Goal: Task Accomplishment & Management: Manage account settings

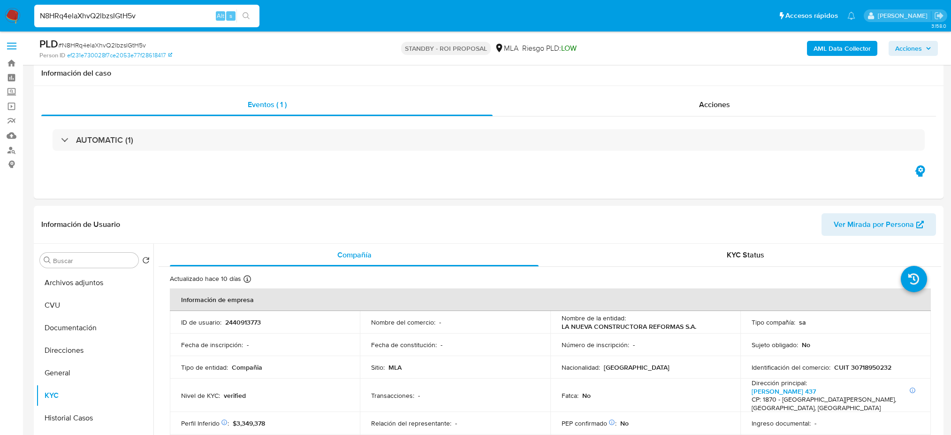
select select "10"
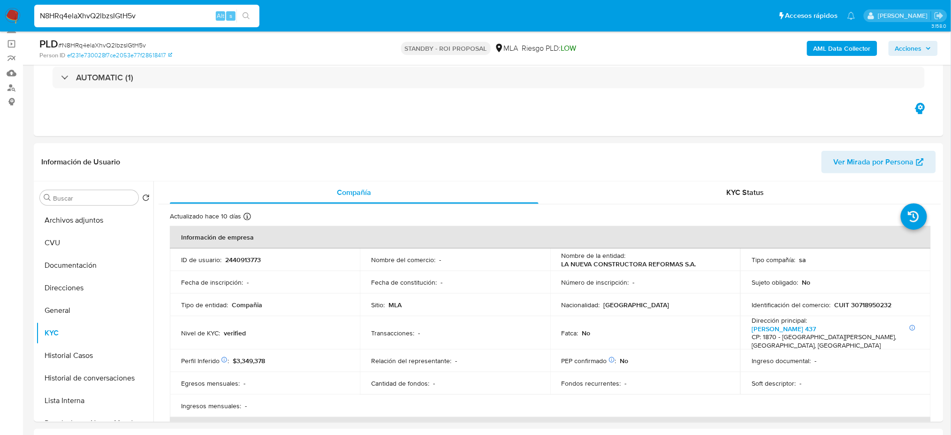
scroll to position [188, 0]
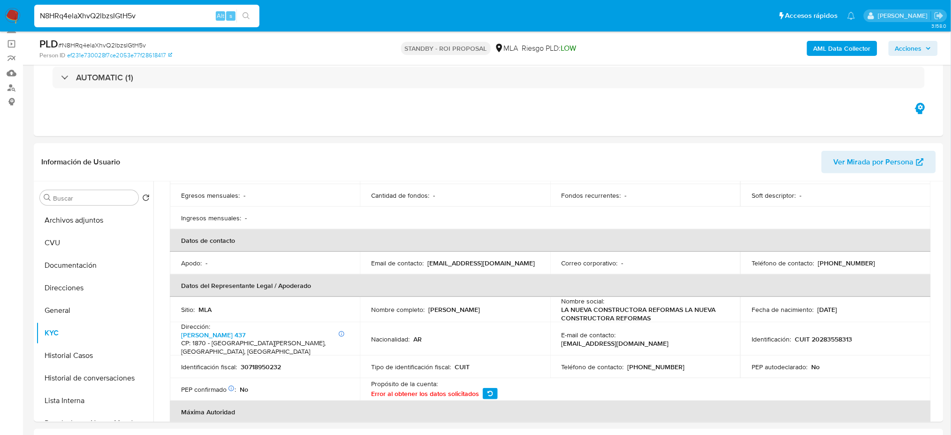
drag, startPoint x: 0, startPoint y: 0, endPoint x: 0, endPoint y: 20, distance: 19.7
click at [0, 20] on nav "Pausado Ver notificaciones N8HRq4elaXhvQ2lbzsIGtH5v Alt s Accesos rápidos Presi…" at bounding box center [475, 15] width 951 height 31
paste input "wJUdwwUdljyz9OcmwpuqjnSc"
type input "wJUdwwUdljyz9OcmwpuqjnSc"
click at [179, 18] on input "wJUdwwUdljyz9OcmwpuqjnSc" at bounding box center [146, 16] width 225 height 12
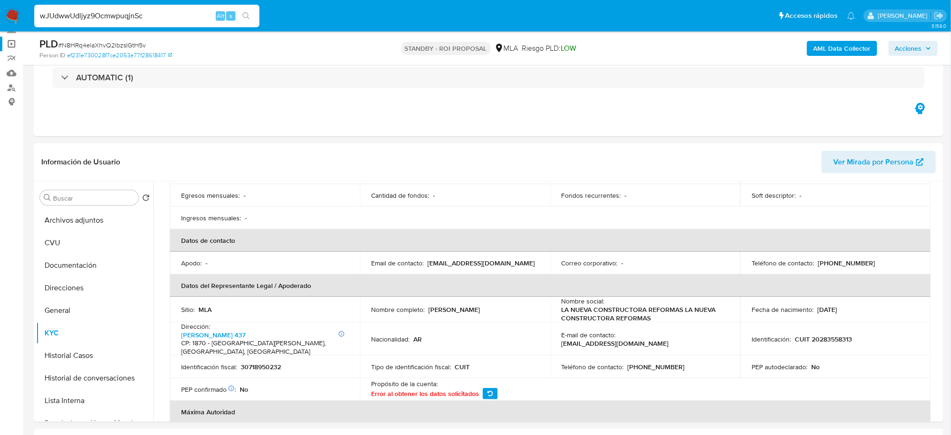
drag, startPoint x: 178, startPoint y: 17, endPoint x: 0, endPoint y: 41, distance: 179.4
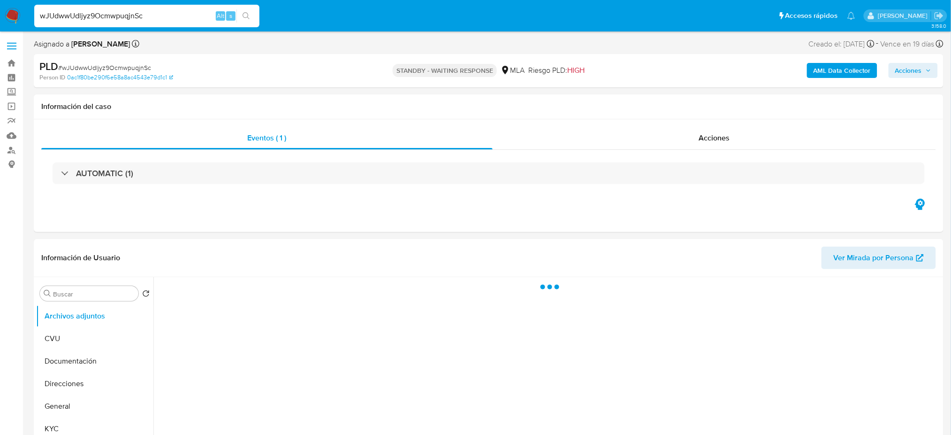
select select "10"
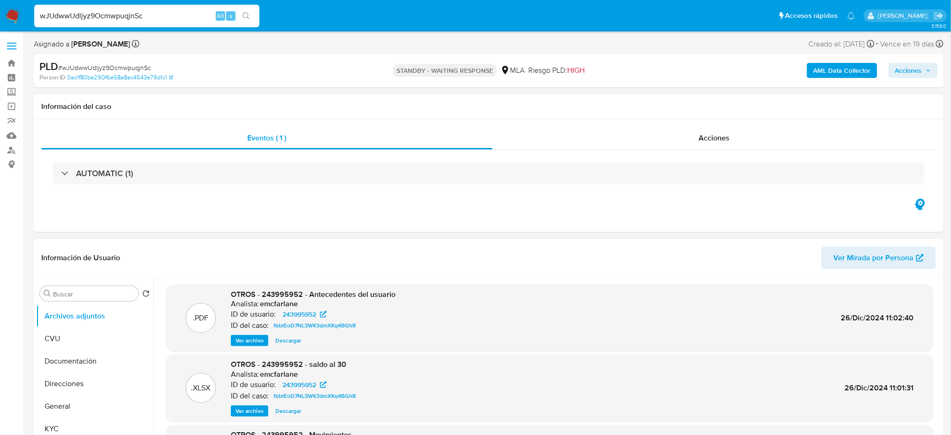
drag, startPoint x: 118, startPoint y: 19, endPoint x: 0, endPoint y: 23, distance: 117.9
click at [0, 23] on nav "Pausado Ver notificaciones wJUdwwUdljyz9OcmwpuqjnSc Alt s Accesos rápidos Presi…" at bounding box center [475, 15] width 951 height 31
paste input "SrarPqJMTq8NvtQsDbsZfNYp"
type input "SrarPqJMTq8NvtQsDbsZfNYp"
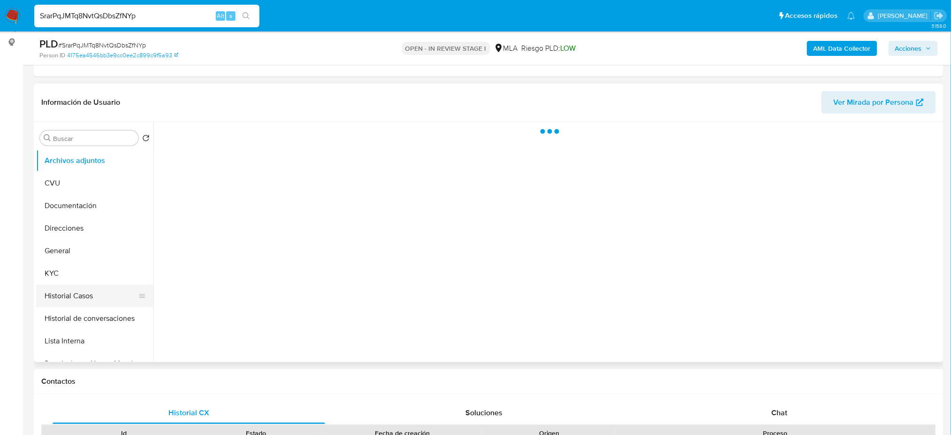
scroll to position [125, 0]
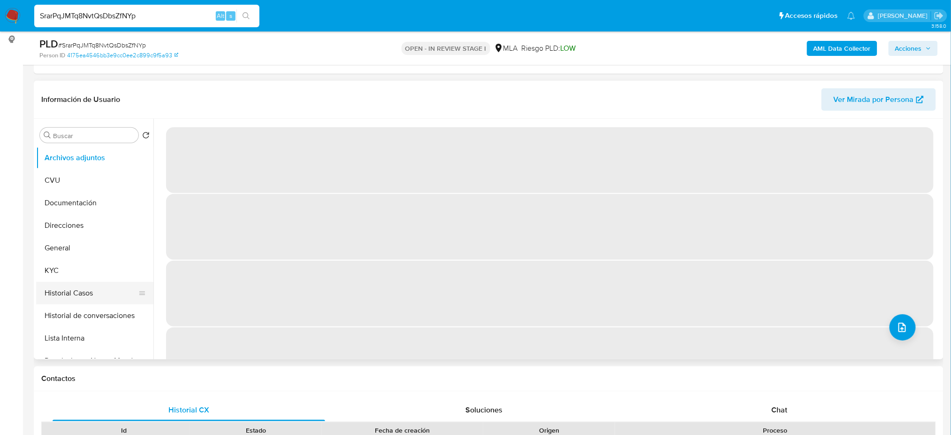
click at [66, 295] on button "Historial Casos" at bounding box center [91, 293] width 110 height 23
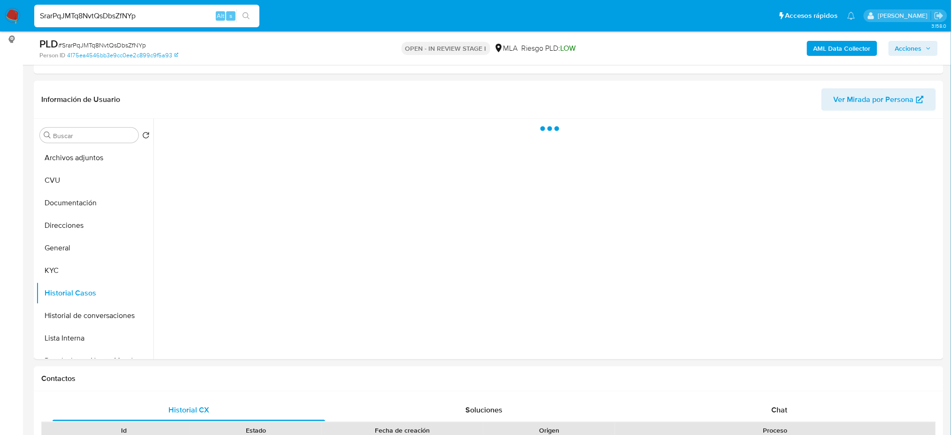
select select "10"
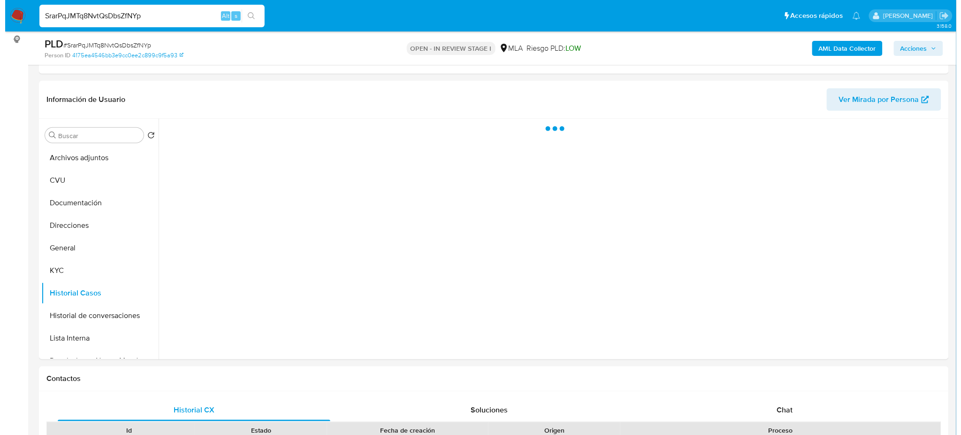
scroll to position [62, 0]
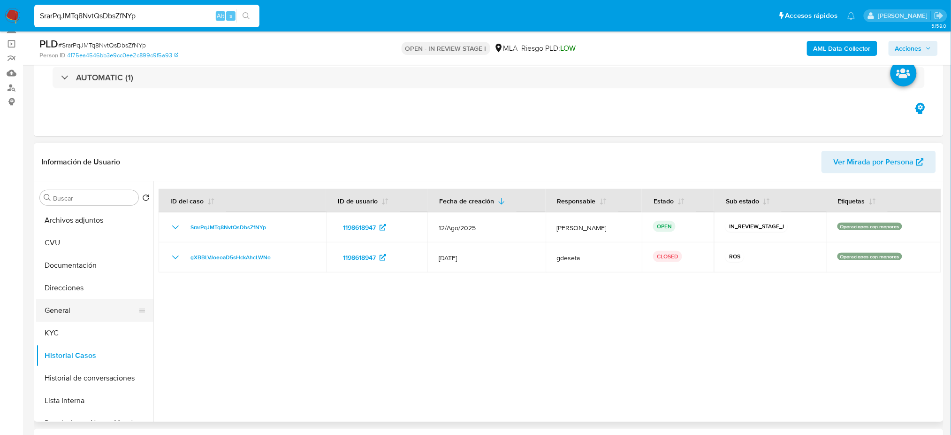
click at [77, 305] on button "General" at bounding box center [91, 310] width 110 height 23
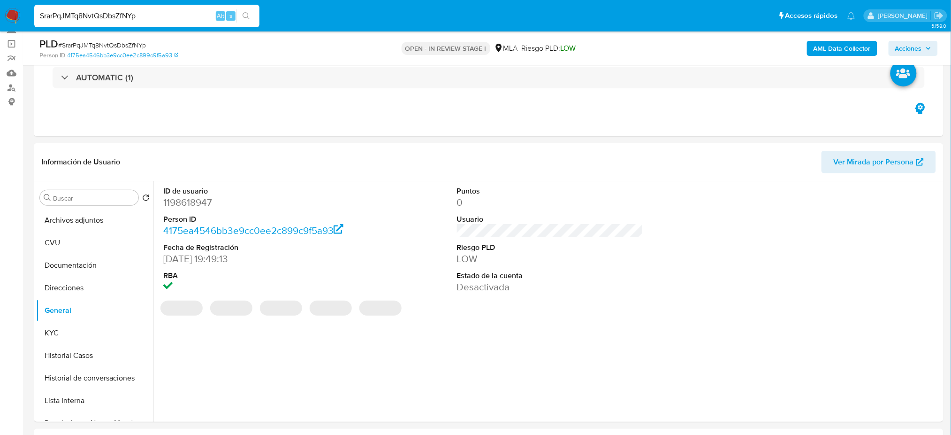
click at [189, 199] on dd "1198618947" at bounding box center [256, 202] width 186 height 13
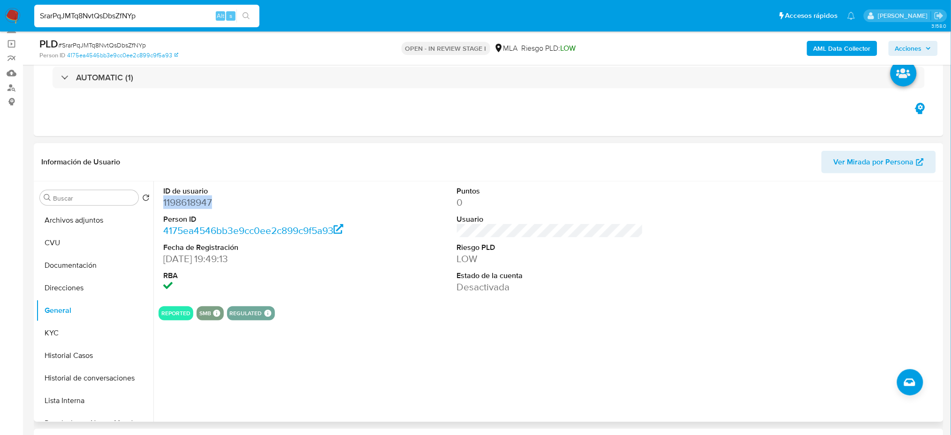
copy dd "1198618947"
click at [101, 42] on span "# SrarPqJMTq8NvtQsDbsZfNYp" at bounding box center [102, 44] width 88 height 9
copy span "SrarPqJMTq8NvtQsDbsZfNYp"
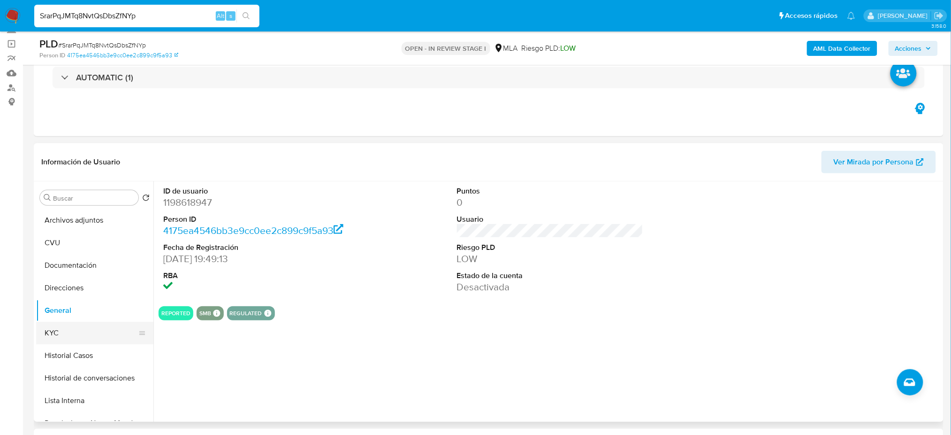
click at [60, 328] on button "KYC" at bounding box center [91, 332] width 110 height 23
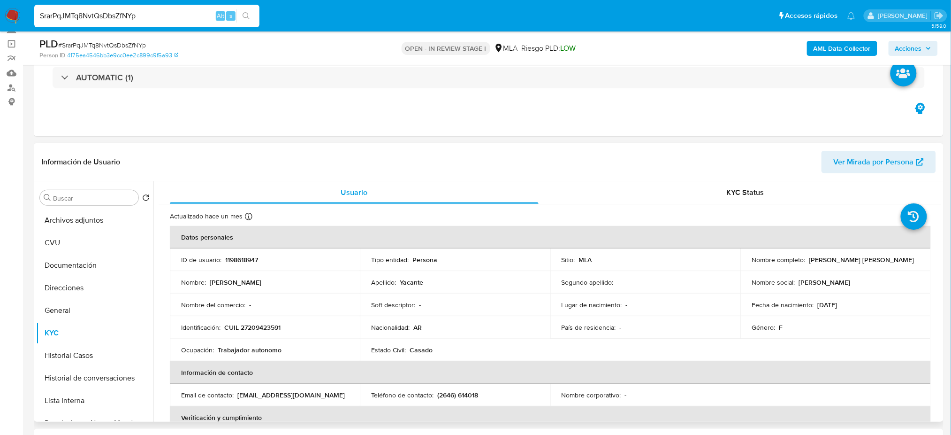
click at [264, 331] on td "Identificación : CUIL 27209423591" at bounding box center [265, 327] width 190 height 23
click at [261, 329] on p "CUIL 27209423591" at bounding box center [252, 327] width 56 height 8
copy p "27209423591"
click at [77, 217] on button "Archivos adjuntos" at bounding box center [91, 220] width 110 height 23
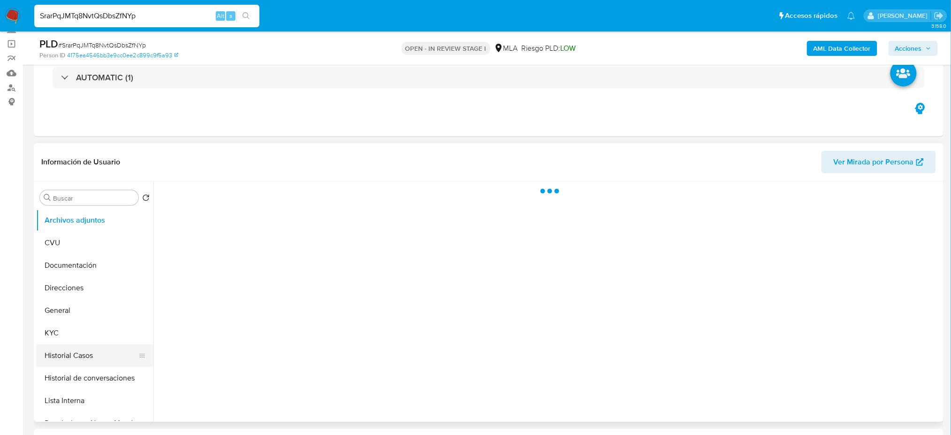
click at [78, 358] on button "Historial Casos" at bounding box center [91, 355] width 110 height 23
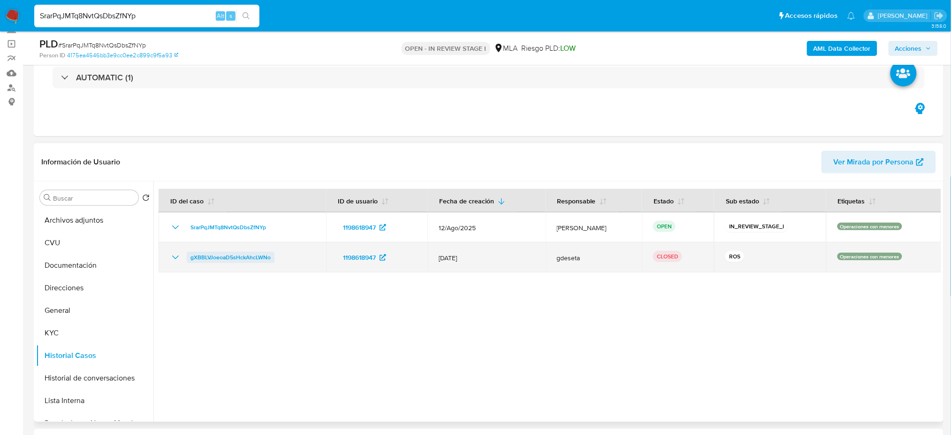
click at [230, 255] on span "gXBBLVJoeoaD5sHckAhcLWNo" at bounding box center [231, 257] width 80 height 11
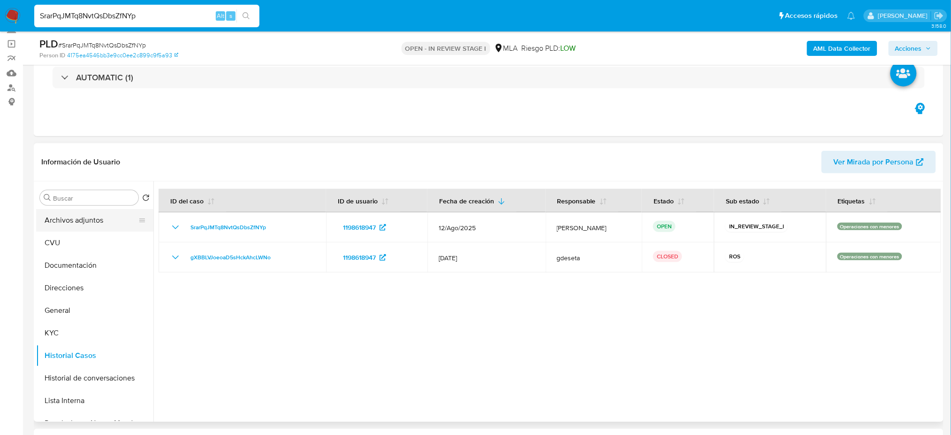
click at [77, 230] on button "Archivos adjuntos" at bounding box center [91, 220] width 110 height 23
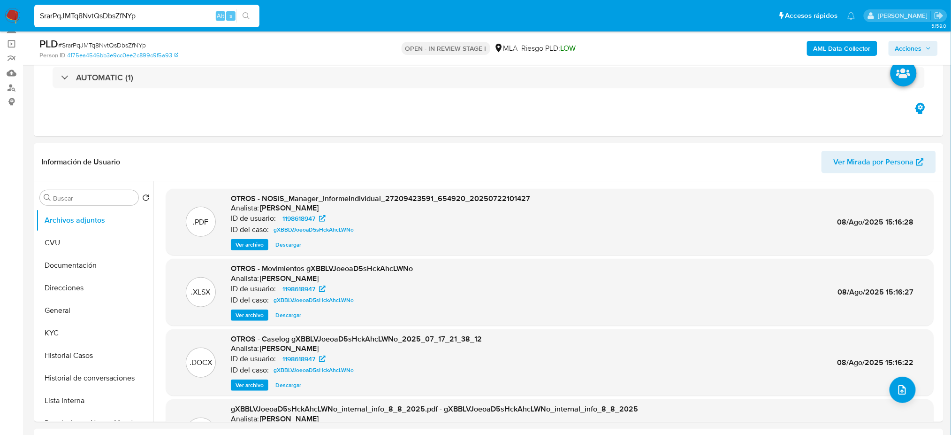
click at [830, 54] on b "AML Data Collector" at bounding box center [842, 48] width 57 height 15
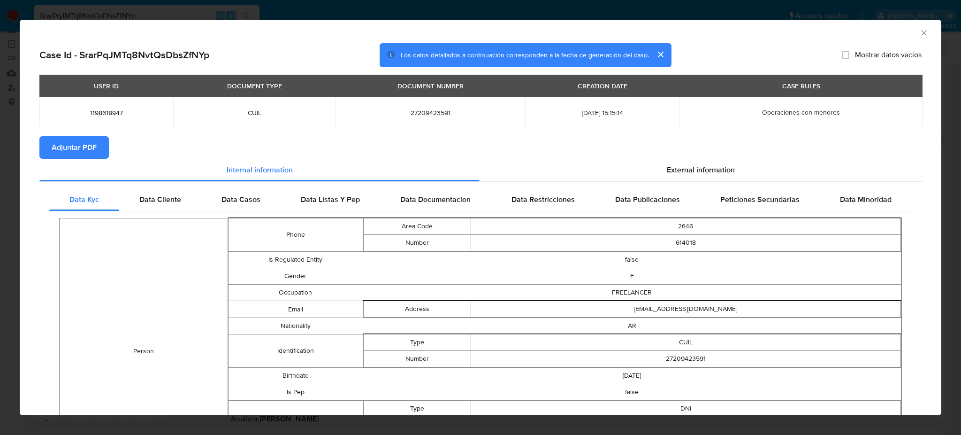
click at [78, 145] on span "Adjuntar PDF" at bounding box center [74, 147] width 45 height 21
click at [389, 154] on section "Adjuntar PDF Creando" at bounding box center [480, 148] width 882 height 24
click at [919, 33] on icon "Cerrar ventana" at bounding box center [923, 32] width 9 height 9
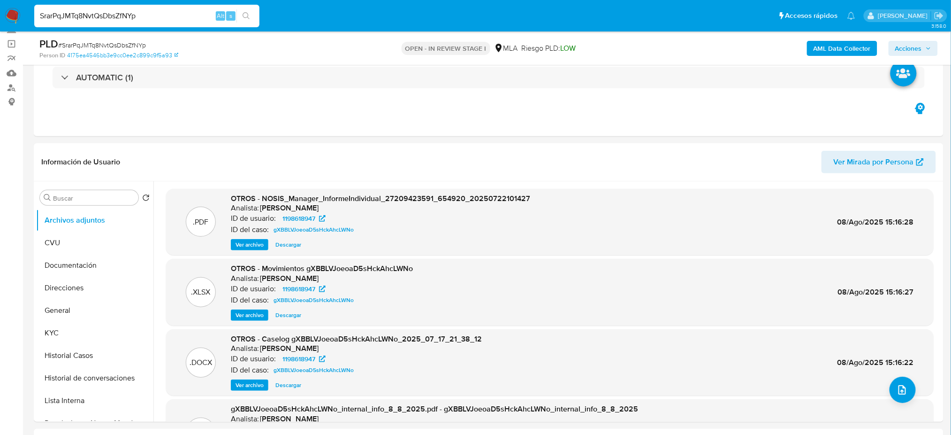
click at [100, 313] on button "General" at bounding box center [91, 310] width 110 height 23
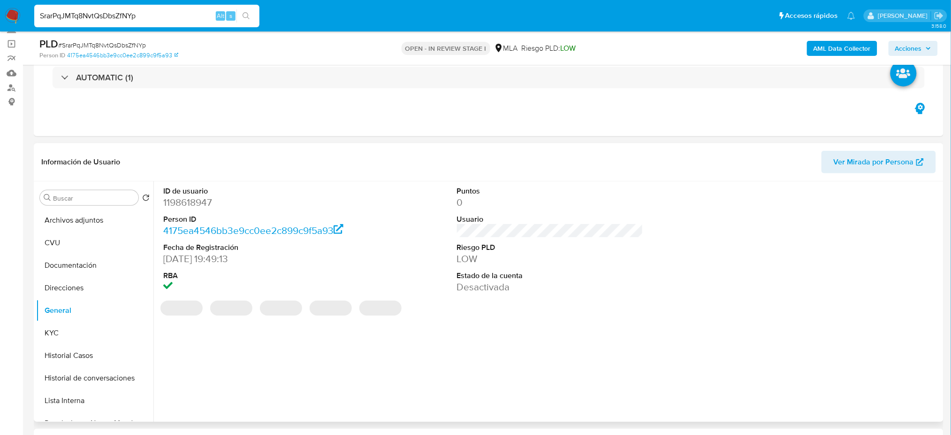
click at [190, 202] on dd "1198618947" at bounding box center [256, 202] width 186 height 13
copy dd "1198618947"
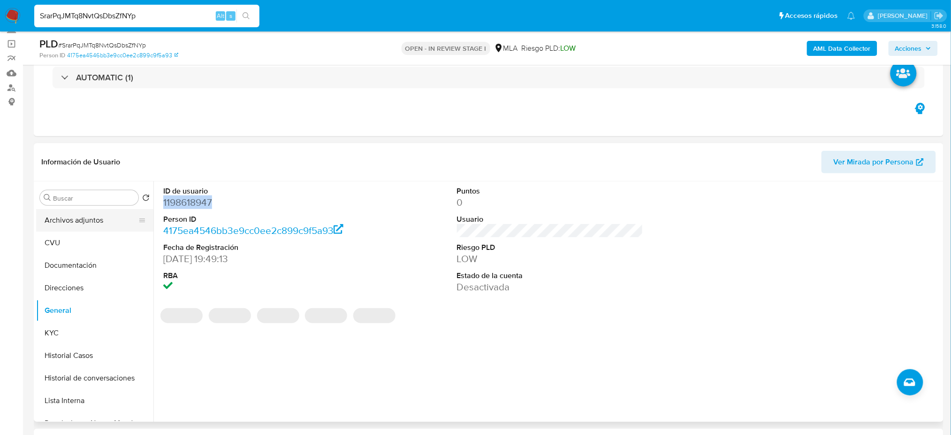
click at [78, 213] on button "Archivos adjuntos" at bounding box center [91, 220] width 110 height 23
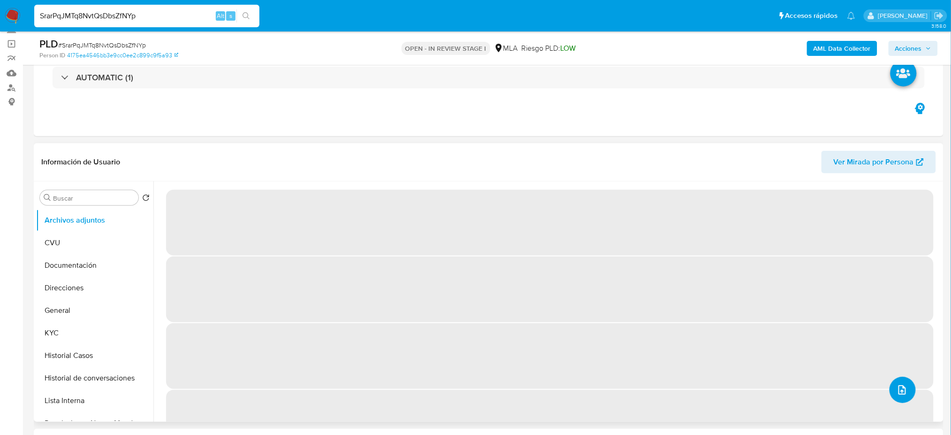
click at [896, 398] on button "upload-file" at bounding box center [903, 389] width 26 height 26
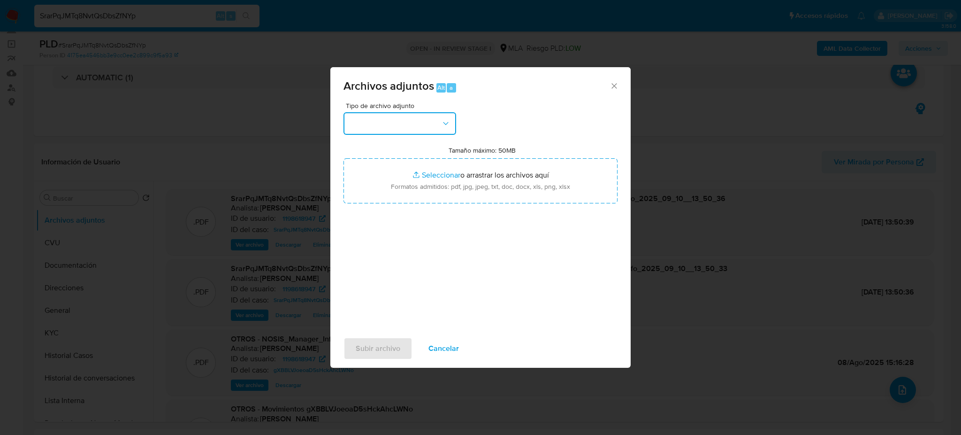
drag, startPoint x: 374, startPoint y: 123, endPoint x: 376, endPoint y: 131, distance: 8.9
click at [374, 123] on button "button" at bounding box center [400, 123] width 113 height 23
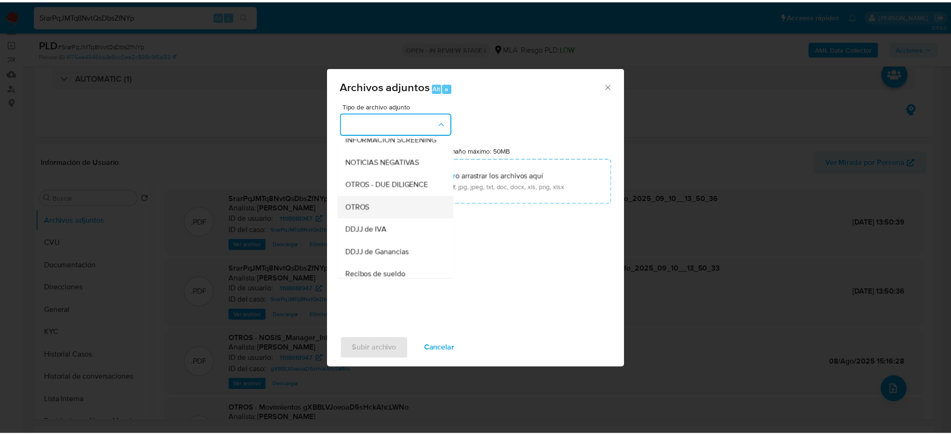
scroll to position [125, 0]
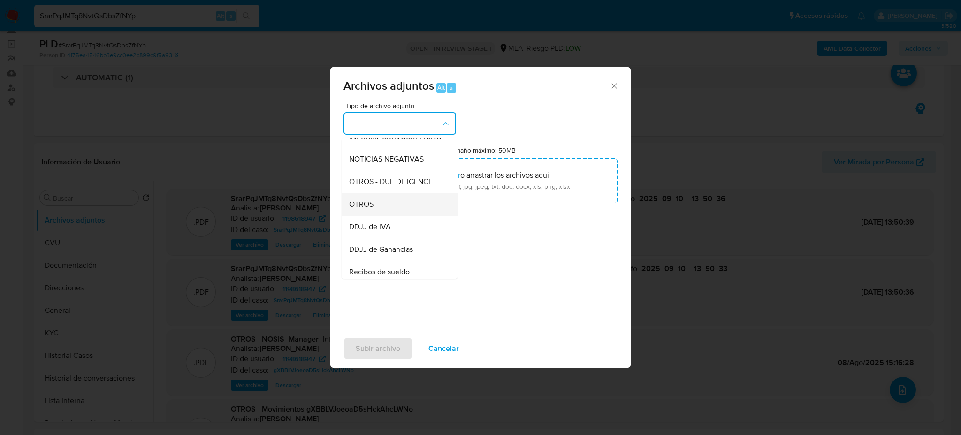
click at [384, 215] on div "OTROS" at bounding box center [397, 204] width 96 height 23
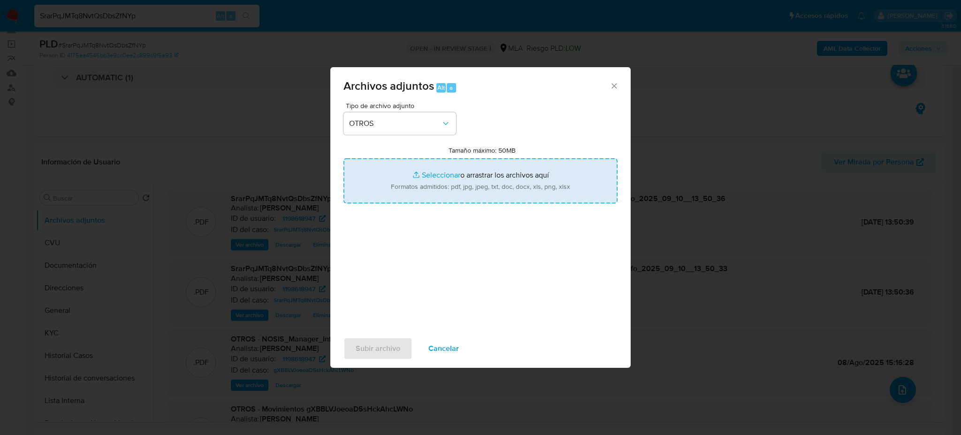
click at [411, 176] on input "Tamaño máximo: 50MB Seleccionar archivos" at bounding box center [481, 180] width 274 height 45
type input "C:\fakepath\Caselog SrarPqJMTq8NvtQsDbsZfNYp_2025_09_09_13_59_00.docx"
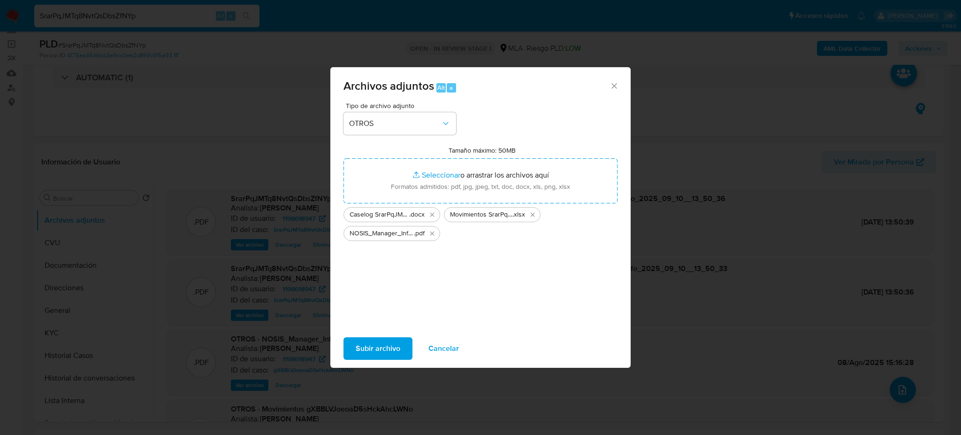
click at [371, 346] on span "Subir archivo" at bounding box center [378, 348] width 45 height 21
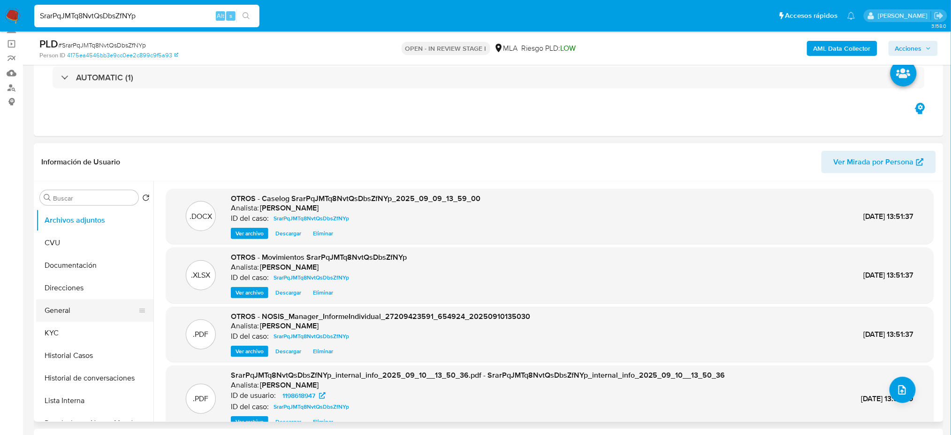
click at [86, 303] on button "General" at bounding box center [91, 310] width 110 height 23
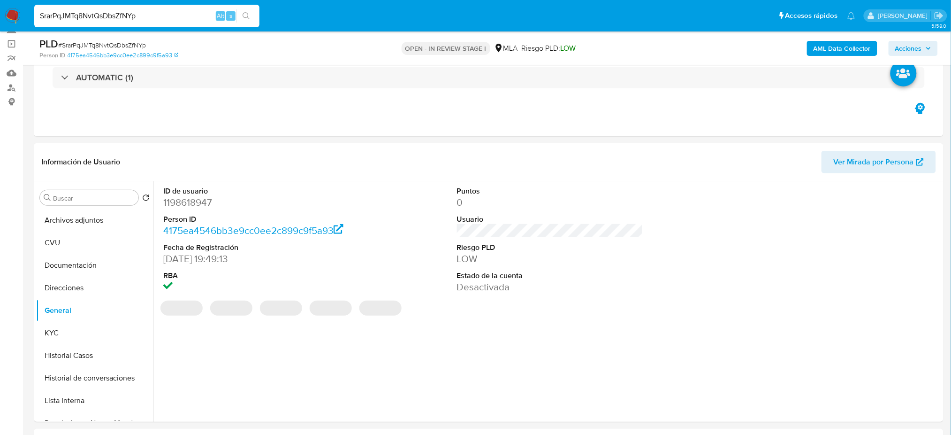
click at [189, 202] on dd "1198618947" at bounding box center [256, 202] width 186 height 13
copy dd "1198618947"
click at [899, 48] on span "Acciones" at bounding box center [909, 48] width 27 height 15
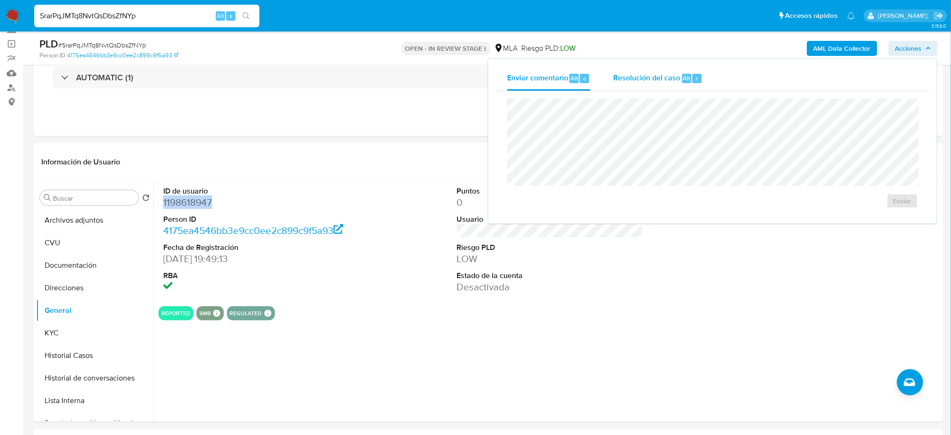
click at [659, 79] on span "Resolución del caso" at bounding box center [646, 77] width 67 height 11
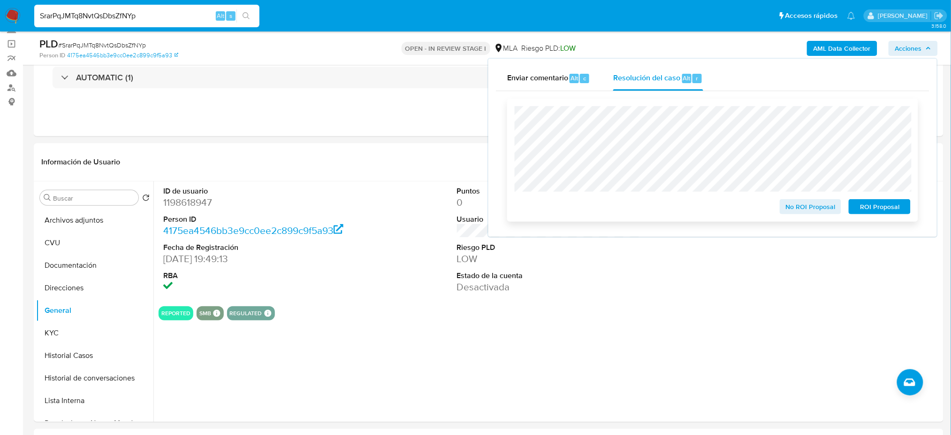
click at [889, 203] on span "ROI Proposal" at bounding box center [880, 206] width 49 height 13
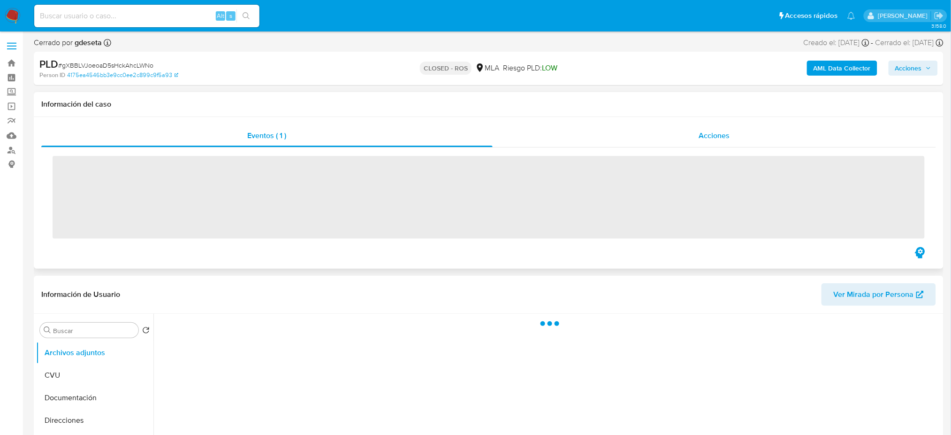
click at [727, 138] on span "Acciones" at bounding box center [714, 135] width 31 height 11
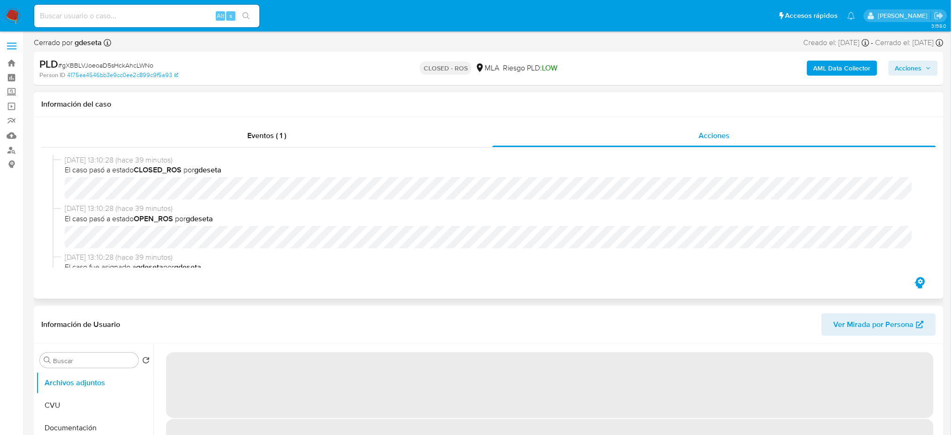
select select "10"
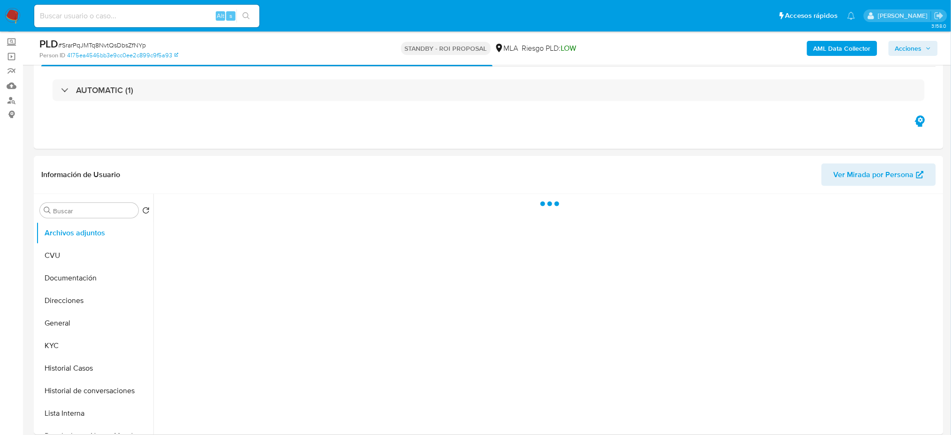
scroll to position [125, 0]
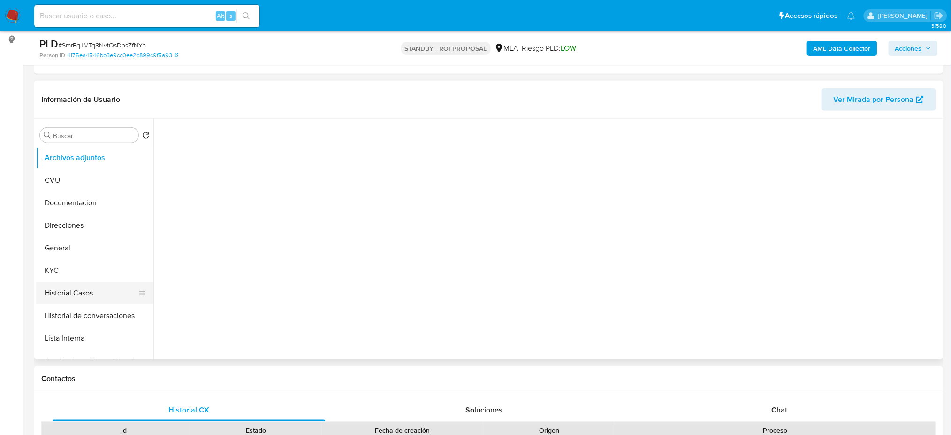
click at [79, 285] on button "Historial Casos" at bounding box center [91, 293] width 110 height 23
select select "10"
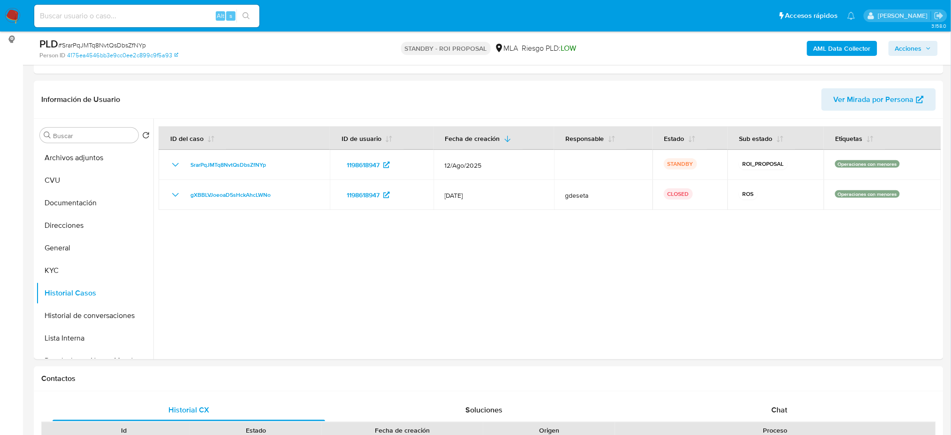
click at [111, 24] on div "Alt s" at bounding box center [146, 16] width 225 height 23
click at [110, 14] on input at bounding box center [146, 16] width 225 height 12
paste input "R8L4TifphNaS5dnQTeiEBHD4"
type input "R8L4TifphNaS5dnQTeiEBHD4"
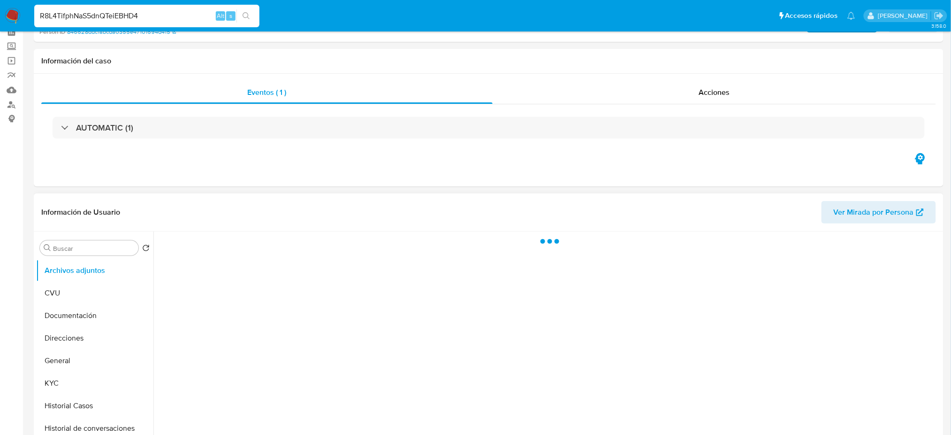
scroll to position [125, 0]
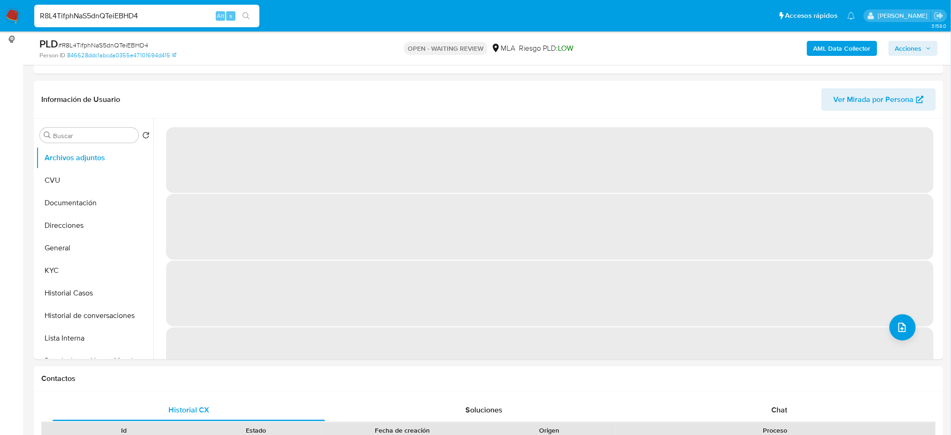
select select "10"
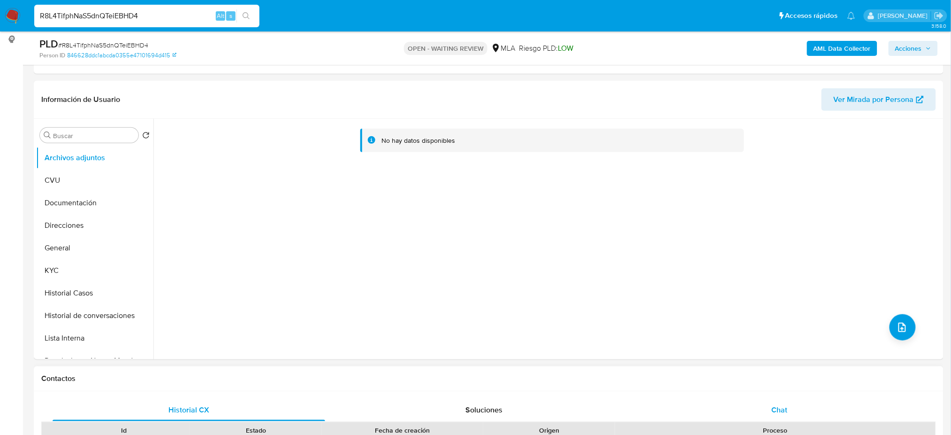
click at [784, 417] on div "Chat" at bounding box center [779, 409] width 273 height 23
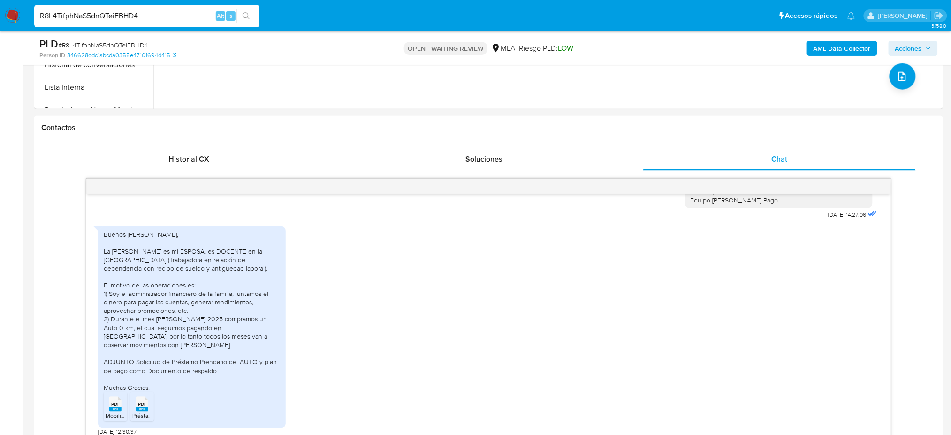
scroll to position [62, 0]
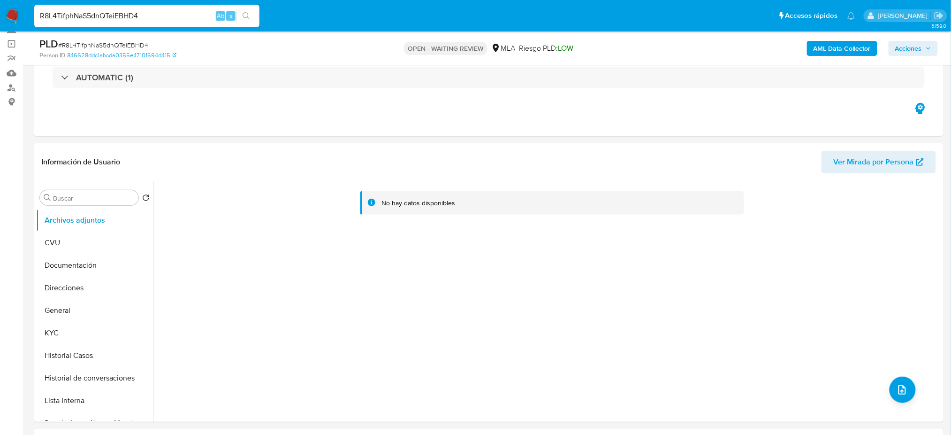
click at [104, 42] on span "# R8L4TifphNaS5dnQTeiEBHD4" at bounding box center [103, 44] width 90 height 9
copy span "R8L4TifphNaS5dnQTeiEBHD4"
click at [9, 10] on img at bounding box center [13, 16] width 16 height 16
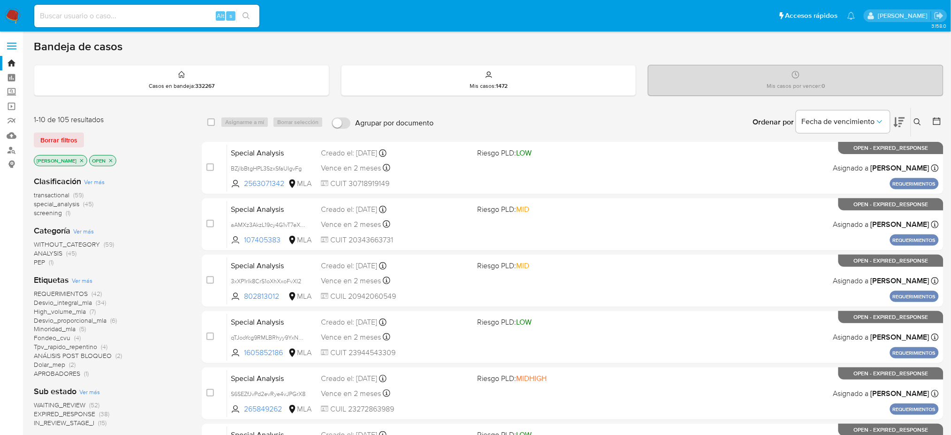
click at [918, 122] on icon at bounding box center [918, 122] width 8 height 8
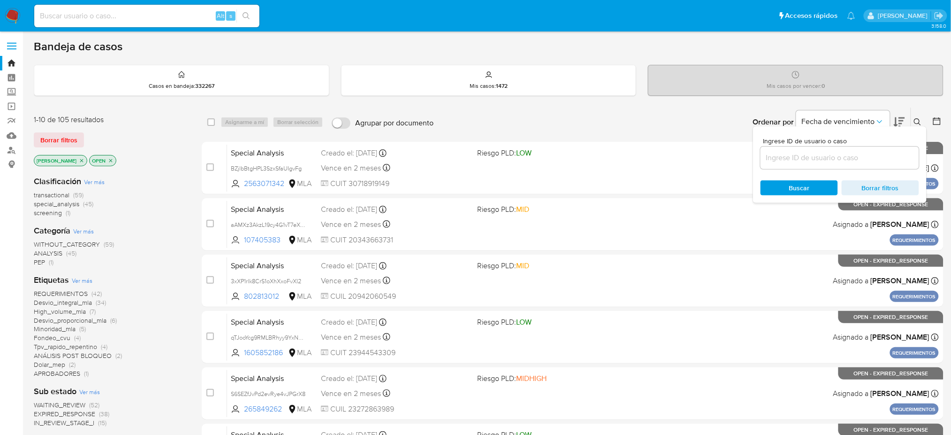
click at [849, 153] on input at bounding box center [840, 158] width 159 height 12
type input "R8L4TifphNaS5dnQTeiEBHD4"
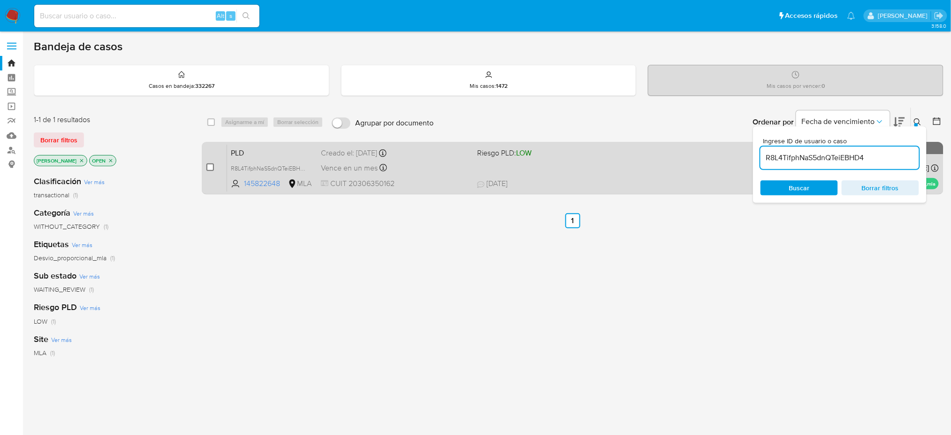
click at [213, 169] on input "checkbox" at bounding box center [211, 167] width 8 height 8
checkbox input "true"
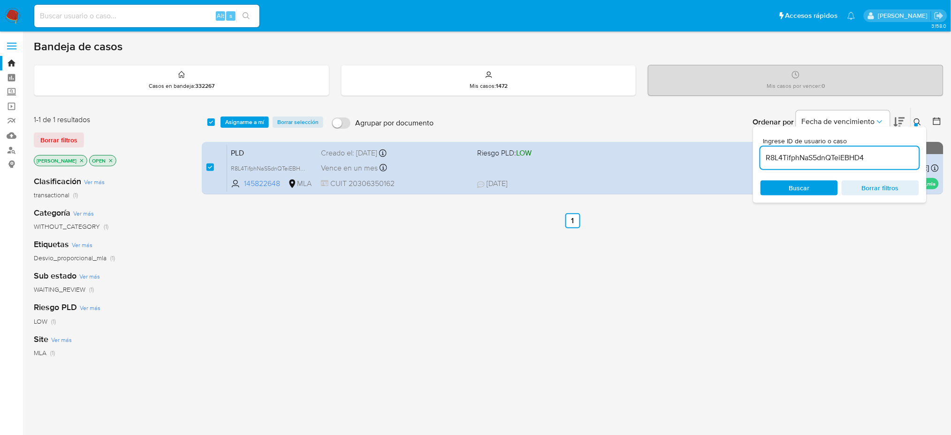
click at [230, 129] on div "select-all-cases-checkbox Asignarme a mí Borrar selección Agrupar por documento…" at bounding box center [573, 121] width 742 height 29
click at [247, 123] on span "Asignarme a mí" at bounding box center [244, 121] width 39 height 9
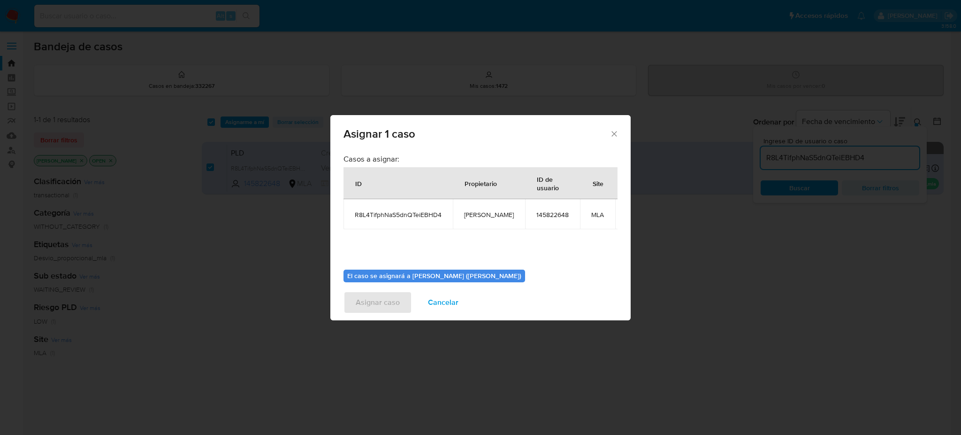
click at [475, 207] on td "[PERSON_NAME]" at bounding box center [489, 214] width 72 height 30
copy span "[PERSON_NAME]"
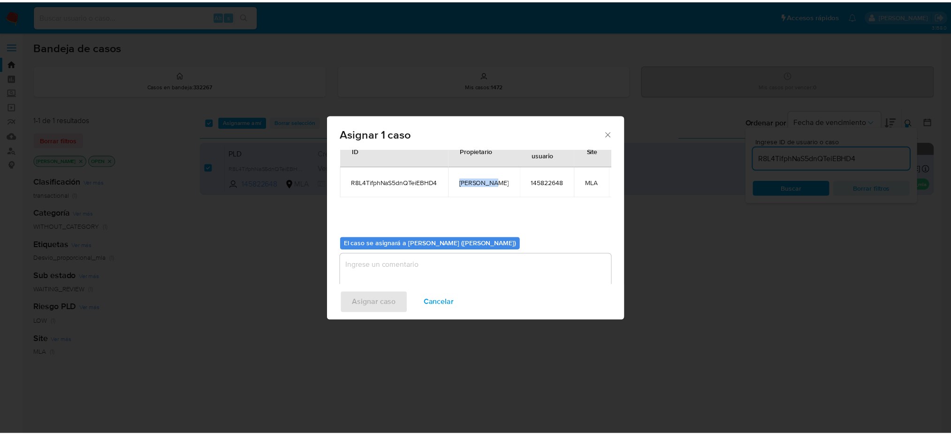
scroll to position [48, 0]
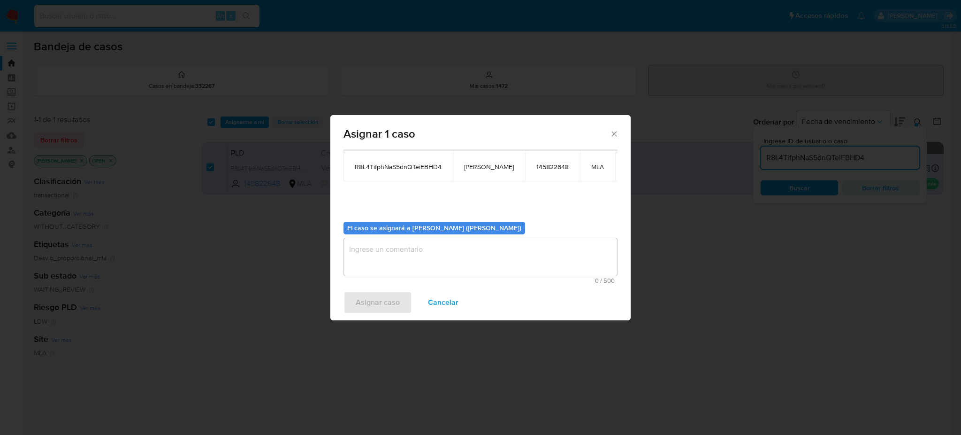
click at [400, 249] on textarea "assign-modal" at bounding box center [481, 257] width 274 height 38
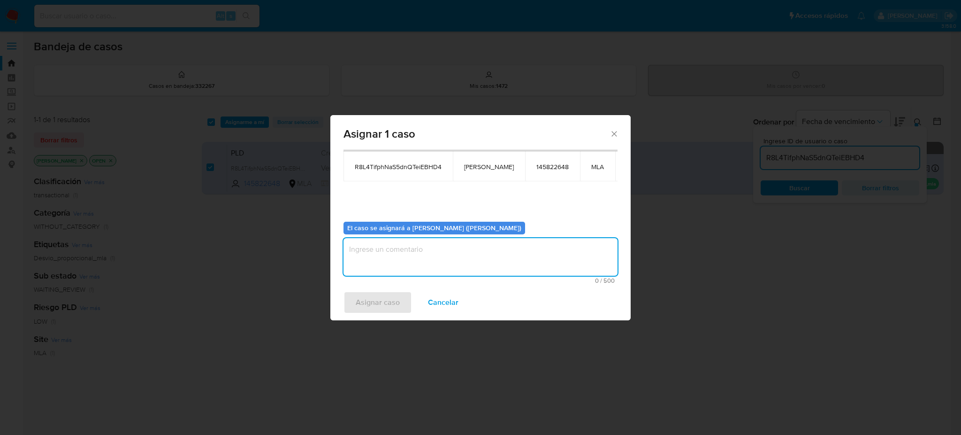
paste textarea "[PERSON_NAME]"
type textarea "[PERSON_NAME]"
click at [381, 307] on span "Asignar caso" at bounding box center [378, 302] width 44 height 21
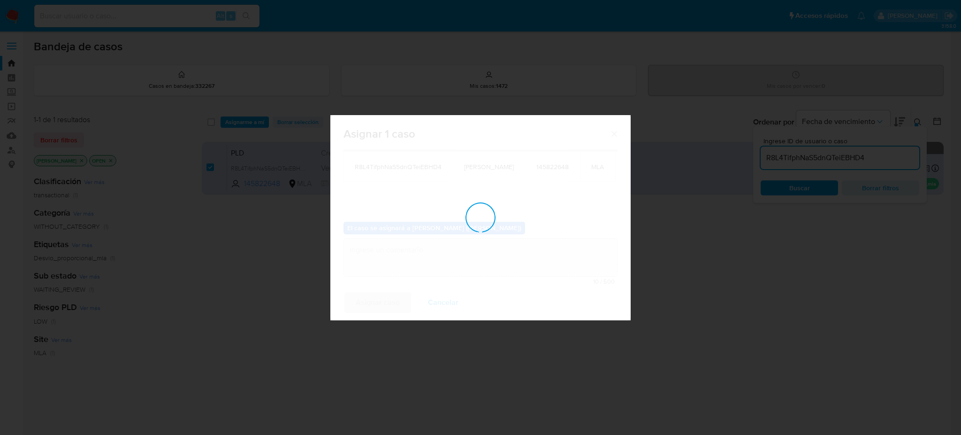
checkbox input "false"
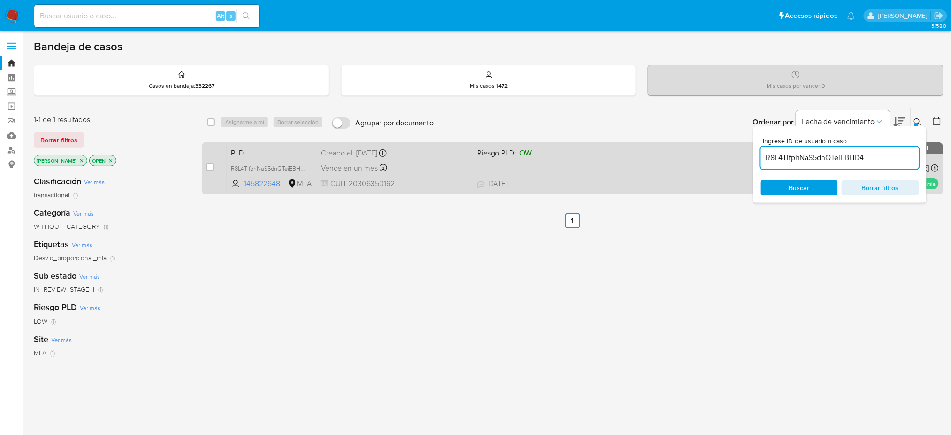
click at [434, 185] on span "CUIT 20306350162" at bounding box center [395, 183] width 149 height 10
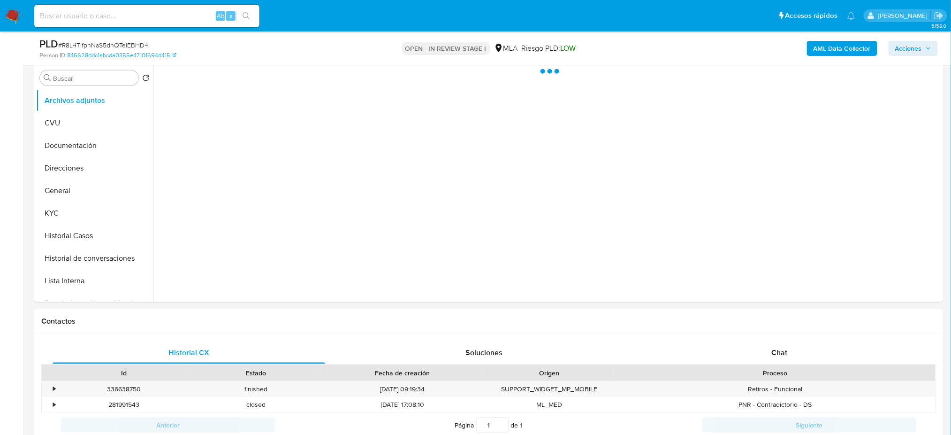
scroll to position [188, 0]
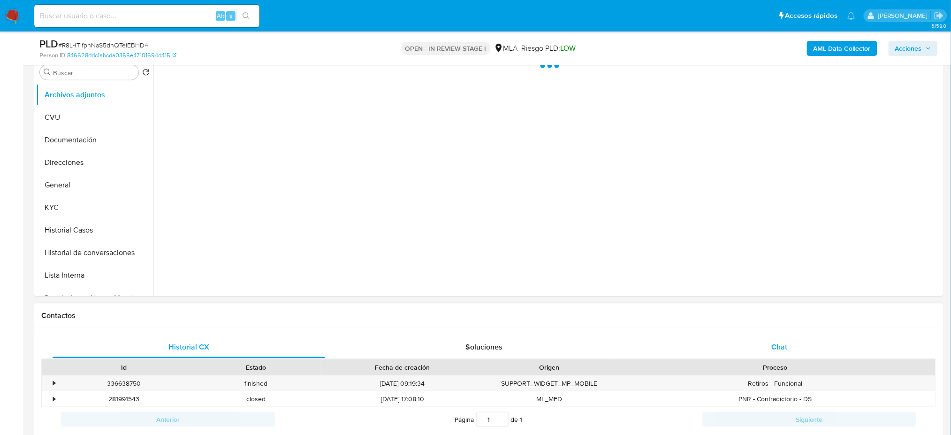
click at [790, 336] on div "Chat" at bounding box center [779, 347] width 273 height 23
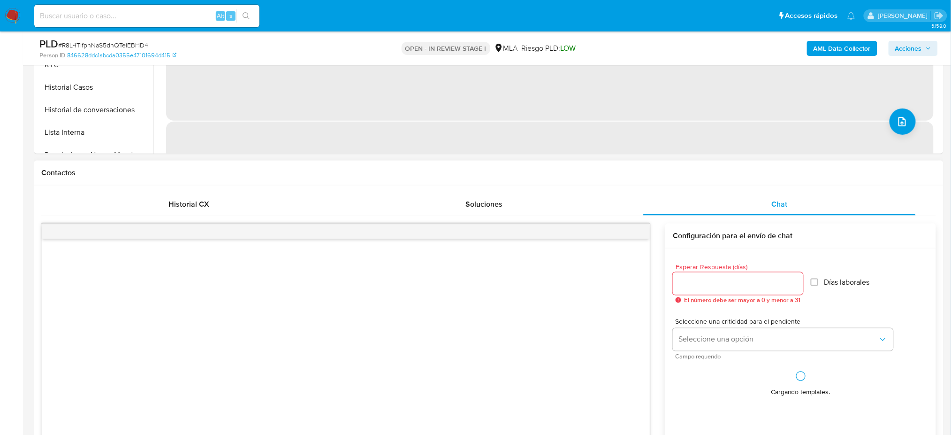
select select "10"
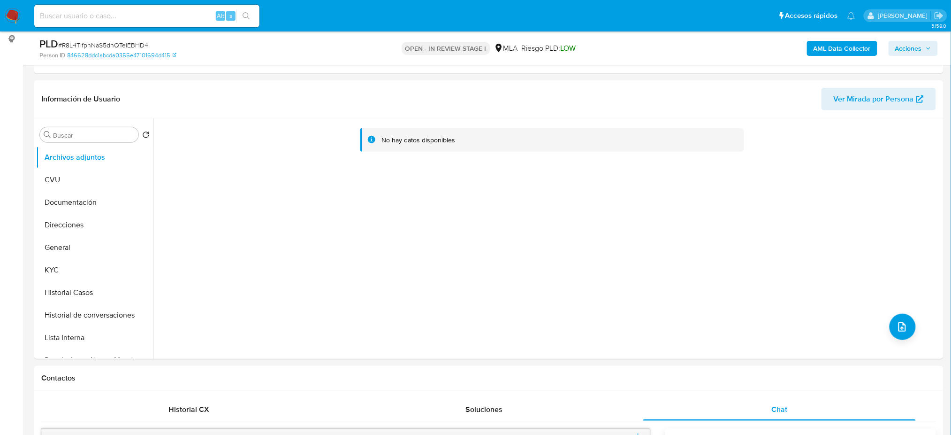
scroll to position [125, 0]
click at [72, 244] on button "General" at bounding box center [91, 248] width 110 height 23
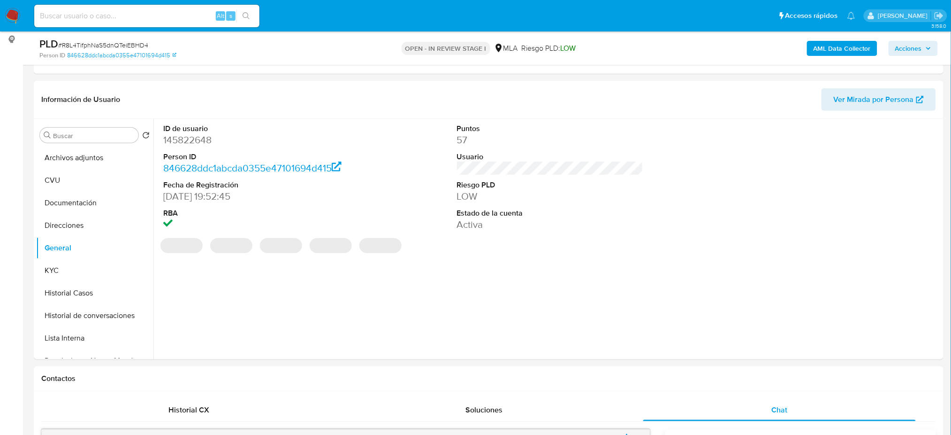
click at [183, 141] on dd "145822648" at bounding box center [256, 139] width 186 height 13
copy dd "145822648"
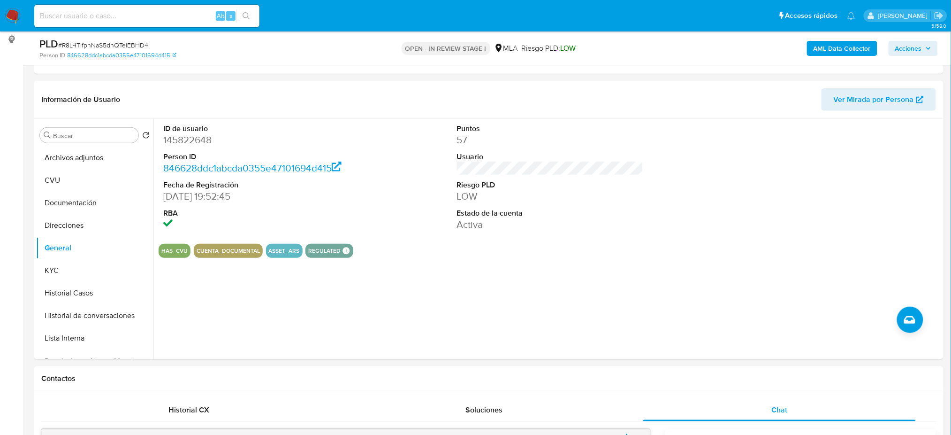
click at [138, 43] on span "# R8L4TifphNaS5dnQTeiEBHD4" at bounding box center [103, 44] width 90 height 9
copy span "R8L4TifphNaS5dnQTeiEBHD4"
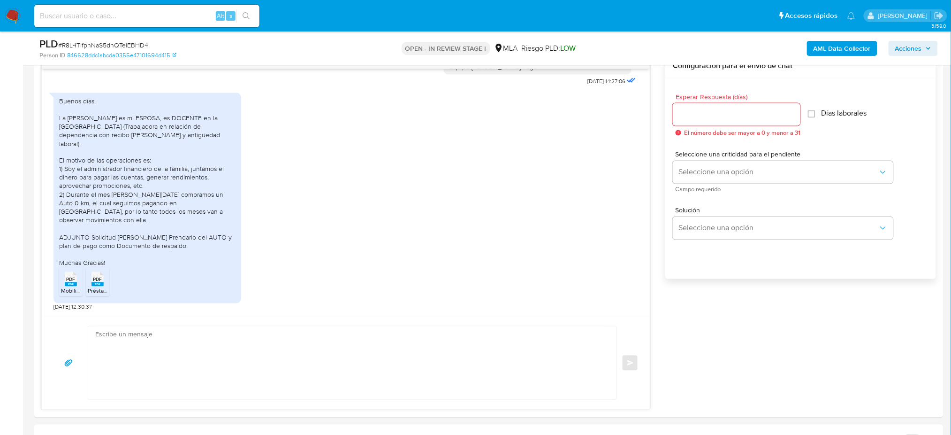
scroll to position [438, 0]
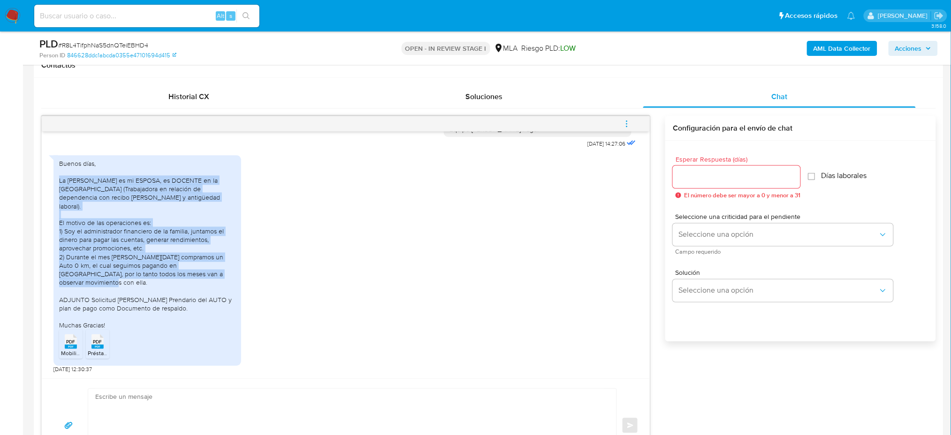
drag, startPoint x: 83, startPoint y: 209, endPoint x: 213, endPoint y: 281, distance: 148.5
click at [213, 281] on div "Buenos días, La Sra Ana Rossi es mi ESPOSA, es DOCENTE en la Universidad Nacion…" at bounding box center [148, 260] width 188 height 211
copy div "La Sra Ana Rossi es mi ESPOSA, es DOCENTE en la Universidad Nacional del SUR (T…"
click at [213, 281] on div "Buenos días, La Sra Ana Rossi es mi ESPOSA, es DOCENTE en la Universidad Nacion…" at bounding box center [147, 244] width 176 height 171
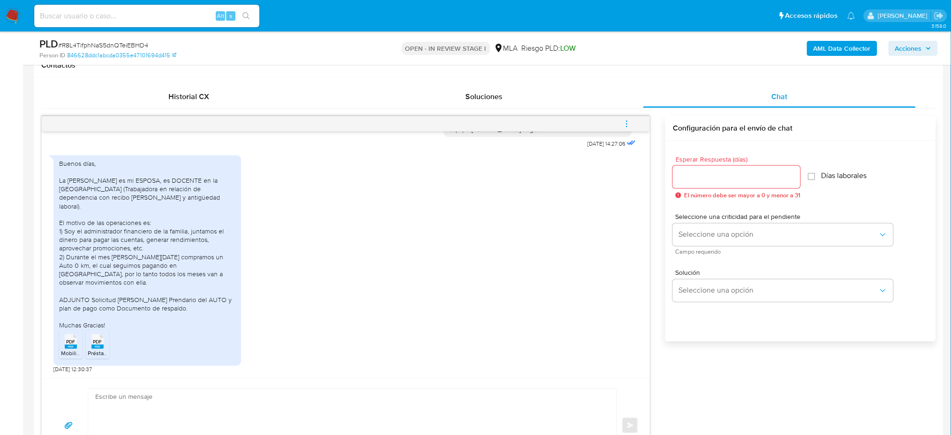
click at [72, 352] on span "Mobilize Crédito Automotor.pdf" at bounding box center [100, 353] width 79 height 8
drag, startPoint x: 103, startPoint y: 345, endPoint x: 61, endPoint y: 347, distance: 42.8
click at [103, 345] on rect at bounding box center [98, 346] width 12 height 4
click at [107, 410] on textarea at bounding box center [350, 425] width 510 height 73
paste textarea "Hola, ¡Muchas gracias por tu respuesta! Confirmamos la recepción de la document…"
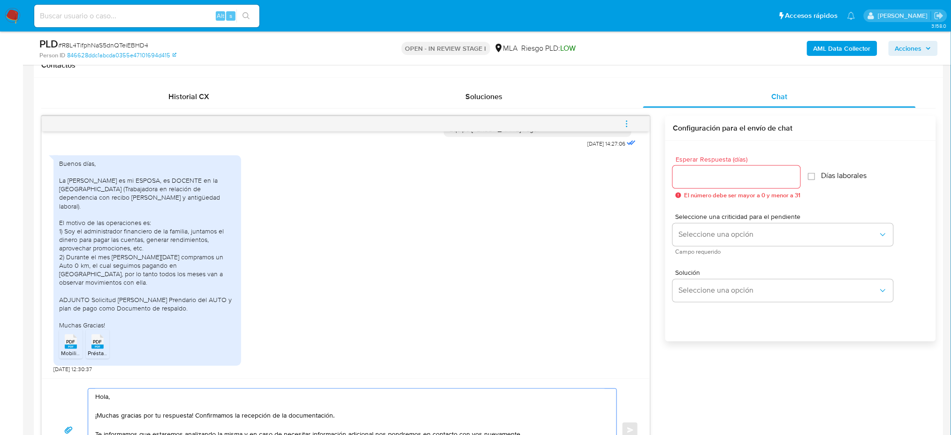
scroll to position [471, 0]
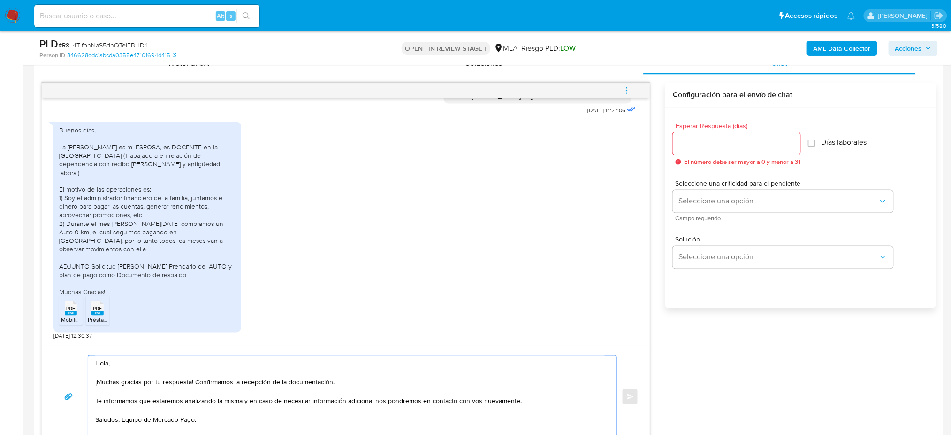
type textarea "Hola, ¡Muchas gracias por tu respuesta! Confirmamos la recepción de la document…"
click at [106, 39] on div "PLD # R8L4TifphNaS5dnQTeiEBHD4" at bounding box center [187, 44] width 296 height 14
copy span "R8L4TifphNaS5dnQTeiEBHD4"
click at [691, 140] on input "Esperar Respuesta (días)" at bounding box center [737, 144] width 128 height 12
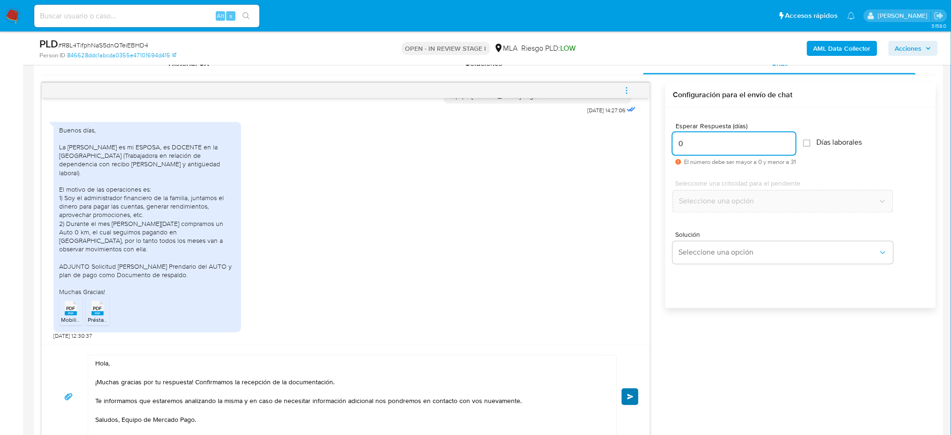
type input "0"
click at [632, 401] on button "Enviar" at bounding box center [630, 396] width 17 height 17
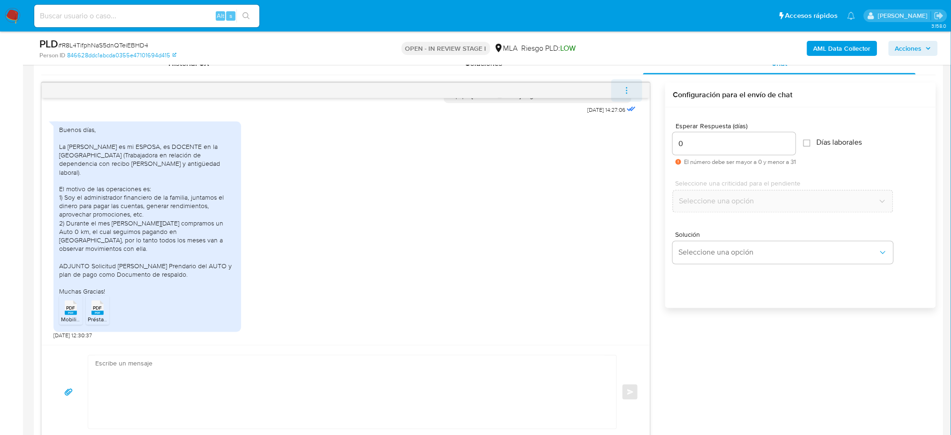
scroll to position [1032, 0]
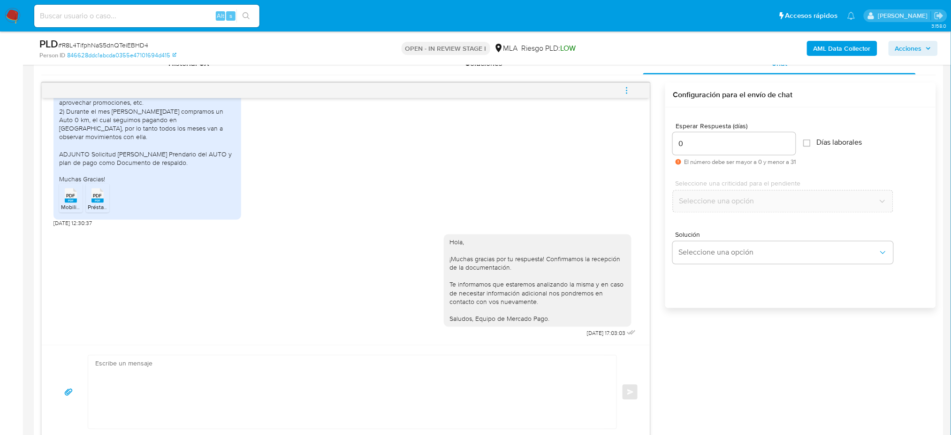
click at [628, 87] on icon "menu-action" at bounding box center [627, 90] width 8 height 8
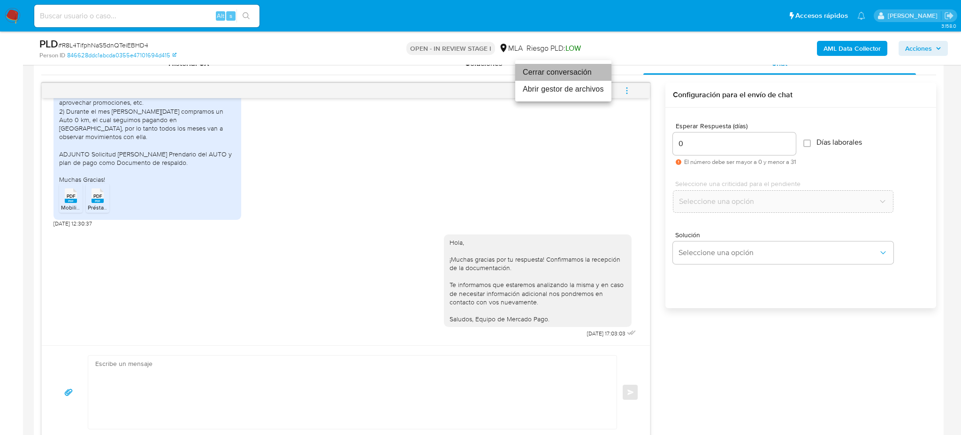
click at [561, 75] on li "Cerrar conversación" at bounding box center [563, 72] width 96 height 17
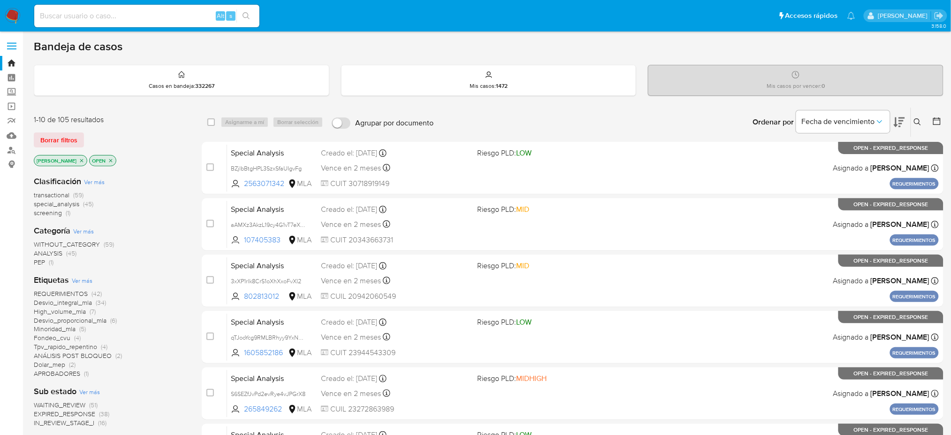
click at [915, 118] on icon at bounding box center [918, 122] width 8 height 8
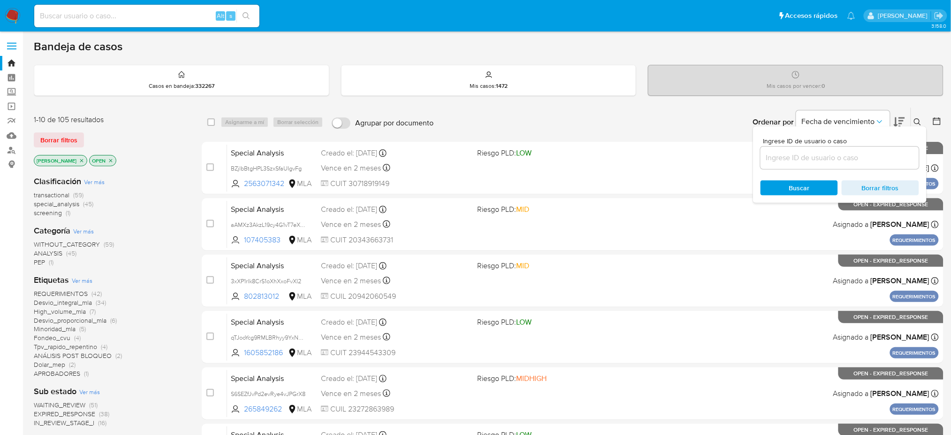
click at [868, 157] on input at bounding box center [840, 158] width 159 height 12
type input "R8L4TifphNaS5dnQTeiEBHD4"
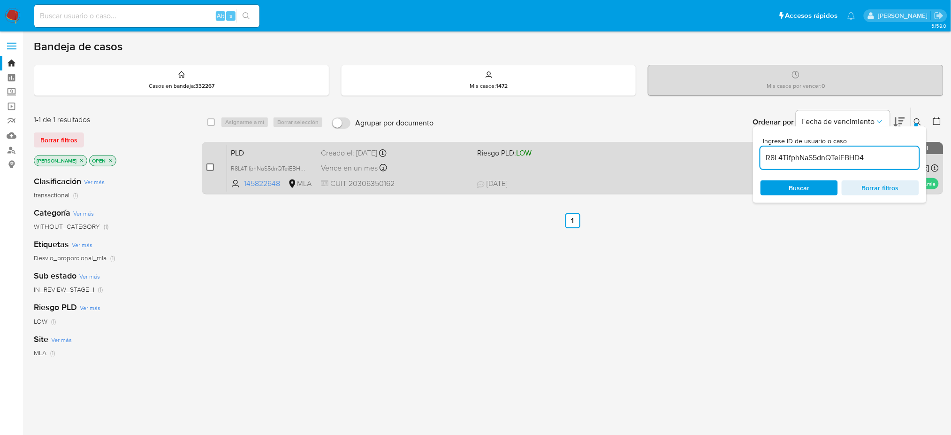
click at [212, 166] on input "checkbox" at bounding box center [211, 167] width 8 height 8
checkbox input "true"
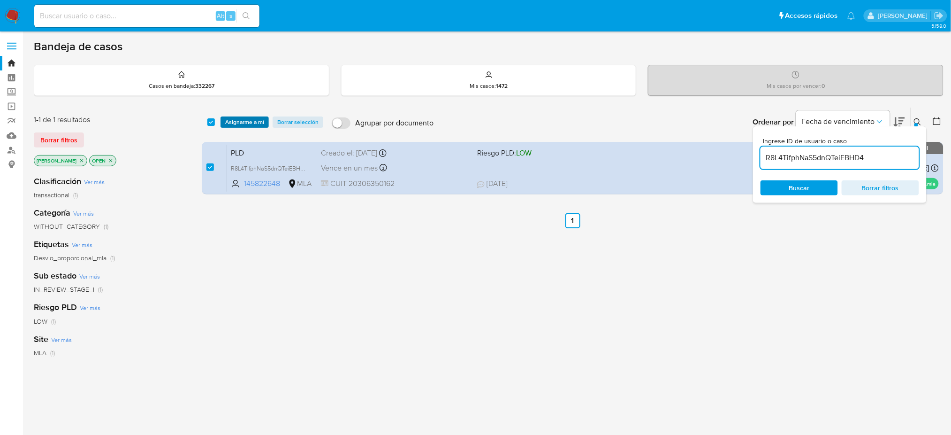
click at [251, 125] on span "Asignarme a mí" at bounding box center [244, 121] width 39 height 9
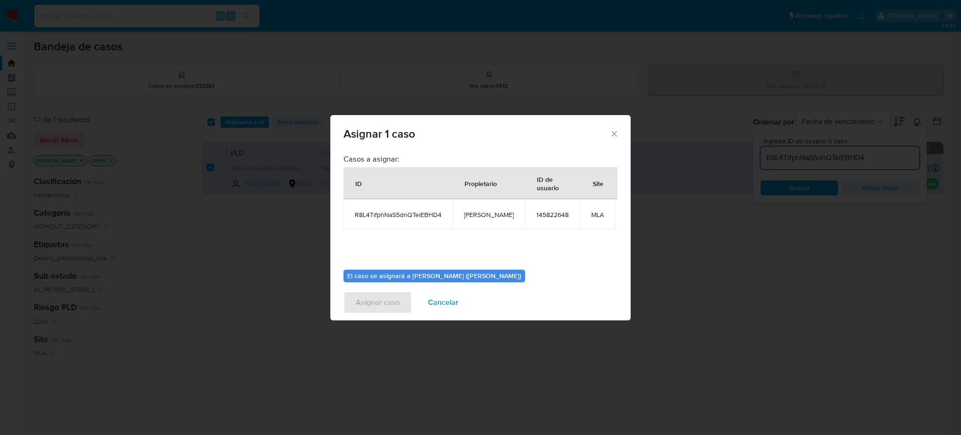
click at [482, 215] on span "[PERSON_NAME]" at bounding box center [489, 214] width 50 height 8
copy span "[PERSON_NAME]"
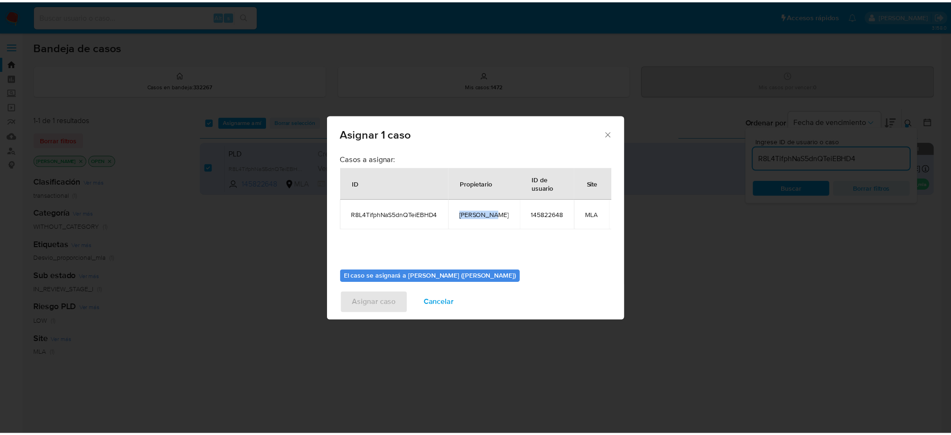
scroll to position [48, 0]
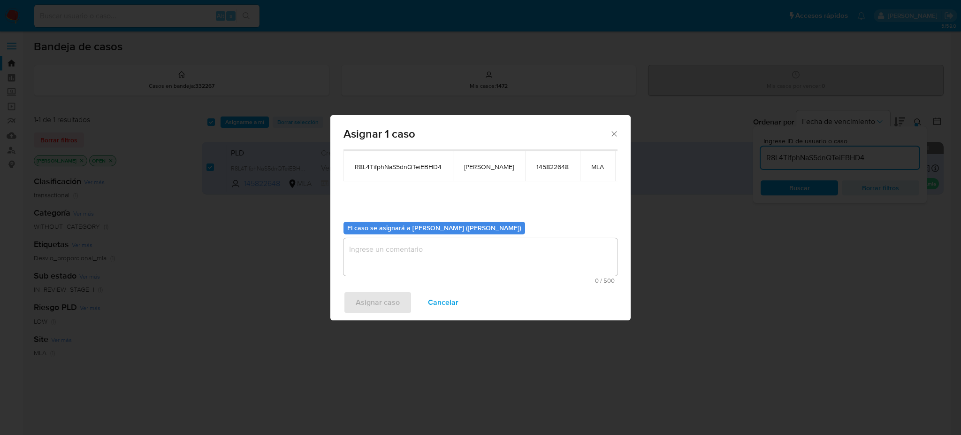
click at [424, 248] on textarea "assign-modal" at bounding box center [481, 257] width 274 height 38
paste textarea "[PERSON_NAME]"
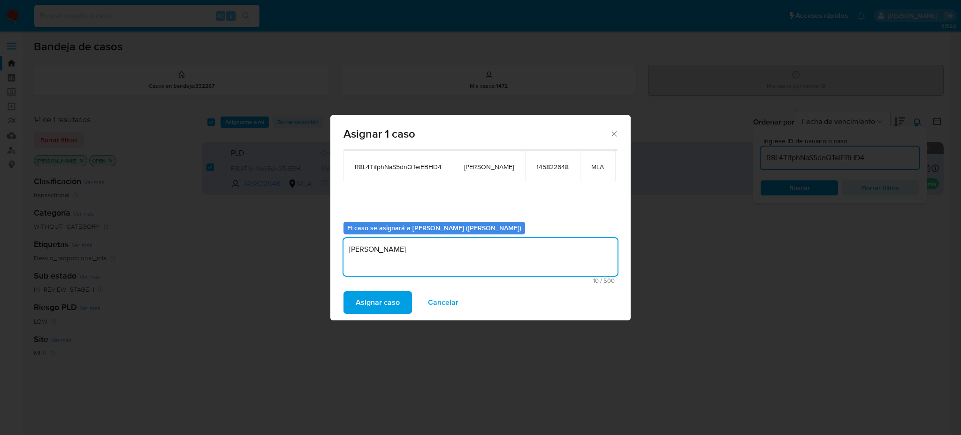
type textarea "[PERSON_NAME]"
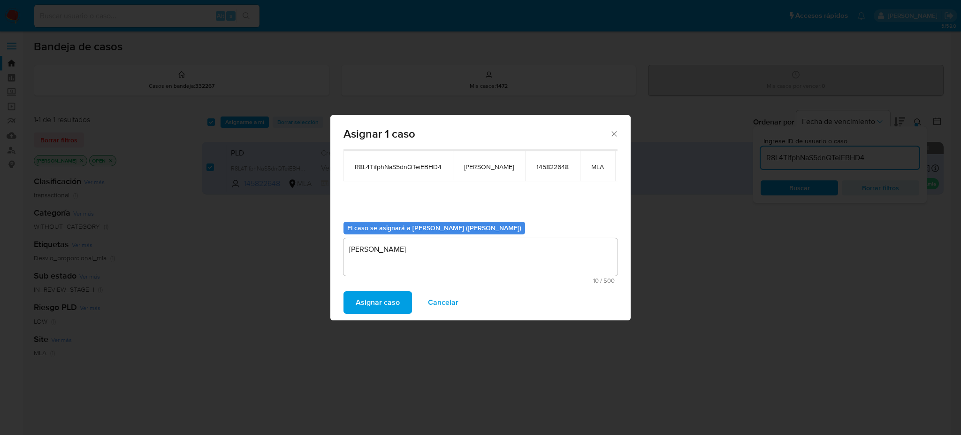
click at [379, 301] on span "Asignar caso" at bounding box center [378, 302] width 44 height 21
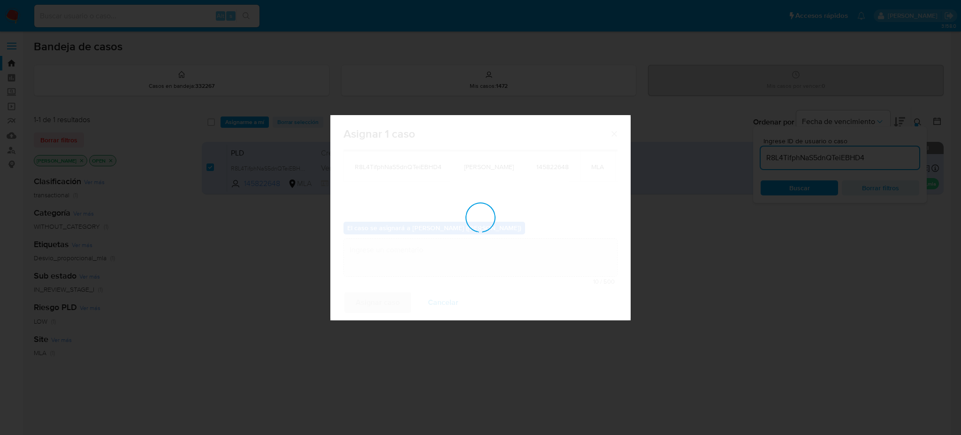
checkbox input "false"
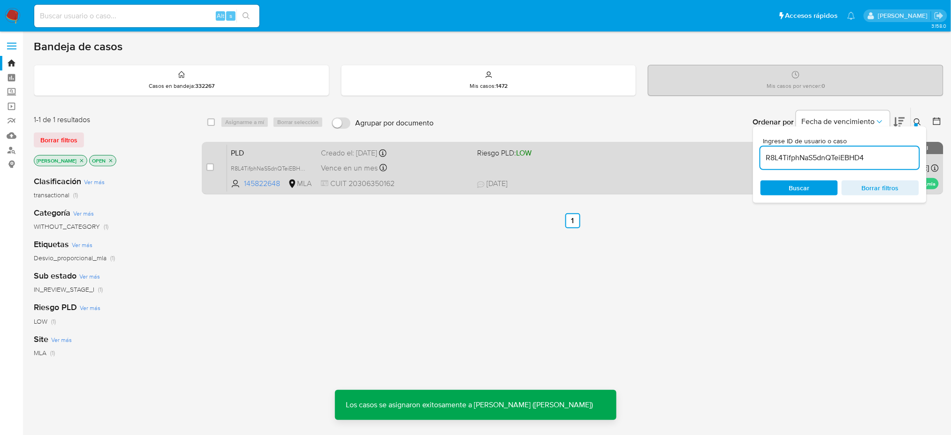
click at [431, 184] on span "CUIT 20306350162" at bounding box center [395, 183] width 149 height 10
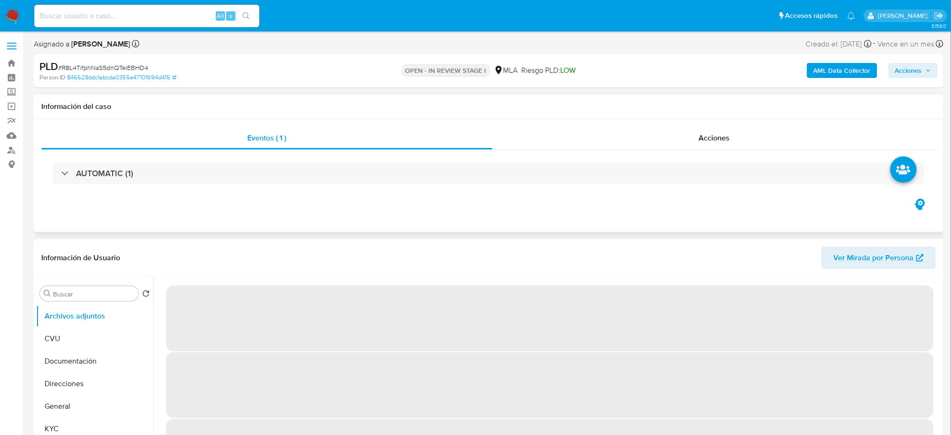
select select "10"
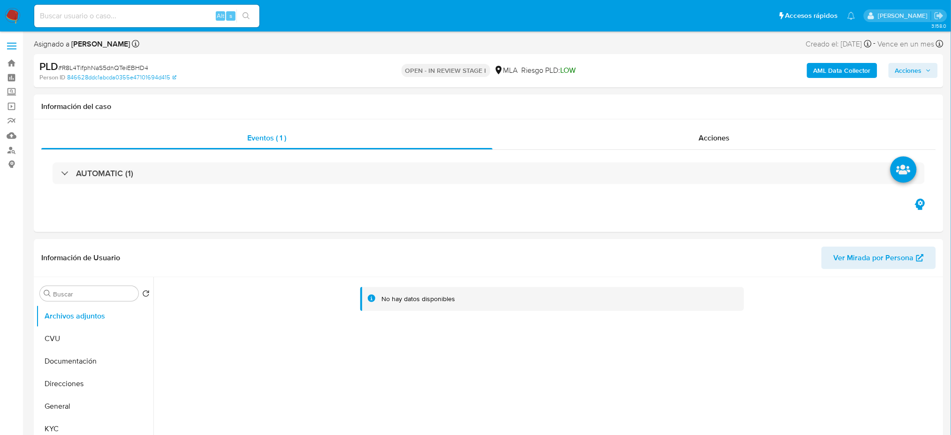
click at [816, 72] on b "AML Data Collector" at bounding box center [842, 70] width 57 height 15
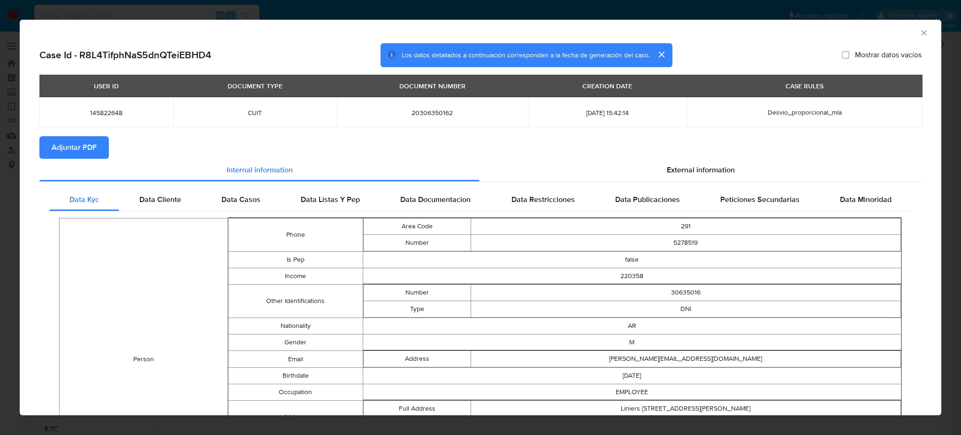
click at [86, 143] on span "Adjuntar PDF" at bounding box center [74, 147] width 45 height 21
click at [919, 31] on icon "Cerrar ventana" at bounding box center [923, 32] width 9 height 9
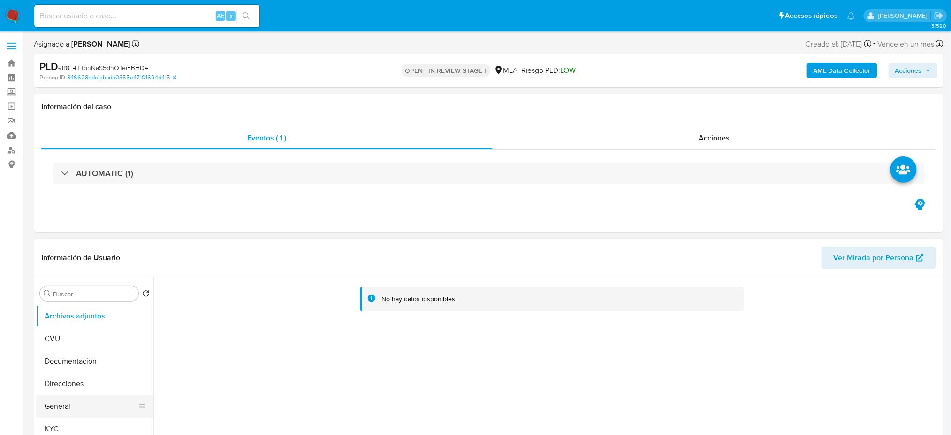
click at [64, 410] on button "General" at bounding box center [91, 406] width 110 height 23
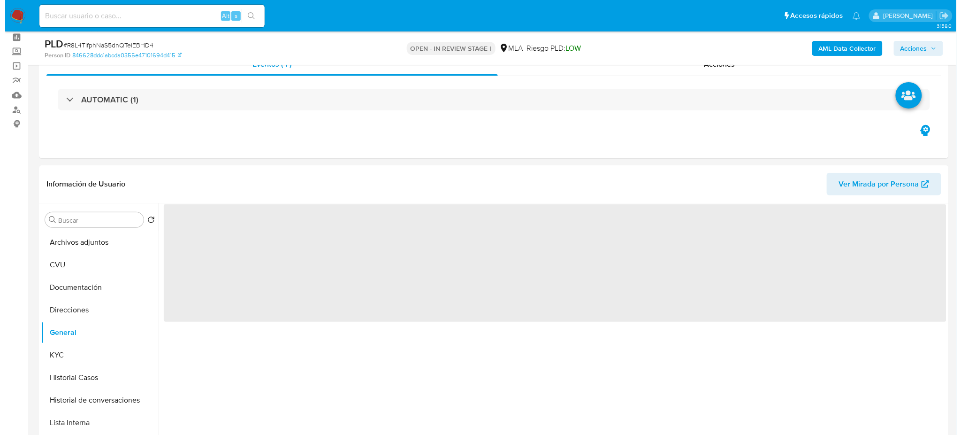
scroll to position [62, 0]
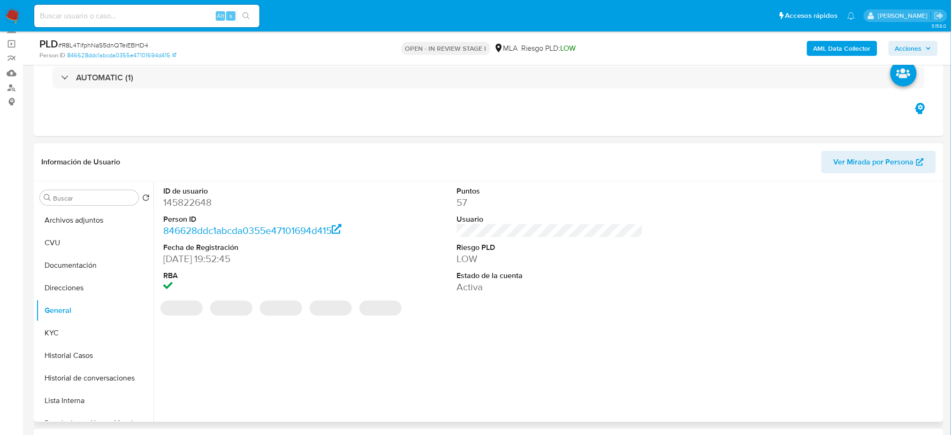
click at [176, 199] on dd "145822648" at bounding box center [256, 202] width 186 height 13
copy dd "145822648"
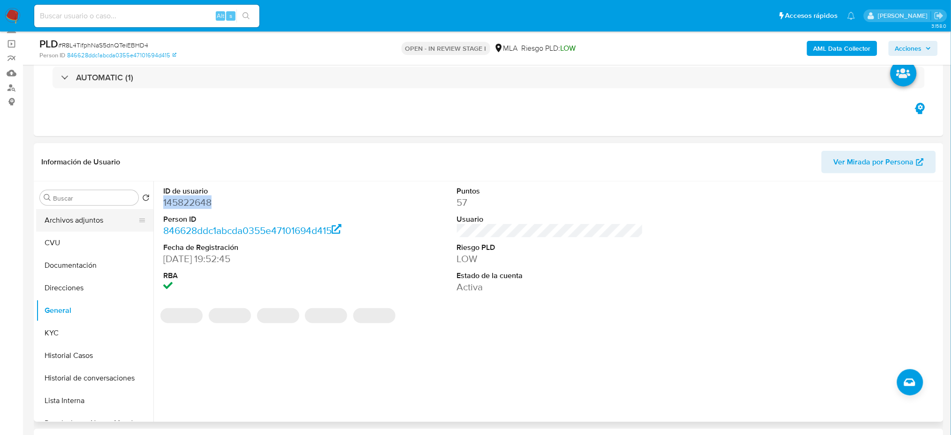
click at [102, 210] on button "Archivos adjuntos" at bounding box center [91, 220] width 110 height 23
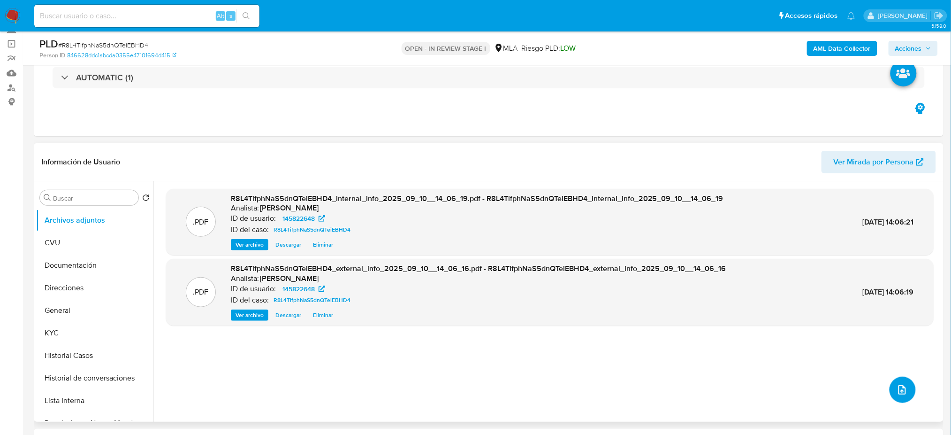
click at [897, 387] on icon "upload-file" at bounding box center [902, 389] width 11 height 11
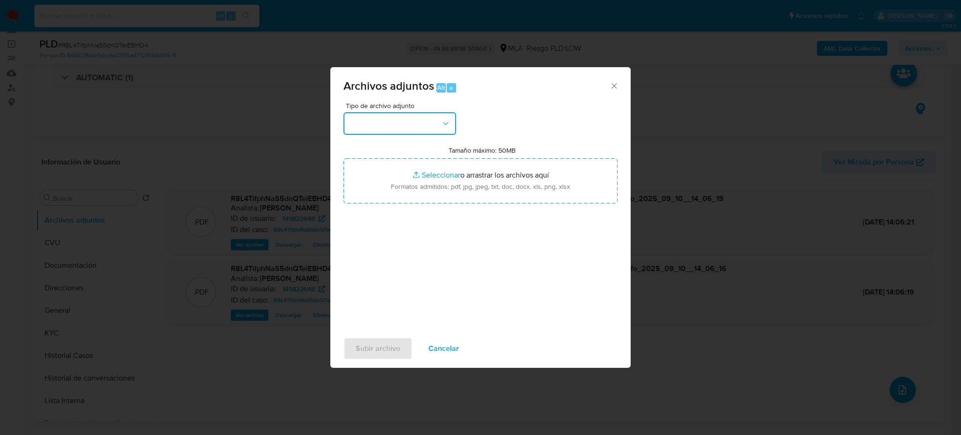
click at [409, 123] on button "button" at bounding box center [400, 123] width 113 height 23
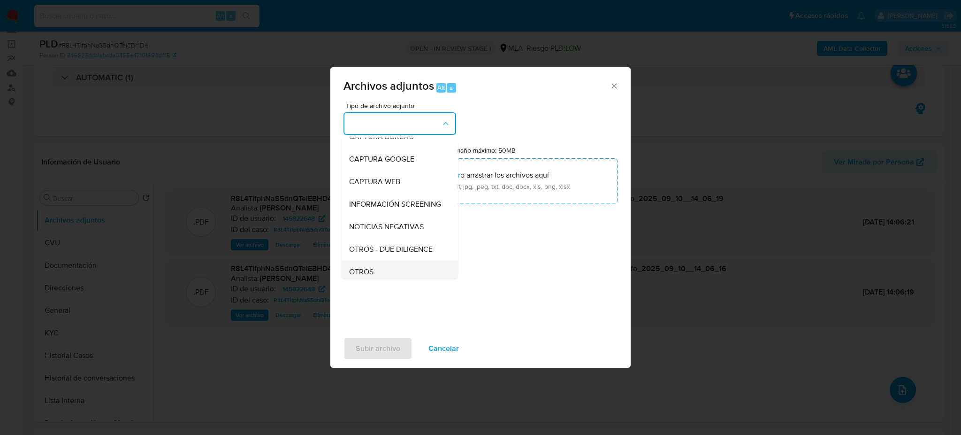
scroll to position [125, 0]
click at [384, 215] on div "OTROS" at bounding box center [397, 204] width 96 height 23
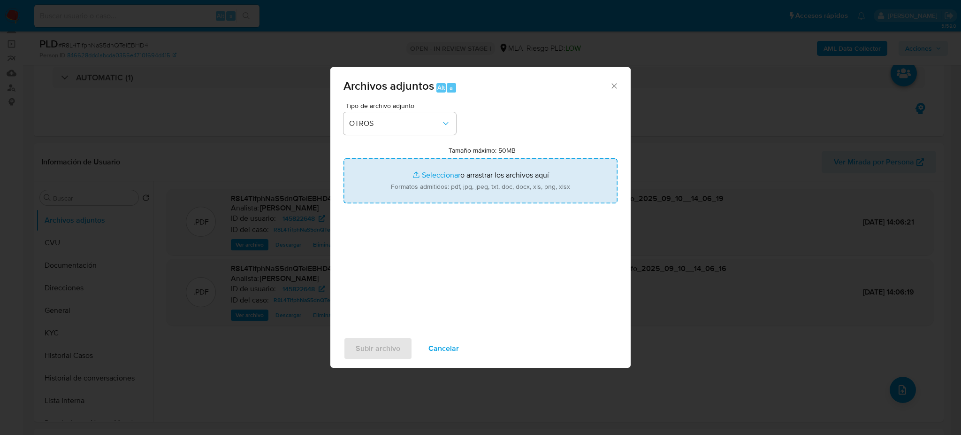
click at [431, 190] on input "Tamaño máximo: 50MB Seleccionar archivos" at bounding box center [481, 180] width 274 height 45
type input "C:\fakepath\Caselog R8L4TifphNaS5dnQTeiEBHD4_2025_08_19_20_47_59.docx"
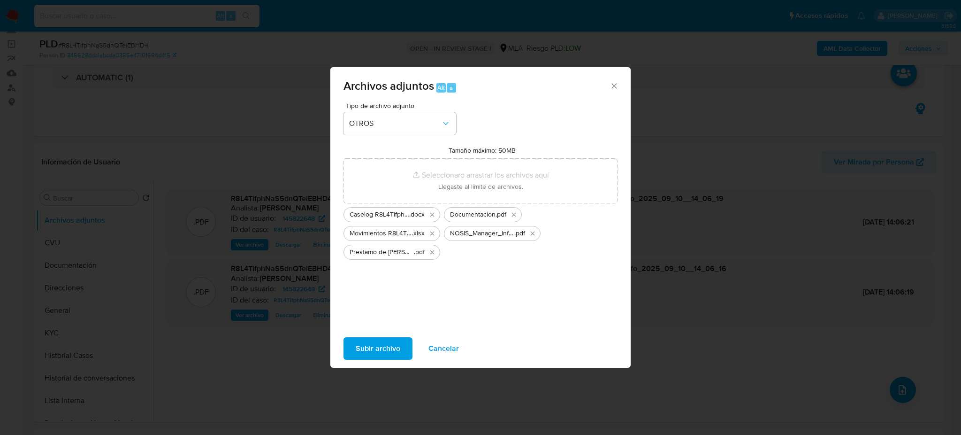
click at [384, 350] on span "Subir archivo" at bounding box center [378, 348] width 45 height 21
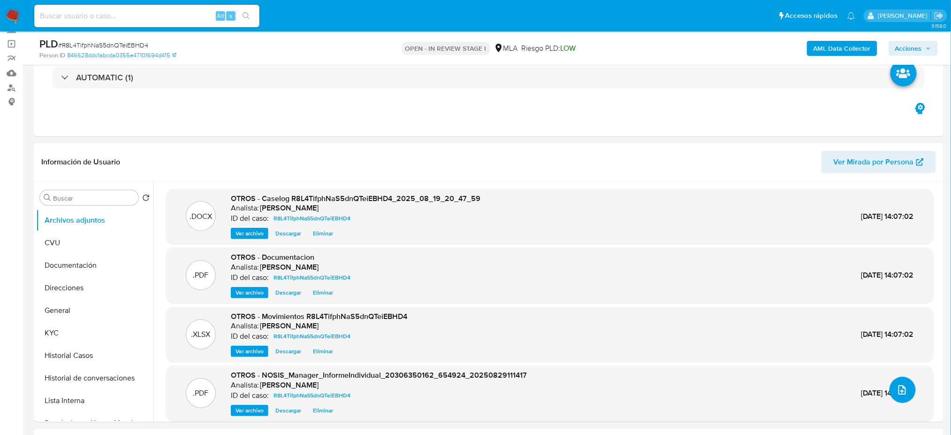
click at [901, 389] on icon "upload-file" at bounding box center [902, 389] width 11 height 11
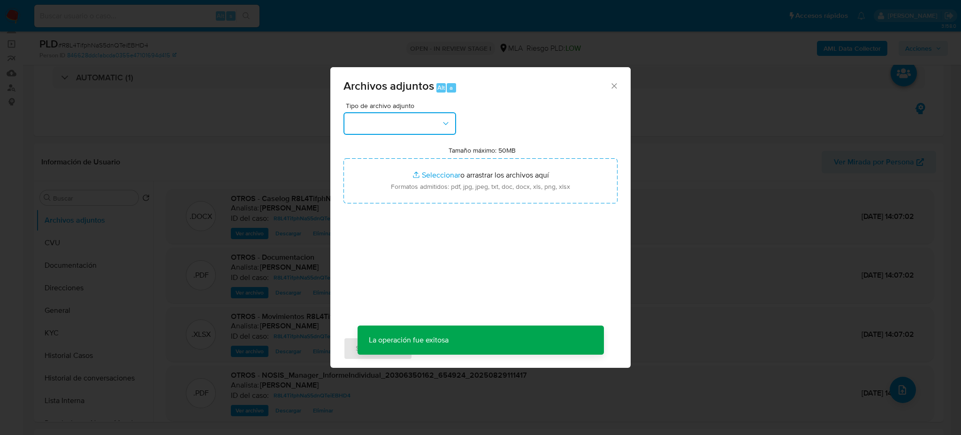
click at [398, 123] on button "button" at bounding box center [400, 123] width 113 height 23
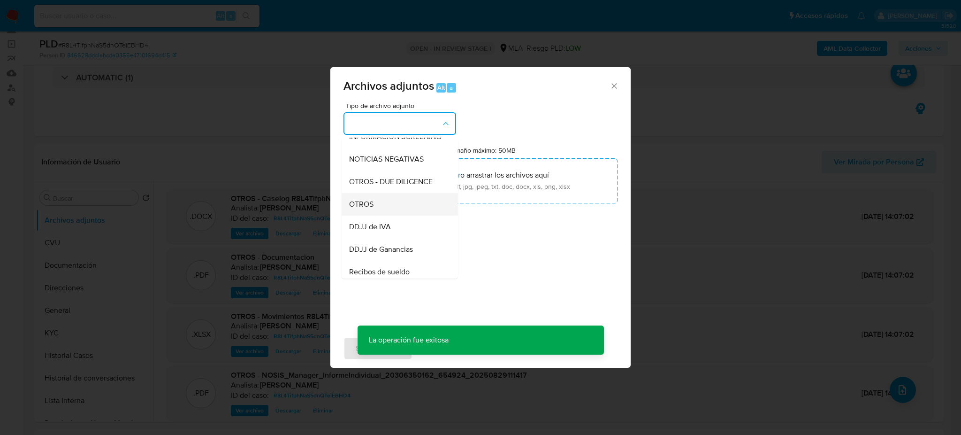
click at [378, 213] on div "OTROS" at bounding box center [397, 204] width 96 height 23
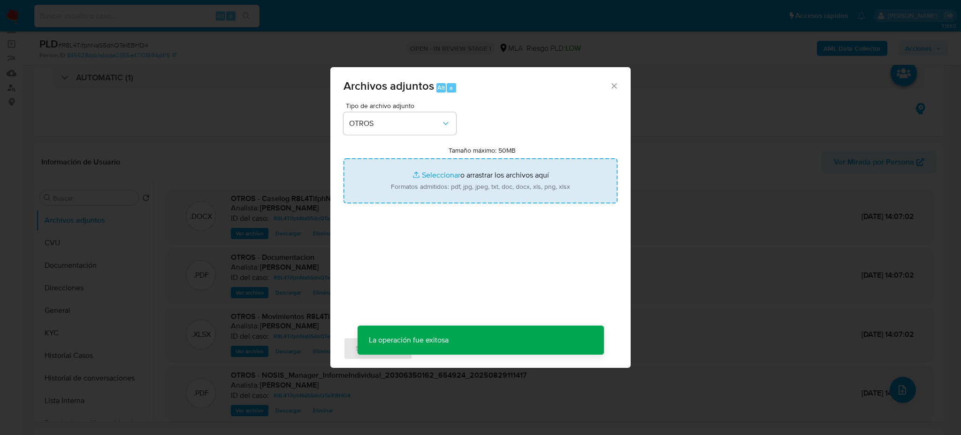
click at [426, 179] on input "Tamaño máximo: 50MB Seleccionar archivos" at bounding box center [481, 180] width 274 height 45
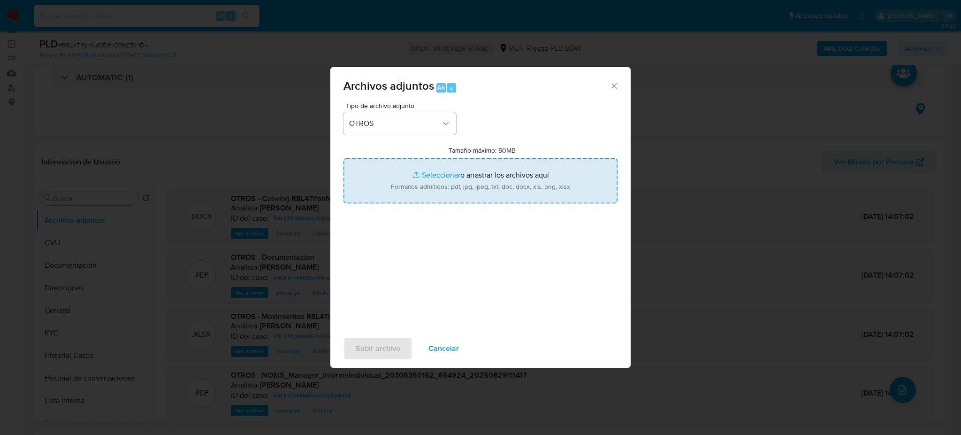
type input "C:\fakepath\Solicitud de prestamo de Ana Cecilia Rossi Fernandez.pdf"
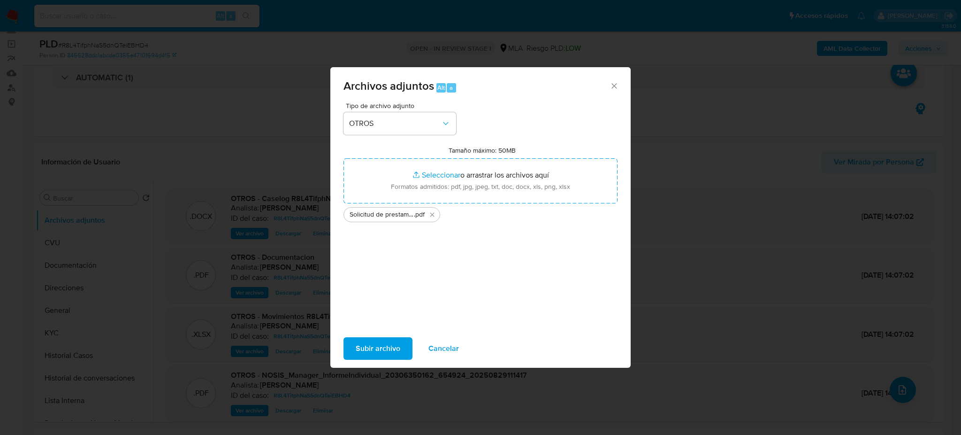
drag, startPoint x: 426, startPoint y: 179, endPoint x: 383, endPoint y: 342, distance: 168.4
click at [383, 342] on span "Subir archivo" at bounding box center [378, 348] width 45 height 21
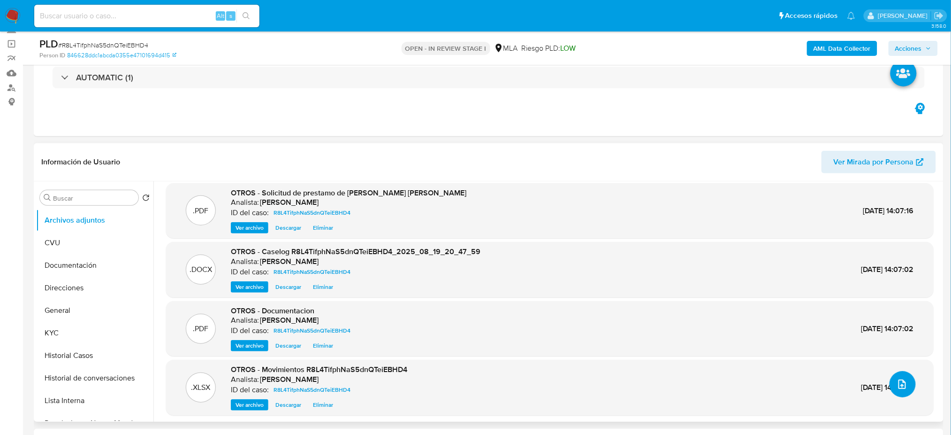
scroll to position [8, 0]
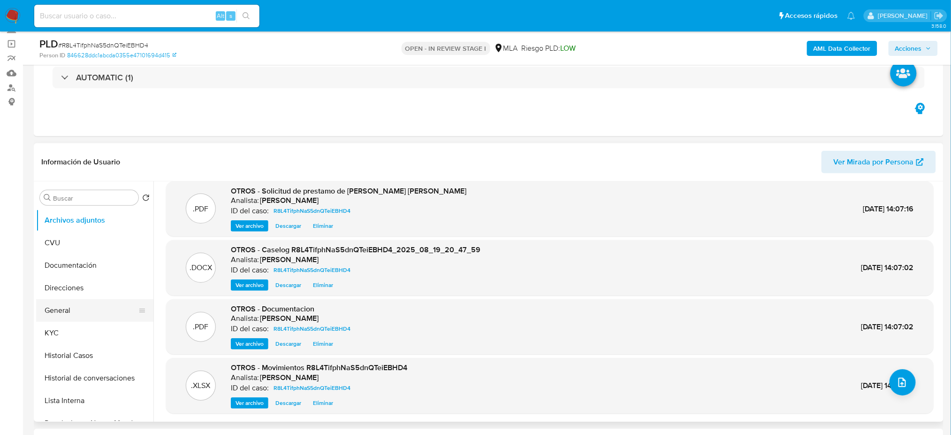
click at [69, 310] on button "General" at bounding box center [91, 310] width 110 height 23
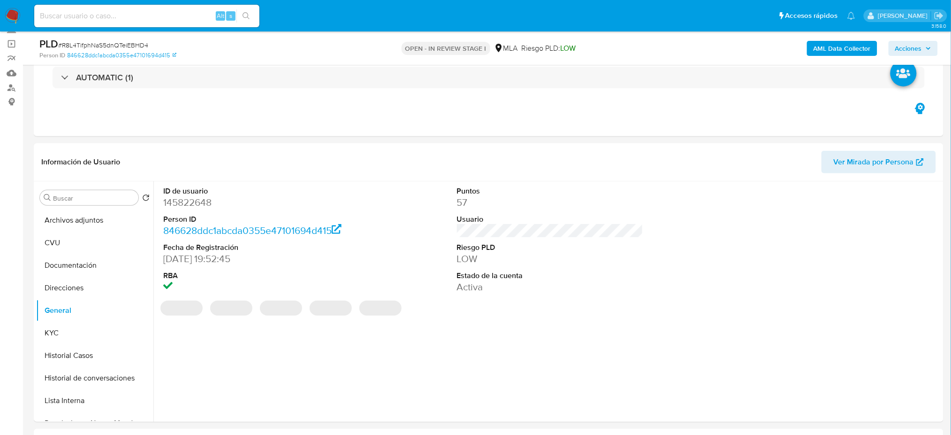
click at [181, 203] on dd "145822648" at bounding box center [256, 202] width 186 height 13
copy dd "145822648"
click at [914, 46] on span "Acciones" at bounding box center [909, 48] width 27 height 15
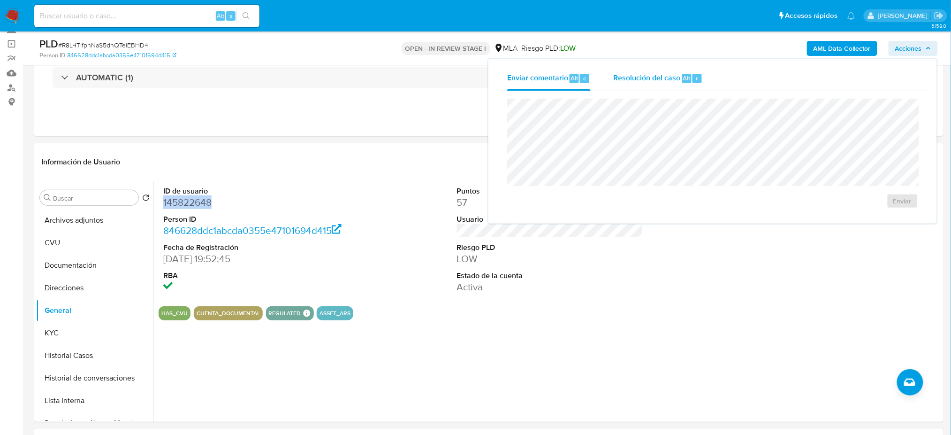
click at [641, 77] on span "Resolución del caso" at bounding box center [646, 77] width 67 height 11
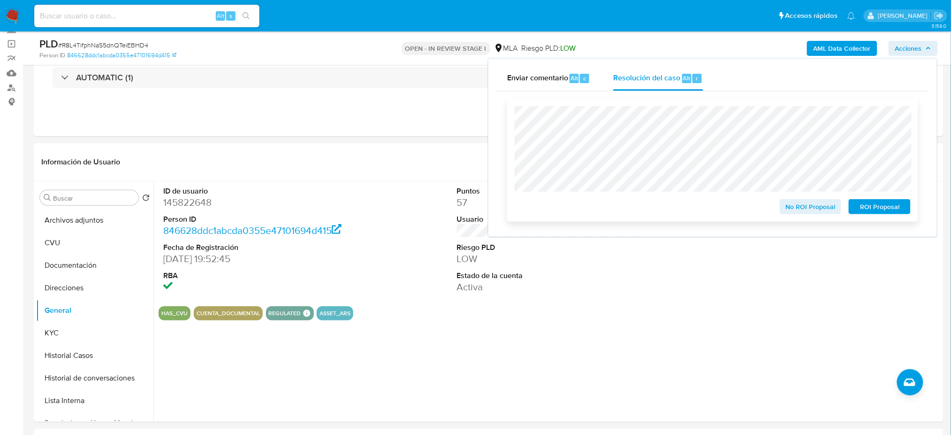
click at [787, 203] on span "No ROI Proposal" at bounding box center [811, 206] width 49 height 13
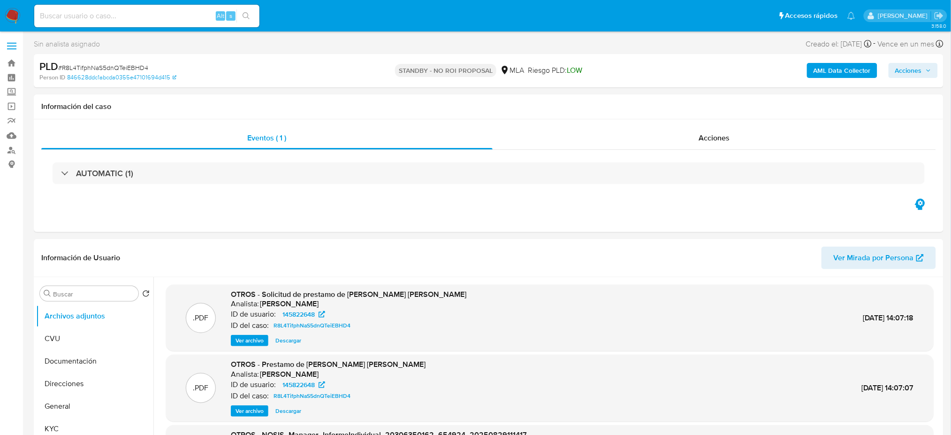
select select "10"
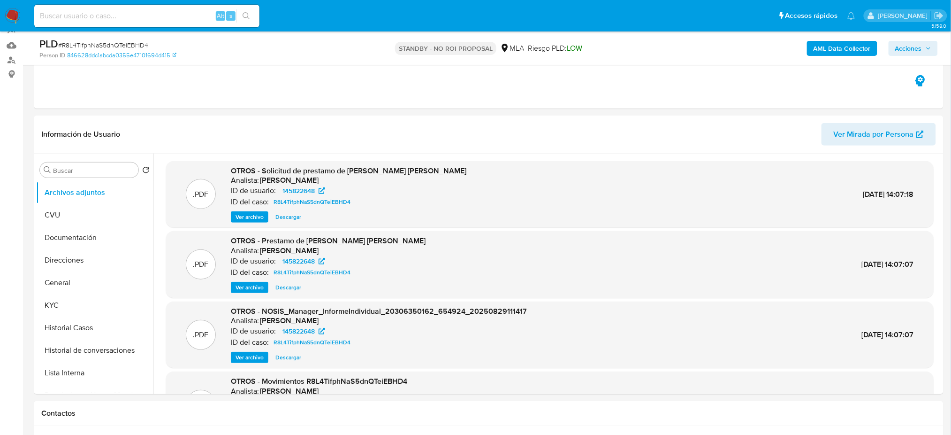
scroll to position [125, 0]
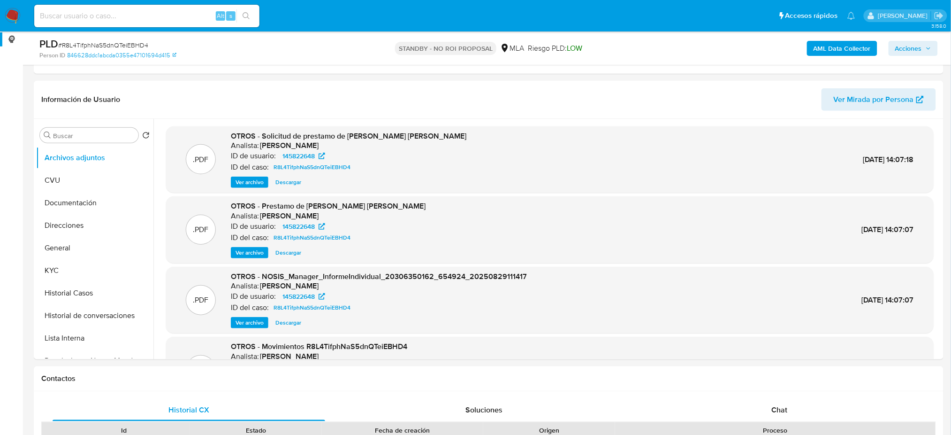
drag, startPoint x: 13, startPoint y: 20, endPoint x: 5, endPoint y: 34, distance: 16.0
click at [13, 20] on img at bounding box center [13, 16] width 16 height 16
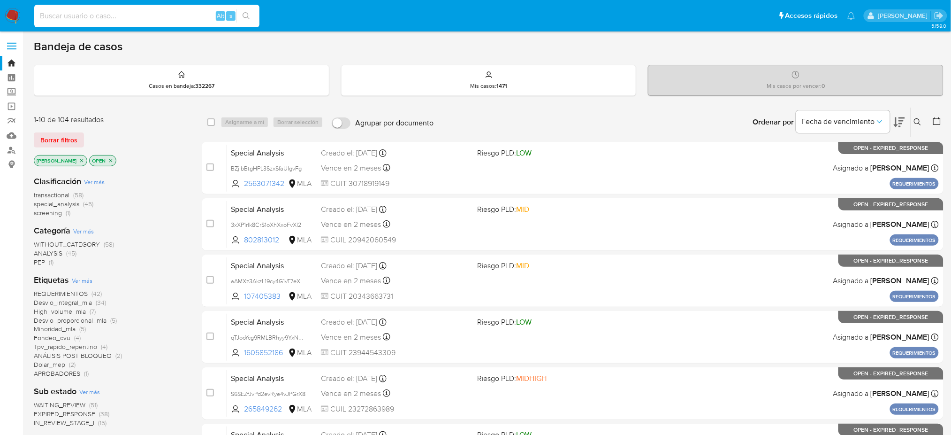
click at [168, 16] on input at bounding box center [146, 16] width 225 height 12
paste input "Kf0p6Ca4dxdzlNRPgYILaTUD"
type input "Kf0p6Ca4dxdzlNRPgYILaTUD"
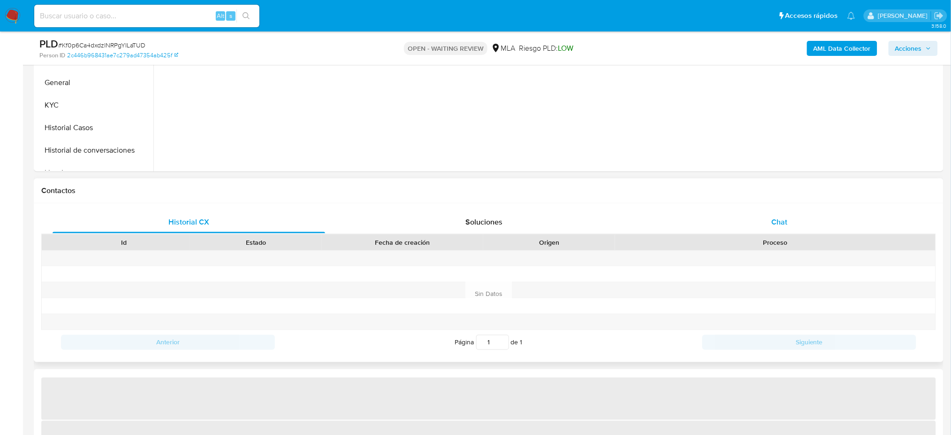
click at [780, 222] on span "Chat" at bounding box center [780, 221] width 16 height 11
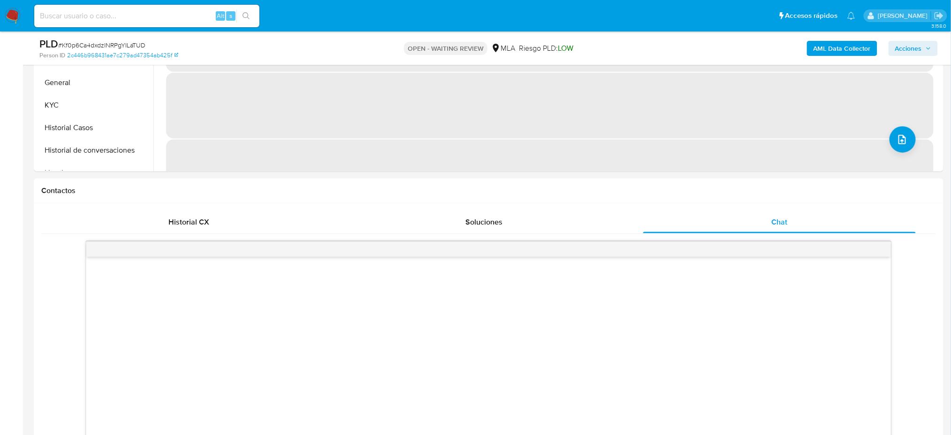
scroll to position [438, 0]
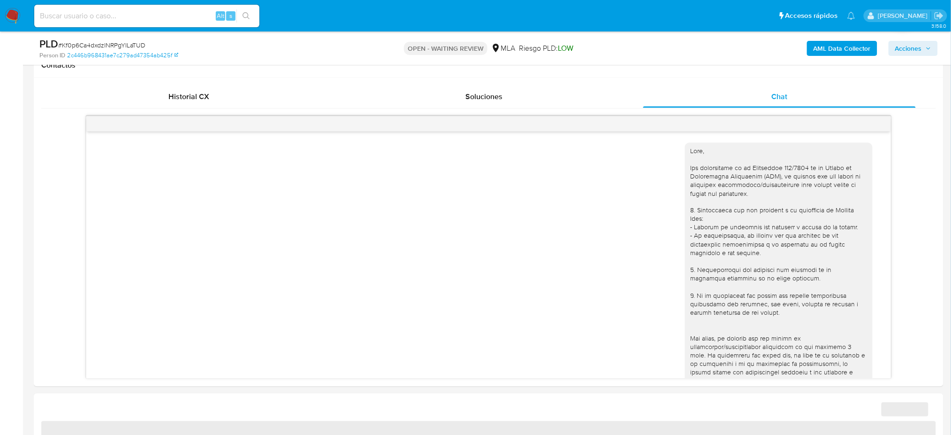
select select "10"
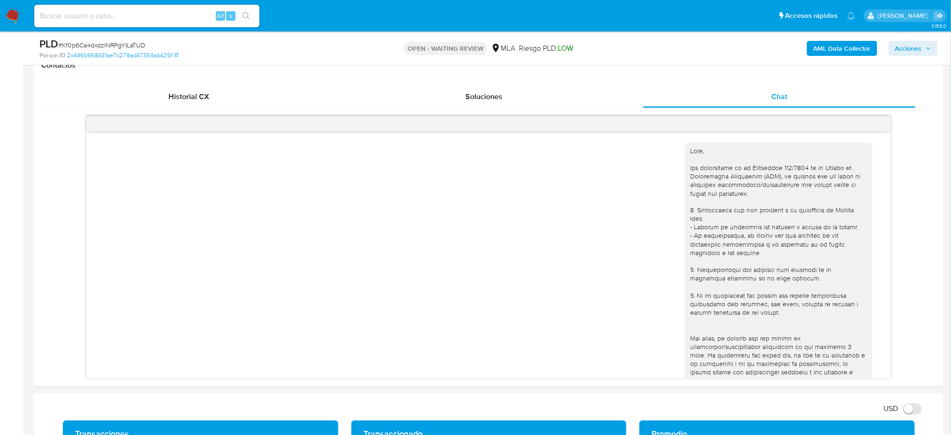
scroll to position [667, 0]
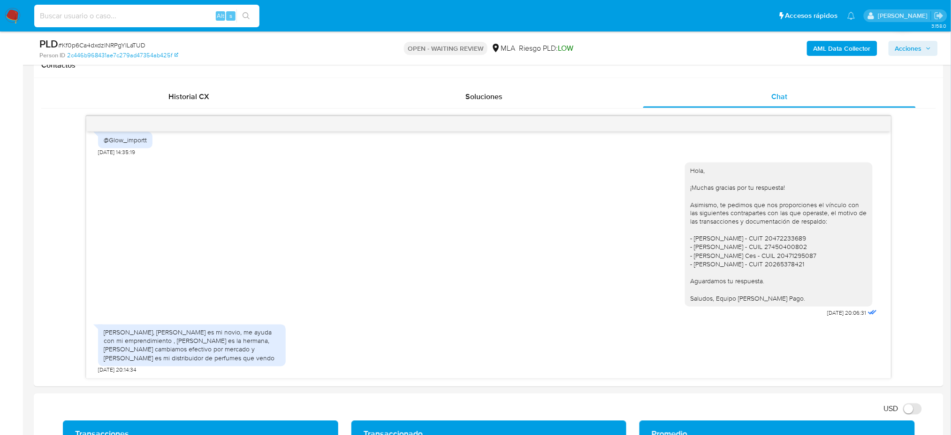
click at [129, 17] on input at bounding box center [146, 16] width 225 height 12
paste input "wTWQQwJa77Yndm1WaJgXgydh"
type input "wTWQQwJa77Yndm1WaJgXgydh"
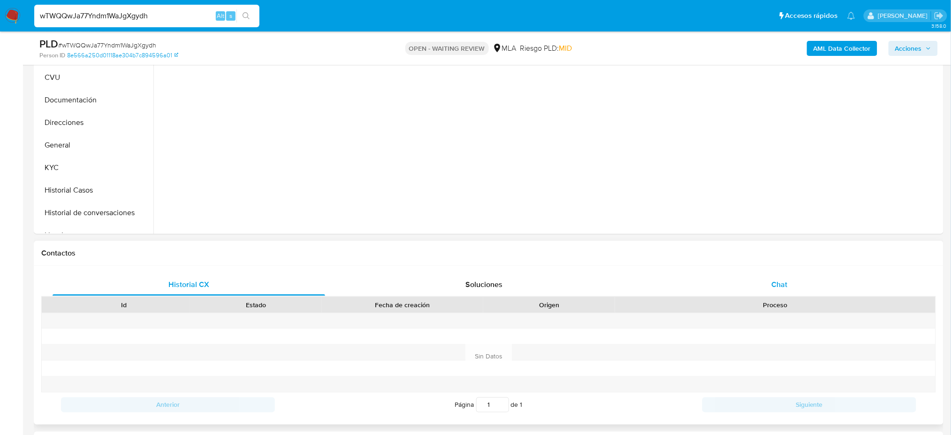
drag, startPoint x: 793, startPoint y: 280, endPoint x: 783, endPoint y: 273, distance: 12.1
click at [793, 280] on div "Chat" at bounding box center [779, 284] width 273 height 23
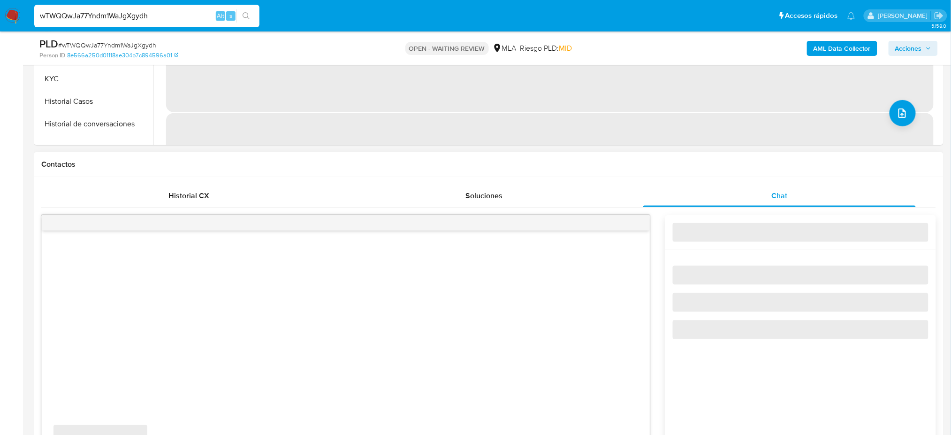
scroll to position [375, 0]
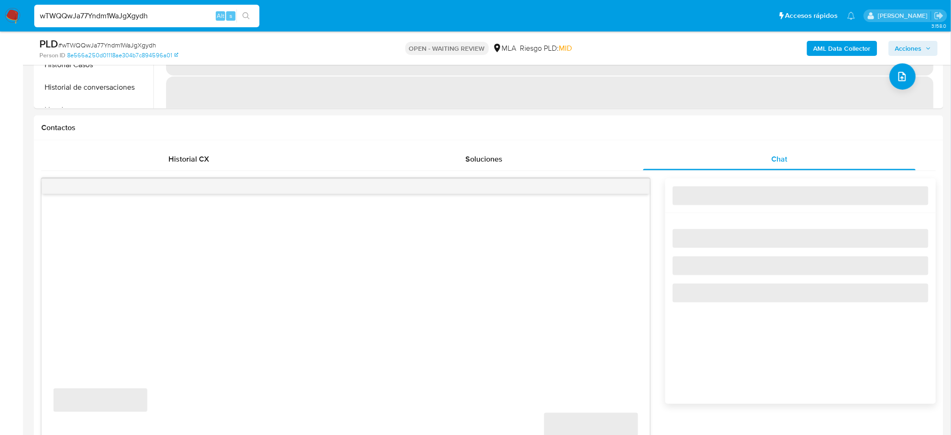
select select "10"
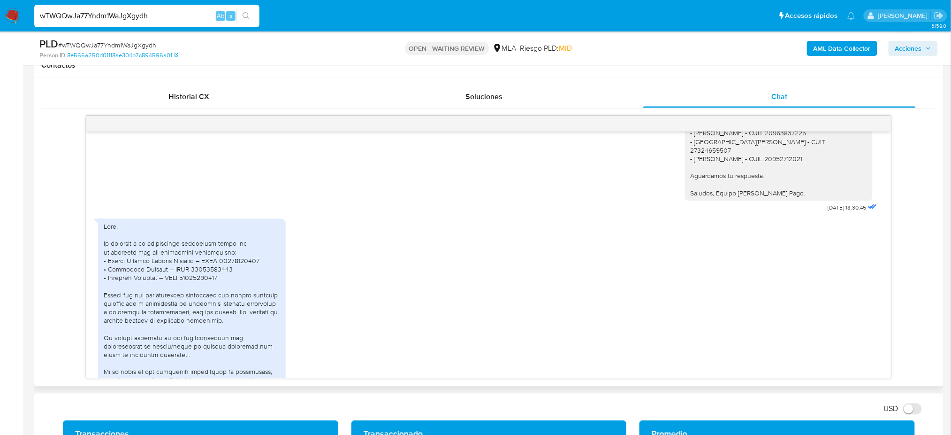
scroll to position [1016, 0]
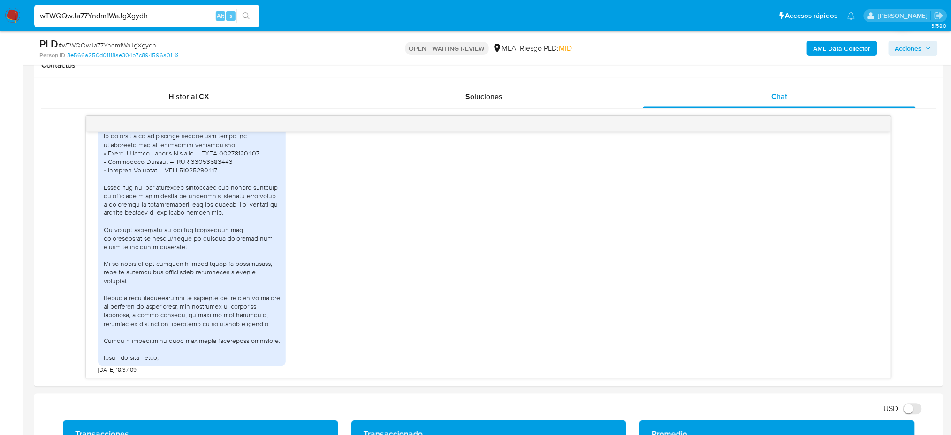
drag, startPoint x: 183, startPoint y: 13, endPoint x: 0, endPoint y: 16, distance: 183.1
click at [0, 16] on nav "Pausado Ver notificaciones wTWQQwJa77Yndm1WaJgXgydh Alt s Accesos rápidos Presi…" at bounding box center [475, 15] width 951 height 31
paste input "3oQPnUAEwzcJL4bU06XzUon6"
type input "3oQPnUAEwzcJL4bU06XzUon6"
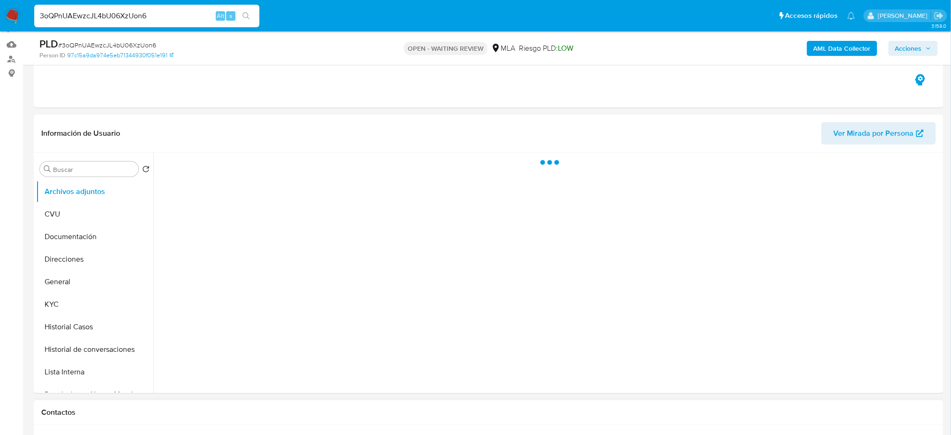
scroll to position [250, 0]
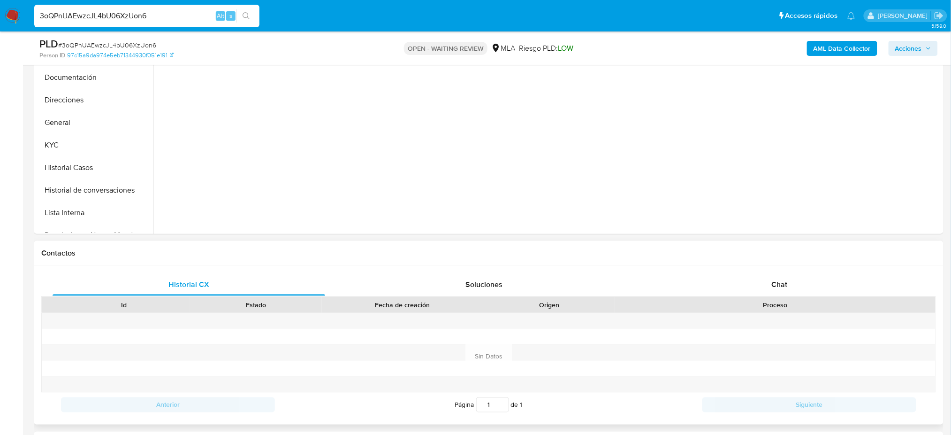
click at [794, 263] on div "Contactos" at bounding box center [489, 253] width 910 height 25
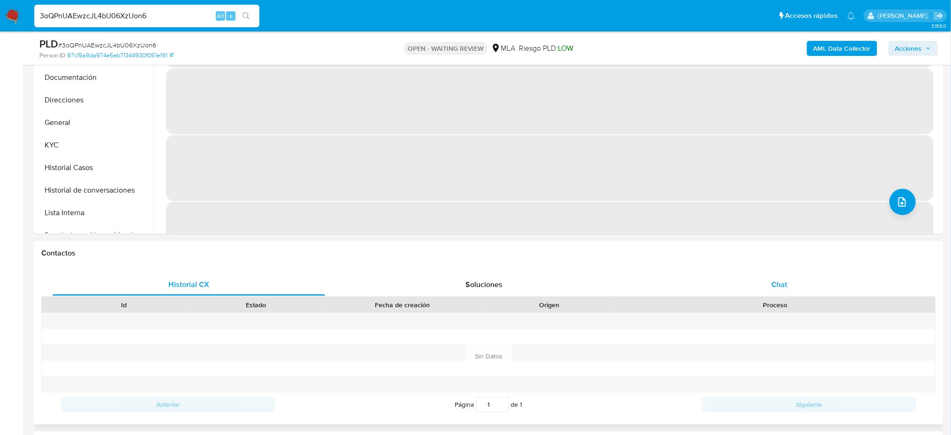
click at [792, 282] on div "Chat" at bounding box center [779, 284] width 273 height 23
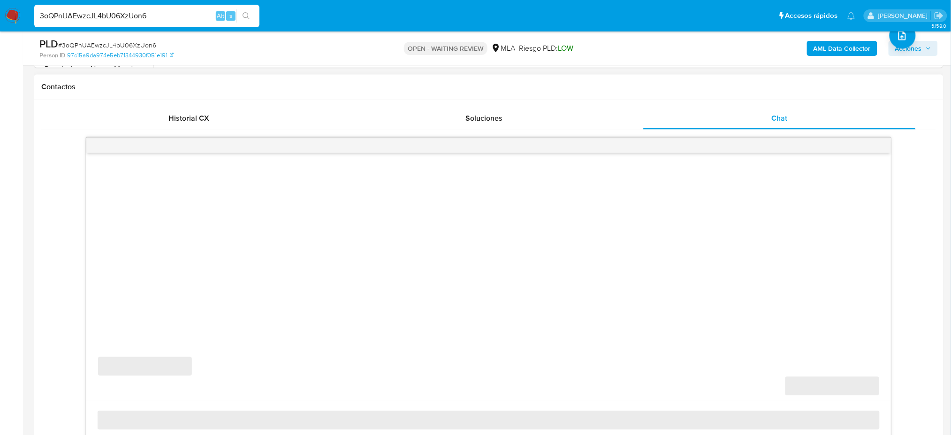
scroll to position [438, 0]
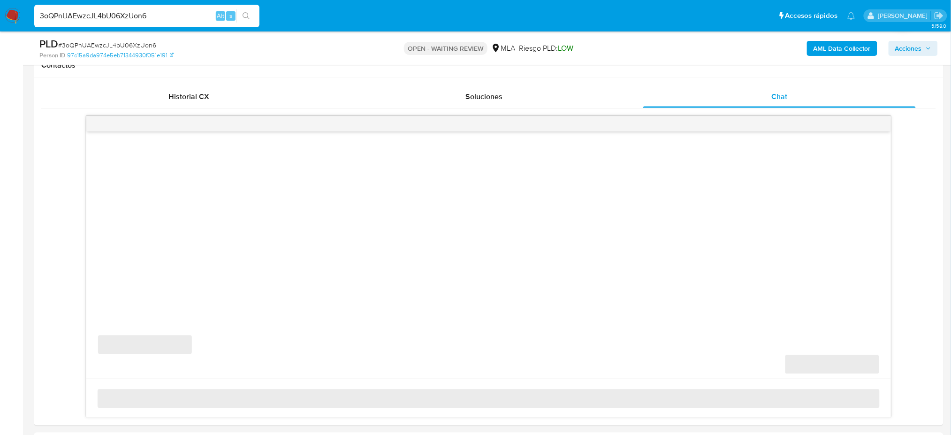
select select "10"
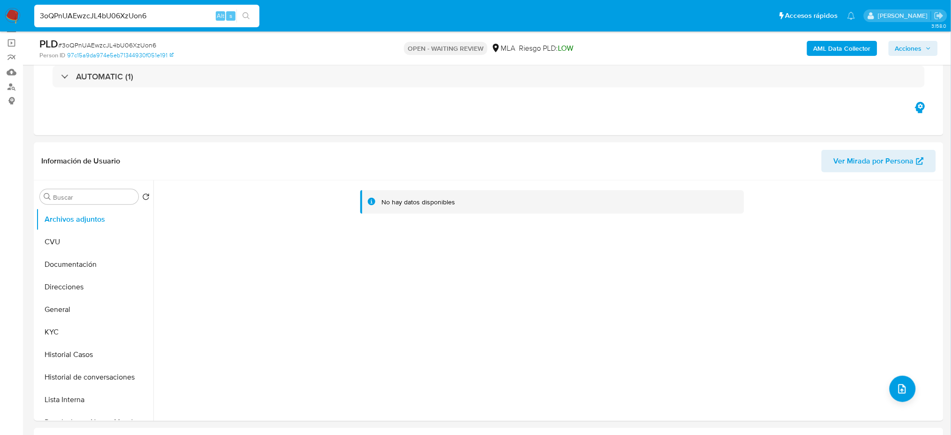
scroll to position [62, 0]
click at [76, 308] on button "General" at bounding box center [91, 310] width 110 height 23
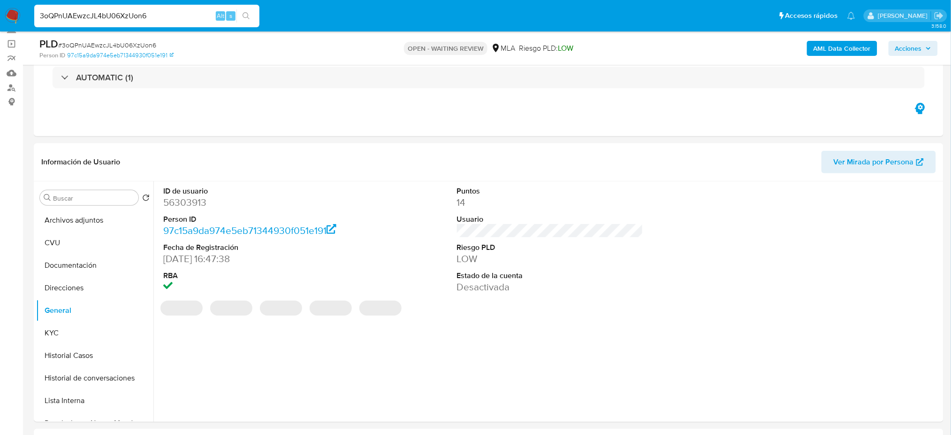
click at [182, 204] on dd "56303913" at bounding box center [256, 202] width 186 height 13
copy dd "56303913"
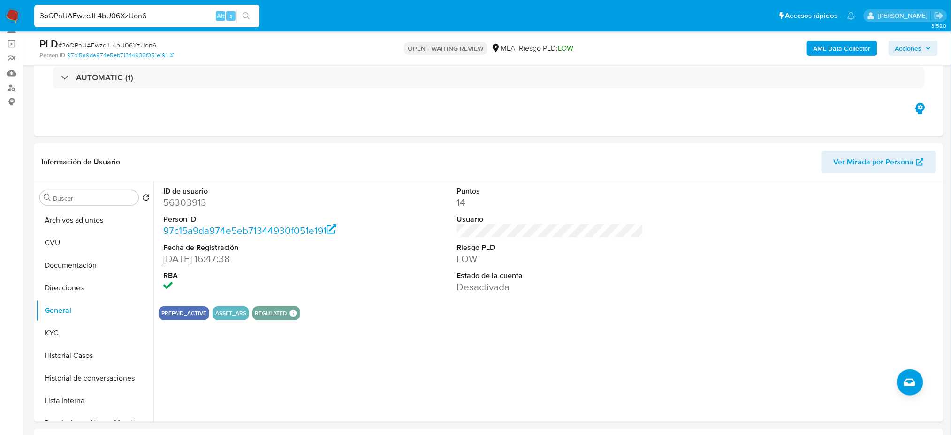
click at [124, 46] on span "# 3oQPnUAEwzcJL4bU06XzUon6" at bounding box center [107, 44] width 98 height 9
copy span "3oQPnUAEwzcJL4bU06XzUon6"
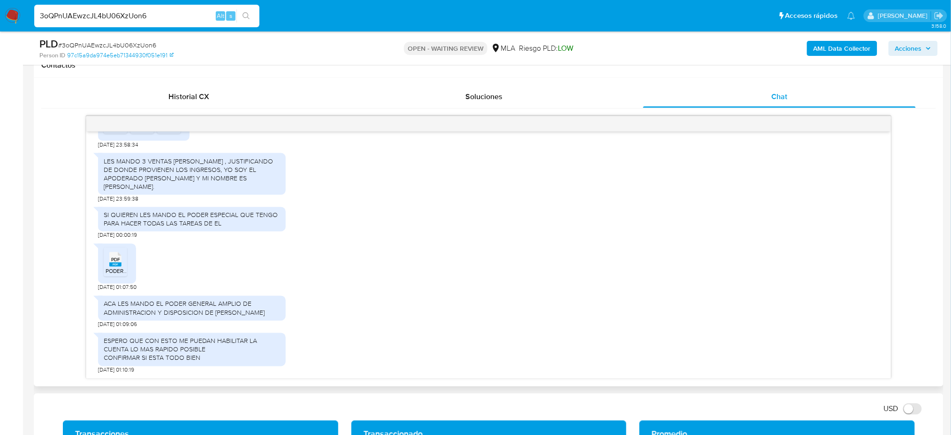
scroll to position [500, 0]
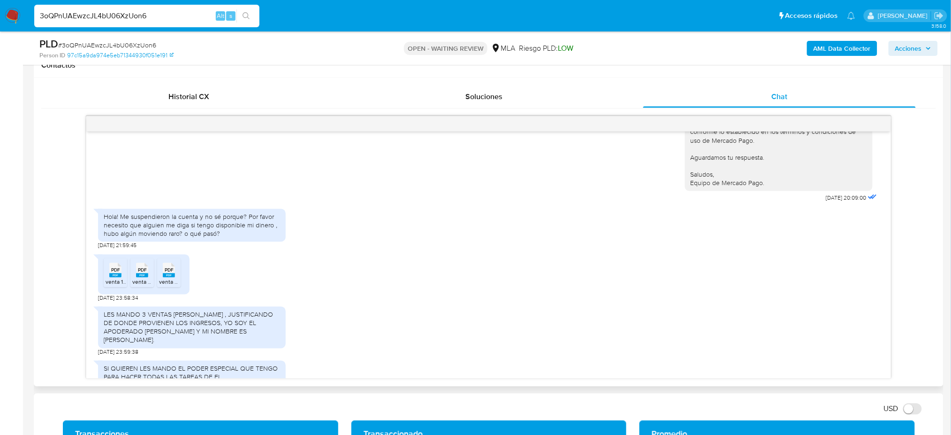
drag, startPoint x: 116, startPoint y: 311, endPoint x: 132, endPoint y: 311, distance: 16.0
click at [117, 277] on rect at bounding box center [115, 275] width 12 height 4
click at [141, 286] on span "venta 2.pdf" at bounding box center [146, 282] width 28 height 8
click at [168, 286] on span "venta 3.pdf" at bounding box center [173, 282] width 28 height 8
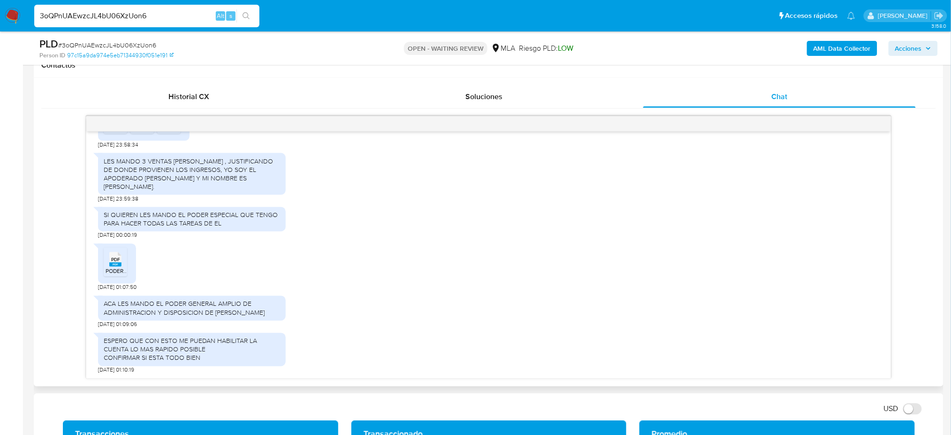
scroll to position [688, 0]
click at [118, 271] on span "PODER DE RAMON PUGA.pdf" at bounding box center [146, 271] width 81 height 8
click at [118, 46] on span "# 3oQPnUAEwzcJL4bU06XzUon6" at bounding box center [107, 44] width 98 height 9
copy span "3oQPnUAEwzcJL4bU06XzUon6"
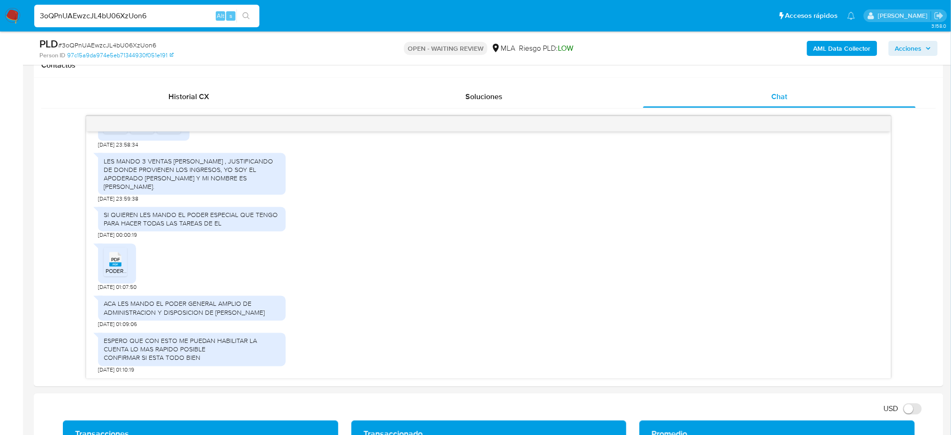
click at [21, 15] on nav "Pausado Ver notificaciones 3oQPnUAEwzcJL4bU06XzUon6 Alt s Accesos rápidos Presi…" at bounding box center [475, 15] width 951 height 31
click at [23, 22] on nav "Pausado Ver notificaciones 3oQPnUAEwzcJL4bU06XzUon6 Alt s Accesos rápidos Presi…" at bounding box center [475, 15] width 951 height 31
click at [16, 16] on img at bounding box center [13, 16] width 16 height 16
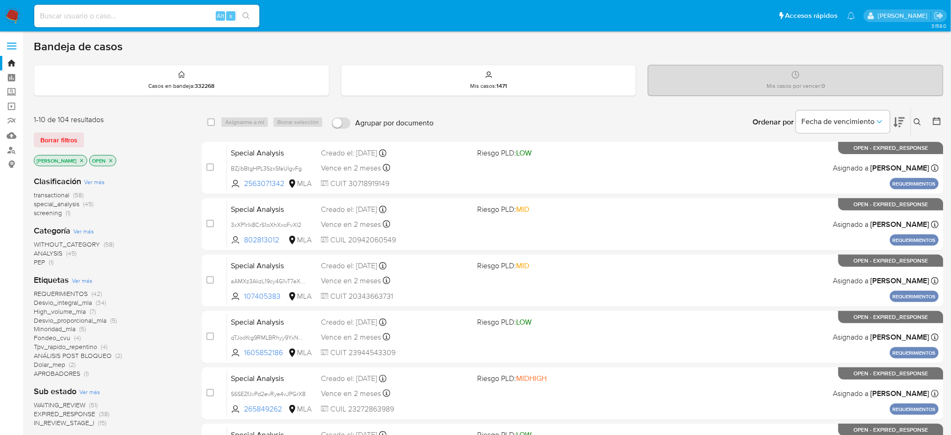
click at [916, 123] on icon at bounding box center [918, 122] width 8 height 8
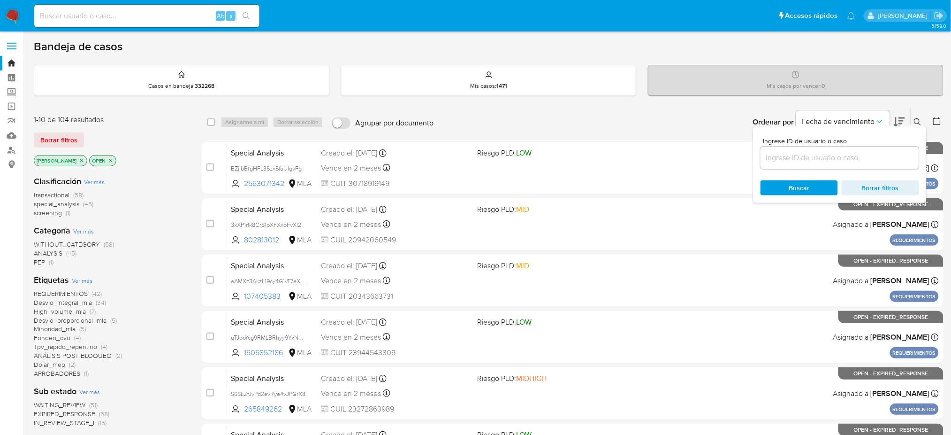
click at [860, 152] on input at bounding box center [840, 158] width 159 height 12
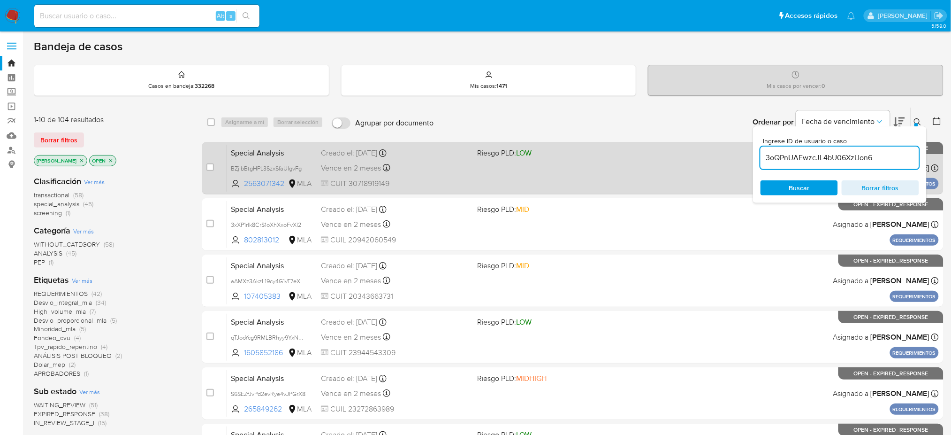
type input "3oQPnUAEwzcJL4bU06XzUon6"
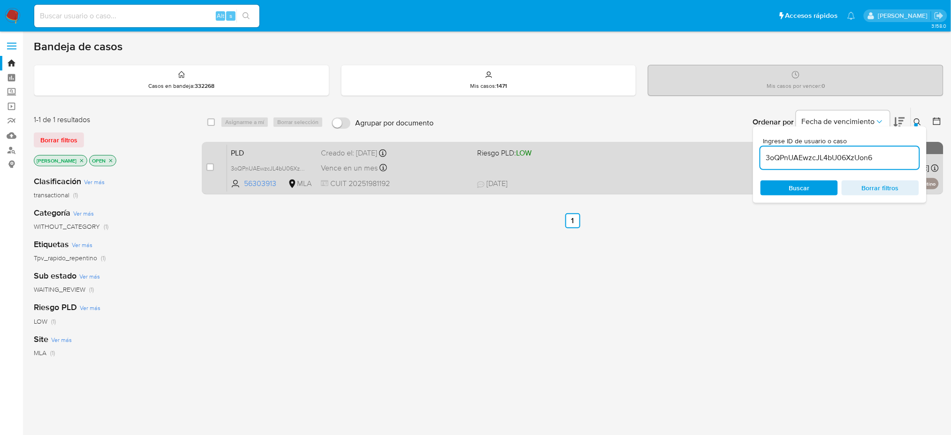
click at [208, 164] on input "checkbox" at bounding box center [211, 167] width 8 height 8
checkbox input "true"
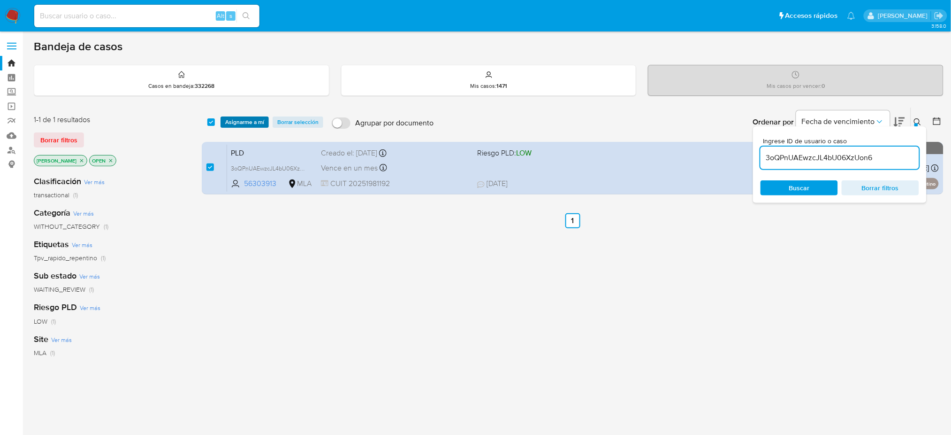
click at [245, 124] on span "Asignarme a mí" at bounding box center [244, 121] width 39 height 9
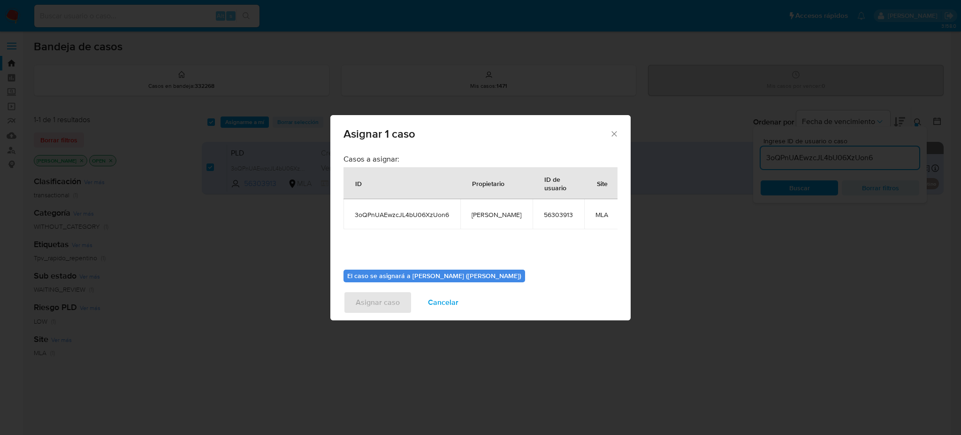
click at [472, 215] on span "[PERSON_NAME]" at bounding box center [497, 214] width 50 height 8
copy span "[PERSON_NAME]"
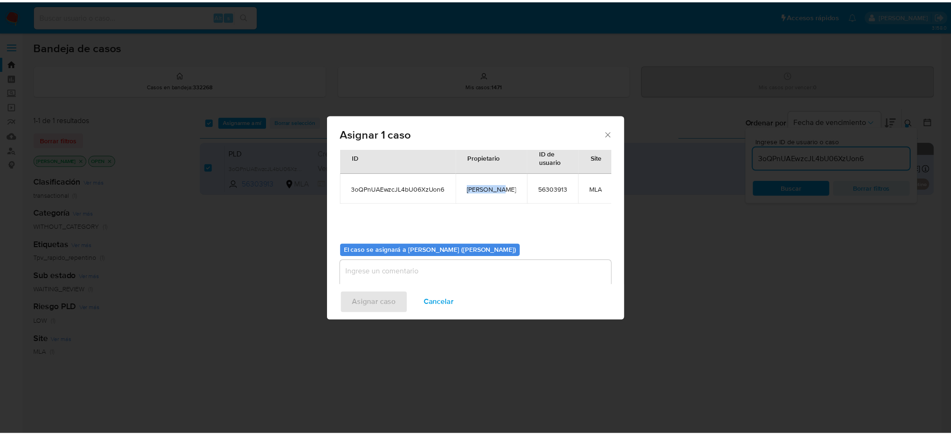
scroll to position [48, 0]
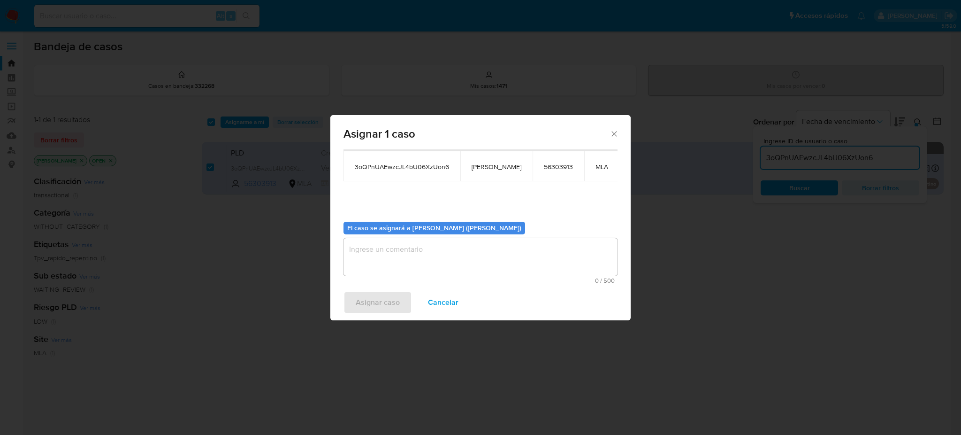
click at [417, 255] on textarea "assign-modal" at bounding box center [481, 257] width 274 height 38
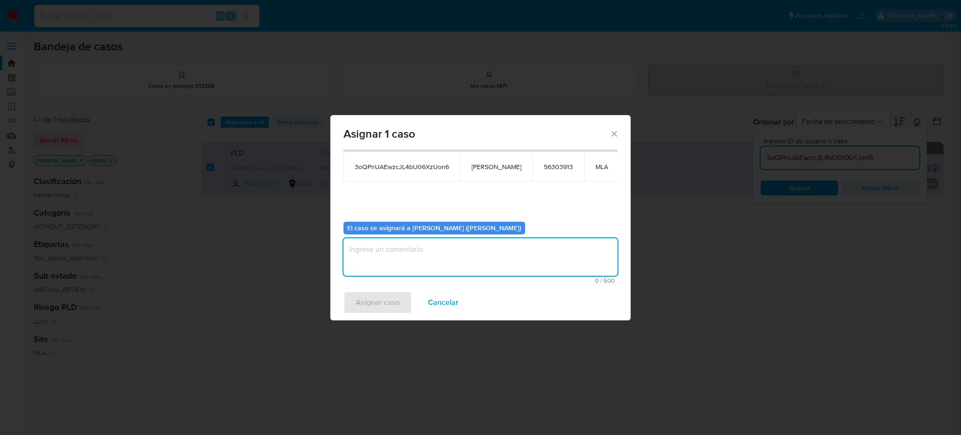
paste textarea "[PERSON_NAME]"
type textarea "[PERSON_NAME]"
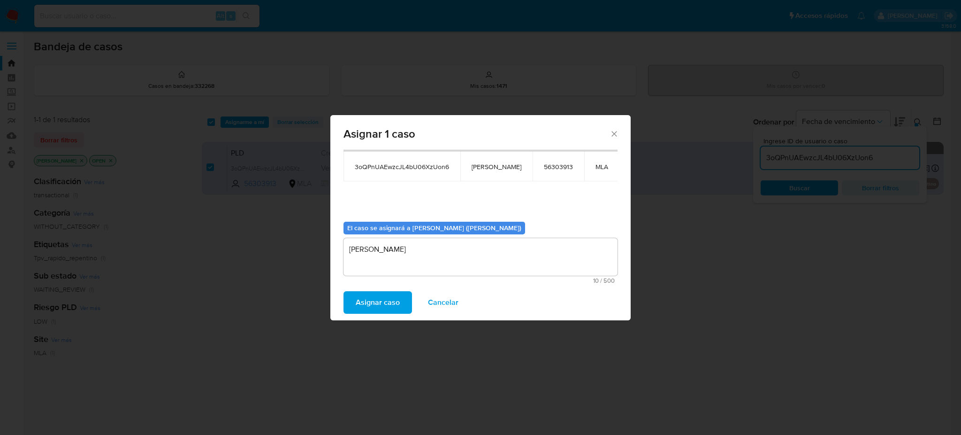
click at [381, 300] on span "Asignar caso" at bounding box center [378, 302] width 44 height 21
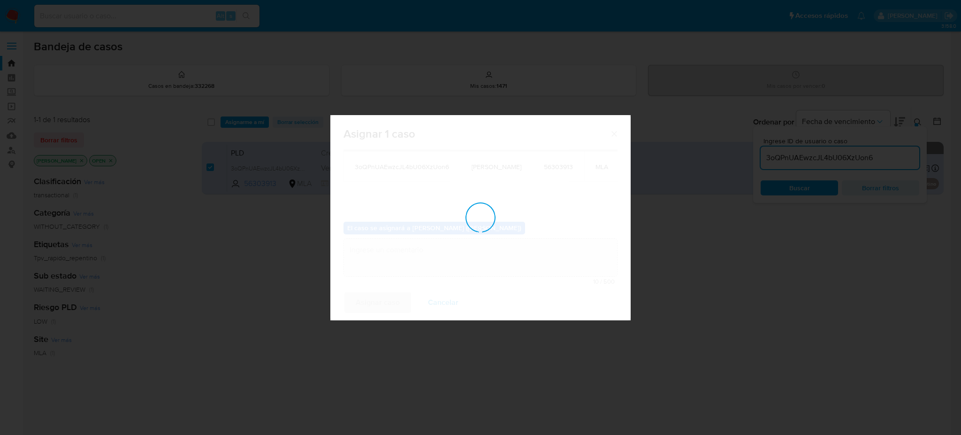
checkbox input "false"
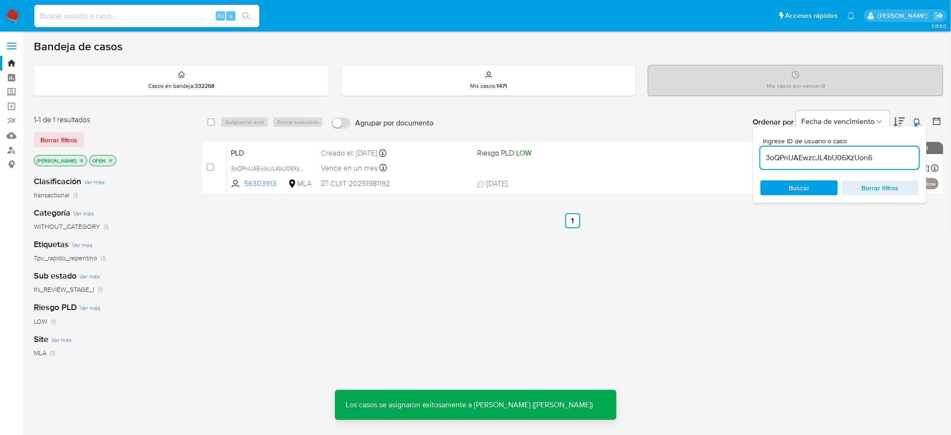
click at [302, 150] on span "PLD" at bounding box center [272, 152] width 83 height 12
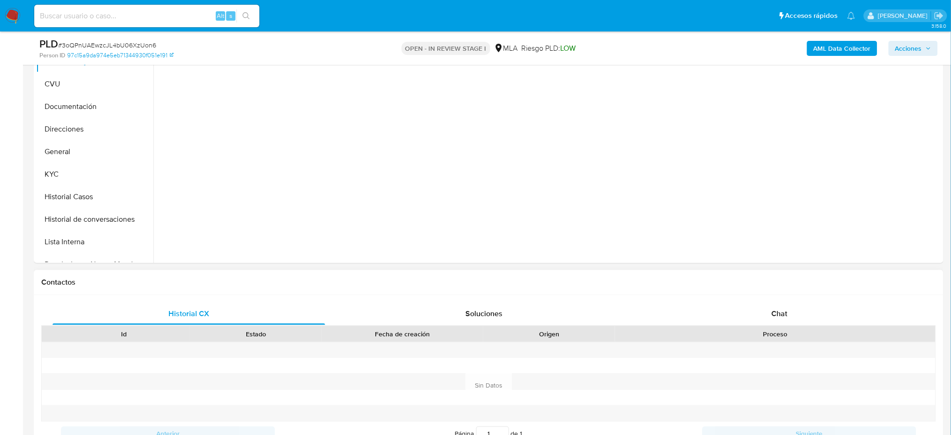
scroll to position [313, 0]
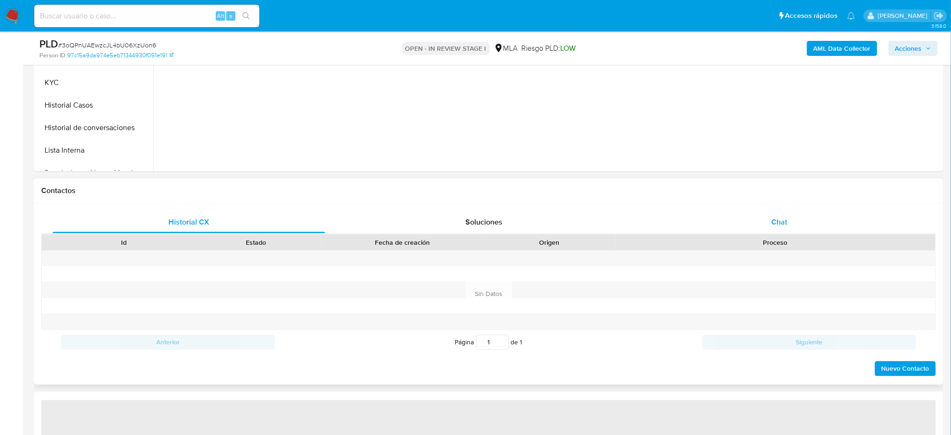
click at [781, 225] on span "Chat" at bounding box center [780, 221] width 16 height 11
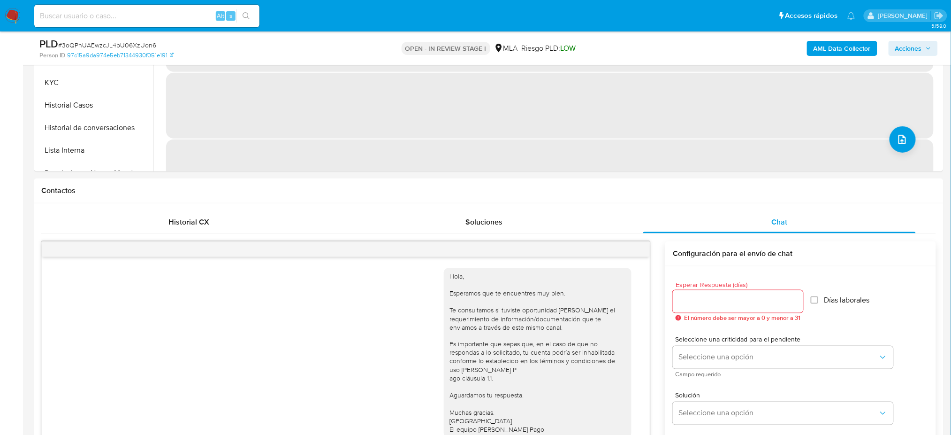
scroll to position [688, 0]
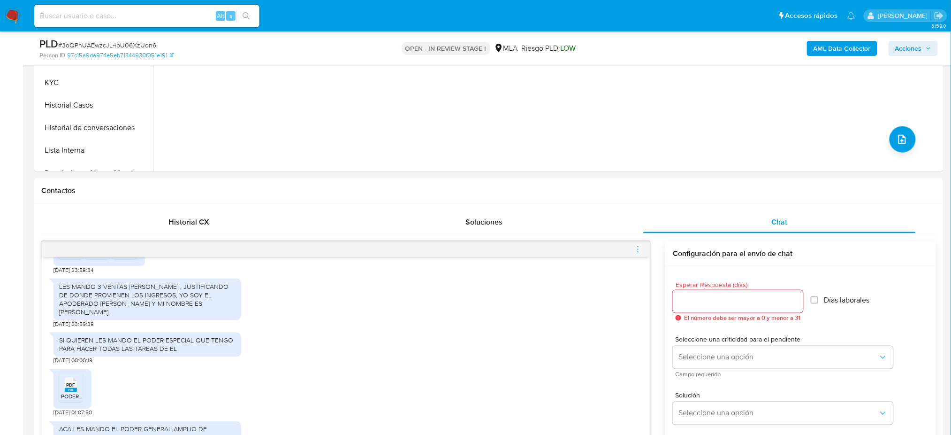
select select "10"
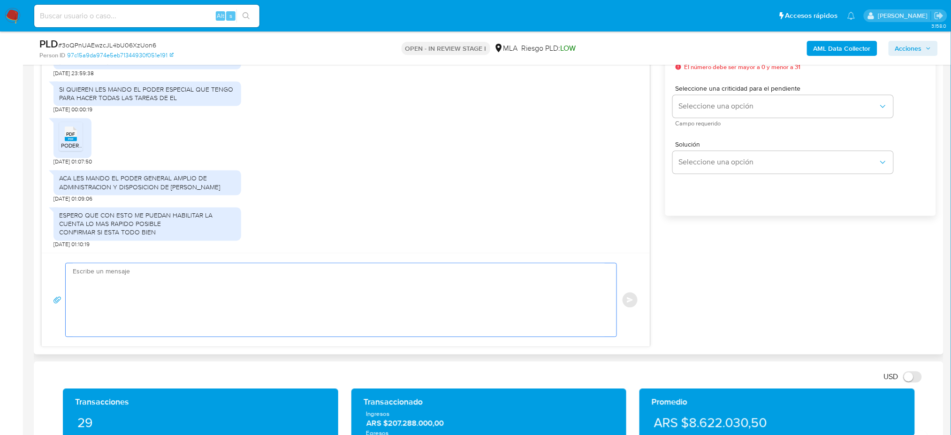
click at [152, 270] on textarea at bounding box center [339, 299] width 532 height 73
paste textarea "Hola, ¡Muchas gracias por tu respuesta! Confirmamos la recepción de la document…"
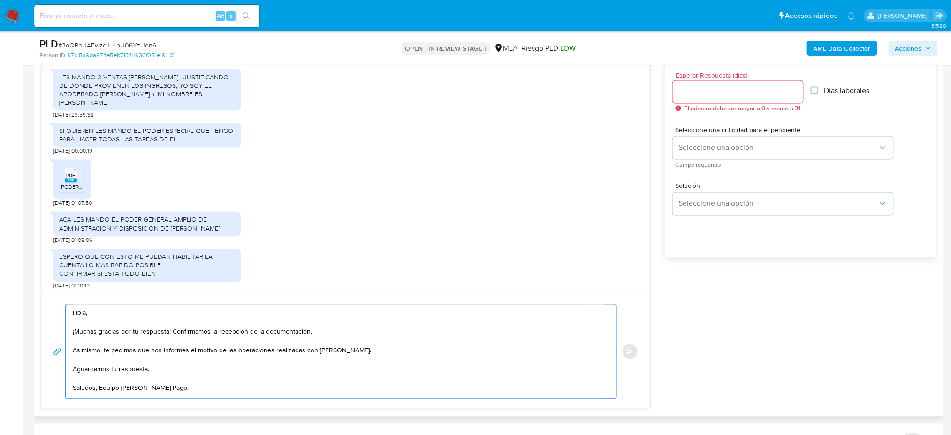
scroll to position [500, 0]
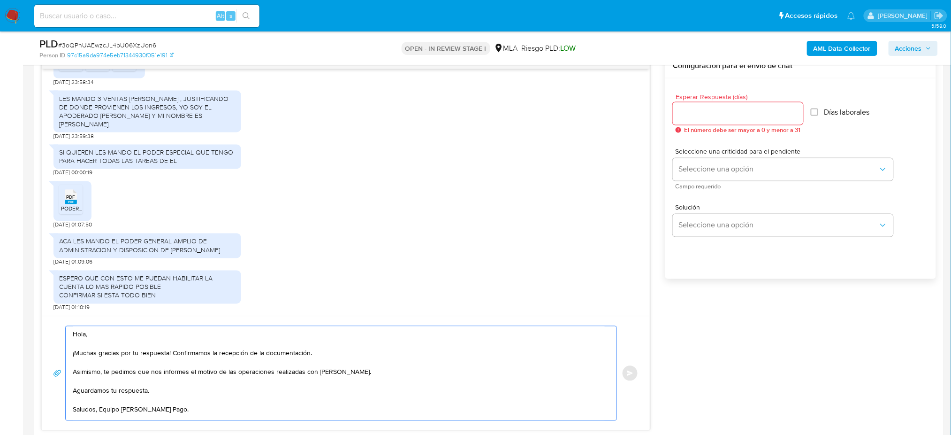
type textarea "Hola, ¡Muchas gracias por tu respuesta! Confirmamos la recepción de la document…"
click at [694, 115] on input "Esperar Respuesta (días)" at bounding box center [738, 113] width 130 height 12
type input "1"
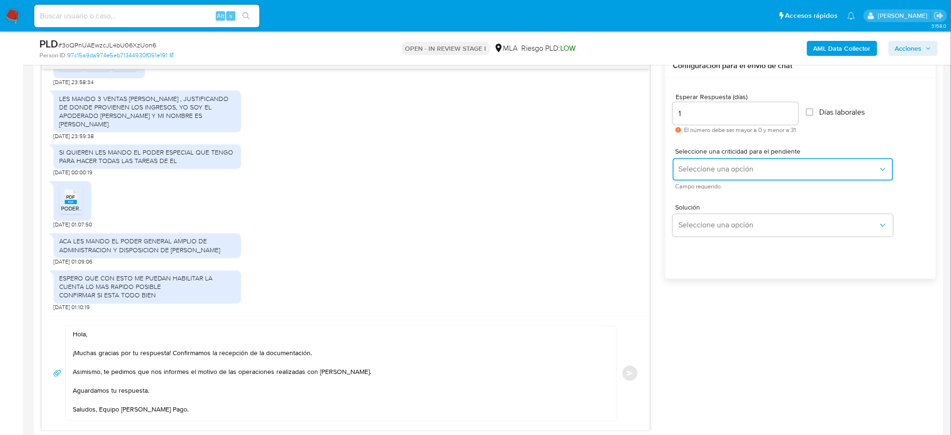
click at [689, 166] on span "Seleccione una opción" at bounding box center [779, 169] width 200 height 9
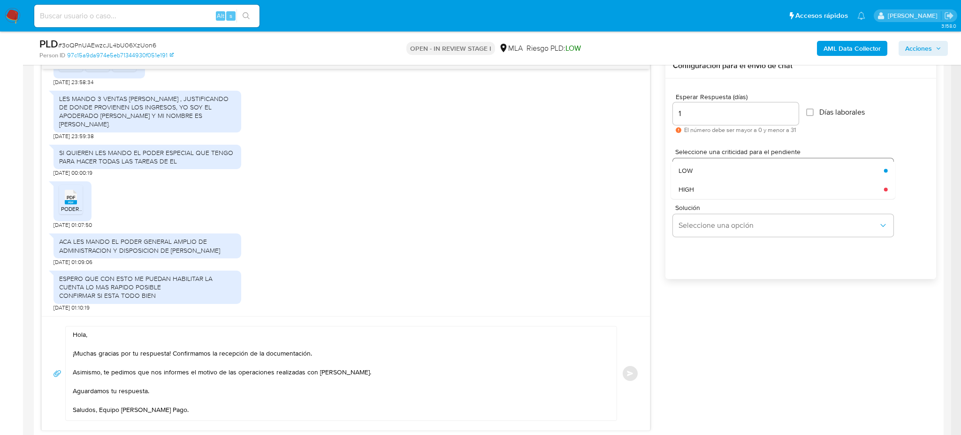
click at [693, 183] on div "HIGH" at bounding box center [779, 189] width 200 height 19
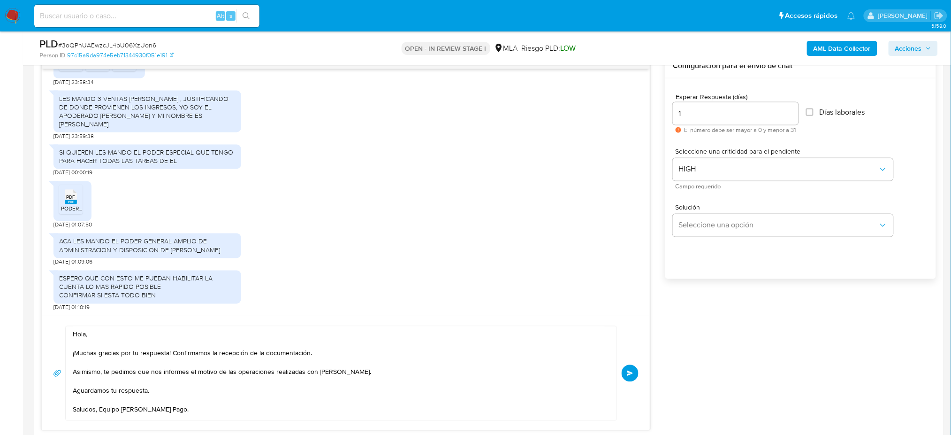
click at [628, 375] on span "Enviar" at bounding box center [630, 373] width 7 height 6
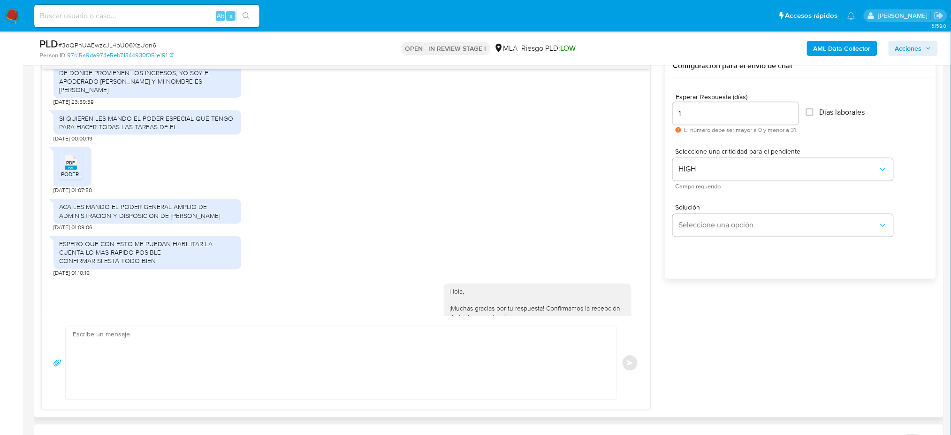
scroll to position [819, 0]
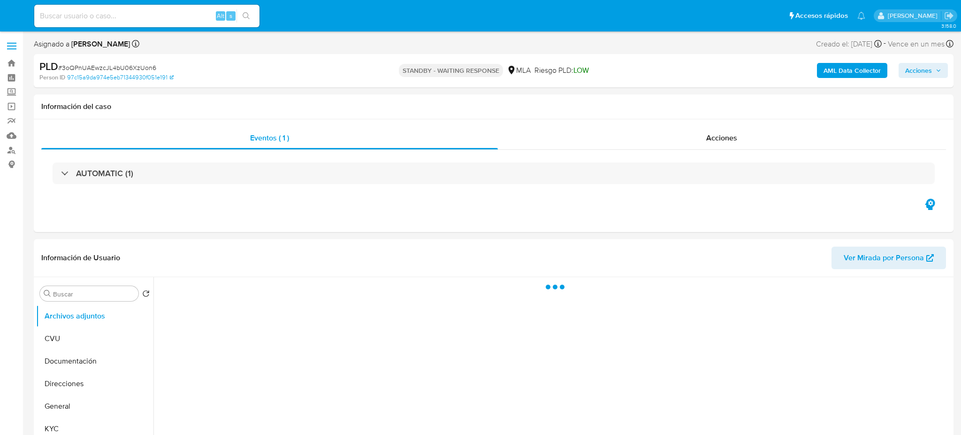
select select "10"
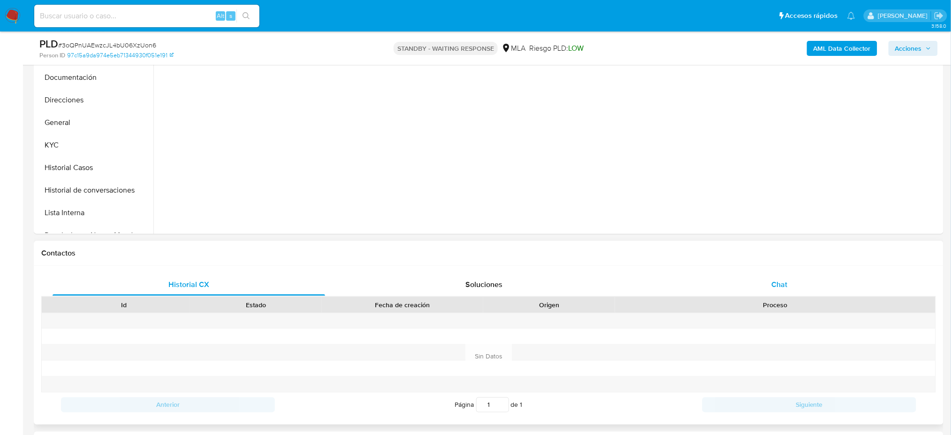
click at [779, 292] on div "Chat" at bounding box center [779, 284] width 273 height 23
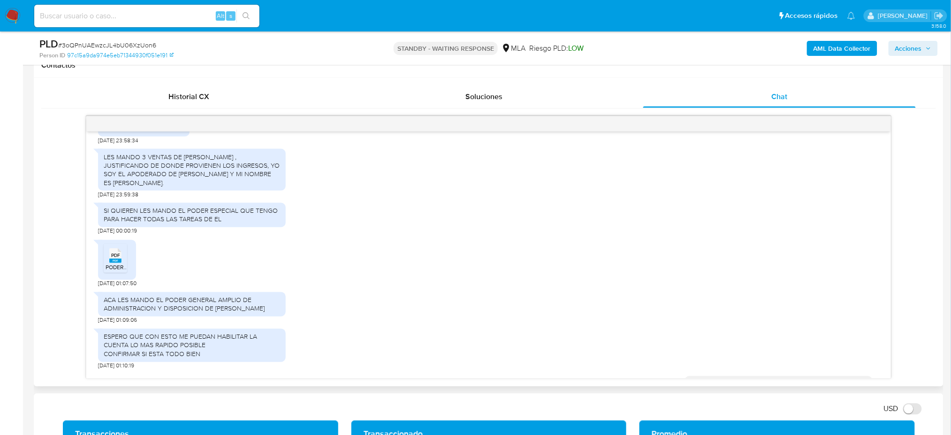
scroll to position [432, 0]
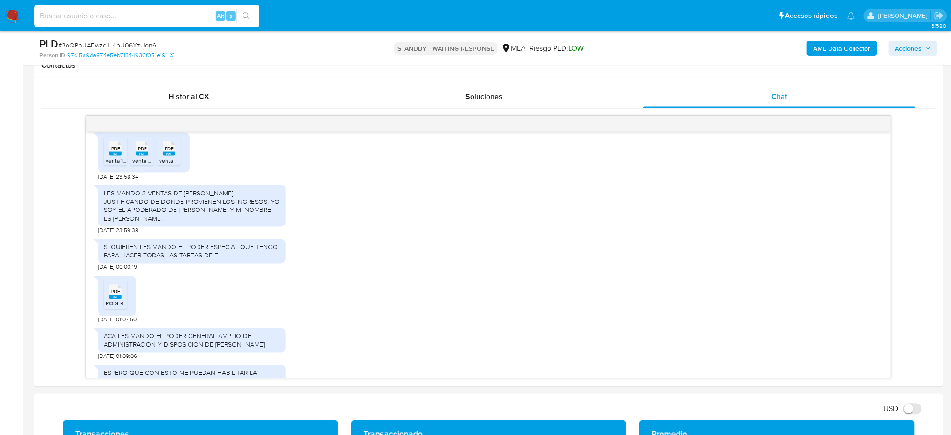
click at [173, 18] on input at bounding box center [146, 16] width 225 height 12
paste input "zjm8lOZXdtrAdE4WI1WksDHf"
type input "zjm8lOZXdtrAdE4WI1WksDHf"
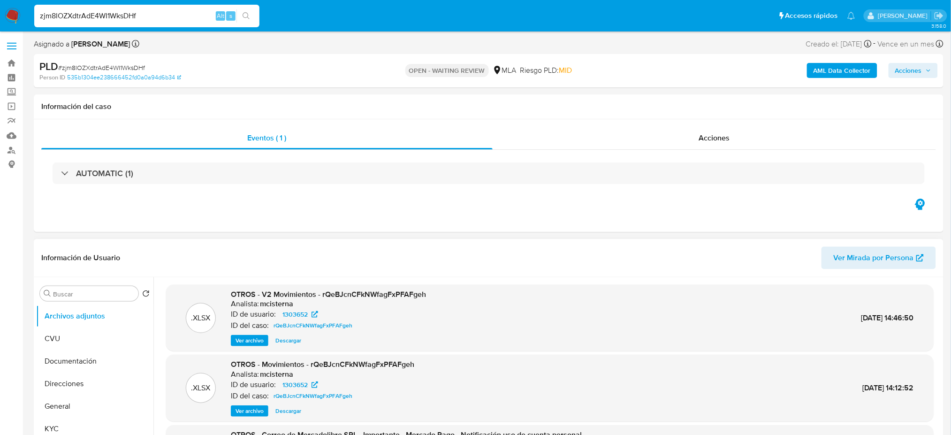
select select "10"
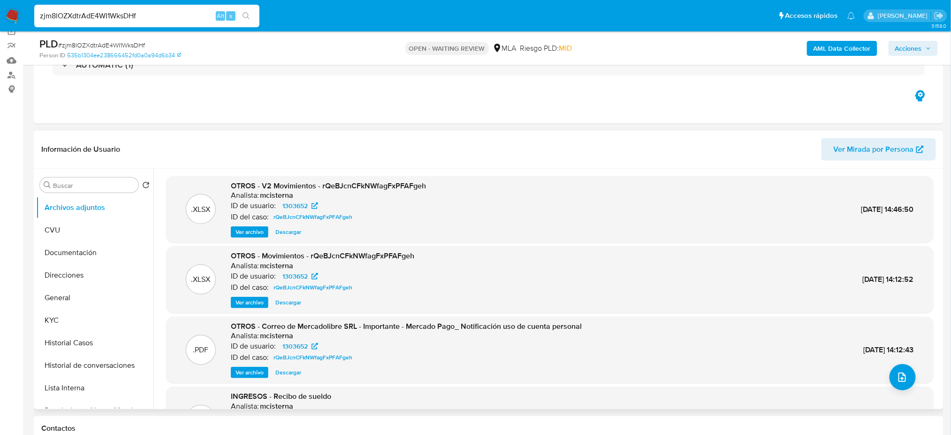
scroll to position [125, 0]
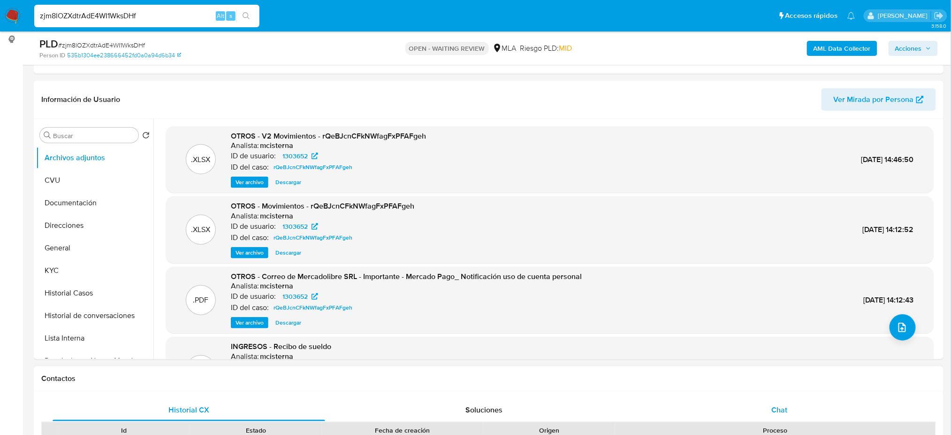
click at [797, 403] on div "Chat" at bounding box center [779, 409] width 273 height 23
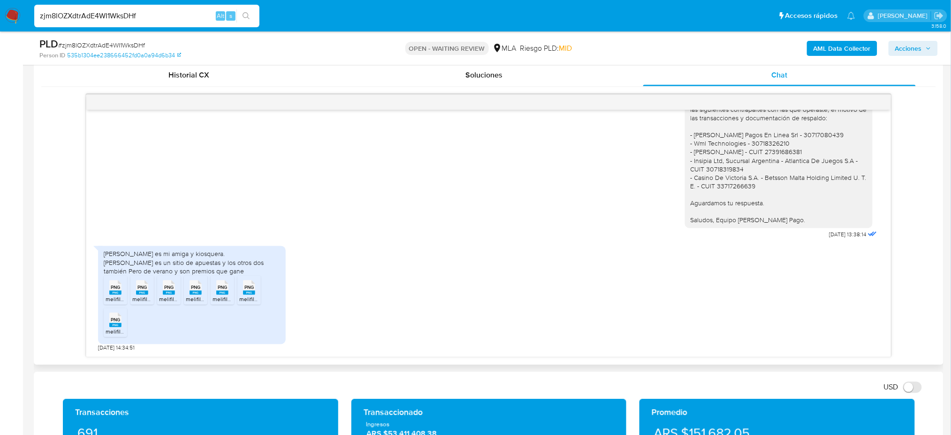
scroll to position [438, 0]
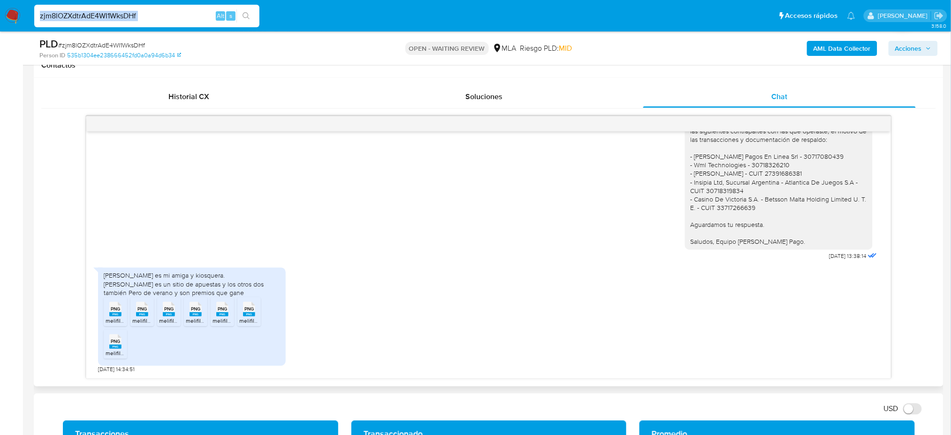
drag, startPoint x: 141, startPoint y: 22, endPoint x: 136, endPoint y: 22, distance: 5.2
click at [136, 22] on div "zjm8lOZXdtrAdE4WI1WksDHf Alt s" at bounding box center [146, 16] width 225 height 23
click at [143, 15] on input "zjm8lOZXdtrAdE4WI1WksDHf" at bounding box center [146, 16] width 225 height 12
drag, startPoint x: 91, startPoint y: 21, endPoint x: 0, endPoint y: 26, distance: 90.2
click at [0, 26] on nav "Pausado Ver notificaciones zjm8lOZXdtrAdE4WI1WksDHf Alt s Accesos rápidos Presi…" at bounding box center [475, 15] width 951 height 31
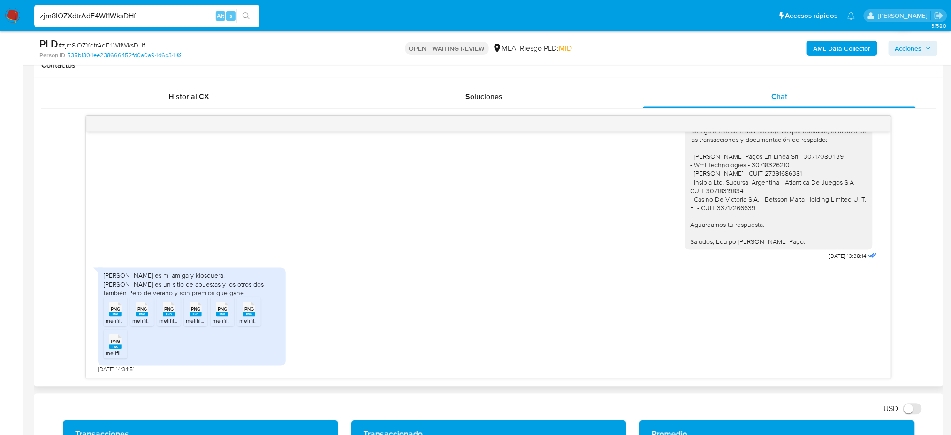
paste input "Xfoz5SeJqSkxNvjqEV2pYiSi"
type input "Xfoz5SeJqSkxNvjqEV2pYiSi"
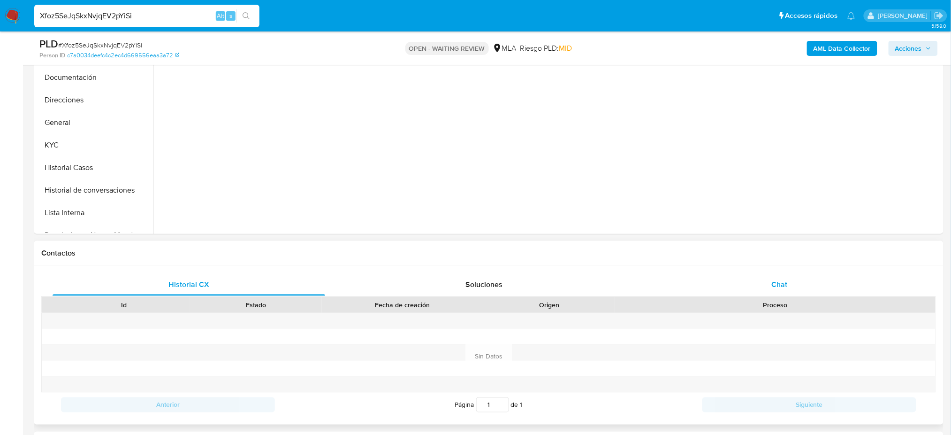
click at [767, 273] on div "Chat" at bounding box center [779, 284] width 273 height 23
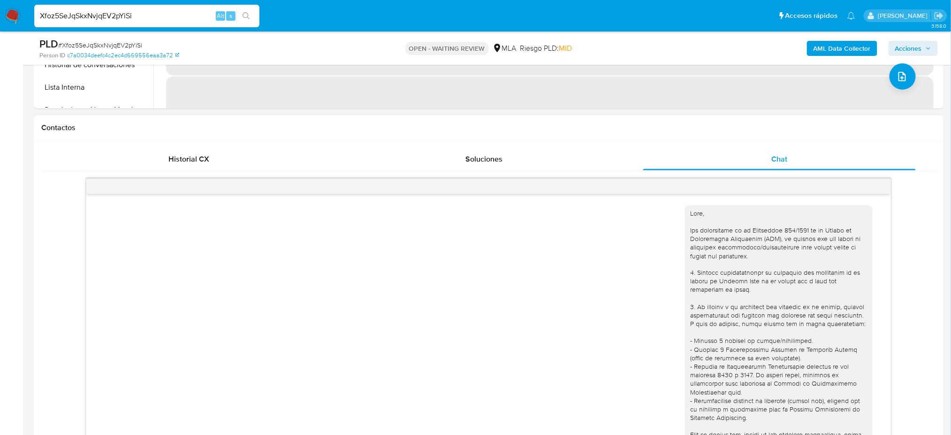
scroll to position [1131, 0]
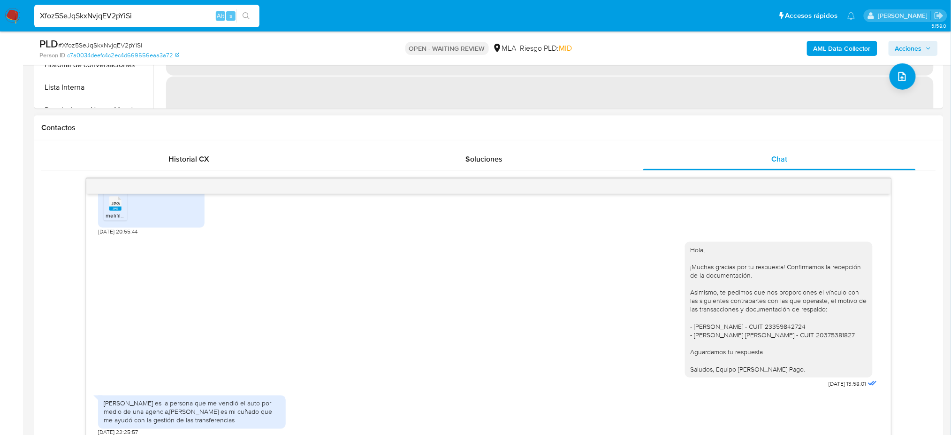
select select "10"
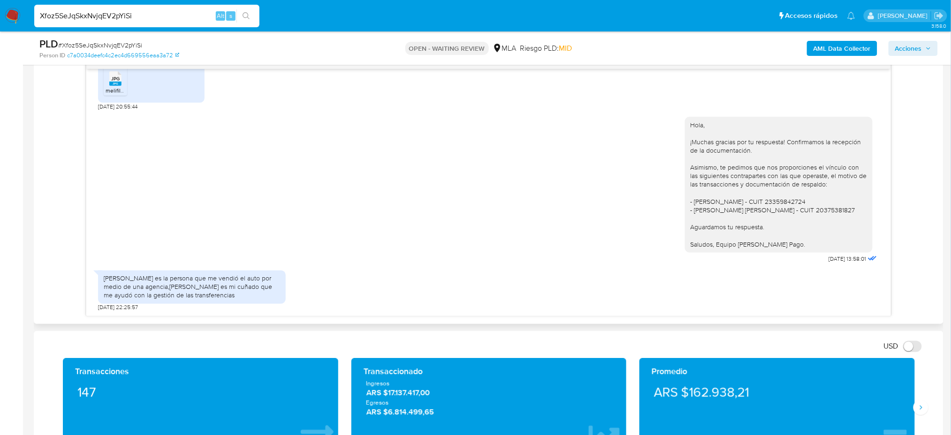
scroll to position [438, 0]
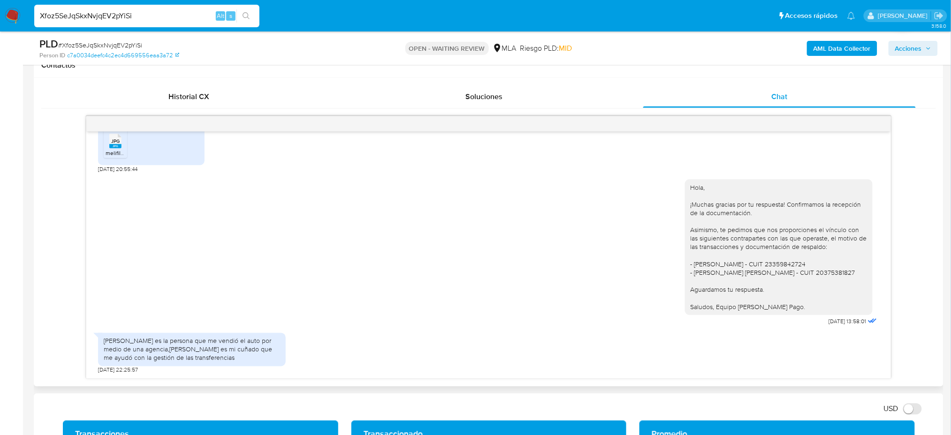
drag, startPoint x: 155, startPoint y: 18, endPoint x: 0, endPoint y: 16, distance: 155.4
click at [0, 16] on nav "Pausado Ver notificaciones Xfoz5SeJqSkxNvjqEV2pYiSi Alt s Accesos rápidos Presi…" at bounding box center [475, 15] width 951 height 31
paste input "gzKovlXtZANpf2G9jJYXnPTN"
type input "gzKovlXtZANpf2G9jJYXnPTN"
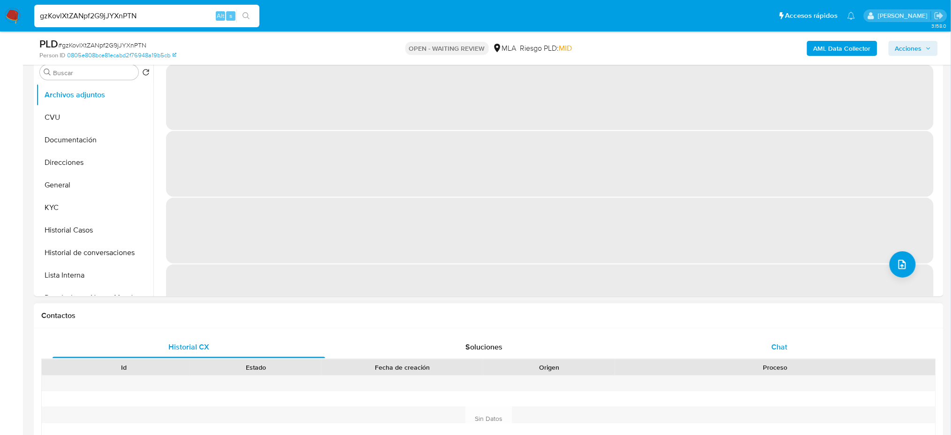
click at [782, 343] on span "Chat" at bounding box center [780, 346] width 16 height 11
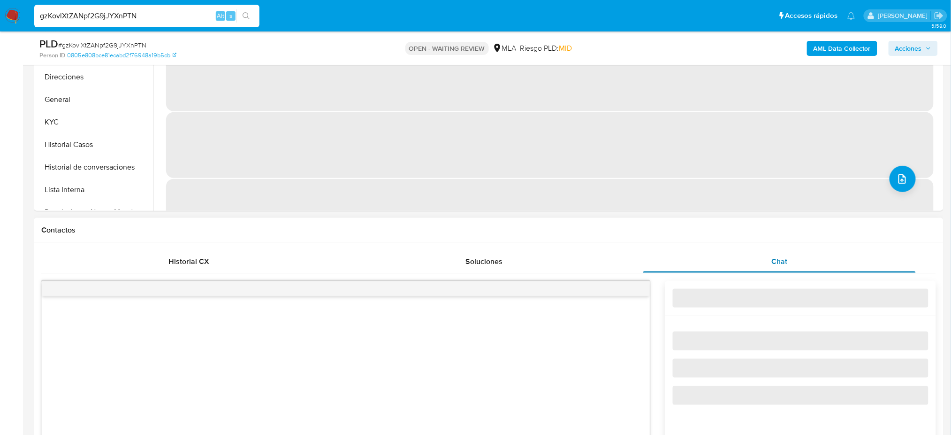
select select "10"
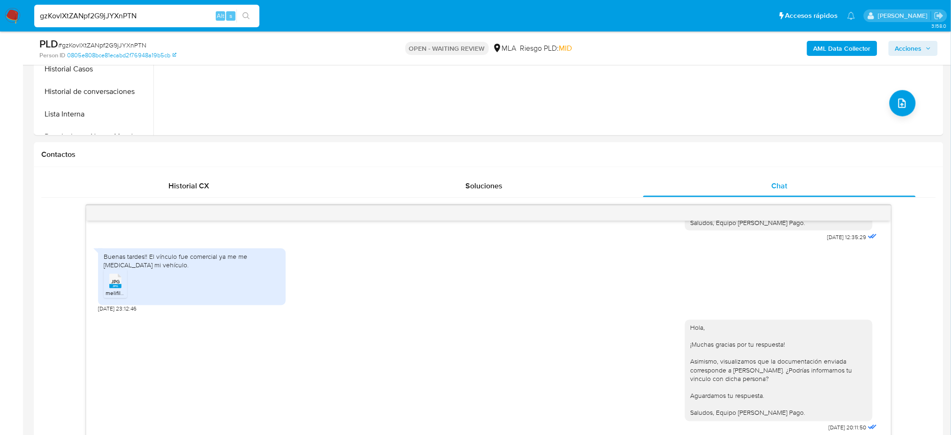
scroll to position [188, 0]
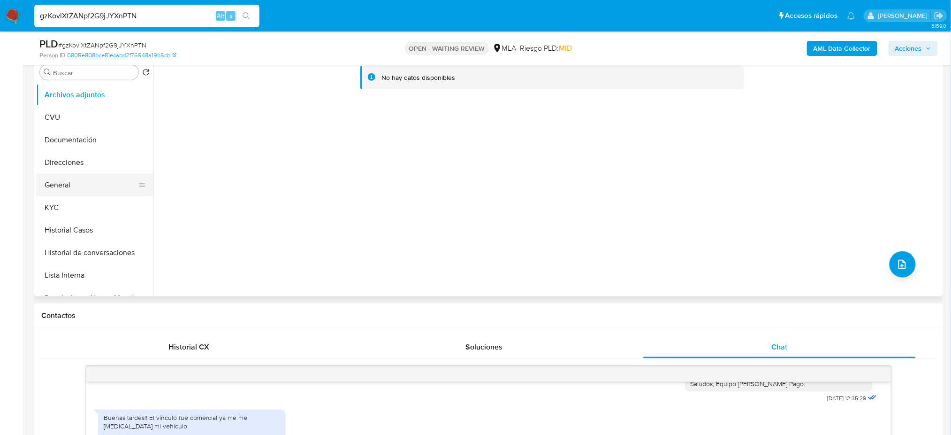
click at [59, 188] on button "General" at bounding box center [91, 185] width 110 height 23
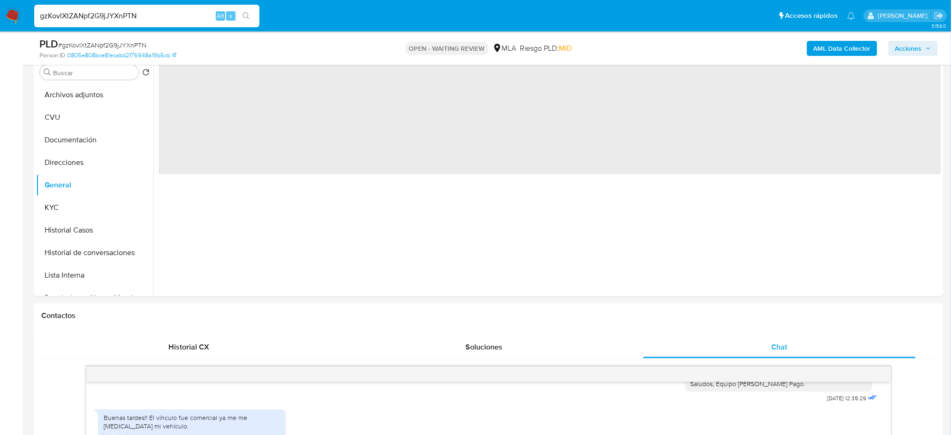
scroll to position [125, 0]
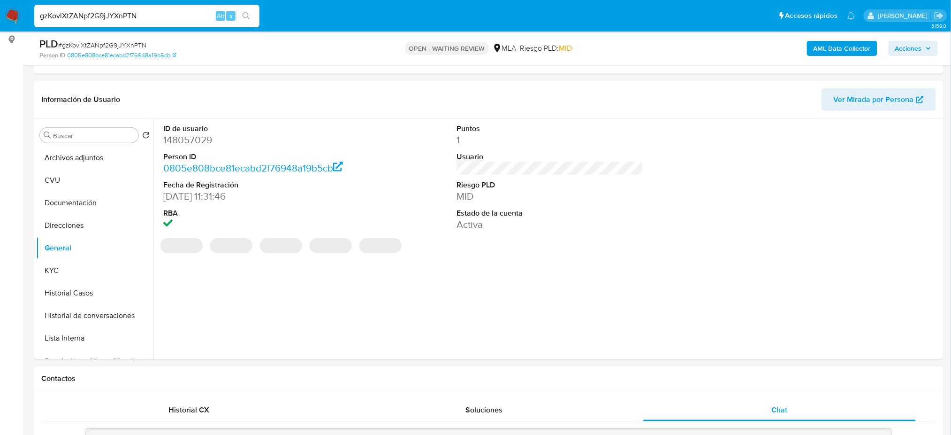
click at [183, 142] on dd "148057029" at bounding box center [256, 139] width 186 height 13
copy dd "148057029"
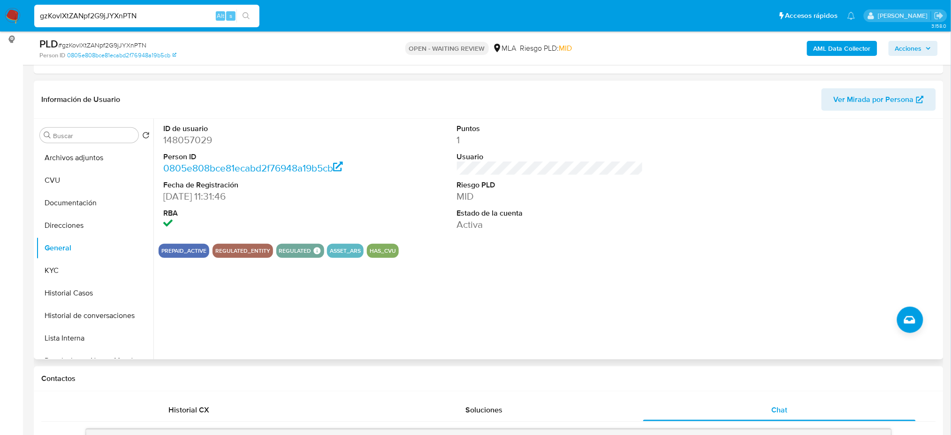
click at [68, 267] on button "KYC" at bounding box center [91, 270] width 110 height 23
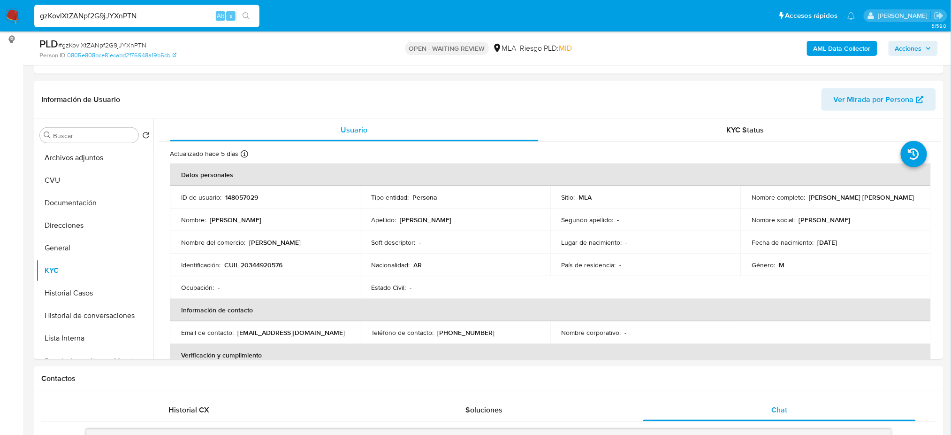
click at [265, 268] on p "CUIL 20344920576" at bounding box center [253, 264] width 58 height 8
copy p "20344920576"
click at [275, 283] on div "Ocupación : -" at bounding box center [265, 287] width 168 height 8
click at [266, 263] on p "CUIL 20344920576" at bounding box center [253, 264] width 58 height 8
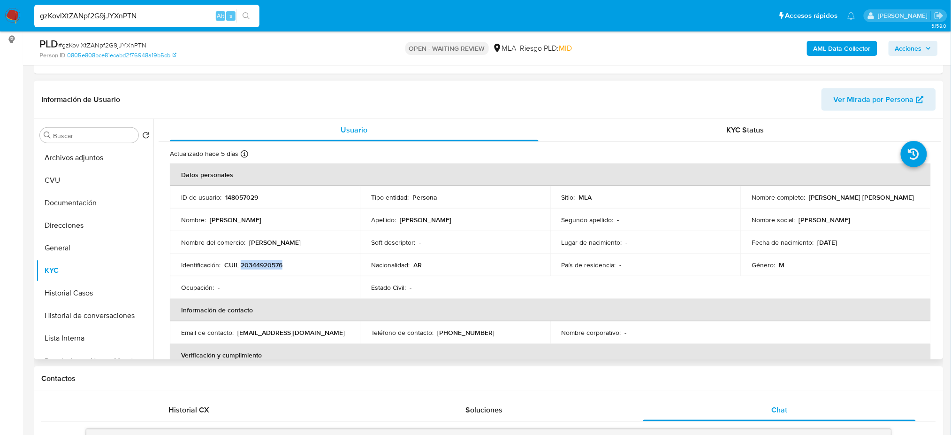
click at [266, 263] on p "CUIL 20344920576" at bounding box center [253, 264] width 58 height 8
copy p "20344920576"
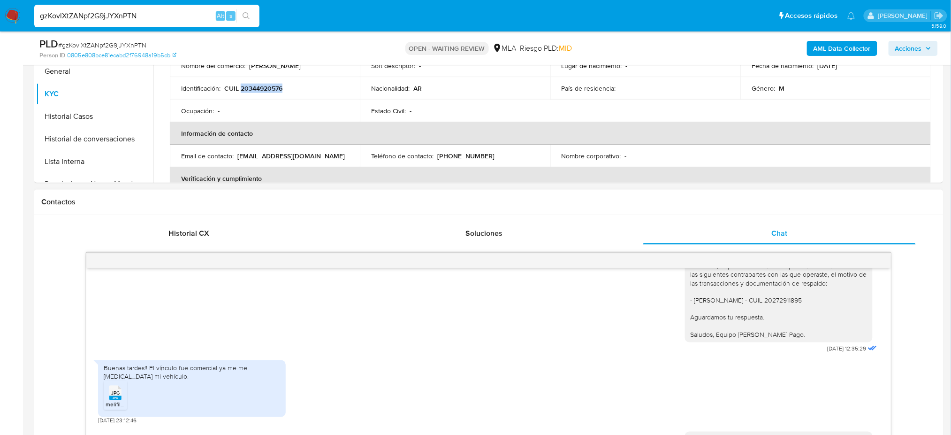
scroll to position [438, 0]
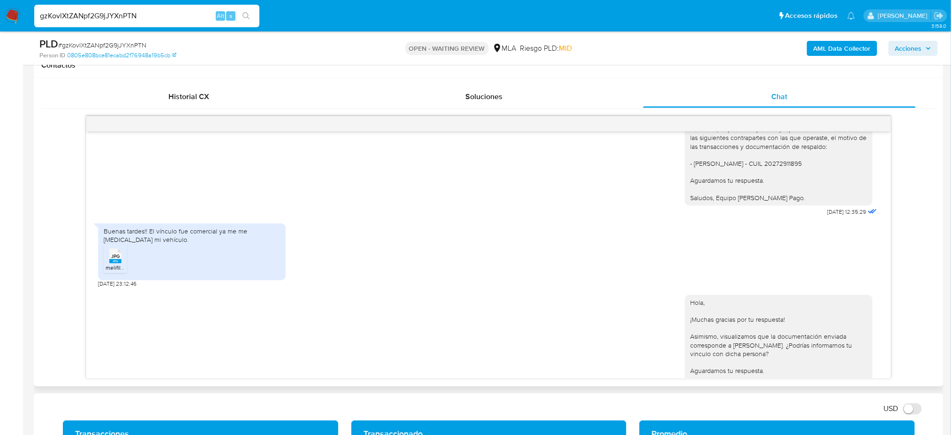
click at [114, 272] on span "melifile42640014124662638.jpg" at bounding box center [146, 268] width 81 height 8
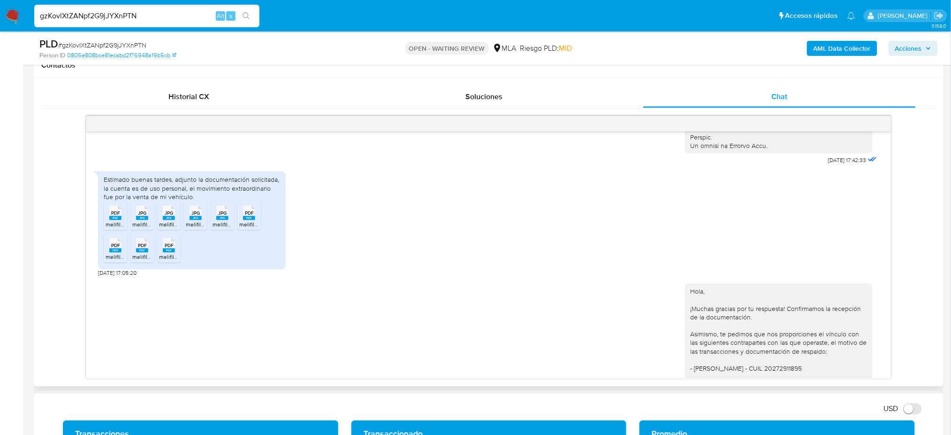
scroll to position [500, 0]
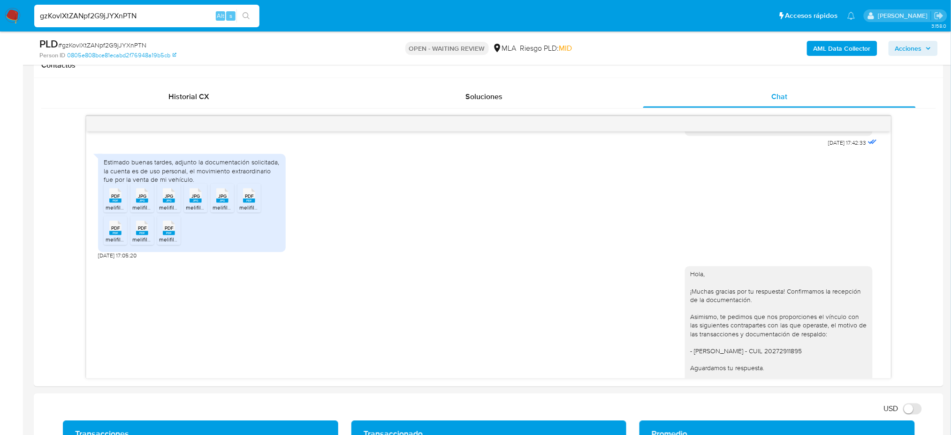
click at [21, 161] on aside "Bandeja Tablero Screening Búsqueda en Listas Watchlist Herramientas Operaciones…" at bounding box center [11, 443] width 23 height 1762
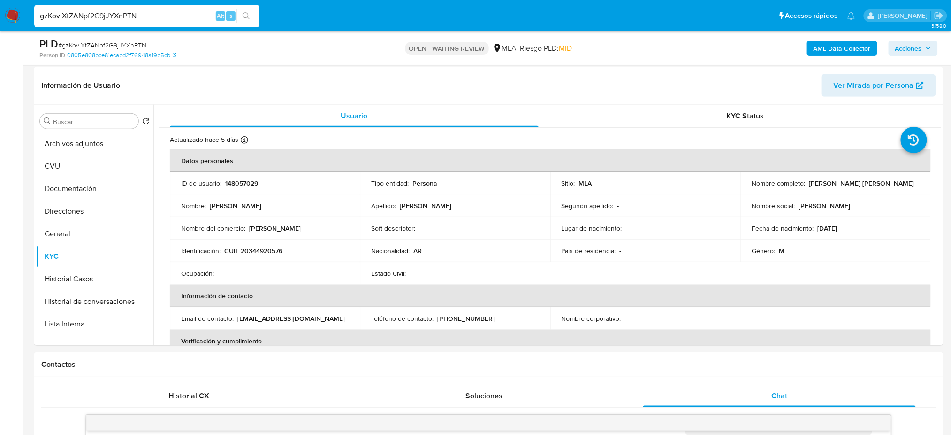
scroll to position [125, 0]
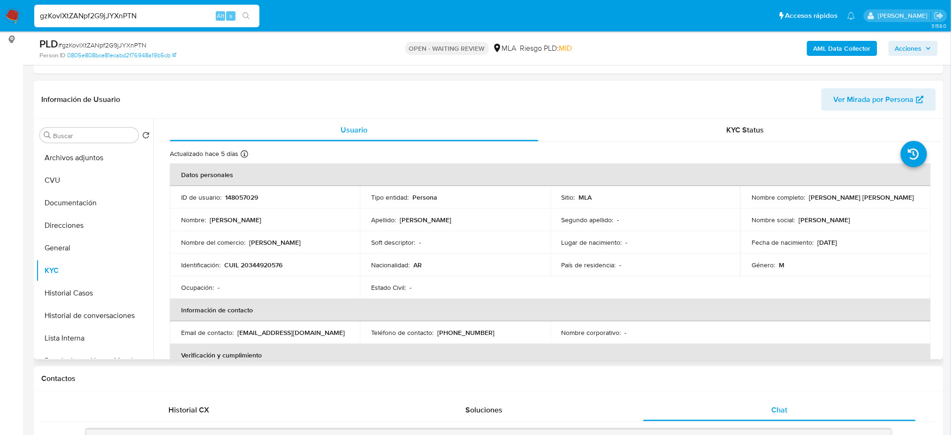
click at [241, 195] on p "148057029" at bounding box center [241, 197] width 33 height 8
copy p "148057029"
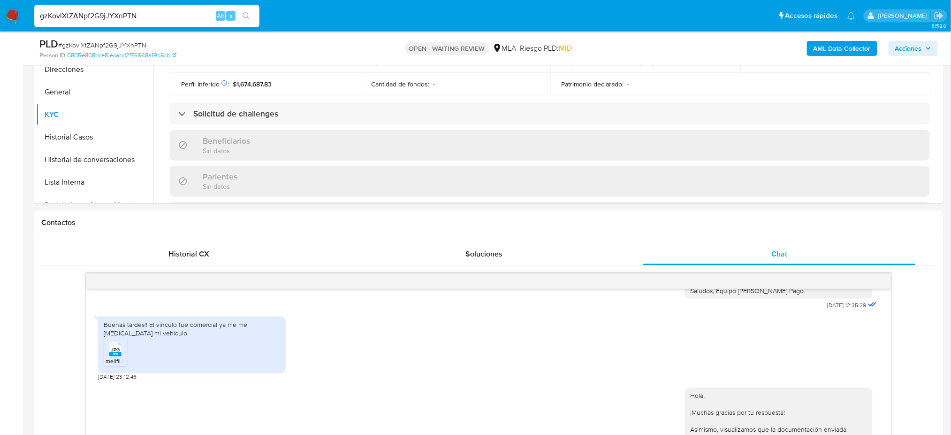
scroll to position [250, 0]
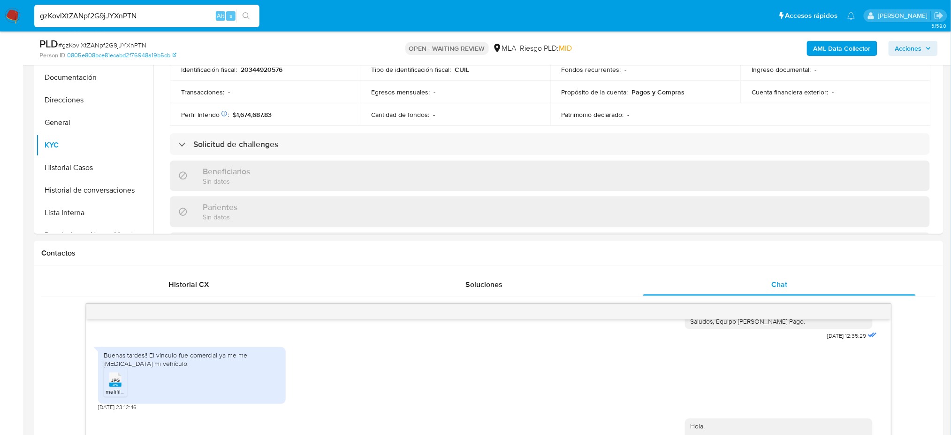
click at [113, 41] on span "# gzKovlXtZANpf2G9jJYXnPTN" at bounding box center [102, 44] width 88 height 9
copy span "gzKovlXtZANpf2G9jJYXnPTN"
click at [6, 15] on img at bounding box center [13, 16] width 16 height 16
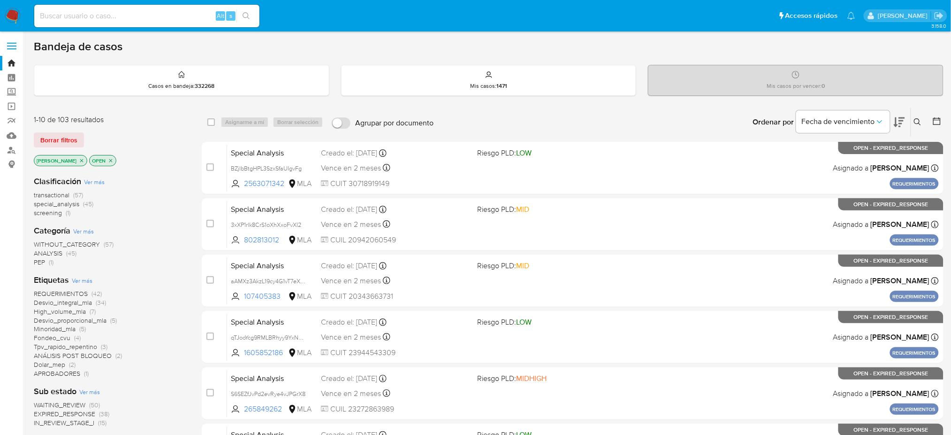
click at [918, 123] on icon at bounding box center [917, 121] width 7 height 7
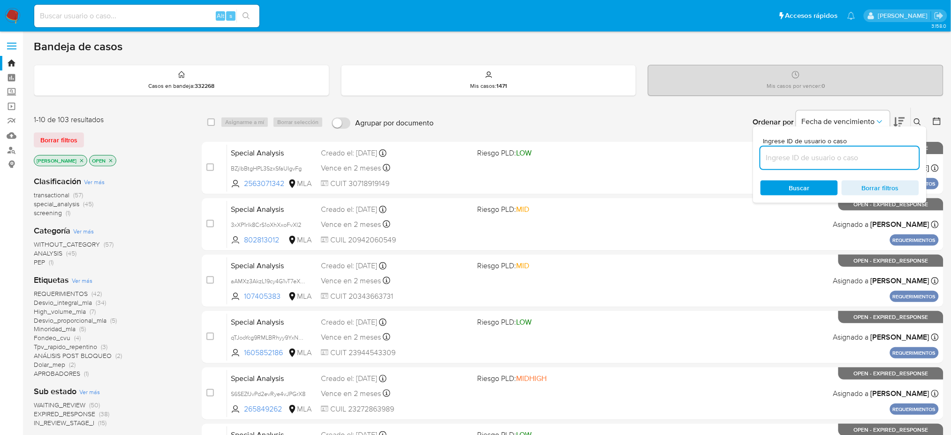
click at [860, 156] on input at bounding box center [840, 158] width 159 height 12
type input "gzKovlXtZANpf2G9jJYXnPTN"
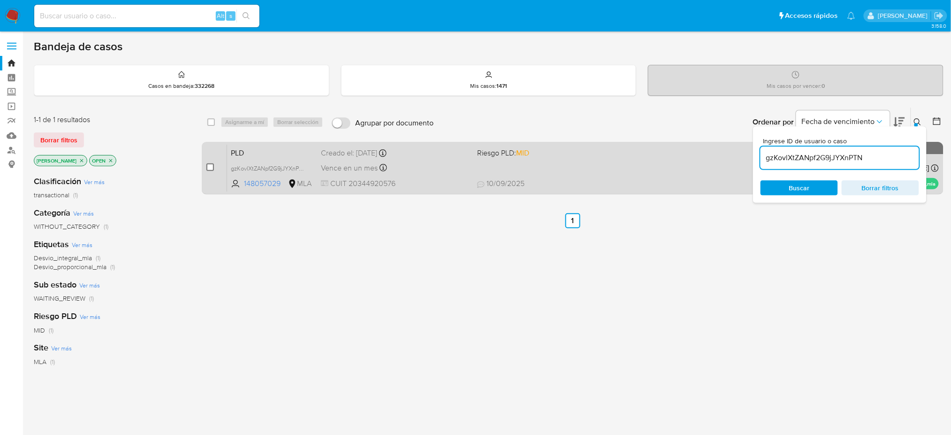
click at [213, 163] on input "checkbox" at bounding box center [211, 167] width 8 height 8
checkbox input "true"
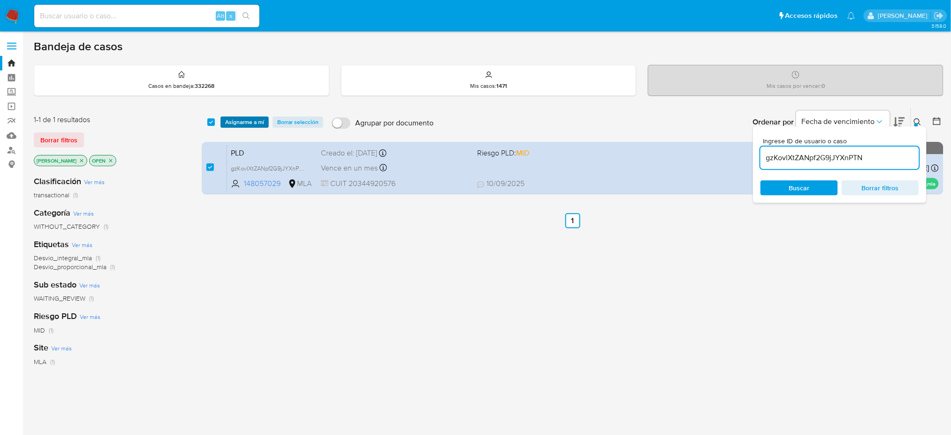
click at [267, 120] on button "Asignarme a mí" at bounding box center [245, 121] width 48 height 11
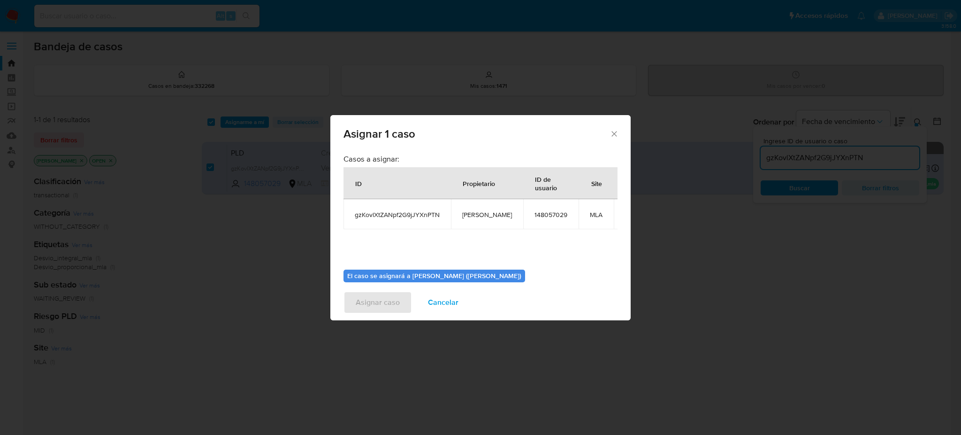
click at [479, 215] on span "[PERSON_NAME]" at bounding box center [487, 214] width 50 height 8
copy span "[PERSON_NAME]"
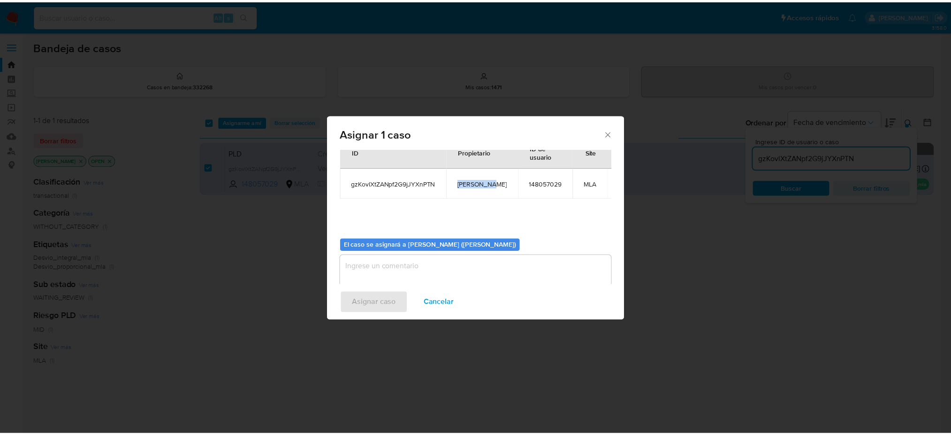
scroll to position [48, 0]
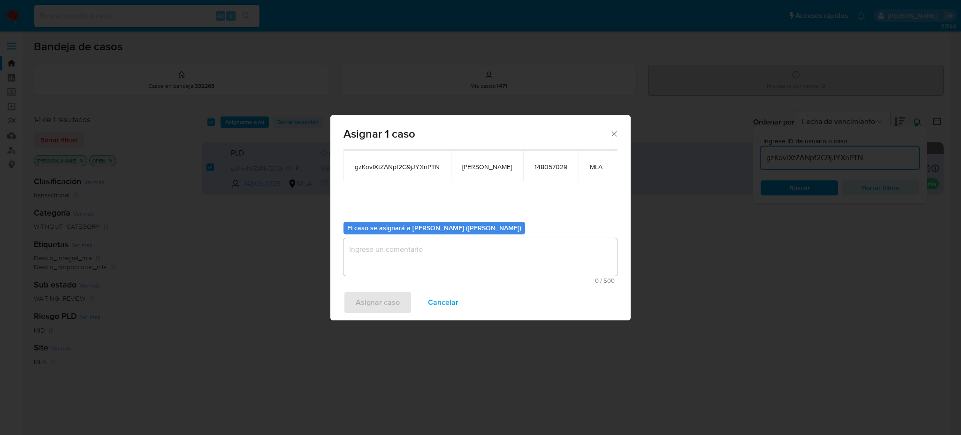
click at [421, 253] on textarea "assign-modal" at bounding box center [481, 257] width 274 height 38
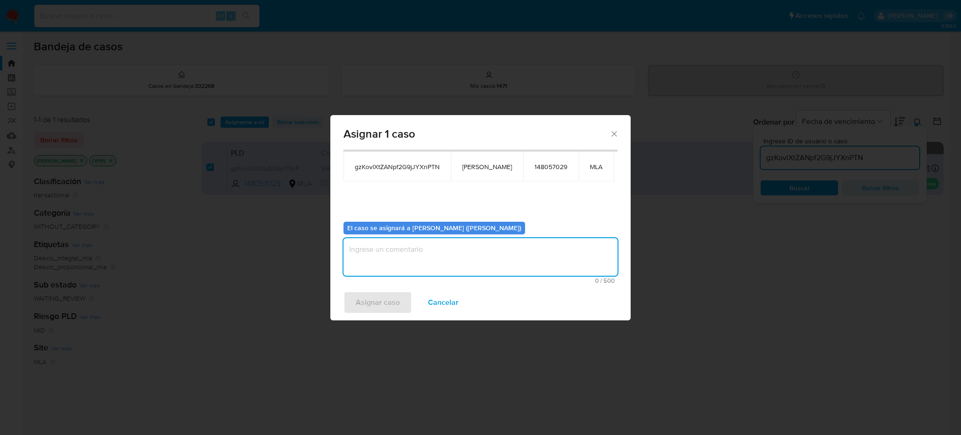
paste textarea "[PERSON_NAME]"
type textarea "[PERSON_NAME]"
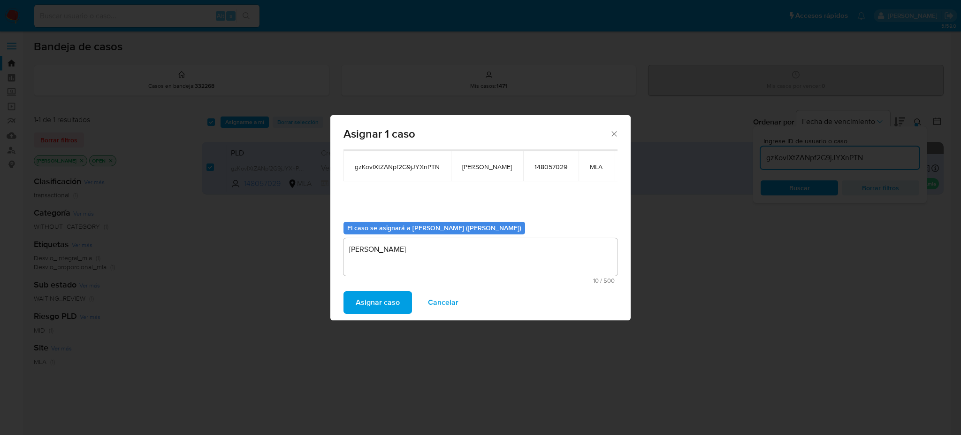
click at [393, 293] on span "Asignar caso" at bounding box center [378, 302] width 44 height 21
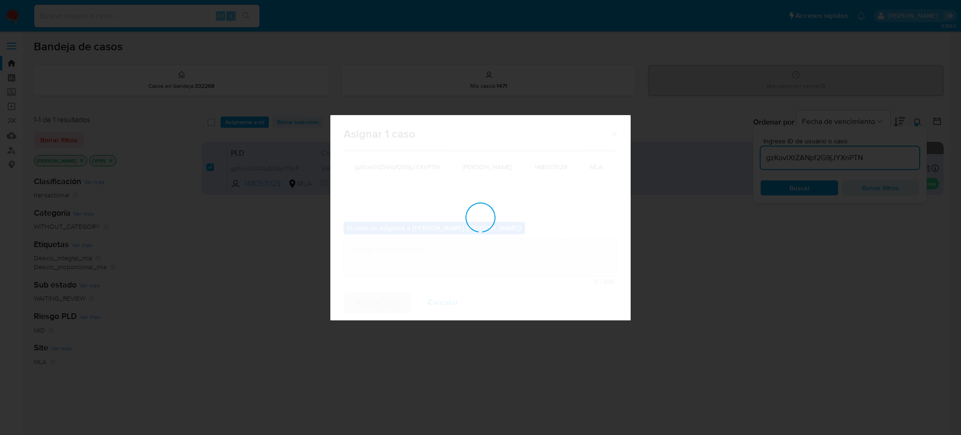
checkbox input "false"
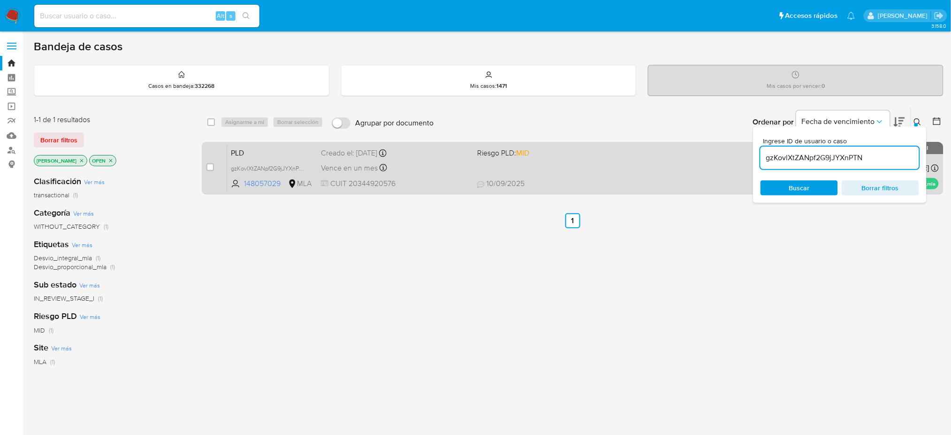
click at [446, 164] on div "Vence en un mes Vence el 14/10/2025 12:10:49" at bounding box center [395, 167] width 149 height 13
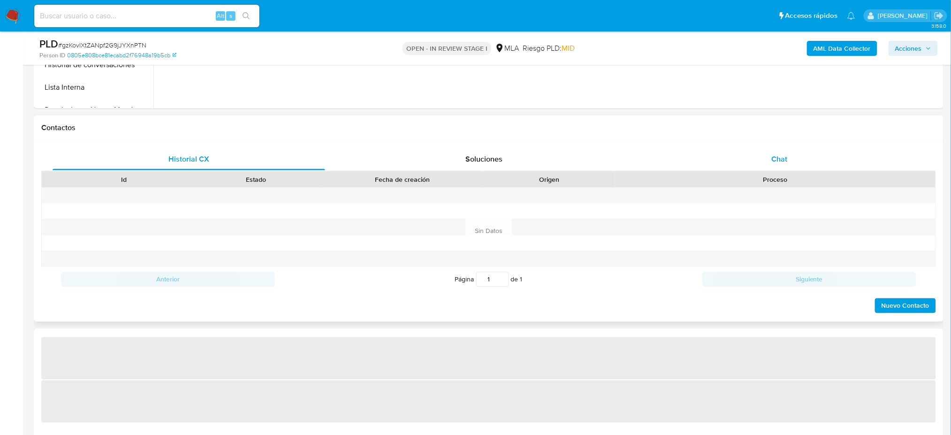
click at [766, 165] on div "Chat" at bounding box center [779, 159] width 273 height 23
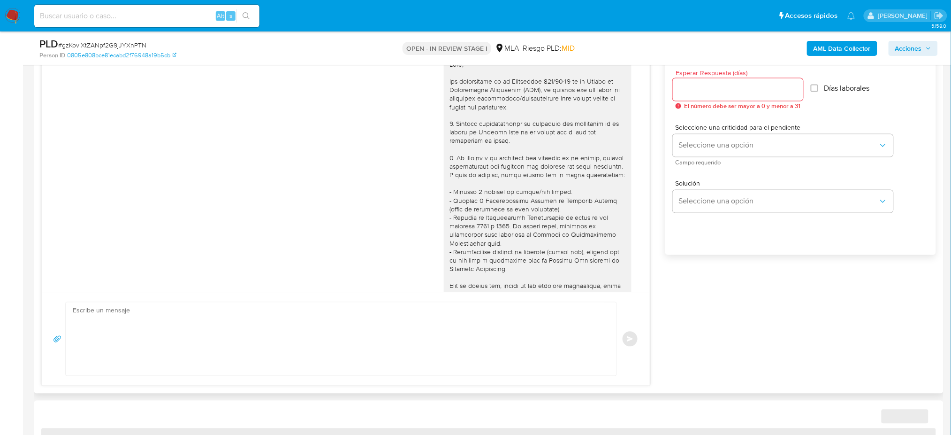
select select "10"
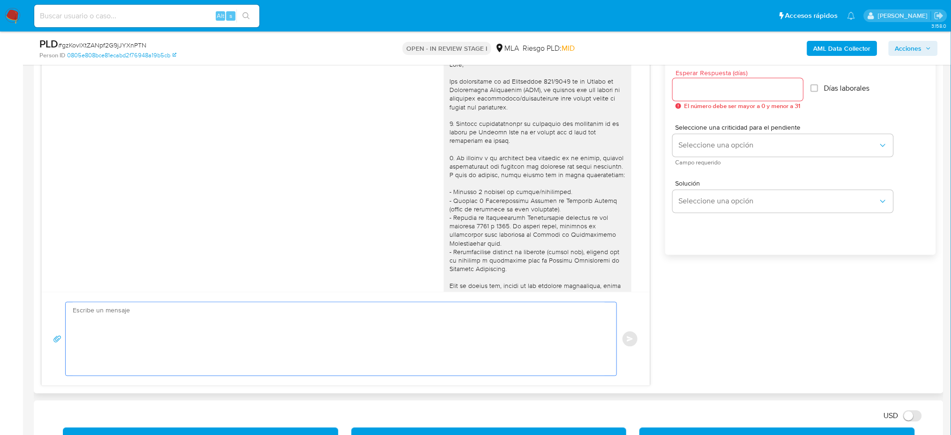
click at [89, 306] on textarea at bounding box center [339, 338] width 532 height 73
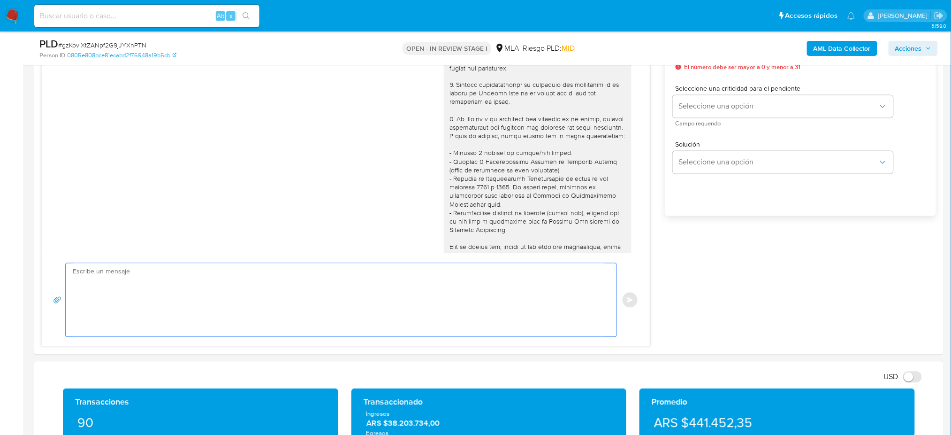
scroll to position [795, 0]
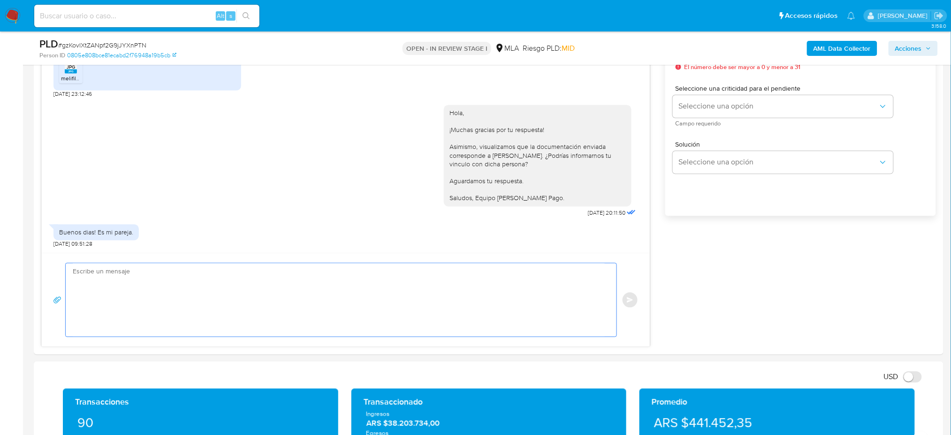
paste textarea "Hola, ¡Muchas gracias por tu respuesta! Asimismo, te consultamos si tenes docum…"
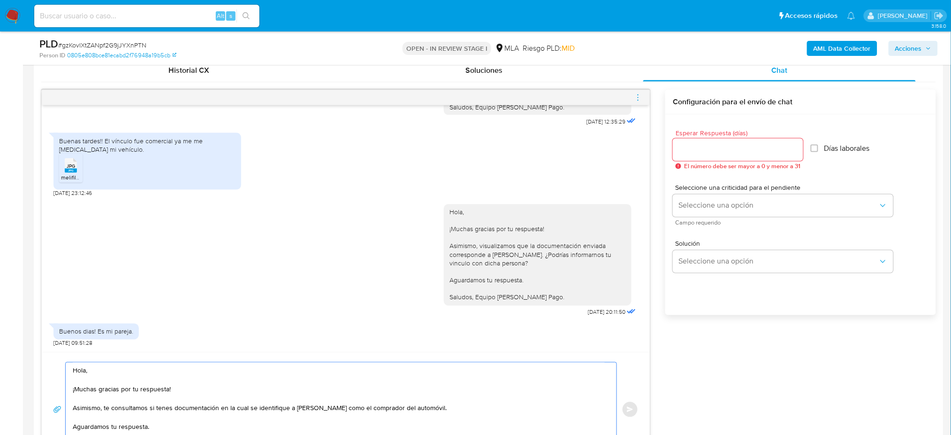
scroll to position [438, 0]
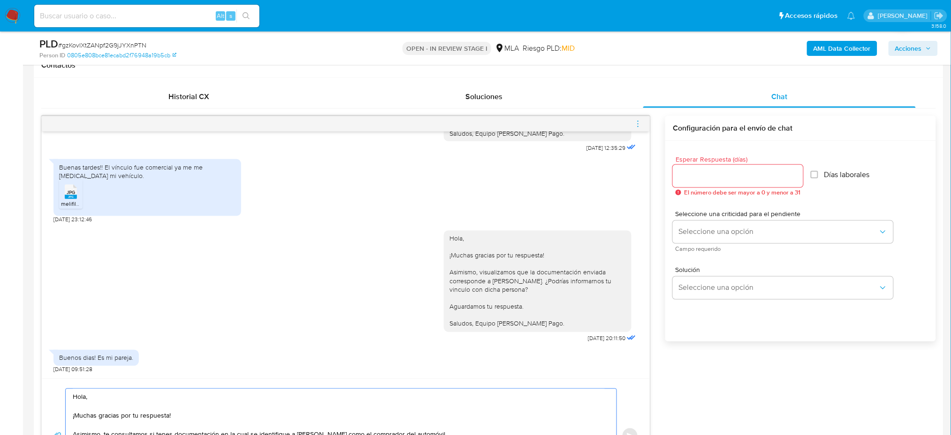
type textarea "Hola, ¡Muchas gracias por tu respuesta! Asimismo, te consultamos si tenes docum…"
click at [679, 182] on div at bounding box center [738, 176] width 130 height 23
click at [681, 177] on input "Esperar Respuesta (días)" at bounding box center [738, 176] width 130 height 12
type input "1"
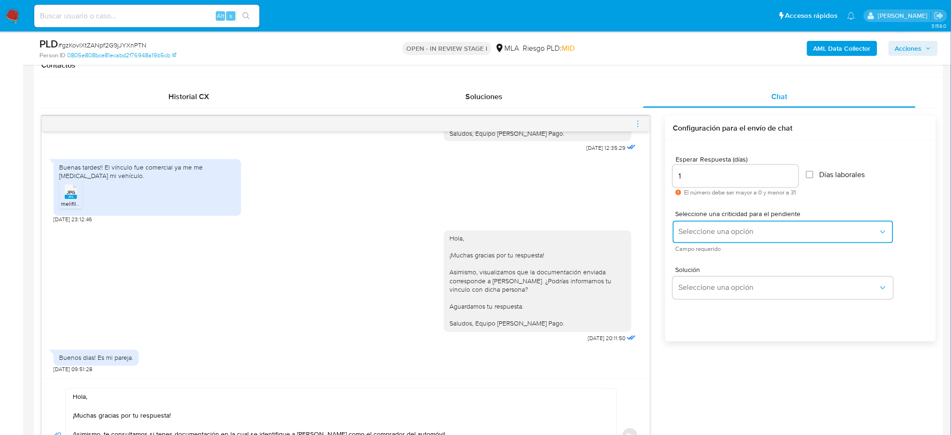
click at [679, 229] on span "Seleccione una opción" at bounding box center [779, 231] width 200 height 9
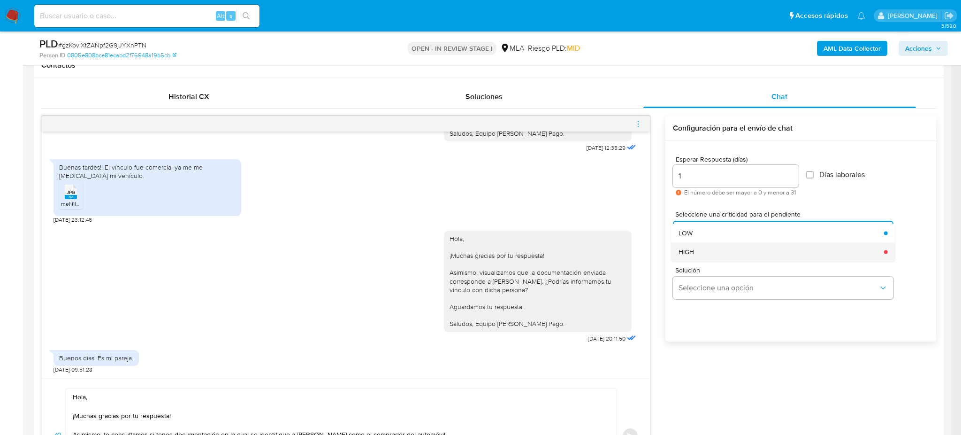
click at [686, 251] on span "HIGH" at bounding box center [686, 251] width 15 height 8
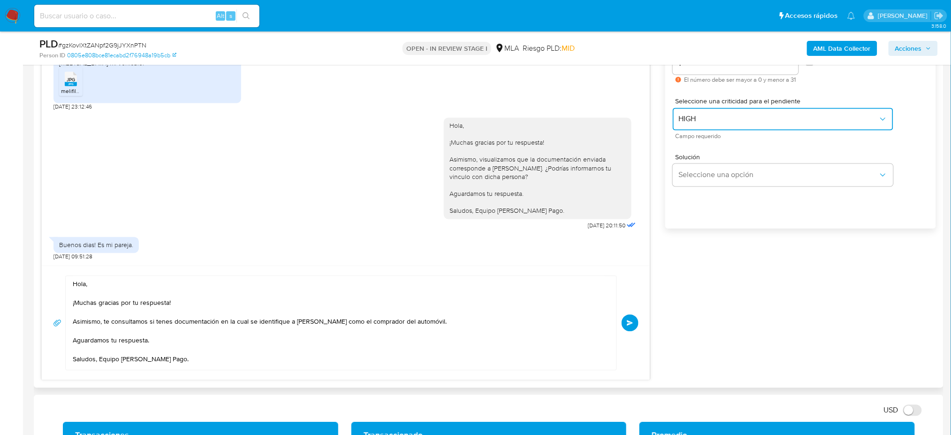
scroll to position [563, 0]
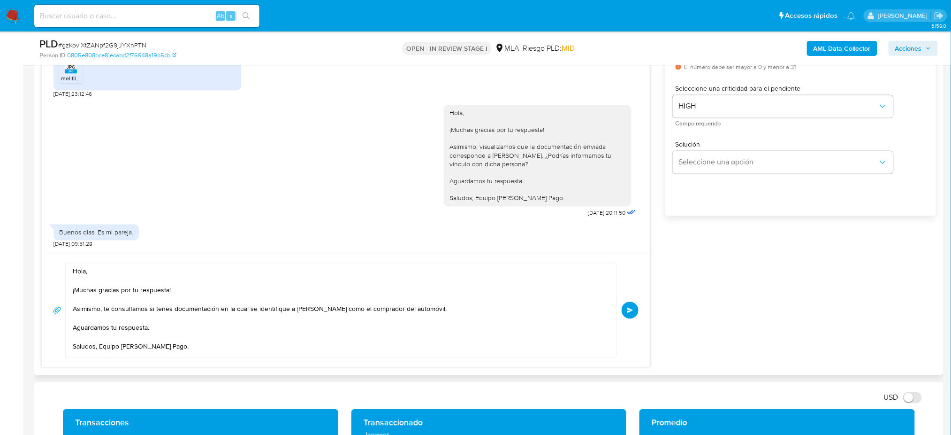
click at [625, 311] on button "Enviar" at bounding box center [630, 310] width 17 height 17
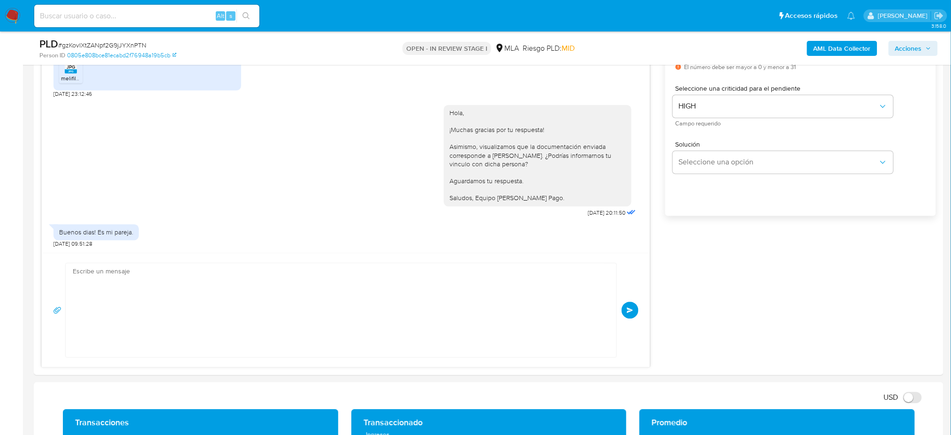
scroll to position [0, 0]
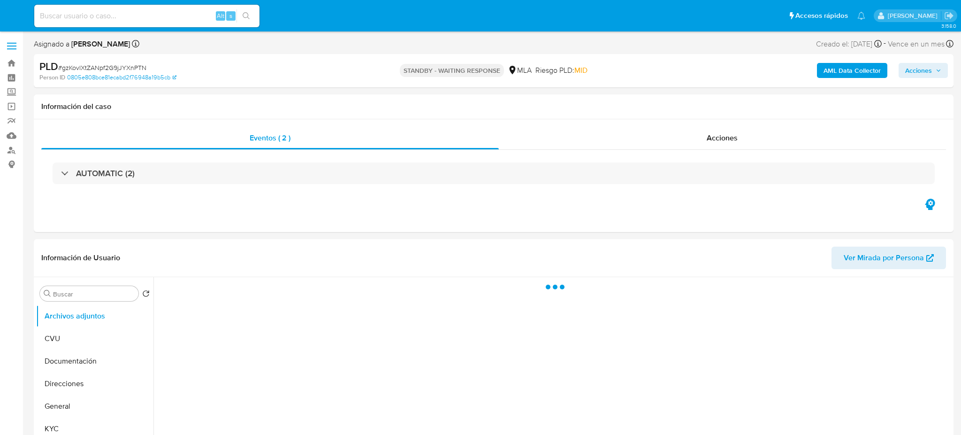
select select "10"
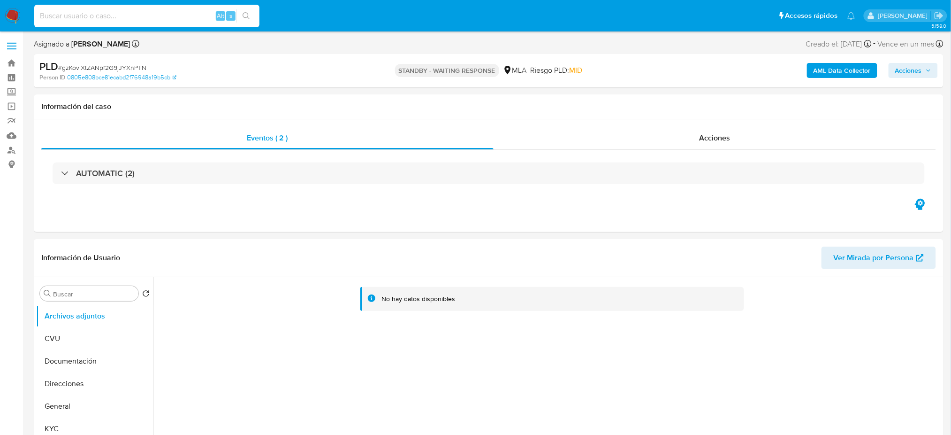
click at [154, 18] on input at bounding box center [146, 16] width 225 height 12
paste input "3oQPnUAEwzcJL4bU06XzUon6"
type input "3oQPnUAEwzcJL4bU06XzUon6"
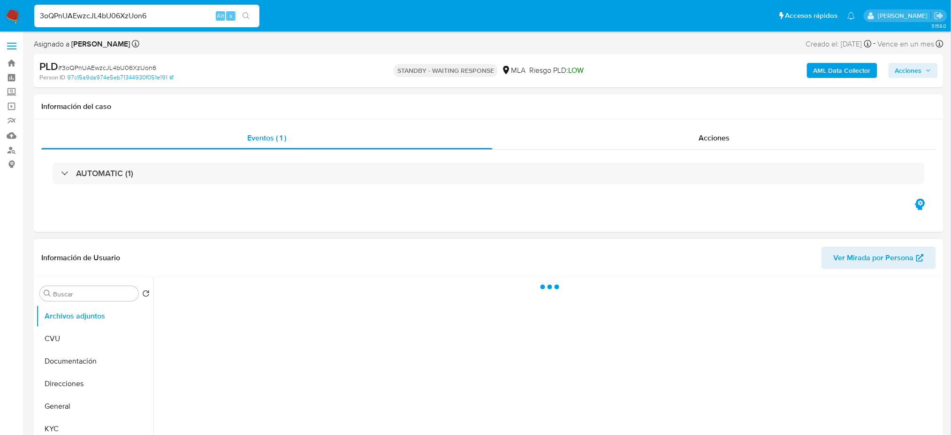
select select "10"
drag, startPoint x: 156, startPoint y: 13, endPoint x: 0, endPoint y: 35, distance: 157.3
paste input "MqZQfhGqeyGxwJGyGEb4QMSv"
type input "MqZQfhGqeyGxwJGyGEb4QMSv"
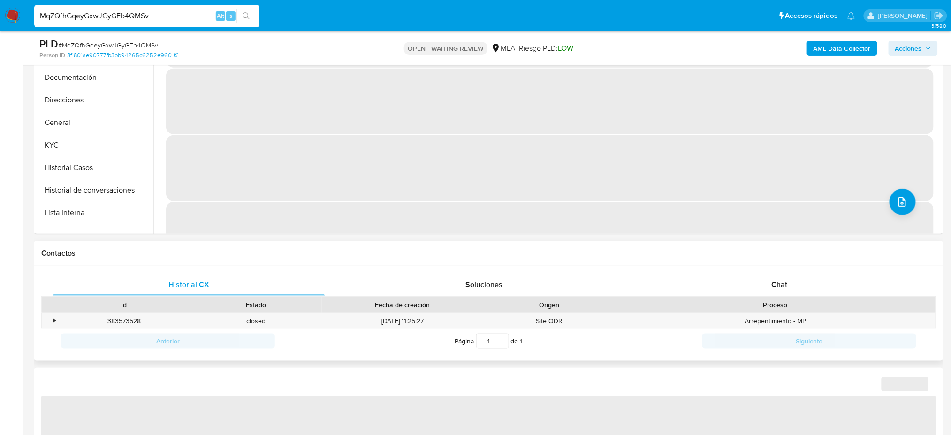
click at [813, 268] on div "Historial CX Soluciones Chat Id Estado Fecha de creación Origen Proceso • 38357…" at bounding box center [489, 313] width 910 height 95
drag, startPoint x: 807, startPoint y: 281, endPoint x: 790, endPoint y: 281, distance: 16.9
click at [807, 281] on div "Chat" at bounding box center [779, 284] width 273 height 23
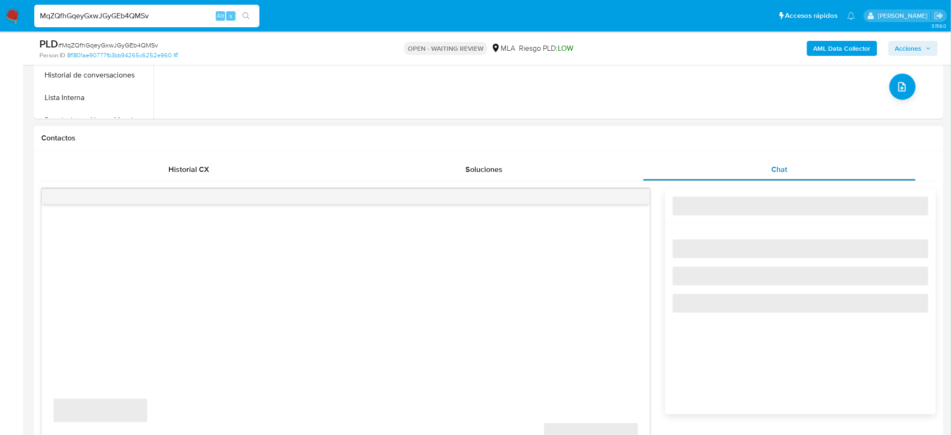
select select "10"
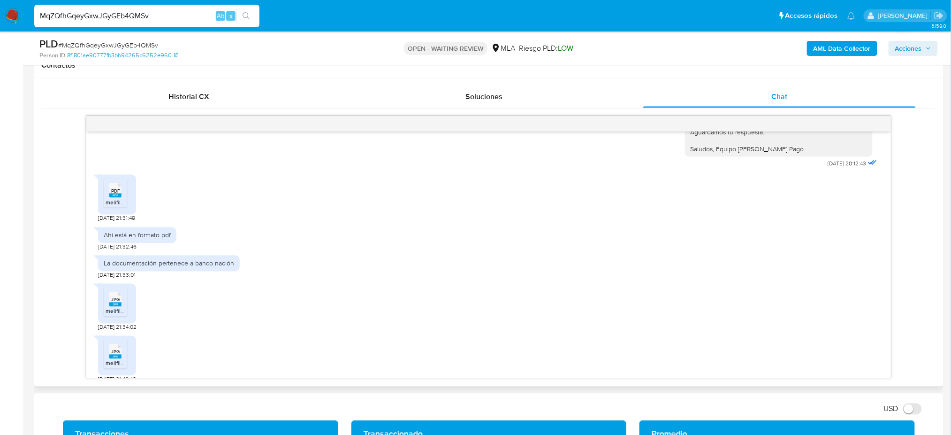
scroll to position [411, 0]
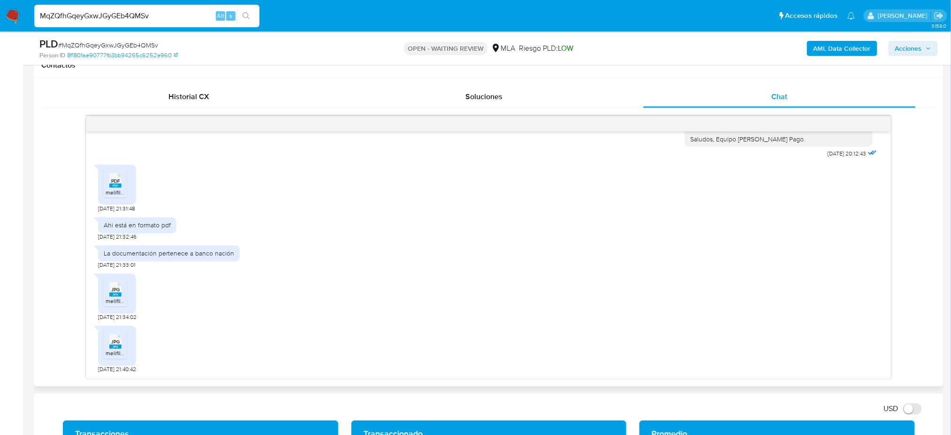
click at [106, 190] on span "melifile842137472902417714.pdf" at bounding box center [146, 192] width 81 height 8
click at [117, 291] on span "JPG" at bounding box center [115, 290] width 8 height 6
click at [113, 358] on li "JPG JPG melifile8681295442666057053.jpg" at bounding box center [115, 343] width 23 height 29
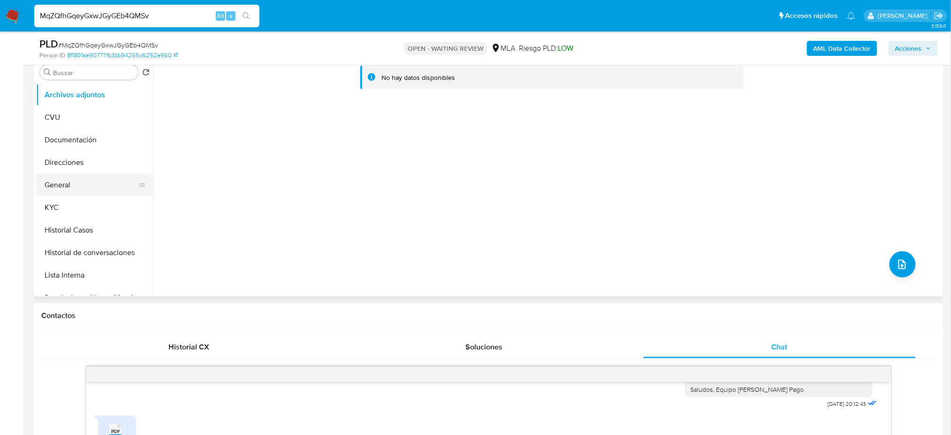
click at [73, 180] on button "General" at bounding box center [91, 185] width 110 height 23
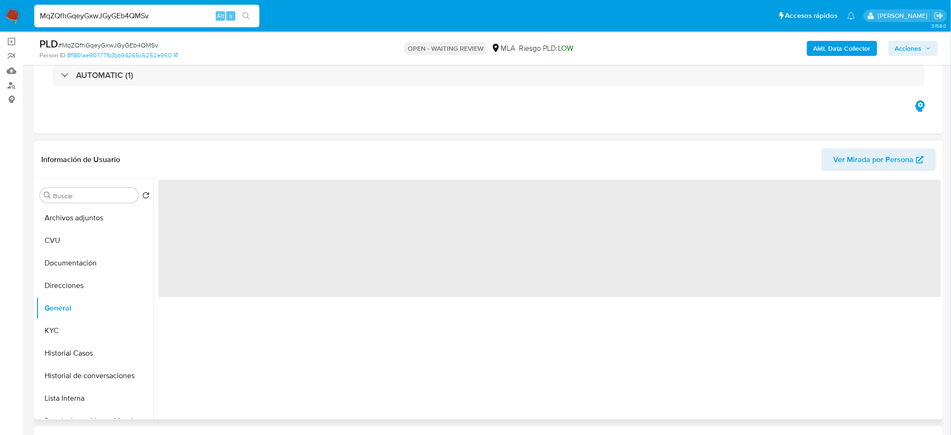
scroll to position [62, 0]
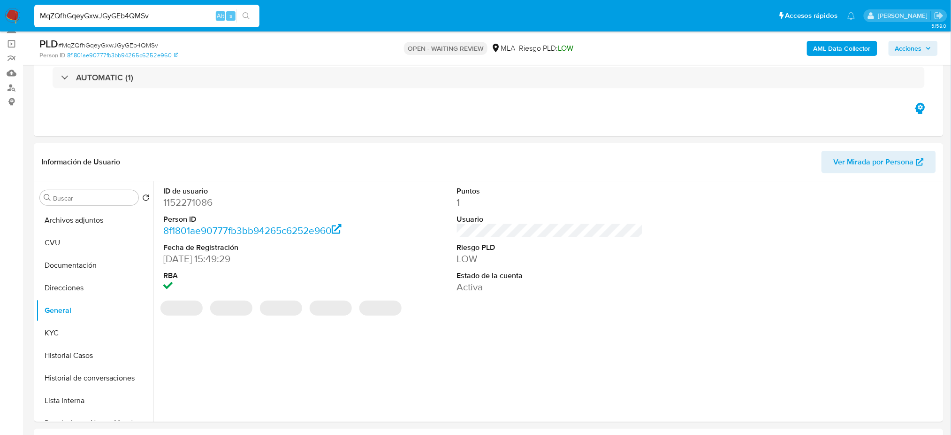
click at [184, 200] on dd "1152271086" at bounding box center [256, 202] width 186 height 13
copy dd "1152271086"
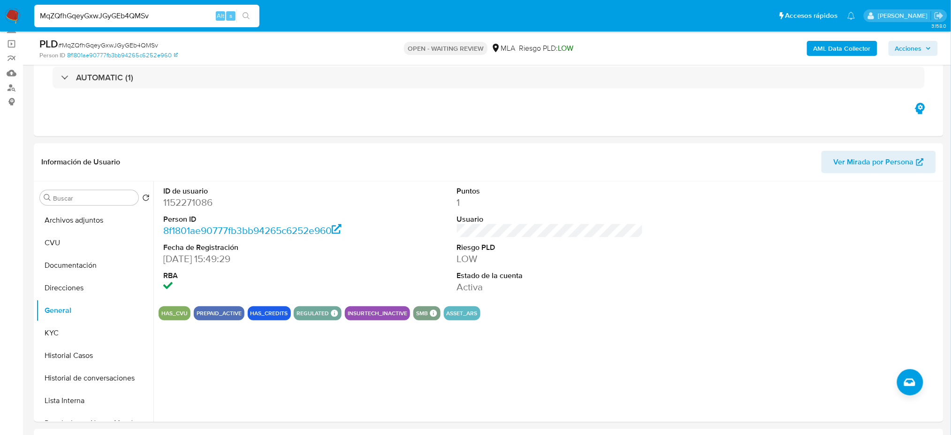
click at [134, 41] on span "# MqZQfhGqeyGxwJGyGEb4QMSv" at bounding box center [108, 44] width 100 height 9
copy span "MqZQfhGqeyGxwJGyGEb4QMSv"
click at [85, 326] on button "KYC" at bounding box center [91, 332] width 110 height 23
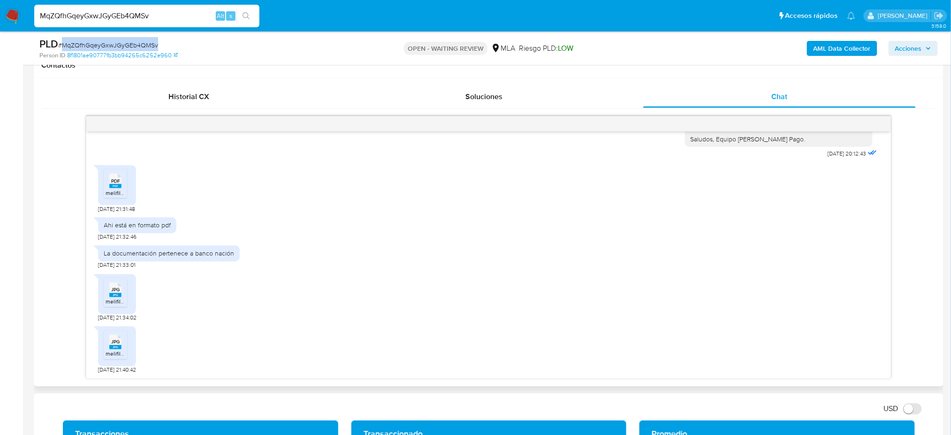
scroll to position [971, 0]
drag, startPoint x: 186, startPoint y: 20, endPoint x: 0, endPoint y: 19, distance: 185.9
click at [0, 20] on nav "Pausado Ver notificaciones MqZQfhGqeyGxwJGyGEb4QMSv Alt s Accesos rápidos Presi…" at bounding box center [475, 15] width 951 height 31
paste input "dUygHdXxiHXwRRBkZIWndugC"
type input "dUygHdXxiHXwRRBkZIWndugC"
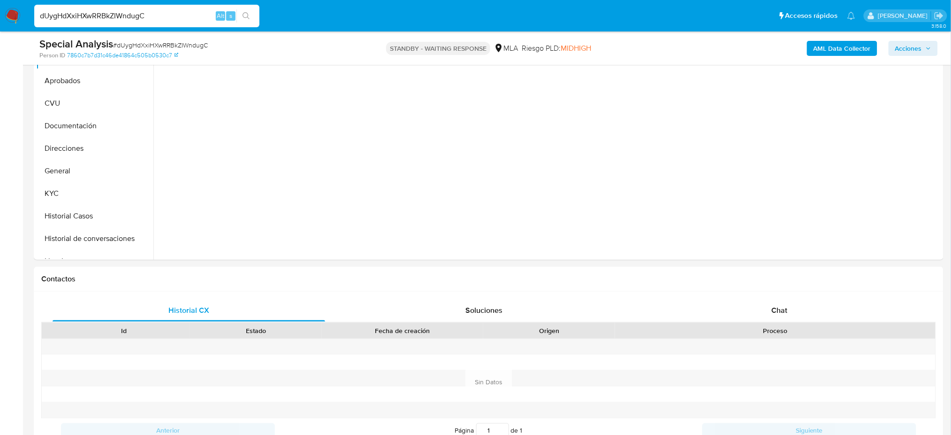
scroll to position [250, 0]
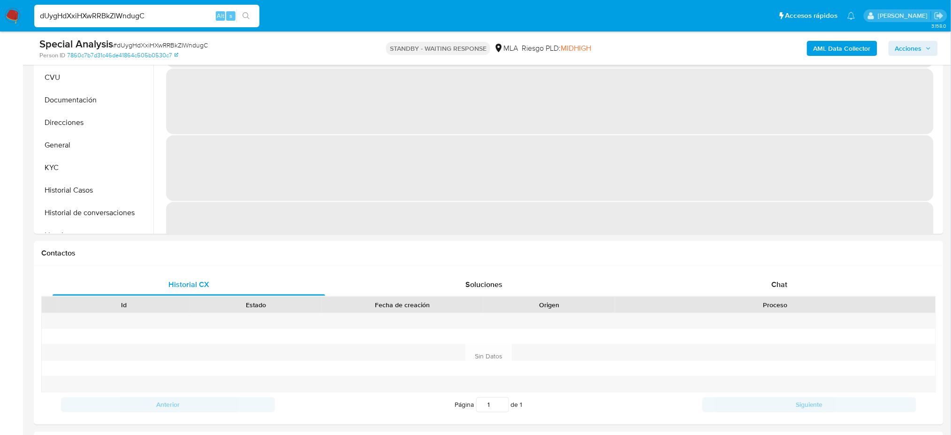
select select "10"
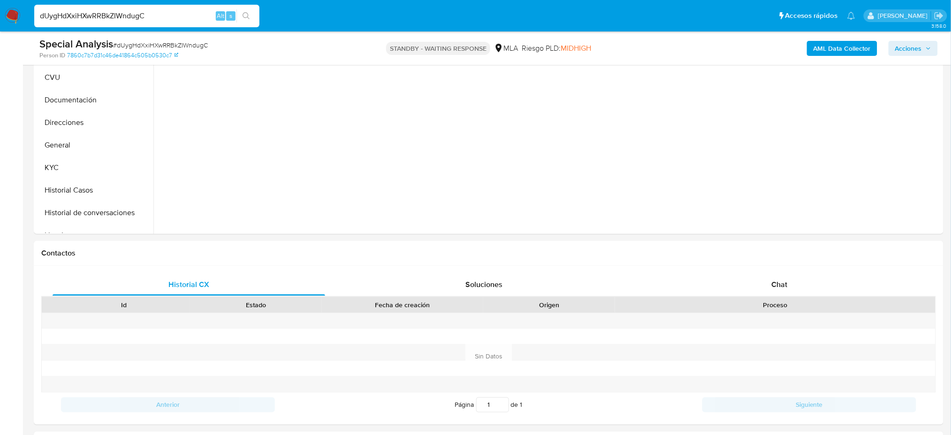
drag, startPoint x: 152, startPoint y: 14, endPoint x: 0, endPoint y: 3, distance: 152.0
click at [0, 3] on nav "Pausado Ver notificaciones dUygHdXxiHXwRRBkZIWndugC Alt s Accesos rápidos Presi…" at bounding box center [475, 15] width 951 height 31
paste input "gFNhCh1EFAADPVs1kSmobEZF"
type input "gFNhCh1EFAADPVs1kSmobEZF"
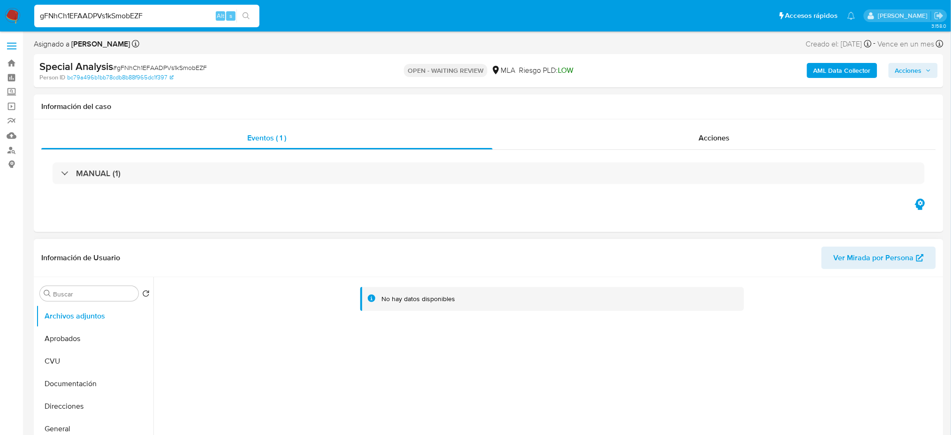
select select "10"
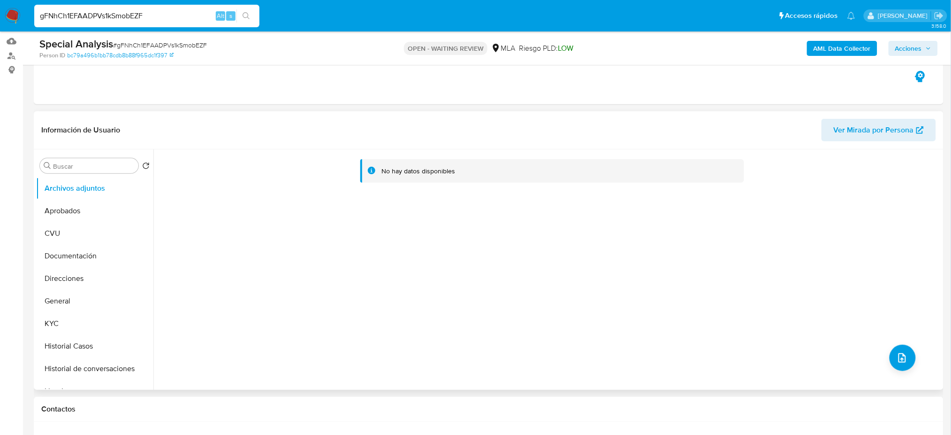
scroll to position [188, 0]
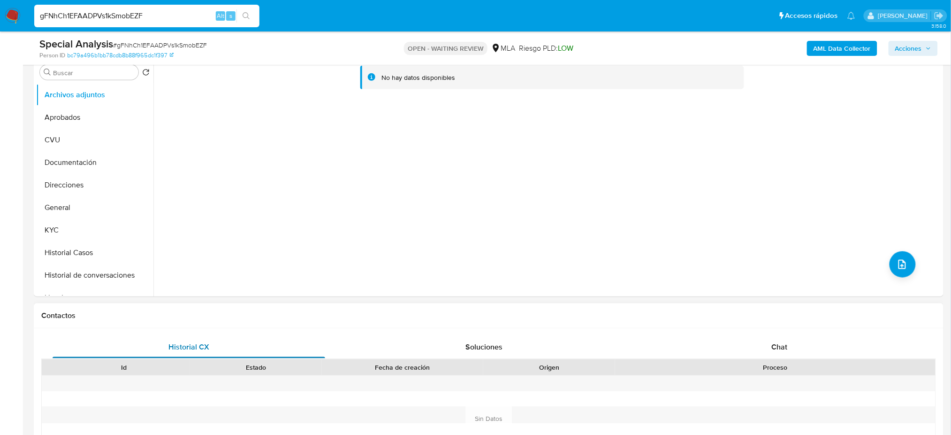
click at [808, 347] on div "Chat" at bounding box center [779, 347] width 273 height 23
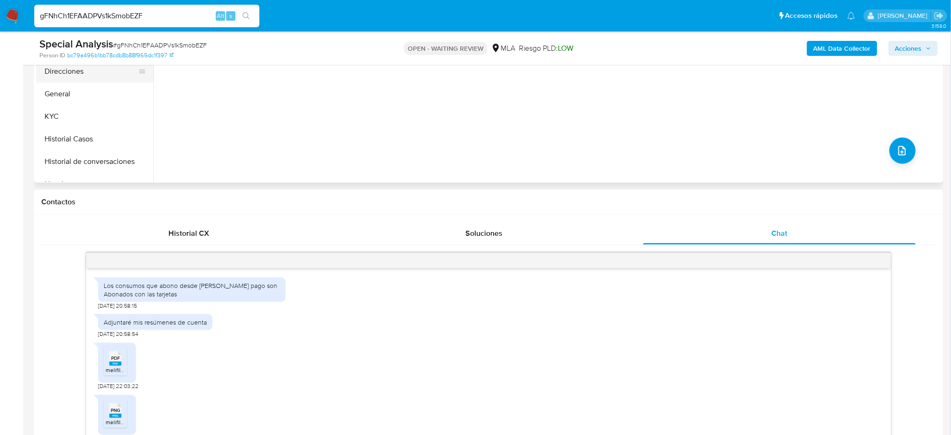
scroll to position [125, 0]
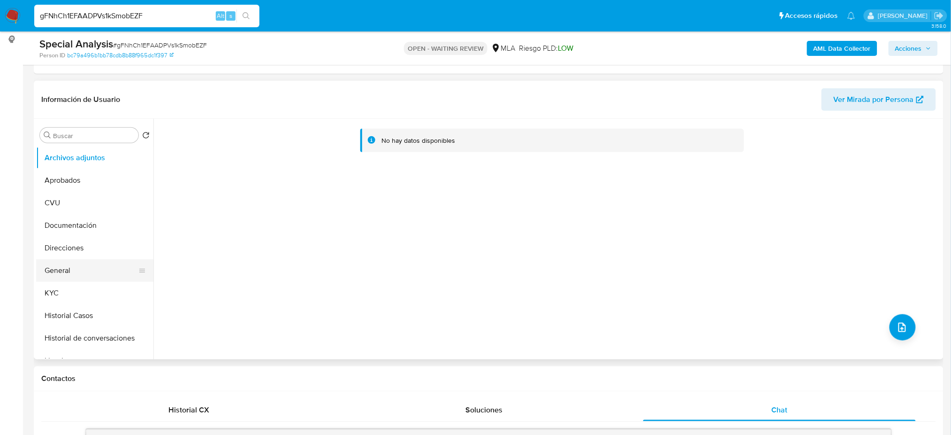
click at [88, 260] on button "General" at bounding box center [91, 270] width 110 height 23
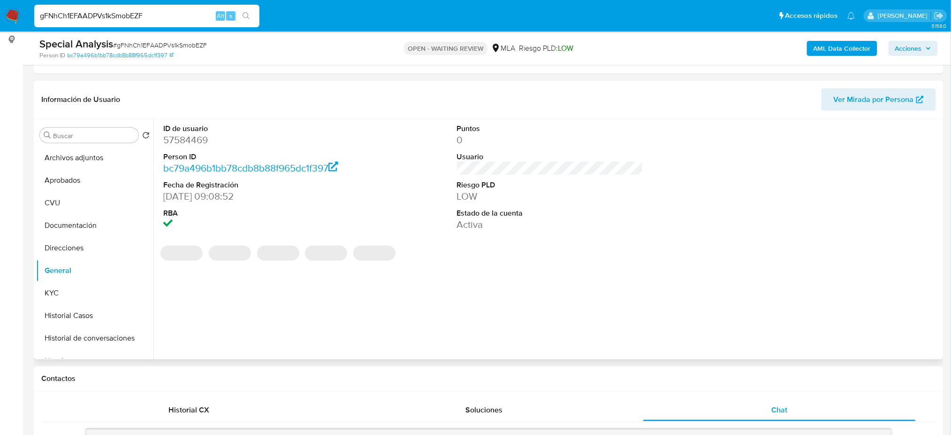
click at [184, 139] on dd "57584469" at bounding box center [256, 139] width 186 height 13
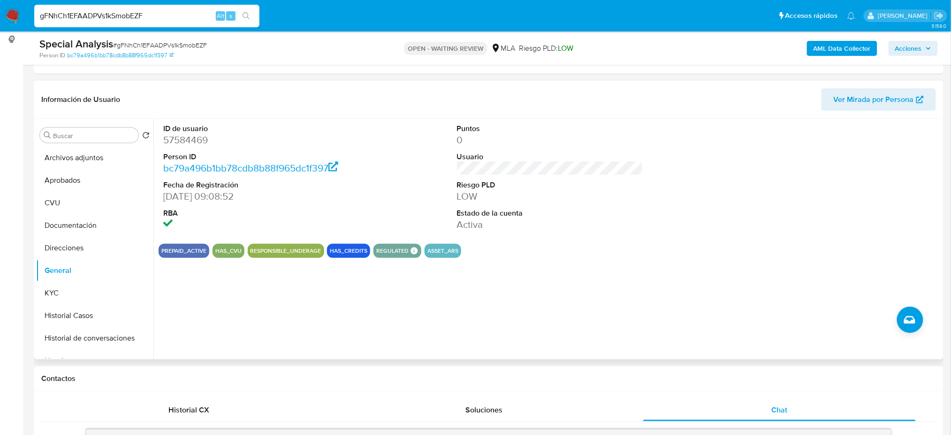
drag, startPoint x: 184, startPoint y: 139, endPoint x: 168, endPoint y: 135, distance: 17.0
click at [168, 135] on dd "57584469" at bounding box center [256, 139] width 186 height 13
copy dd "57584469"
click at [134, 45] on span "# gFNhCh1EFAADPVs1kSmobEZF" at bounding box center [160, 44] width 94 height 9
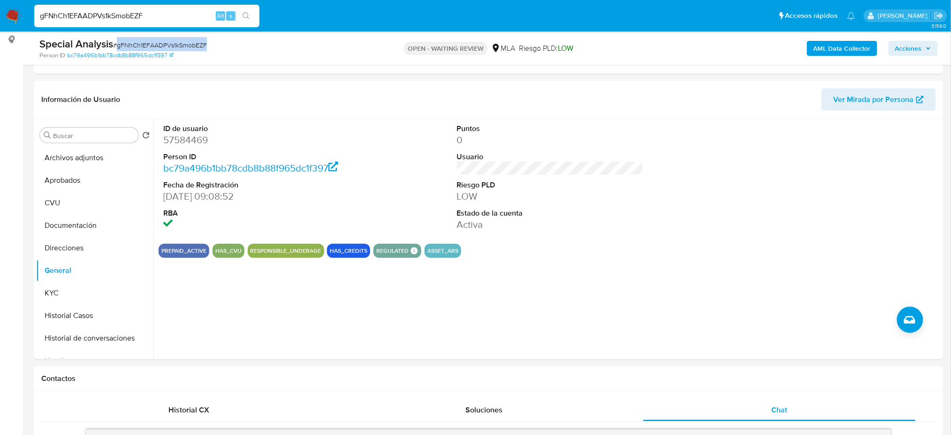
click at [134, 45] on span "# gFNhCh1EFAADPVs1kSmobEZF" at bounding box center [160, 44] width 94 height 9
copy span "gFNhCh1EFAADPVs1kSmobEZF"
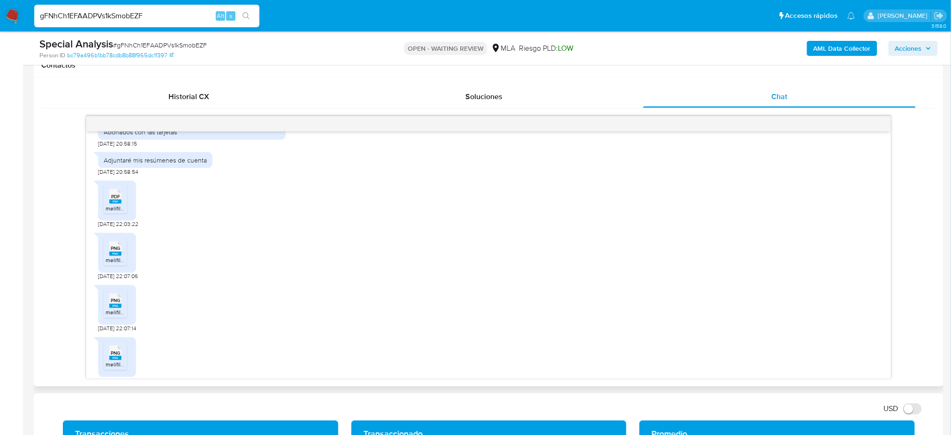
scroll to position [1064, 0]
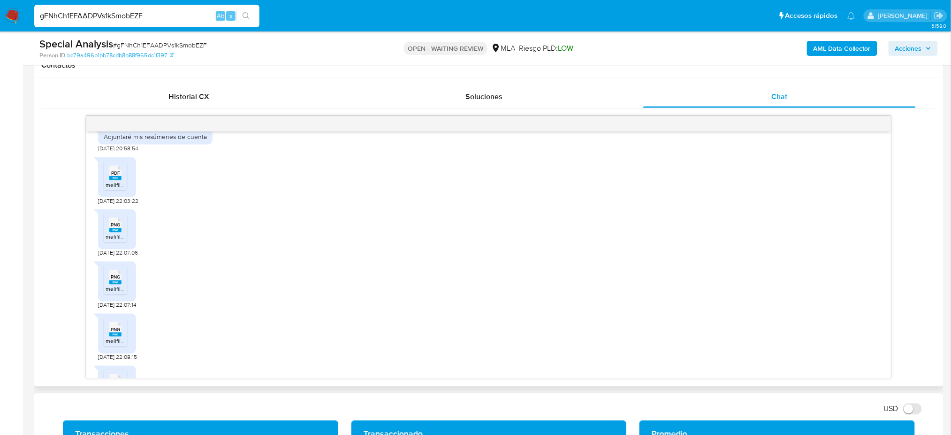
click at [121, 180] on icon at bounding box center [115, 172] width 12 height 15
click at [121, 232] on icon at bounding box center [115, 225] width 12 height 15
click at [115, 284] on rect at bounding box center [115, 282] width 12 height 4
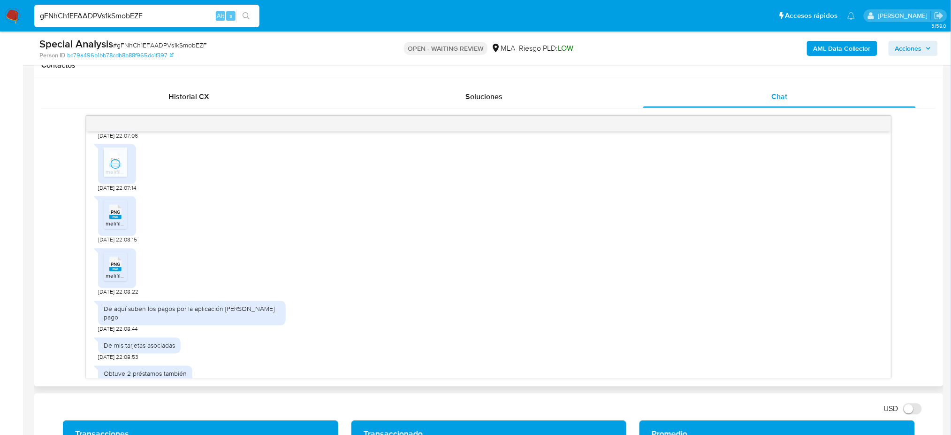
scroll to position [1189, 0]
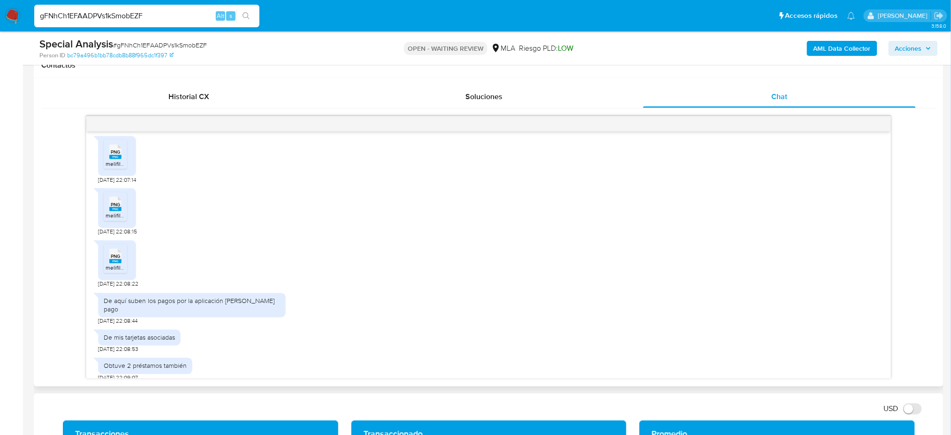
click at [114, 220] on span "melifile8596729780084480228.png" at bounding box center [151, 216] width 91 height 8
click at [115, 260] on span "PNG" at bounding box center [115, 256] width 9 height 6
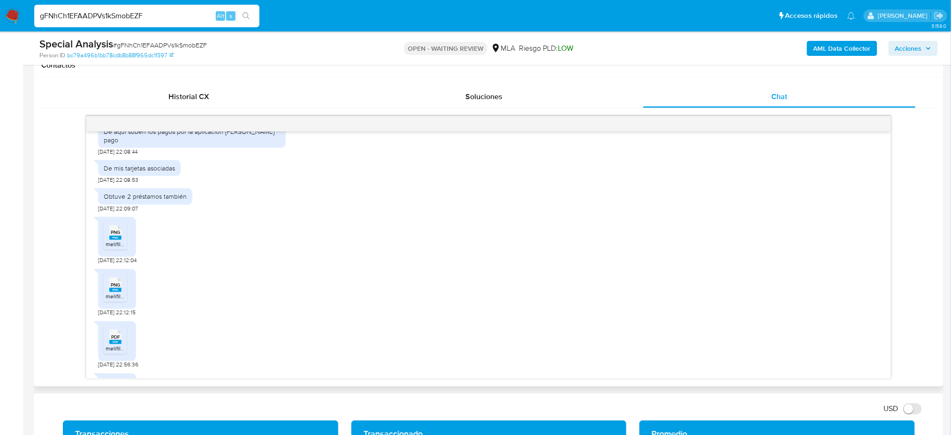
scroll to position [1377, 0]
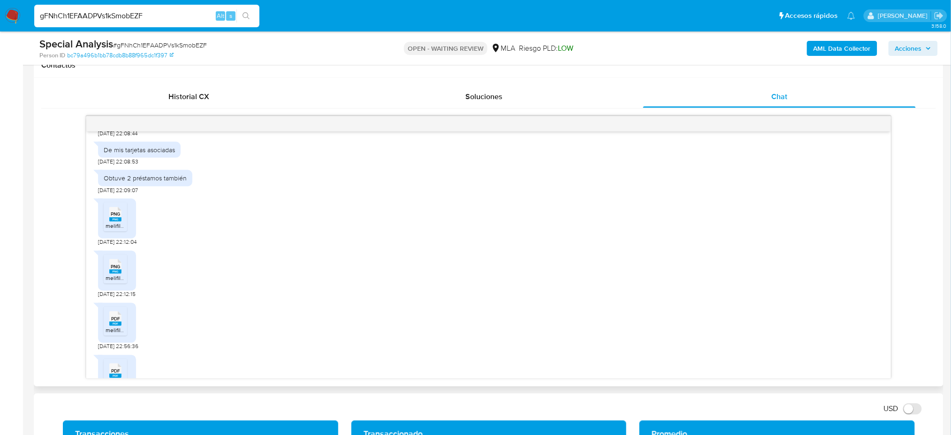
click at [113, 230] on span "melifile6350966330529342524.png" at bounding box center [152, 226] width 92 height 8
click at [114, 282] on span "melifile6477000376046068528.png" at bounding box center [151, 278] width 91 height 8
click at [117, 322] on span "PDF" at bounding box center [115, 319] width 9 height 6
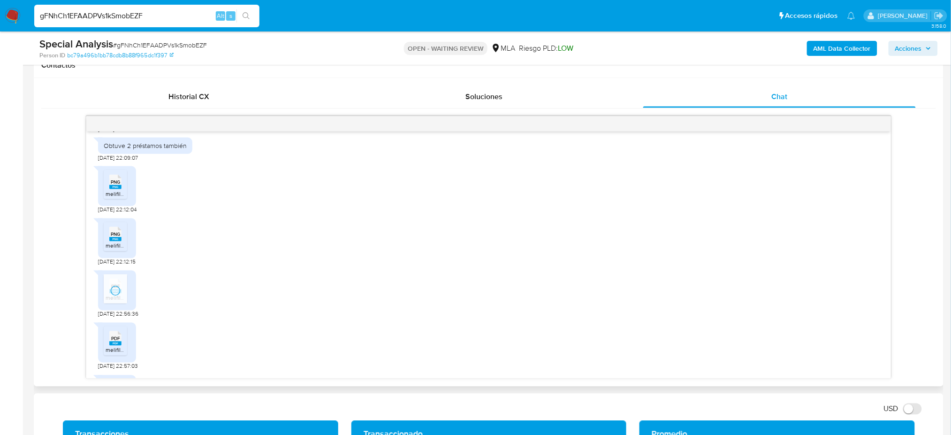
scroll to position [1502, 0]
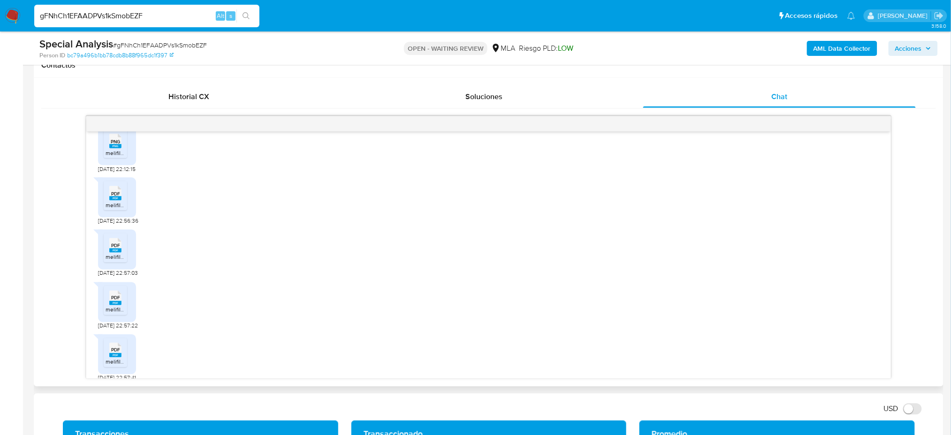
click at [117, 253] on rect at bounding box center [115, 250] width 12 height 4
click at [122, 305] on icon at bounding box center [115, 297] width 12 height 15
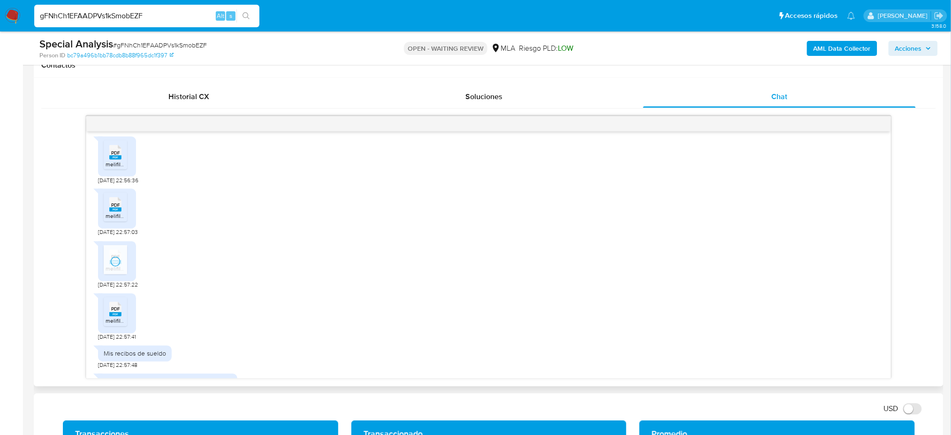
scroll to position [1564, 0]
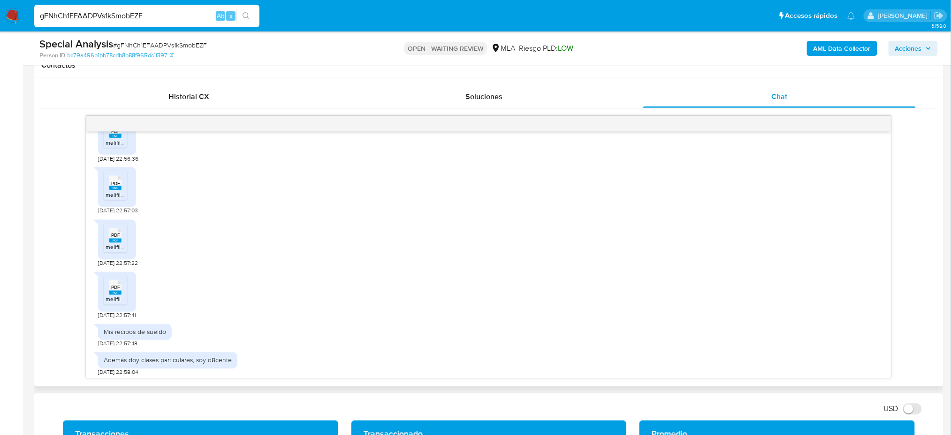
click at [121, 295] on icon at bounding box center [115, 287] width 12 height 15
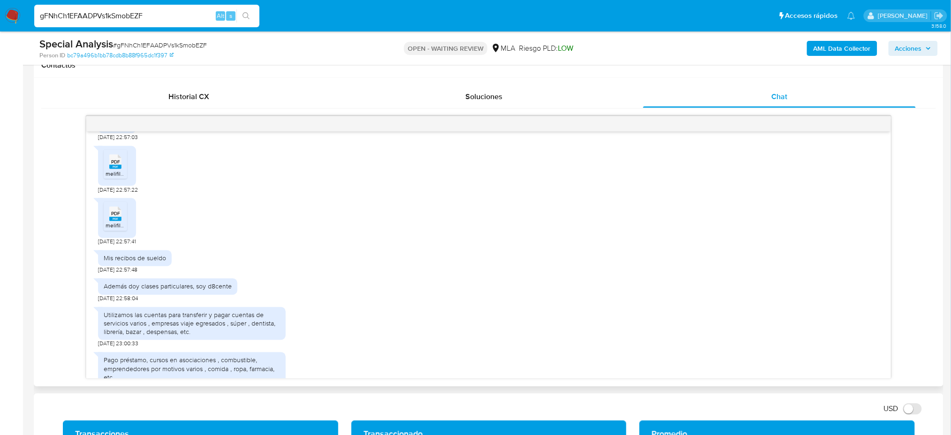
scroll to position [1676, 0]
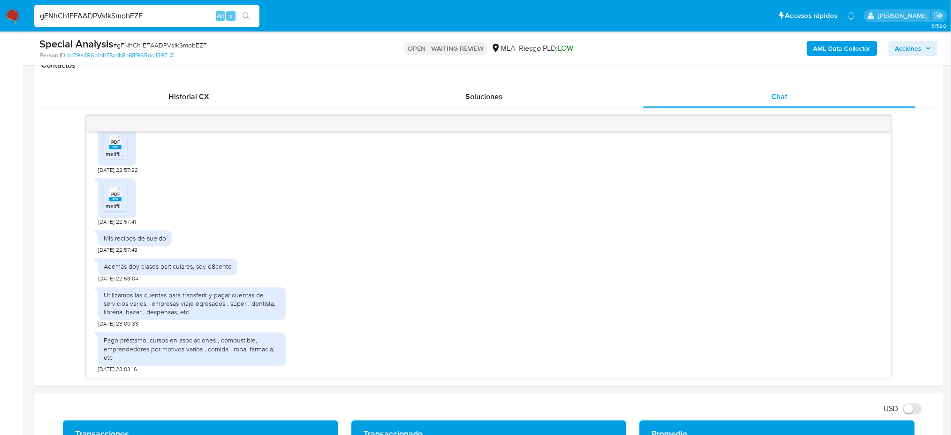
drag, startPoint x: 158, startPoint y: 13, endPoint x: 0, endPoint y: 15, distance: 157.7
click at [0, 15] on nav "Pausado Ver notificaciones gFNhCh1EFAADPVs1kSmobEZF Alt s Accesos rápidos Presi…" at bounding box center [475, 15] width 951 height 31
paste input "Y5uDjACSS3cOvxJASUkPGDLl"
type input "Y5uDjACSS3cOvxJASUkPGDLl"
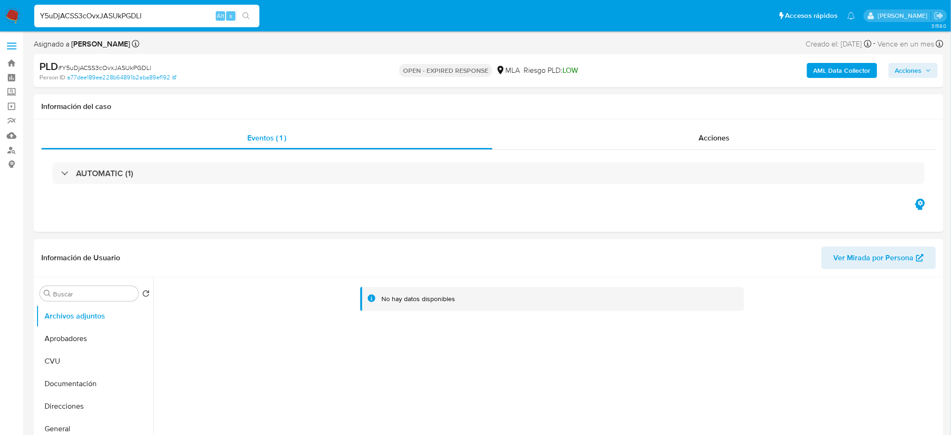
click at [95, 72] on span "# Y5uDjACSS3cOvxJASUkPGDLl" at bounding box center [104, 67] width 93 height 9
select select "10"
copy span "Y5uDjACSS3cOvxJASUkPGDLl"
click at [8, 15] on img at bounding box center [13, 16] width 16 height 16
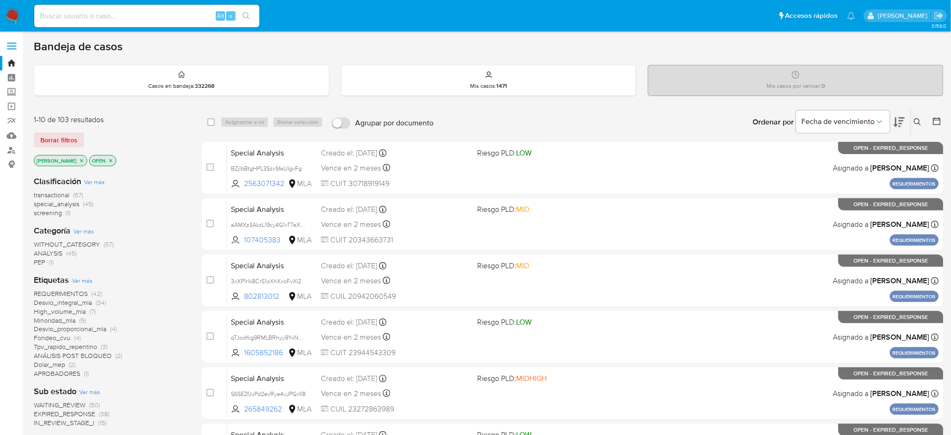
click at [918, 122] on icon at bounding box center [918, 122] width 8 height 8
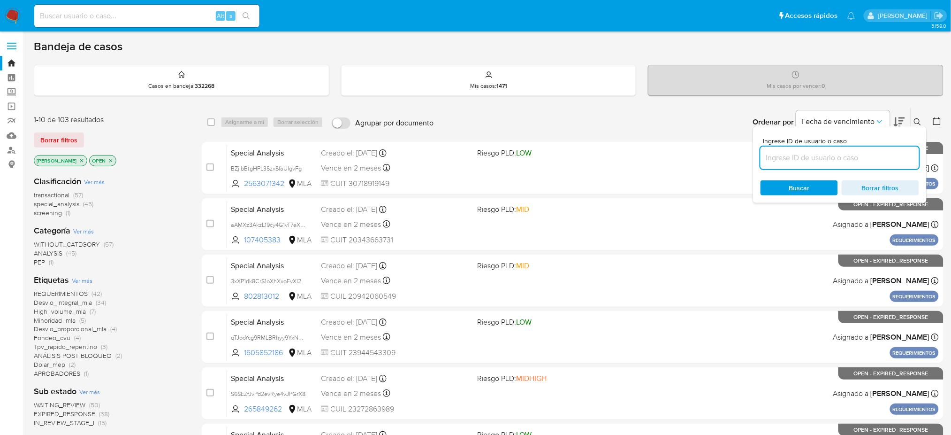
click at [886, 152] on input at bounding box center [840, 158] width 159 height 12
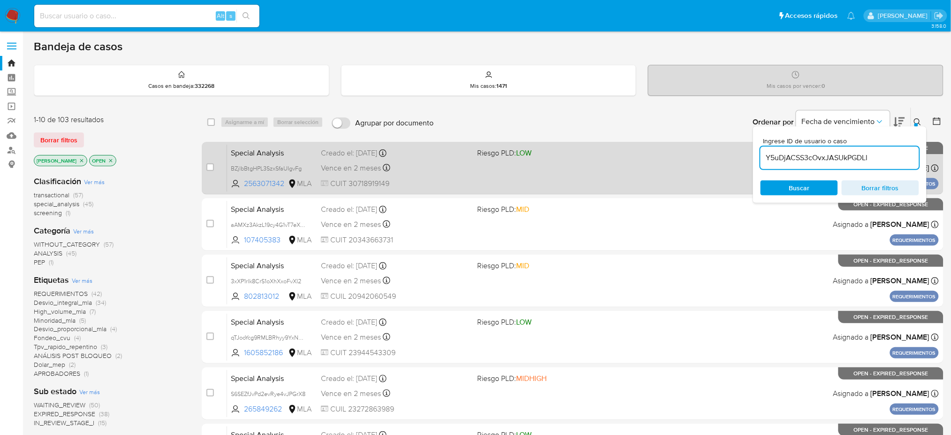
type input "Y5uDjACSS3cOvxJASUkPGDLl"
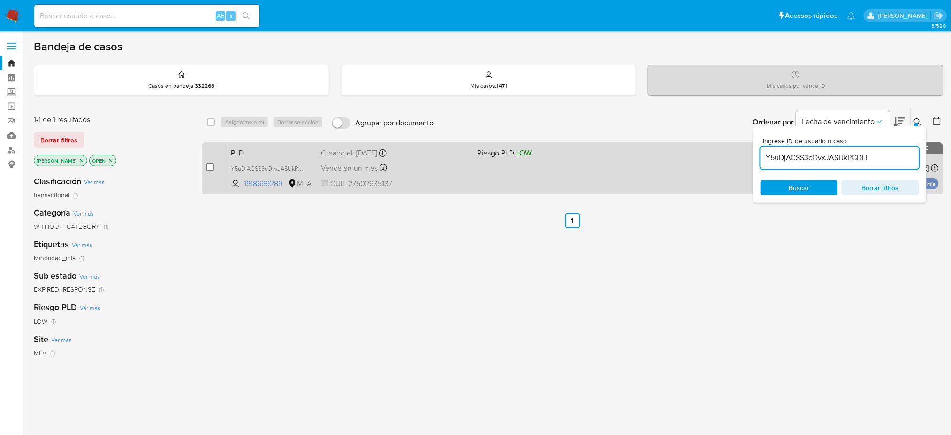
click at [207, 163] on input "checkbox" at bounding box center [211, 167] width 8 height 8
checkbox input "true"
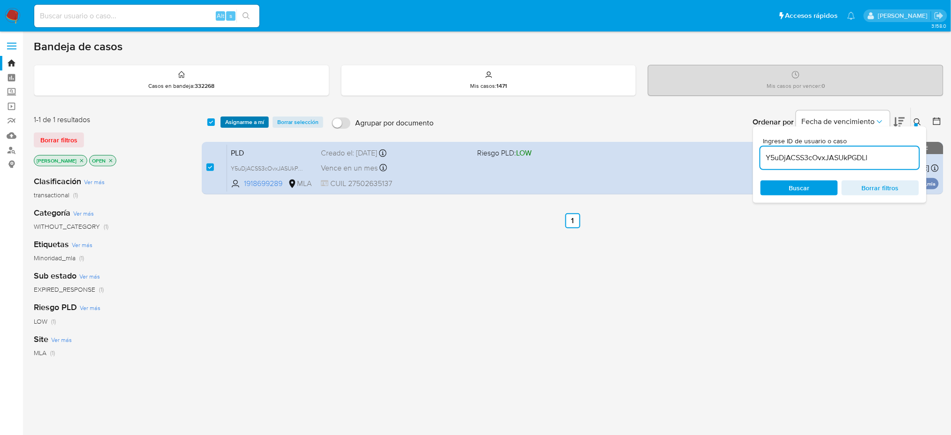
click at [237, 122] on span "Asignarme a mí" at bounding box center [244, 121] width 39 height 9
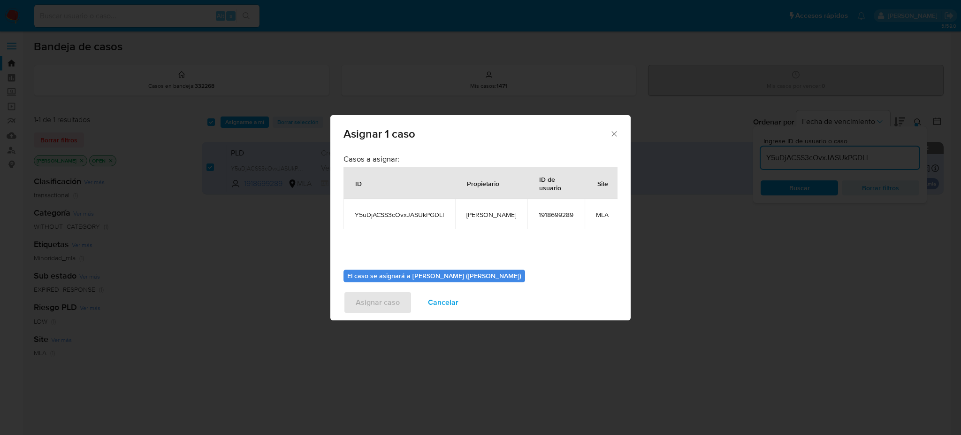
click at [486, 218] on span "[PERSON_NAME]" at bounding box center [492, 214] width 50 height 8
copy span "[PERSON_NAME]"
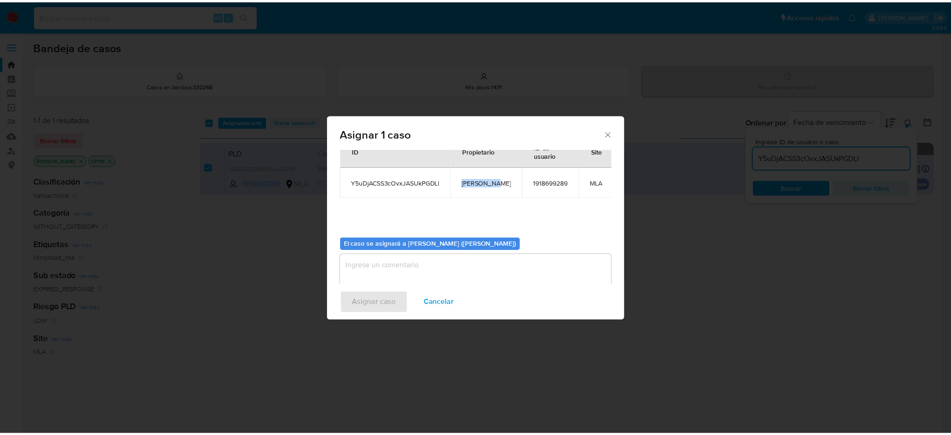
scroll to position [48, 0]
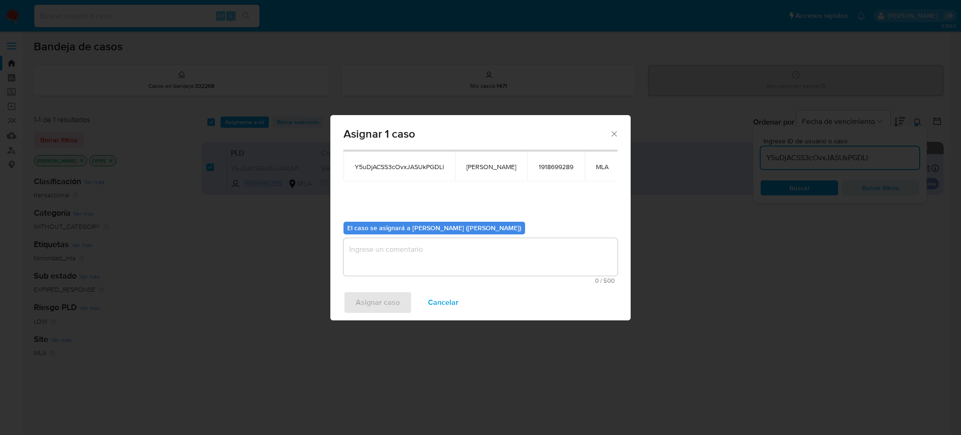
click at [426, 260] on textarea "assign-modal" at bounding box center [481, 257] width 274 height 38
paste textarea "[PERSON_NAME]"
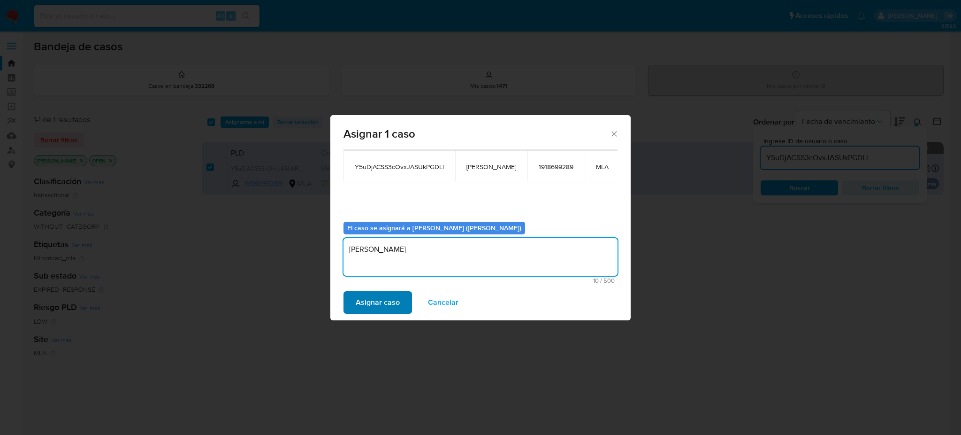
type textarea "[PERSON_NAME]"
click at [385, 300] on span "Asignar caso" at bounding box center [378, 302] width 44 height 21
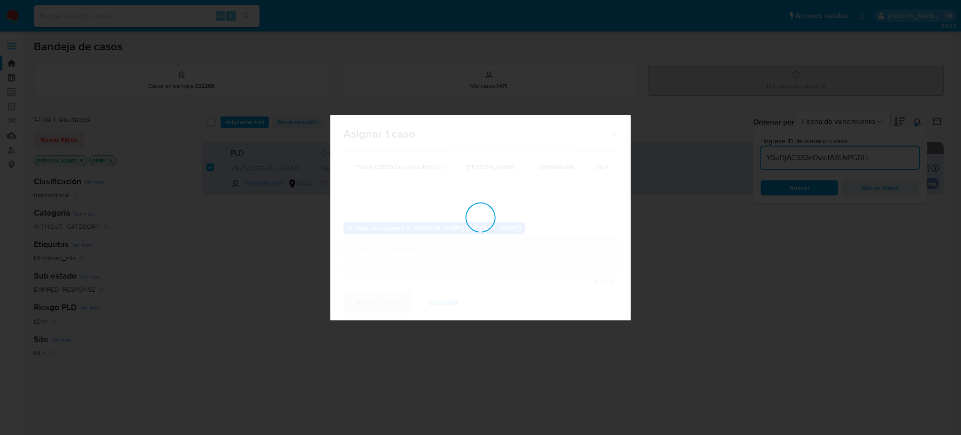
checkbox input "false"
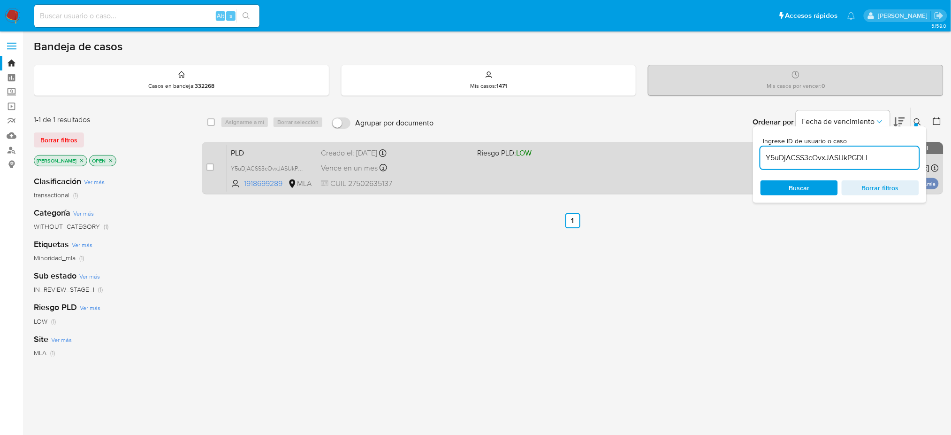
click at [440, 164] on div "Vence en un mes Vence el 14/10/2025 12:37:58" at bounding box center [395, 167] width 149 height 13
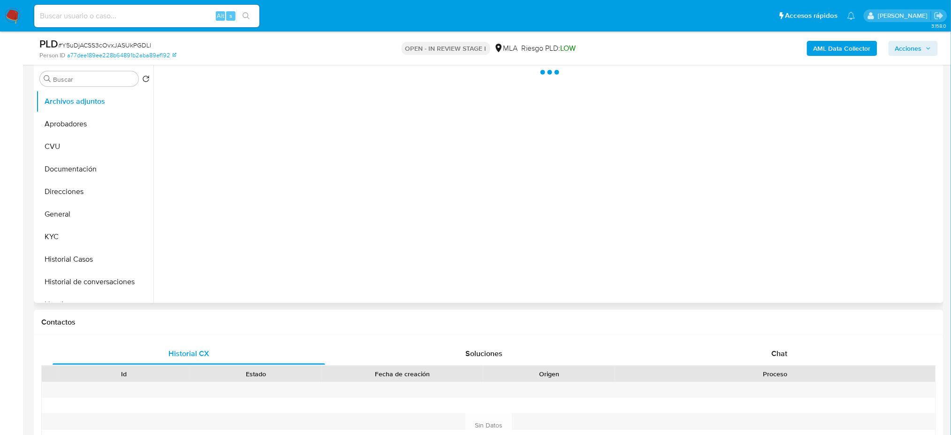
scroll to position [188, 0]
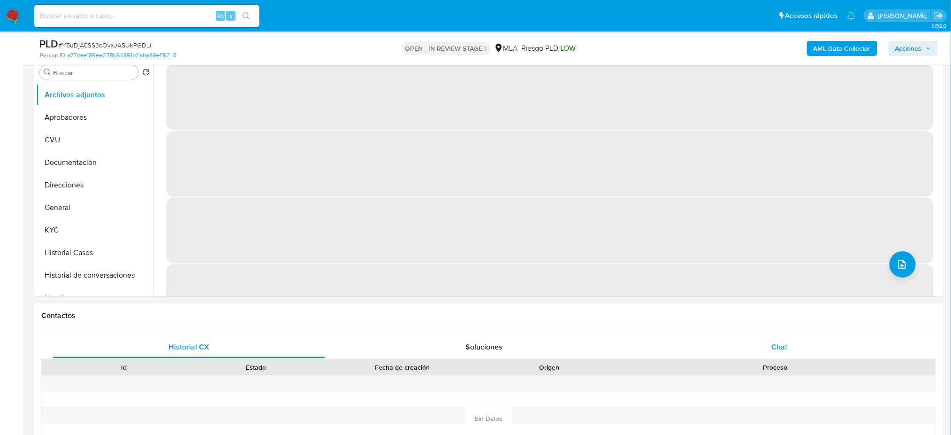
select select "10"
click at [801, 353] on div "Chat" at bounding box center [779, 347] width 273 height 23
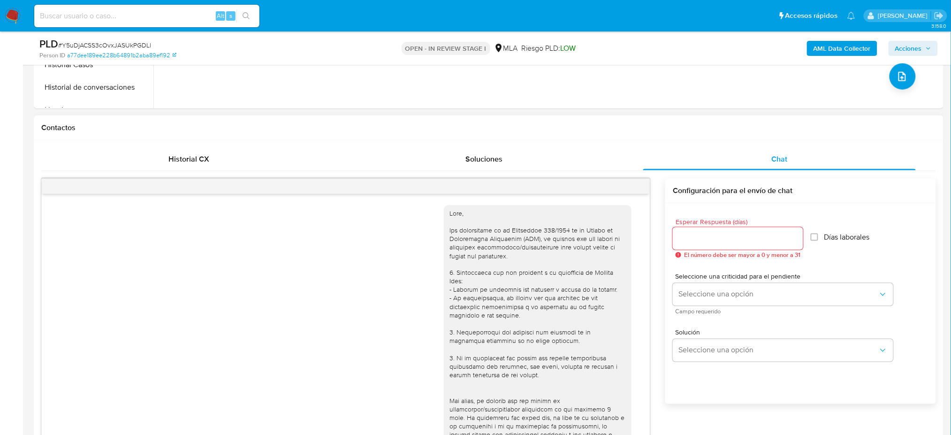
scroll to position [389, 0]
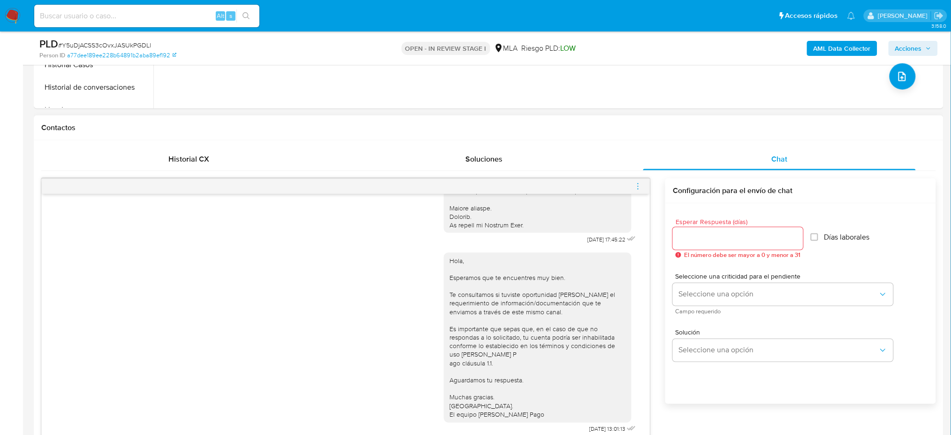
click at [638, 186] on icon "menu-action" at bounding box center [638, 185] width 1 height 1
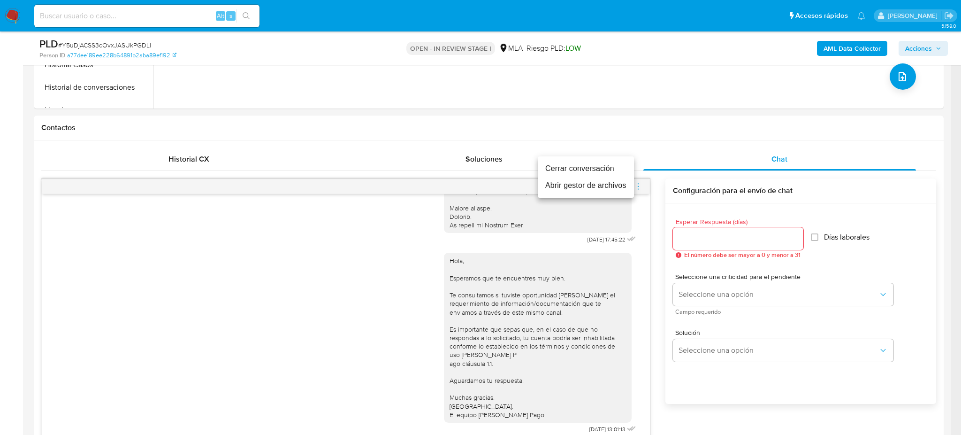
click at [599, 165] on li "Cerrar conversación" at bounding box center [586, 168] width 96 height 17
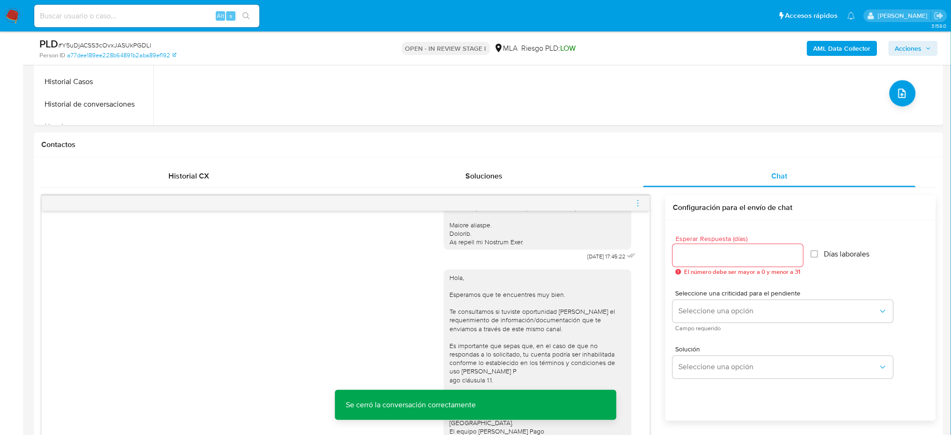
scroll to position [188, 0]
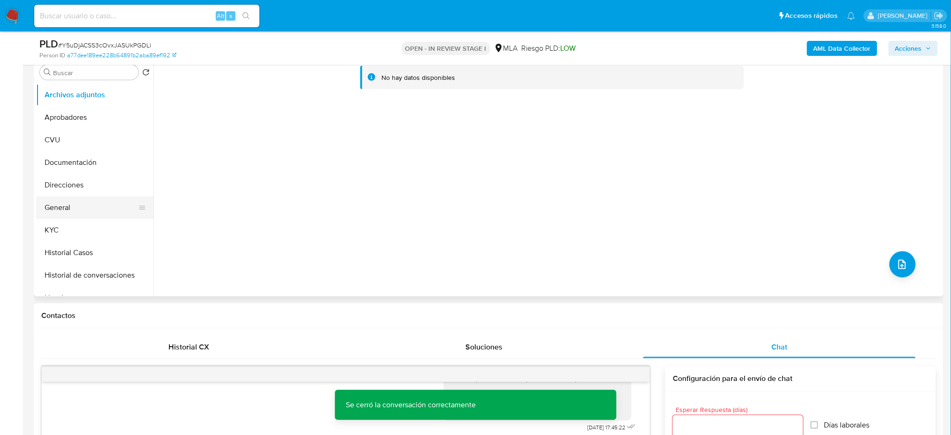
click at [83, 203] on button "General" at bounding box center [91, 207] width 110 height 23
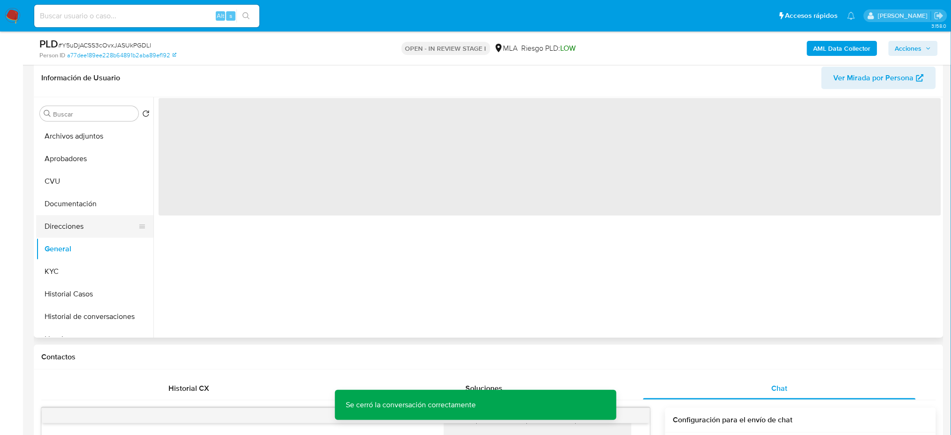
scroll to position [125, 0]
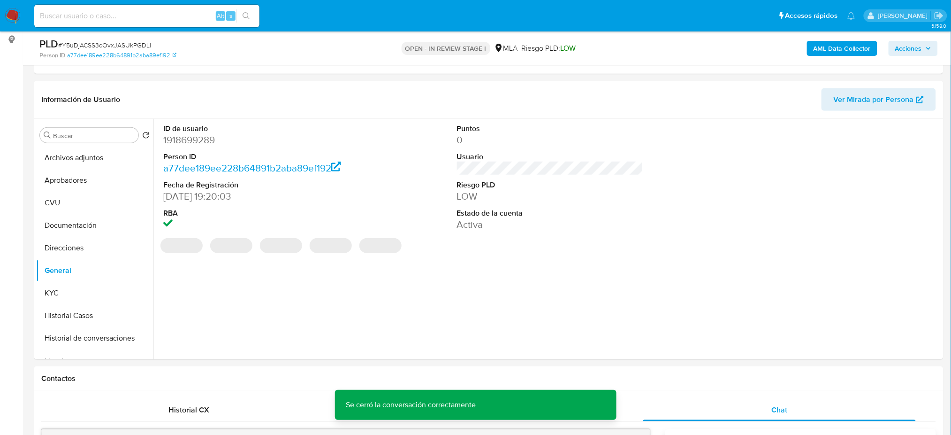
click at [187, 138] on dd "1918699289" at bounding box center [256, 139] width 186 height 13
copy dd "1918699289"
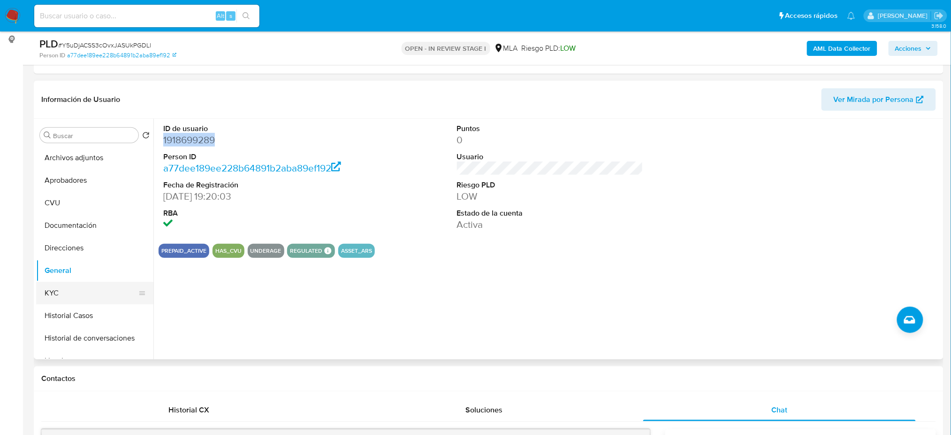
drag, startPoint x: 44, startPoint y: 291, endPoint x: 51, endPoint y: 287, distance: 8.2
click at [44, 291] on button "KYC" at bounding box center [91, 293] width 110 height 23
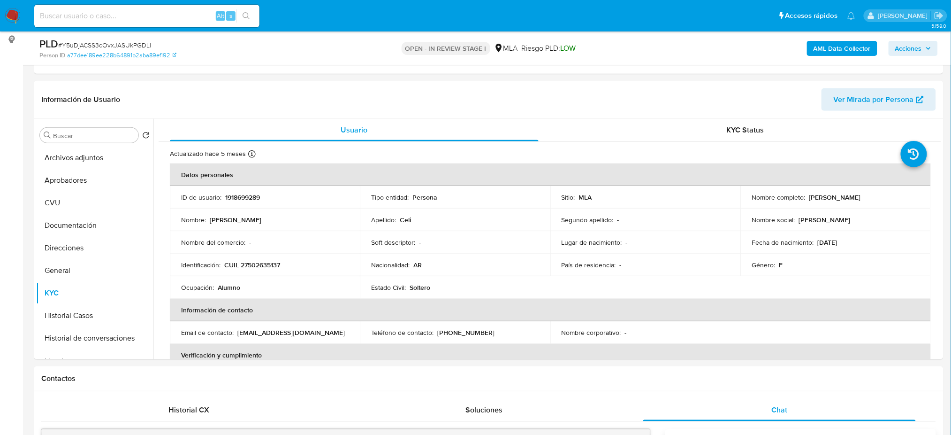
click at [834, 47] on b "AML Data Collector" at bounding box center [842, 48] width 57 height 15
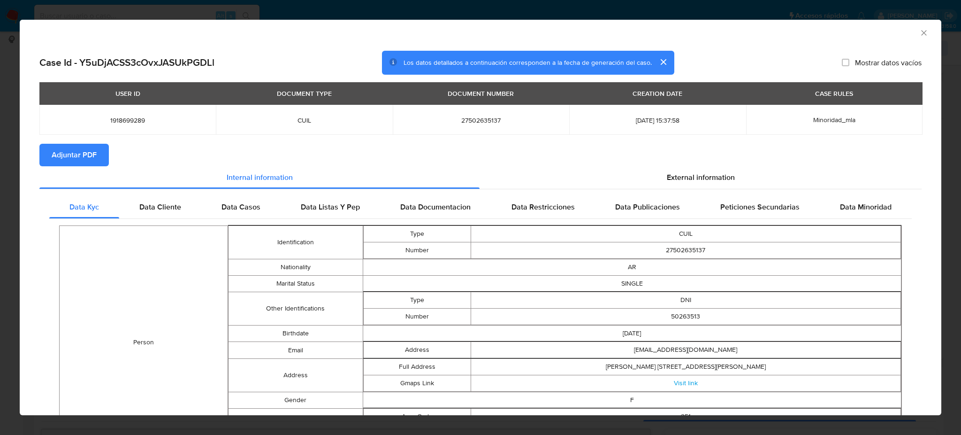
click at [63, 154] on span "Adjuntar PDF" at bounding box center [74, 155] width 45 height 21
click at [919, 30] on icon "Cerrar ventana" at bounding box center [923, 32] width 9 height 9
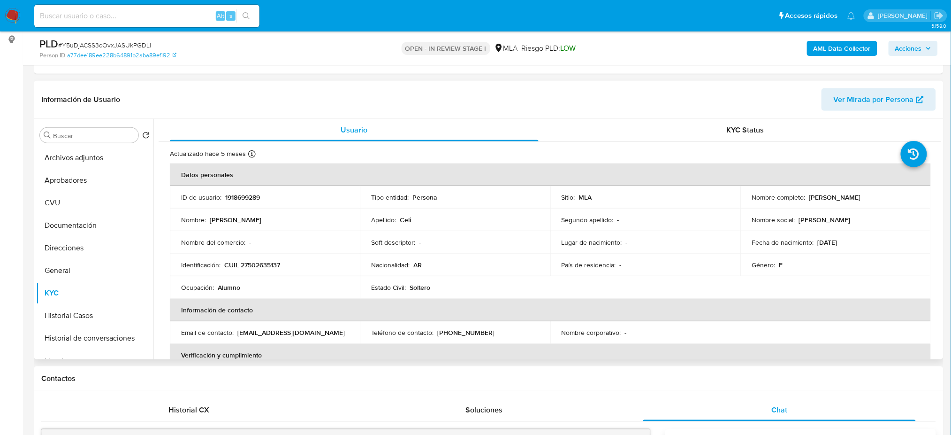
click at [237, 193] on p "1918699289" at bounding box center [242, 197] width 35 height 8
copy p "1918699289"
click at [101, 162] on button "Archivos adjuntos" at bounding box center [91, 157] width 110 height 23
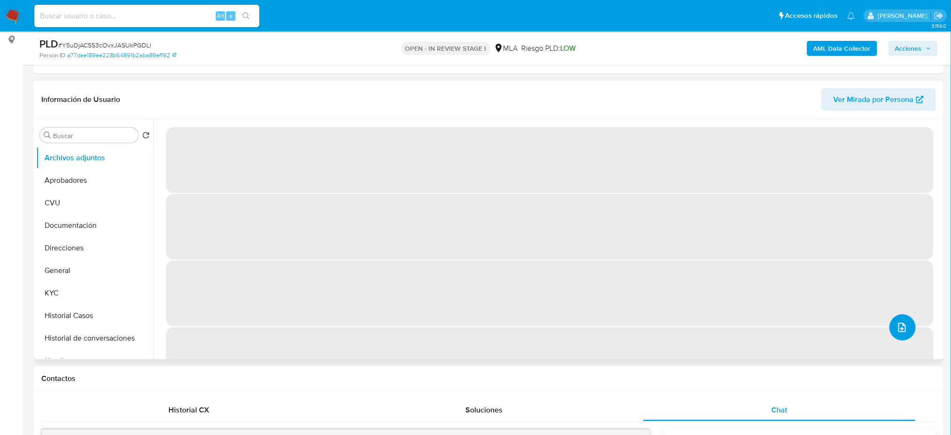
click at [899, 326] on icon "upload-file" at bounding box center [903, 326] width 8 height 9
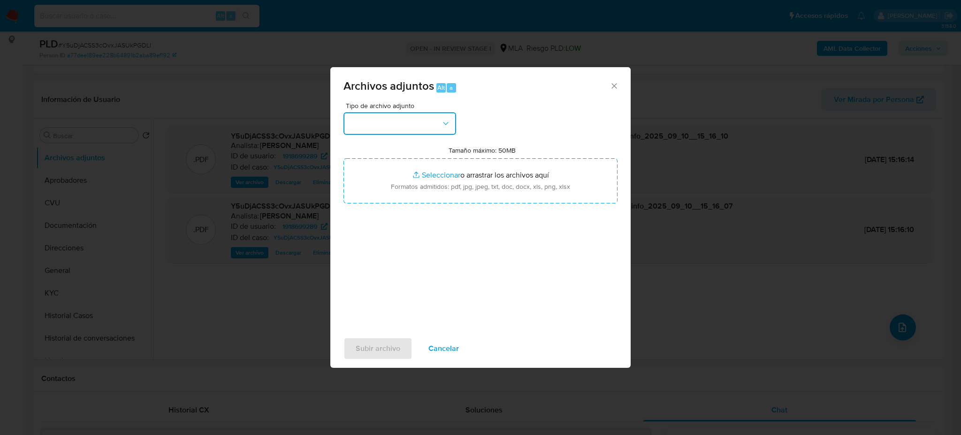
click at [391, 119] on button "button" at bounding box center [400, 123] width 113 height 23
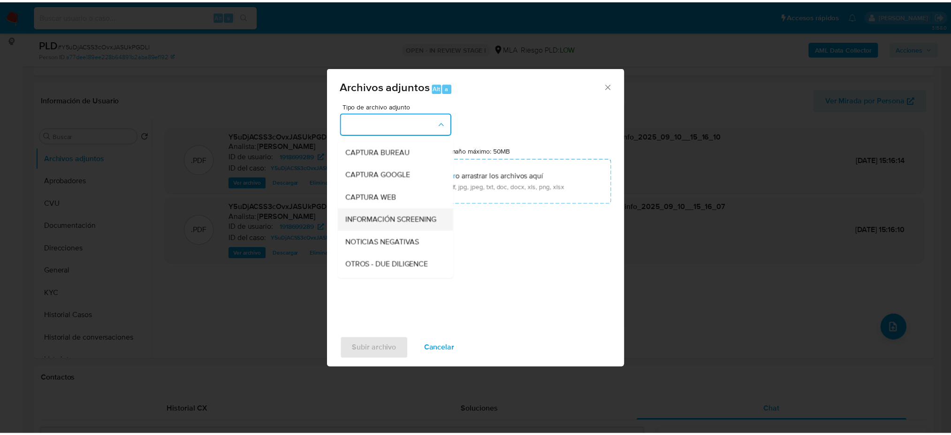
scroll to position [62, 0]
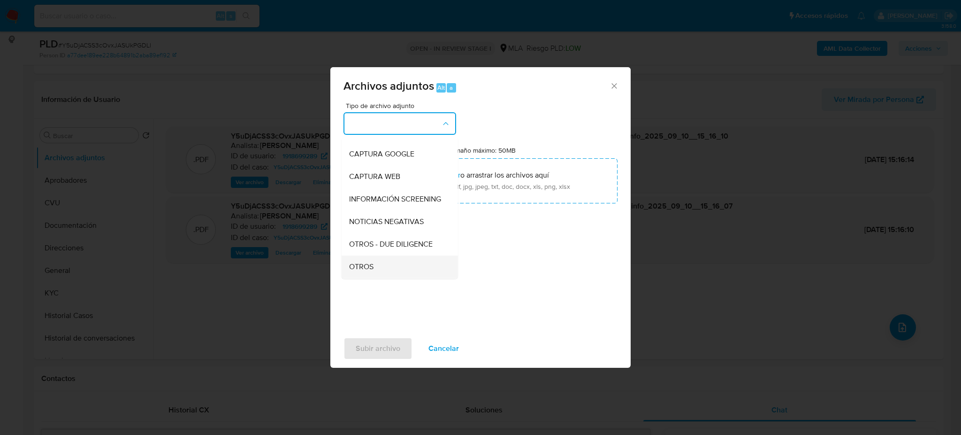
click at [394, 269] on div "OTROS" at bounding box center [397, 266] width 96 height 23
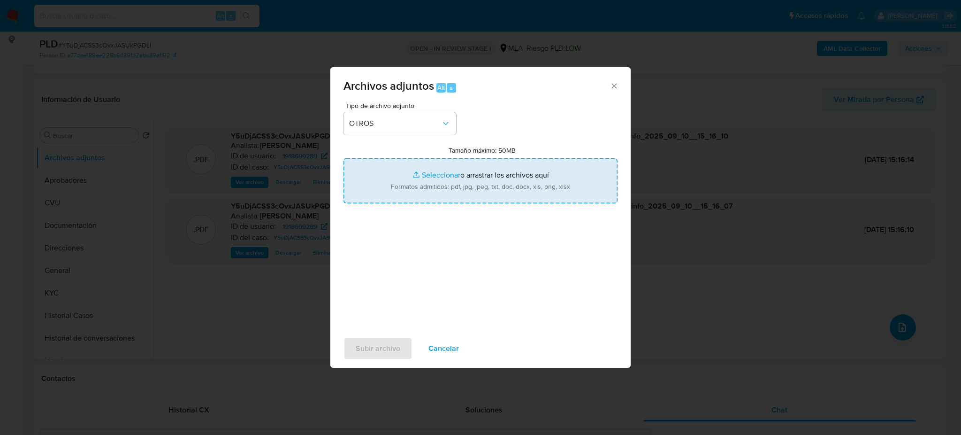
click at [451, 187] on input "Tamaño máximo: 50MB Seleccionar archivos" at bounding box center [481, 180] width 274 height 45
type input "C:\fakepath\Caselog Y5uDjACSS3cOvxJASUkPGDLl_2025_08_18_16_49_54.docx"
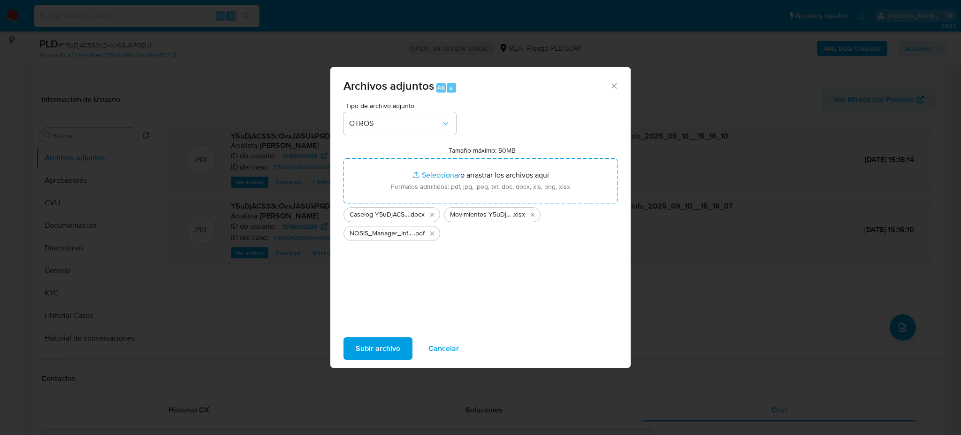
drag, startPoint x: 451, startPoint y: 187, endPoint x: 368, endPoint y: 355, distance: 187.0
click at [368, 355] on span "Subir archivo" at bounding box center [378, 348] width 45 height 21
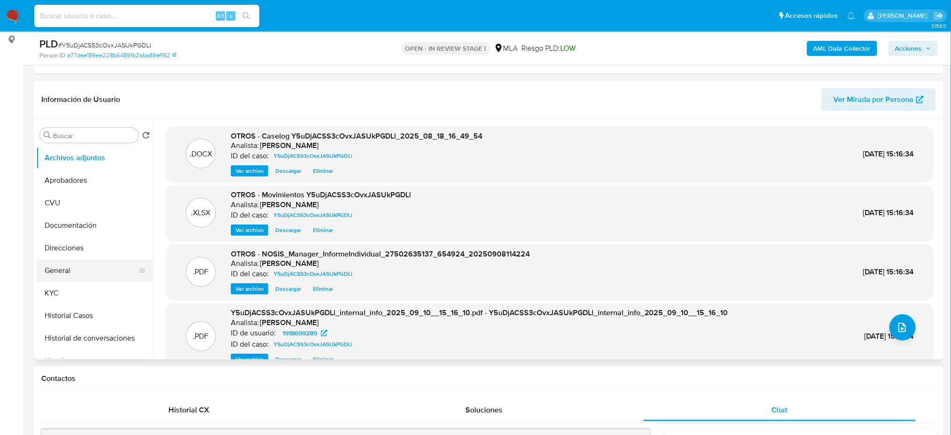
click at [79, 260] on button "General" at bounding box center [91, 270] width 110 height 23
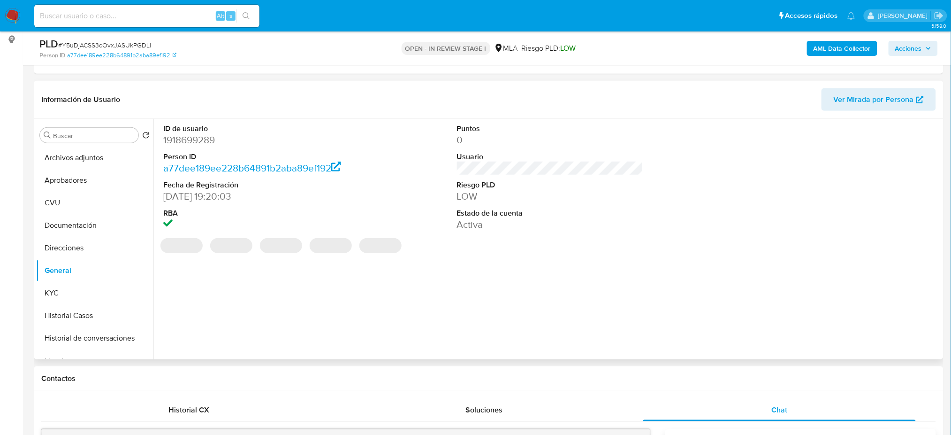
click at [179, 145] on dd "1918699289" at bounding box center [256, 139] width 186 height 13
copy dd "1918699289"
click at [922, 50] on span "Acciones" at bounding box center [909, 48] width 27 height 15
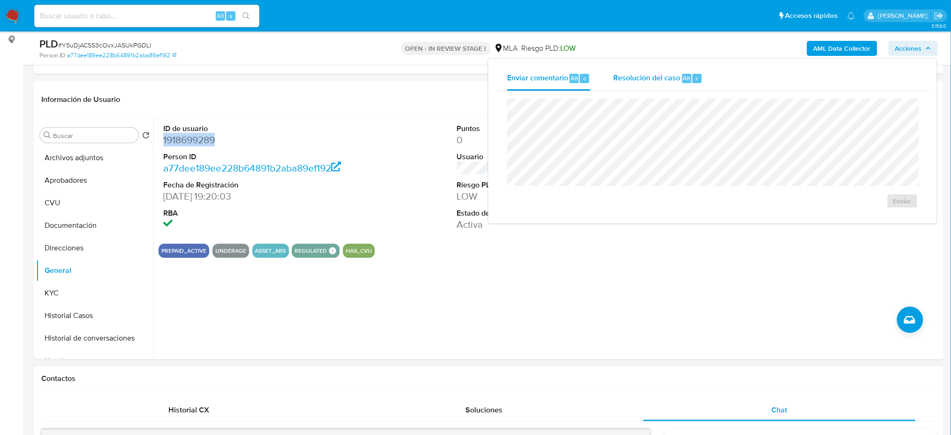
click at [655, 74] on span "Resolución del caso" at bounding box center [646, 77] width 67 height 11
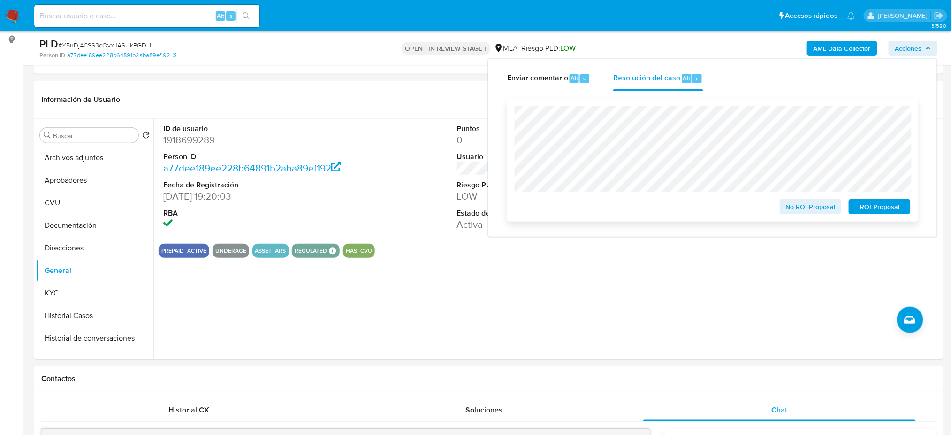
click at [791, 213] on span "No ROI Proposal" at bounding box center [811, 206] width 49 height 13
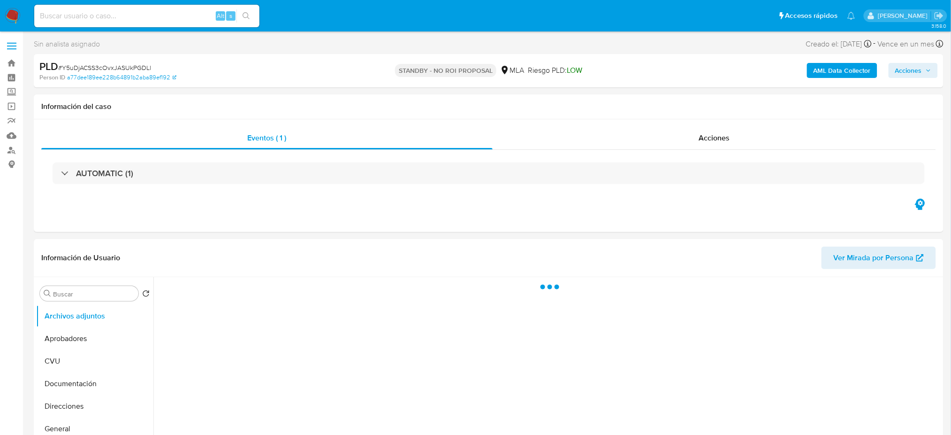
click at [70, 10] on input at bounding box center [146, 16] width 225 height 12
paste input "3oQPnUAEwzcJL4bU06XzUon6"
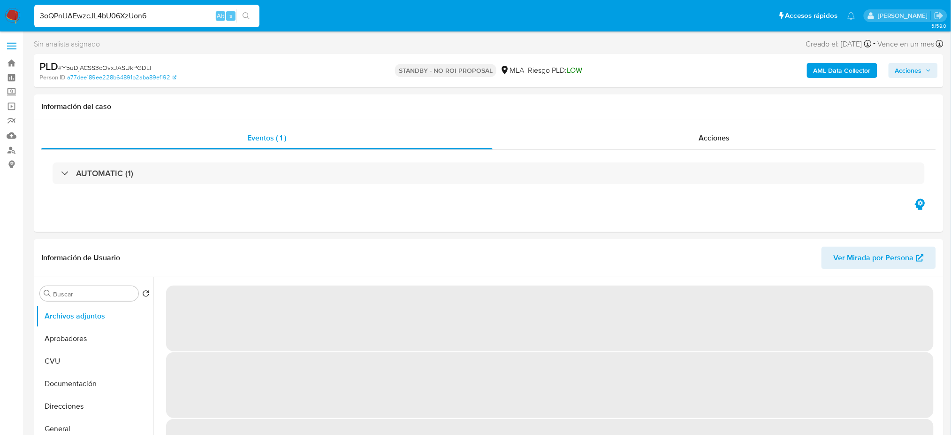
type input "3oQPnUAEwzcJL4bU06XzUon6"
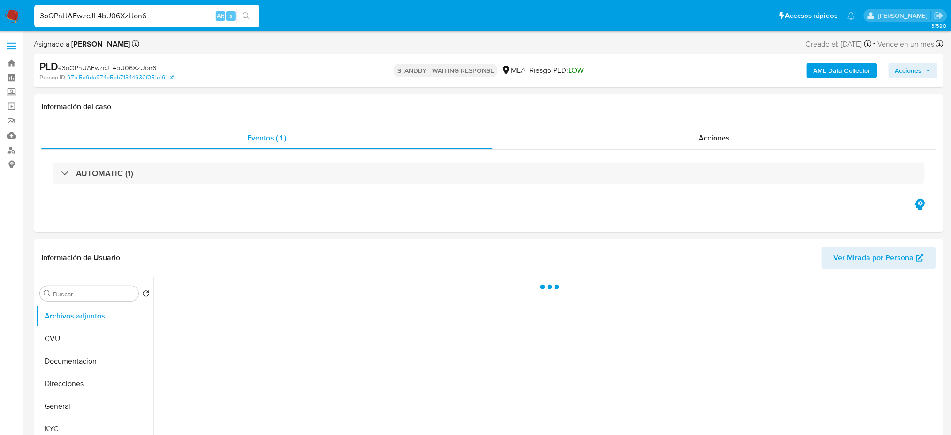
select select "10"
drag, startPoint x: 168, startPoint y: 15, endPoint x: 0, endPoint y: 5, distance: 167.8
click at [0, 7] on nav "Pausado Ver notificaciones 3oQPnUAEwzcJL4bU06XzUon6 Alt s Accesos rápidos Presi…" at bounding box center [475, 15] width 951 height 31
paste input "gzKovlXtZANpf2G9jJYXnPTN"
type input "gzKovlXtZANpf2G9jJYXnPTN"
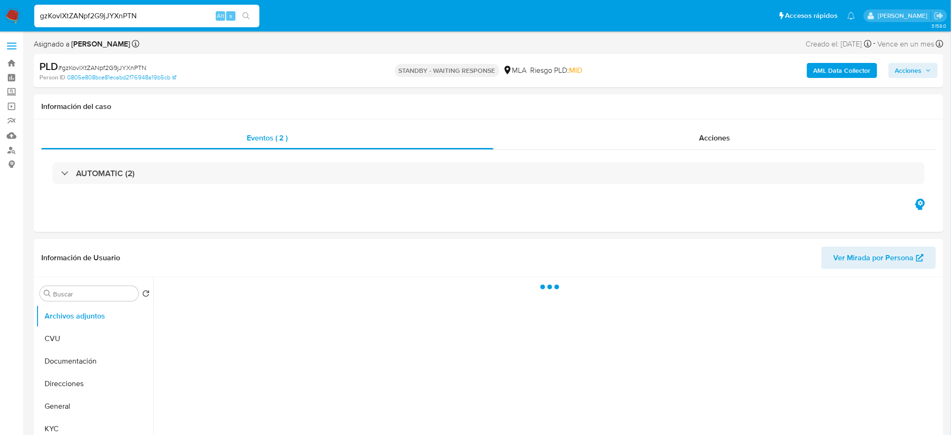
select select "10"
click at [11, 18] on img at bounding box center [13, 16] width 16 height 16
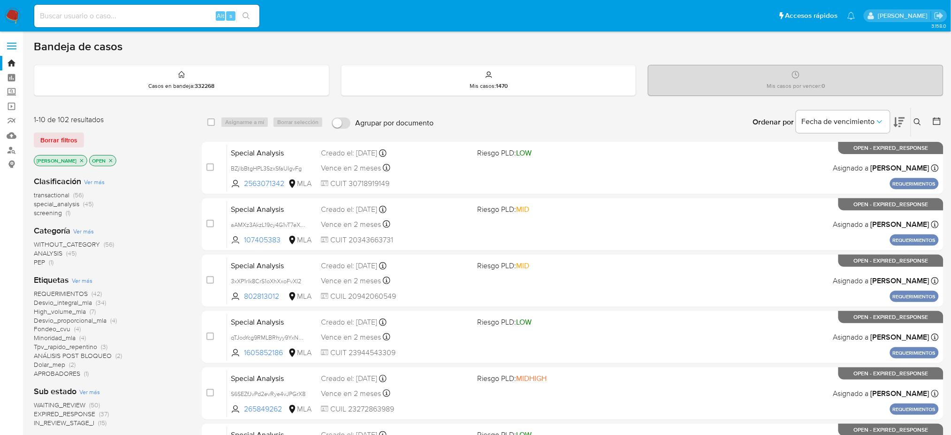
click at [114, 8] on div "Alt s" at bounding box center [146, 16] width 225 height 23
click at [116, 14] on input at bounding box center [146, 16] width 225 height 12
paste input "w60IzXSs0joaWRhH6GtUu5he"
type input "w60IzXSs0joaWRhH6GtUu5he"
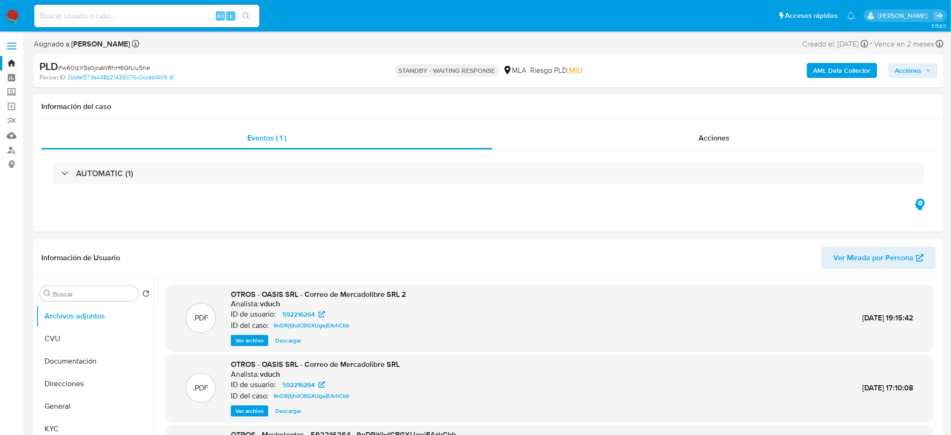
select select "10"
click at [167, 11] on input at bounding box center [146, 16] width 225 height 12
paste input "6Md5x3yQtzXWaDE2zaSO2WLe"
type input "6Md5x3yQtzXWaDE2zaSO2WLe"
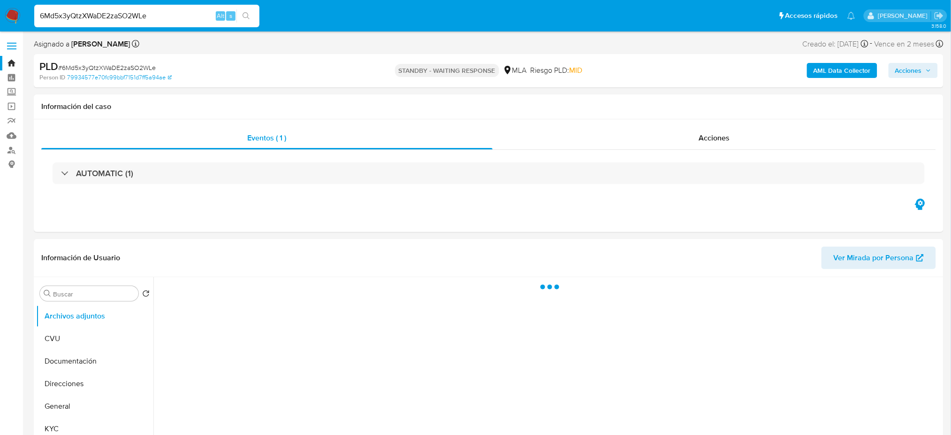
select select "10"
drag, startPoint x: 150, startPoint y: 18, endPoint x: 0, endPoint y: 30, distance: 150.7
click at [0, 30] on nav "Pausado Ver notificaciones 6Md5x3yQtzXWaDE2zaSO2WLe Alt s Accesos rápidos Presi…" at bounding box center [475, 15] width 951 height 31
paste input "dl5p9iyoGNIhxgskGiBYyIE"
type input "dl5p9iyoGNIhxgskGiBYyIEe"
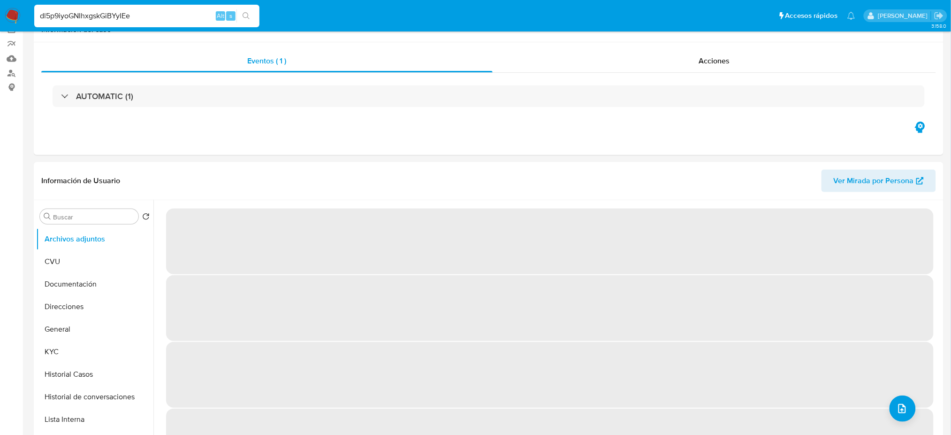
select select "10"
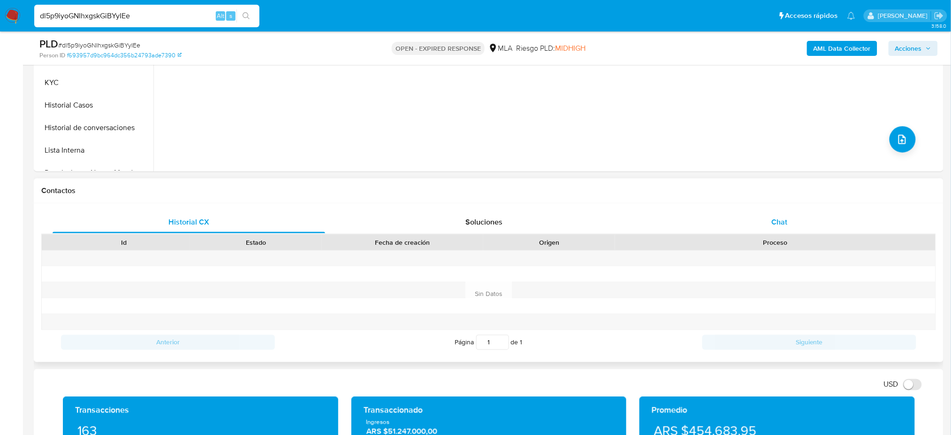
click at [775, 223] on span "Chat" at bounding box center [780, 221] width 16 height 11
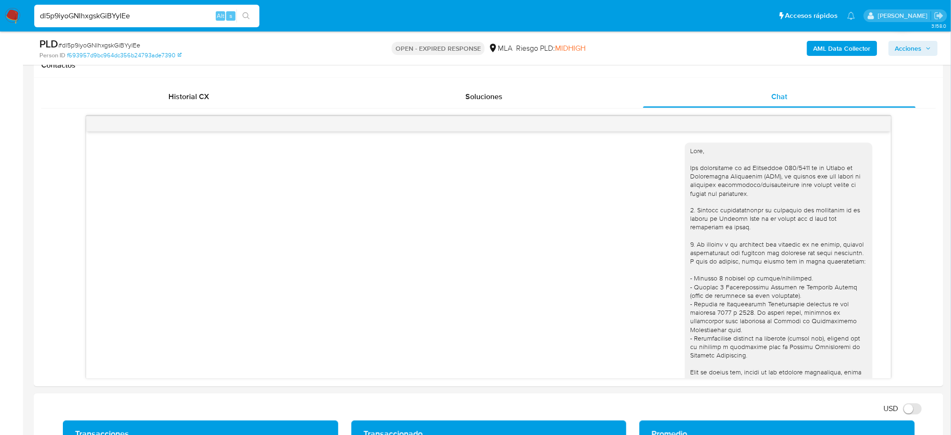
drag, startPoint x: 167, startPoint y: 21, endPoint x: 0, endPoint y: 25, distance: 166.7
click at [0, 25] on nav "Pausado Ver notificaciones dl5p9iyoGNIhxgskGiBYyIEe Alt s Accesos rápidos Presi…" at bounding box center [475, 15] width 951 height 31
paste input "YQ0V2Xj1SKceUCMU9K2taFIW"
type input "YQ0V2Xj1SKceUCMU9K2taFIW"
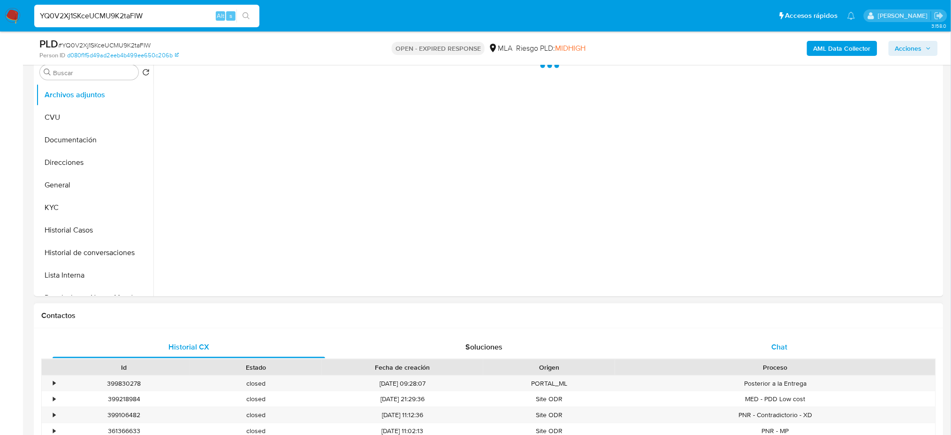
click at [788, 344] on div "Chat" at bounding box center [779, 347] width 273 height 23
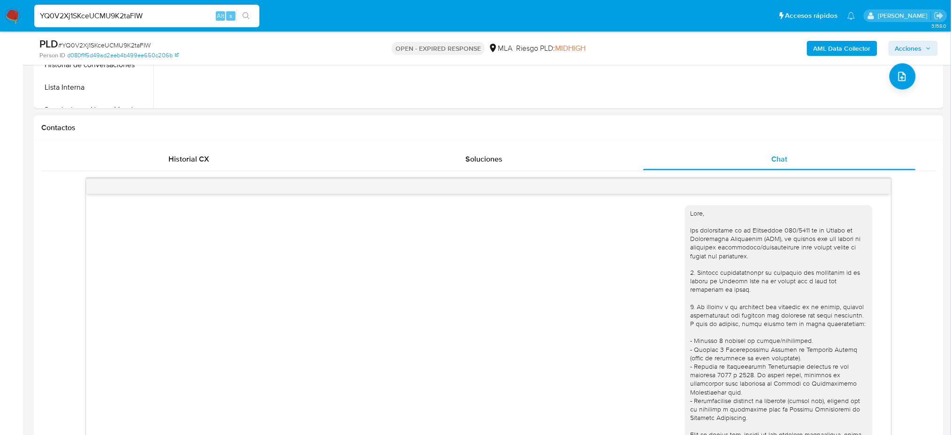
scroll to position [733, 0]
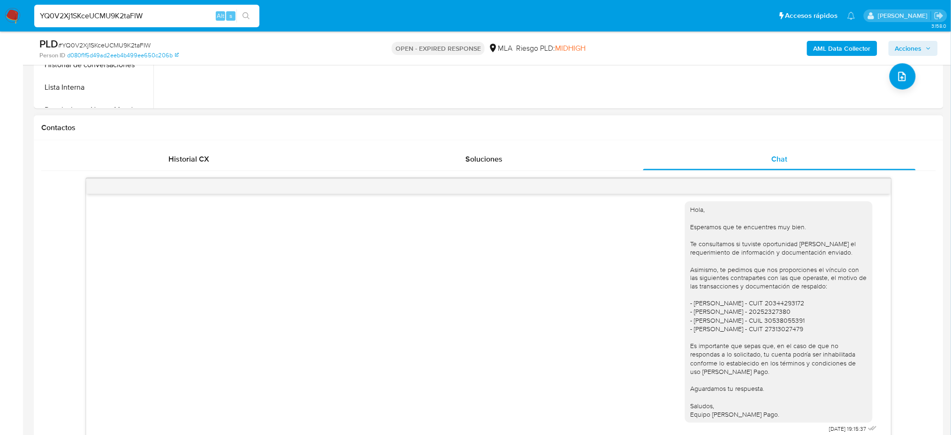
select select "10"
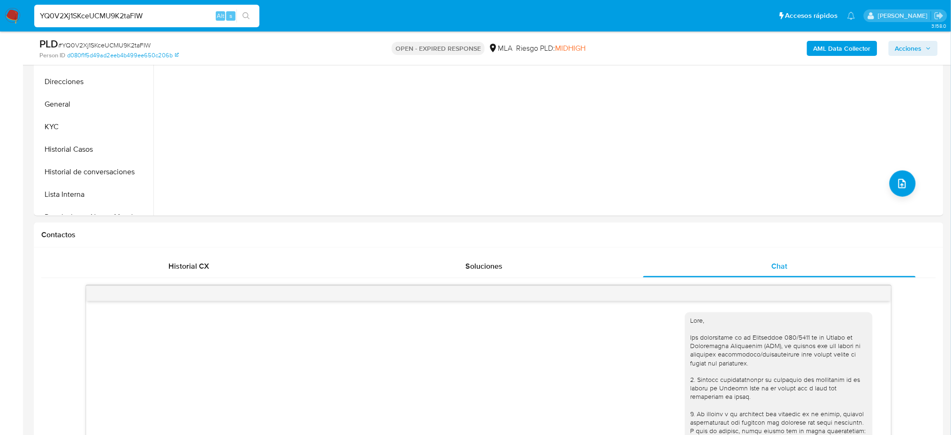
scroll to position [125, 0]
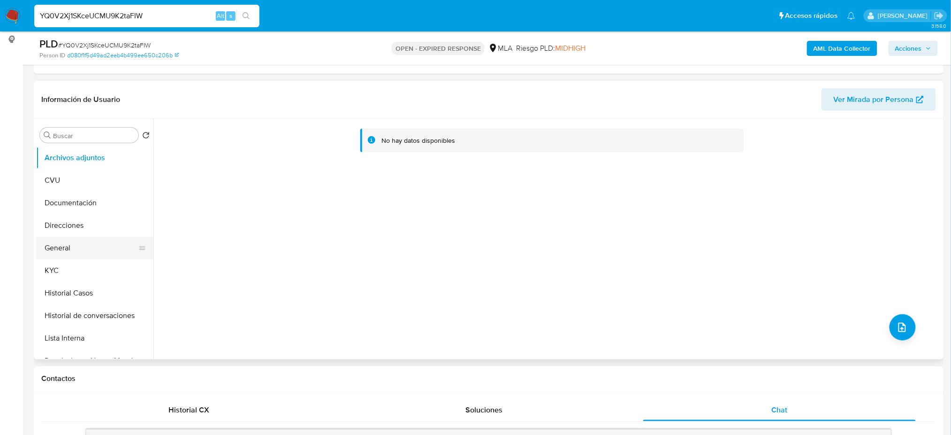
click at [76, 250] on button "General" at bounding box center [91, 248] width 110 height 23
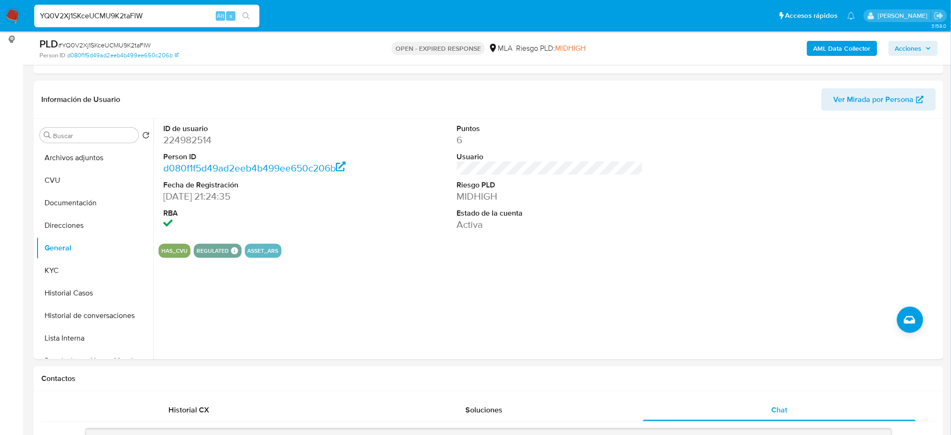
click at [119, 46] on span "# YQ0V2Xj1SKceUCMU9K2taFIW" at bounding box center [104, 44] width 92 height 9
copy span "YQ0V2Xj1SKceUCMU9K2taFIW"
click at [12, 18] on img at bounding box center [13, 16] width 16 height 16
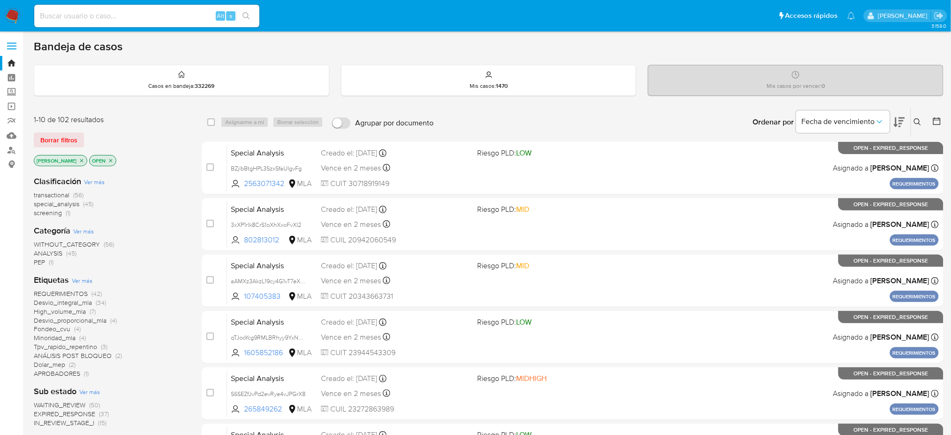
click at [915, 122] on icon at bounding box center [918, 122] width 8 height 8
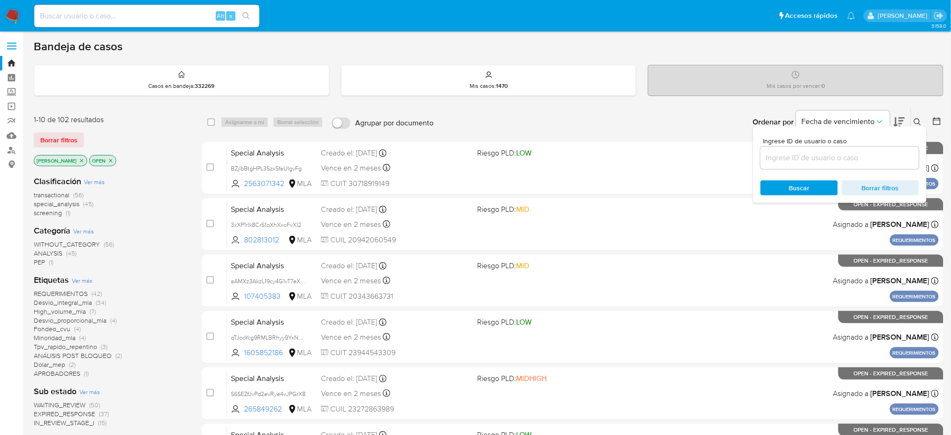
click at [881, 157] on input at bounding box center [840, 158] width 159 height 12
type input "YQ0V2Xj1SKceUCMU9K2taFIW"
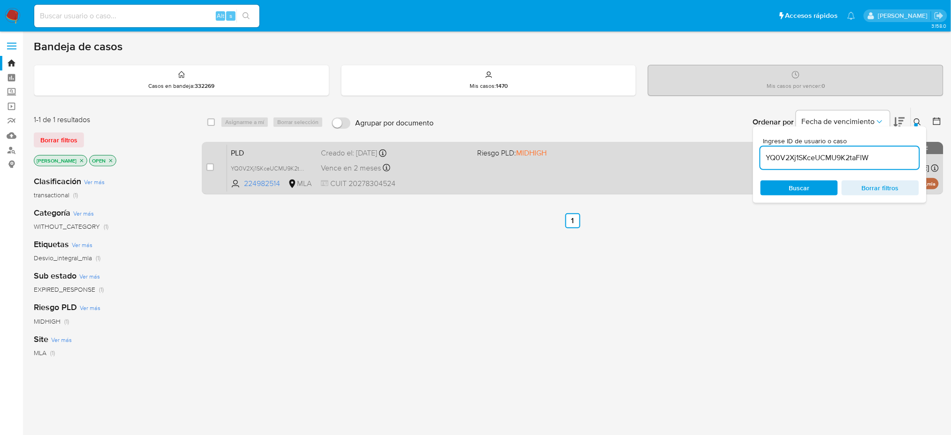
click at [210, 168] on input "checkbox" at bounding box center [211, 167] width 8 height 8
checkbox input "true"
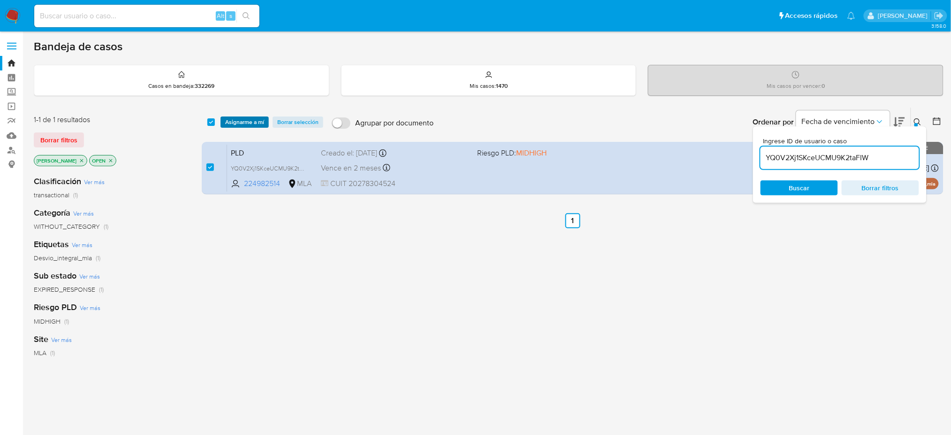
click at [237, 120] on span "Asignarme a mí" at bounding box center [244, 121] width 39 height 9
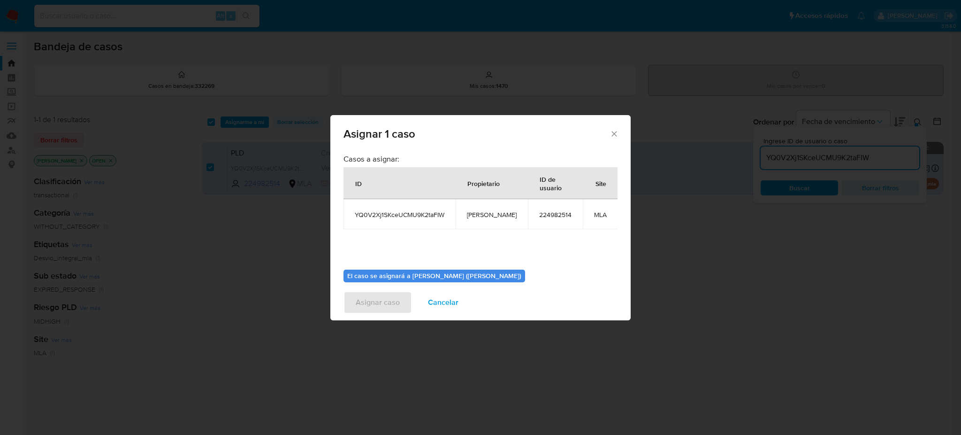
click at [477, 214] on span "[PERSON_NAME]" at bounding box center [492, 214] width 50 height 8
copy span "[PERSON_NAME]"
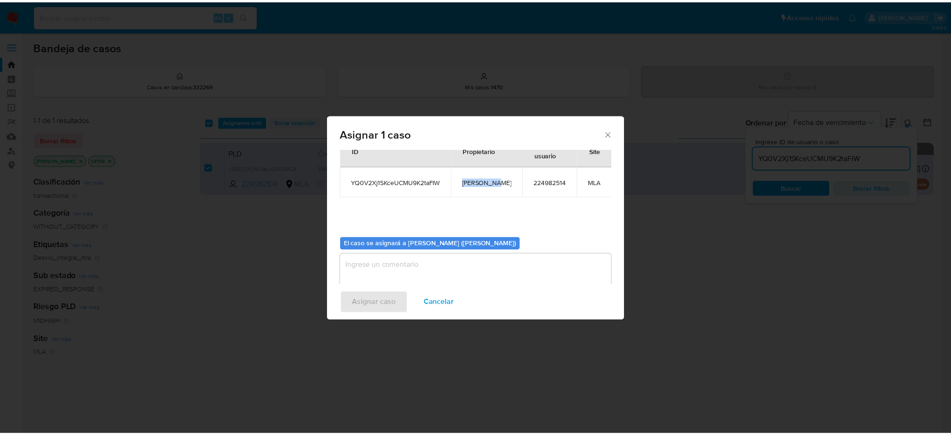
scroll to position [48, 0]
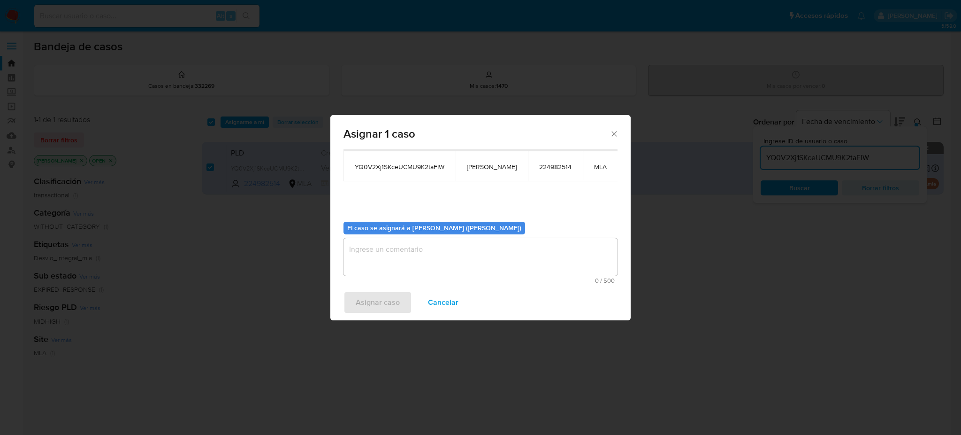
click at [406, 253] on textarea "assign-modal" at bounding box center [481, 257] width 274 height 38
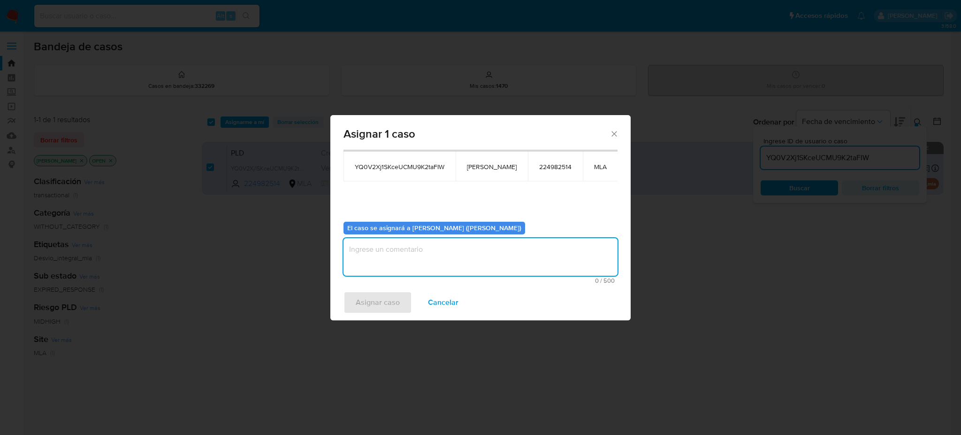
paste textarea "[PERSON_NAME]"
type textarea "[PERSON_NAME]"
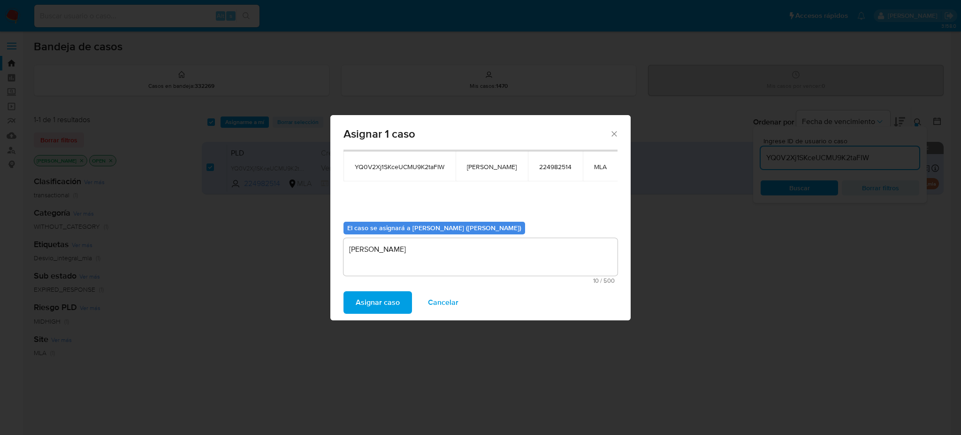
click at [391, 306] on span "Asignar caso" at bounding box center [378, 302] width 44 height 21
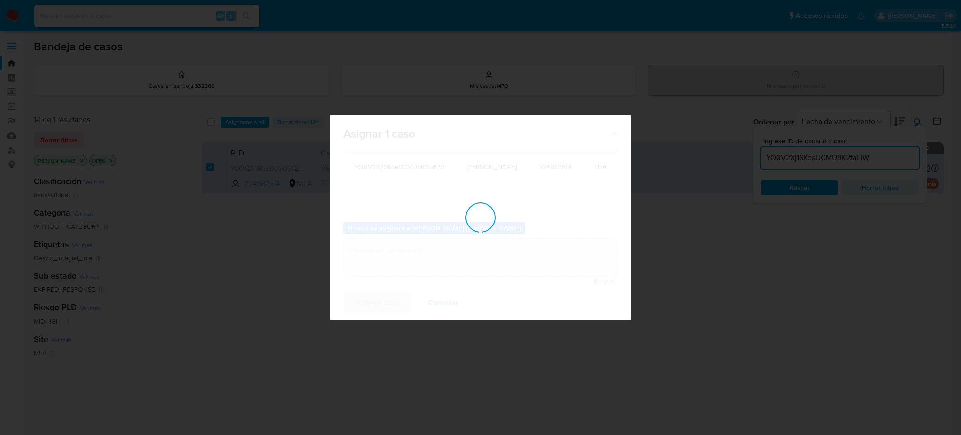
checkbox input "false"
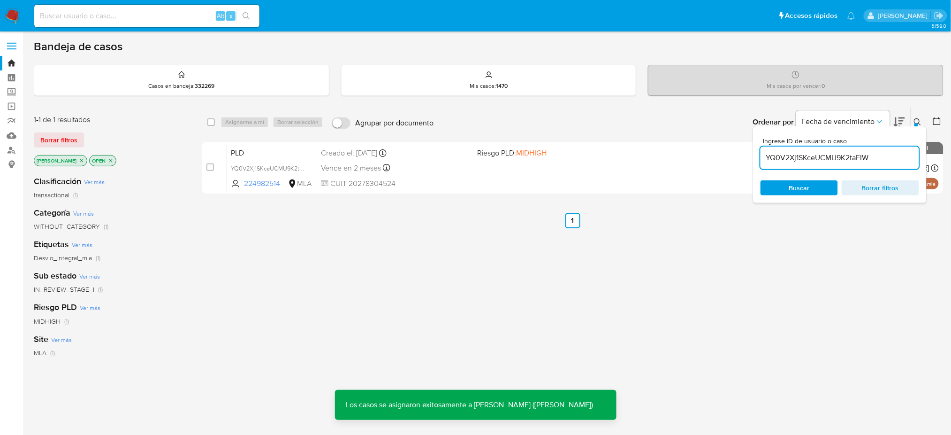
click at [267, 151] on span "PLD" at bounding box center [272, 152] width 83 height 12
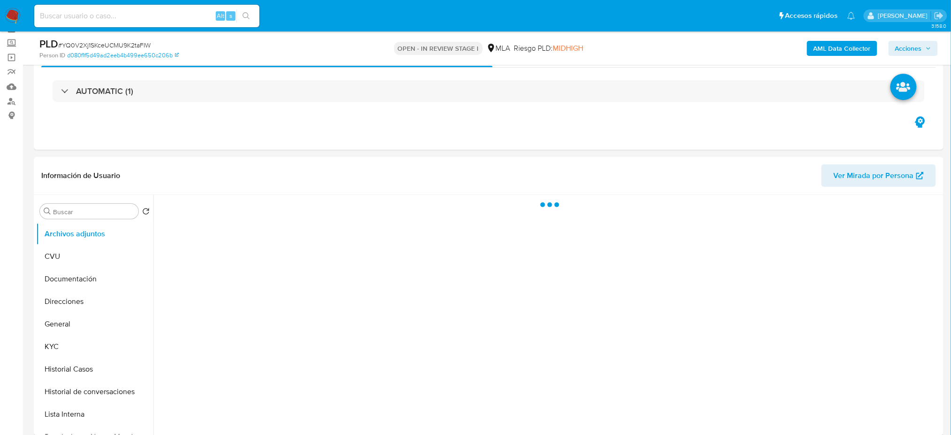
scroll to position [125, 0]
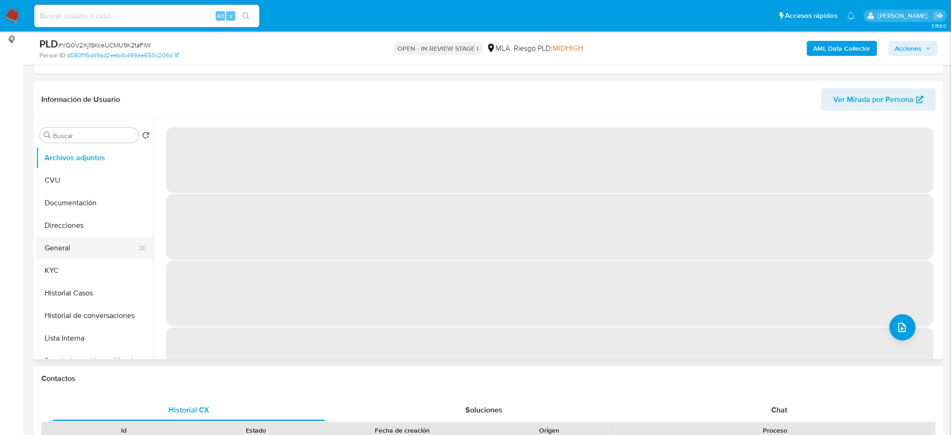
click at [76, 258] on ul "Archivos adjuntos CVU Documentación Direcciones General KYC Historial Casos His…" at bounding box center [94, 252] width 117 height 212
click at [79, 244] on button "General" at bounding box center [91, 248] width 110 height 23
select select "10"
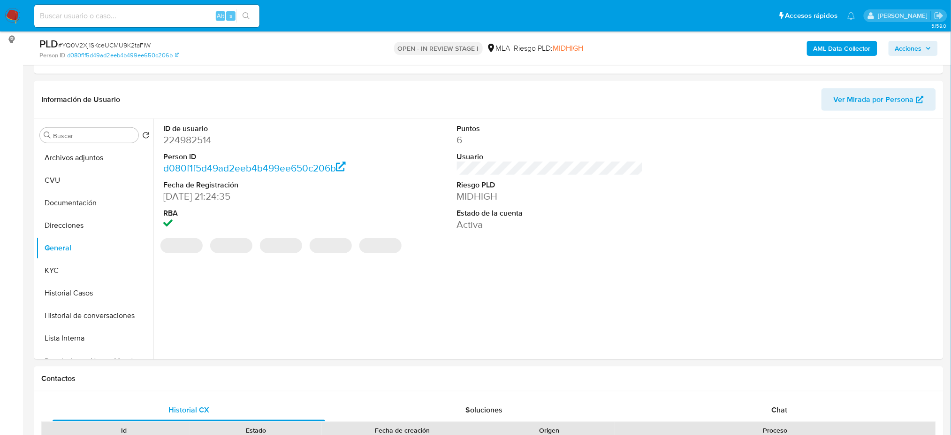
click at [181, 131] on dt "ID de usuario" at bounding box center [256, 128] width 186 height 10
click at [182, 135] on dd "224982514" at bounding box center [256, 139] width 186 height 13
copy dd "224982514"
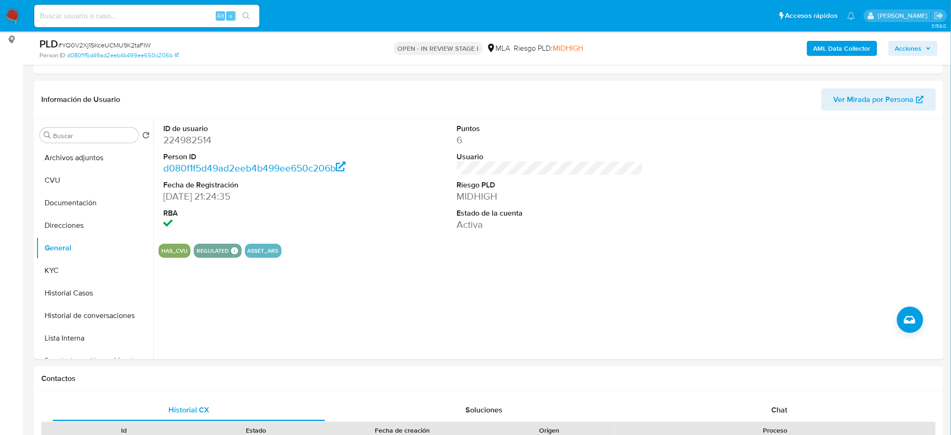
click at [84, 42] on span "# YQ0V2Xj1SKceUCMU9K2taFIW" at bounding box center [104, 44] width 92 height 9
copy span "YQ0V2Xj1SKceUCMU9K2taFIW"
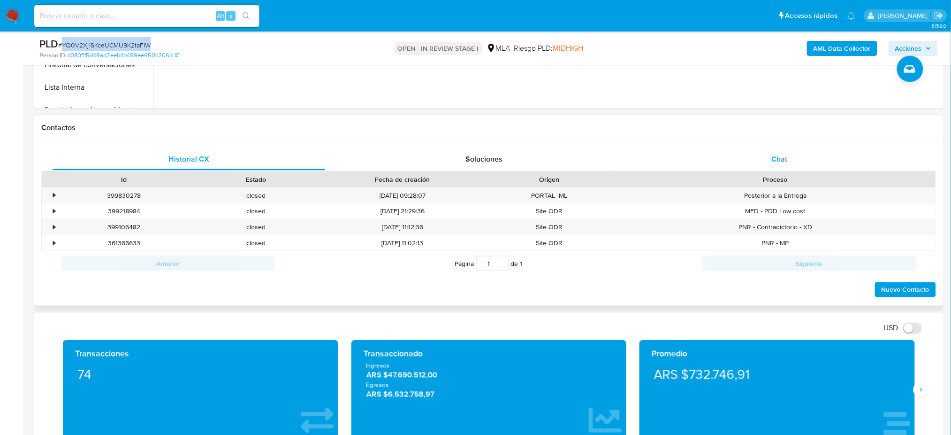
click at [778, 160] on span "Chat" at bounding box center [780, 158] width 16 height 11
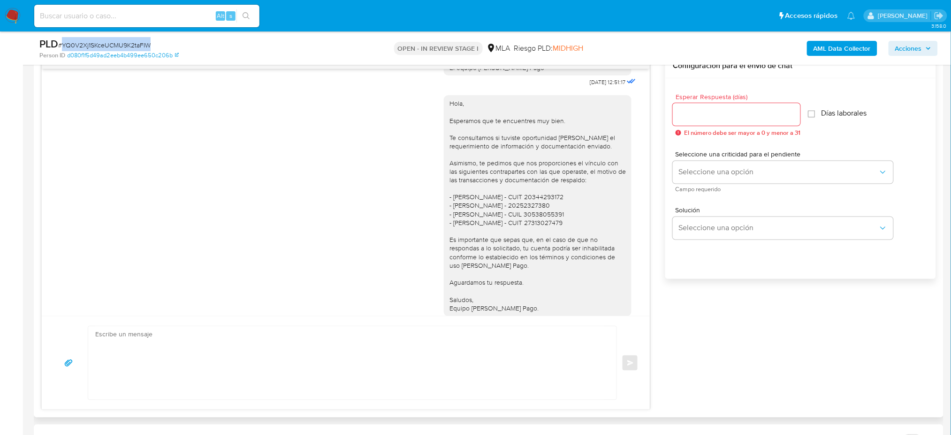
scroll to position [733, 0]
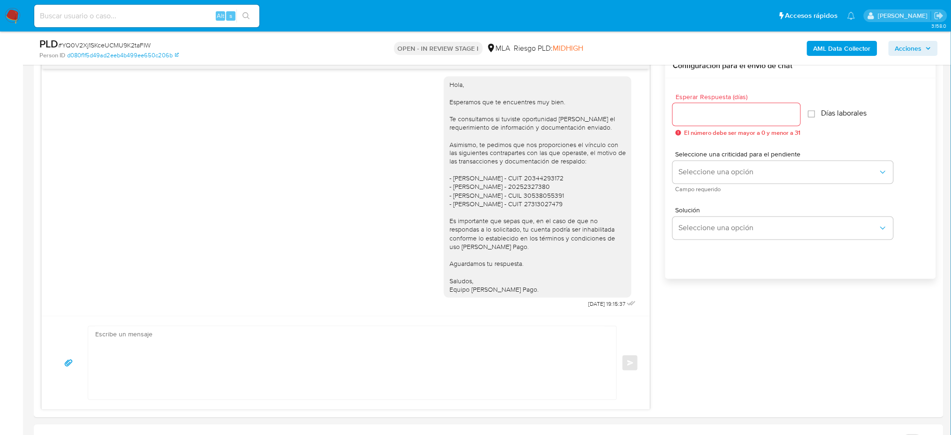
click at [177, 18] on input at bounding box center [146, 16] width 225 height 12
paste input "3oQPnUAEwzcJL4bU06XzUon6"
type input "3oQPnUAEwzcJL4bU06XzUon6"
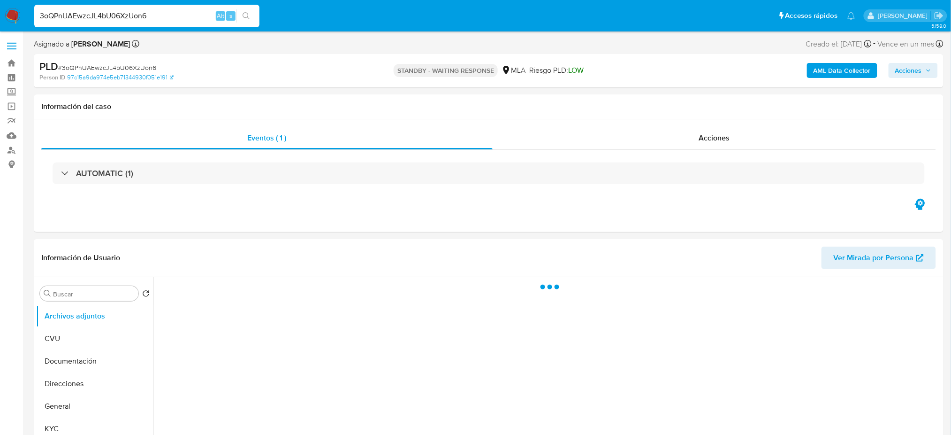
select select "10"
drag, startPoint x: 188, startPoint y: 19, endPoint x: 0, endPoint y: 29, distance: 188.0
click at [0, 29] on nav "Pausado Ver notificaciones 3oQPnUAEwzcJL4bU06XzUon6 Alt s Accesos rápidos Presi…" at bounding box center [475, 15] width 951 height 31
paste input "gzKovlXtZANpf2G9jJYXnPTN"
type input "gzKovlXtZANpf2G9jJYXnPTN"
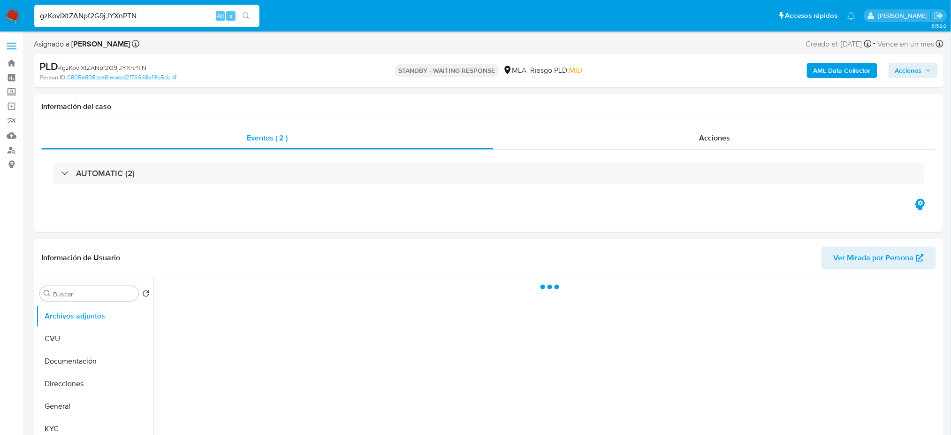
select select "10"
drag, startPoint x: 140, startPoint y: 16, endPoint x: 0, endPoint y: 27, distance: 140.3
click at [0, 27] on nav "Pausado Ver notificaciones gzKovlXtZANpf2G9jJYXnPTN Alt s Accesos rápidos Presi…" at bounding box center [475, 15] width 951 height 31
paste input "wJUdwwUdljyz9OcmwpuqjnSc"
type input "wJUdwwUdljyz9OcmwpuqjnSc"
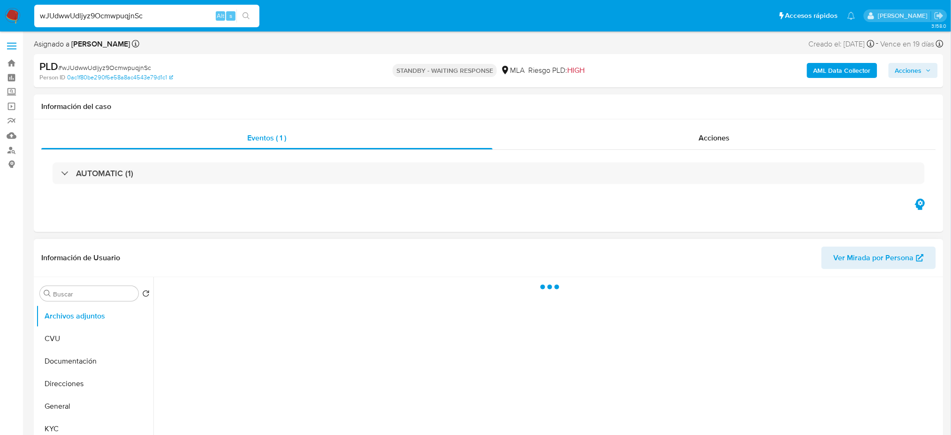
select select "10"
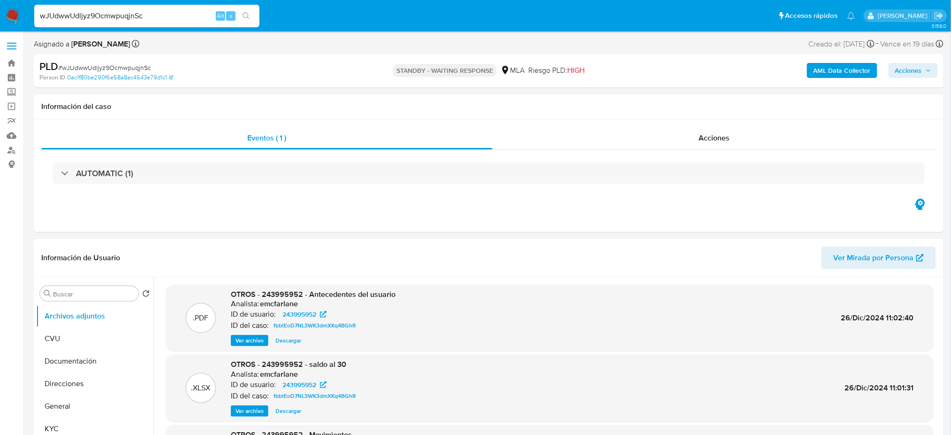
drag, startPoint x: 170, startPoint y: 15, endPoint x: 0, endPoint y: 28, distance: 170.9
click at [0, 28] on nav "Pausado Ver notificaciones wJUdwwUdljyz9OcmwpuqjnSc Alt s Accesos rápidos Presi…" at bounding box center [475, 15] width 951 height 31
paste input "gFNhCh1EFAADPVs1kSmobEZF"
type input "gFNhCh1EFAADPVs1kSmobEZF"
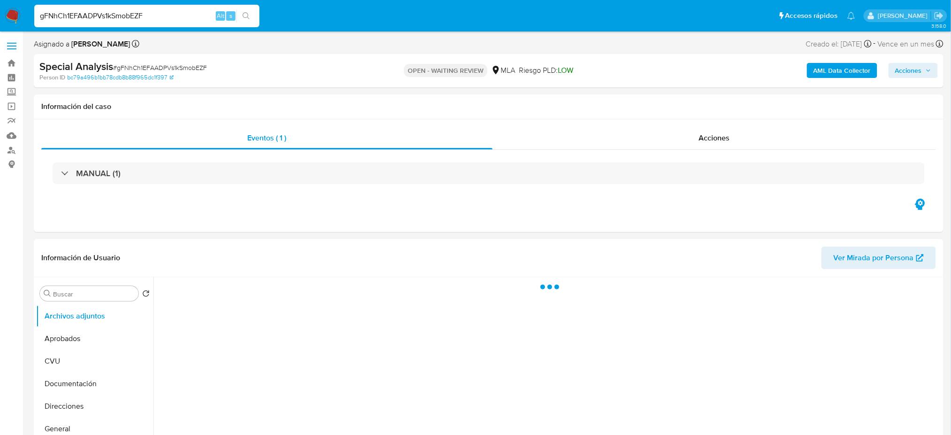
click at [141, 63] on span "# gFNhCh1EFAADPVs1kSmobEZF" at bounding box center [160, 67] width 94 height 9
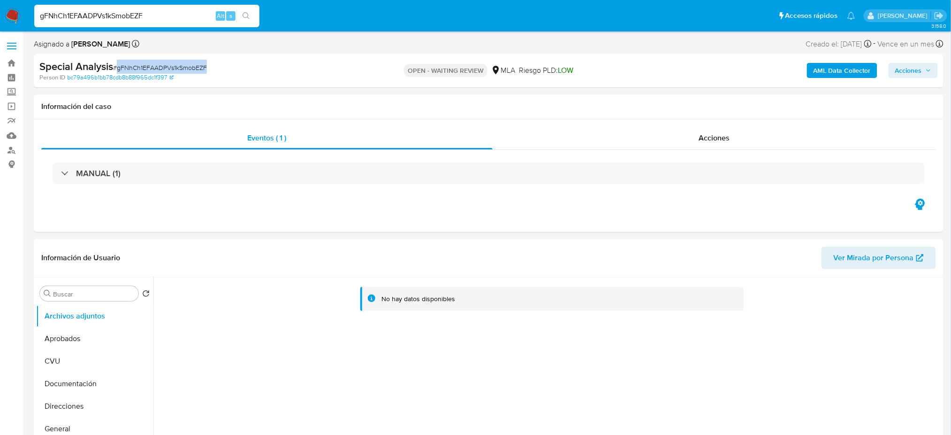
copy span "gFNhCh1EFAADPVs1kSmobEZF"
select select "10"
drag, startPoint x: 12, startPoint y: 17, endPoint x: 29, endPoint y: 18, distance: 16.9
click at [12, 16] on img at bounding box center [13, 16] width 16 height 16
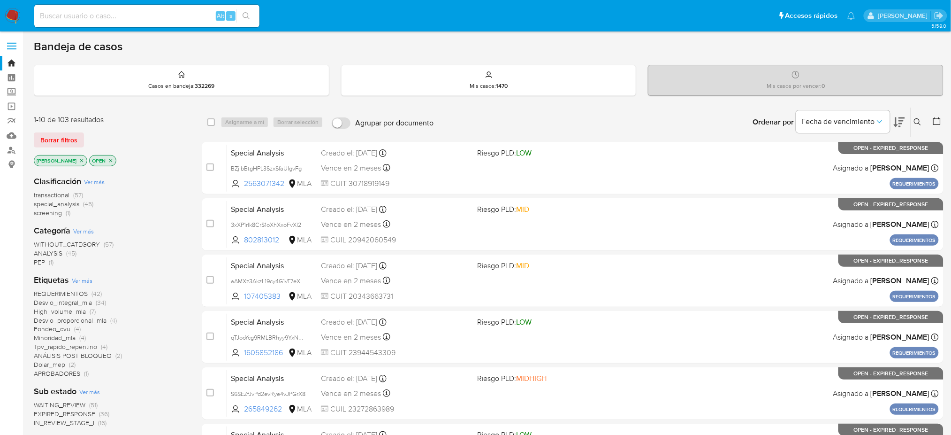
click at [918, 121] on icon at bounding box center [918, 122] width 8 height 8
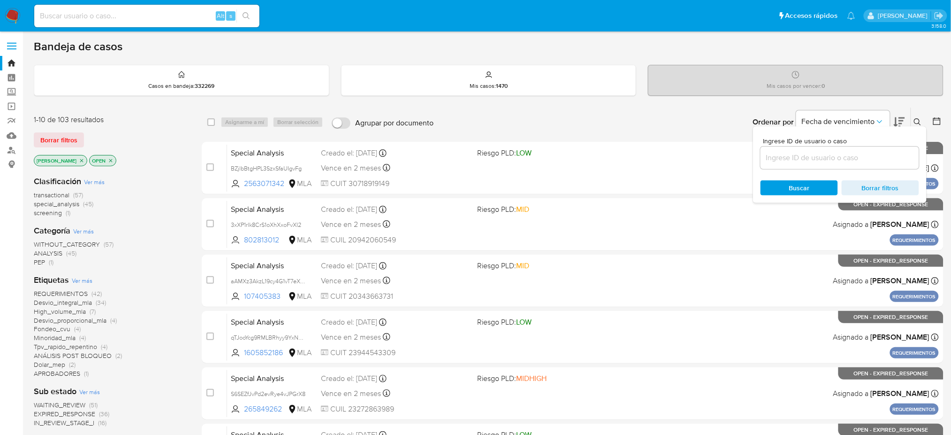
click at [843, 161] on input at bounding box center [840, 158] width 159 height 12
type input "gFNhCh1EFAADPVs1kSmobEZF"
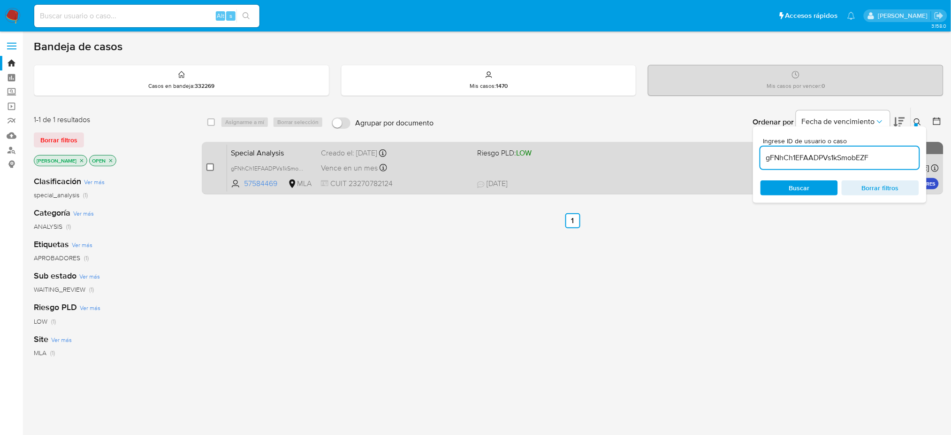
click at [211, 164] on input "checkbox" at bounding box center [211, 167] width 8 height 8
checkbox input "true"
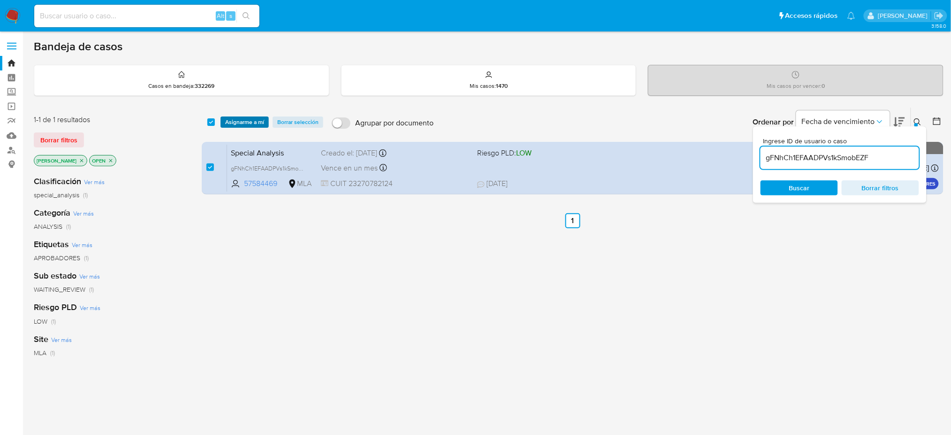
click at [236, 125] on span "Asignarme a mí" at bounding box center [244, 121] width 39 height 9
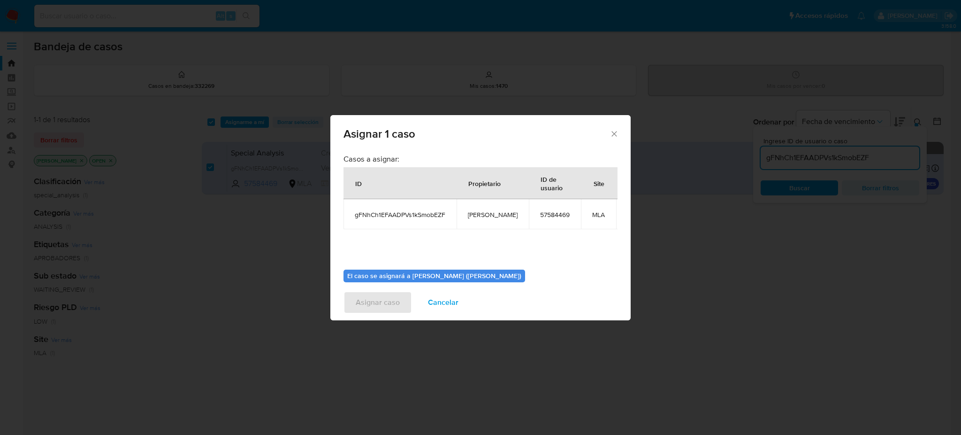
click at [478, 214] on span "[PERSON_NAME]" at bounding box center [493, 214] width 50 height 8
copy span "[PERSON_NAME]"
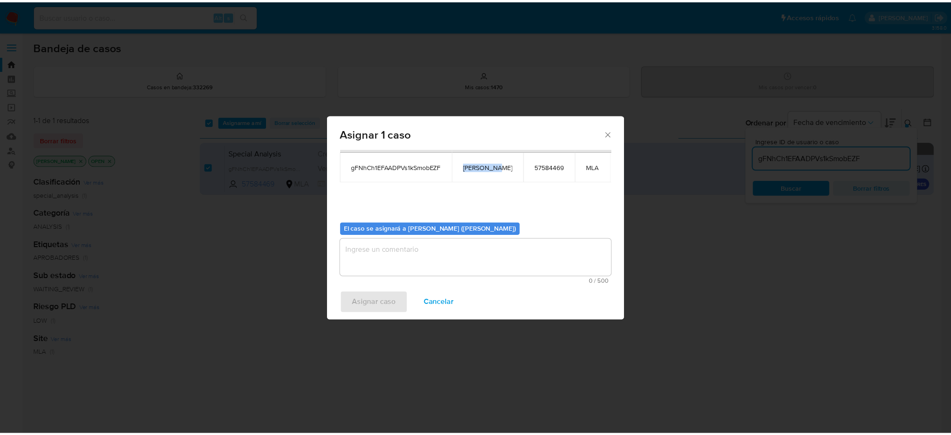
scroll to position [48, 0]
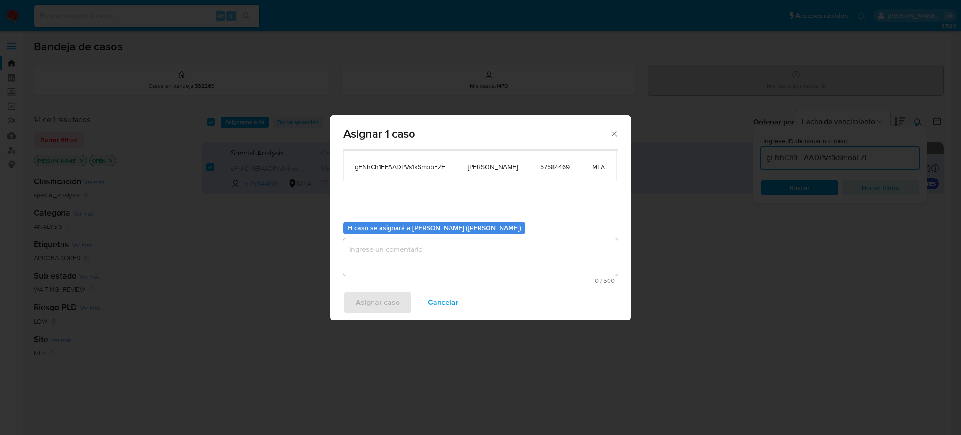
click at [415, 248] on textarea "assign-modal" at bounding box center [481, 257] width 274 height 38
paste textarea "[PERSON_NAME]"
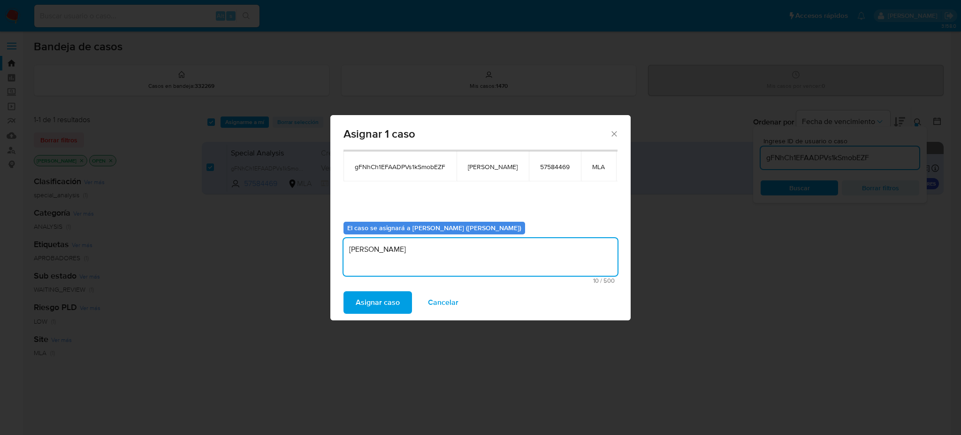
type textarea "[PERSON_NAME]"
click at [395, 286] on div "Asignar caso Cancelar" at bounding box center [480, 302] width 300 height 36
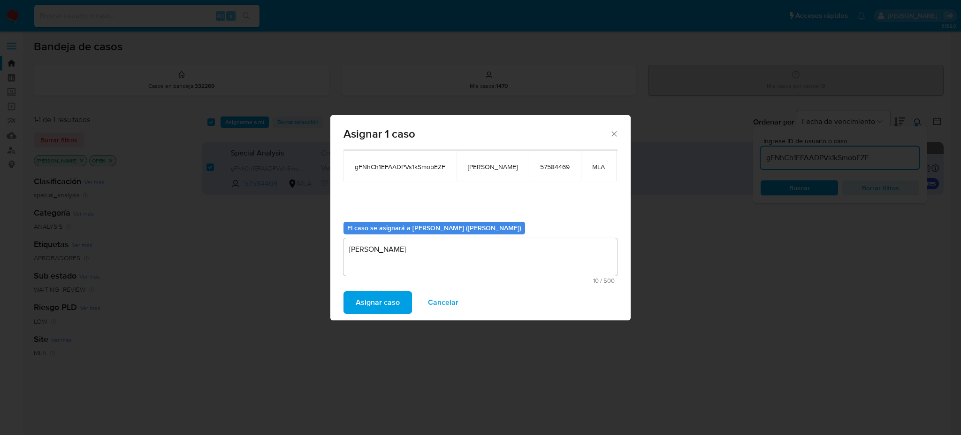
click at [391, 308] on span "Asignar caso" at bounding box center [378, 302] width 44 height 21
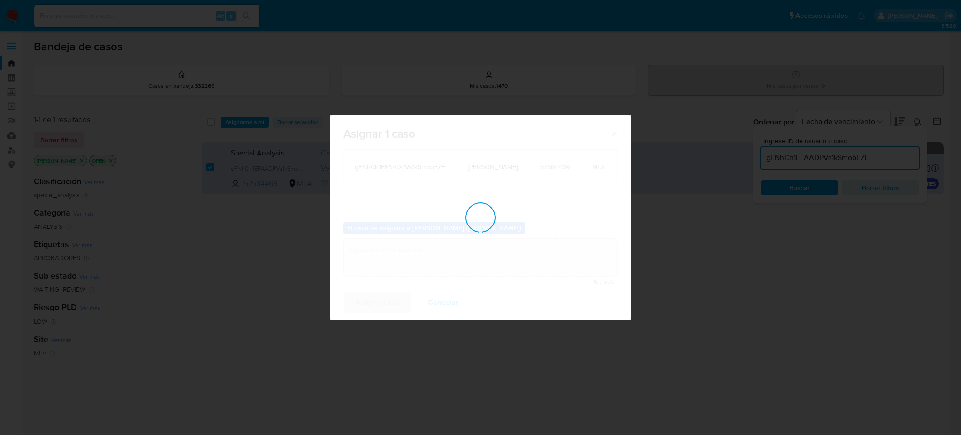
checkbox input "false"
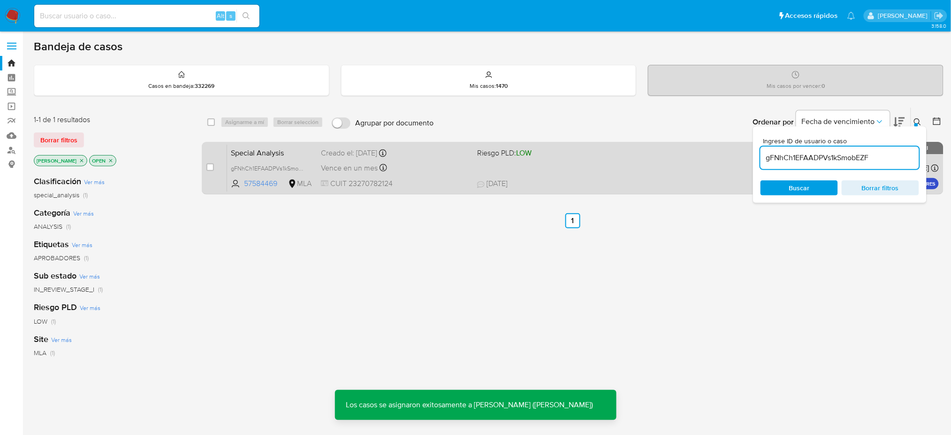
click at [252, 159] on div "Special Analysis gFNhCh1EFAADPVs1kSmobEZF 57584469 MLA Riesgo PLD: LOW Creado e…" at bounding box center [583, 167] width 712 height 47
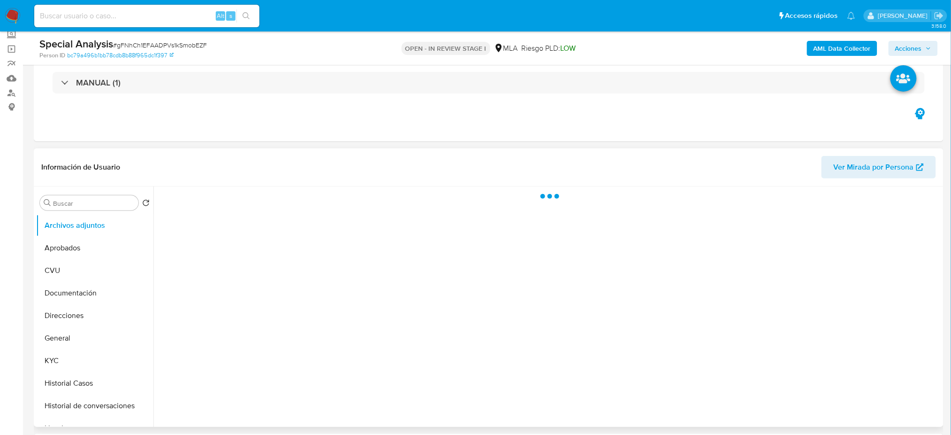
scroll to position [125, 0]
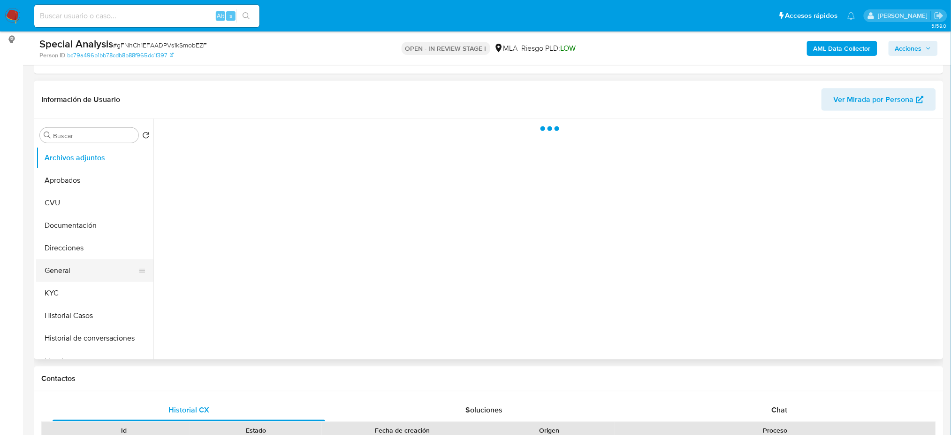
click at [71, 270] on button "General" at bounding box center [91, 270] width 110 height 23
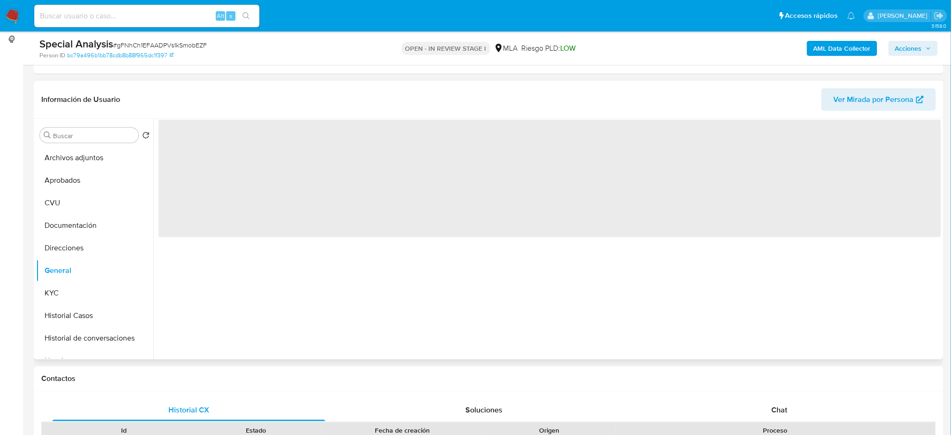
select select "10"
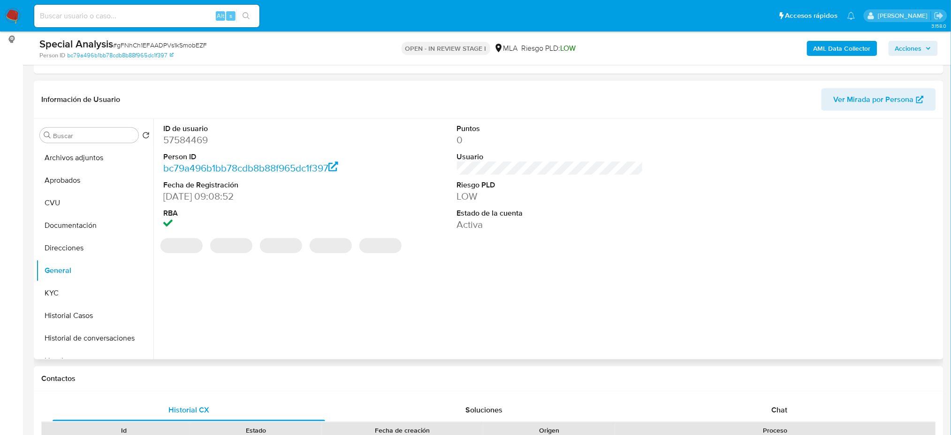
click at [177, 140] on dd "57584469" at bounding box center [256, 139] width 186 height 13
copy dd "57584469"
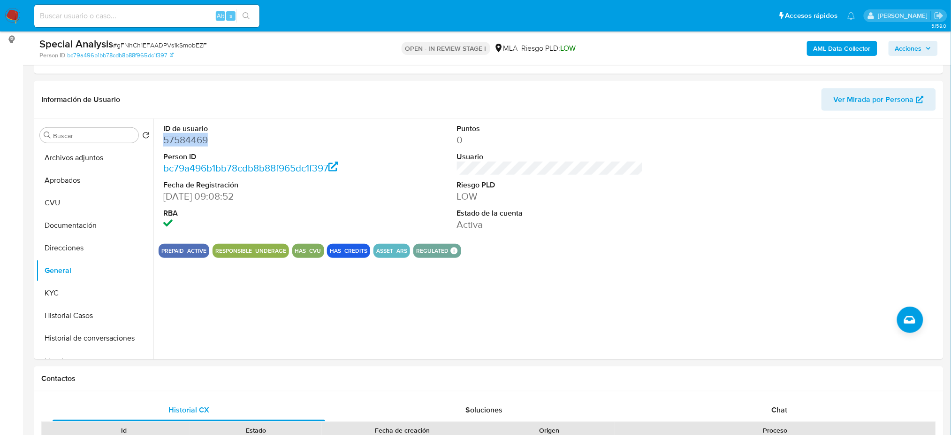
scroll to position [375, 0]
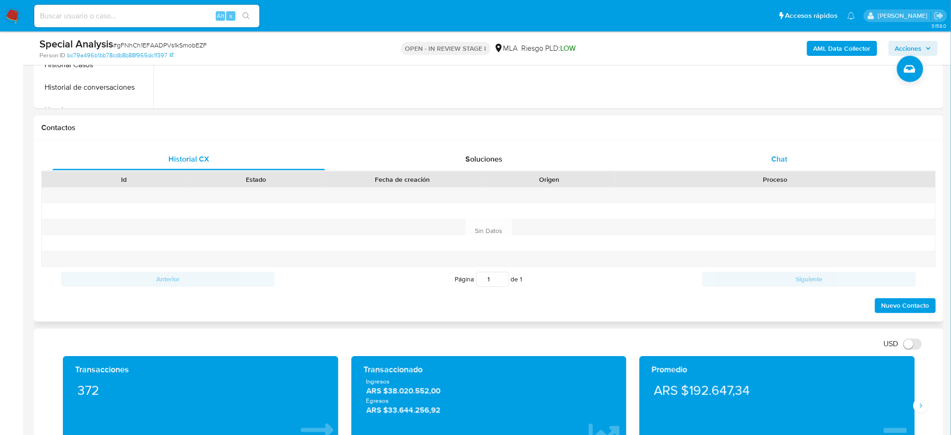
click at [813, 160] on div "Chat" at bounding box center [779, 159] width 273 height 23
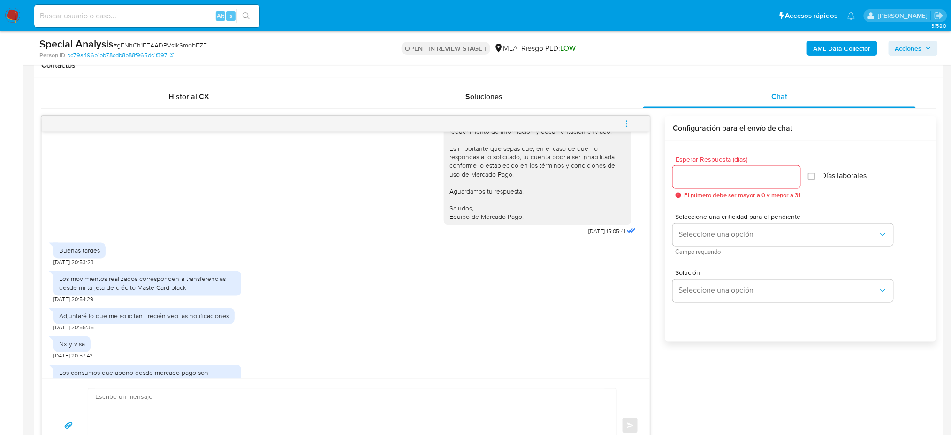
scroll to position [876, 0]
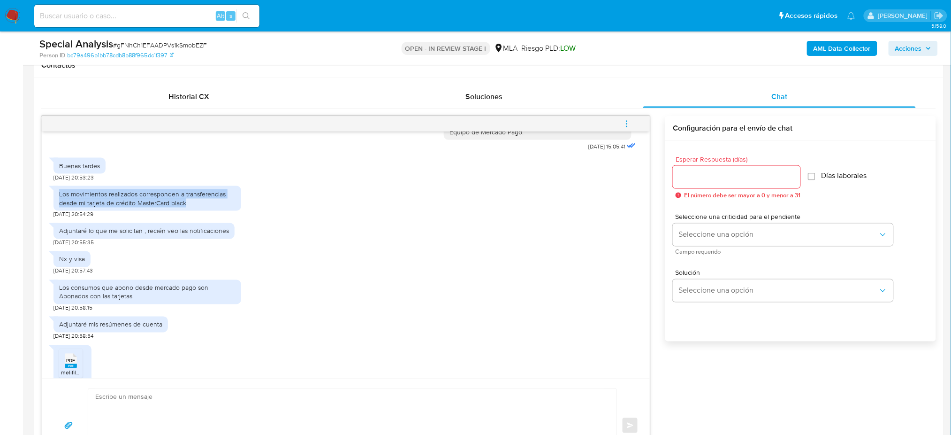
drag, startPoint x: 57, startPoint y: 220, endPoint x: 199, endPoint y: 230, distance: 142.6
click at [199, 210] on div "Los movimientos realizados corresponden a transferencias desde mi tarjeta de cr…" at bounding box center [148, 198] width 188 height 24
copy div "Los movimientos realizados corresponden a transferencias desde mi tarjeta de cr…"
click at [199, 207] on div "Los movimientos realizados corresponden a transferencias desde mi tarjeta de cr…" at bounding box center [147, 198] width 176 height 17
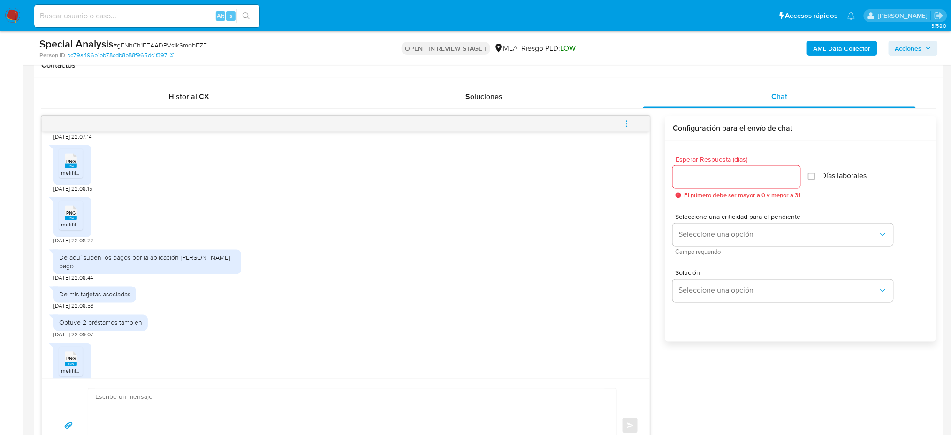
scroll to position [1251, 0]
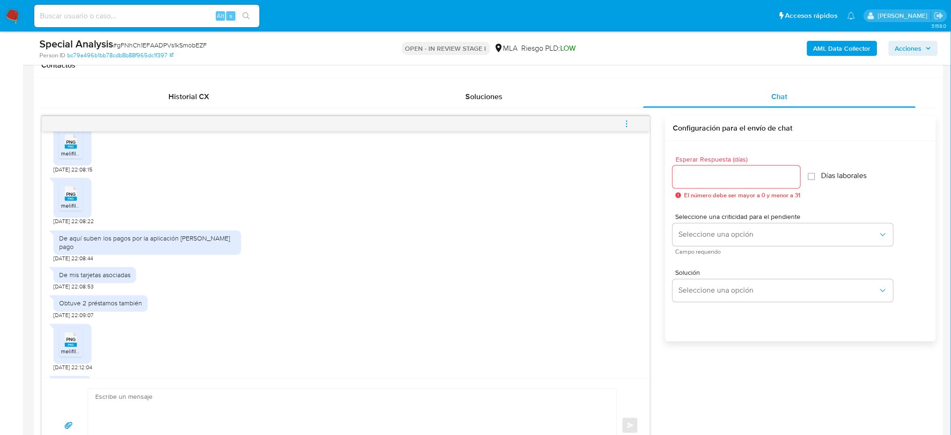
click at [115, 251] on div "De aquí suben los pagos por la aplicación de mercado pago" at bounding box center [147, 242] width 176 height 17
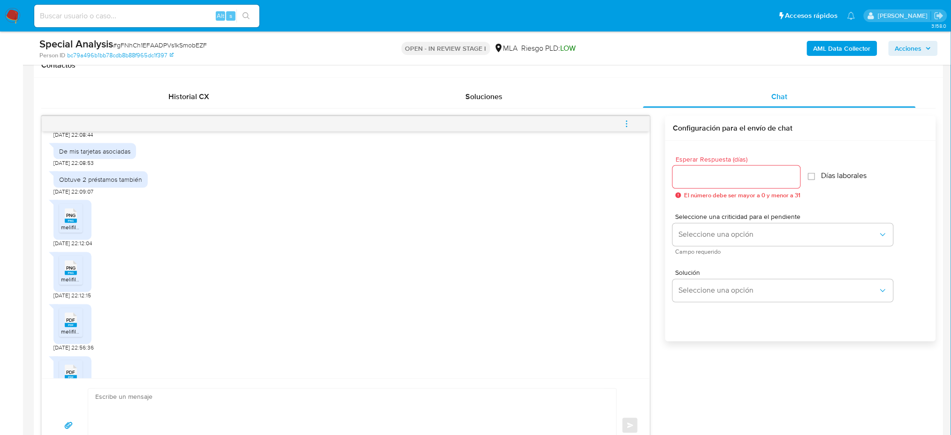
scroll to position [1314, 0]
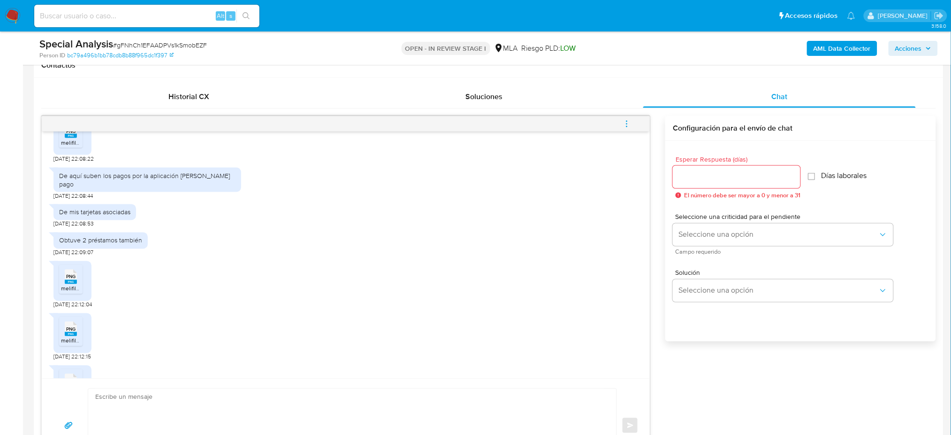
click at [86, 216] on div "De mis tarjetas asociadas" at bounding box center [94, 212] width 71 height 8
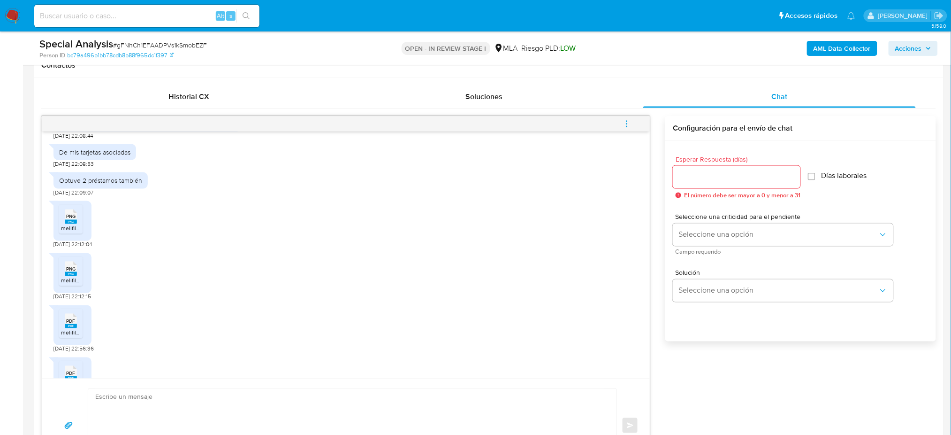
scroll to position [1251, 0]
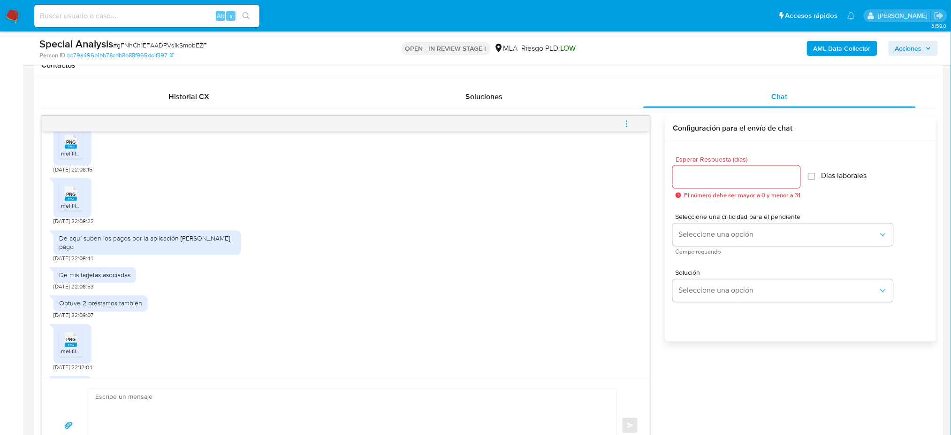
click at [118, 307] on div "Obtuve 2 préstamos también" at bounding box center [100, 303] width 83 height 8
copy div "Obtuve 2 préstamos también"
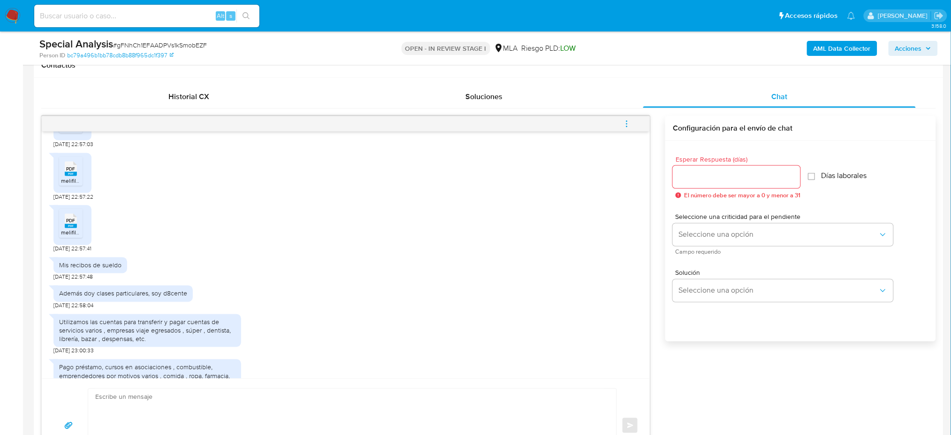
scroll to position [1676, 0]
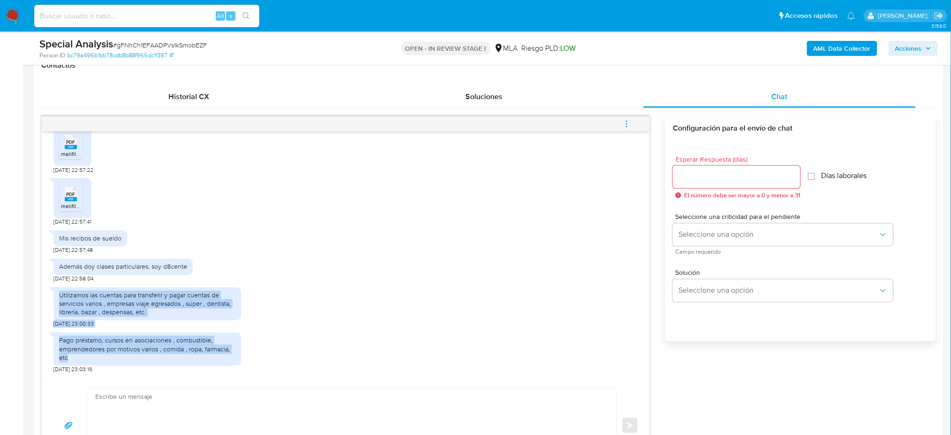
drag, startPoint x: 58, startPoint y: 295, endPoint x: 160, endPoint y: 363, distance: 122.8
click at [160, 363] on div "18/08/2025 17:47:44 Hola, Esperamos que te encuentres muy bien. Te consultamos …" at bounding box center [346, 254] width 608 height 247
copy div "Utilizamos las cuentas para transferir y pagar cuentas de servicios varios , em…"
click at [160, 327] on div "Utilizamos las cuentas para transferir y pagar cuentas de servicios varios , em…" at bounding box center [148, 306] width 188 height 46
drag, startPoint x: 145, startPoint y: 314, endPoint x: 58, endPoint y: 291, distance: 90.6
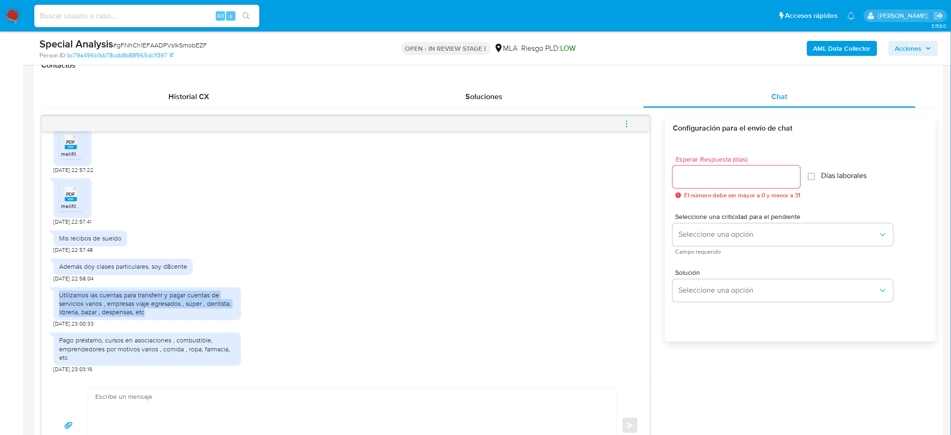
click at [58, 291] on div "Utilizamos las cuentas para transferir y pagar cuentas de servicios varios , em…" at bounding box center [148, 303] width 188 height 33
copy div "Utilizamos las cuentas para transferir y pagar cuentas de servicios varios , em…"
click at [131, 355] on div "Pago préstamo, cursos en asociaciones , combustible, emprendedores por motivos …" at bounding box center [147, 349] width 176 height 26
click at [124, 350] on div "Pago préstamo, cursos en asociaciones , combustible, emprendedores por motivos …" at bounding box center [147, 349] width 176 height 26
click at [124, 349] on div "Pago préstamo, cursos en asociaciones , combustible, emprendedores por motivos …" at bounding box center [147, 349] width 176 height 26
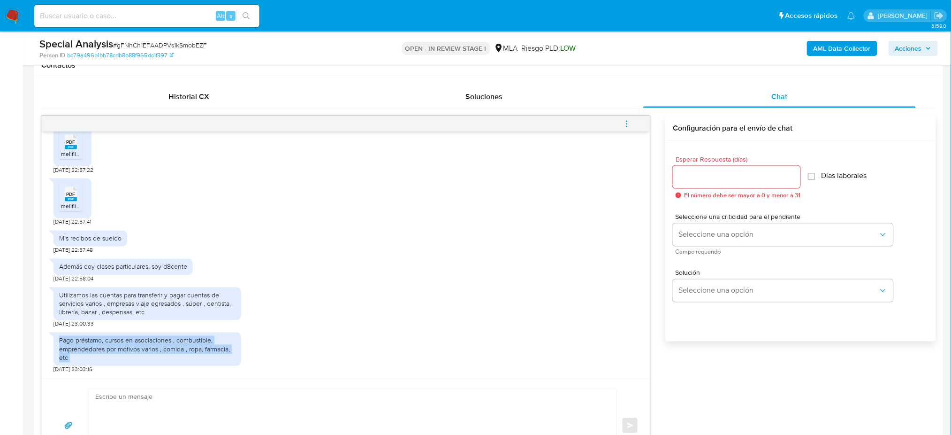
click at [124, 349] on div "Pago préstamo, cursos en asociaciones , combustible, emprendedores por motivos …" at bounding box center [147, 349] width 176 height 26
copy div "Pago préstamo, cursos en asociaciones , combustible, emprendedores por motivos …"
click at [154, 47] on span "# gFNhCh1EFAADPVs1kSmobEZF" at bounding box center [160, 44] width 94 height 9
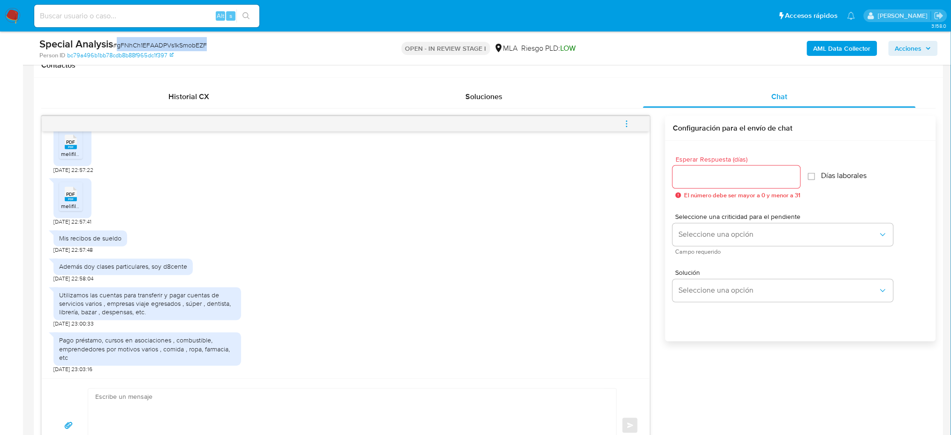
click at [154, 47] on span "# gFNhCh1EFAADPVs1kSmobEZF" at bounding box center [160, 44] width 94 height 9
copy span "gFNhCh1EFAADPVs1kSmobEZF"
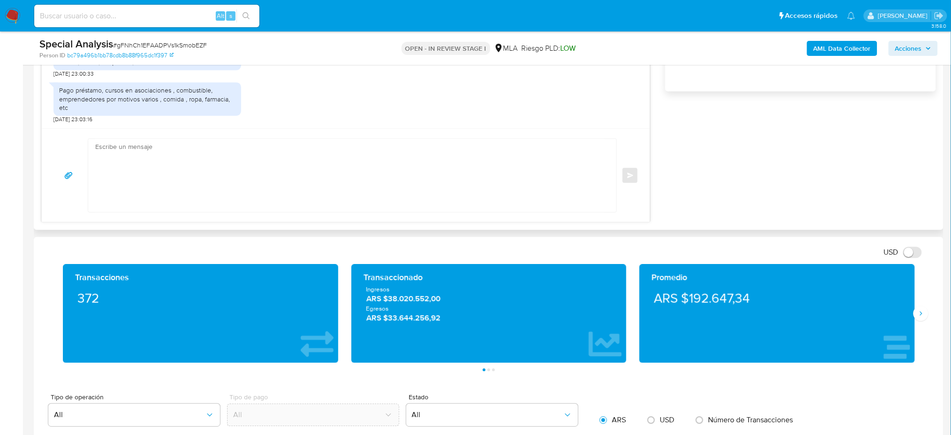
click at [206, 163] on textarea at bounding box center [350, 174] width 510 height 73
paste textarea "Hola, ¡Muchas gracias por tu respuesta! Confirmamos la recepción de la document…"
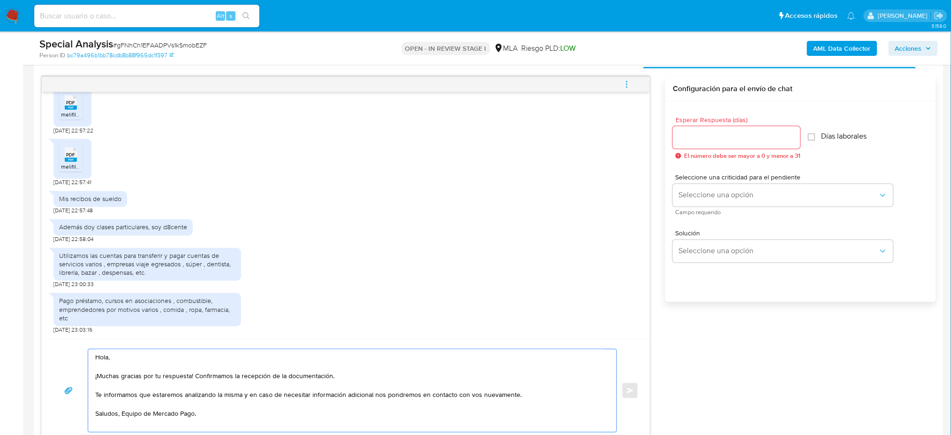
scroll to position [438, 0]
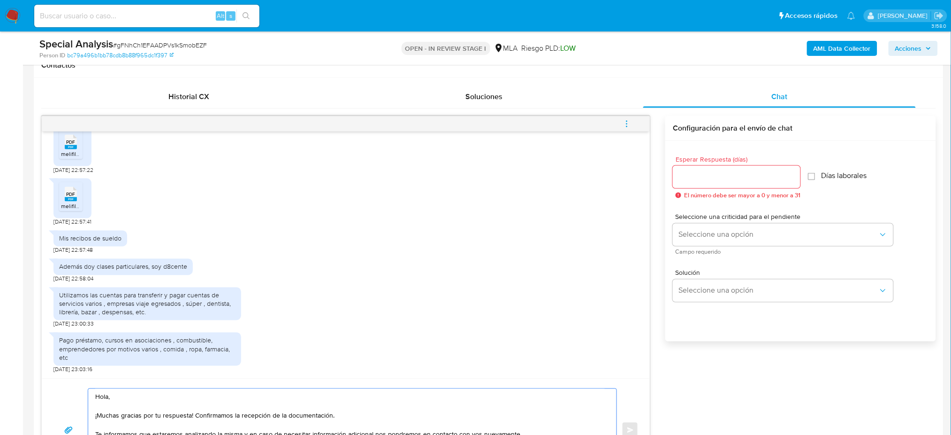
type textarea "Hola, ¡Muchas gracias por tu respuesta! Confirmamos la recepción de la document…"
click at [693, 169] on div at bounding box center [737, 177] width 128 height 23
click at [692, 176] on input "Esperar Respuesta (días)" at bounding box center [737, 177] width 128 height 12
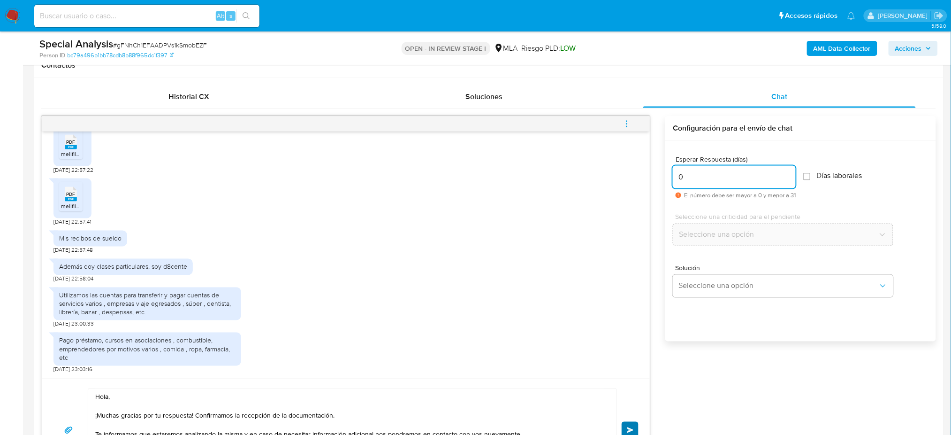
type input "0"
click at [636, 425] on button "Enviar" at bounding box center [630, 429] width 17 height 17
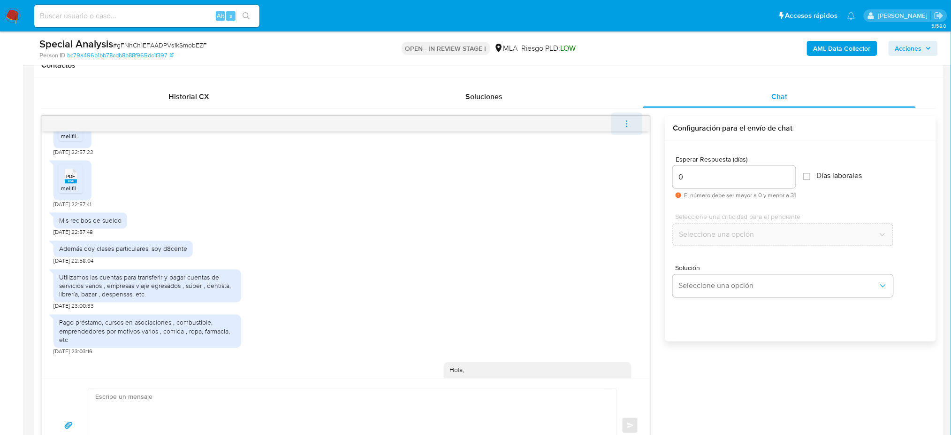
scroll to position [1788, 0]
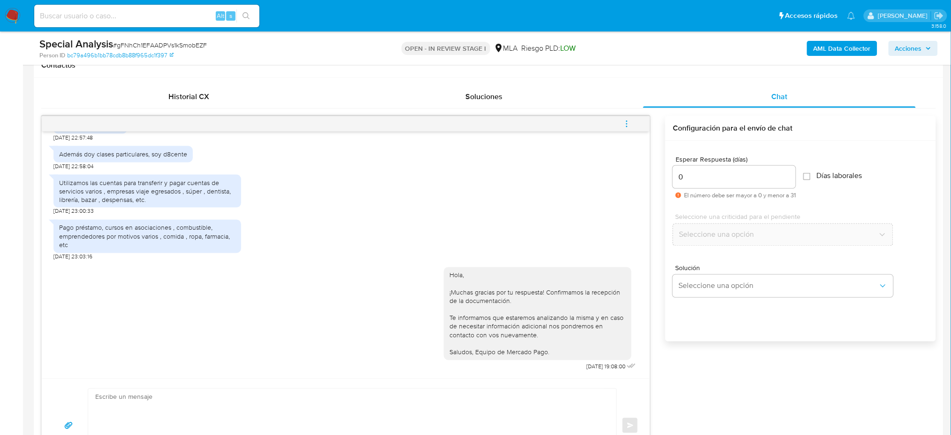
click at [624, 123] on icon "menu-action" at bounding box center [627, 124] width 8 height 8
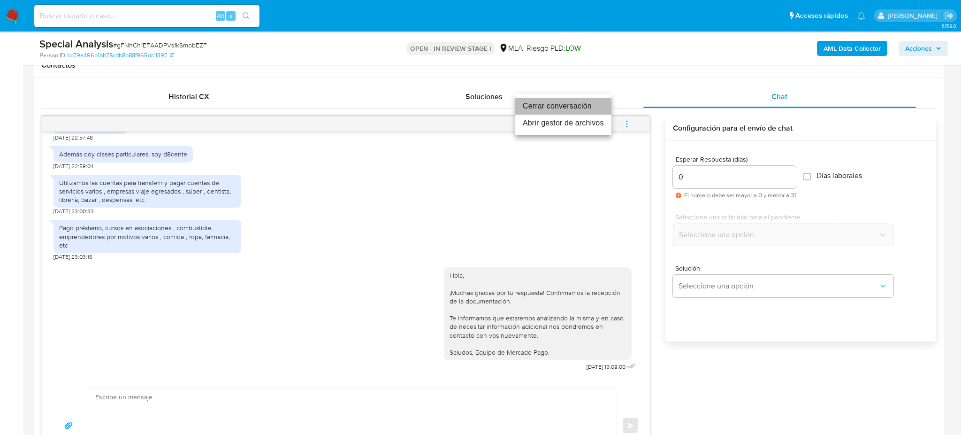
click at [568, 102] on li "Cerrar conversación" at bounding box center [563, 106] width 96 height 17
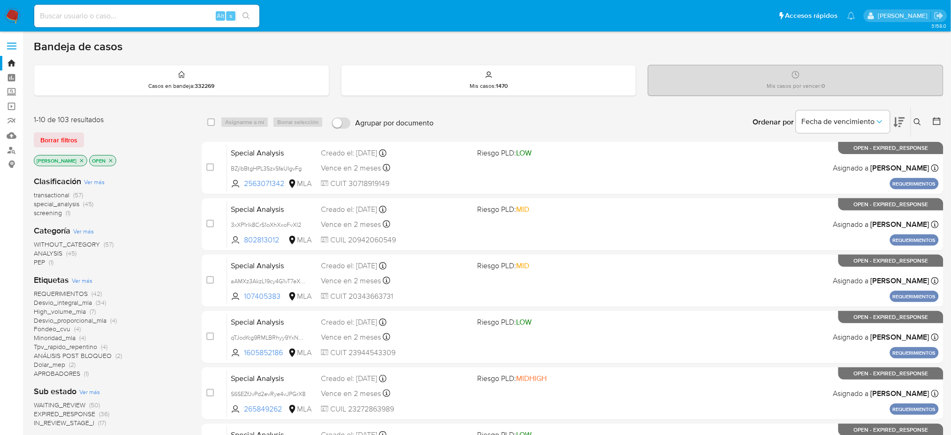
click at [920, 121] on icon at bounding box center [918, 122] width 8 height 8
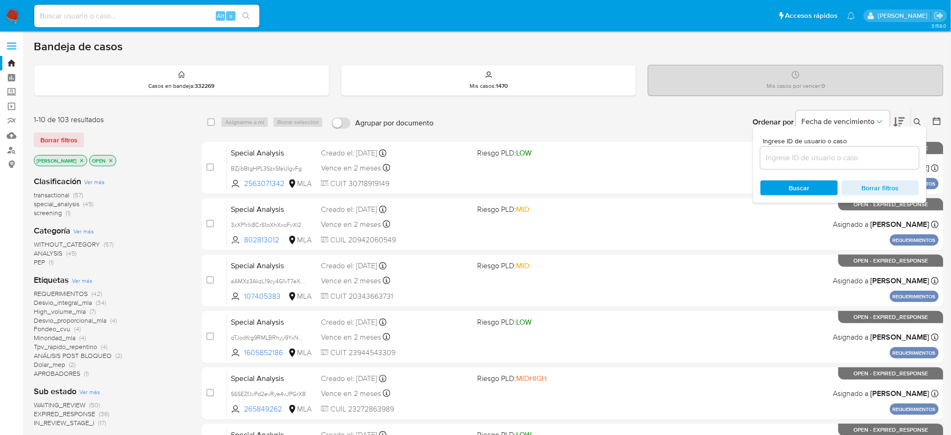
click at [866, 157] on input at bounding box center [840, 158] width 159 height 12
type input "gFNhCh1EFAADPVs1kSmobEZF"
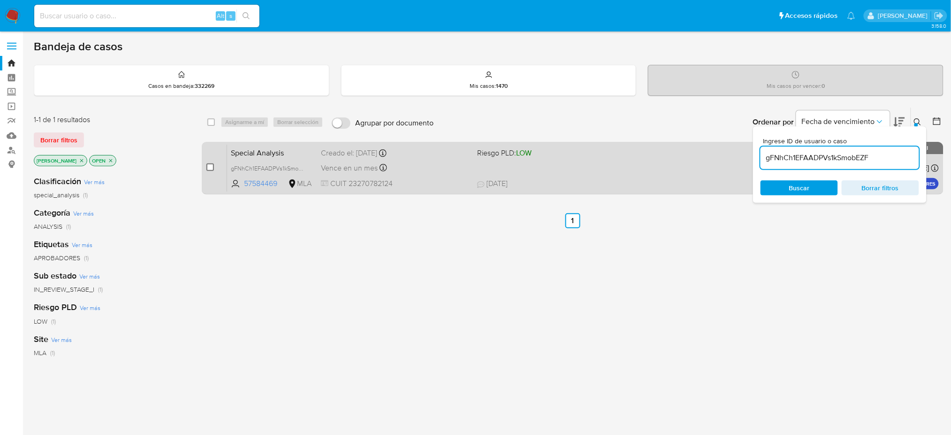
click at [213, 166] on input "checkbox" at bounding box center [211, 167] width 8 height 8
checkbox input "true"
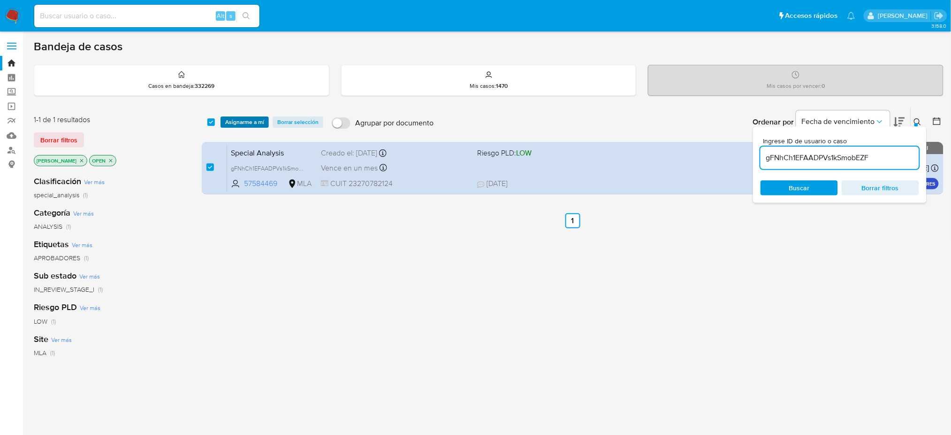
click at [237, 126] on span "Asignarme a mí" at bounding box center [244, 121] width 39 height 9
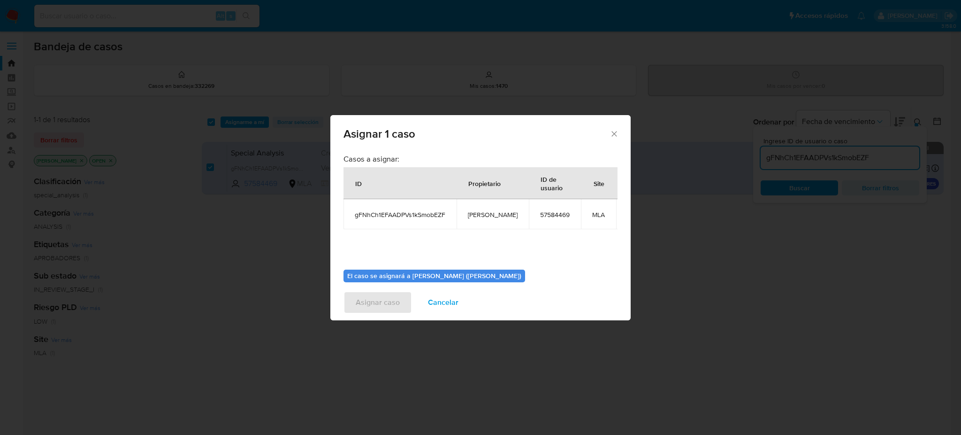
click at [469, 216] on span "[PERSON_NAME]" at bounding box center [493, 214] width 50 height 8
copy span "[PERSON_NAME]"
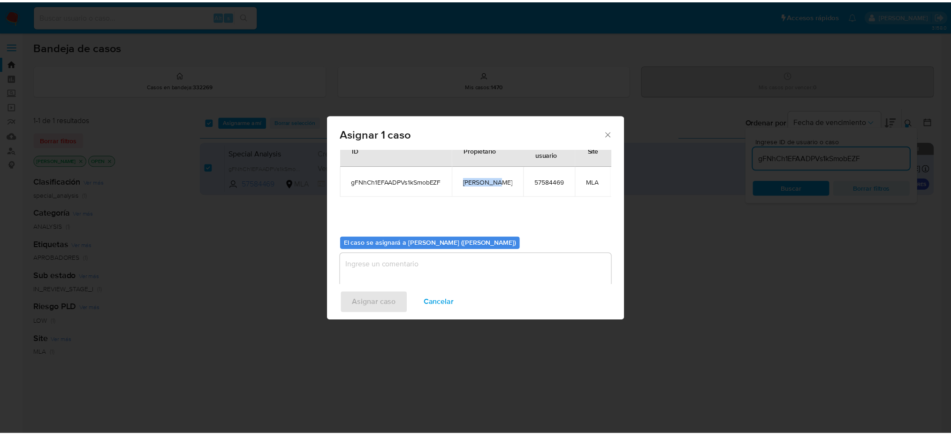
scroll to position [48, 0]
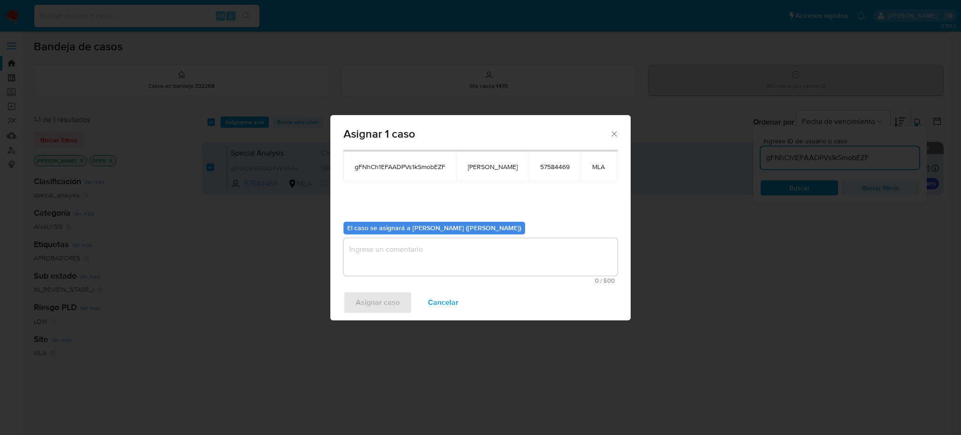
click at [407, 253] on textarea "assign-modal" at bounding box center [481, 257] width 274 height 38
paste textarea "[PERSON_NAME]"
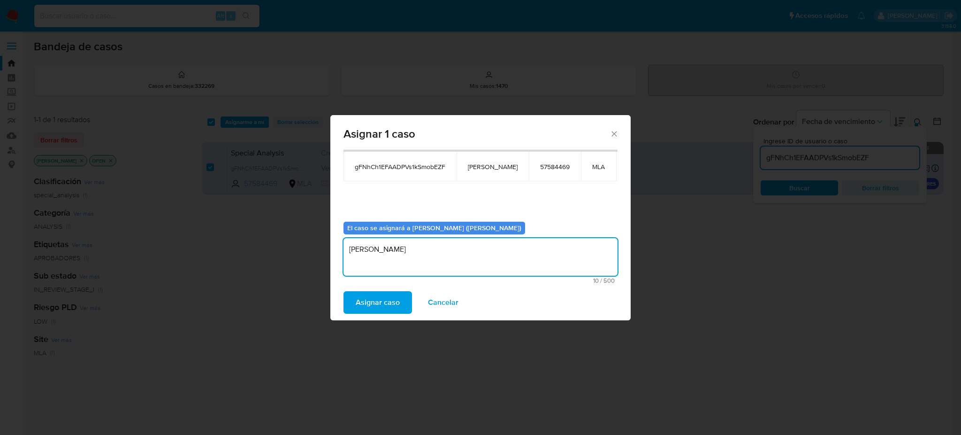
type textarea "[PERSON_NAME]"
click at [386, 295] on span "Asignar caso" at bounding box center [378, 302] width 44 height 21
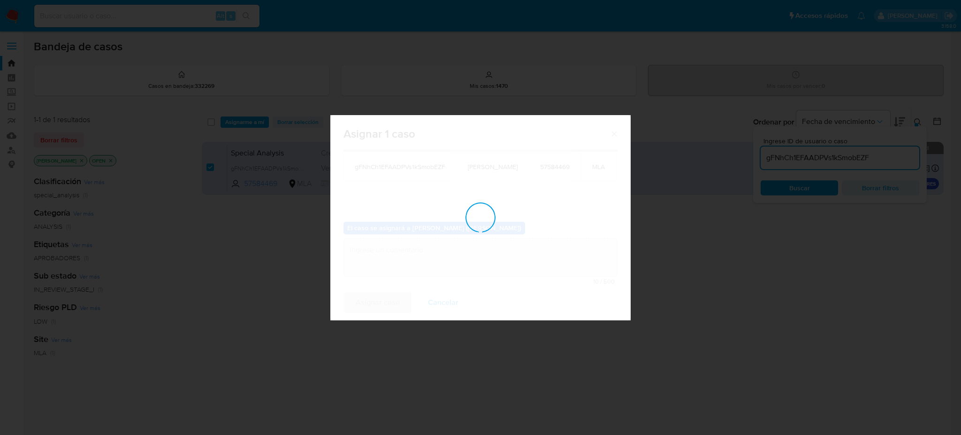
checkbox input "false"
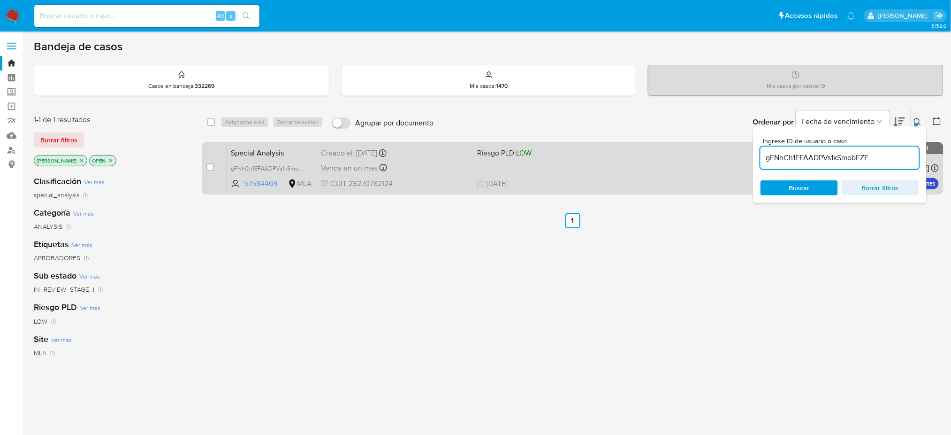
click at [445, 168] on div "Vence en un mes Vence el 20/10/2025 13:00:30" at bounding box center [395, 167] width 149 height 13
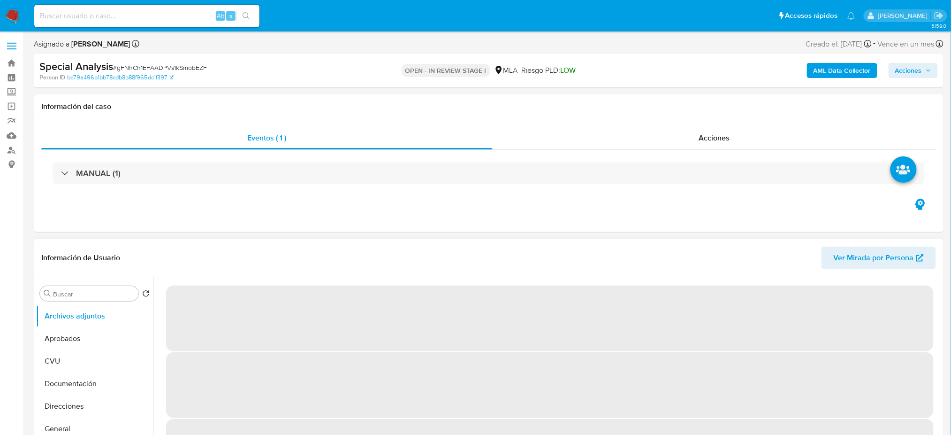
select select "10"
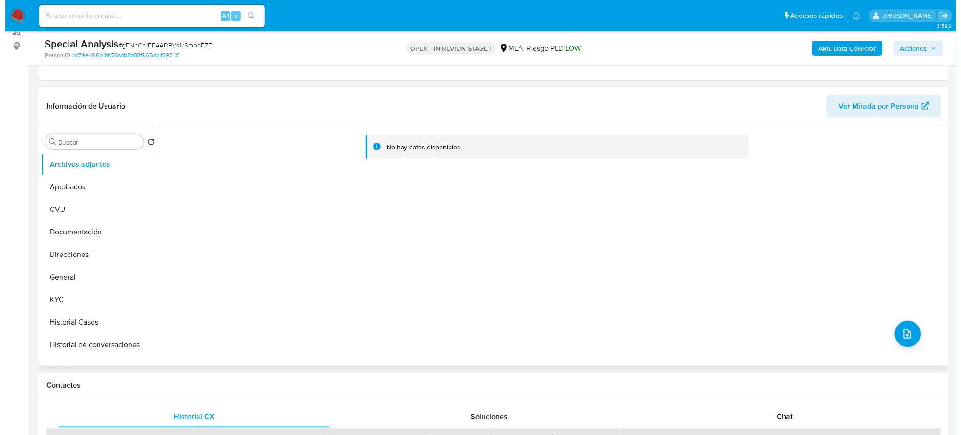
scroll to position [125, 0]
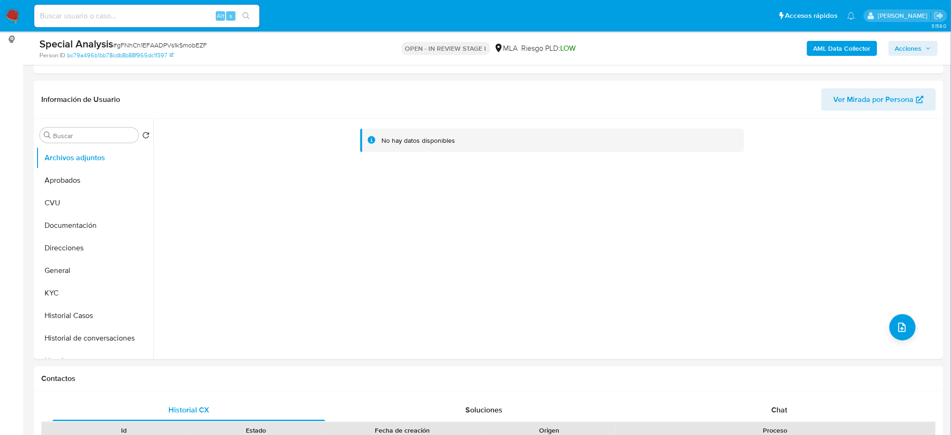
click at [836, 54] on b "AML Data Collector" at bounding box center [842, 48] width 57 height 15
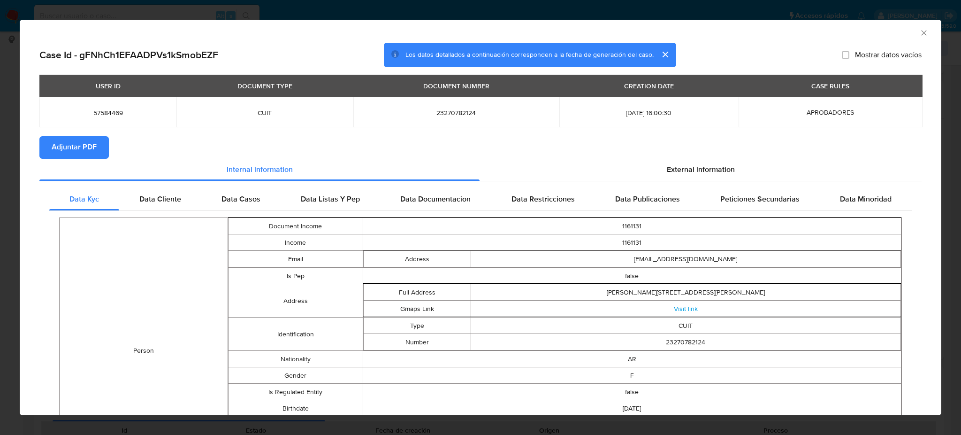
click at [77, 141] on span "Adjuntar PDF" at bounding box center [74, 147] width 45 height 21
click at [919, 32] on icon "Cerrar ventana" at bounding box center [923, 32] width 9 height 9
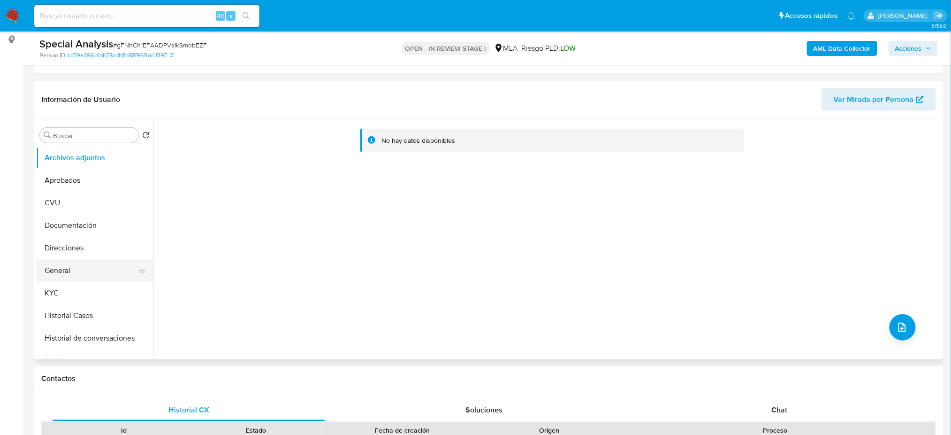
click at [59, 276] on button "General" at bounding box center [91, 270] width 110 height 23
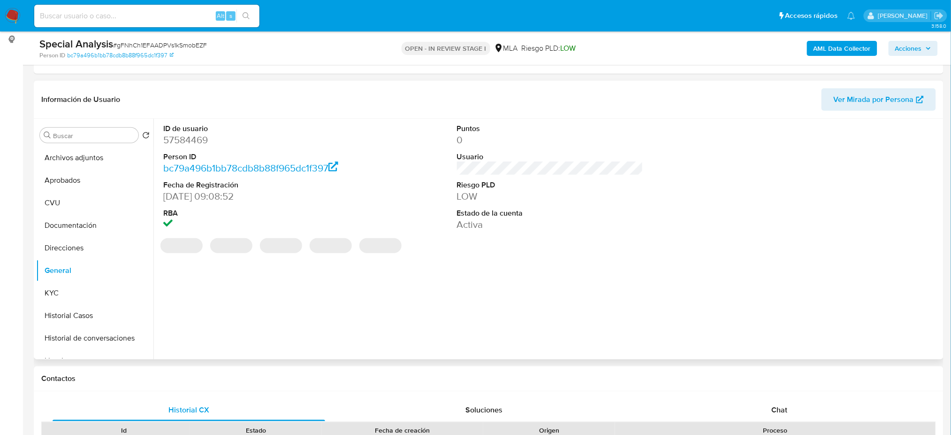
click at [170, 143] on dd "57584469" at bounding box center [256, 139] width 186 height 13
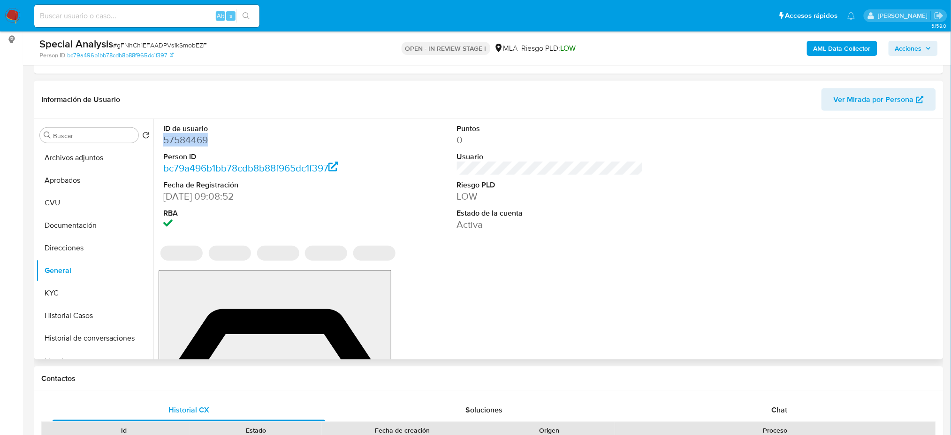
copy dd "57584469"
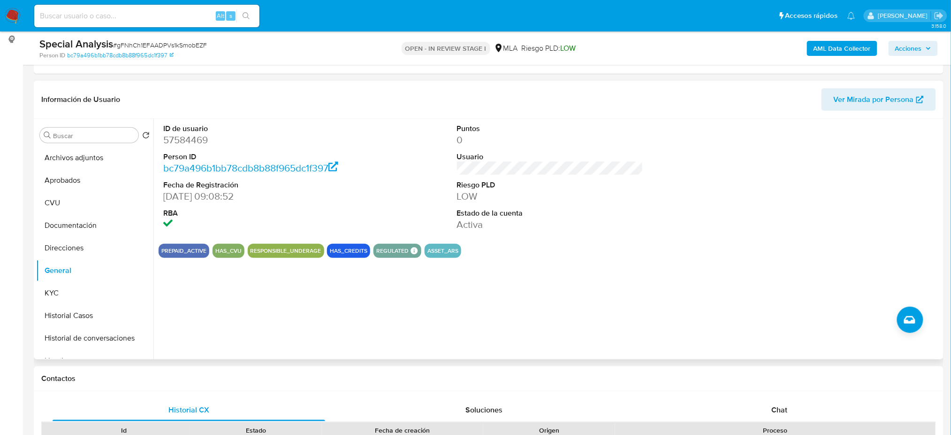
click at [88, 145] on div "Buscar Volver al orden por defecto Archivos adjuntos Aprobados CVU Documentació…" at bounding box center [94, 239] width 117 height 239
click at [85, 150] on button "Archivos adjuntos" at bounding box center [91, 157] width 110 height 23
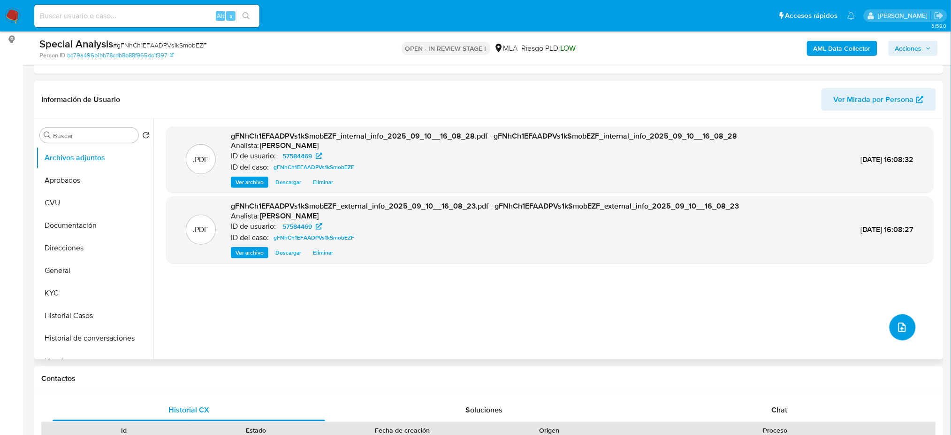
click at [890, 321] on button "upload-file" at bounding box center [903, 327] width 26 height 26
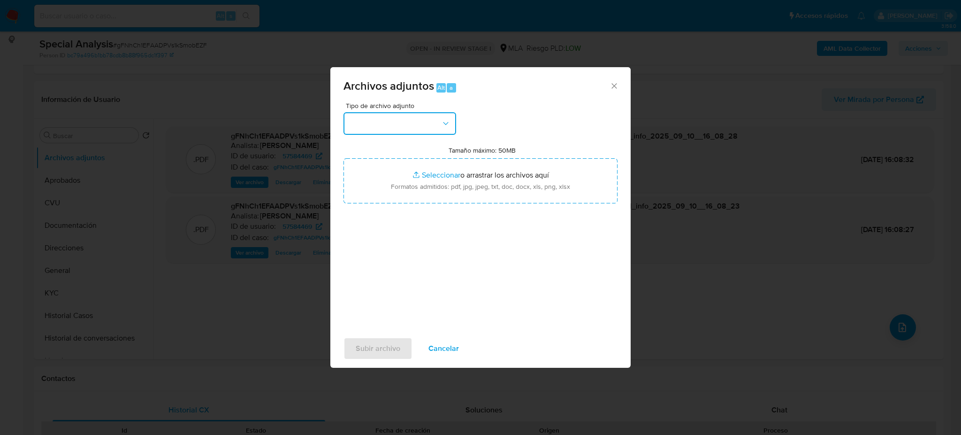
click at [394, 132] on button "button" at bounding box center [400, 123] width 113 height 23
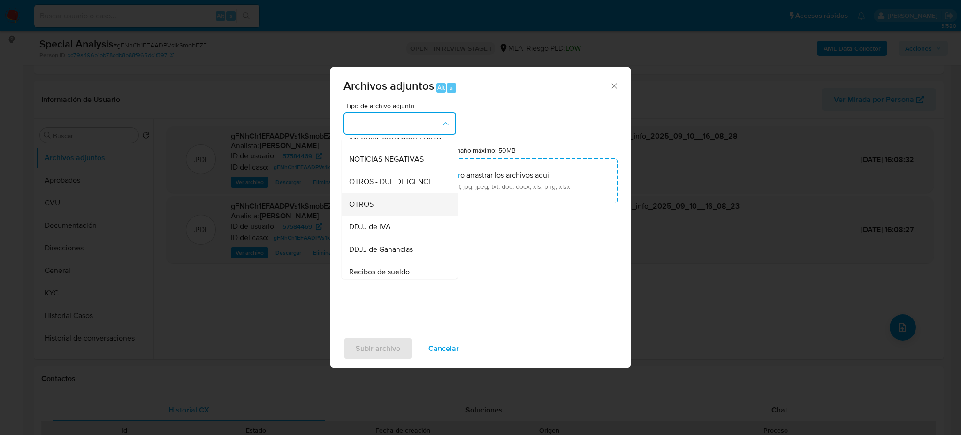
click at [379, 215] on div "OTROS" at bounding box center [397, 204] width 96 height 23
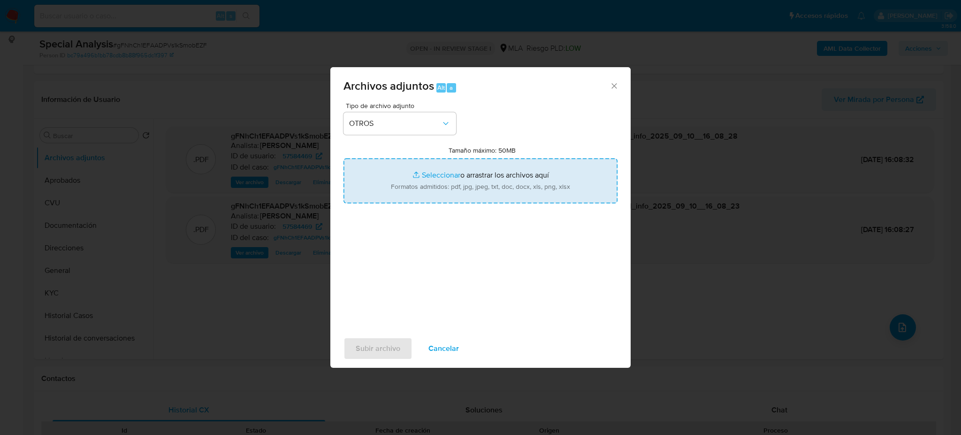
click at [405, 183] on input "Tamaño máximo: 50MB Seleccionar archivos" at bounding box center [481, 180] width 274 height 45
type input "C:\fakepath\Caselog gFNhCh1EFAADPVs1kSmobEZF_2025_09_08_08_49_52.docx"
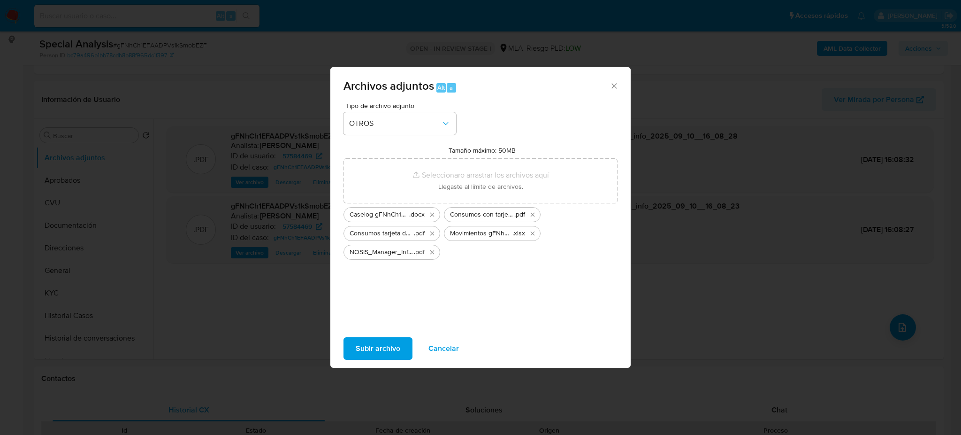
drag, startPoint x: 405, startPoint y: 183, endPoint x: 375, endPoint y: 339, distance: 158.7
click at [375, 339] on span "Subir archivo" at bounding box center [378, 348] width 45 height 21
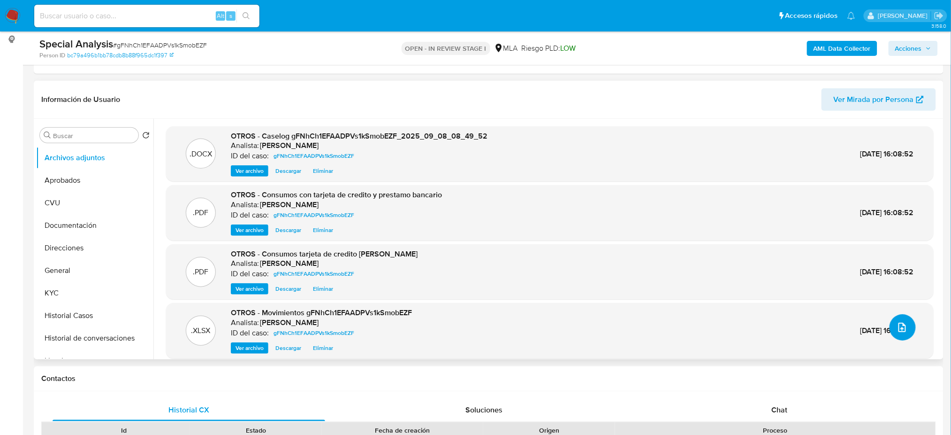
click at [908, 333] on button "upload-file" at bounding box center [903, 327] width 26 height 26
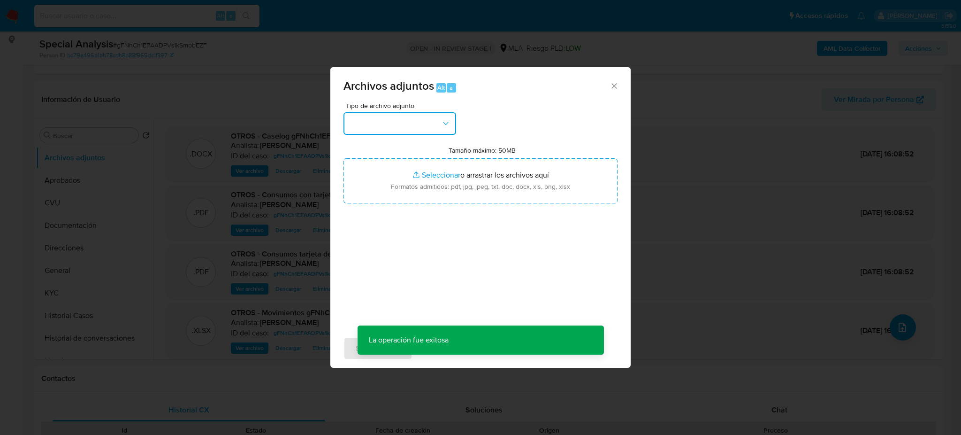
click at [421, 127] on button "button" at bounding box center [400, 123] width 113 height 23
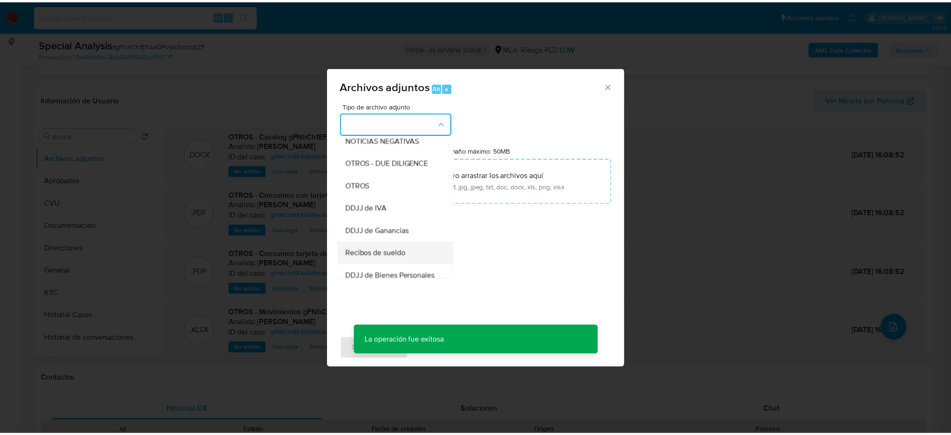
scroll to position [188, 0]
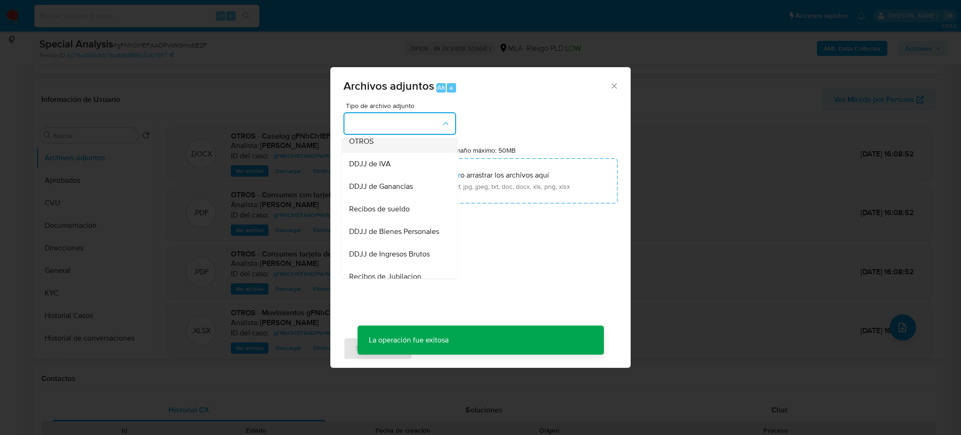
click at [373, 146] on span "OTROS" at bounding box center [361, 141] width 24 height 9
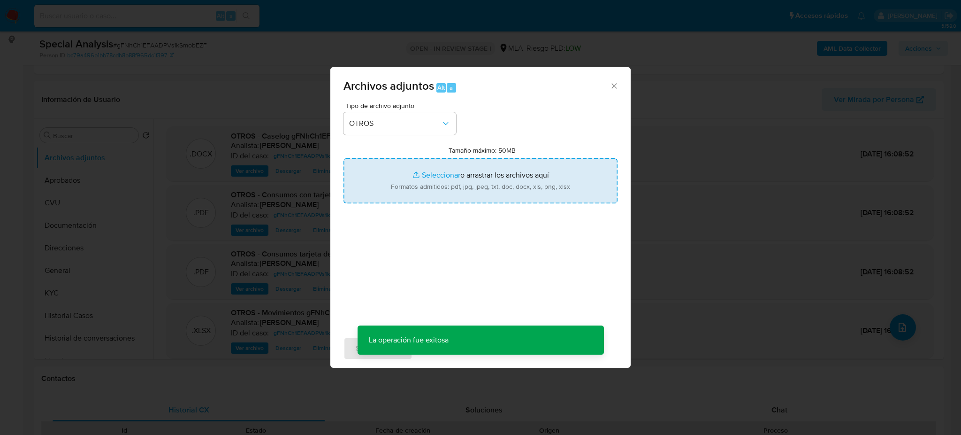
click at [444, 181] on input "Tamaño máximo: 50MB Seleccionar archivos" at bounding box center [481, 180] width 274 height 45
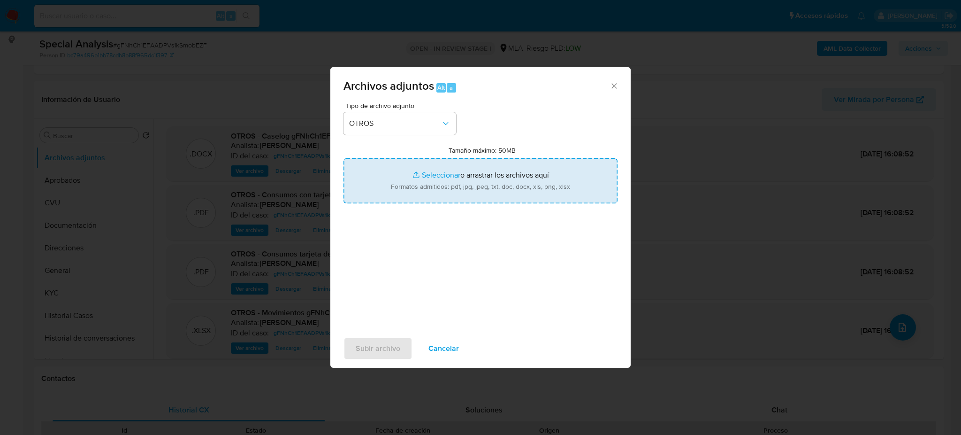
type input "C:\fakepath\Recibos de sueldo.pdf"
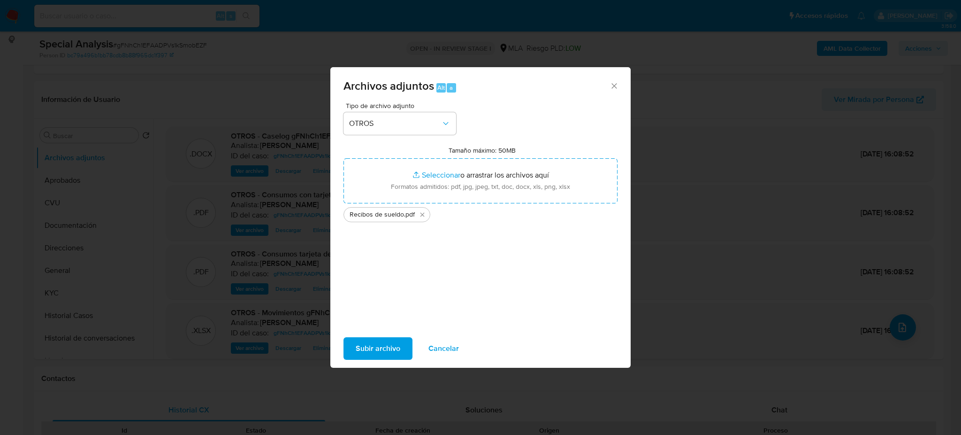
click at [375, 340] on span "Subir archivo" at bounding box center [378, 348] width 45 height 21
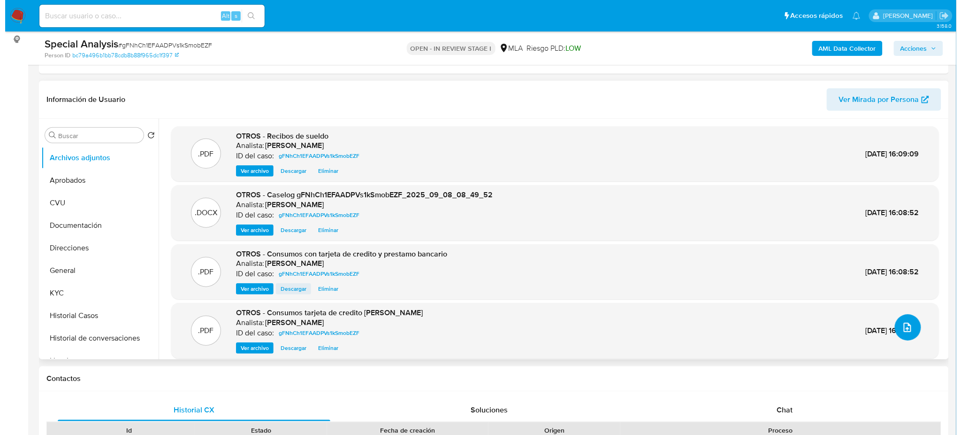
scroll to position [8, 0]
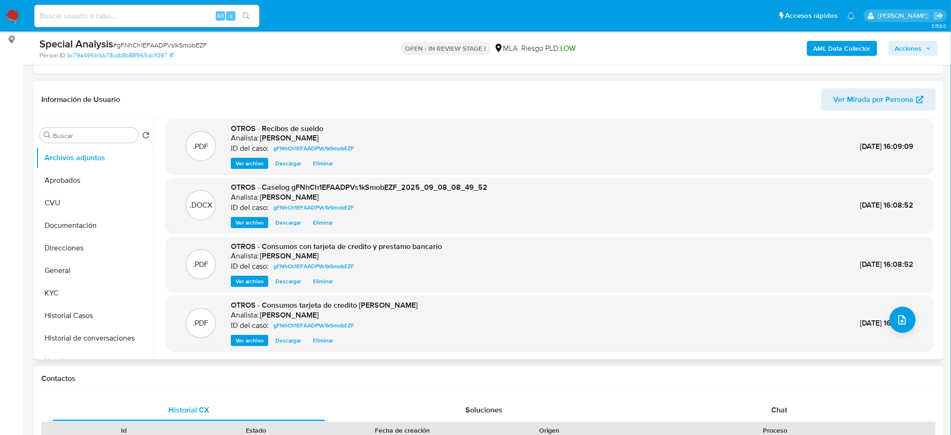
click at [243, 222] on span "Ver archivo" at bounding box center [250, 222] width 28 height 9
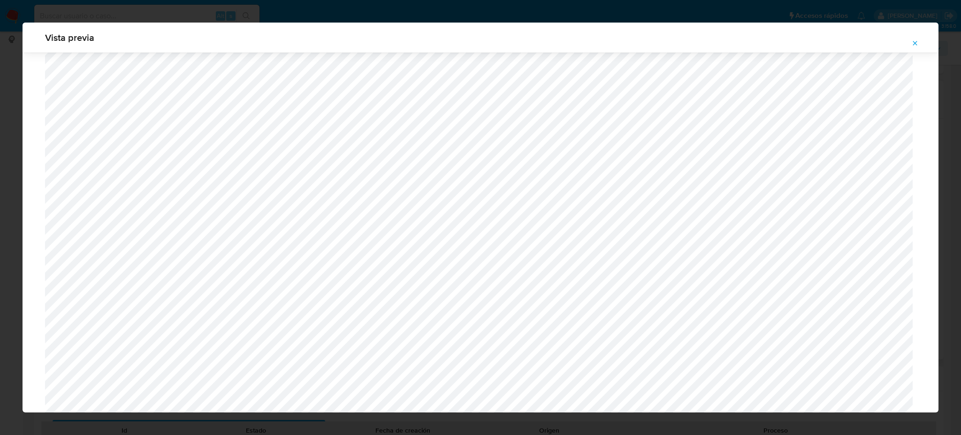
scroll to position [679, 0]
click at [917, 38] on span "Attachment preview" at bounding box center [915, 43] width 8 height 13
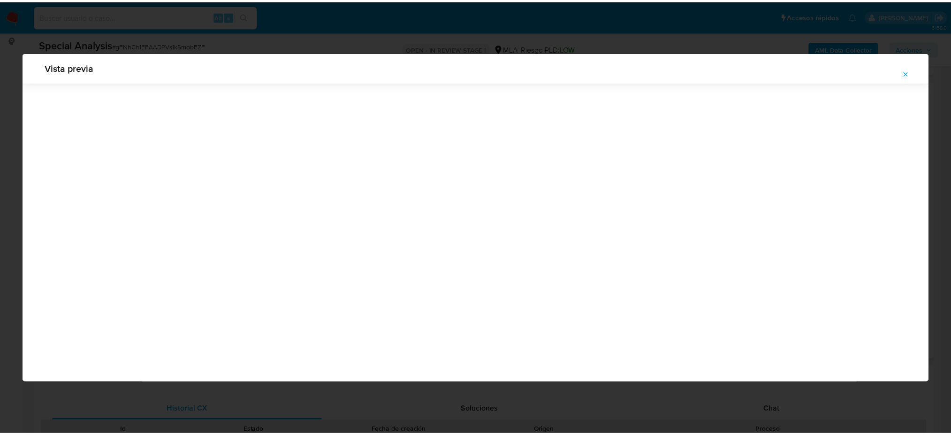
scroll to position [0, 0]
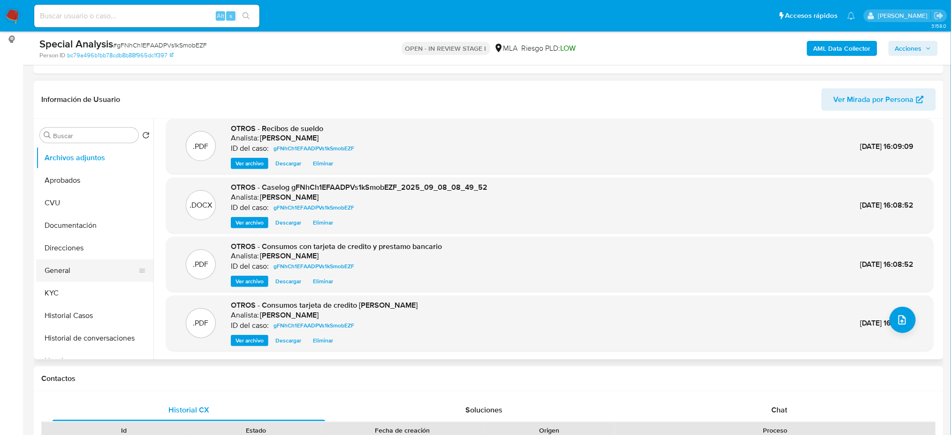
click at [93, 264] on button "General" at bounding box center [91, 270] width 110 height 23
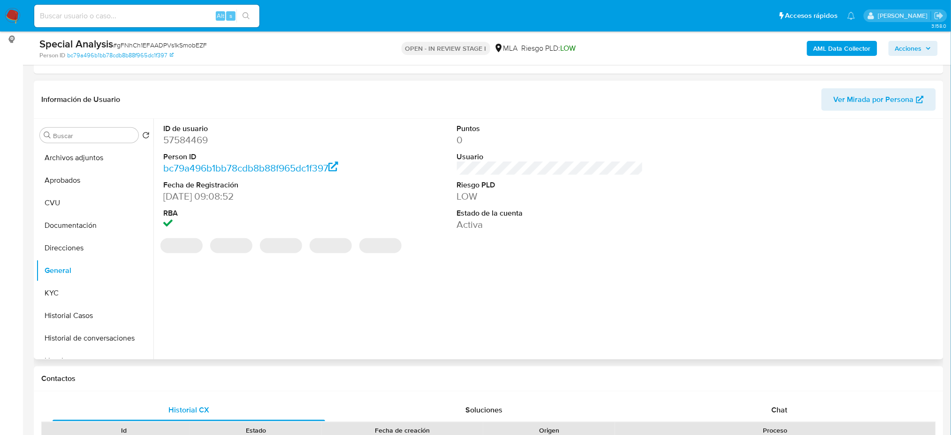
click at [198, 135] on dd "57584469" at bounding box center [256, 139] width 186 height 13
copy dd "57584469"
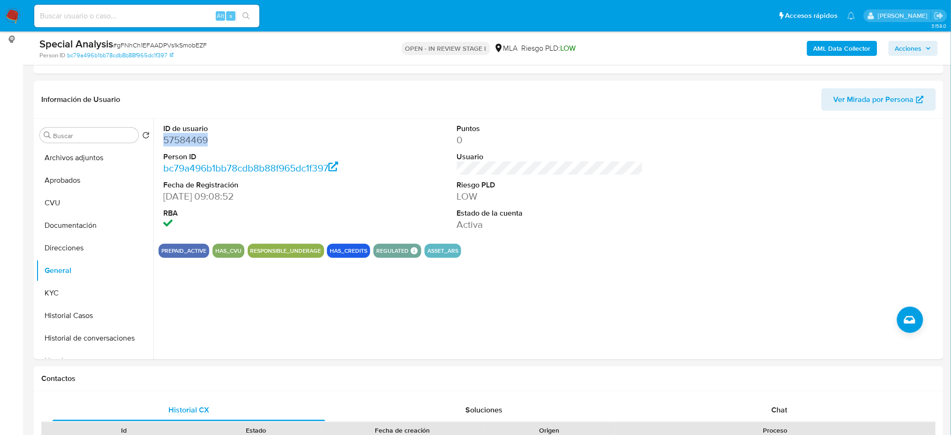
click at [913, 47] on span "Acciones" at bounding box center [909, 48] width 27 height 15
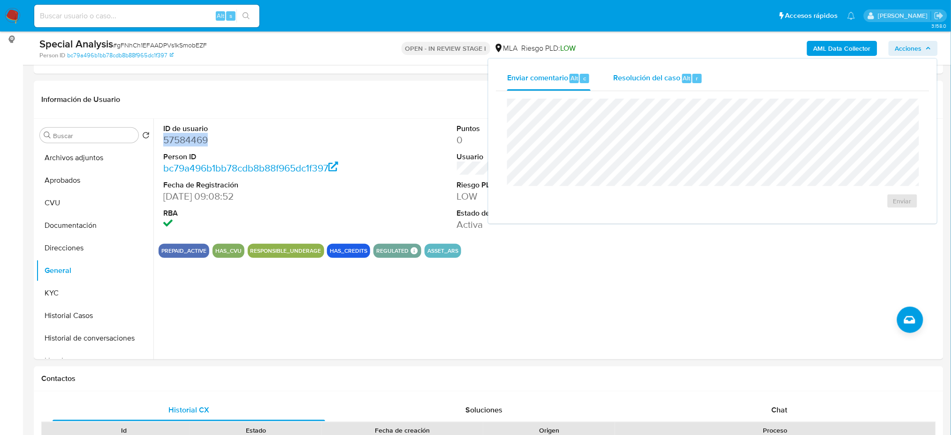
click at [635, 85] on div "Resolución del caso Alt r" at bounding box center [658, 78] width 90 height 24
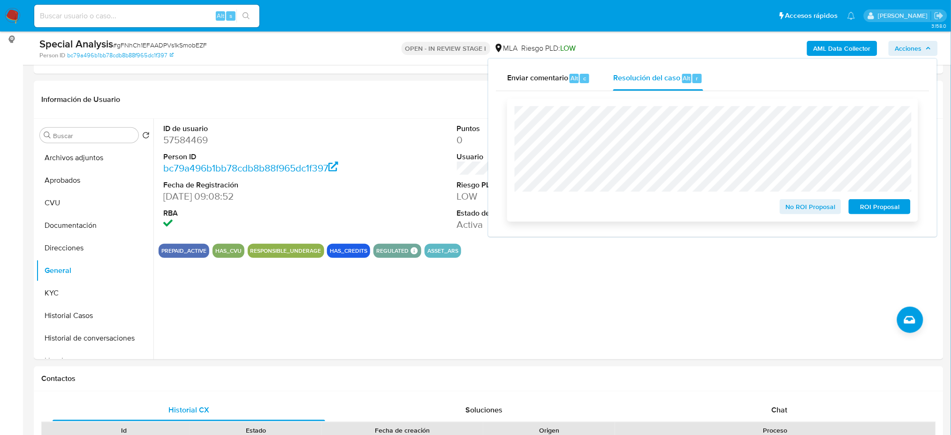
click at [791, 210] on span "No ROI Proposal" at bounding box center [811, 206] width 49 height 13
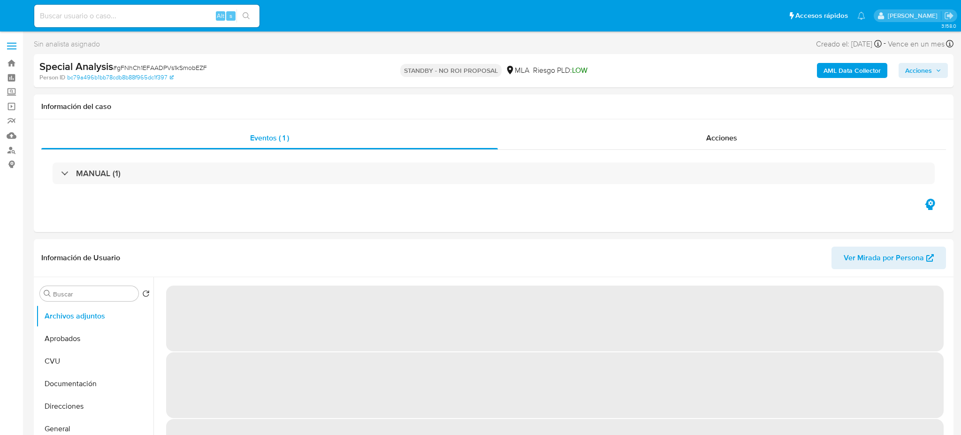
select select "10"
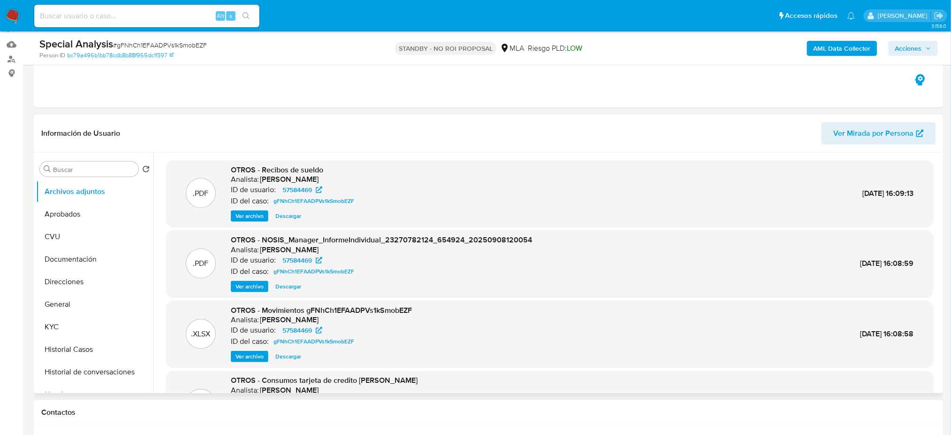
scroll to position [125, 0]
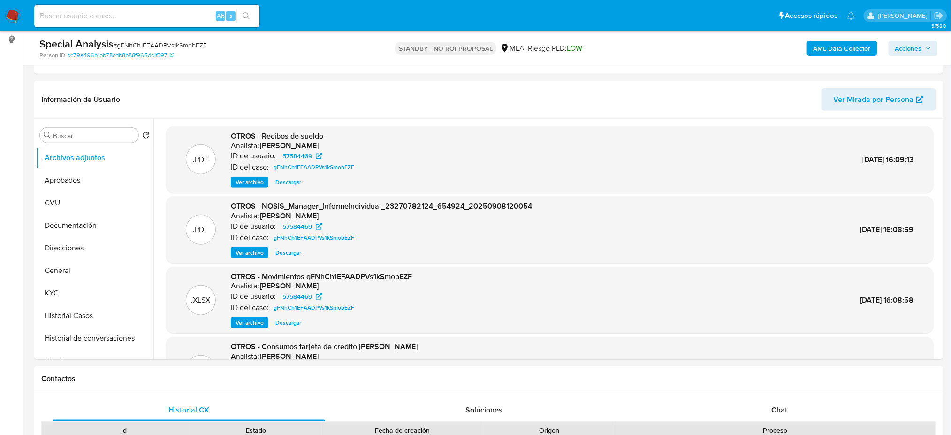
click at [20, 15] on img at bounding box center [13, 16] width 16 height 16
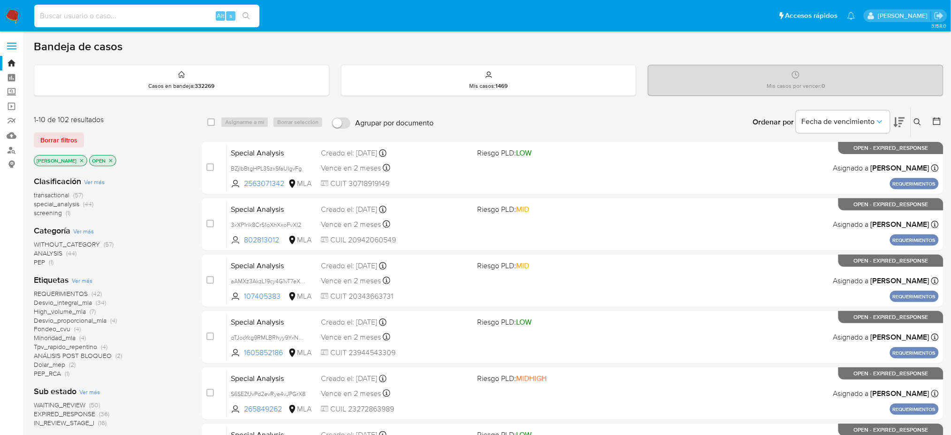
click at [147, 11] on input at bounding box center [146, 16] width 225 height 12
paste input "8BKuNfhGqselxA0ct5prLnK5"
type input "8BKuNfhGqselxA0ct5prLnK5"
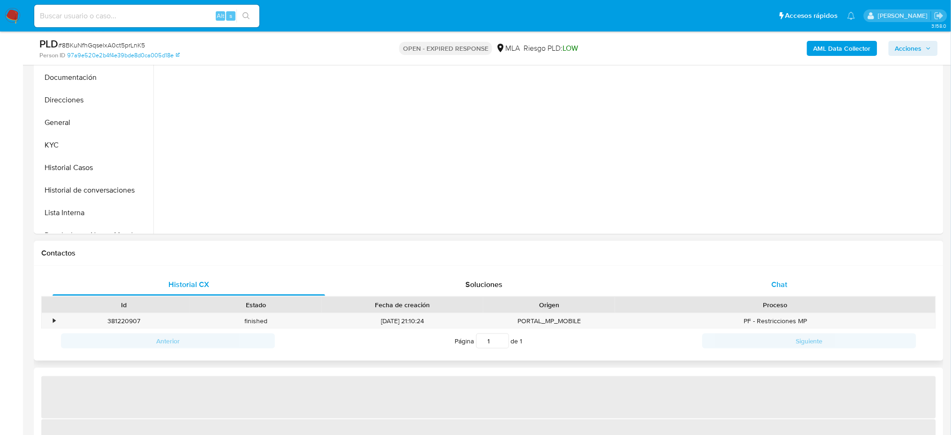
click at [803, 277] on div "Chat" at bounding box center [779, 284] width 273 height 23
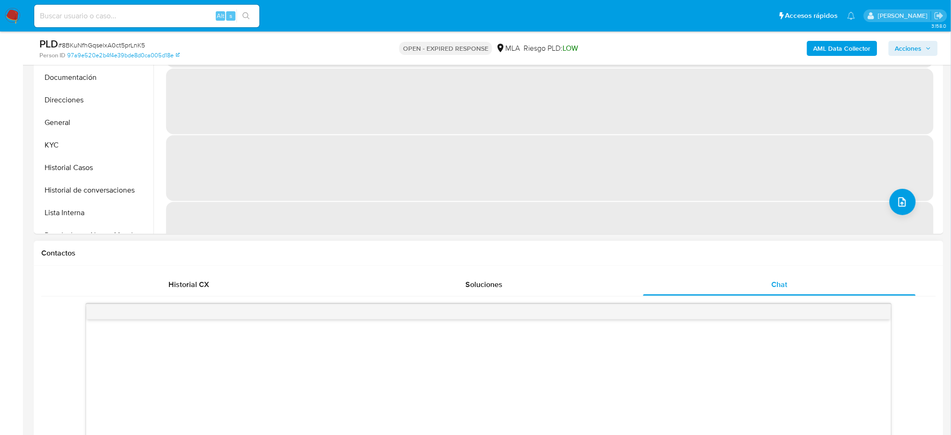
scroll to position [500, 0]
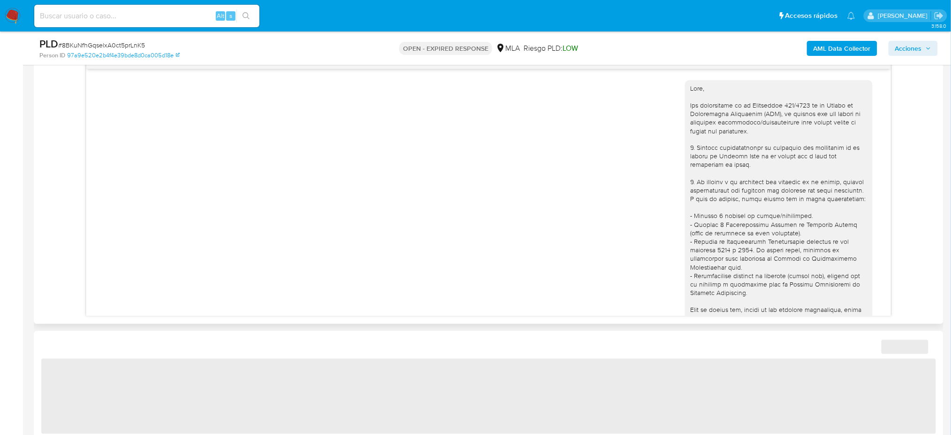
select select "10"
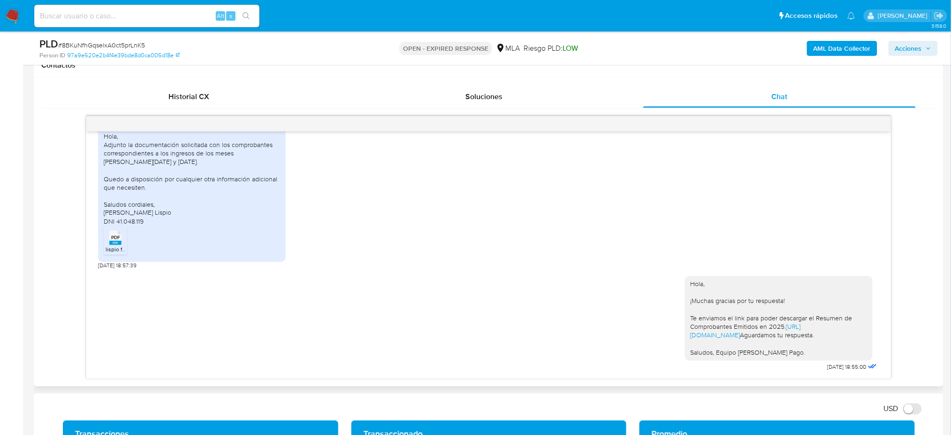
scroll to position [982, 0]
click at [162, 17] on input at bounding box center [146, 16] width 225 height 12
paste input "CXuMtavznA5brrYI7bppL398"
type input "CXuMtavznA5brrYI7bppL398"
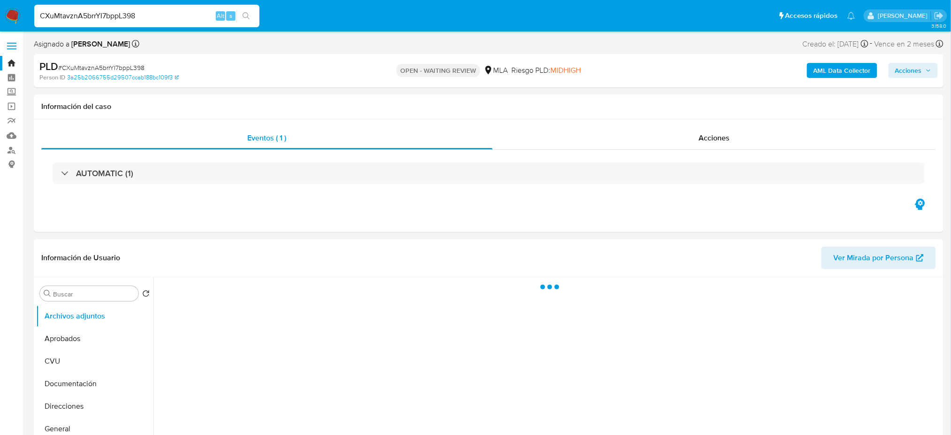
scroll to position [313, 0]
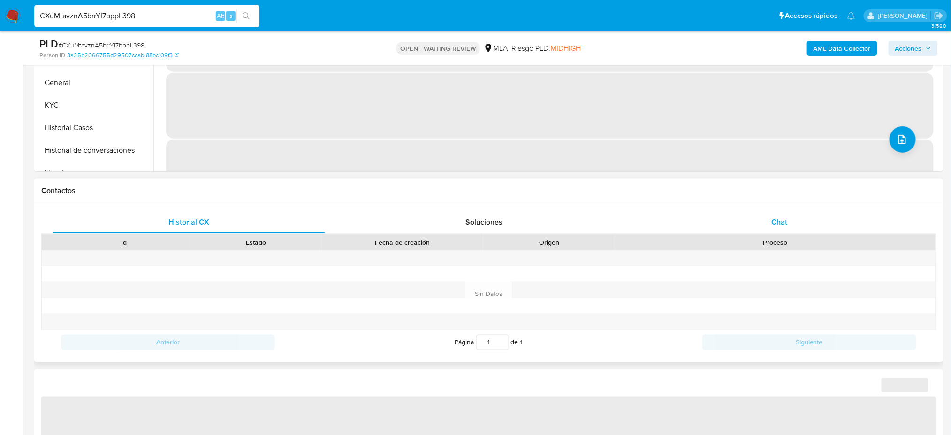
click at [789, 220] on div "Chat" at bounding box center [779, 222] width 273 height 23
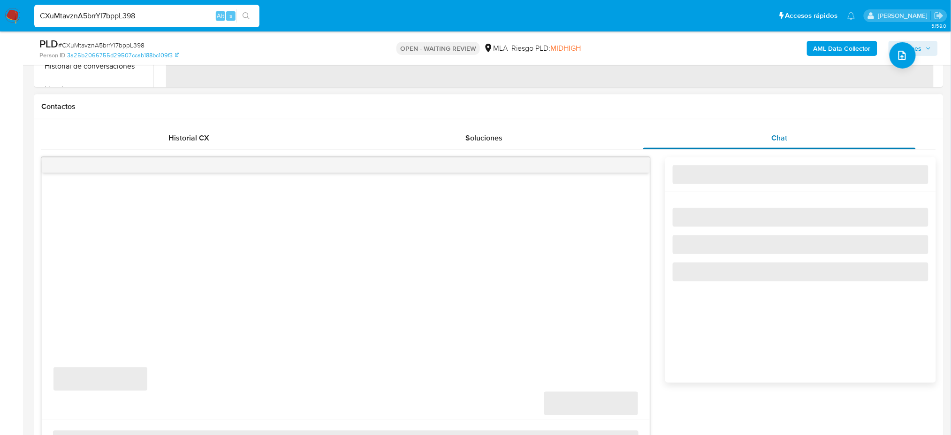
select select "10"
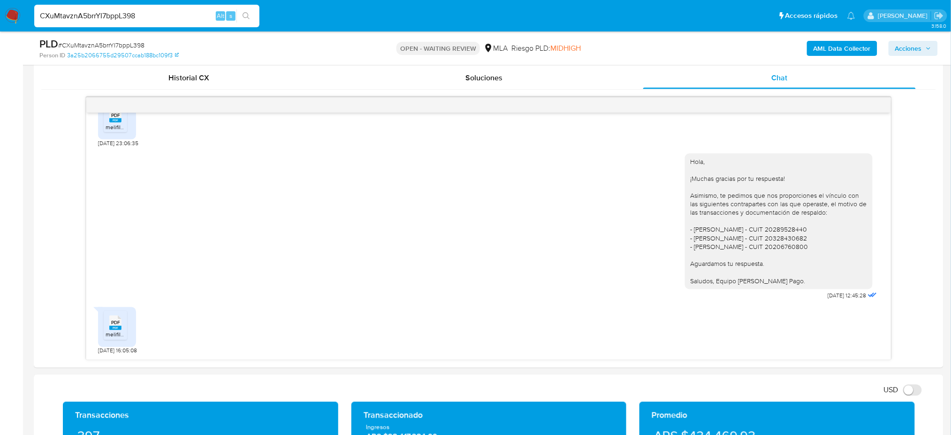
scroll to position [438, 0]
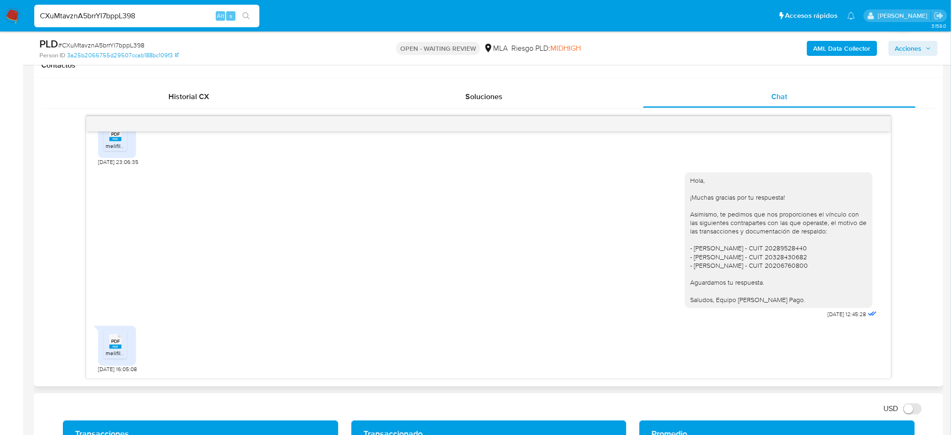
click at [121, 354] on span "melifile6642805273947490508.pdf" at bounding box center [150, 353] width 89 height 8
drag, startPoint x: 184, startPoint y: 18, endPoint x: 0, endPoint y: 24, distance: 184.6
click at [0, 24] on nav "Pausado Ver notificaciones CXuMtavznA5brrYI7bppL398 Alt s Accesos rápidos Presi…" at bounding box center [475, 15] width 951 height 31
paste input "Rq4paCCreqONEF6f4hwsdhHV"
type input "Rq4paCCreqONEF6f4hwsdhHV"
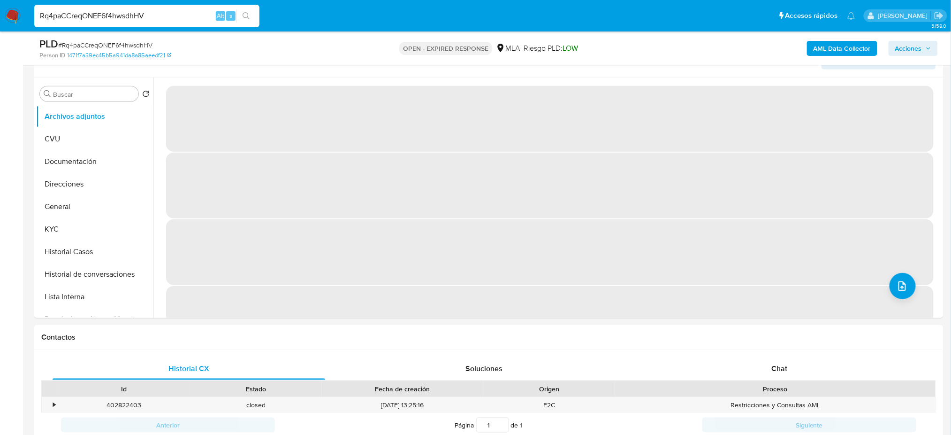
scroll to position [188, 0]
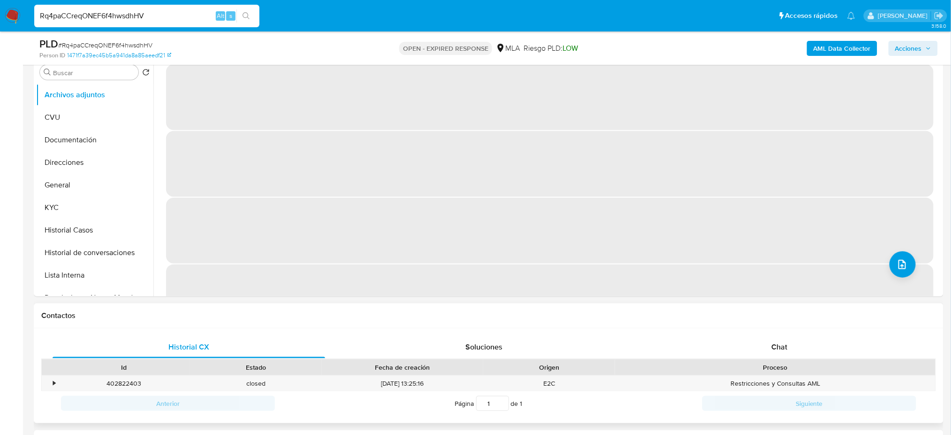
select select "10"
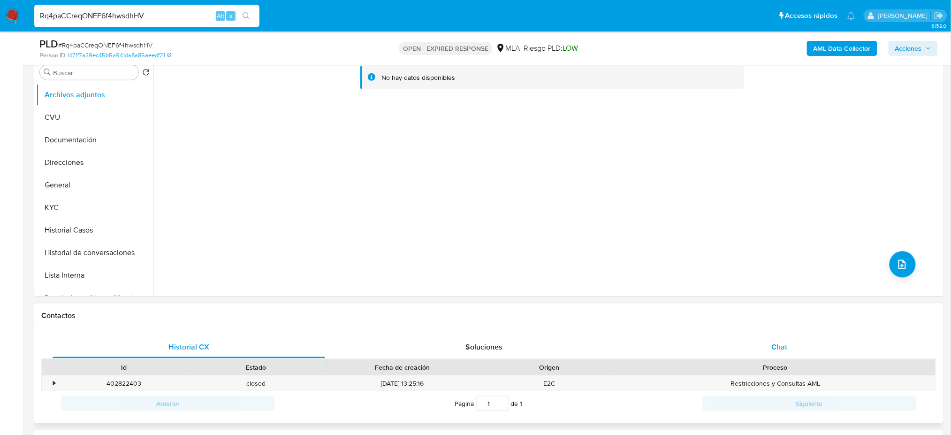
click at [761, 343] on div "Chat" at bounding box center [779, 347] width 273 height 23
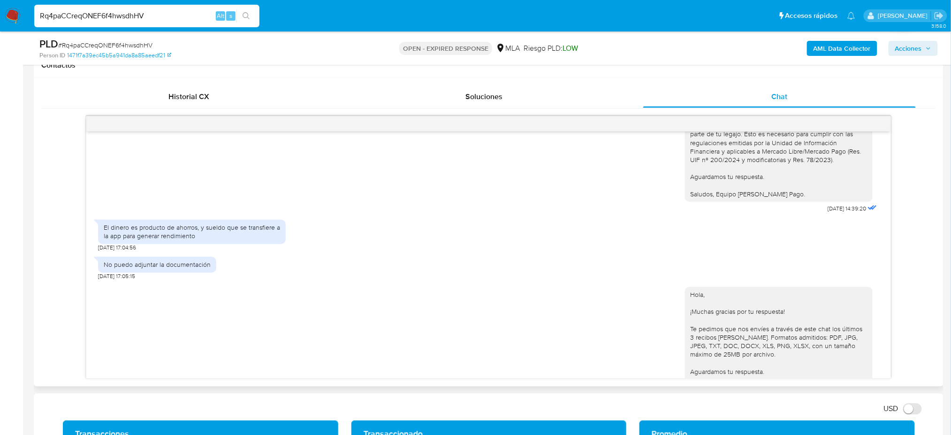
scroll to position [707, 0]
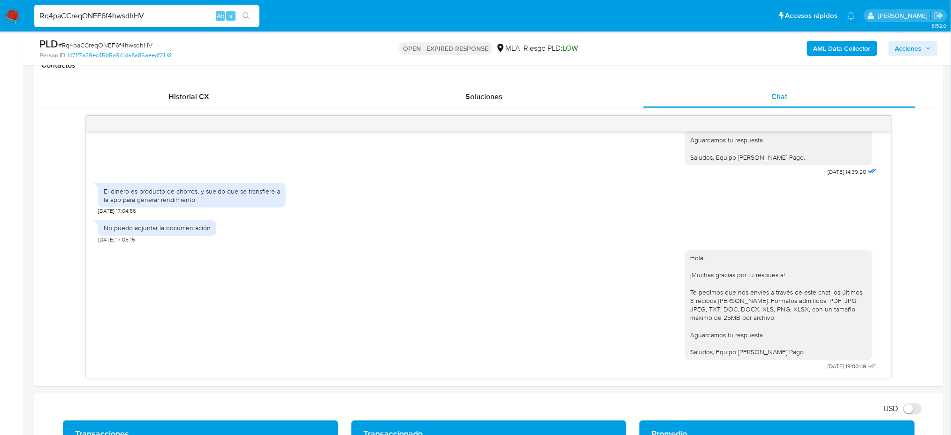
click at [102, 45] on span "# Rq4paCCreqONEF6f4hwsdhHV" at bounding box center [105, 44] width 94 height 9
copy span "Rq4paCCreqONEF6f4hwsdhHV"
click at [9, 14] on img at bounding box center [13, 16] width 16 height 16
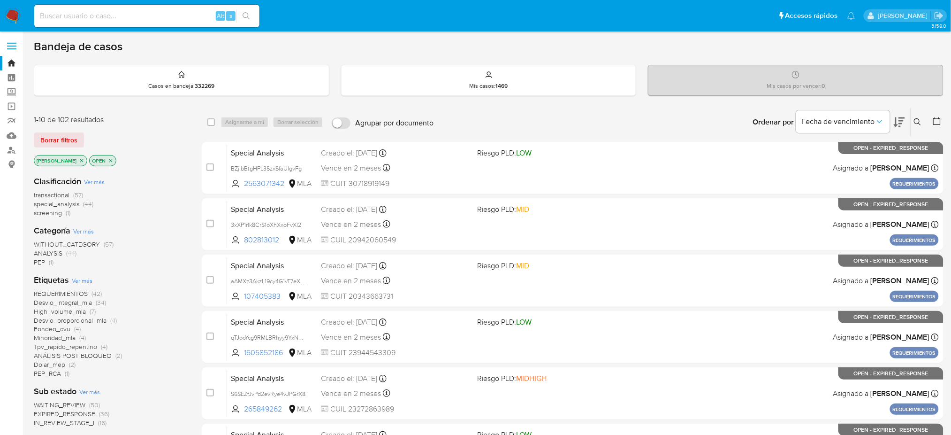
click at [918, 121] on icon at bounding box center [918, 122] width 8 height 8
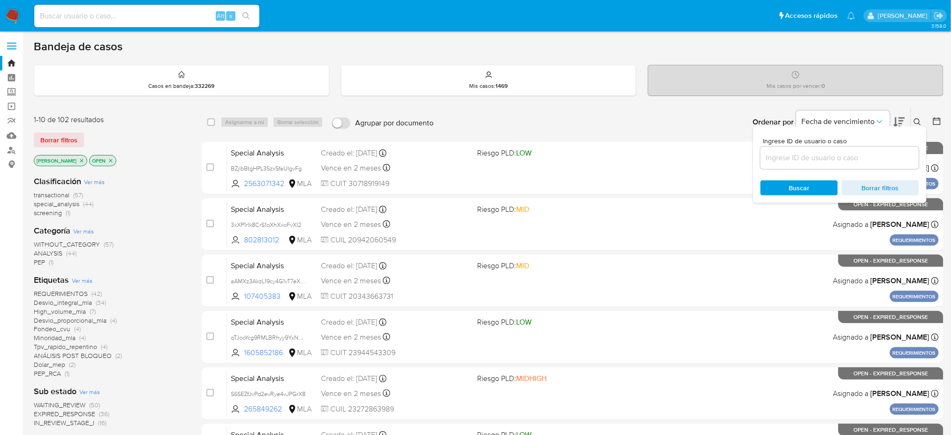
click at [835, 153] on input at bounding box center [840, 158] width 159 height 12
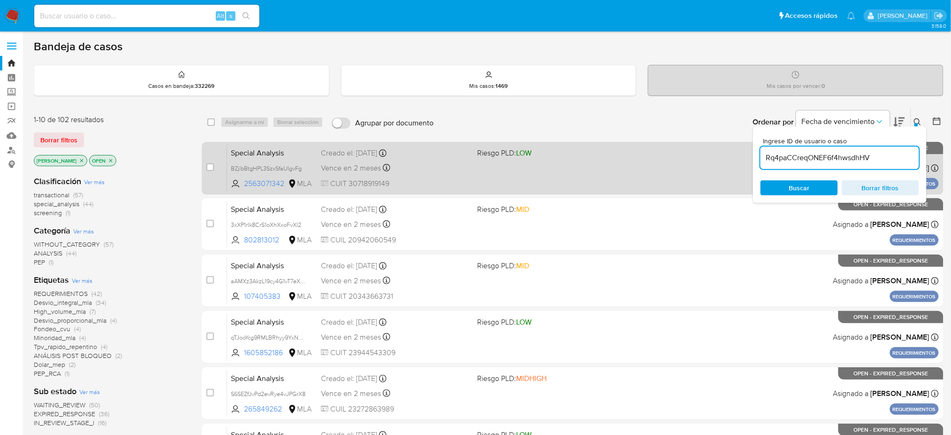
type input "Rq4paCCreqONEF6f4hwsdhHV"
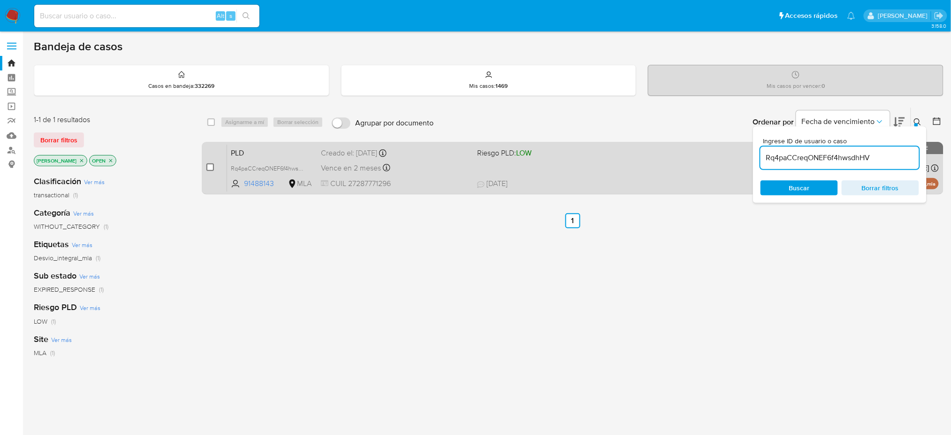
click at [207, 165] on input "checkbox" at bounding box center [211, 167] width 8 height 8
checkbox input "true"
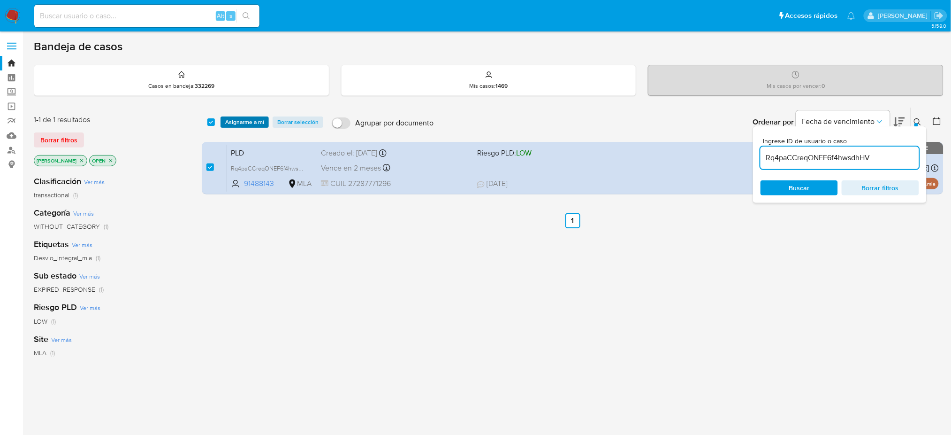
click at [228, 125] on span "Asignarme a mí" at bounding box center [244, 121] width 39 height 9
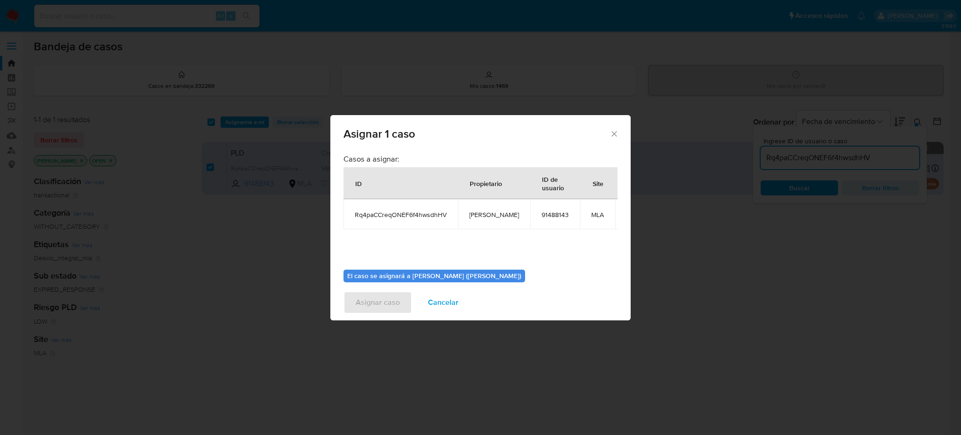
click at [478, 216] on span "[PERSON_NAME]" at bounding box center [494, 214] width 50 height 8
copy span "[PERSON_NAME]"
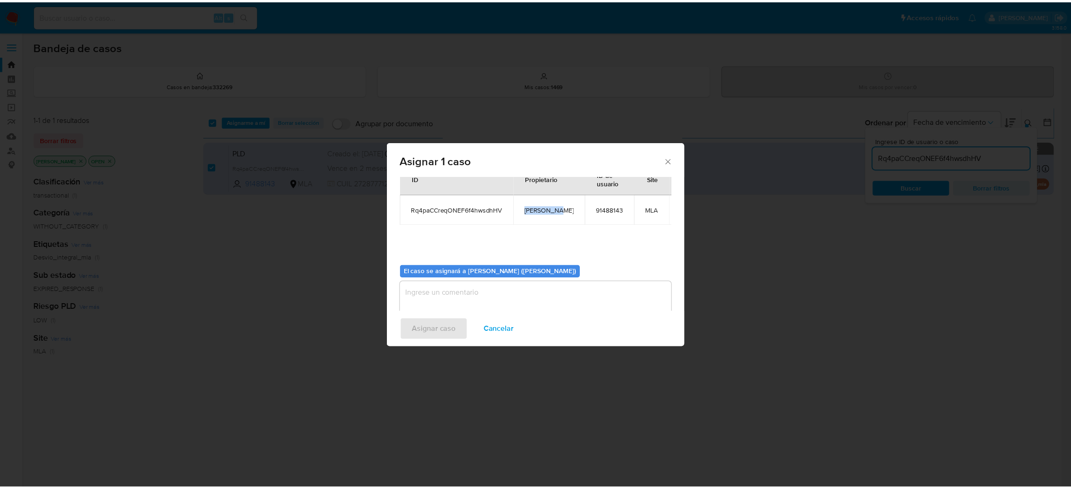
scroll to position [48, 0]
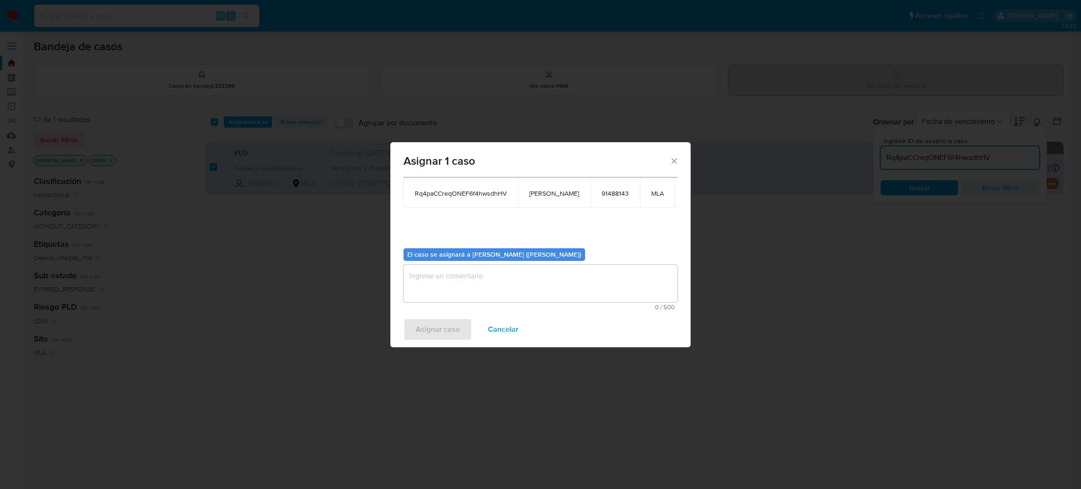
click at [483, 292] on textarea "assign-modal" at bounding box center [541, 284] width 274 height 38
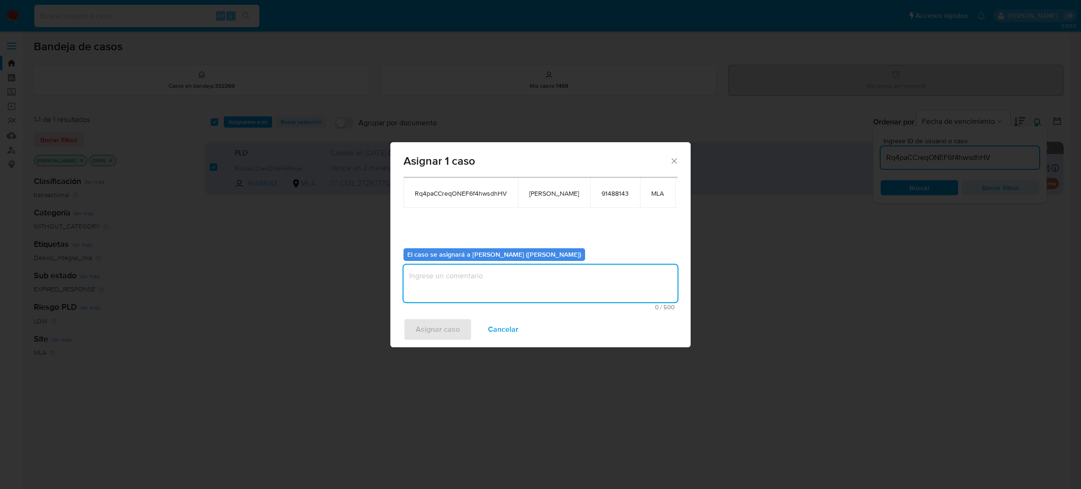
paste textarea "[PERSON_NAME]"
type textarea "[PERSON_NAME]"
click at [437, 331] on span "Asignar caso" at bounding box center [438, 329] width 44 height 21
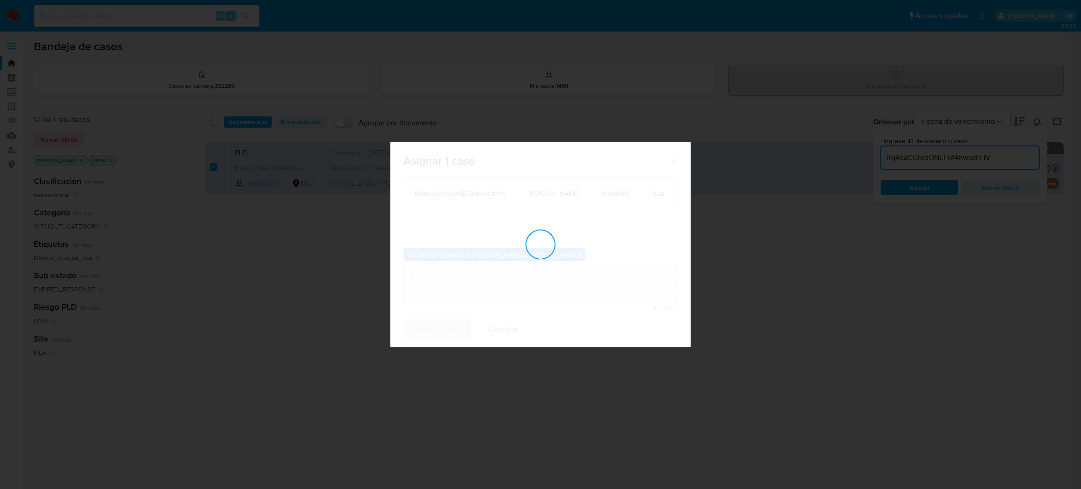
checkbox input "false"
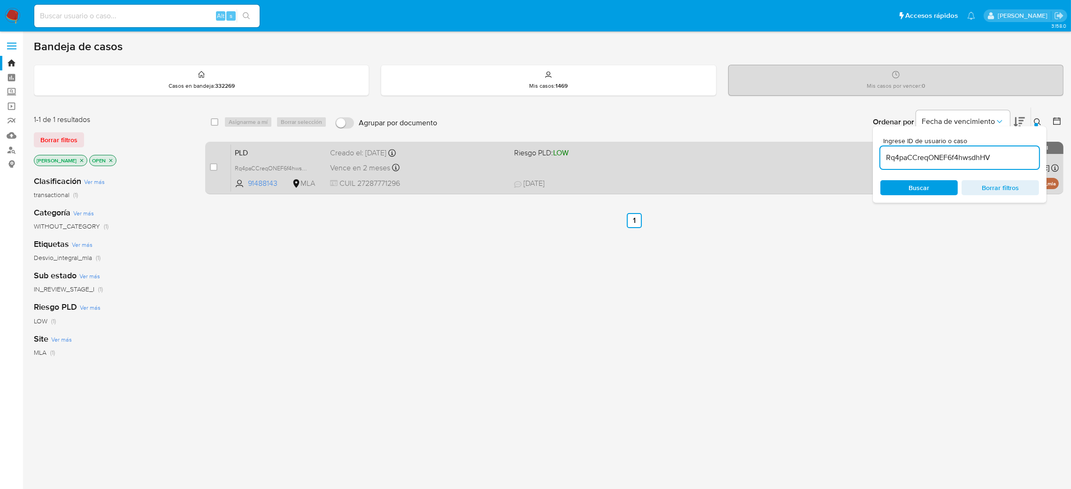
click at [440, 172] on div "Vence en 2 meses Vence el [DATE] 12:26:38" at bounding box center [418, 167] width 176 height 13
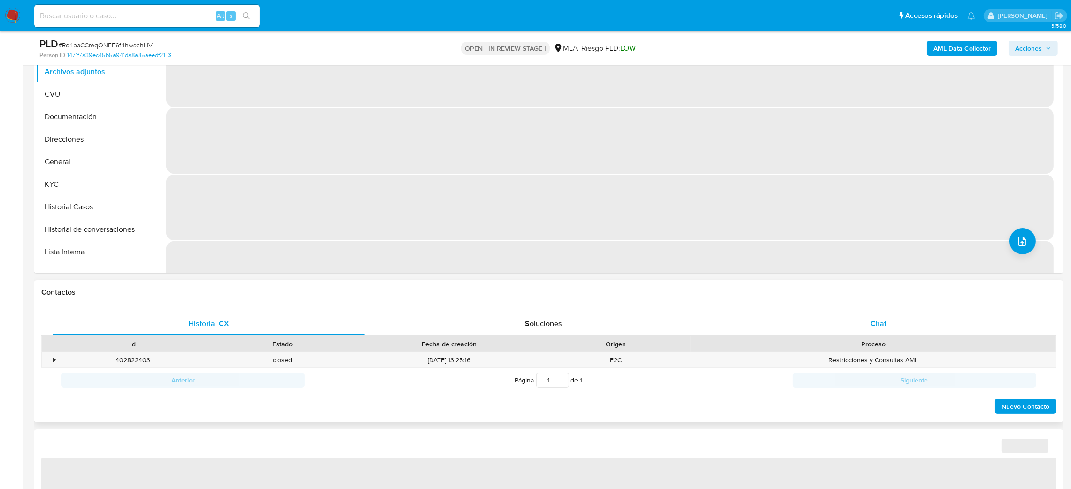
click at [880, 319] on span "Chat" at bounding box center [878, 323] width 16 height 11
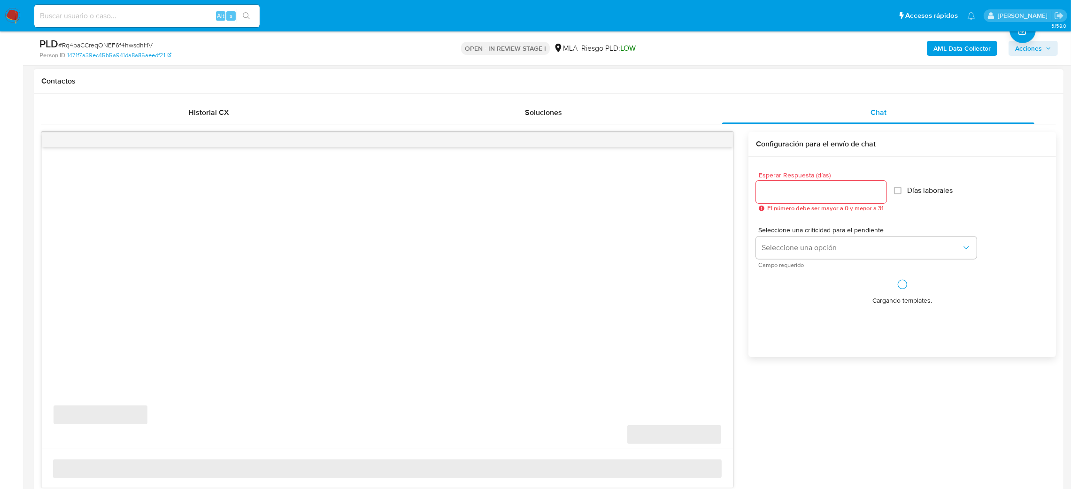
select select "10"
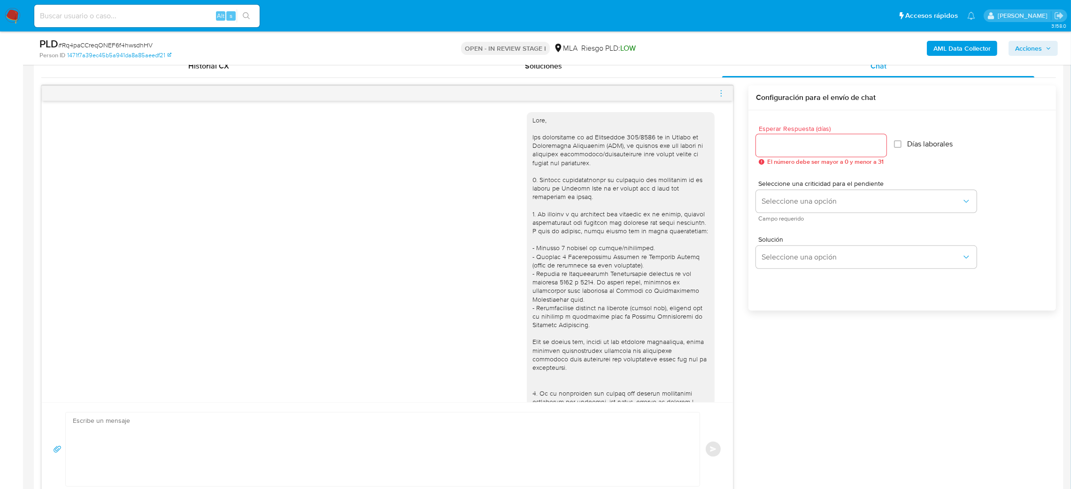
scroll to position [493, 0]
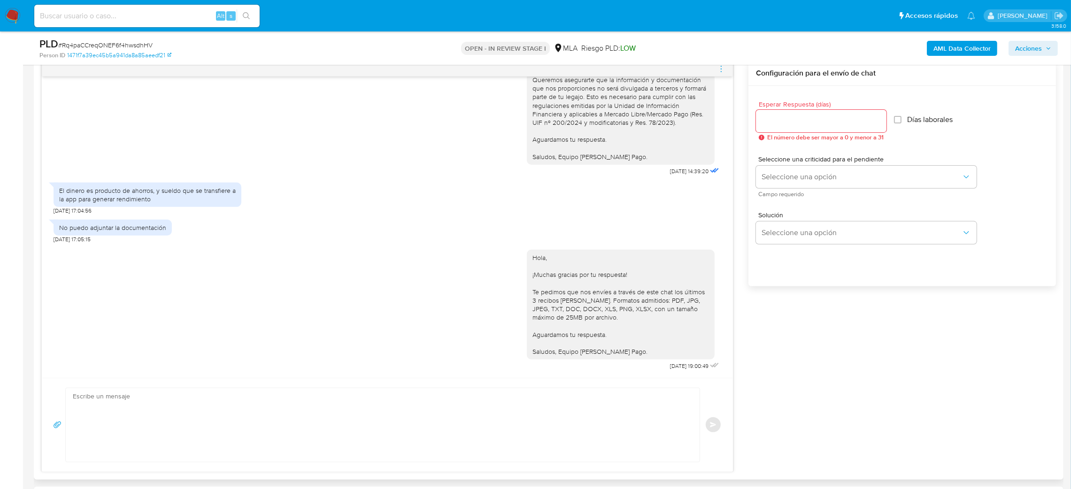
click at [112, 404] on textarea at bounding box center [380, 425] width 615 height 74
paste textarea "Hola, Esperamos que te encuentres muy bien. Te consultamos si tuviste oportunid…"
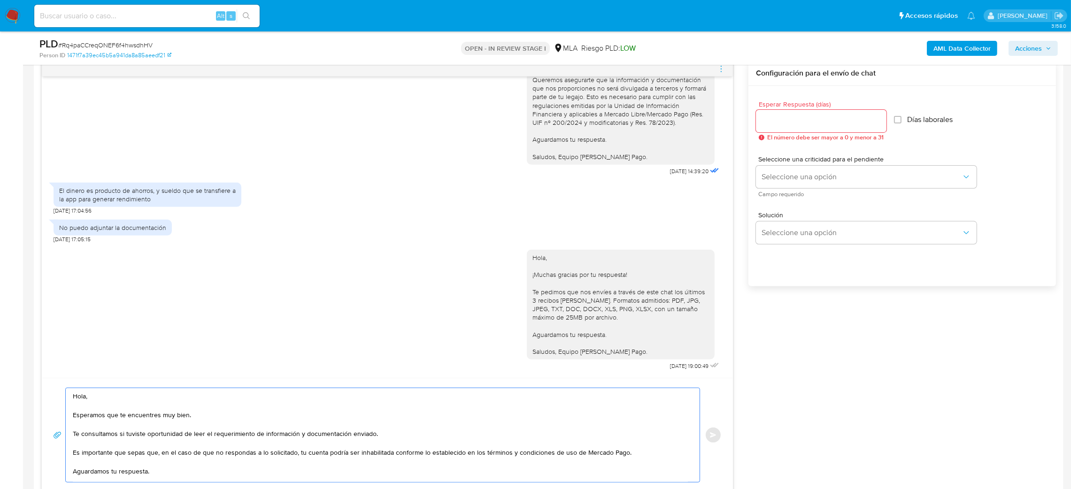
scroll to position [43, 0]
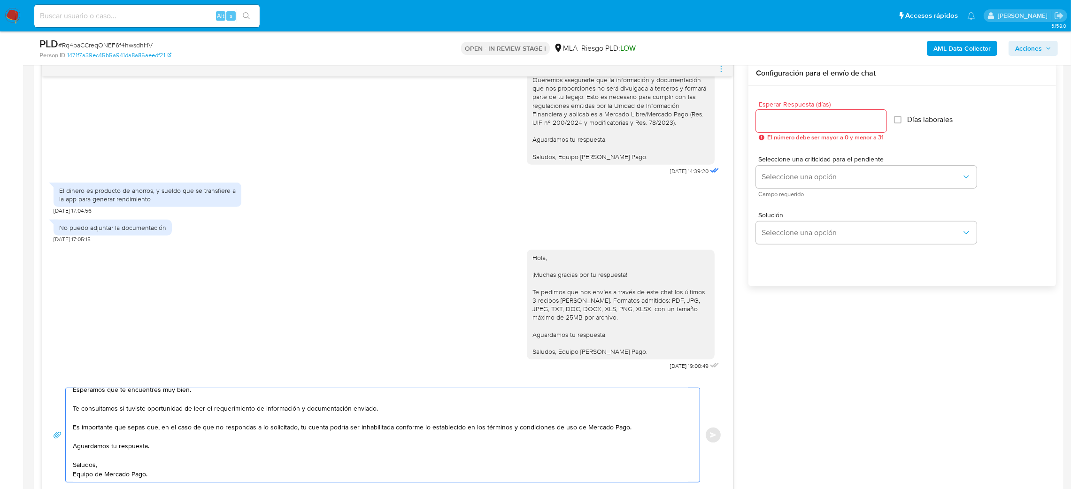
type textarea "Hola, Esperamos que te encuentres muy bien. Te consultamos si tuviste oportunid…"
click at [792, 120] on input "Esperar Respuesta (días)" at bounding box center [821, 121] width 130 height 12
type input "2"
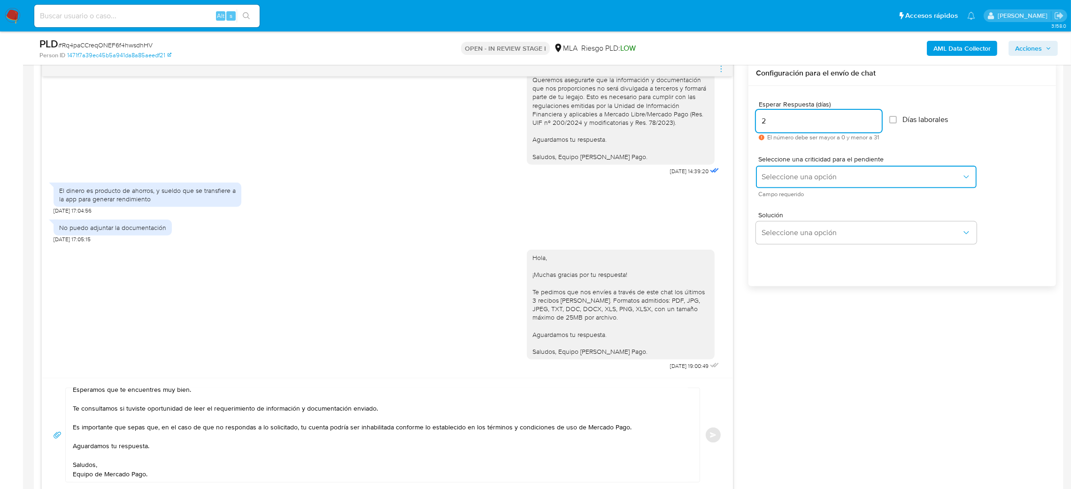
click at [767, 175] on span "Seleccione una opción" at bounding box center [861, 176] width 200 height 9
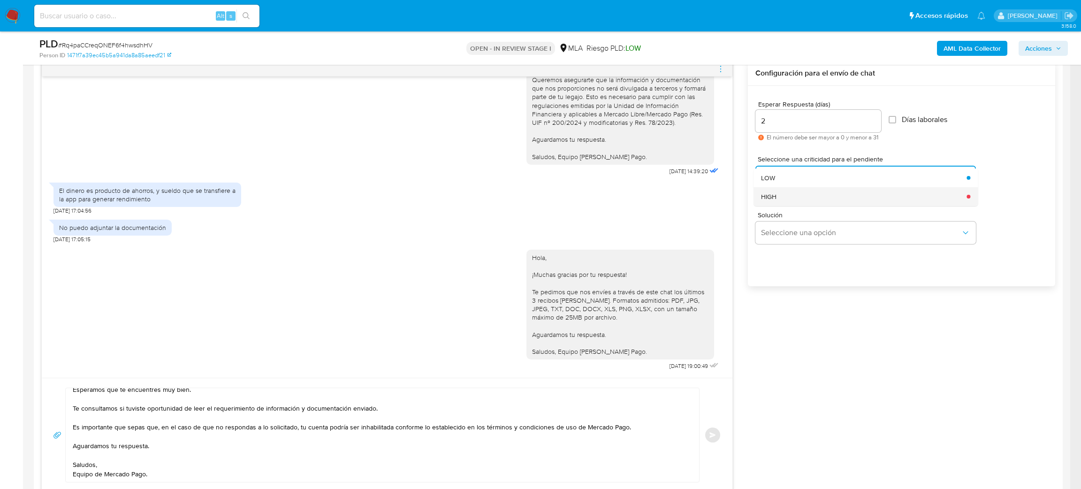
click at [773, 196] on span "HIGH" at bounding box center [768, 196] width 15 height 8
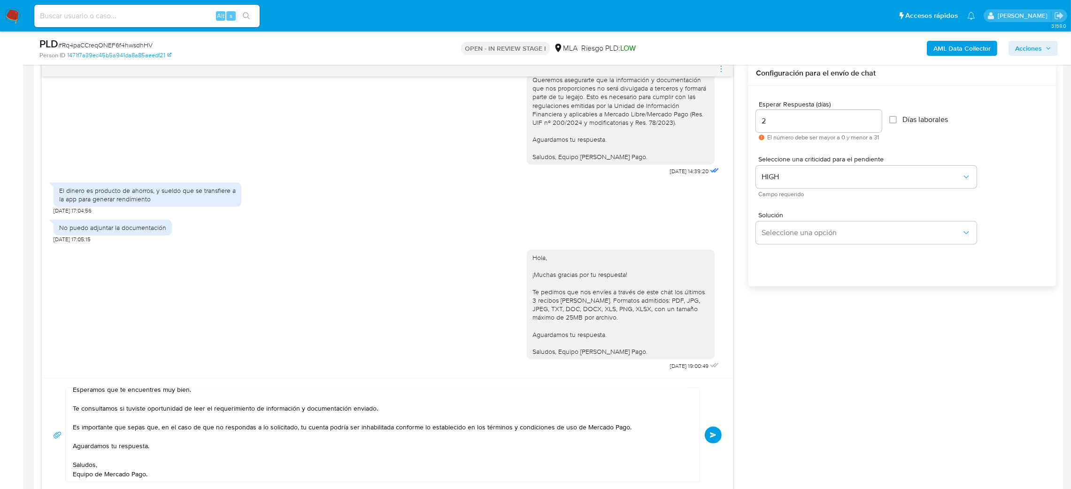
click at [708, 436] on button "Enviar" at bounding box center [712, 435] width 17 height 17
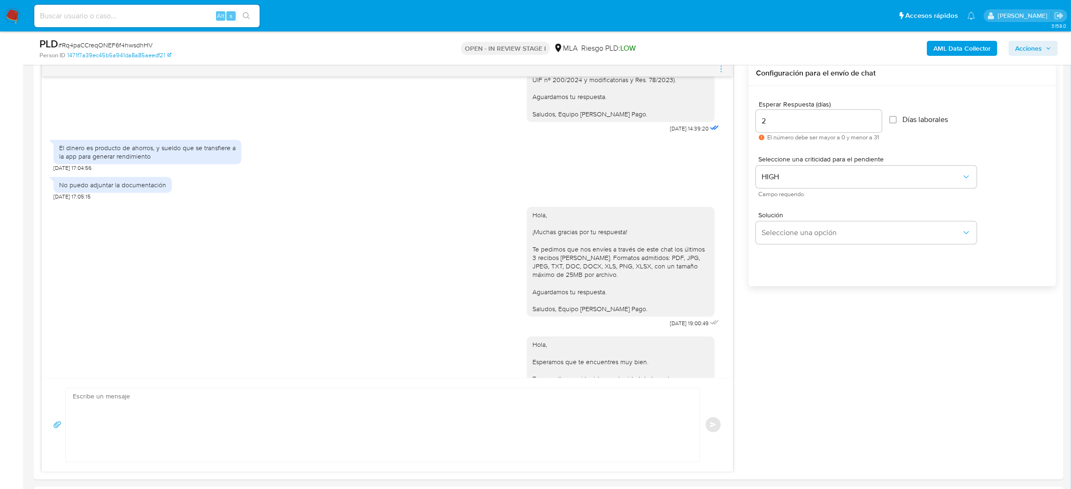
scroll to position [824, 0]
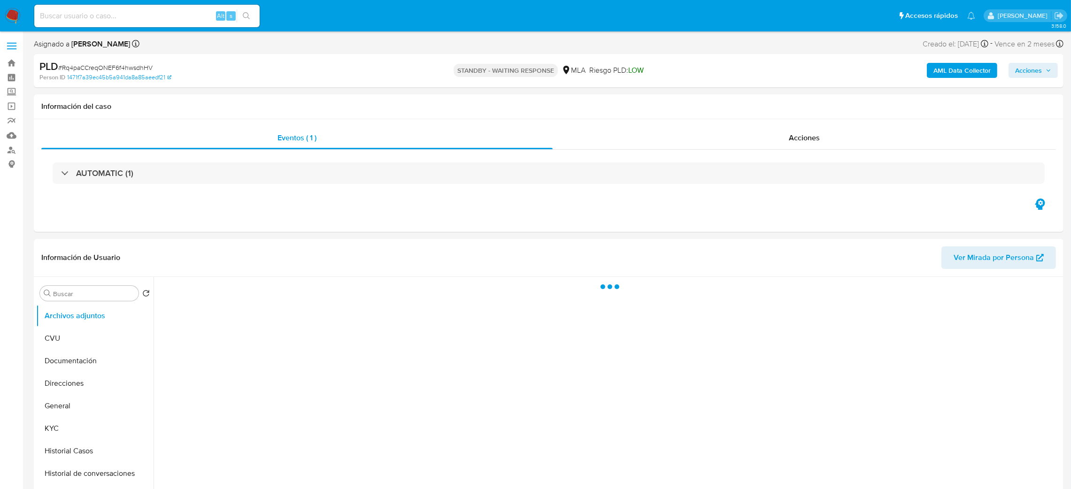
click at [168, 10] on input at bounding box center [146, 16] width 225 height 12
paste input "8BKuNfhGqselxA0ct5prLnK5"
type input "8BKuNfhGqselxA0ct5prLnK5"
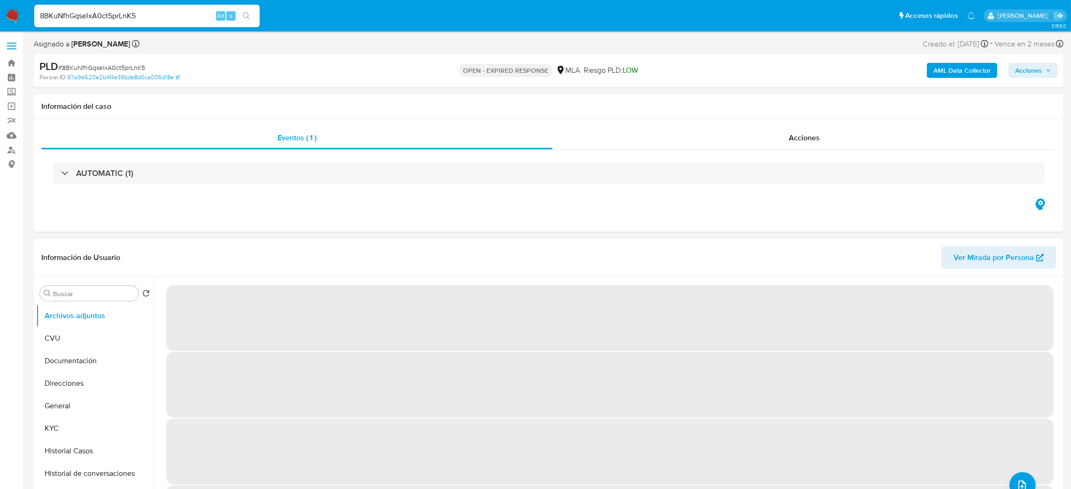
click at [106, 69] on span "# 8BKuNfhGqselxA0ct5prLnK5" at bounding box center [101, 67] width 87 height 9
select select "10"
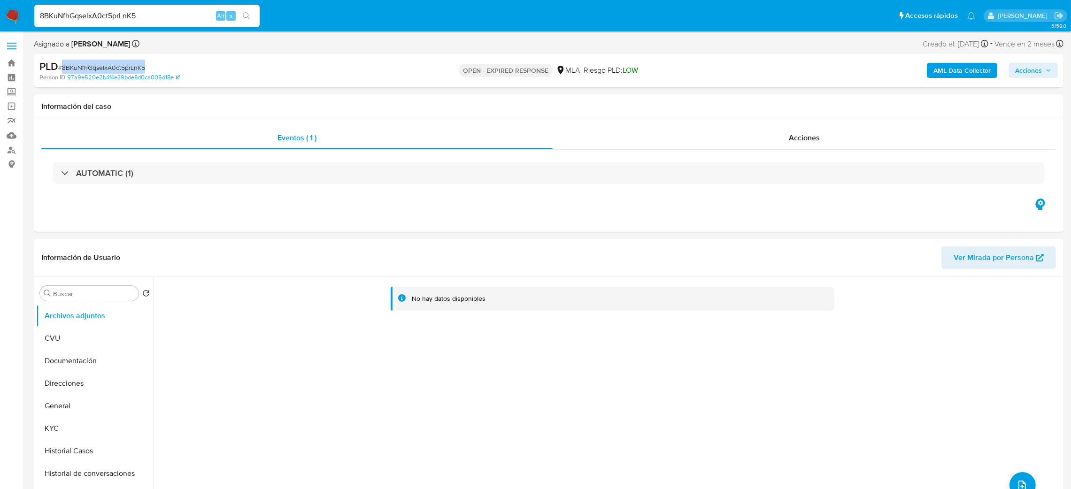
click at [106, 69] on span "# 8BKuNfhGqselxA0ct5prLnK5" at bounding box center [101, 67] width 87 height 9
click at [9, 16] on img at bounding box center [13, 16] width 16 height 16
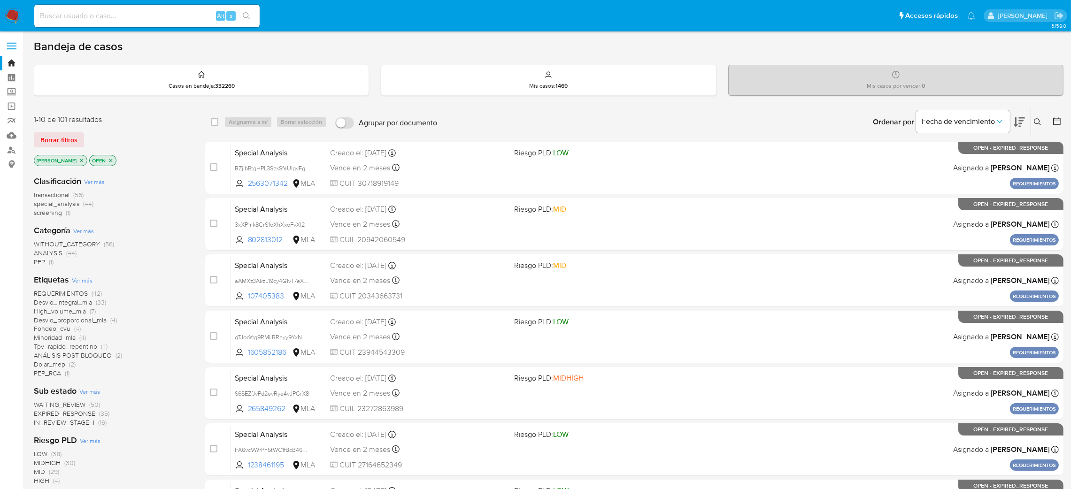
click at [1034, 123] on icon at bounding box center [1037, 122] width 8 height 8
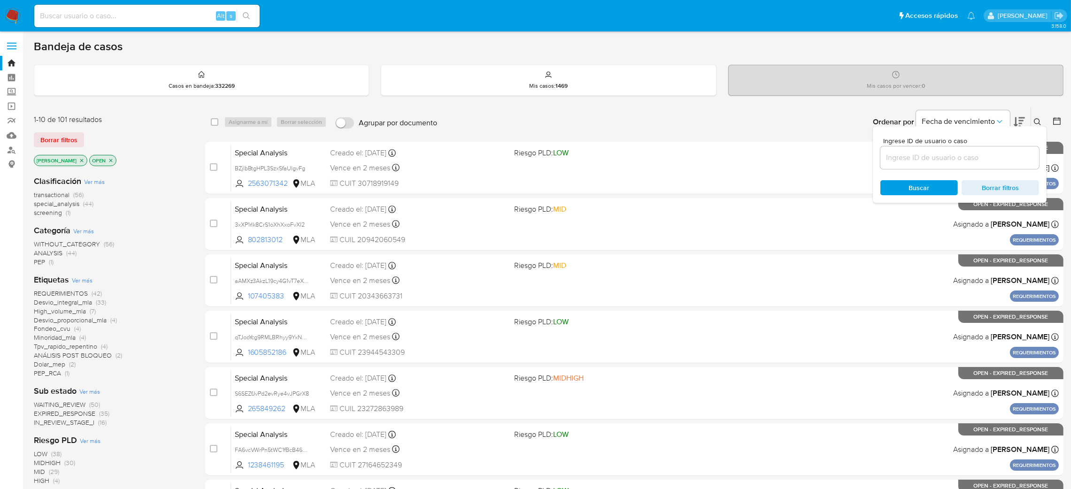
click at [947, 162] on input at bounding box center [959, 158] width 159 height 12
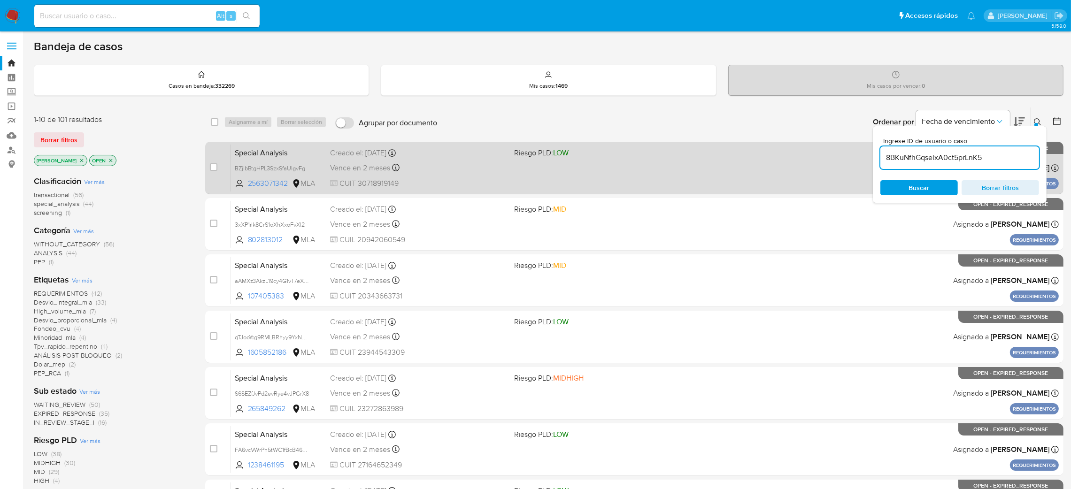
type input "8BKuNfhGqselxA0ct5prLnK5"
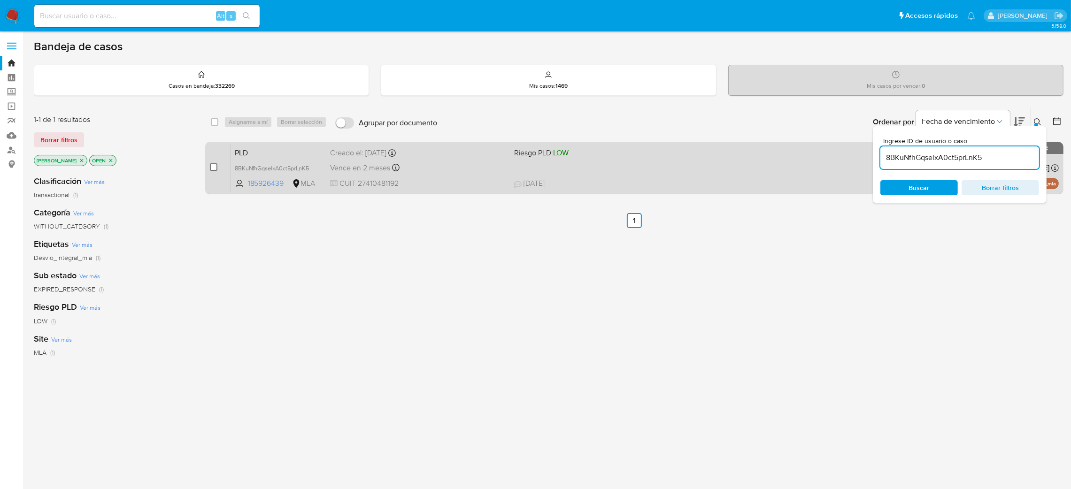
click at [214, 166] on input "checkbox" at bounding box center [214, 167] width 8 height 8
checkbox input "true"
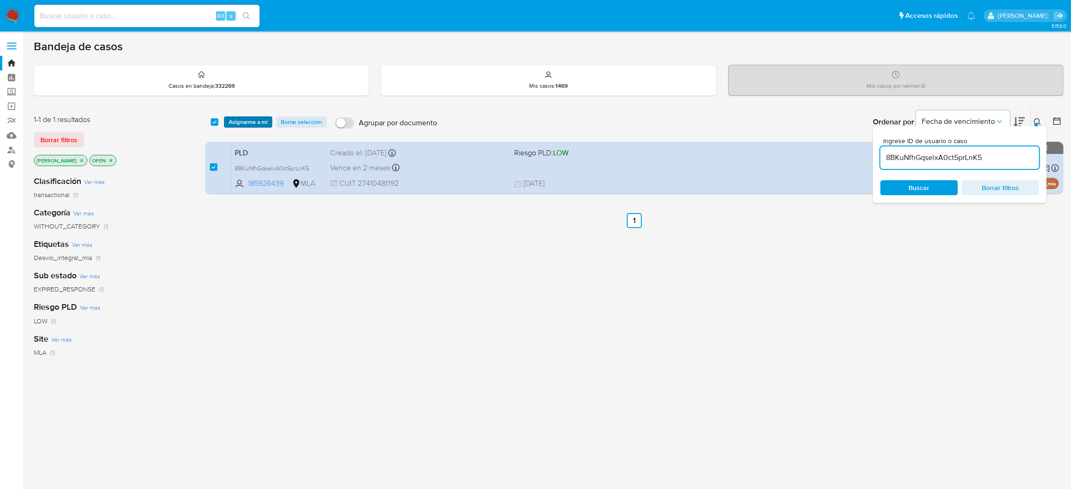
click at [248, 122] on span "Asignarme a mí" at bounding box center [248, 121] width 39 height 9
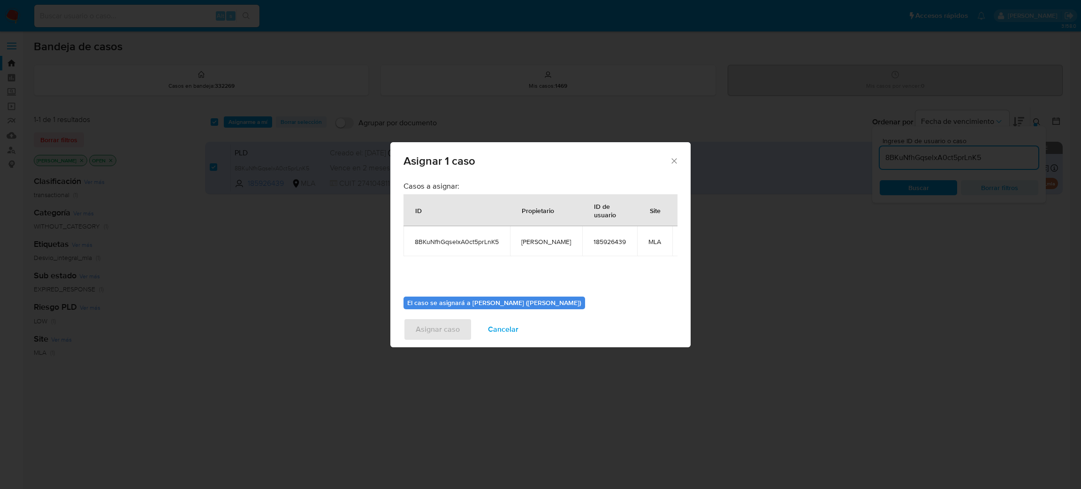
click at [533, 242] on span "[PERSON_NAME]" at bounding box center [546, 241] width 50 height 8
copy span "[PERSON_NAME]"
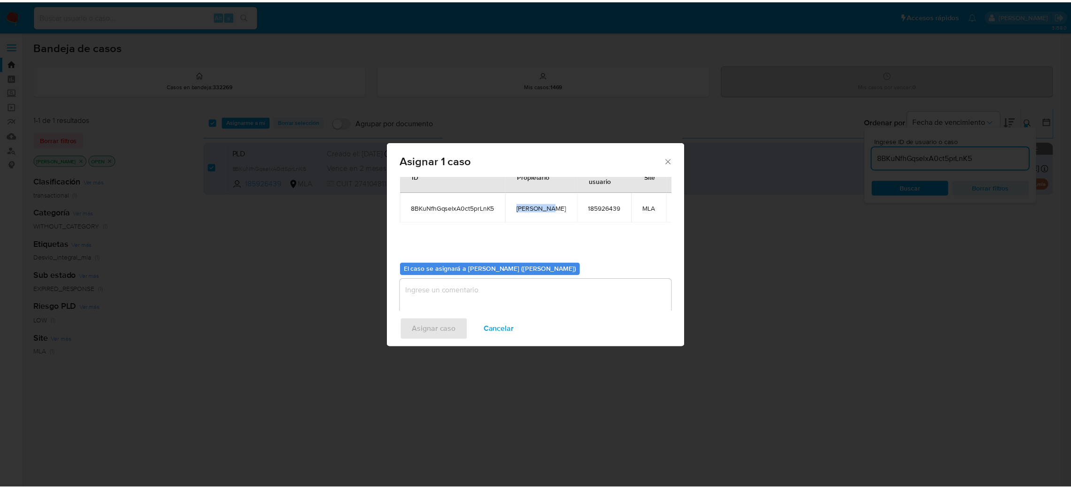
scroll to position [48, 0]
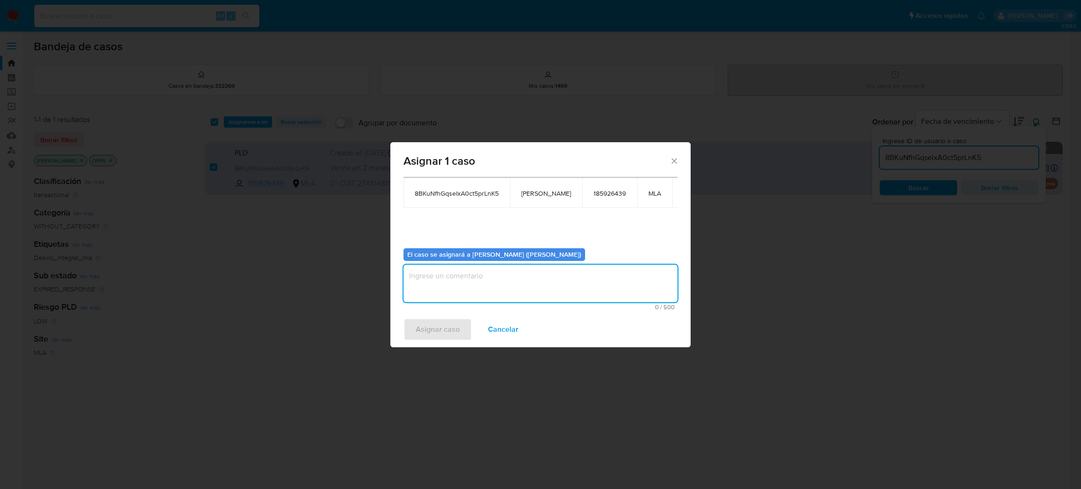
click at [457, 275] on textarea "assign-modal" at bounding box center [541, 284] width 274 height 38
paste textarea "[PERSON_NAME]"
type textarea "[PERSON_NAME]"
click at [452, 329] on span "Asignar caso" at bounding box center [438, 329] width 44 height 21
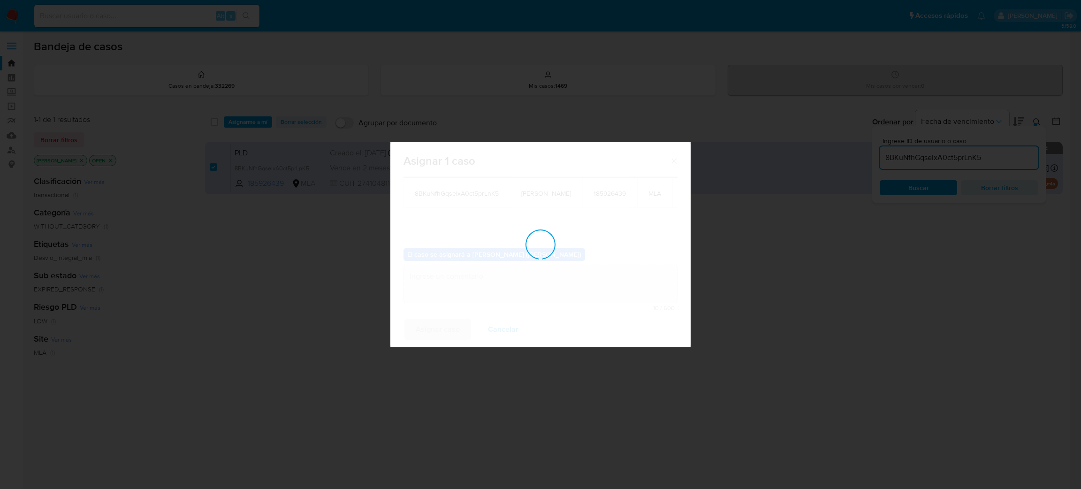
checkbox input "false"
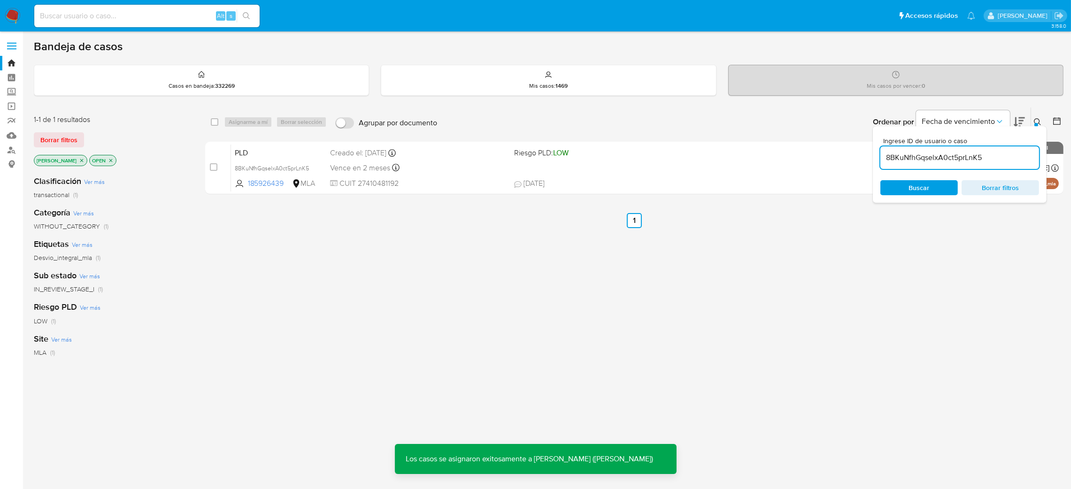
click at [299, 151] on span "PLD" at bounding box center [279, 152] width 88 height 12
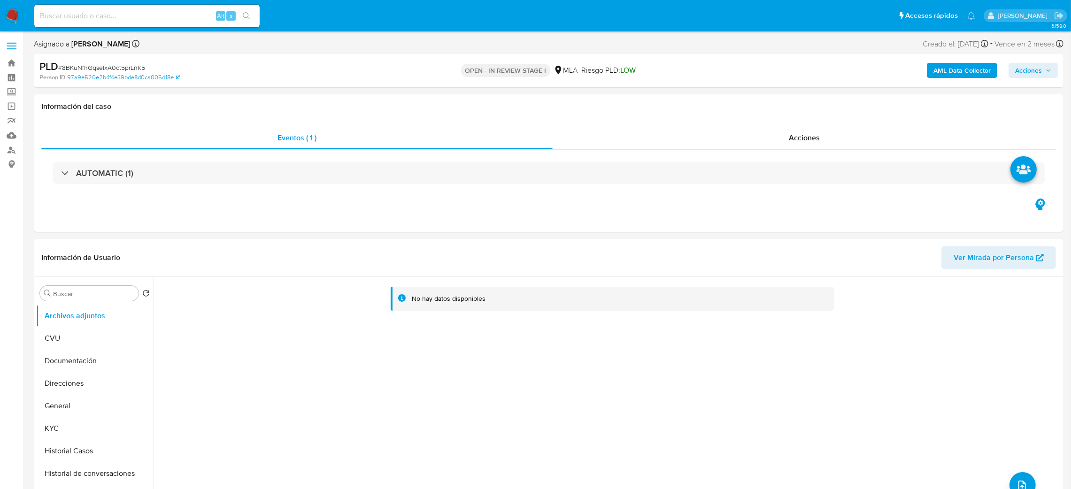
select select "10"
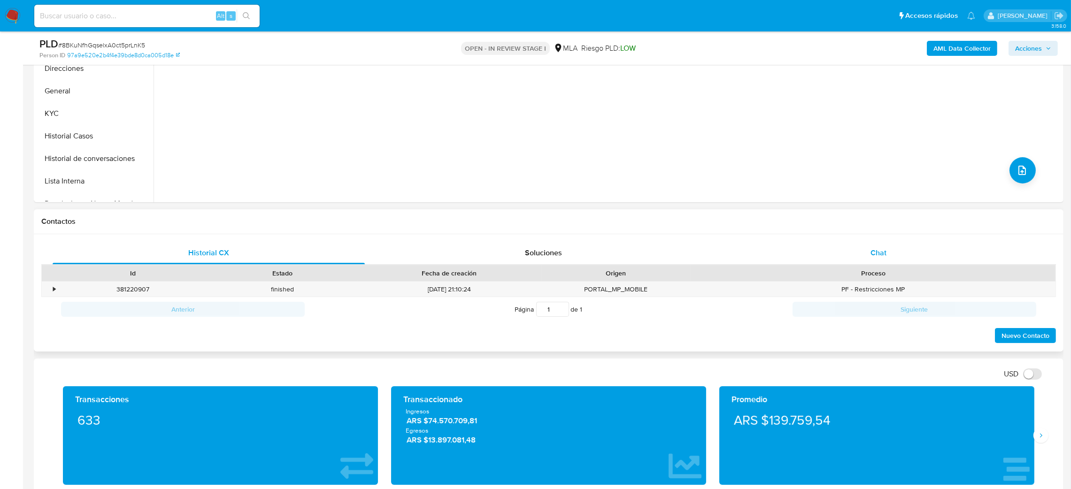
click at [893, 242] on div "Chat" at bounding box center [878, 253] width 312 height 23
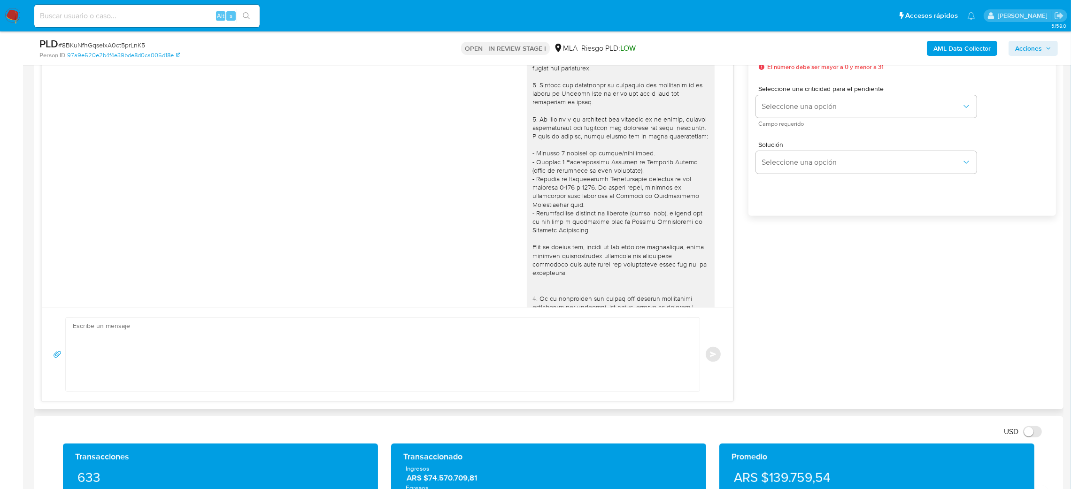
scroll to position [927, 0]
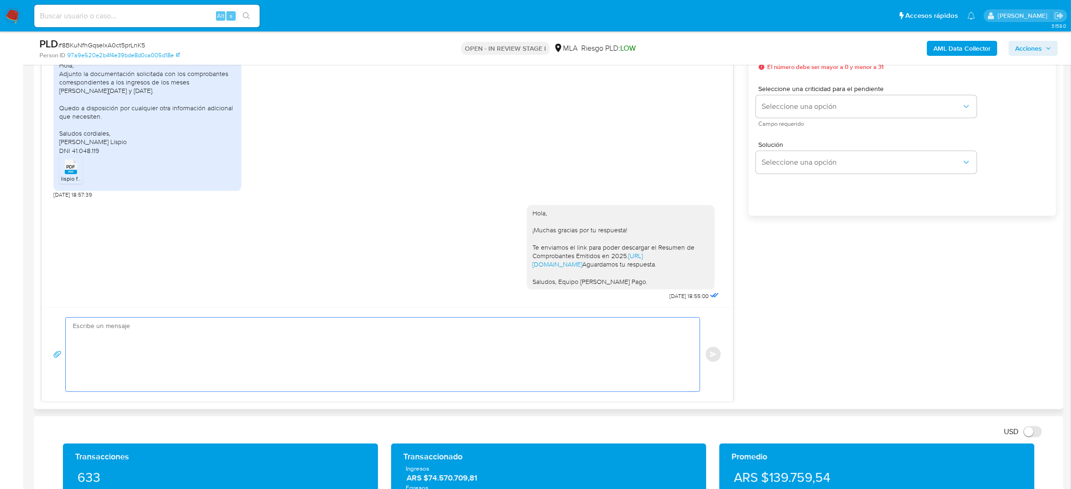
click at [162, 335] on textarea at bounding box center [380, 355] width 615 height 74
paste textarea "Hola, Esperamos que te encuentres muy bien. Te consultamos si tuviste oportunid…"
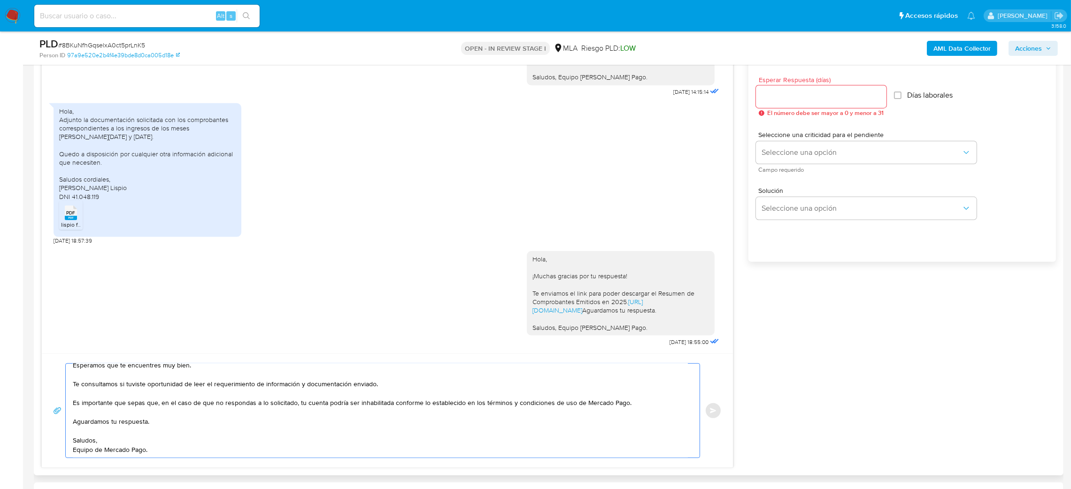
scroll to position [493, 0]
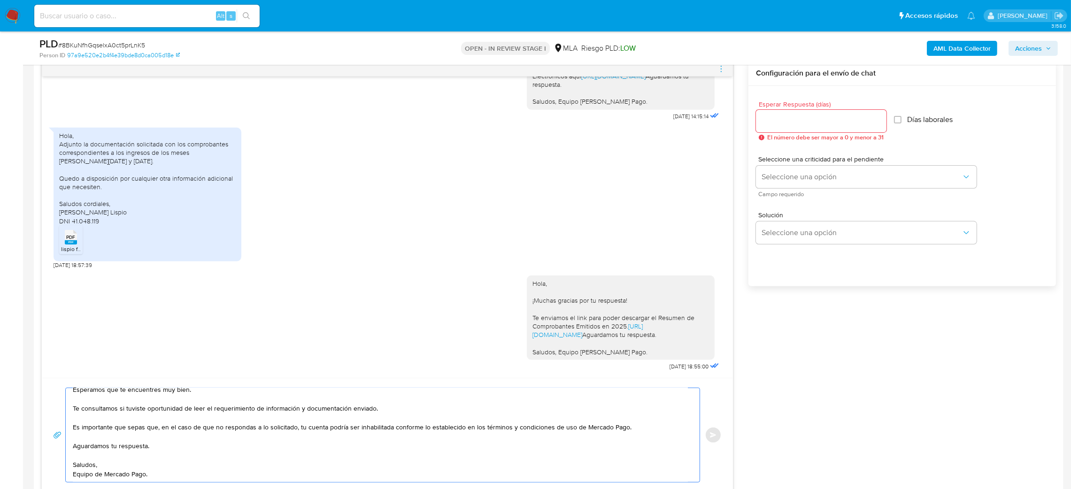
type textarea "Hola, Esperamos que te encuentres muy bien. Te consultamos si tuviste oportunid…"
click at [765, 119] on input "Esperar Respuesta (días)" at bounding box center [821, 121] width 130 height 12
type input "2"
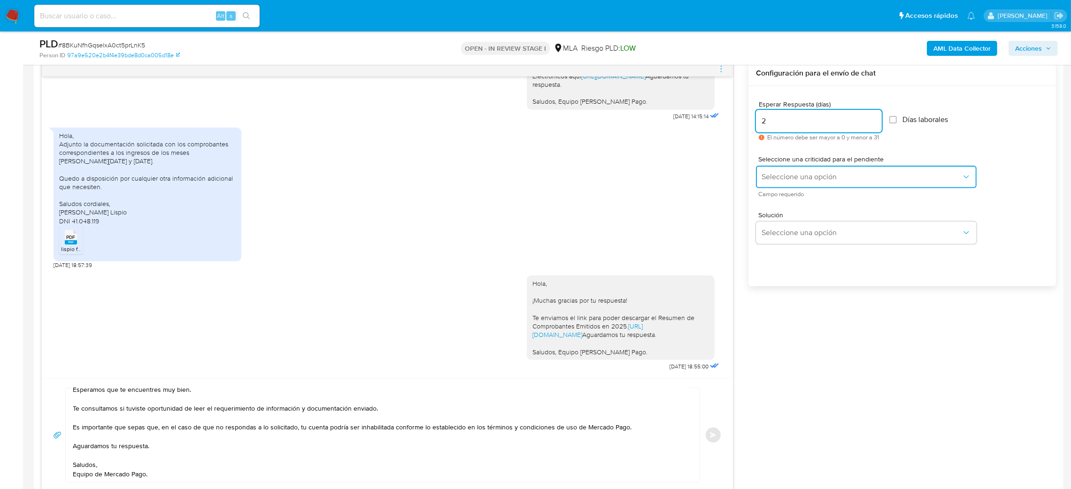
click at [772, 174] on span "Seleccione una opción" at bounding box center [861, 176] width 200 height 9
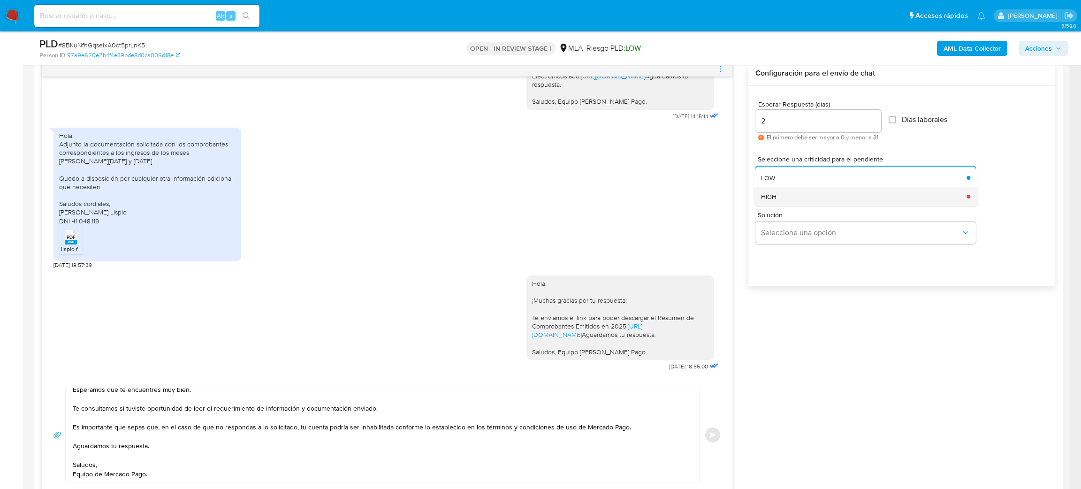
click at [773, 199] on span "HIGH" at bounding box center [768, 196] width 15 height 8
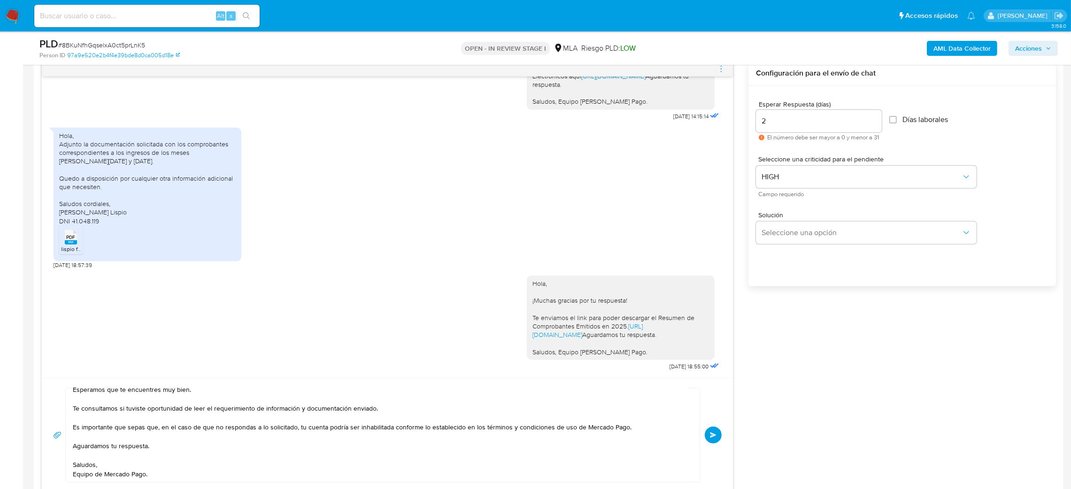
click at [716, 433] on button "Enviar" at bounding box center [712, 435] width 17 height 17
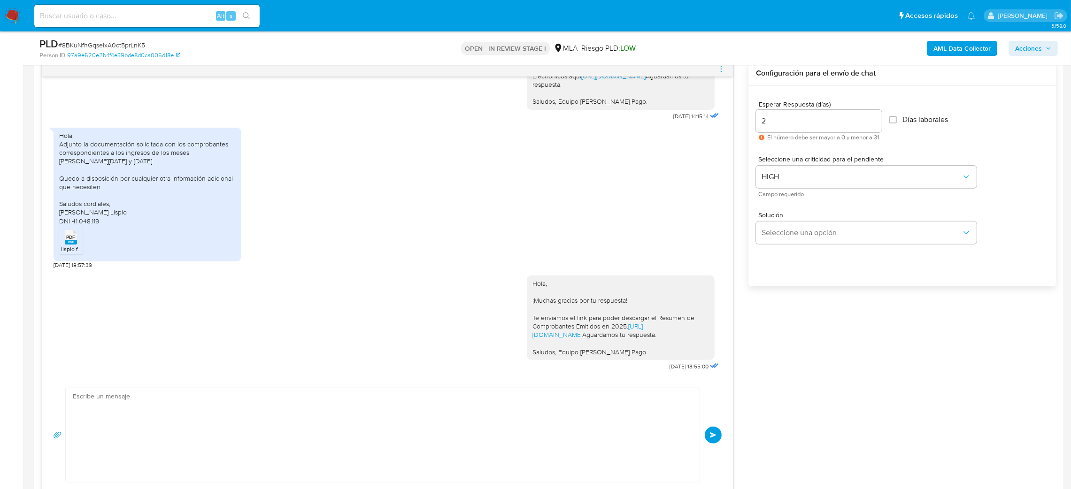
scroll to position [1091, 0]
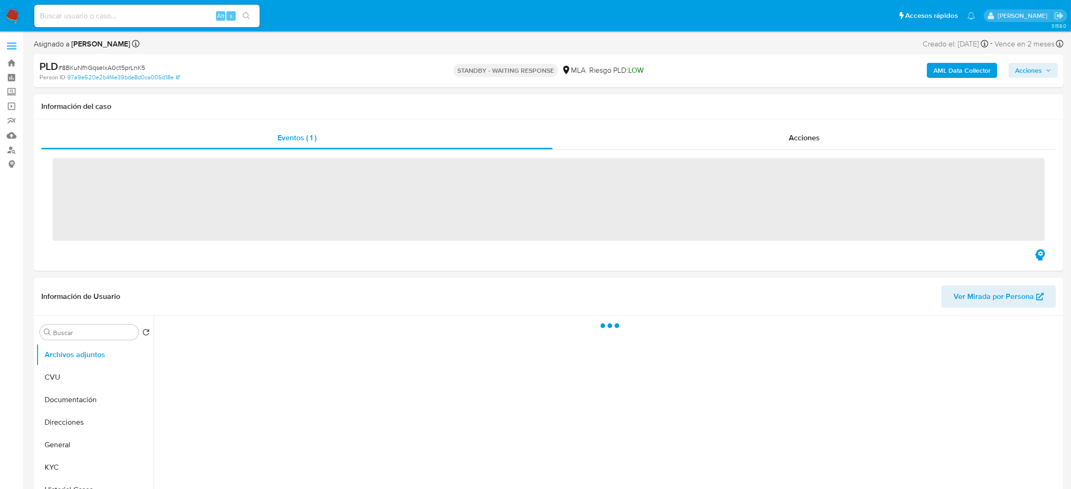
click at [147, 16] on input at bounding box center [146, 16] width 225 height 12
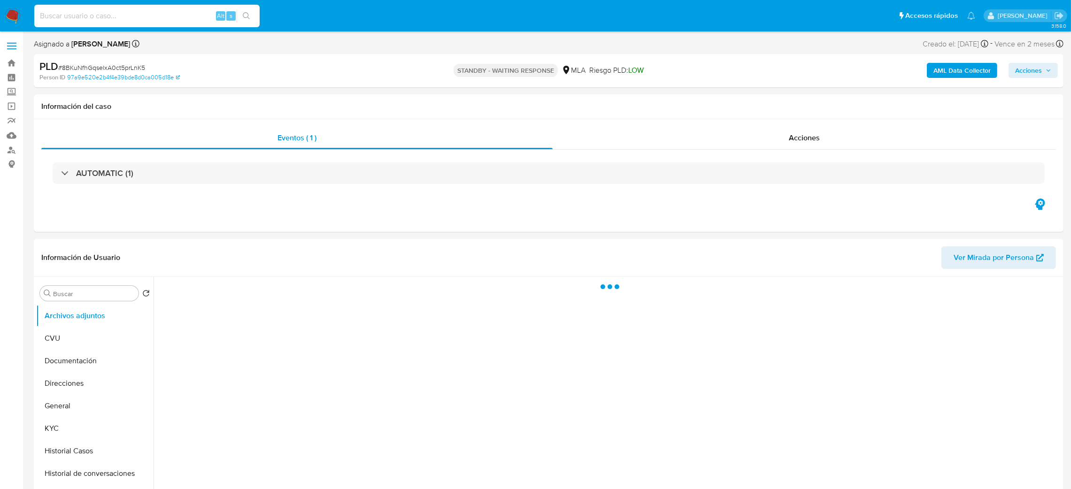
paste input "LLIAf8VxJ8smxPlk75jp6pTv"
type input "LLIAf8VxJ8smxPlk75jp6pTv"
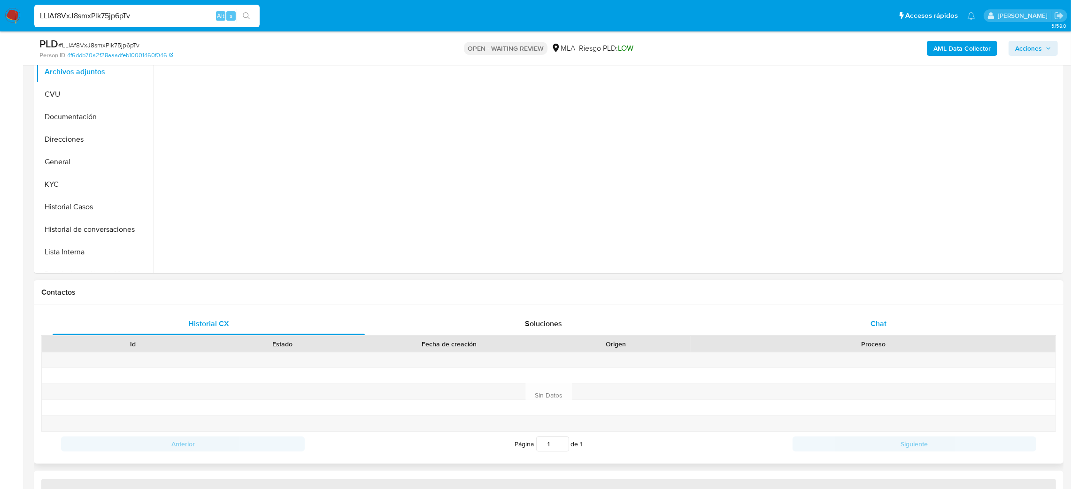
click at [881, 330] on div "Chat" at bounding box center [878, 324] width 312 height 23
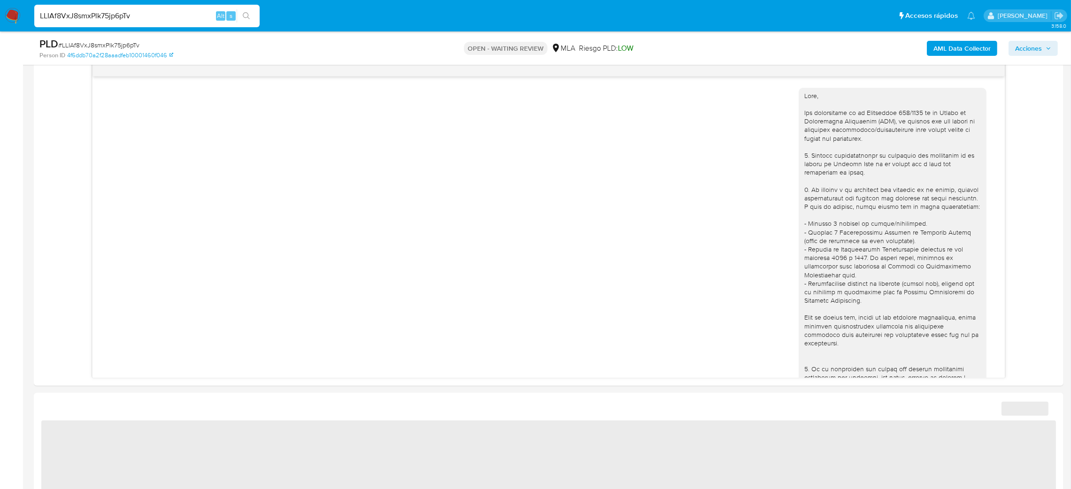
scroll to position [623, 0]
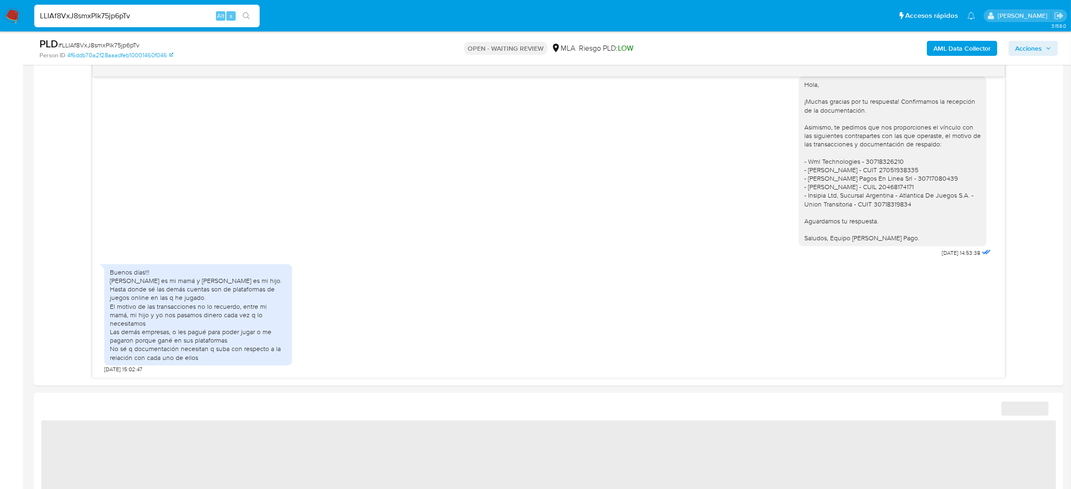
select select "10"
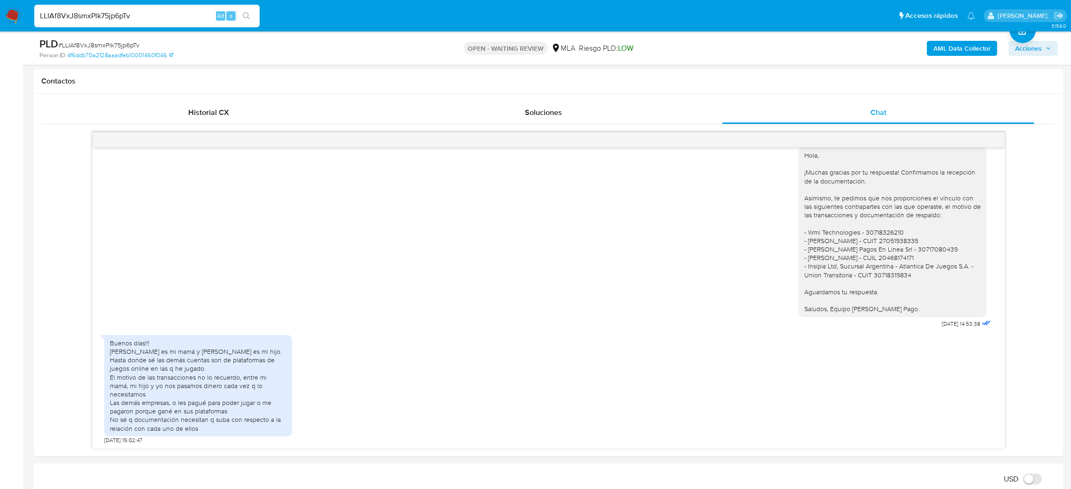
drag, startPoint x: 140, startPoint y: 14, endPoint x: 0, endPoint y: 13, distance: 139.9
click at [0, 13] on nav "Pausado Ver notificaciones LLIAf8VxJ8smxPlk75jp6pTv Alt s Accesos rápidos Presi…" at bounding box center [535, 15] width 1071 height 31
paste input "10JcIJpsWpRv2x6zmGnhqWyR"
type input "10JcIJpsWpRv2x6zmGnhqWyR"
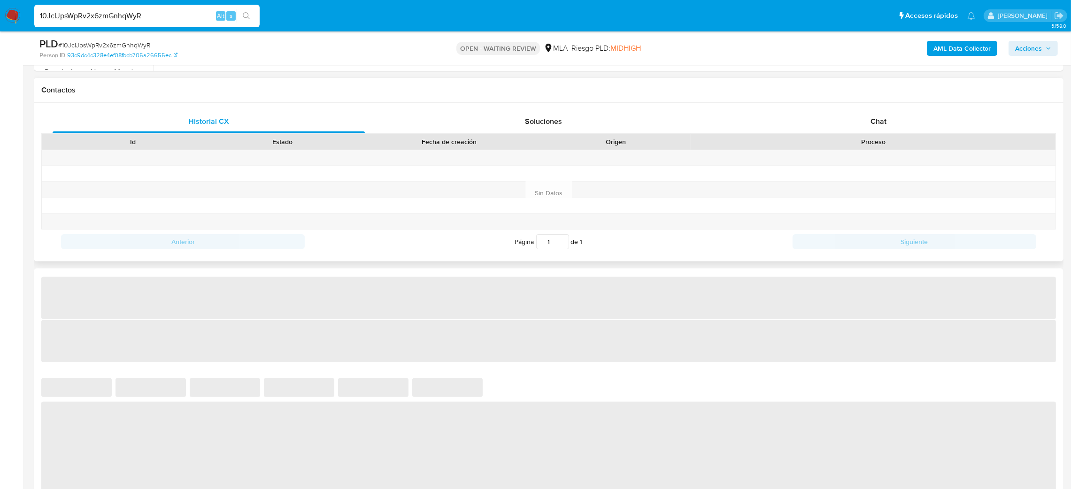
scroll to position [422, 0]
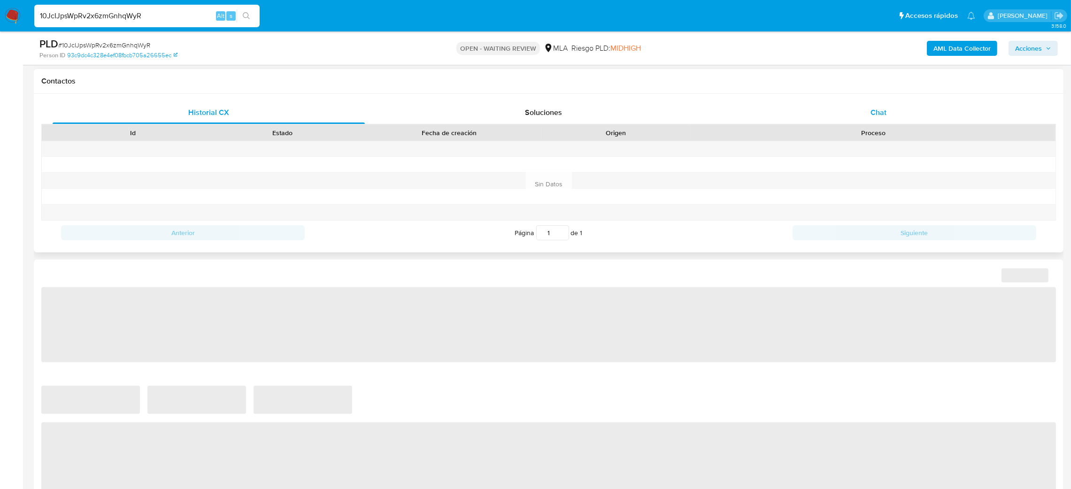
click at [895, 109] on div "Chat" at bounding box center [878, 112] width 312 height 23
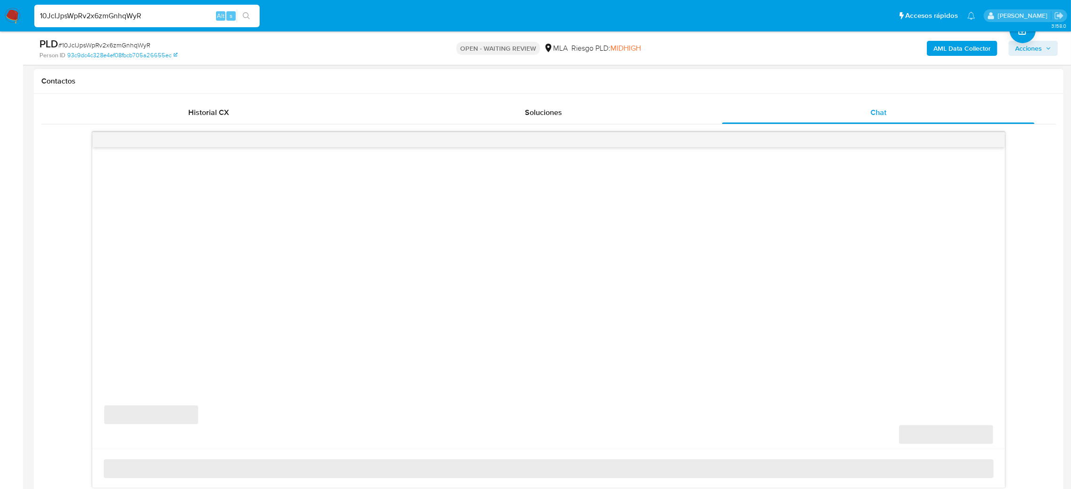
select select "10"
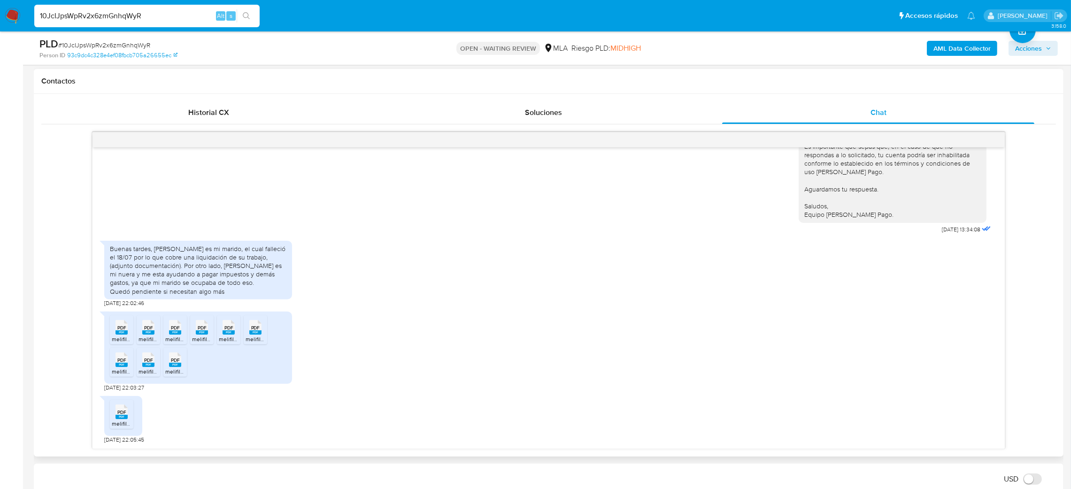
scroll to position [877, 0]
drag, startPoint x: 167, startPoint y: 14, endPoint x: 0, endPoint y: 19, distance: 167.2
click at [0, 19] on nav "Pausado Ver notificaciones 10JcIJpsWpRv2x6zmGnhqWyR Alt s Accesos rápidos Presi…" at bounding box center [535, 15] width 1071 height 31
paste input "zgAg8ZJ8RrRwTaJO2WQC9Z7N"
type input "zgAg8ZJ8RrRwTaJO2WQC9Z7N"
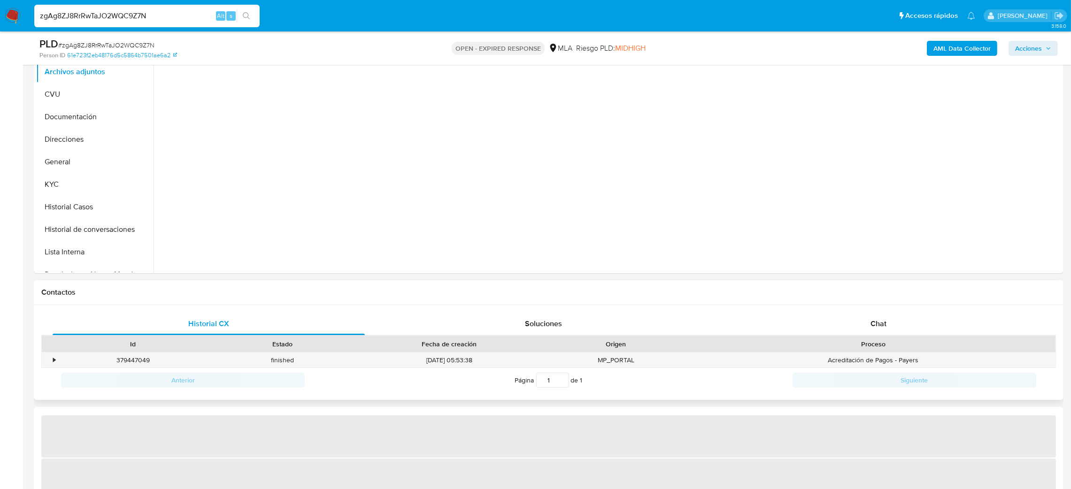
click at [896, 310] on div "Historial CX Soluciones Chat Id Estado Fecha de creación Origen Proceso • 37944…" at bounding box center [548, 352] width 1029 height 95
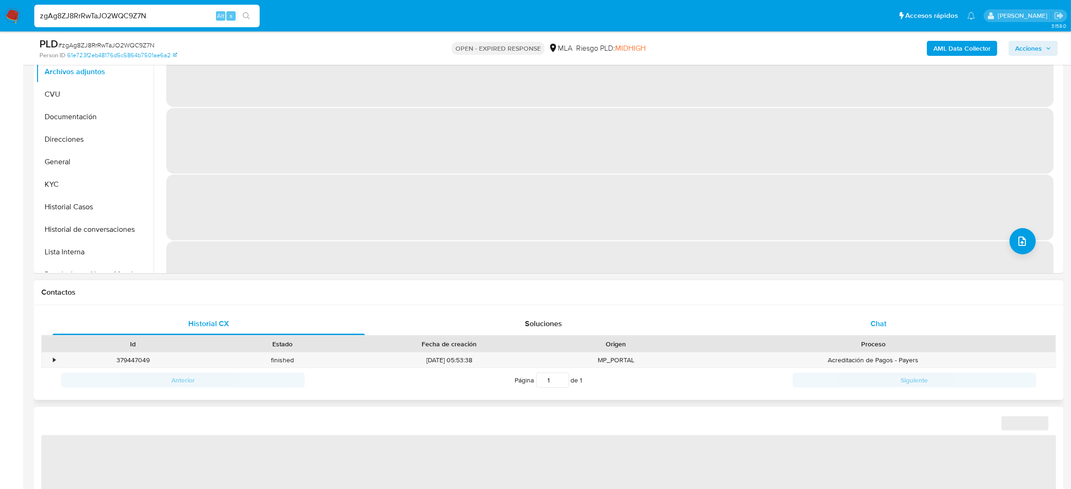
click at [900, 323] on div "Chat" at bounding box center [878, 324] width 312 height 23
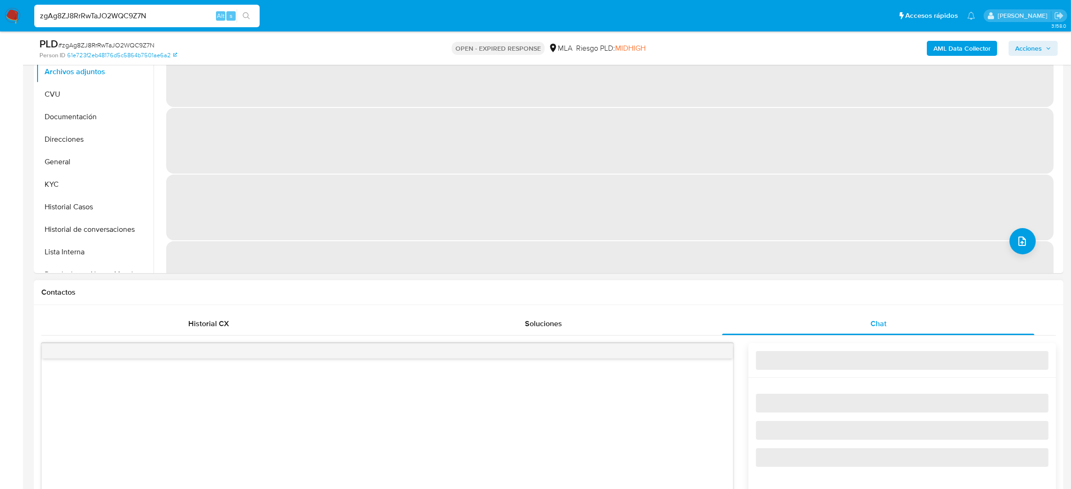
select select "10"
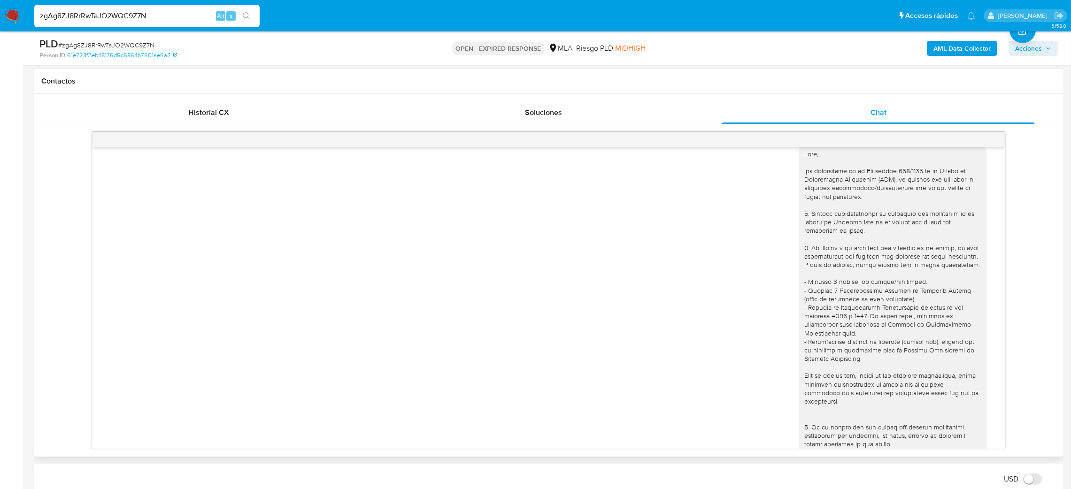
scroll to position [646, 0]
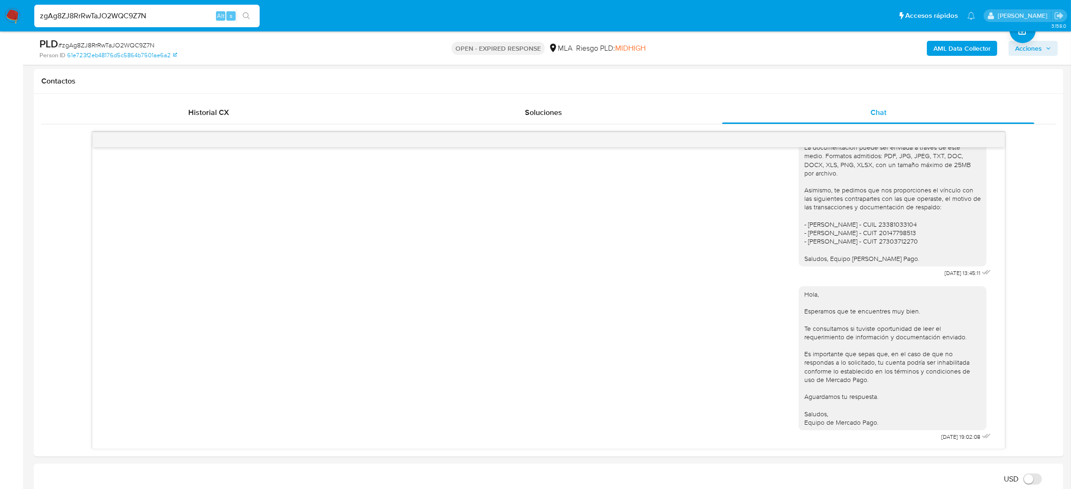
click at [142, 46] on span "# zgAg8ZJ8RrRwTaJO2WQC9Z7N" at bounding box center [106, 44] width 96 height 9
copy span "zgAg8ZJ8RrRwTaJO2WQC9Z7N"
click at [3, 8] on nav "Pausado Ver notificaciones zgAg8ZJ8RrRwTaJO2WQC9Z7N Alt s Accesos rápidos Presi…" at bounding box center [535, 15] width 1071 height 31
click at [10, 15] on img at bounding box center [13, 16] width 16 height 16
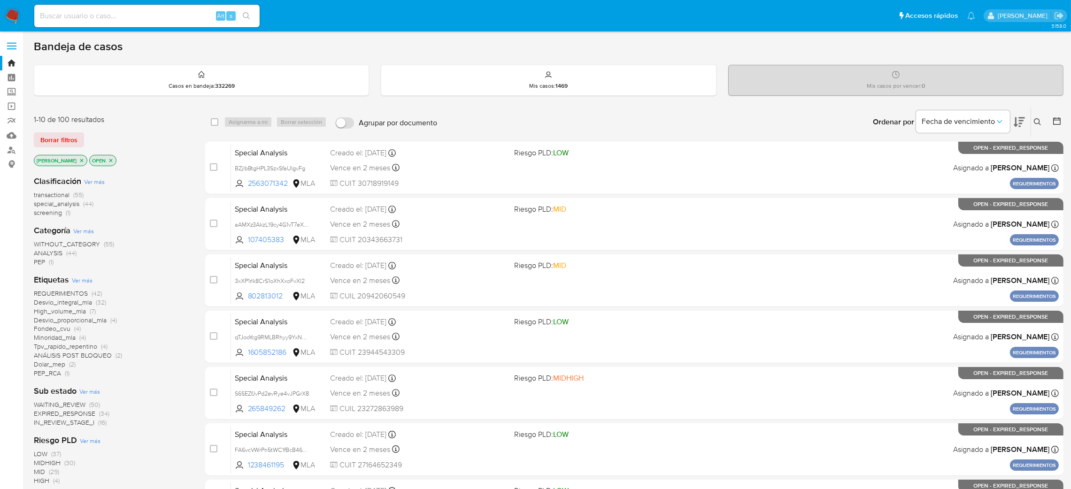
drag, startPoint x: 1037, startPoint y: 123, endPoint x: 1018, endPoint y: 131, distance: 21.4
click at [1037, 122] on icon at bounding box center [1037, 122] width 8 height 8
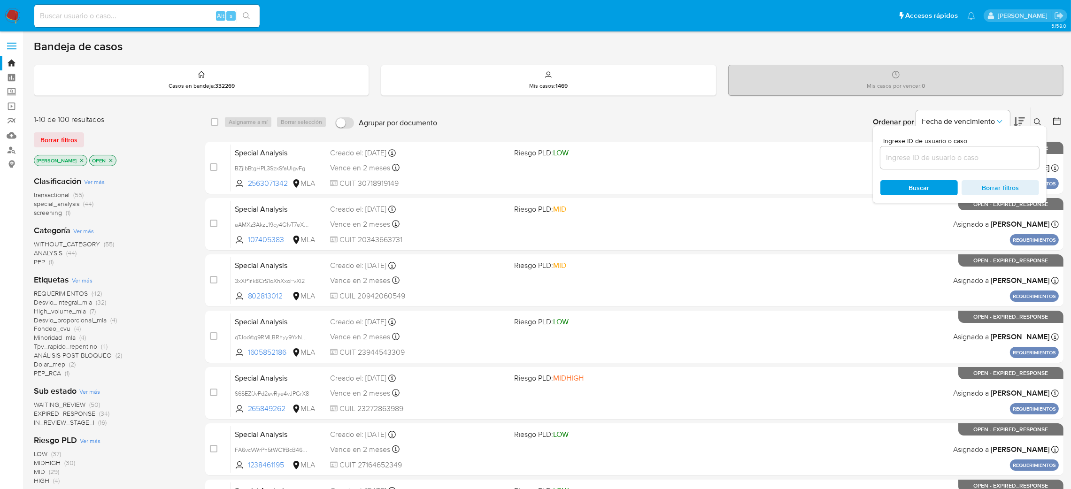
click at [944, 153] on input at bounding box center [959, 158] width 159 height 12
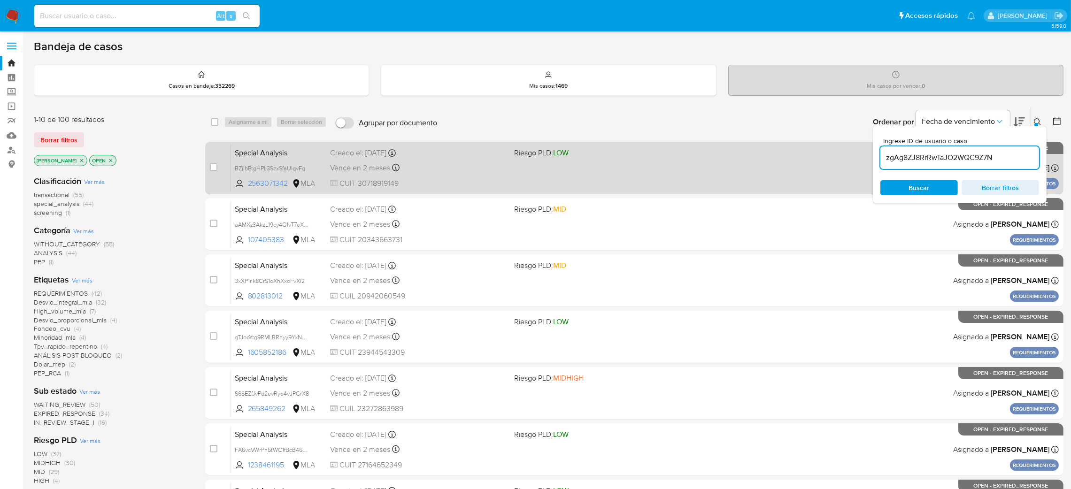
type input "zgAg8ZJ8RrRwTaJO2WQC9Z7N"
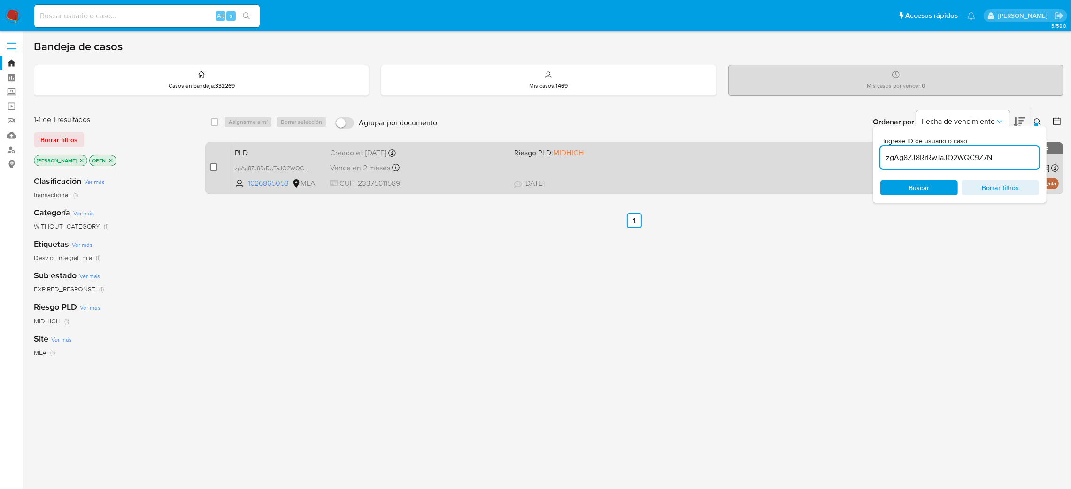
click at [214, 165] on input "checkbox" at bounding box center [214, 167] width 8 height 8
checkbox input "true"
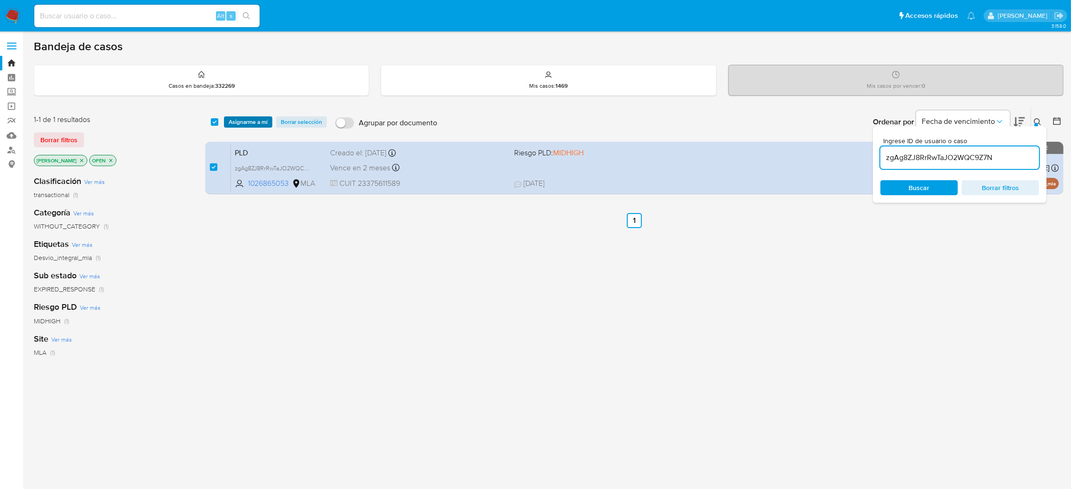
click at [247, 125] on span "Asignarme a mí" at bounding box center [248, 121] width 39 height 9
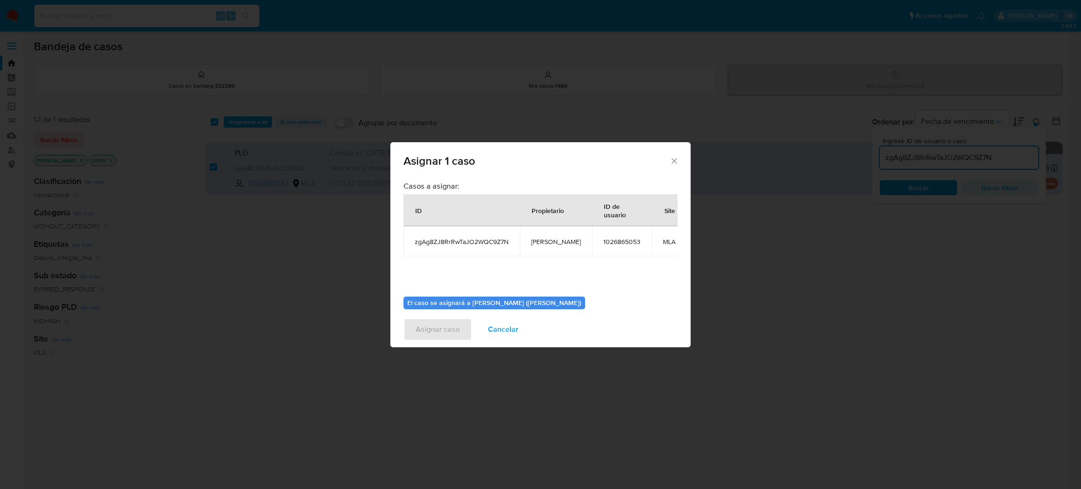
click at [543, 244] on span "[PERSON_NAME]" at bounding box center [556, 241] width 50 height 8
copy span "[PERSON_NAME]"
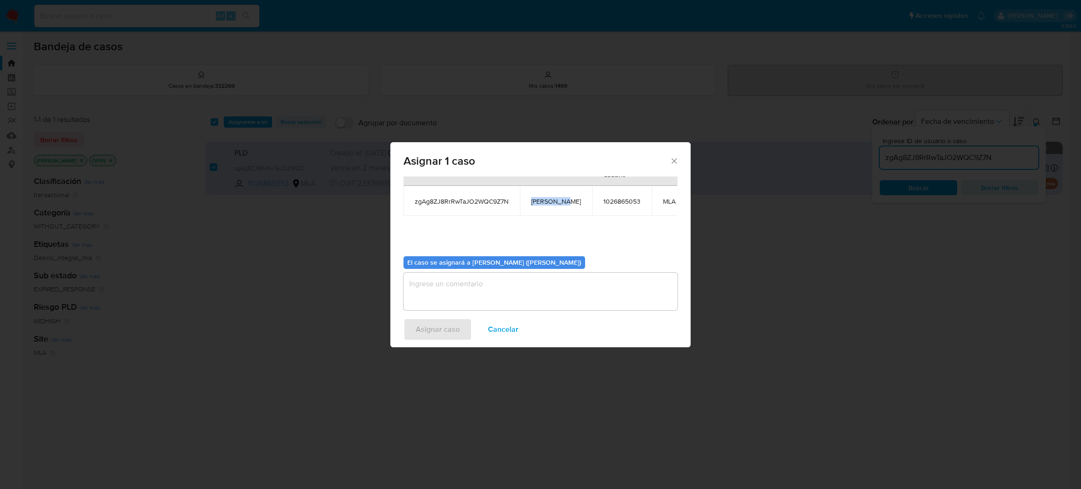
scroll to position [59, 0]
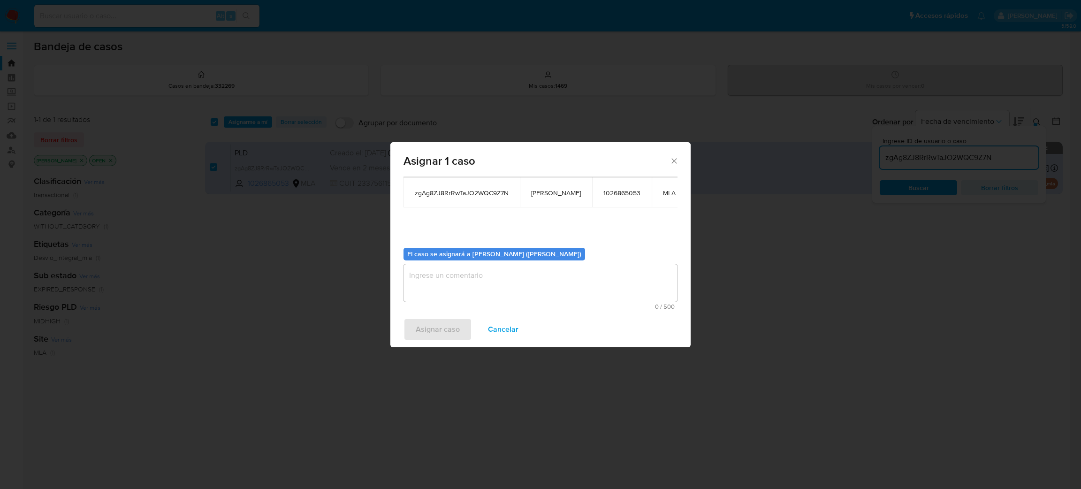
click at [482, 279] on textarea "assign-modal" at bounding box center [541, 283] width 274 height 38
paste textarea "[PERSON_NAME]"
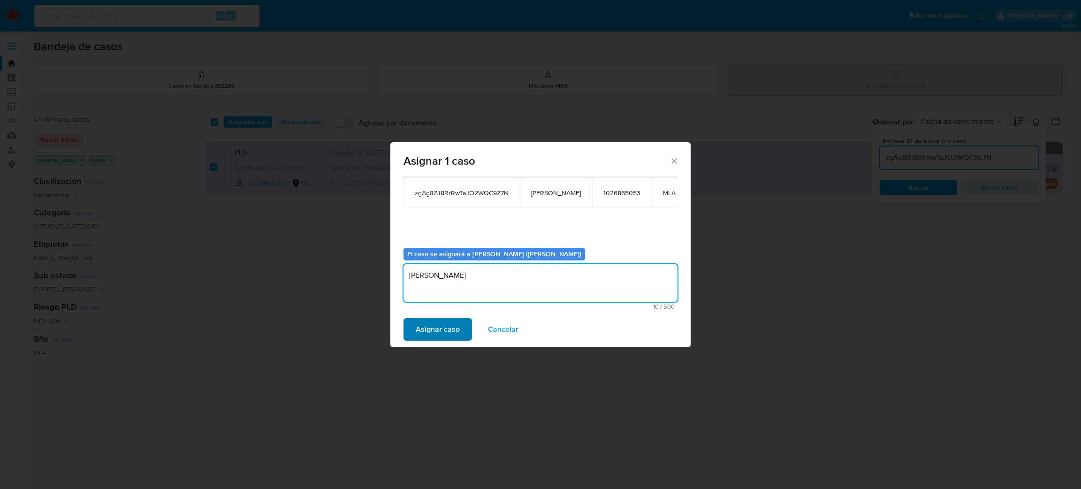
type textarea "[PERSON_NAME]"
click at [445, 326] on span "Asignar caso" at bounding box center [438, 329] width 44 height 21
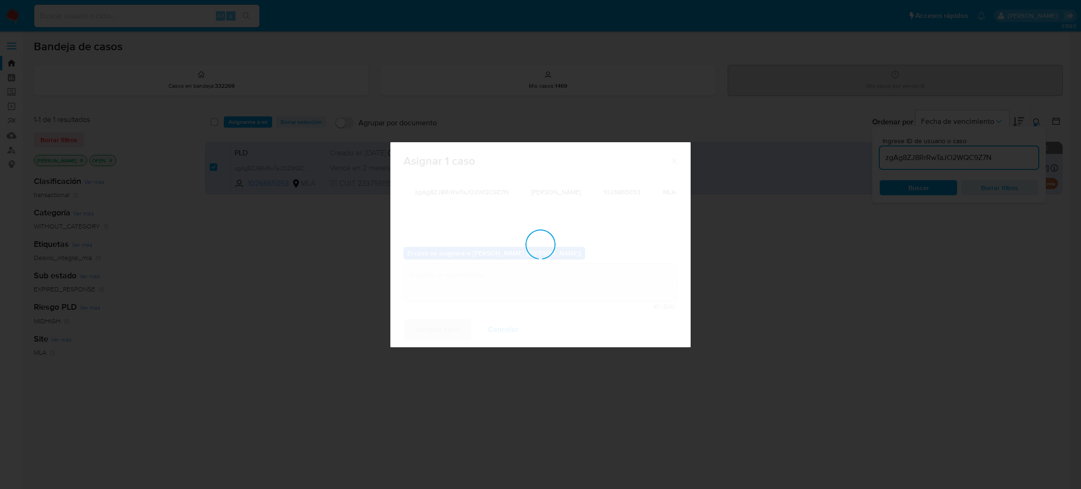
checkbox input "false"
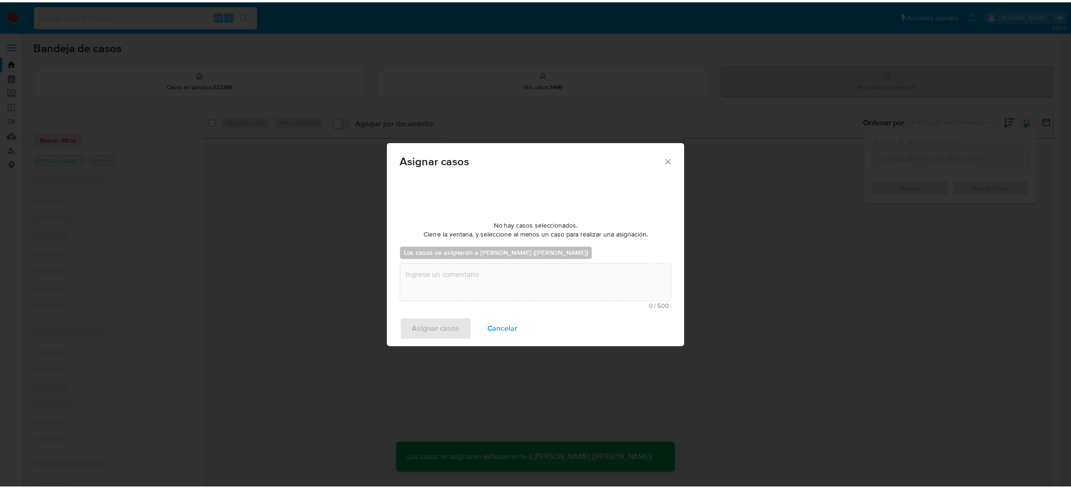
scroll to position [57, 0]
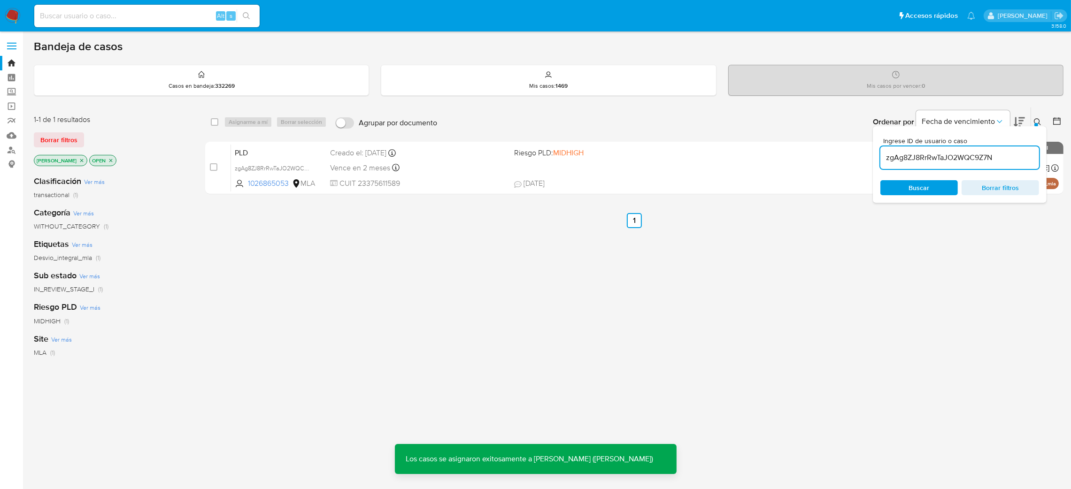
click at [296, 142] on div "case-item-checkbox No es posible asignar el caso PLD zgAg8ZJ8RrRwTaJO2WQC9Z7N 1…" at bounding box center [634, 168] width 858 height 53
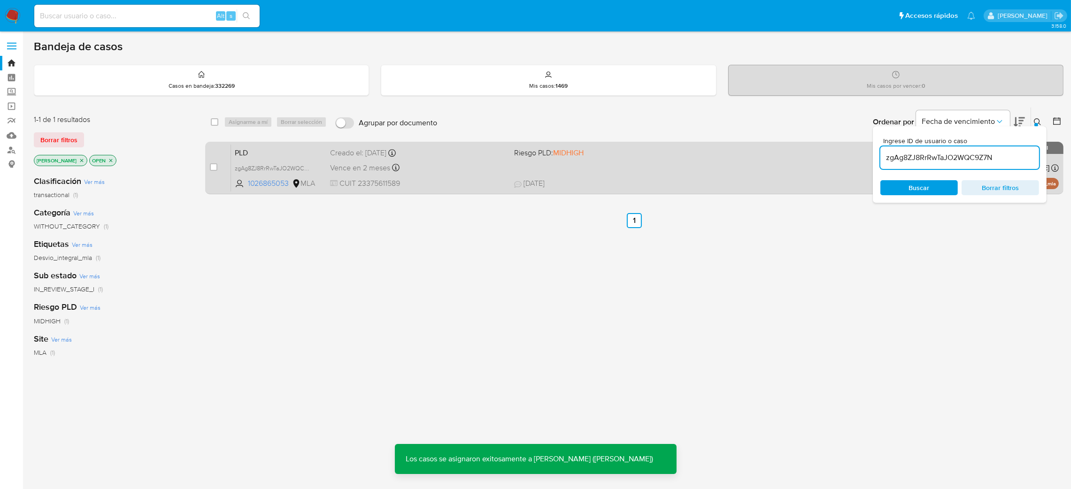
click at [305, 149] on span "PLD" at bounding box center [279, 152] width 88 height 12
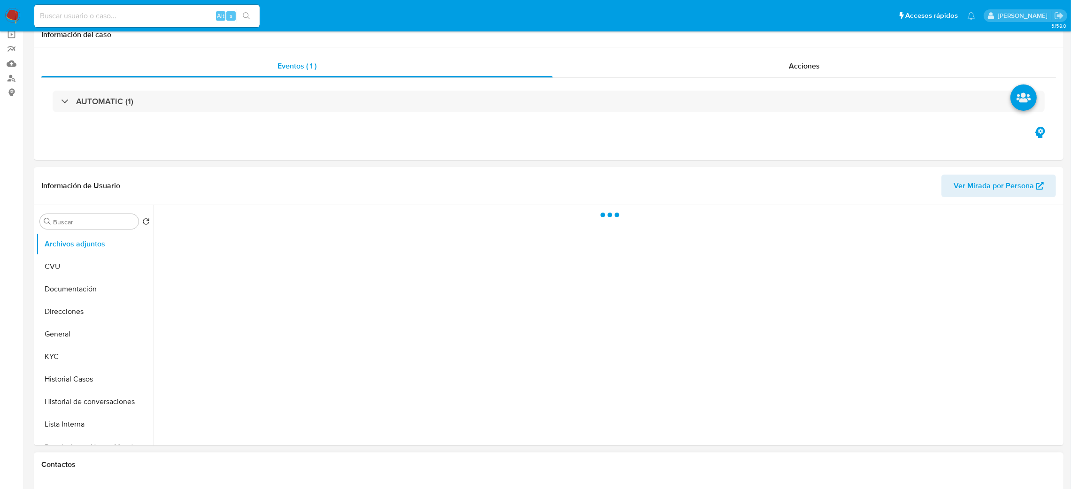
scroll to position [282, 0]
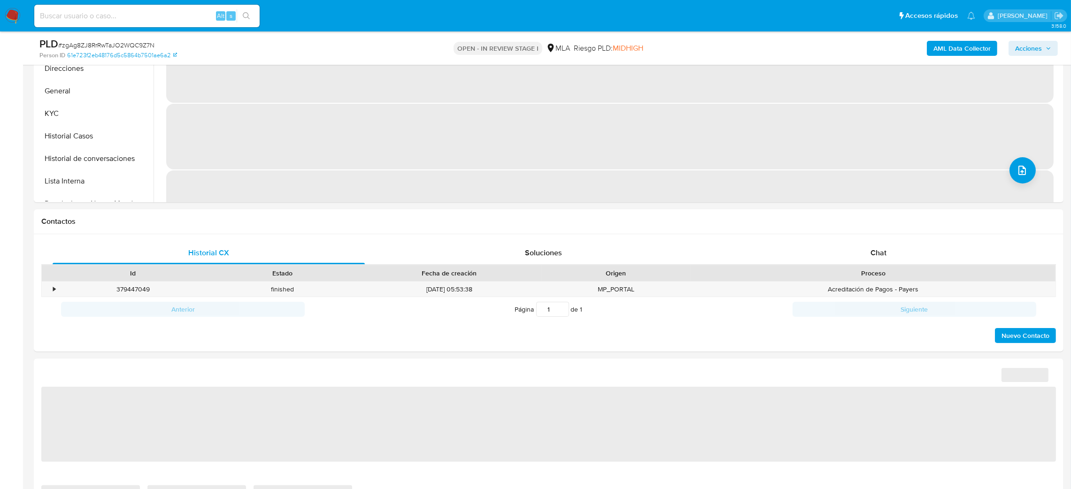
click at [923, 253] on div "Chat" at bounding box center [878, 253] width 312 height 23
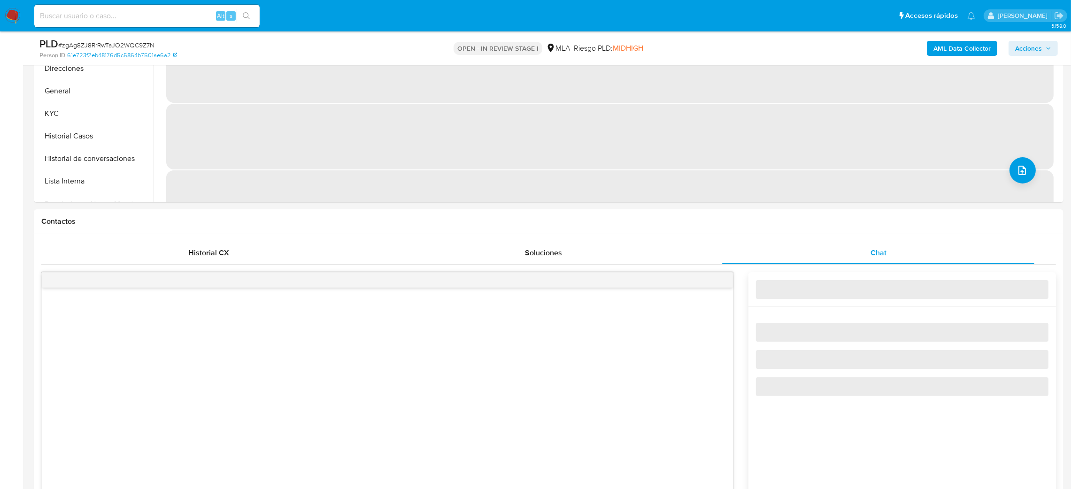
select select "10"
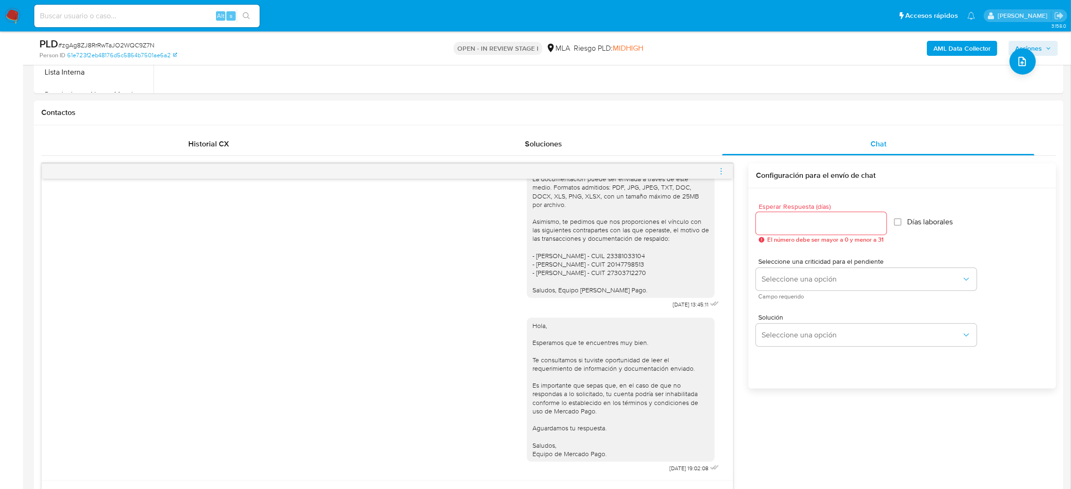
scroll to position [563, 0]
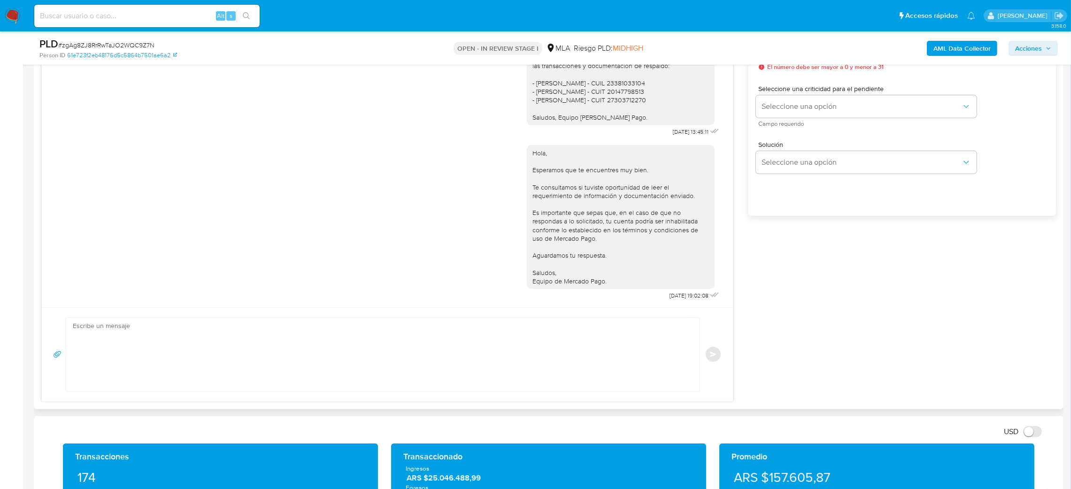
click at [145, 340] on textarea at bounding box center [380, 355] width 615 height 74
paste textarea "Hola, Esperamos que te encuentres muy bien. Te consultamos si tuviste oportunid…"
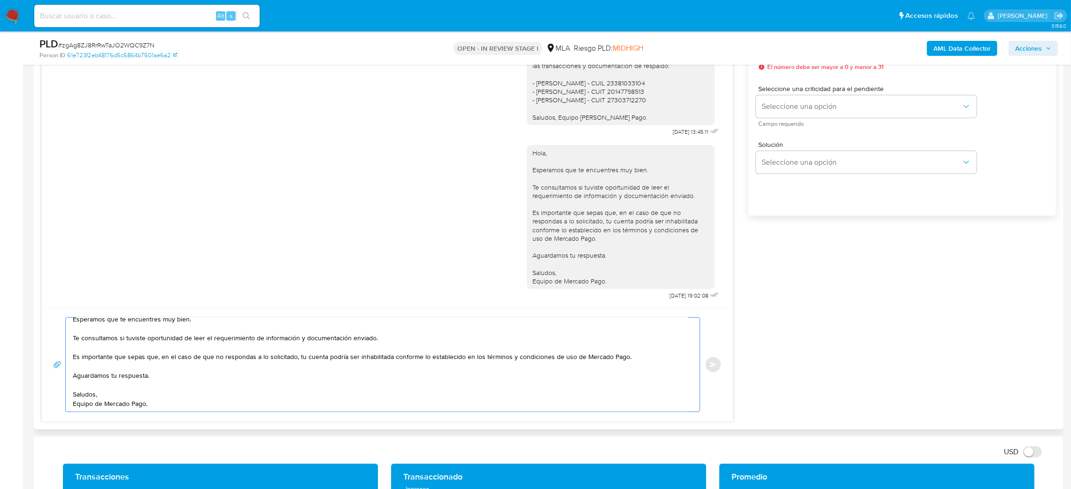
scroll to position [493, 0]
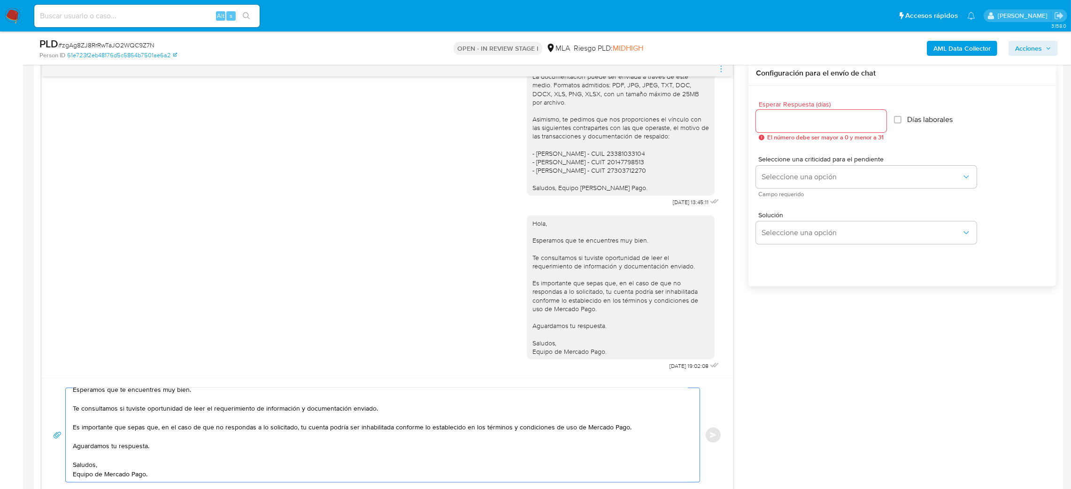
type textarea "Hola, Esperamos que te encuentres muy bien. Te consultamos si tuviste oportunid…"
click at [762, 129] on div at bounding box center [821, 121] width 130 height 23
drag, startPoint x: 772, startPoint y: 119, endPoint x: 773, endPoint y: 143, distance: 23.5
click at [772, 118] on input "Esperar Respuesta (días)" at bounding box center [821, 121] width 130 height 12
type input "2"
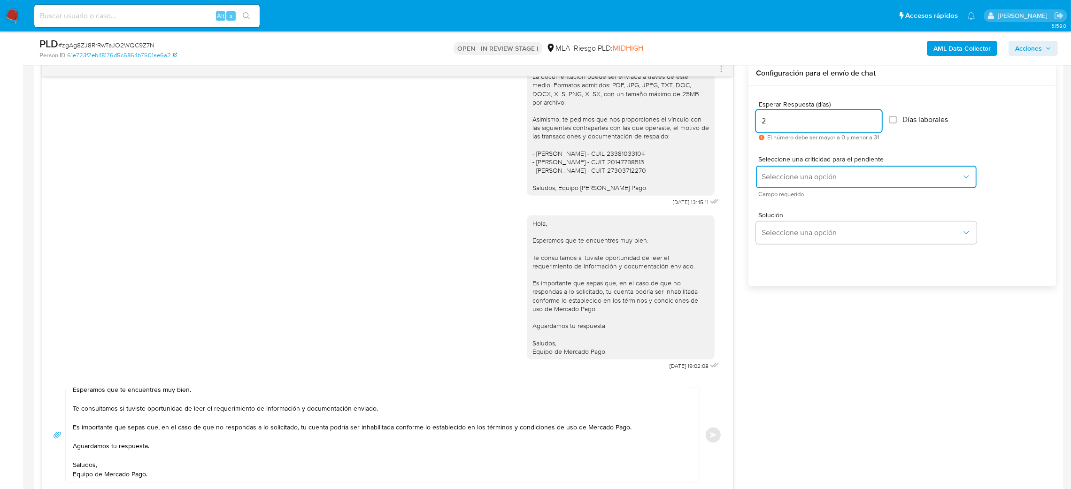
click at [773, 169] on button "Seleccione una opción" at bounding box center [866, 177] width 221 height 23
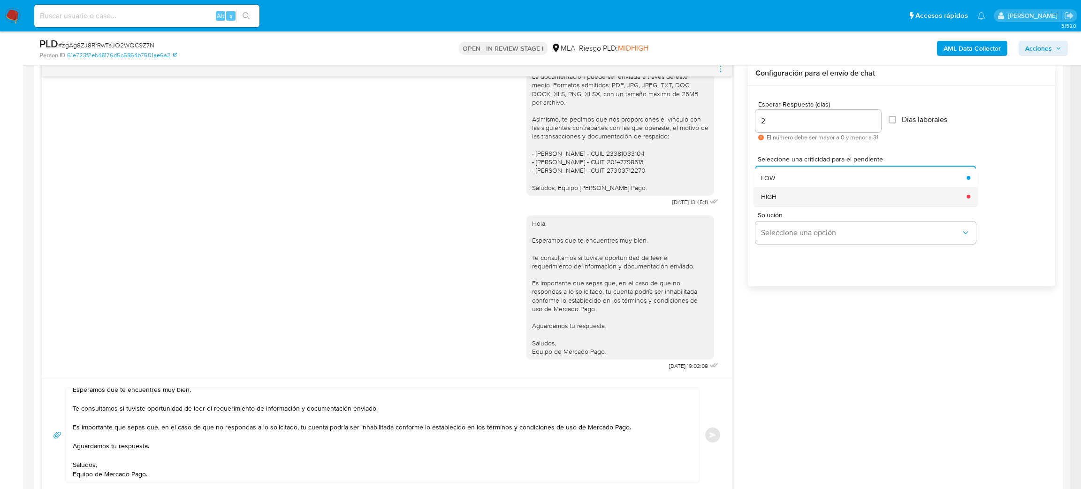
click at [782, 196] on div "HIGH" at bounding box center [861, 196] width 200 height 19
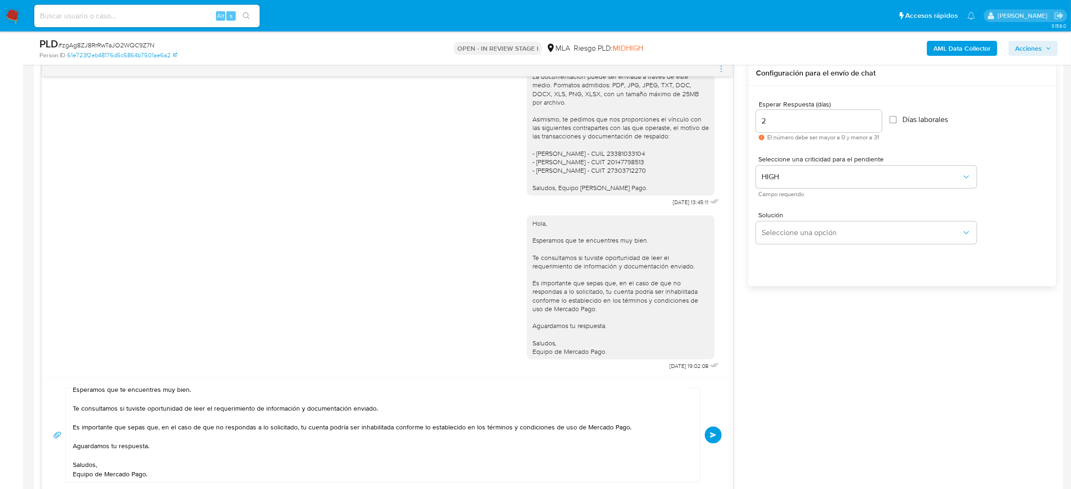
click at [712, 436] on span "Enviar" at bounding box center [713, 435] width 7 height 6
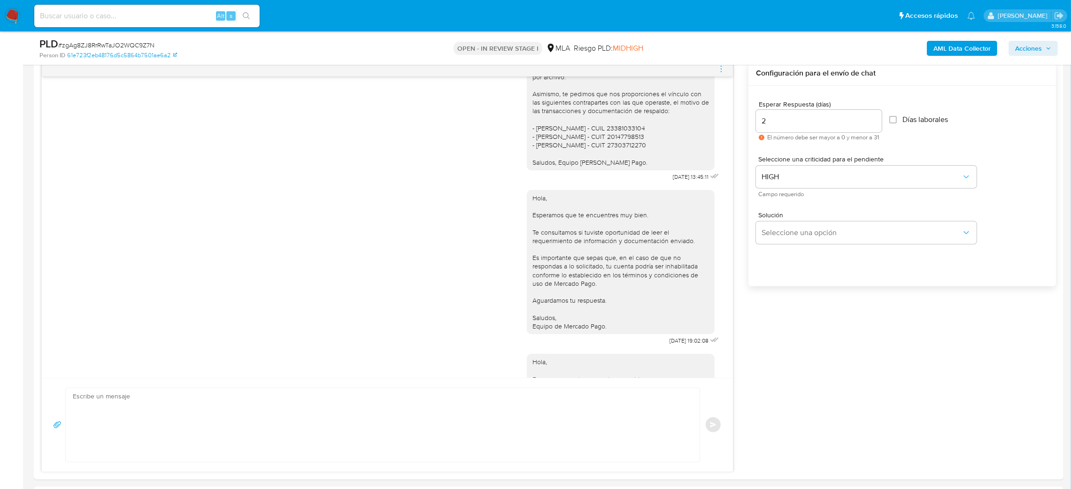
scroll to position [810, 0]
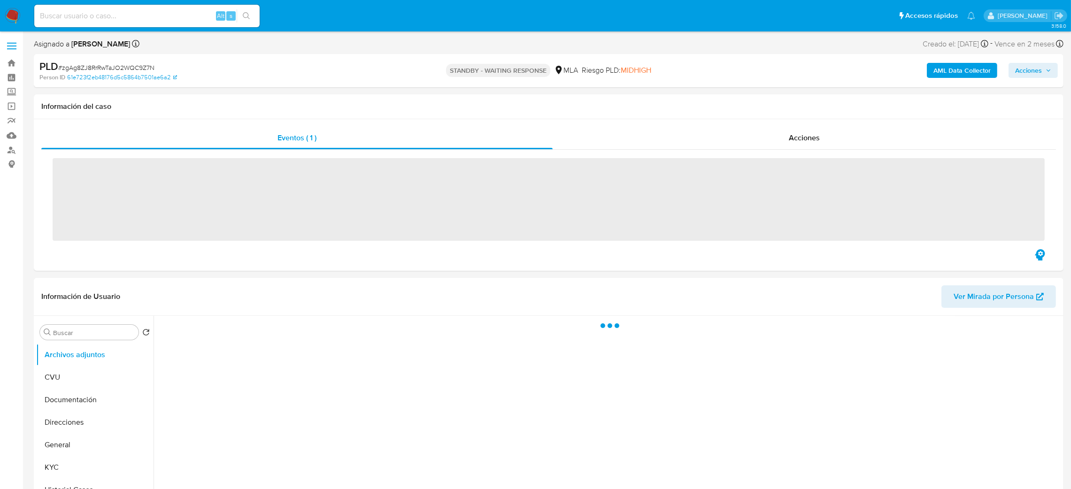
click at [145, 15] on input at bounding box center [146, 16] width 225 height 12
paste input "W8m2nJNKvVYgHyJd3WS5s34E"
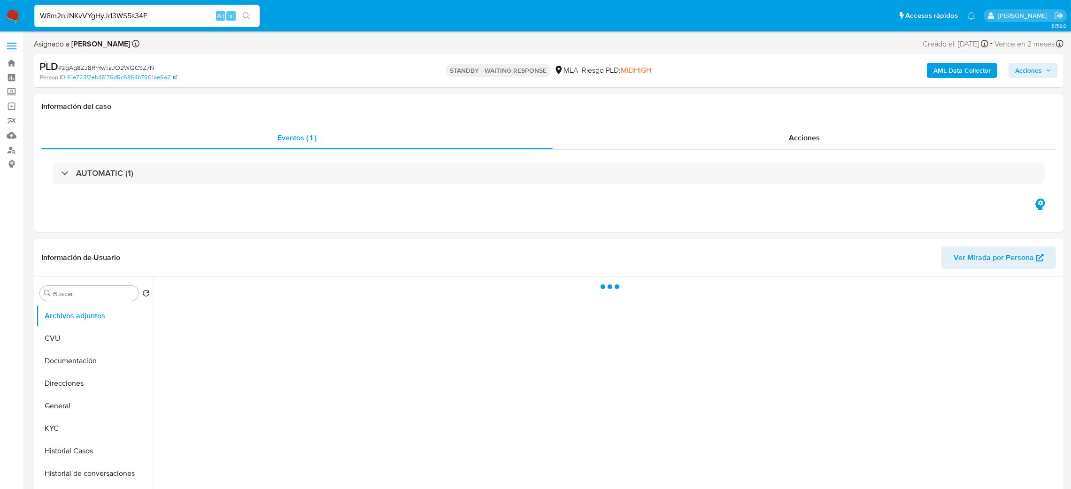
type input "W8m2nJNKvVYgHyJd3WS5s34E"
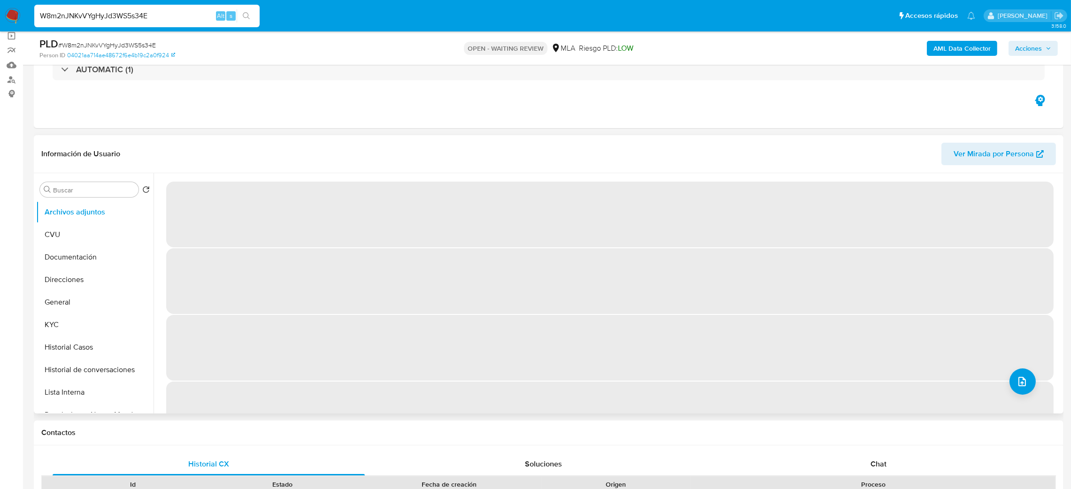
select select "10"
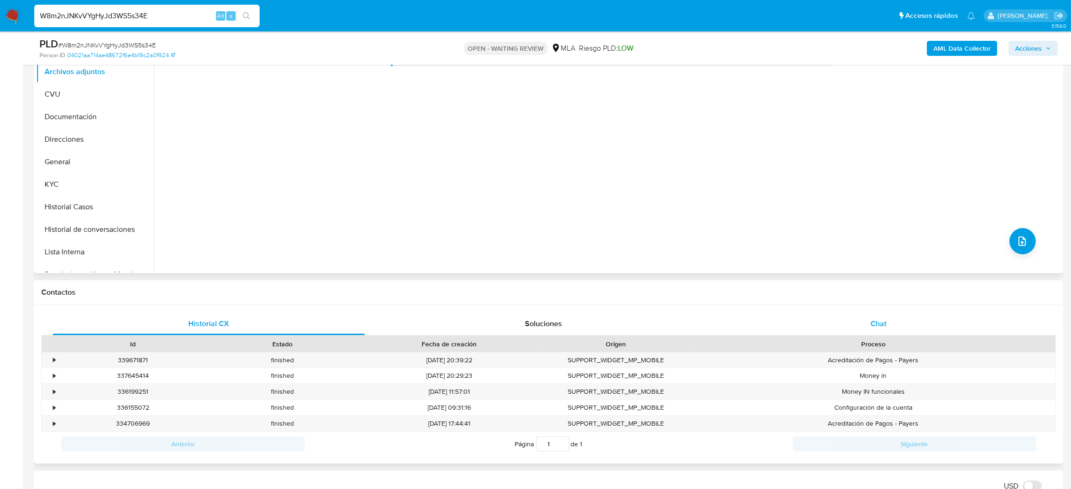
click at [869, 325] on div "Chat" at bounding box center [878, 324] width 312 height 23
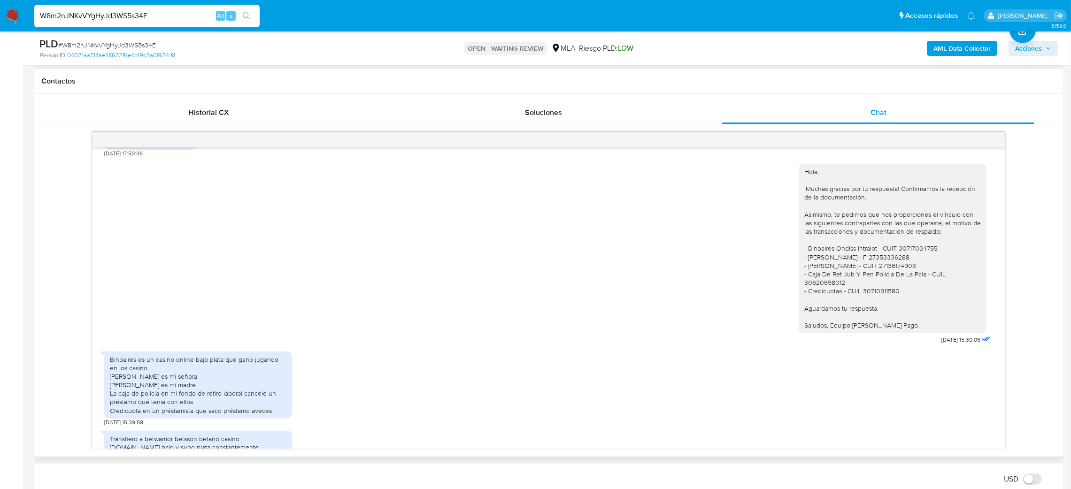
scroll to position [716, 0]
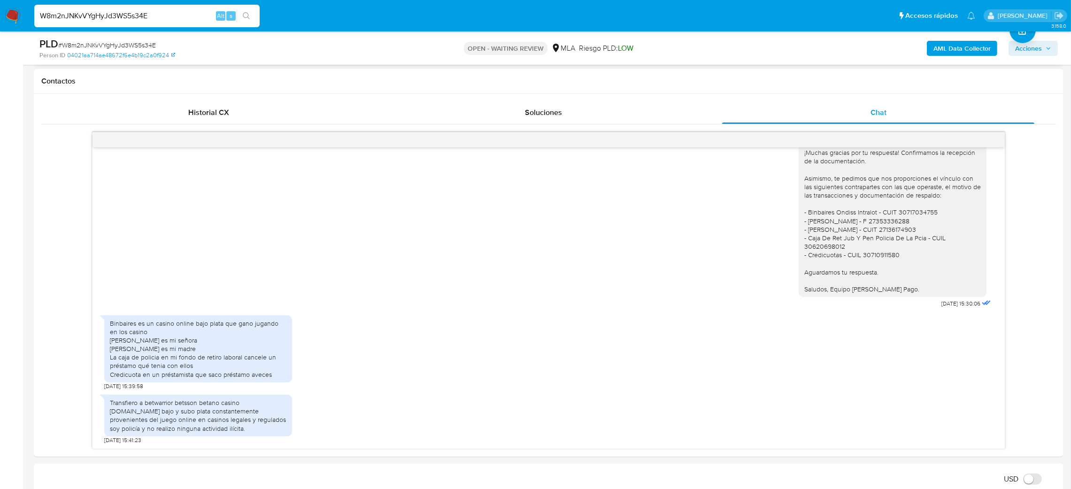
drag, startPoint x: 78, startPoint y: 11, endPoint x: 0, endPoint y: 11, distance: 78.4
click at [0, 11] on nav "Pausado Ver notificaciones W8m2nJNKvVYgHyJd3WS5s34E Alt s Accesos rápidos Presi…" at bounding box center [535, 15] width 1071 height 31
paste input "di5KOP7EJjixEyIGwNPThF2H"
type input "di5KOP7EJjixEyIGwNPThF2H"
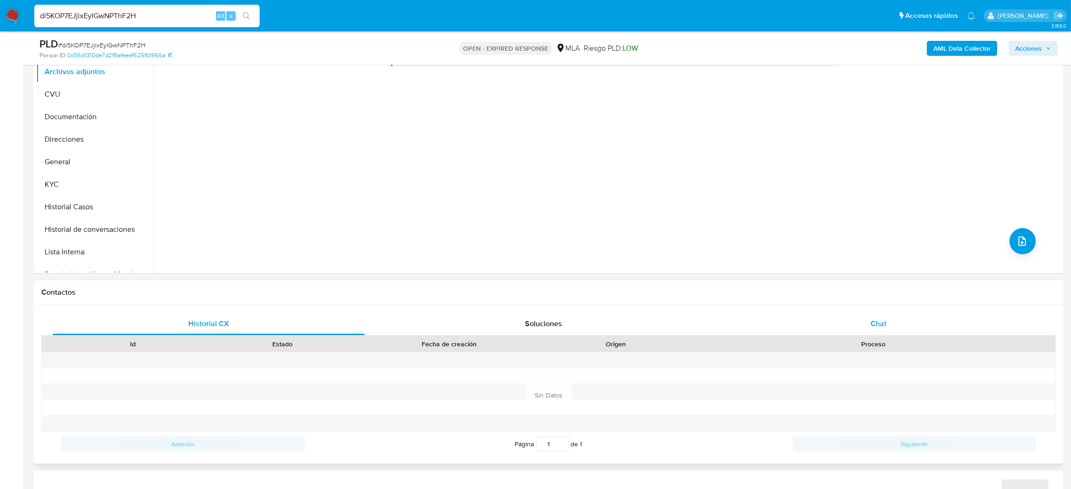
click at [880, 322] on span "Chat" at bounding box center [878, 323] width 16 height 11
select select "10"
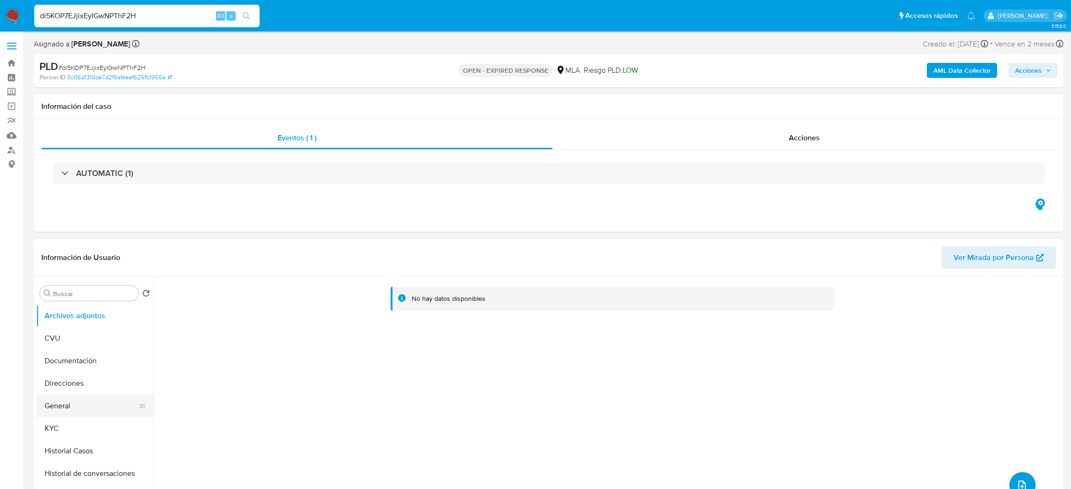
click at [74, 413] on button "General" at bounding box center [91, 406] width 110 height 23
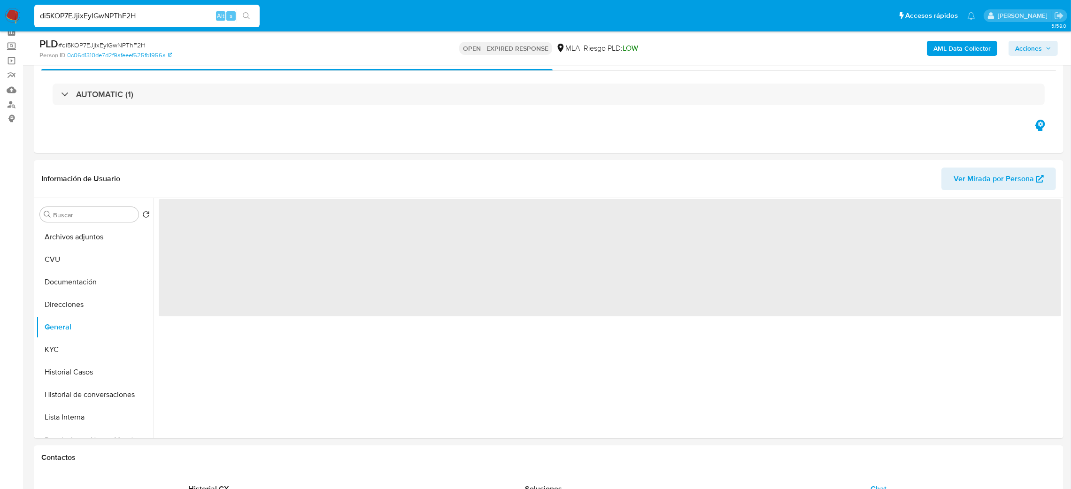
scroll to position [70, 0]
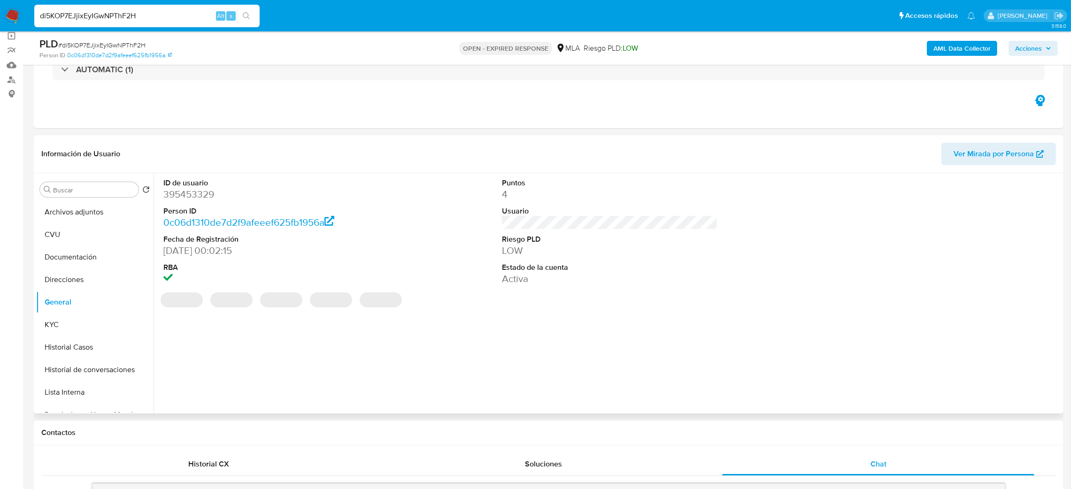
click at [185, 193] on dd "395453329" at bounding box center [271, 194] width 216 height 13
copy dd "395453329"
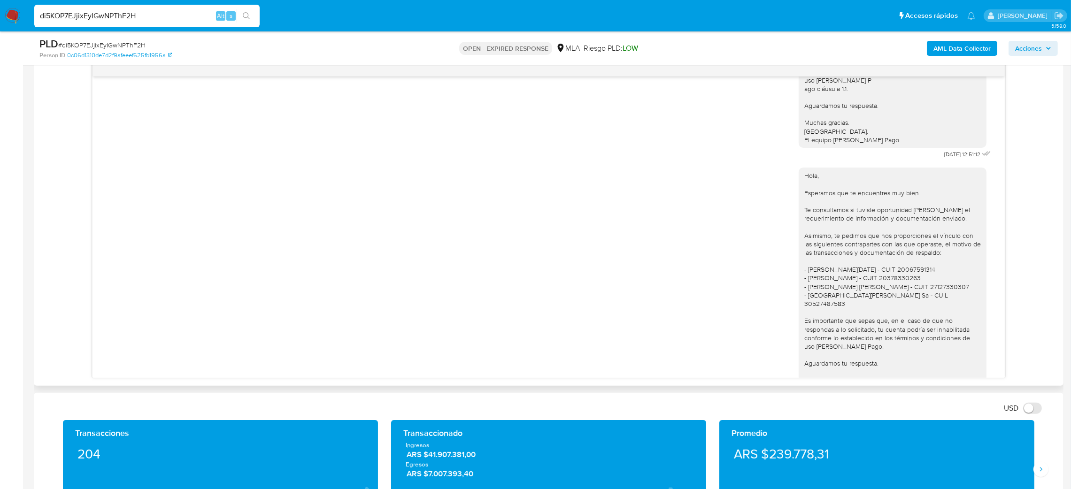
scroll to position [678, 0]
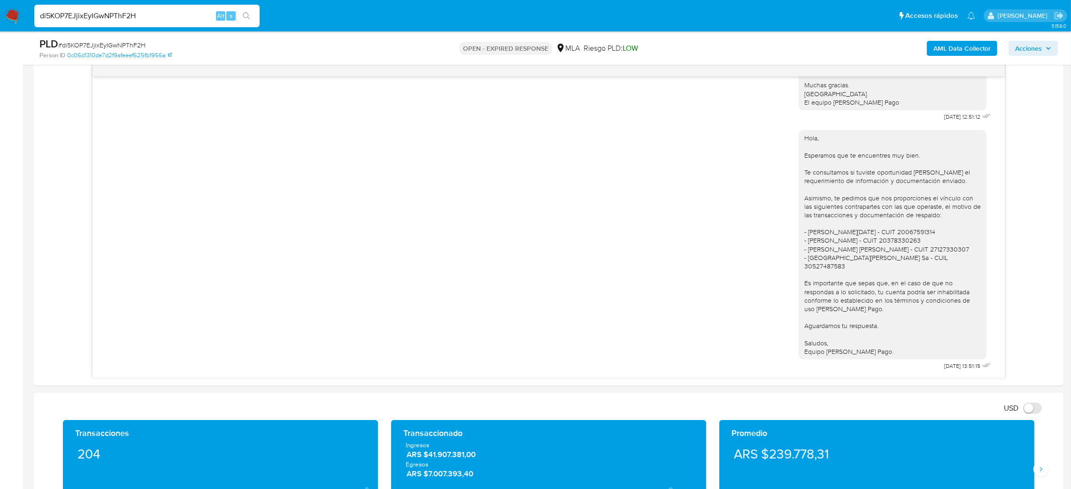
drag, startPoint x: 147, startPoint y: 14, endPoint x: 0, endPoint y: 8, distance: 147.5
click at [0, 8] on nav "Pausado Ver notificaciones di5KOP7EJjixEyIGwNPThF2H Alt s Accesos rápidos Presi…" at bounding box center [535, 15] width 1071 height 31
paste input "tlJYUomsYkd4G8qvfCE6SDK"
type input "dtlJYUomsYkd4G8qvfCE6SDK"
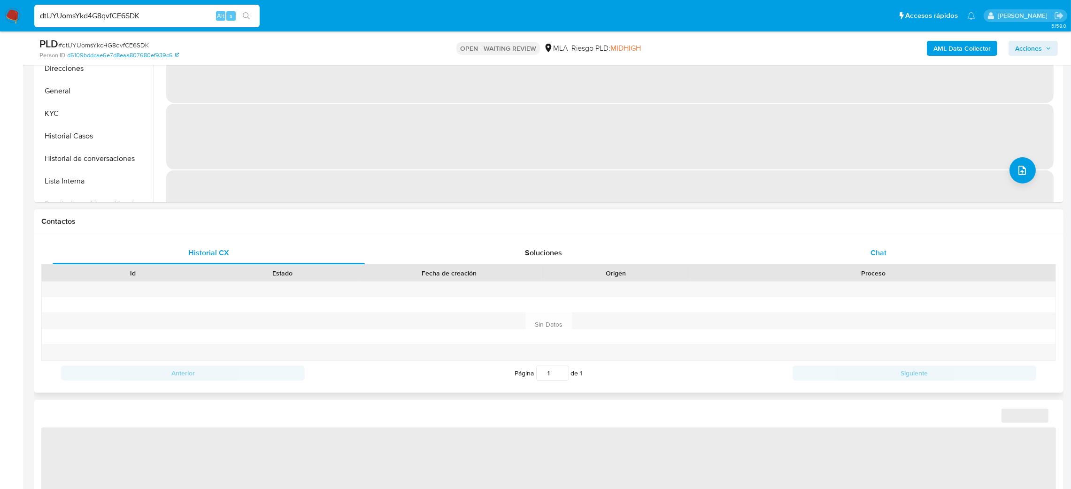
click at [880, 257] on span "Chat" at bounding box center [878, 252] width 16 height 11
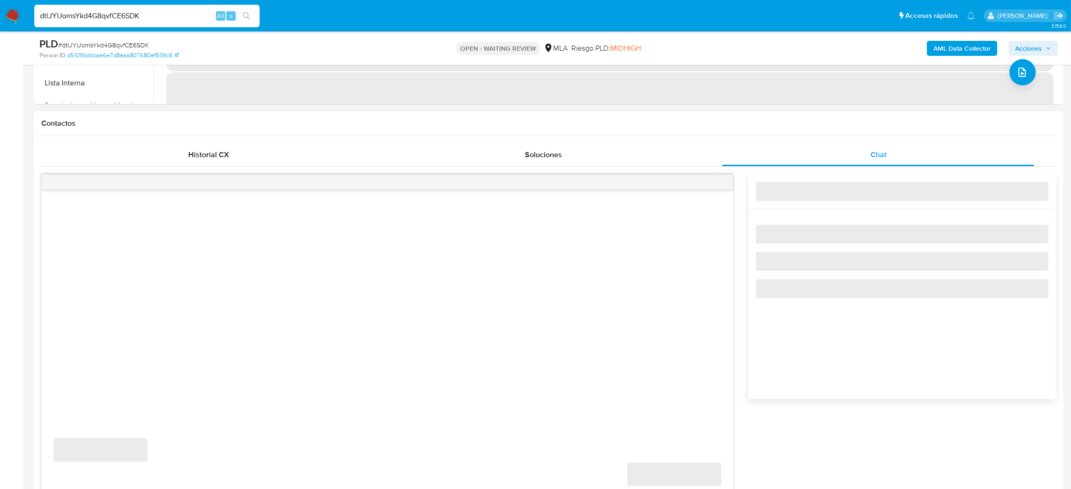
scroll to position [493, 0]
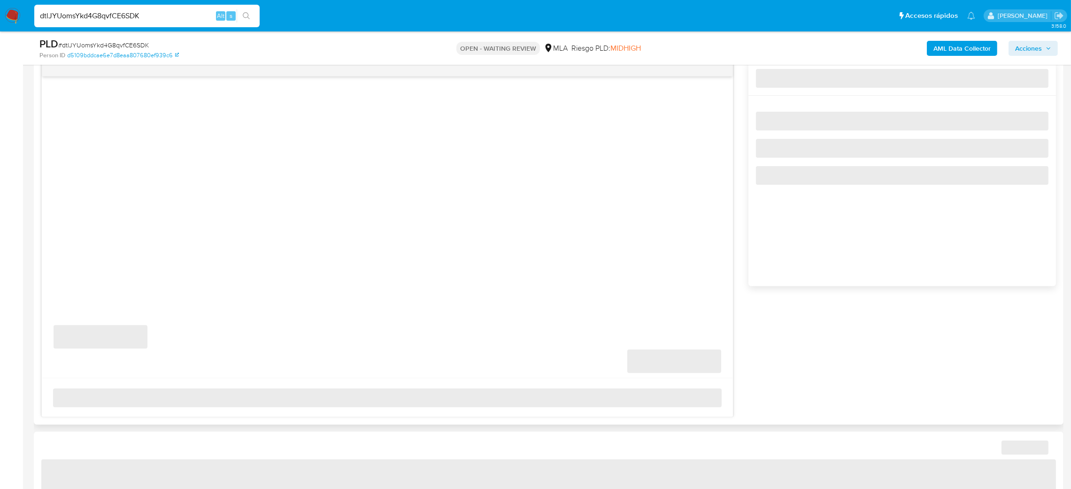
select select "10"
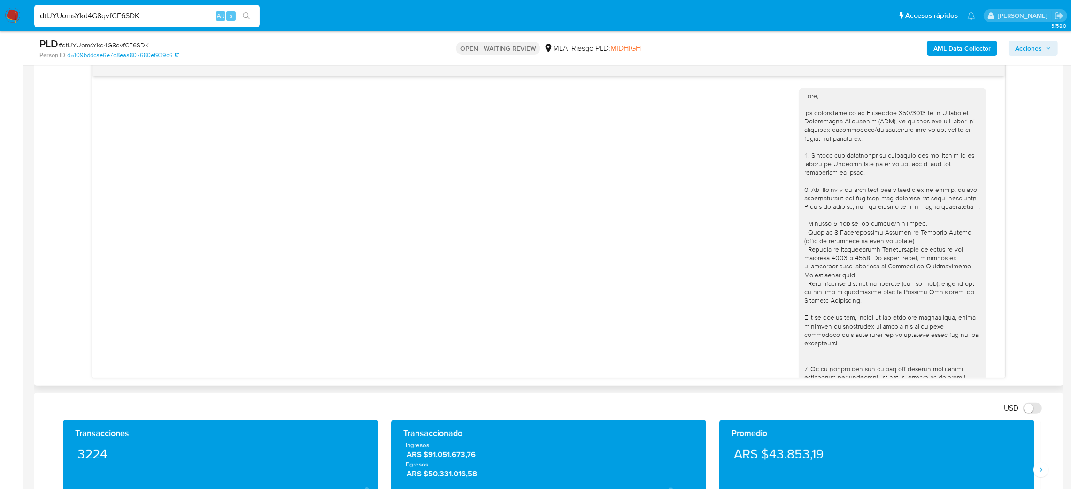
scroll to position [986, 0]
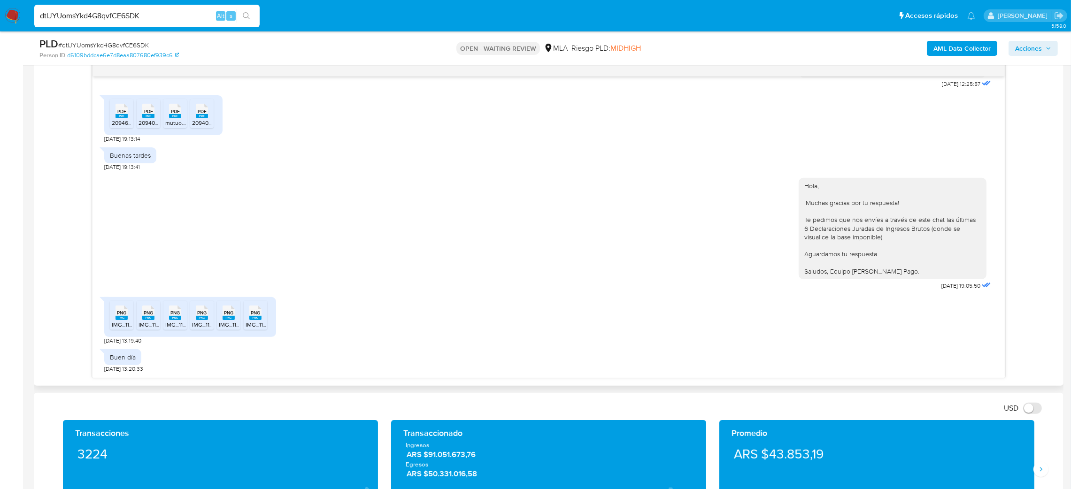
click at [122, 319] on rect at bounding box center [121, 318] width 12 height 4
drag, startPoint x: 195, startPoint y: 10, endPoint x: 0, endPoint y: 18, distance: 194.9
click at [0, 18] on nav "Pausado Ver notificaciones dtlJYUomsYkd4G8qvfCE6SDK Alt s Accesos rápidos Presi…" at bounding box center [535, 15] width 1071 height 31
paste input "wxPMLfrJ2xObyCcNc7QQmHbb"
type input "wxPMLfrJ2xObyCcNc7QQmHbb"
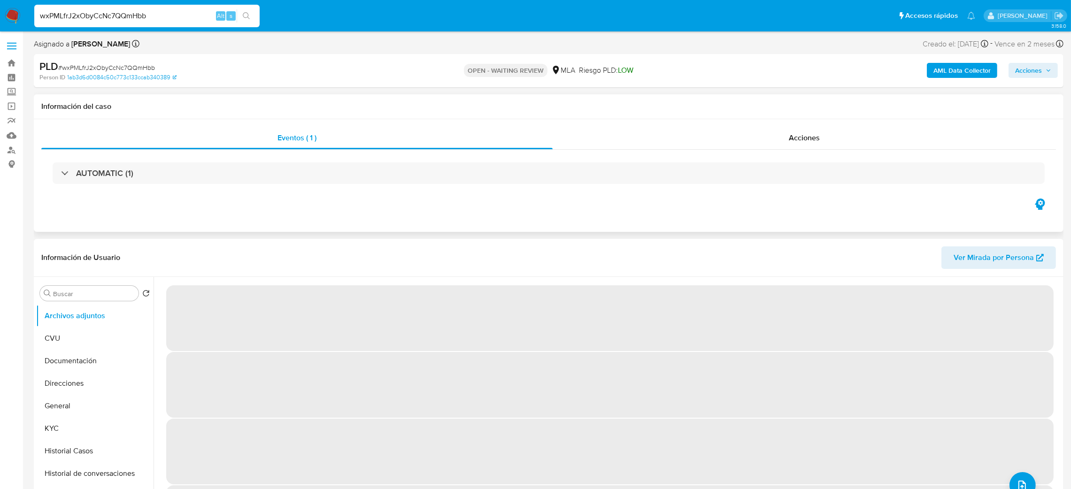
select select "10"
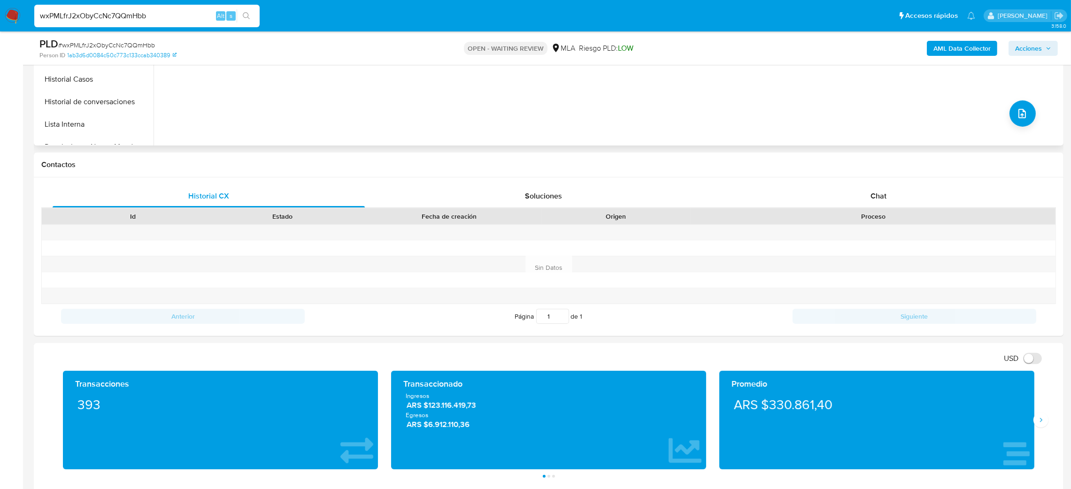
scroll to position [352, 0]
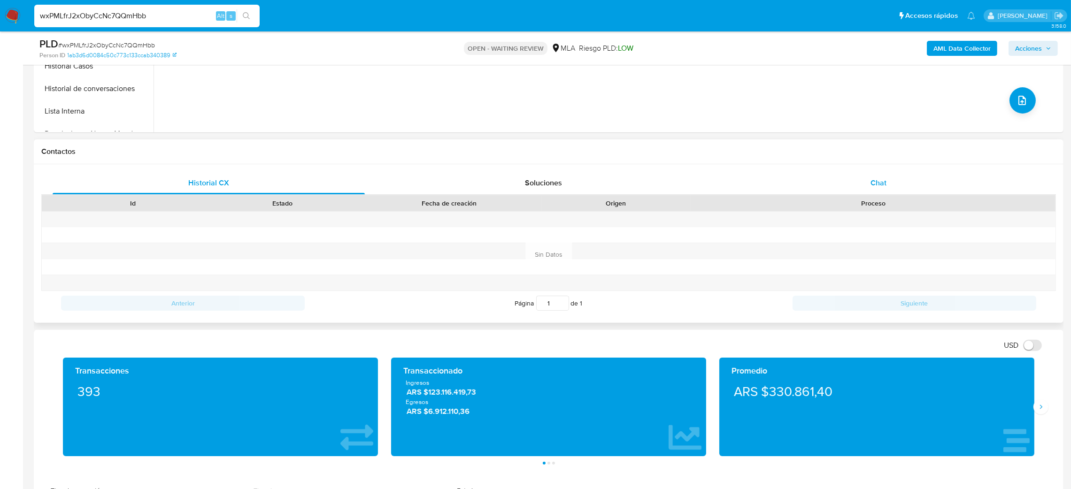
drag, startPoint x: 895, startPoint y: 196, endPoint x: 895, endPoint y: 191, distance: 5.2
click at [895, 196] on div "Proceso" at bounding box center [872, 203] width 365 height 16
click at [894, 185] on div "Chat" at bounding box center [878, 183] width 312 height 23
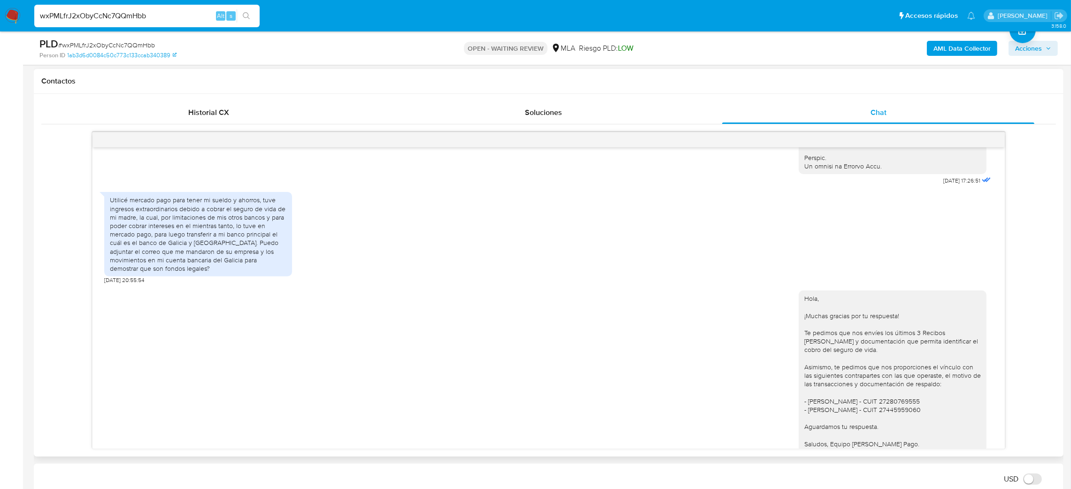
scroll to position [477, 0]
drag, startPoint x: 192, startPoint y: 22, endPoint x: 0, endPoint y: 29, distance: 192.1
click at [0, 29] on nav "Pausado Ver notificaciones wxPMLfrJ2xObyCcNc7QQmHbb Alt s Accesos rápidos Presi…" at bounding box center [535, 15] width 1071 height 31
paste input "CUbcqRHuy1GGr3syezDeQamy"
type input "CUbcqRHuy1GGr3syezDeQamy"
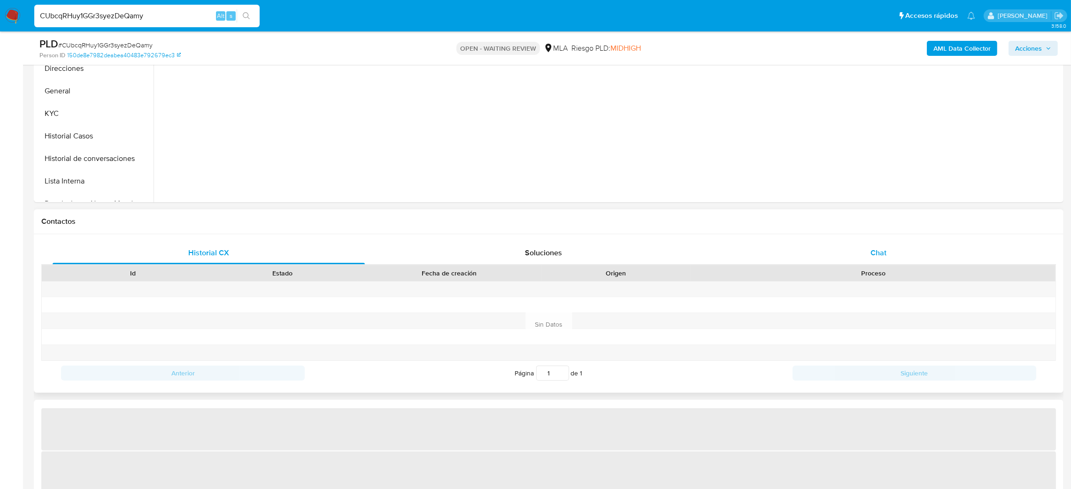
click at [901, 255] on div "Chat" at bounding box center [878, 253] width 312 height 23
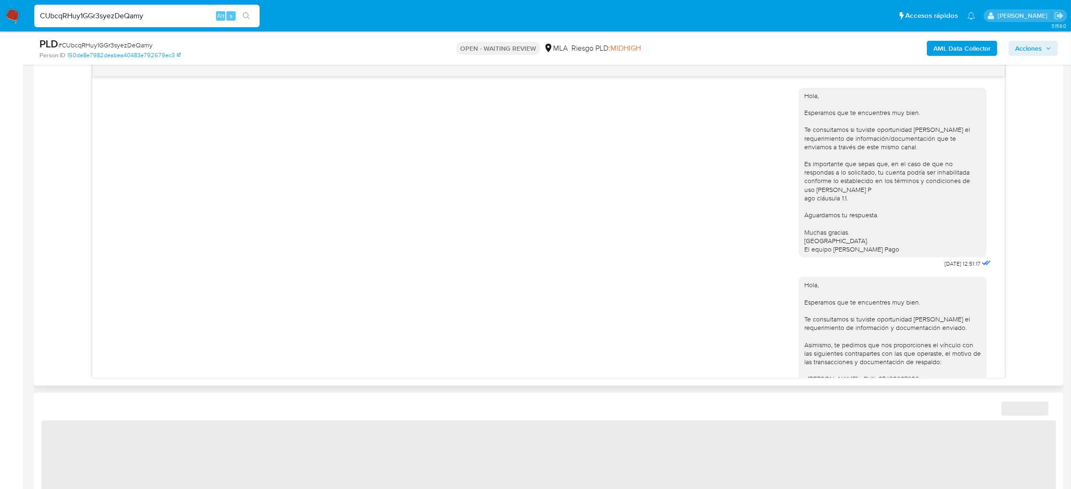
scroll to position [550, 0]
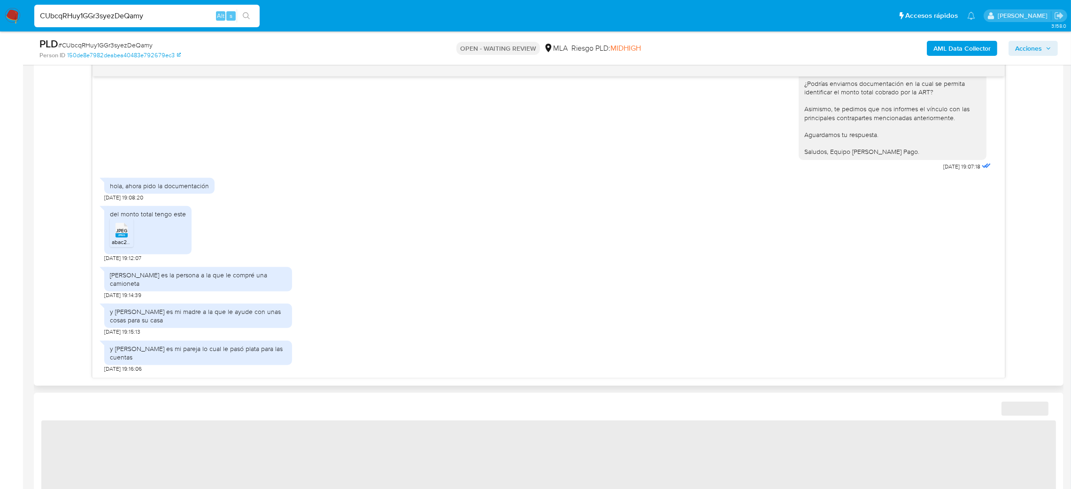
select select "10"
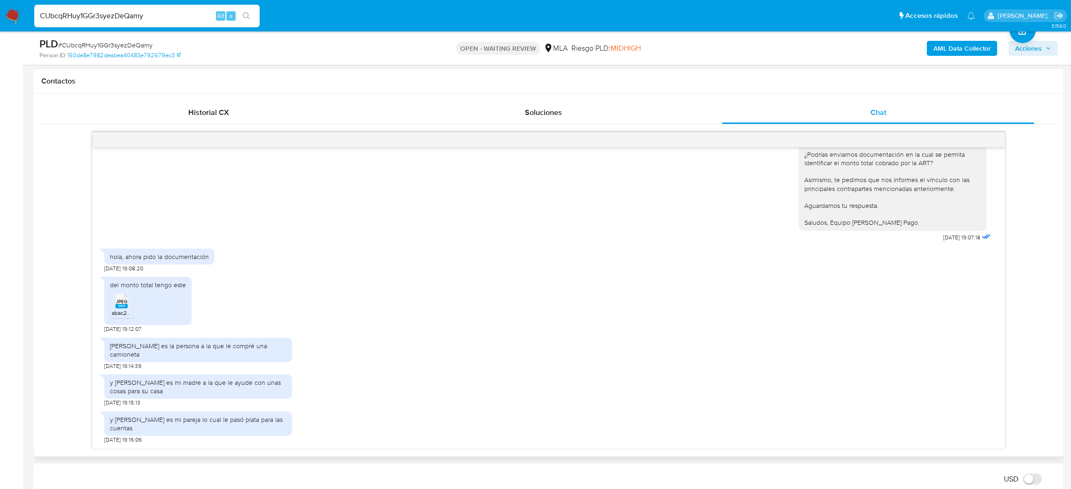
click at [120, 305] on span "JPEG" at bounding box center [121, 302] width 11 height 6
drag, startPoint x: 185, startPoint y: 13, endPoint x: 0, endPoint y: 28, distance: 185.5
click at [0, 30] on nav "Pausado Ver notificaciones CUbcqRHuy1GGr3syezDeQamy Alt s Accesos rápidos Presi…" at bounding box center [535, 15] width 1071 height 31
paste input "eGsl9TWGoJB4lwqsfEiWnsOv"
type input "eGsl9TWGoJB4lwqsfEiWnsOv"
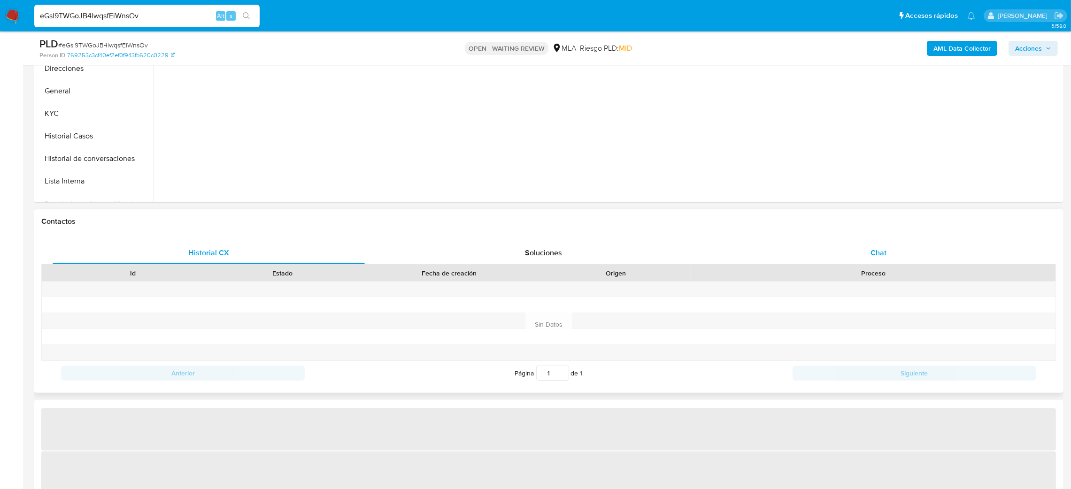
click at [866, 255] on div "Chat" at bounding box center [878, 253] width 312 height 23
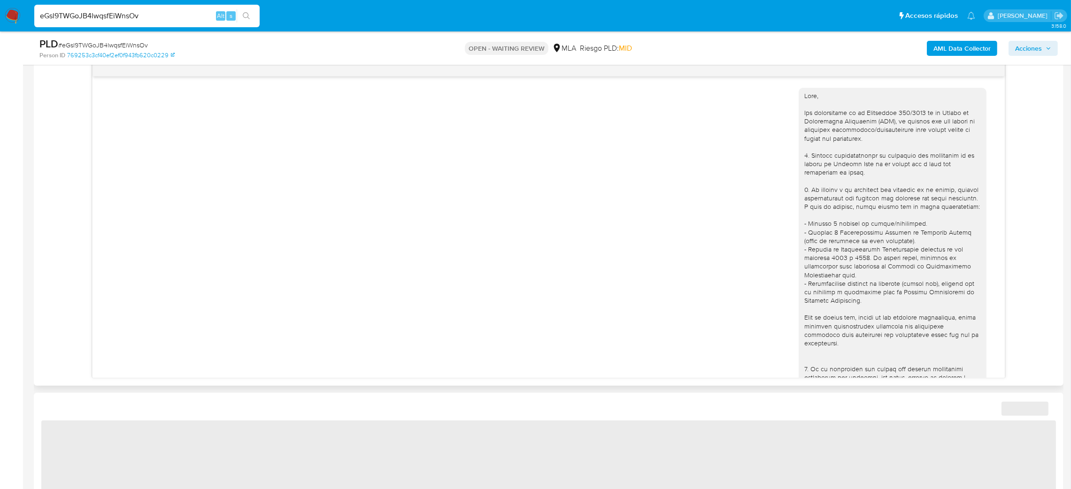
scroll to position [569, 0]
select select "10"
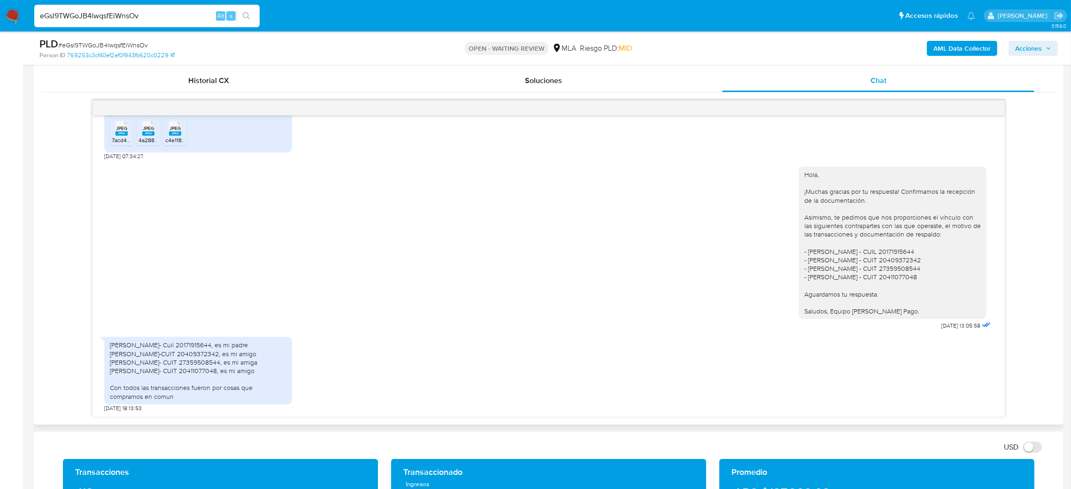
scroll to position [422, 0]
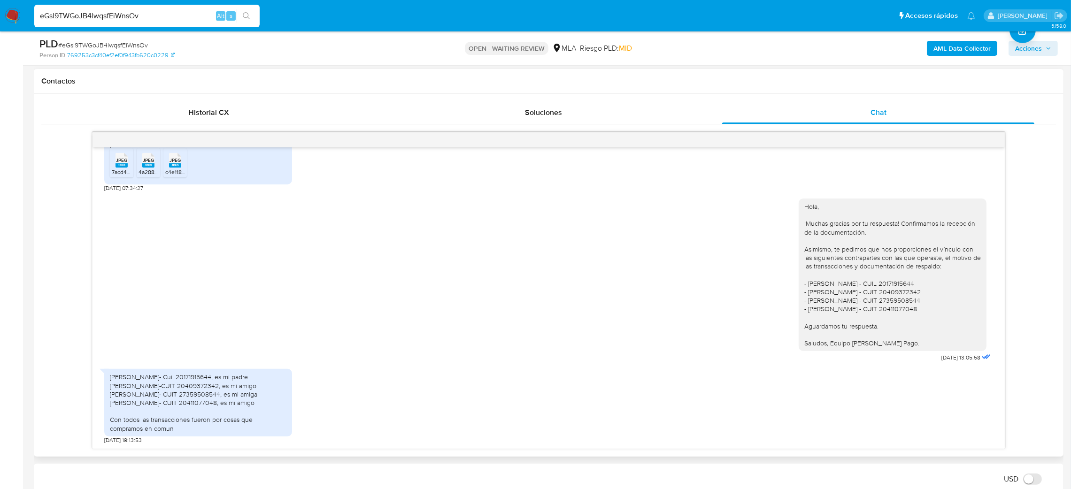
drag, startPoint x: 186, startPoint y: 14, endPoint x: 0, endPoint y: 23, distance: 186.6
click at [0, 23] on nav "Pausado Ver notificaciones eGsl9TWGoJB4lwqsfEiWnsOv Alt s Accesos rápidos Presi…" at bounding box center [535, 15] width 1071 height 31
paste input "FN8znjjC2QmeSvCLaD5kjFZT"
type input "FN8znjjC2QmeSvCLaD5kjFZT"
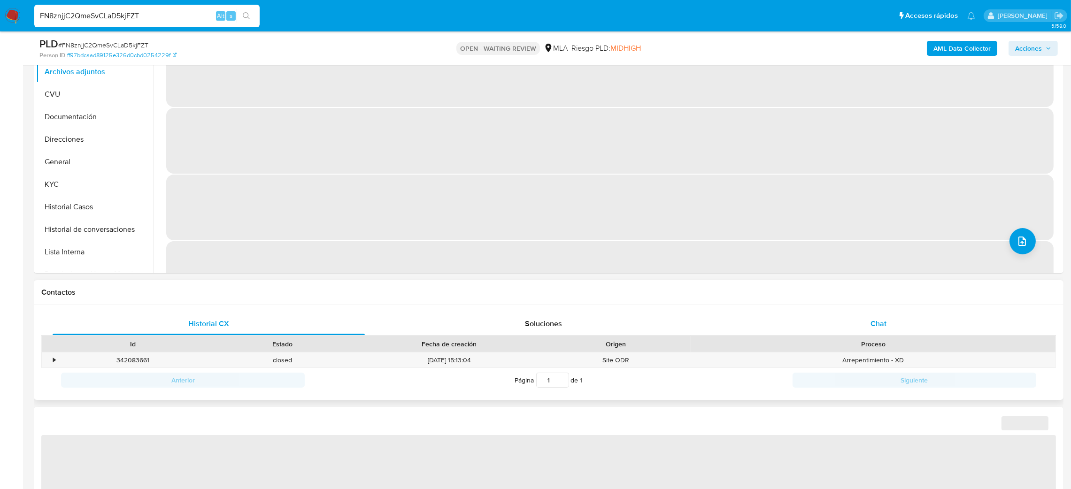
click at [934, 319] on div "Chat" at bounding box center [878, 324] width 312 height 23
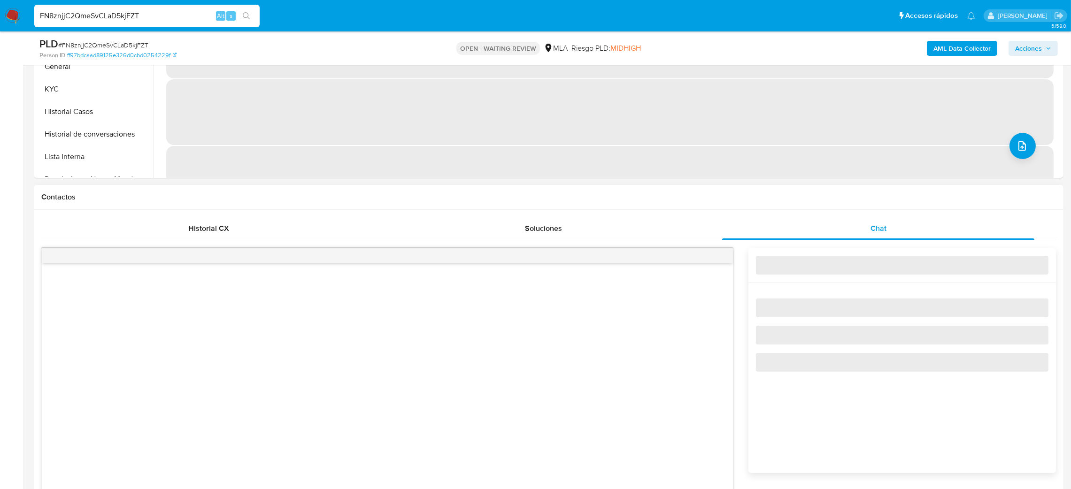
select select "10"
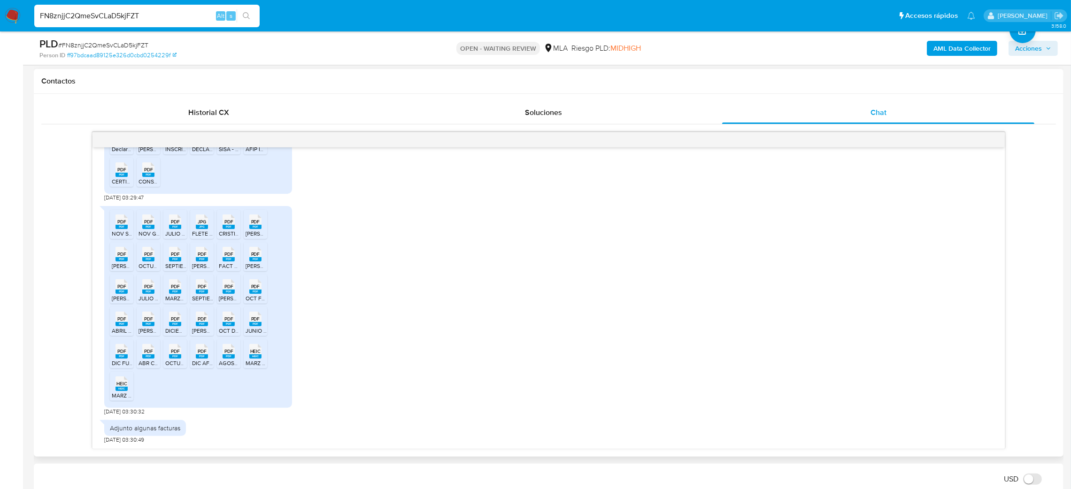
scroll to position [1229, 0]
drag, startPoint x: 191, startPoint y: 10, endPoint x: 0, endPoint y: 31, distance: 191.7
click at [0, 31] on nav "Pausado Ver notificaciones FN8znjjC2QmeSvCLaD5kjFZT Alt s Accesos rápidos Presi…" at bounding box center [535, 15] width 1071 height 31
paste input "tkhiv78BySrRRtYR72ctR8xi"
type input "tkhiv78BySrRRtYR72ctR8xi"
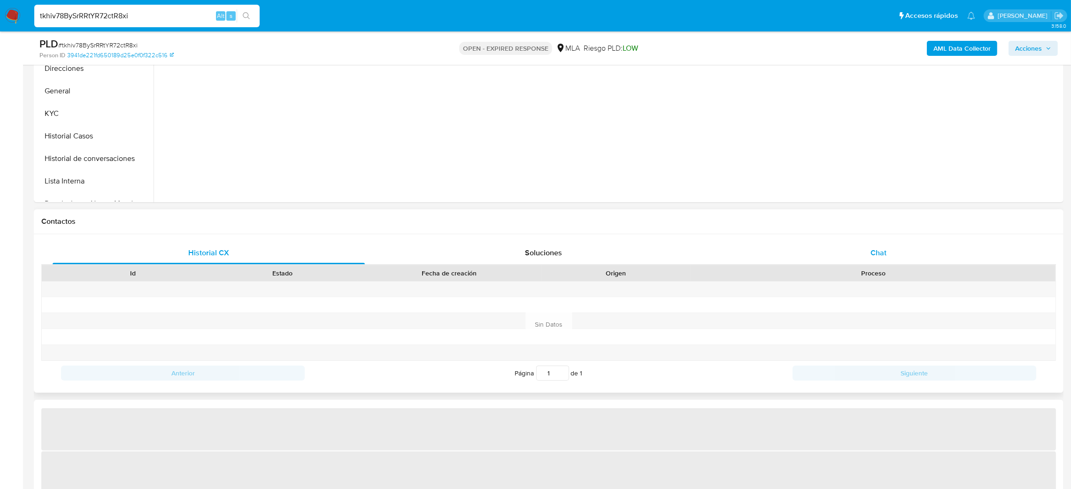
click at [888, 247] on div "Chat" at bounding box center [878, 253] width 312 height 23
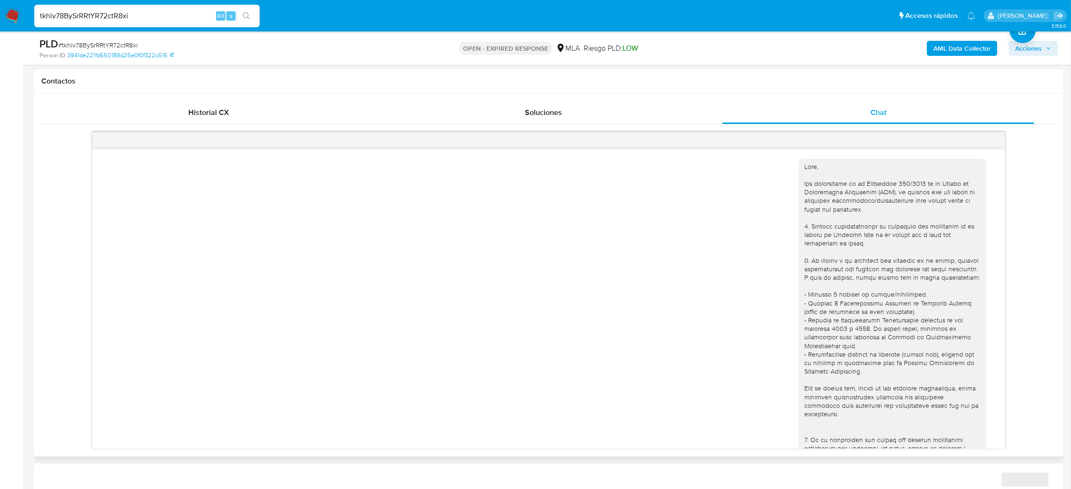
scroll to position [896, 0]
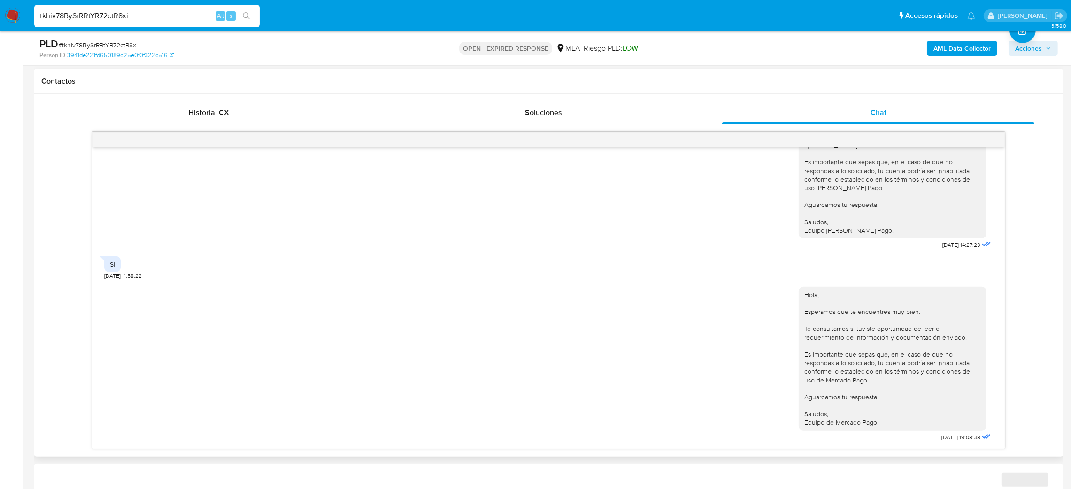
select select "10"
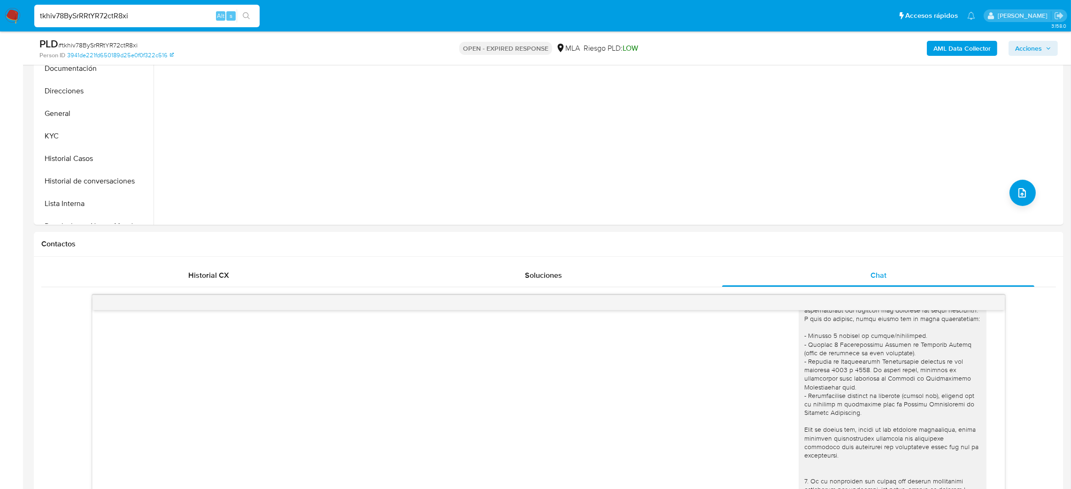
scroll to position [70, 0]
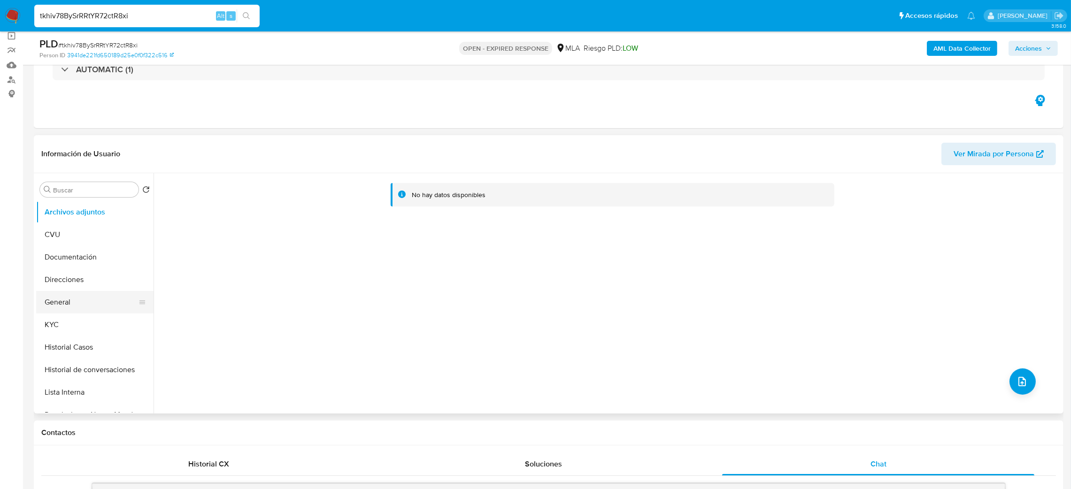
click at [95, 303] on button "General" at bounding box center [91, 302] width 110 height 23
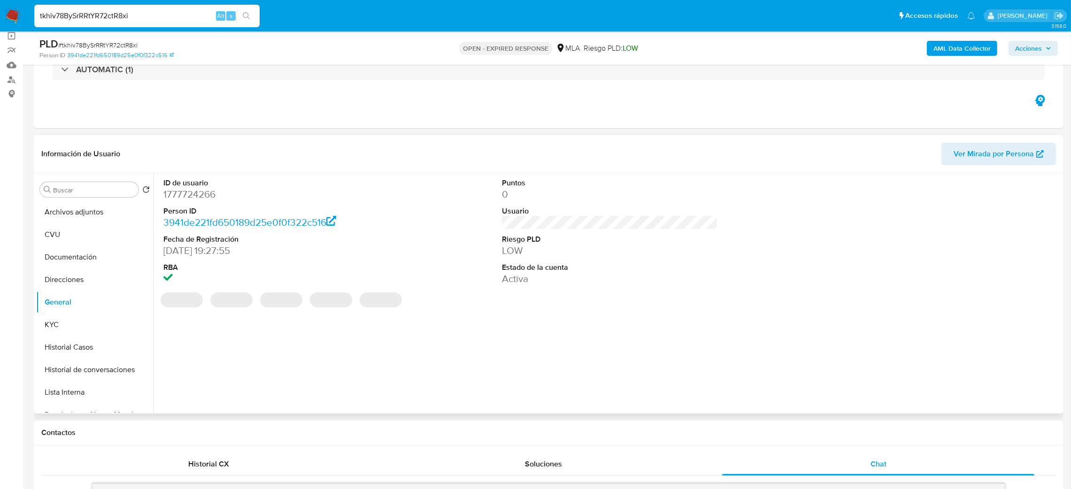
click at [189, 194] on dd "1777724266" at bounding box center [271, 194] width 216 height 13
copy dd "1777724266"
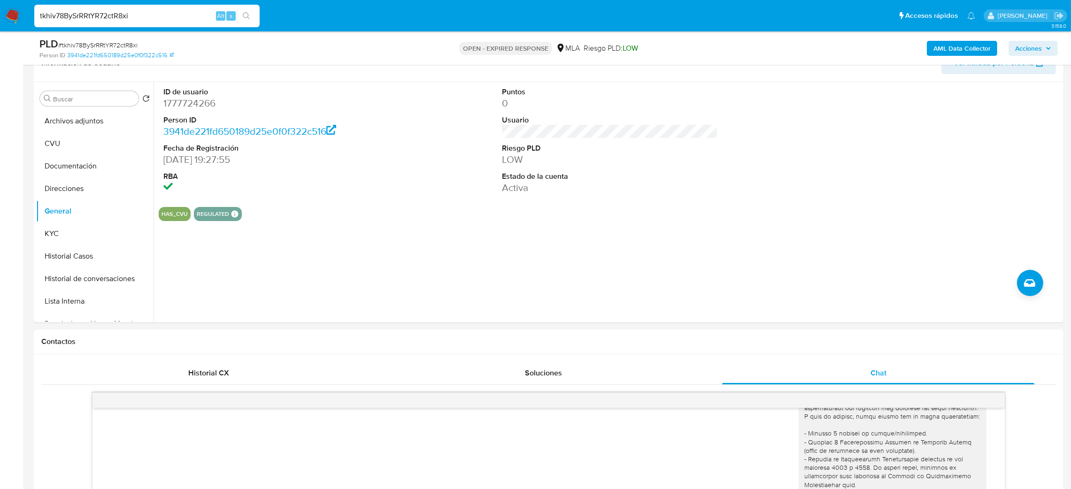
scroll to position [352, 0]
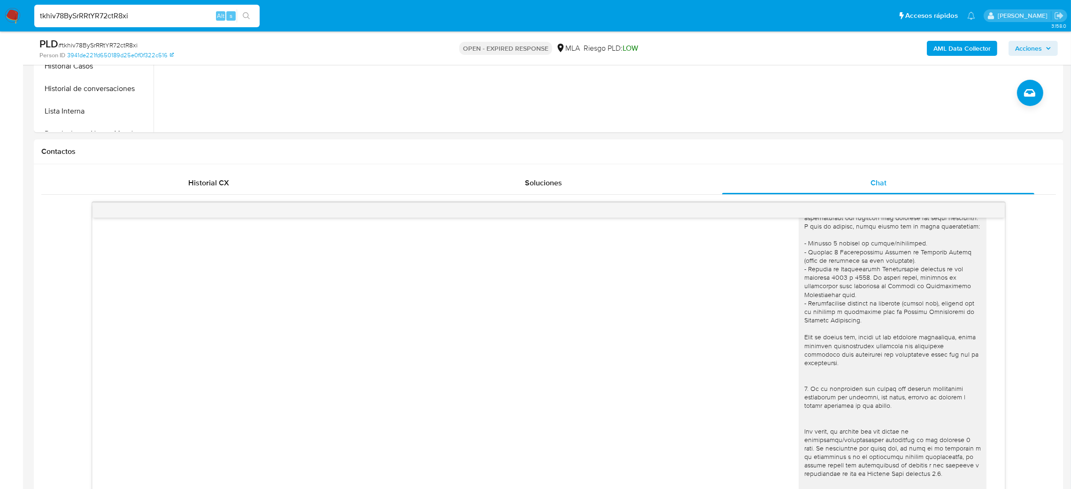
drag, startPoint x: 151, startPoint y: 18, endPoint x: 0, endPoint y: 19, distance: 150.7
click at [0, 19] on nav "Pausado Ver notificaciones tkhiv78BySrRRtYR72ctR8xi Alt s Accesos rápidos Presi…" at bounding box center [535, 15] width 1071 height 31
paste input "PQOZABizuktgAWzCZhOglXv7"
type input "PQOZABizuktgAWzCZhOglXv7"
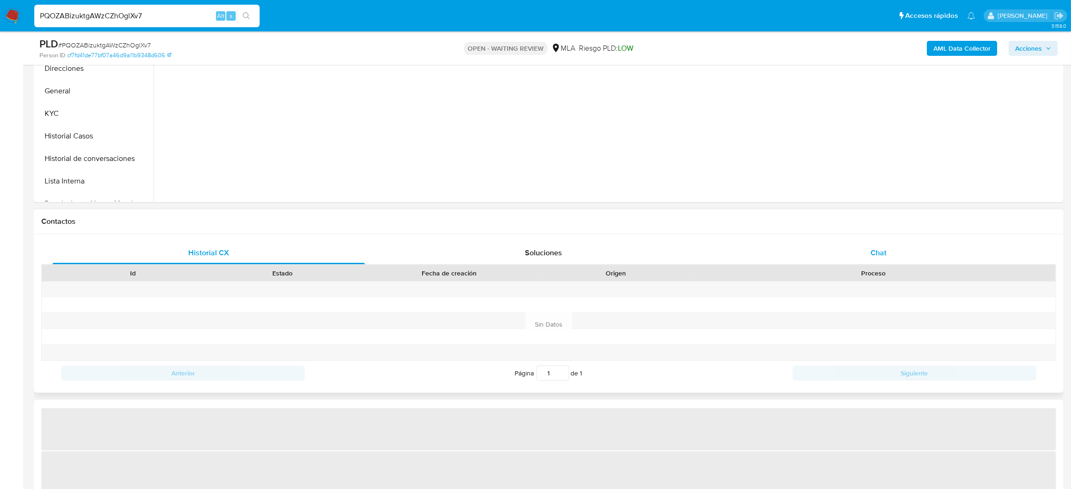
click at [895, 252] on div "Chat" at bounding box center [878, 253] width 312 height 23
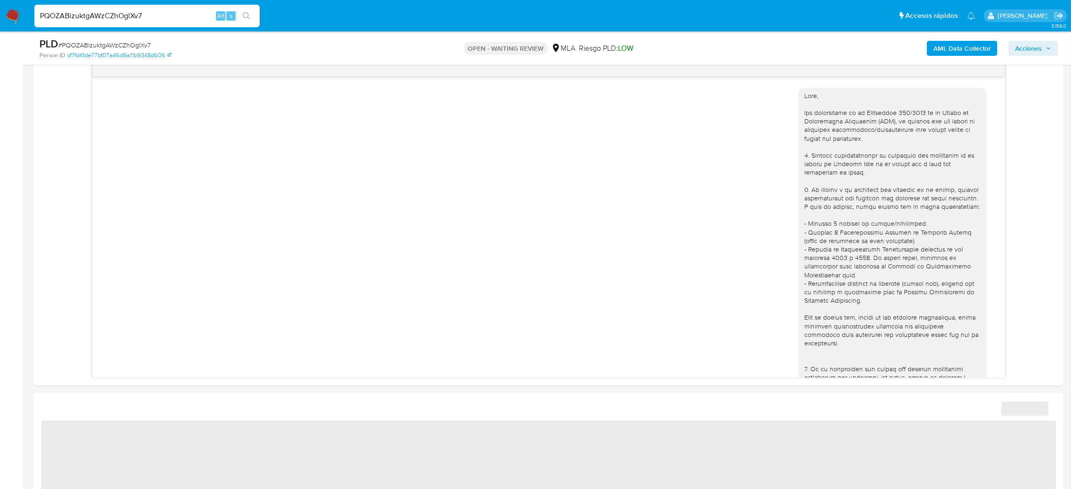
scroll to position [754, 0]
select select "10"
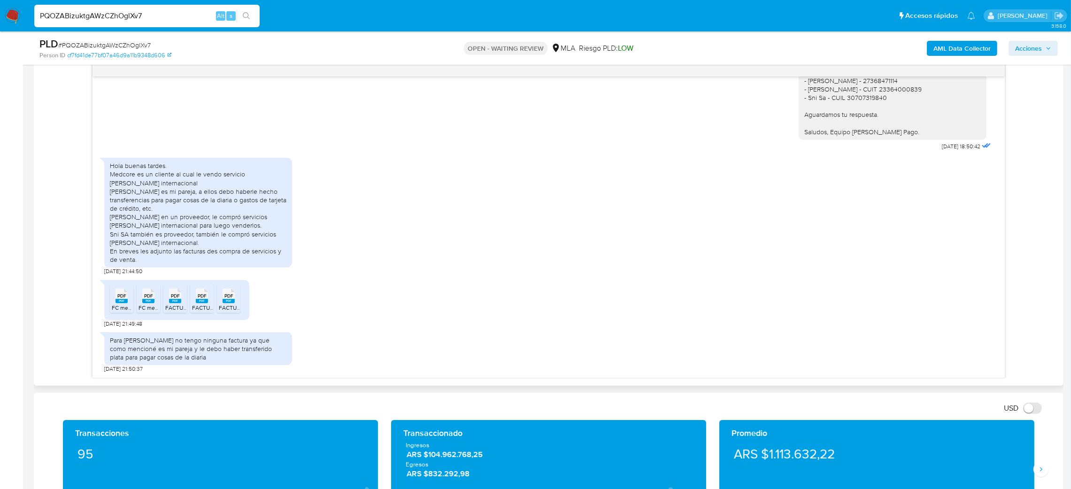
scroll to position [543, 0]
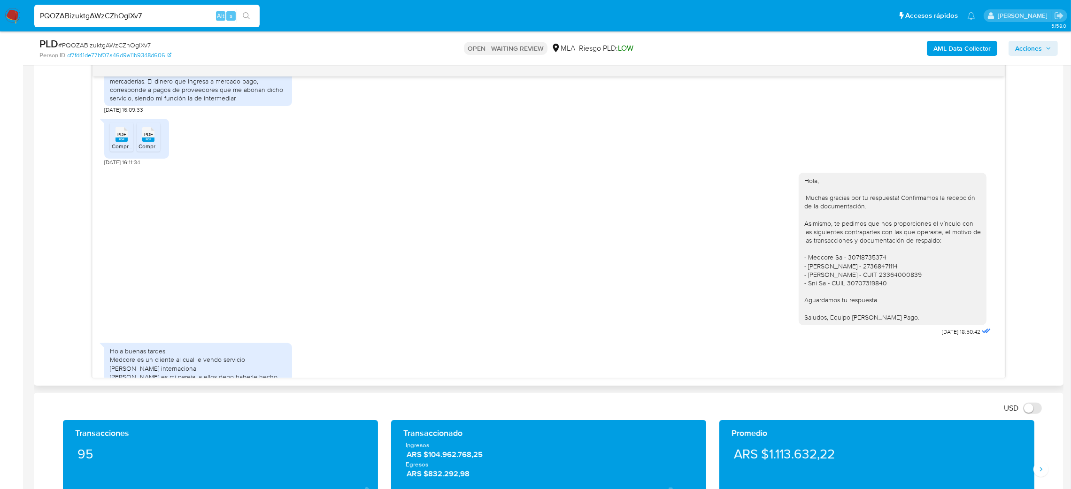
click at [119, 138] on span "PDF" at bounding box center [121, 134] width 9 height 6
click at [142, 143] on icon "PDF" at bounding box center [148, 134] width 12 height 16
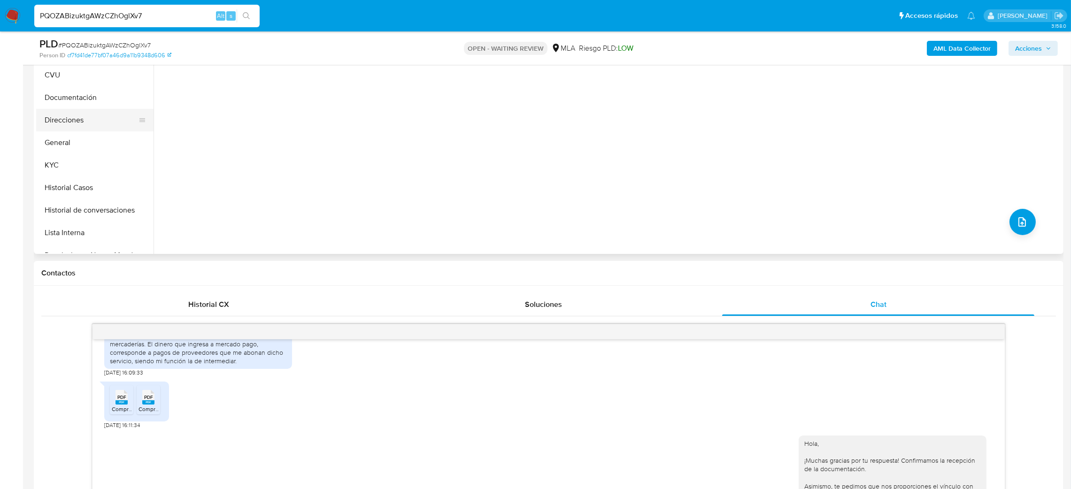
scroll to position [141, 0]
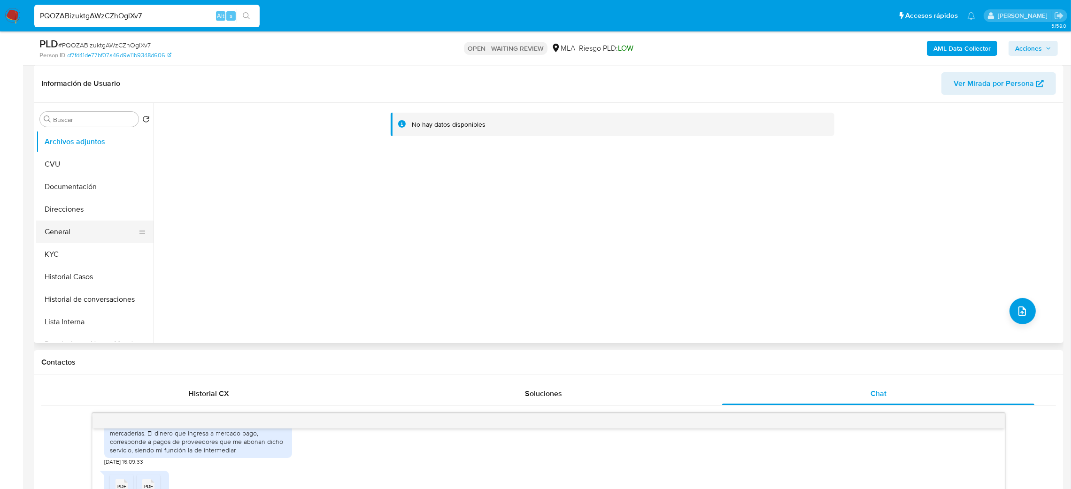
click at [77, 229] on button "General" at bounding box center [91, 232] width 110 height 23
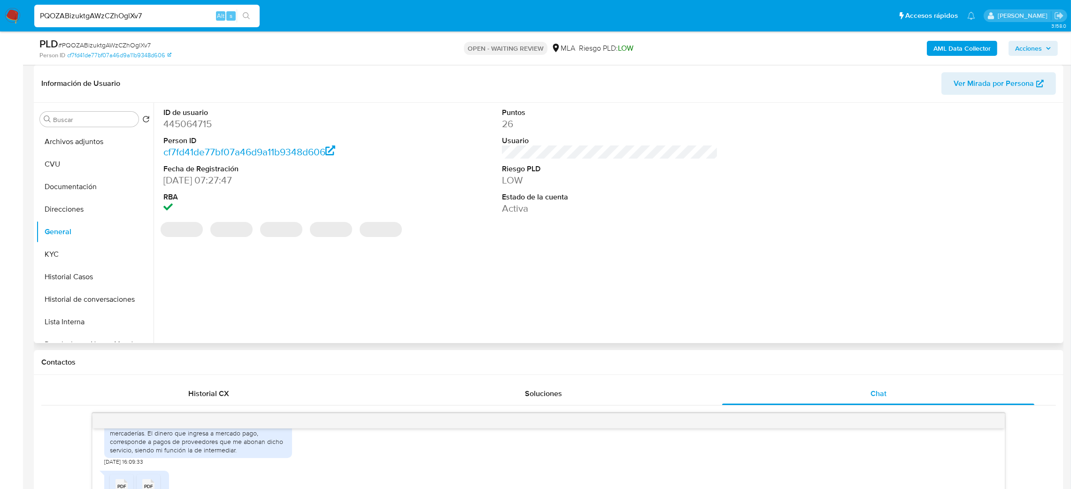
click at [175, 123] on dd "445064715" at bounding box center [271, 123] width 216 height 13
click at [175, 122] on dd "445064715" at bounding box center [271, 123] width 216 height 13
copy dd "445064715"
drag, startPoint x: 176, startPoint y: 15, endPoint x: 0, endPoint y: 14, distance: 175.5
click at [0, 15] on nav "Pausado Ver notificaciones PQOZABizuktgAWzCZhOglXv7 Alt s Accesos rápidos Presi…" at bounding box center [535, 15] width 1071 height 31
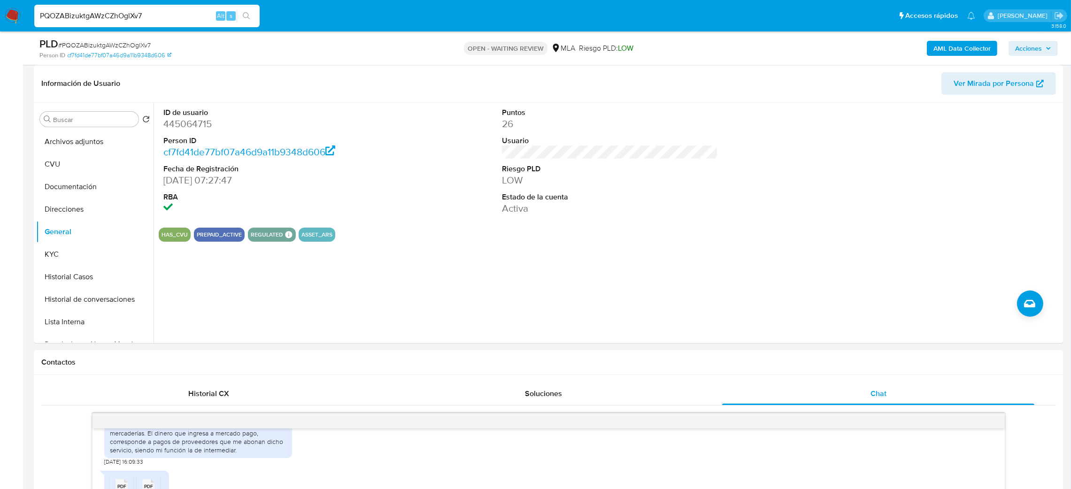
paste input "EnO7JjFO3aeDAA5cCOK4OO8b"
type input "EnO7JjFO3aeDAA5cCOK4OO8b"
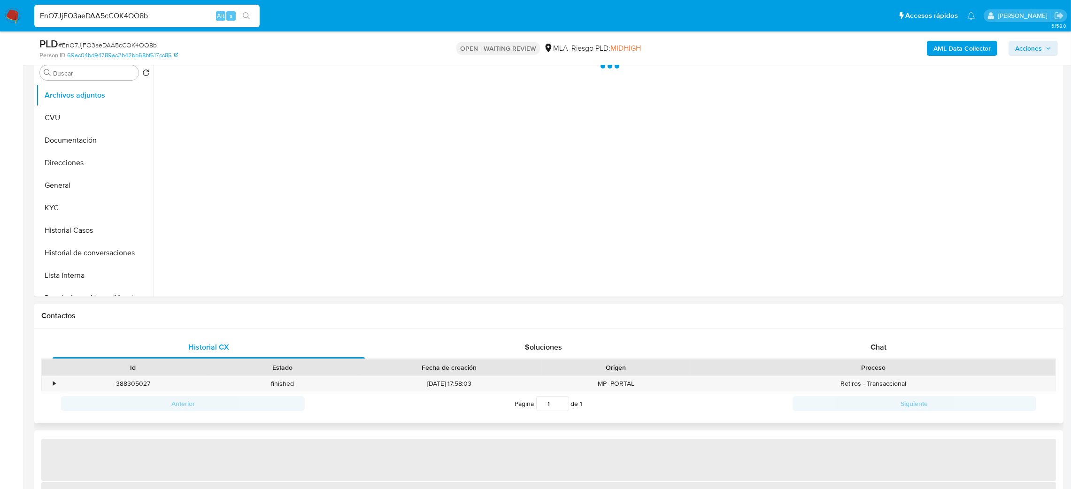
scroll to position [282, 0]
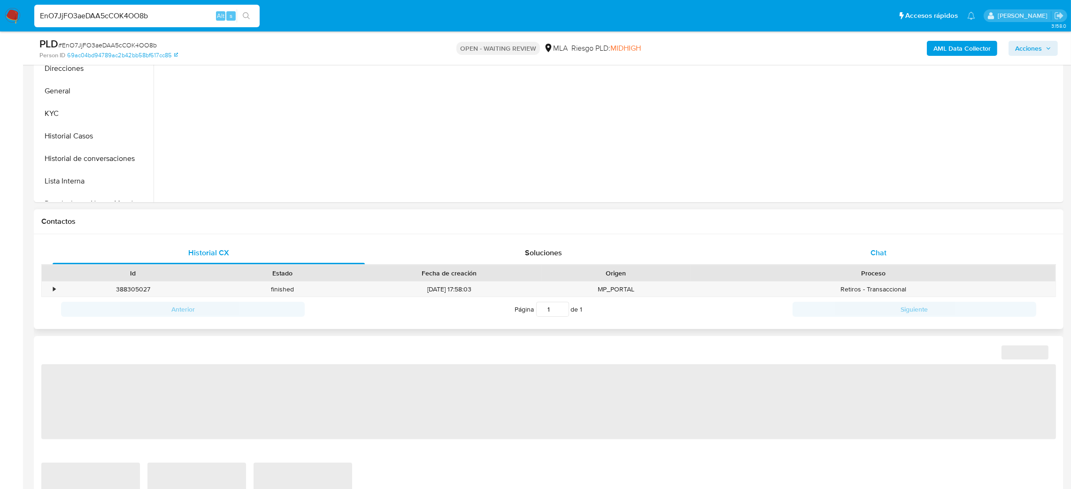
click at [906, 253] on div "Chat" at bounding box center [878, 253] width 312 height 23
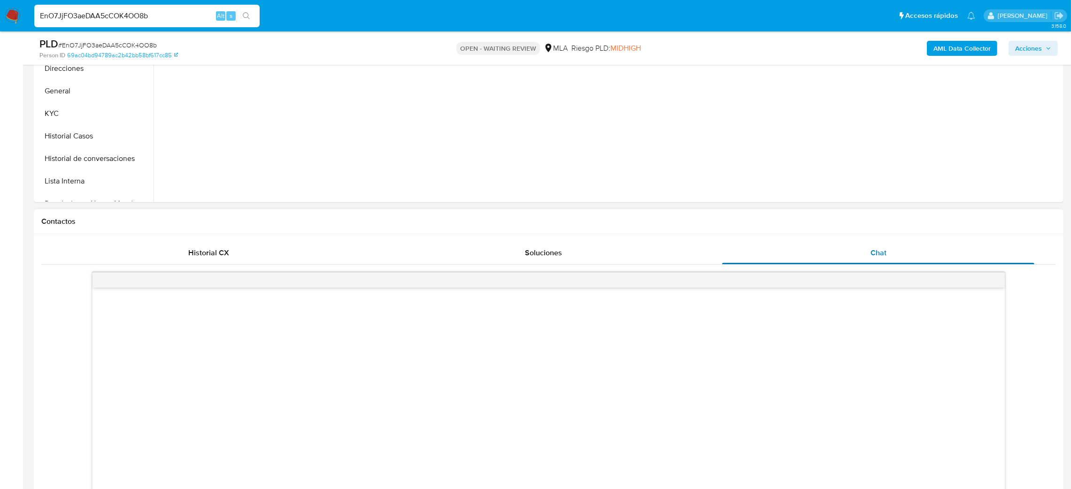
scroll to position [352, 0]
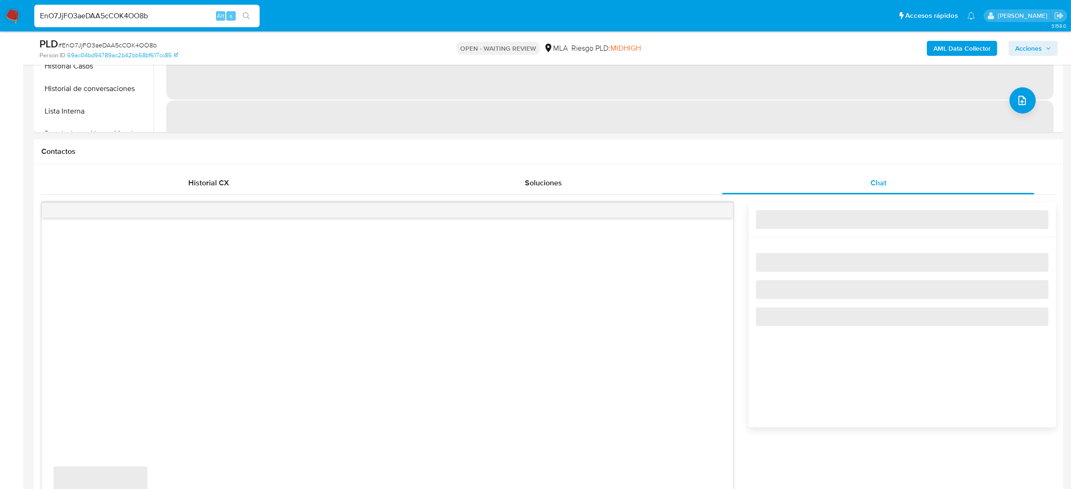
select select "10"
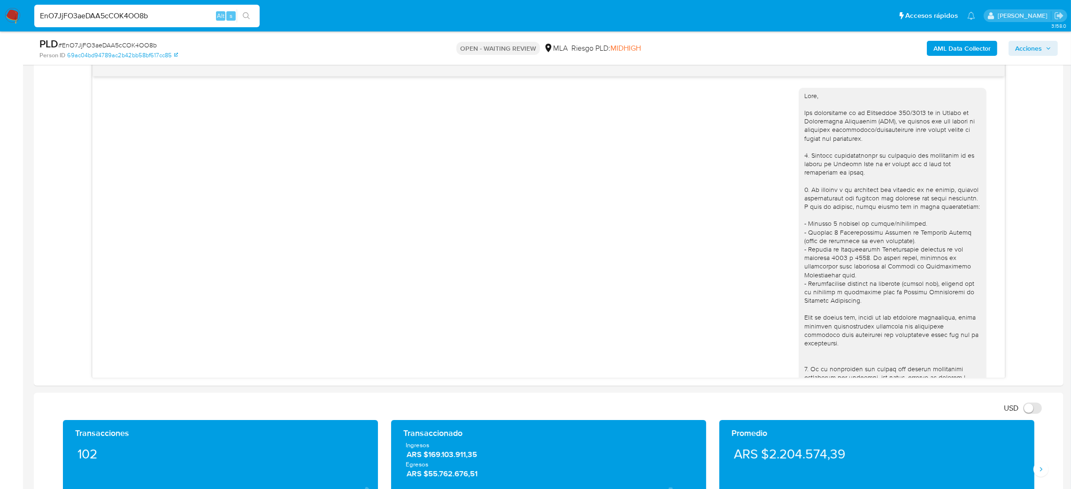
scroll to position [621, 0]
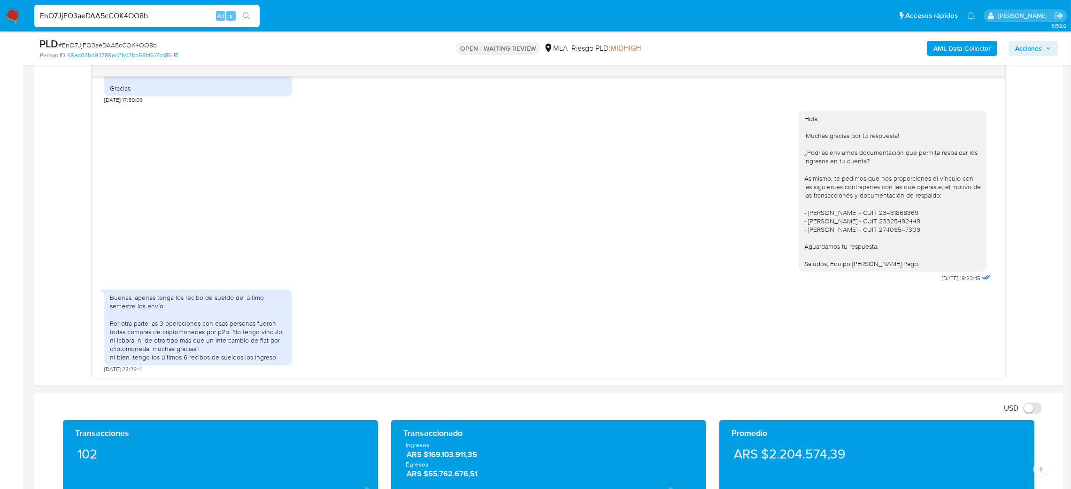
drag, startPoint x: 168, startPoint y: 14, endPoint x: 0, endPoint y: 25, distance: 168.9
click at [0, 26] on nav "Pausado Ver notificaciones EnO7JjFO3aeDAA5cCOK4OO8b Alt s Accesos rápidos Presi…" at bounding box center [535, 15] width 1071 height 31
paste input "whzfTHqVkCBAsA664ETtt4xV"
type input "whzfTHqVkCBAsA664ETtt4xV"
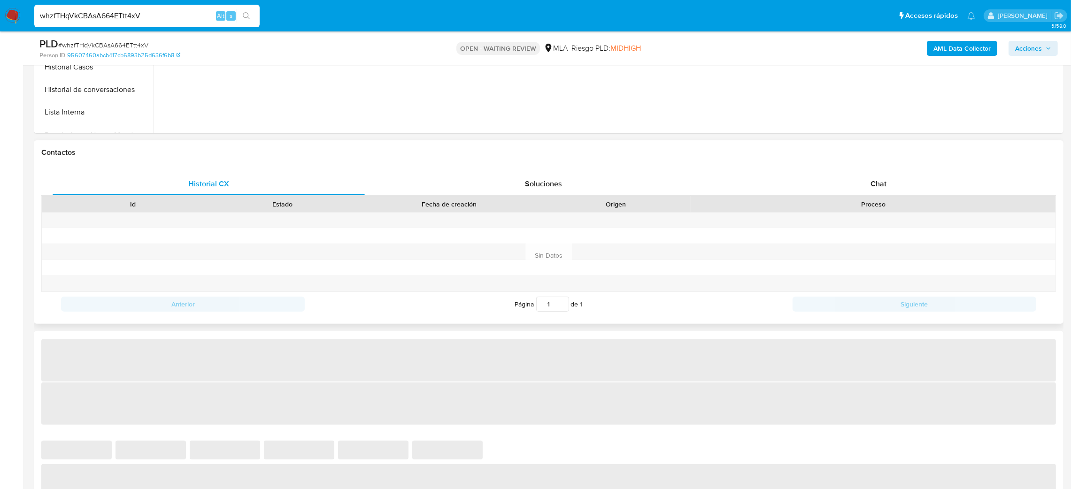
scroll to position [352, 0]
click at [883, 189] on div "Chat" at bounding box center [878, 183] width 312 height 23
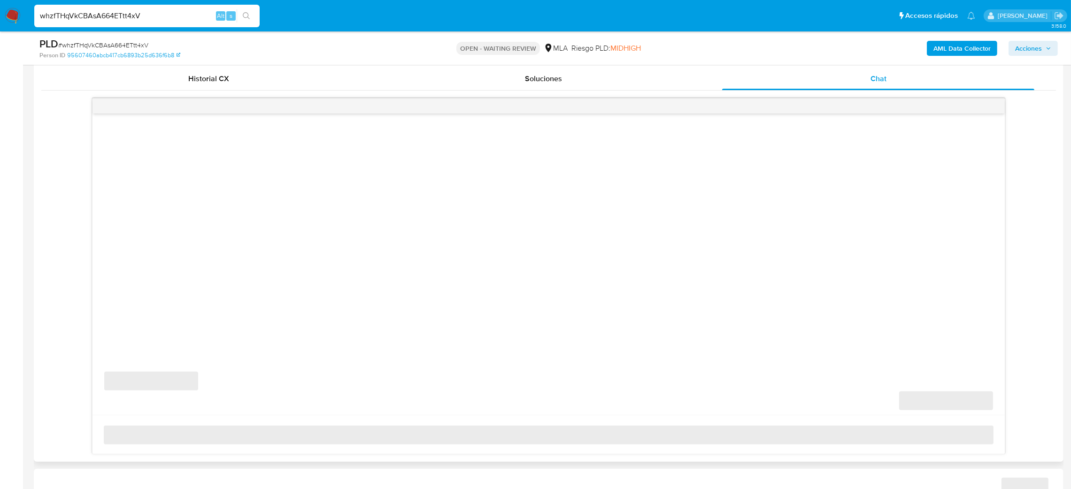
scroll to position [493, 0]
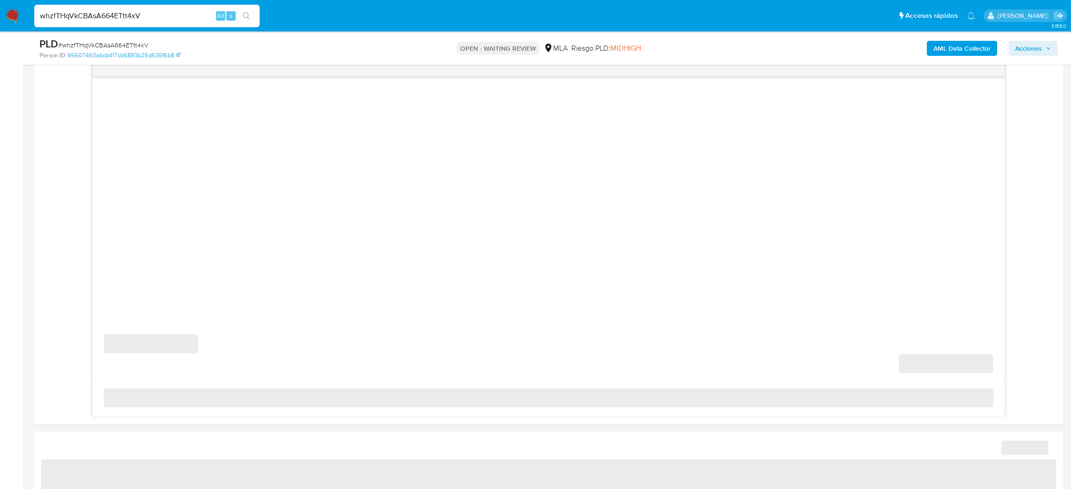
select select "10"
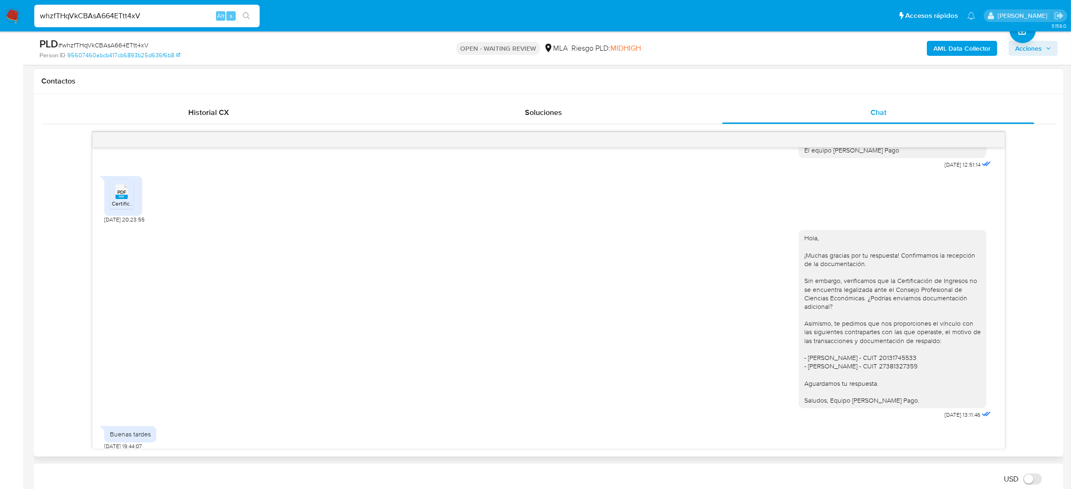
scroll to position [724, 0]
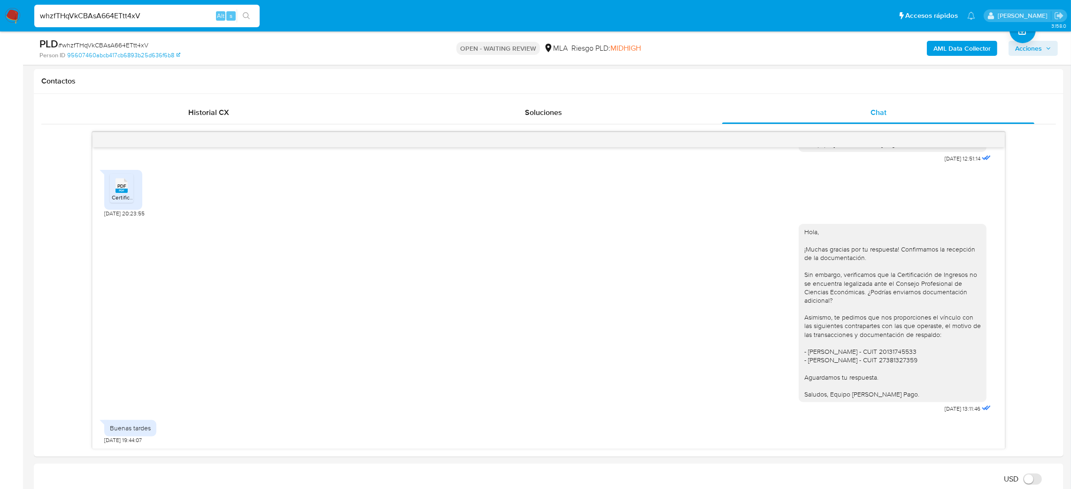
click at [136, 42] on span "# whzfTHqVkCBAsA664ETtt4xV" at bounding box center [103, 44] width 90 height 9
copy span "whzfTHqVkCBAsA664ETtt4xV"
click at [7, 18] on img at bounding box center [13, 16] width 16 height 16
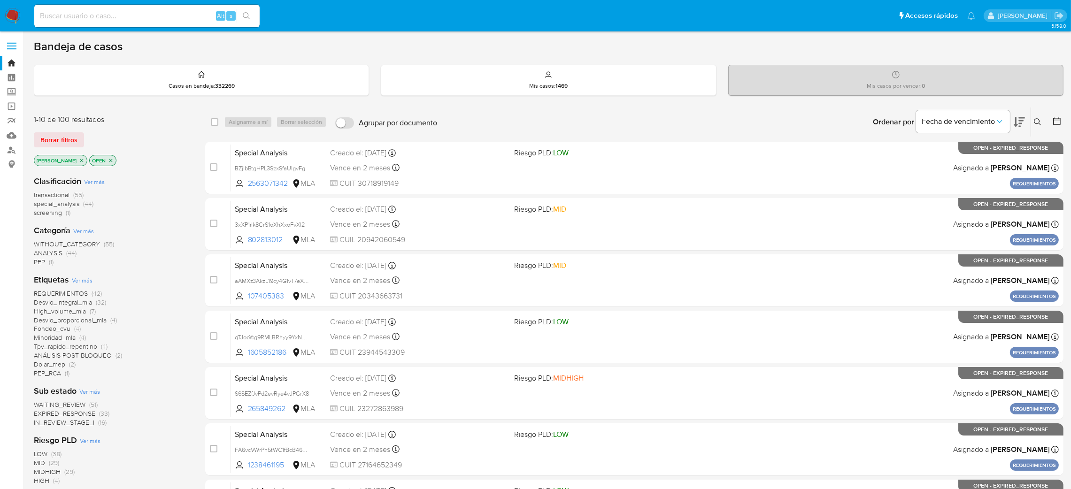
click at [1036, 121] on icon at bounding box center [1037, 122] width 8 height 8
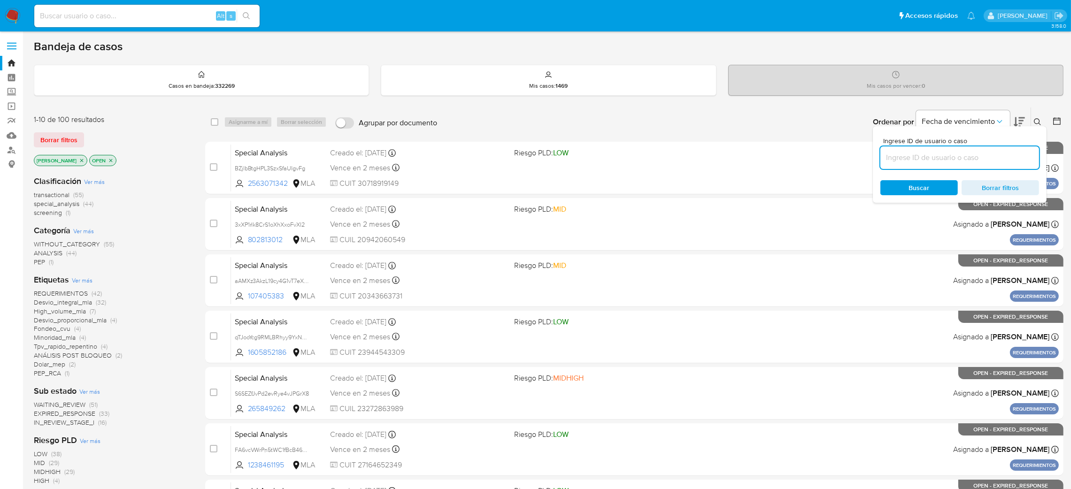
click at [974, 161] on input at bounding box center [959, 158] width 159 height 12
type input "whzfTHqVkCBAsA664ETtt4xV"
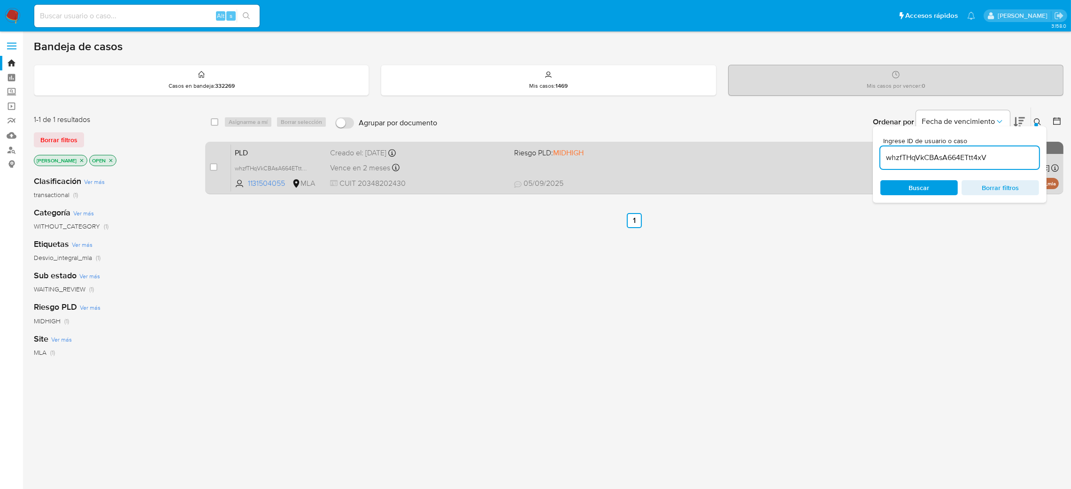
drag, startPoint x: 215, startPoint y: 166, endPoint x: 229, endPoint y: 144, distance: 25.9
click at [215, 165] on input "checkbox" at bounding box center [214, 167] width 8 height 8
checkbox input "true"
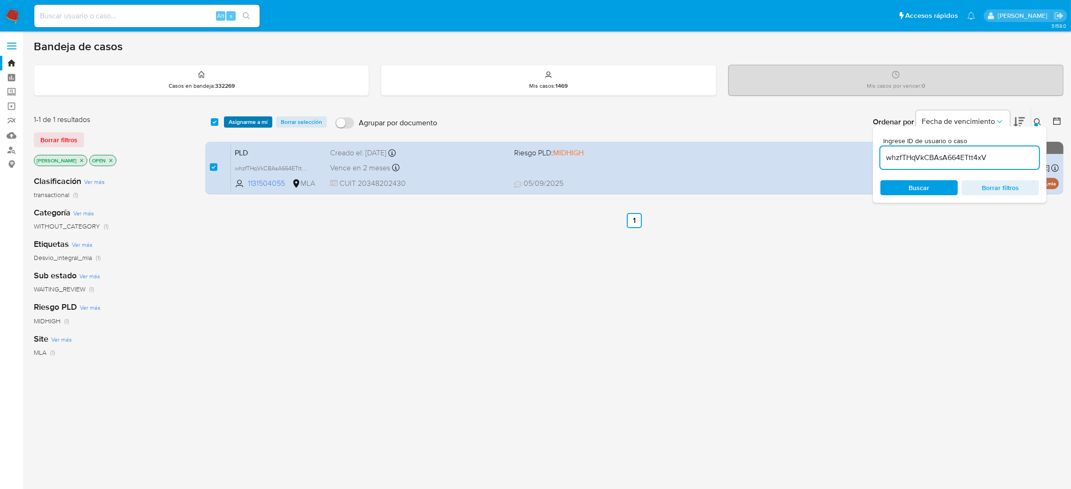
click at [240, 122] on span "Asignarme a mí" at bounding box center [248, 121] width 39 height 9
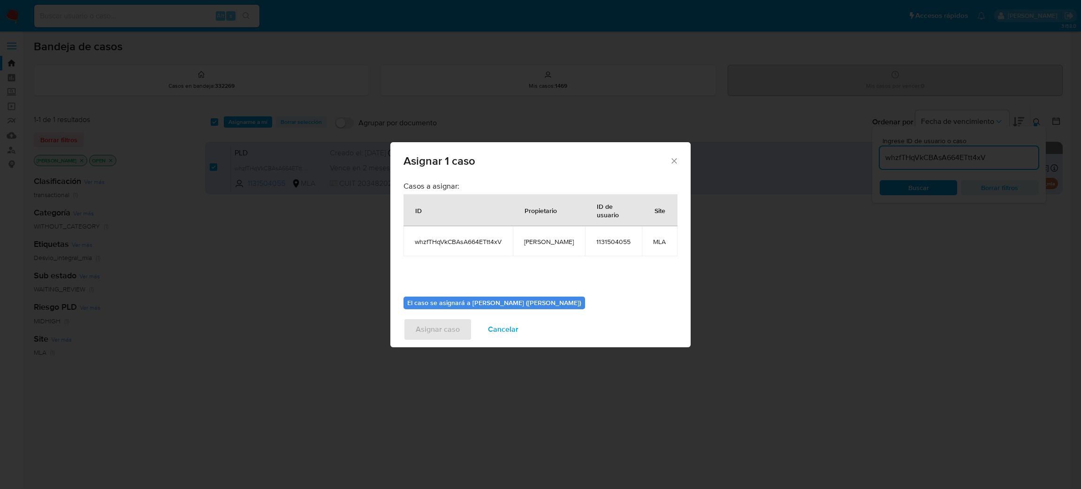
click at [530, 247] on td "[PERSON_NAME]" at bounding box center [549, 241] width 72 height 30
click at [530, 246] on td "[PERSON_NAME]" at bounding box center [549, 241] width 72 height 30
copy span "[PERSON_NAME]"
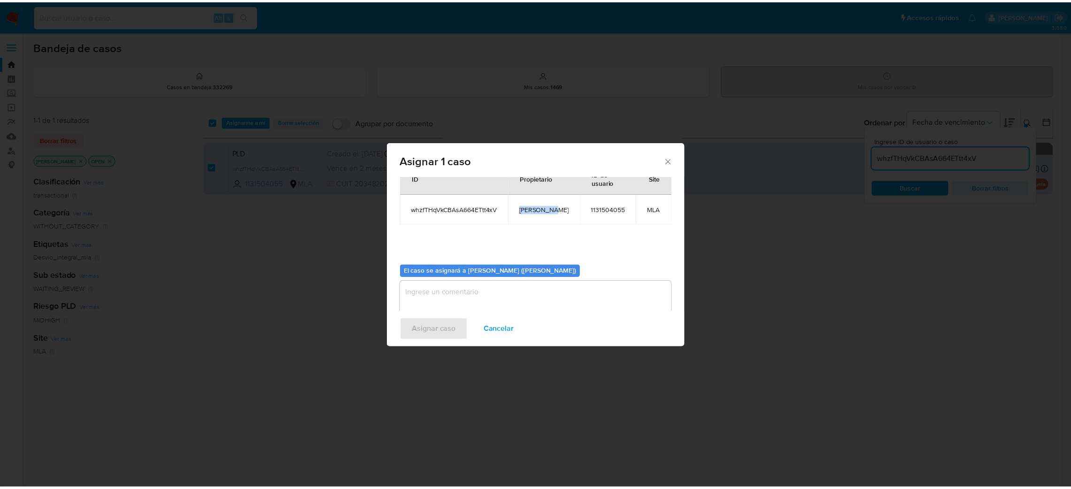
scroll to position [48, 0]
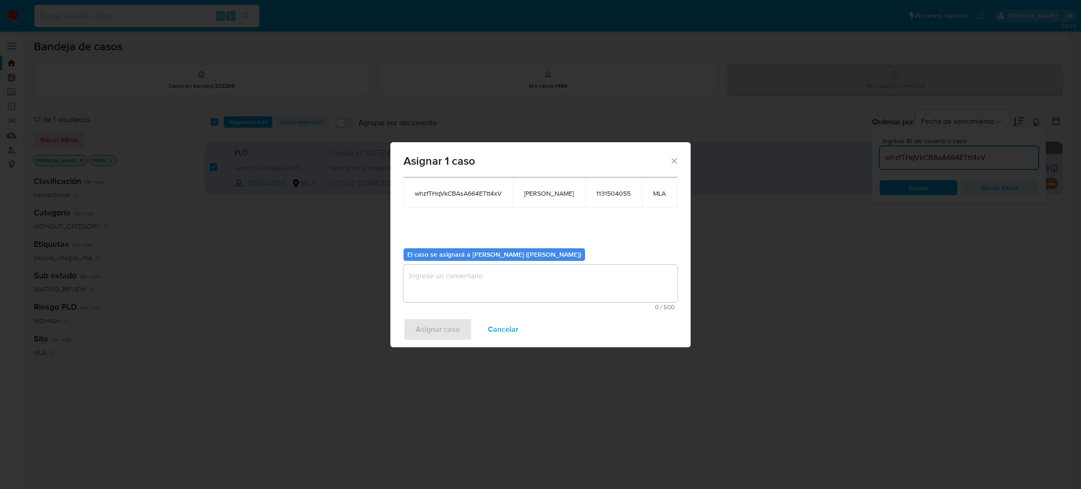
click at [475, 273] on textarea "assign-modal" at bounding box center [541, 284] width 274 height 38
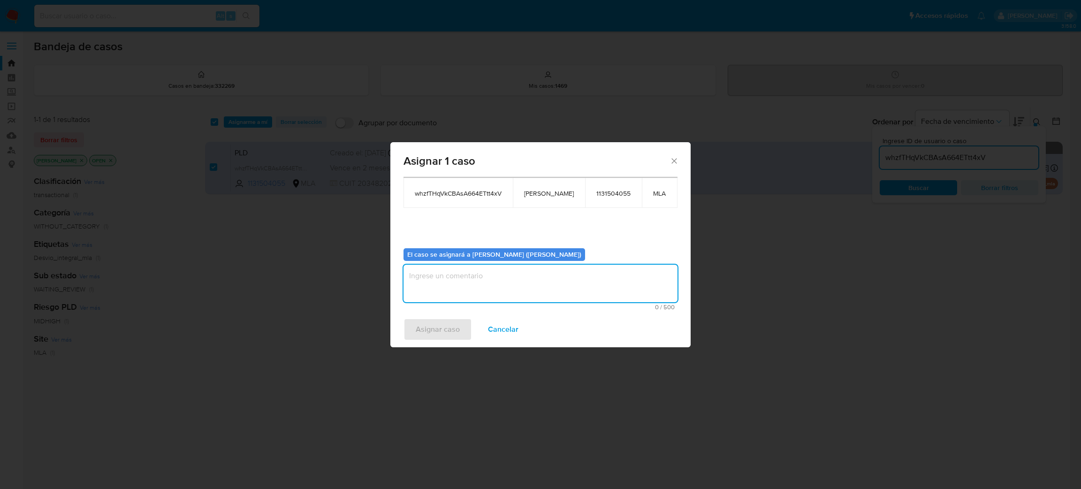
paste textarea "[PERSON_NAME]"
type textarea "[PERSON_NAME]"
click at [443, 325] on span "Asignar caso" at bounding box center [438, 329] width 44 height 21
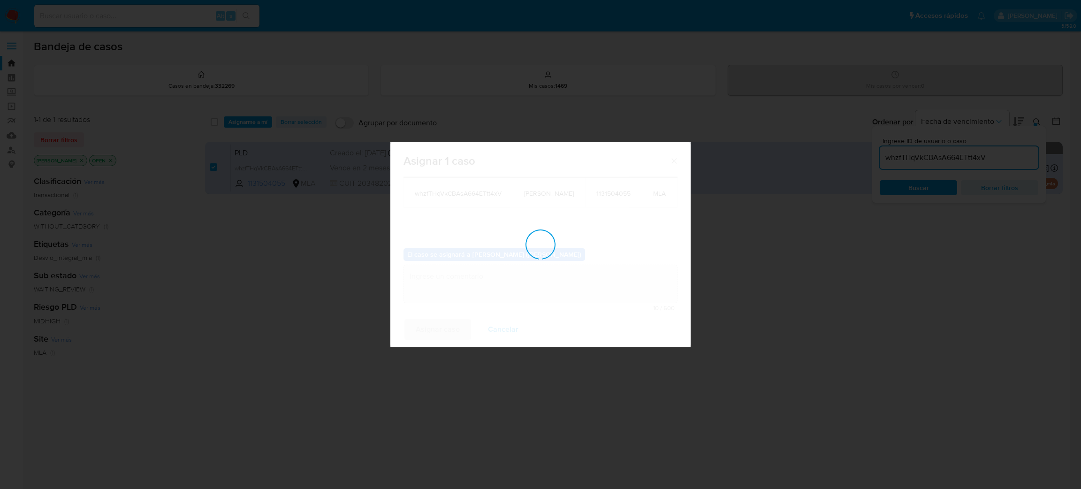
checkbox input "false"
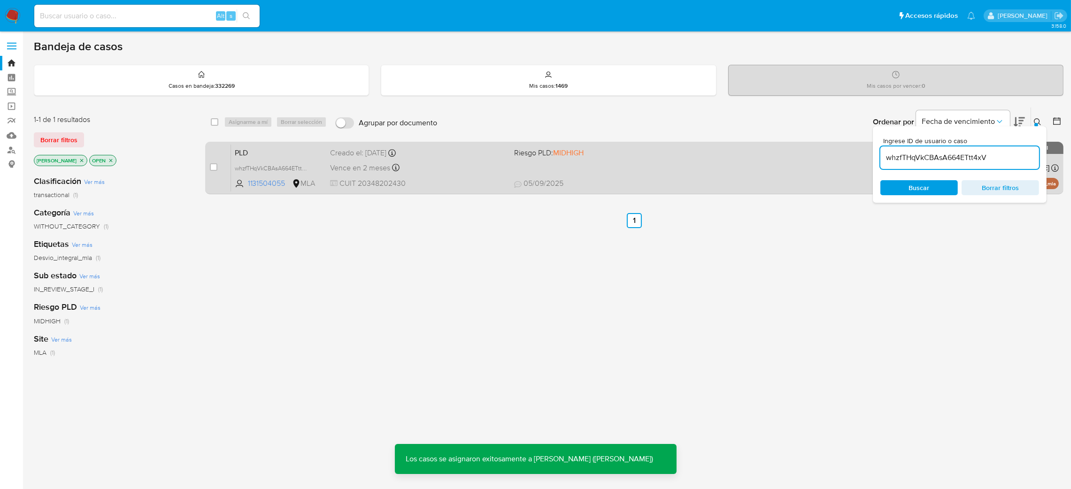
click at [296, 152] on span "PLD" at bounding box center [279, 152] width 88 height 12
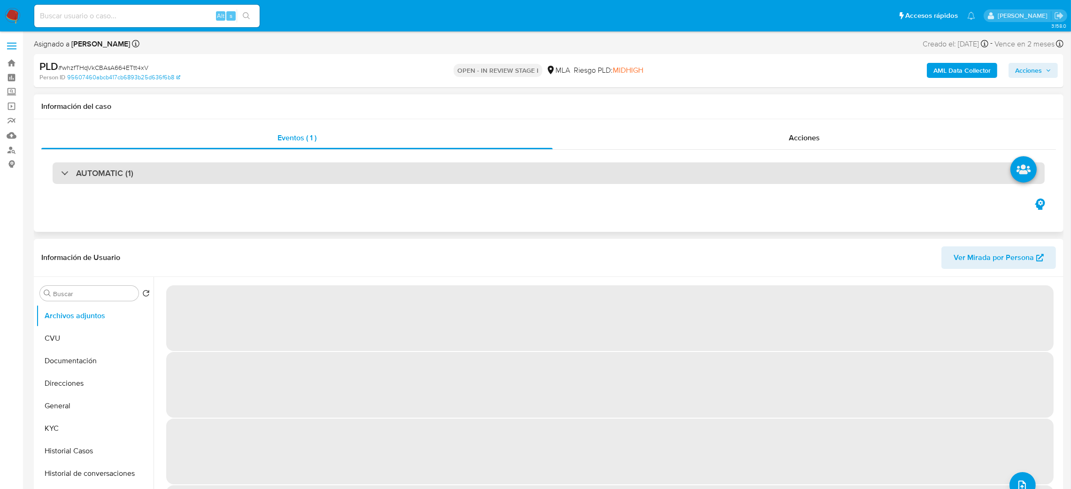
select select "10"
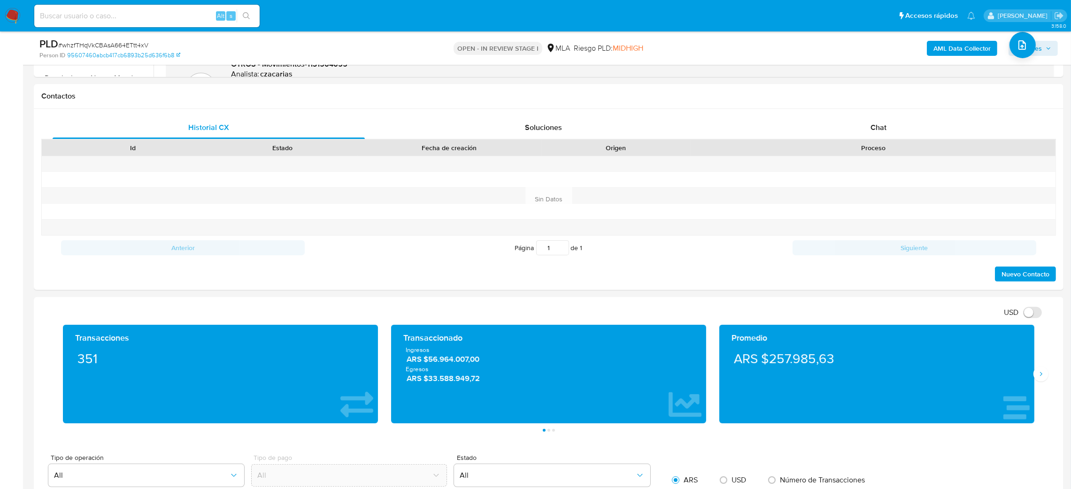
scroll to position [422, 0]
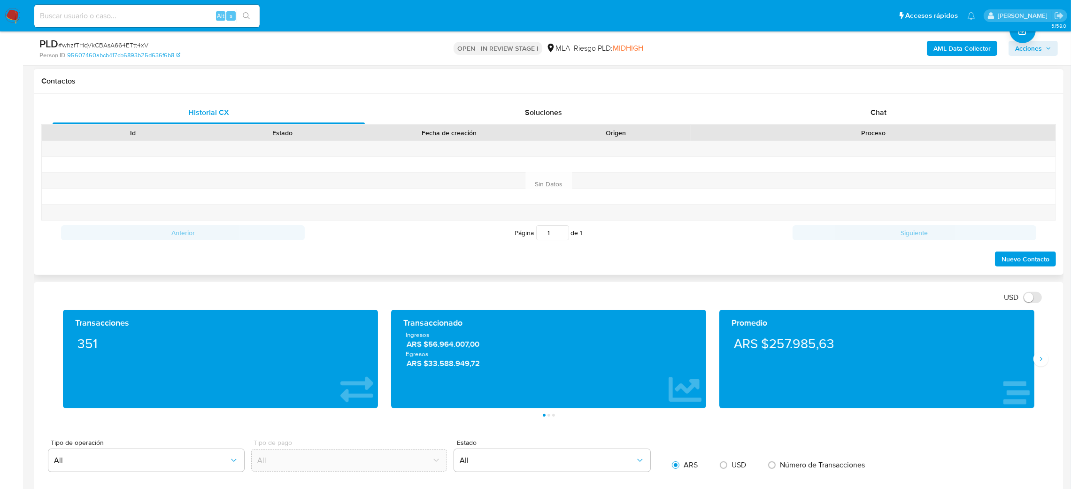
click at [891, 126] on div "Proceso" at bounding box center [872, 133] width 365 height 16
click at [883, 118] on div "Chat" at bounding box center [878, 112] width 312 height 23
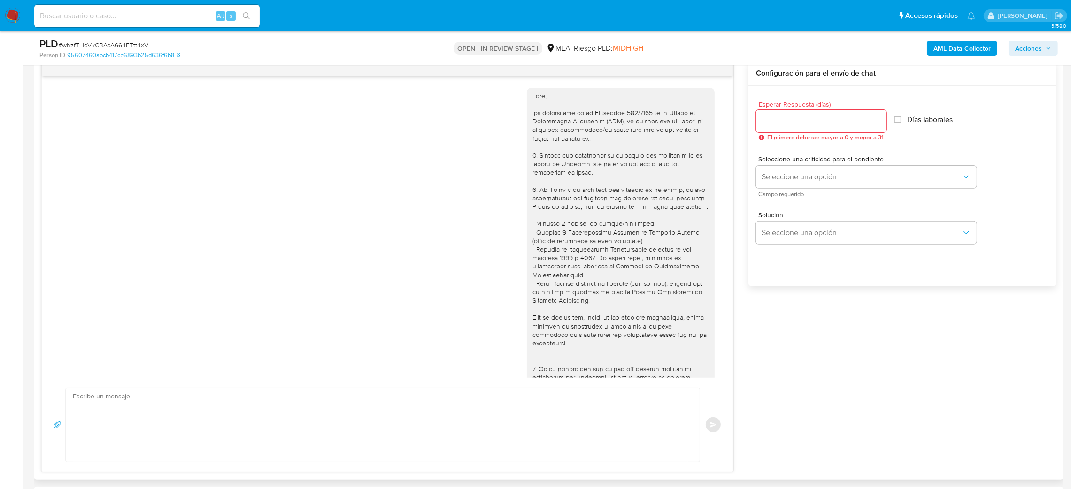
scroll to position [724, 0]
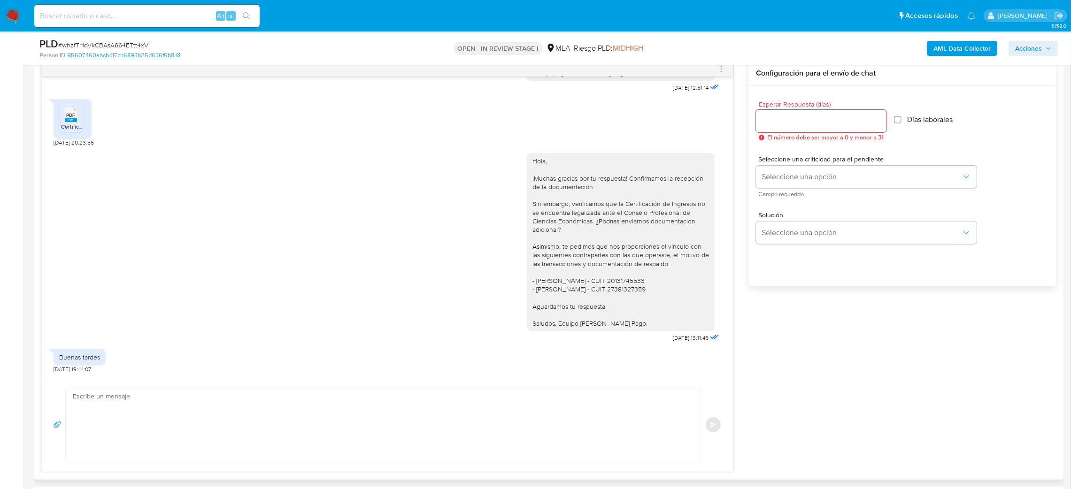
click at [130, 410] on textarea at bounding box center [380, 425] width 615 height 74
paste textarea "Hola, Esperamos que te encuentres muy bien. Te consultamos si tuviste oportunid…"
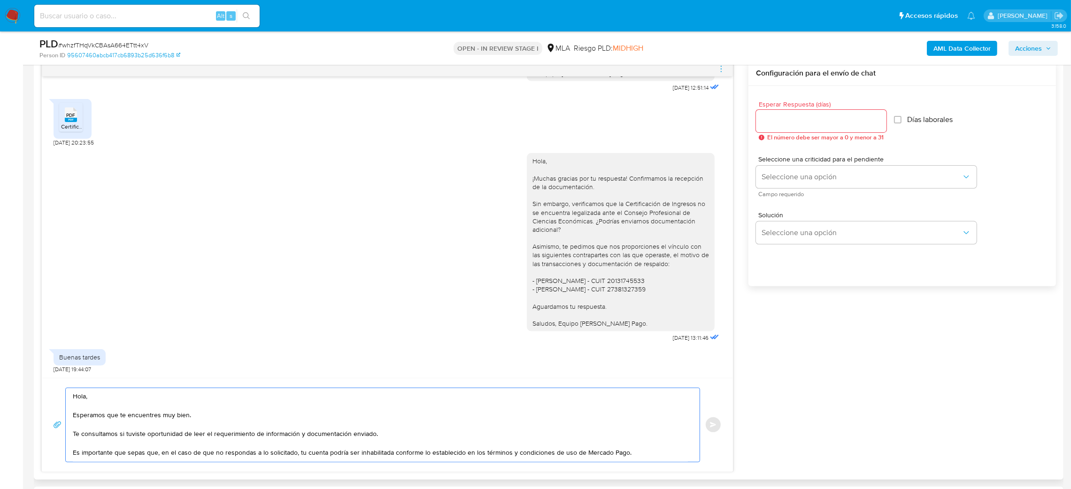
scroll to position [43, 0]
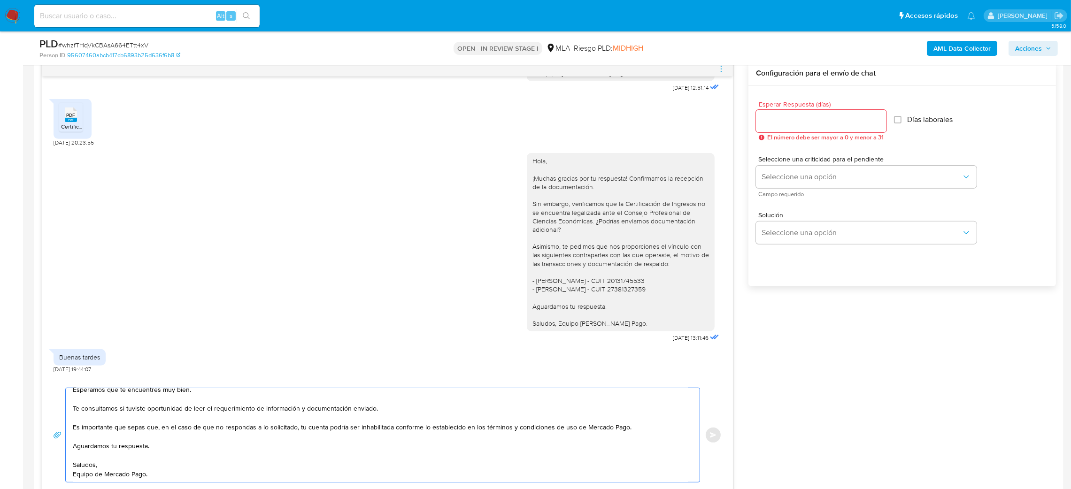
type textarea "Hola, Esperamos que te encuentres muy bien. Te consultamos si tuviste oportunid…"
click at [771, 122] on input "Esperar Respuesta (días)" at bounding box center [821, 121] width 130 height 12
type input "2"
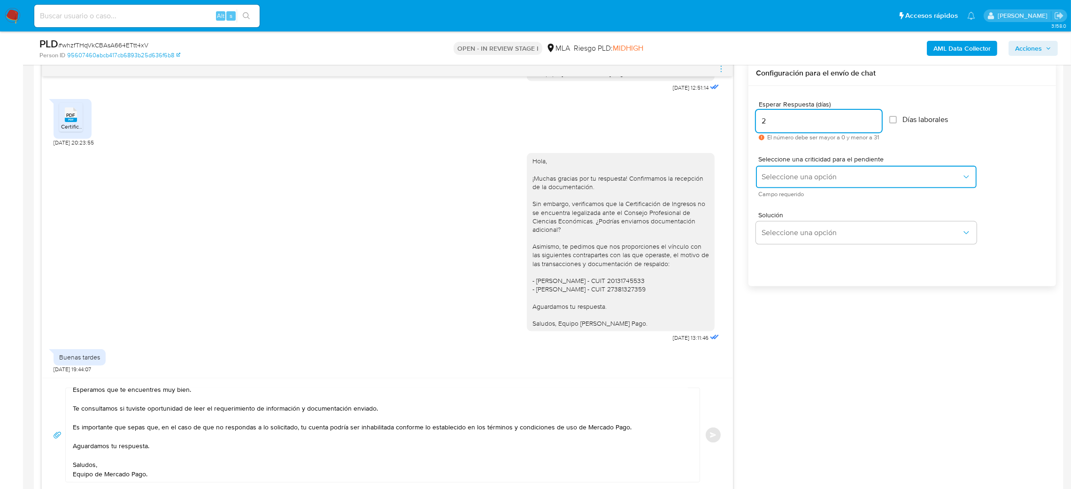
click at [767, 171] on button "Seleccione una opción" at bounding box center [866, 177] width 221 height 23
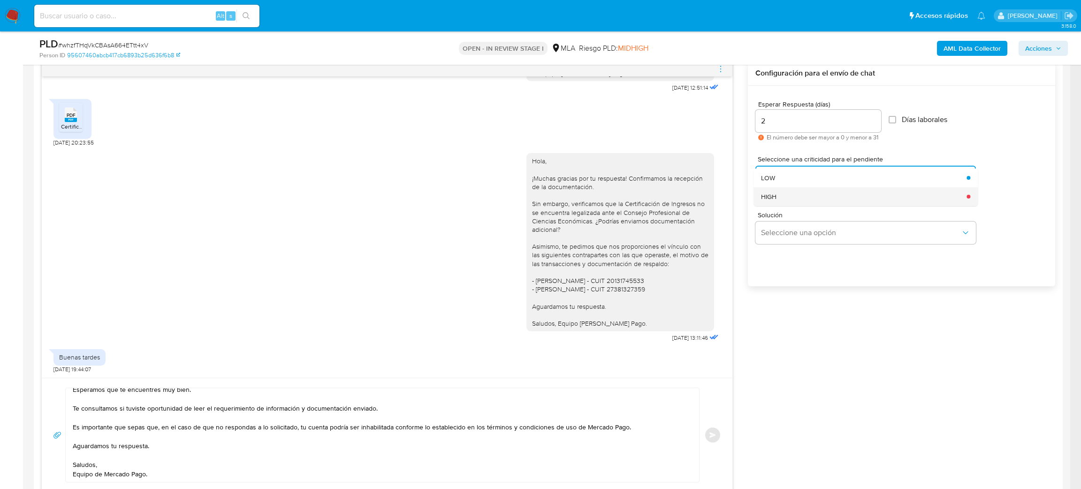
click at [780, 195] on div "HIGH" at bounding box center [861, 196] width 200 height 19
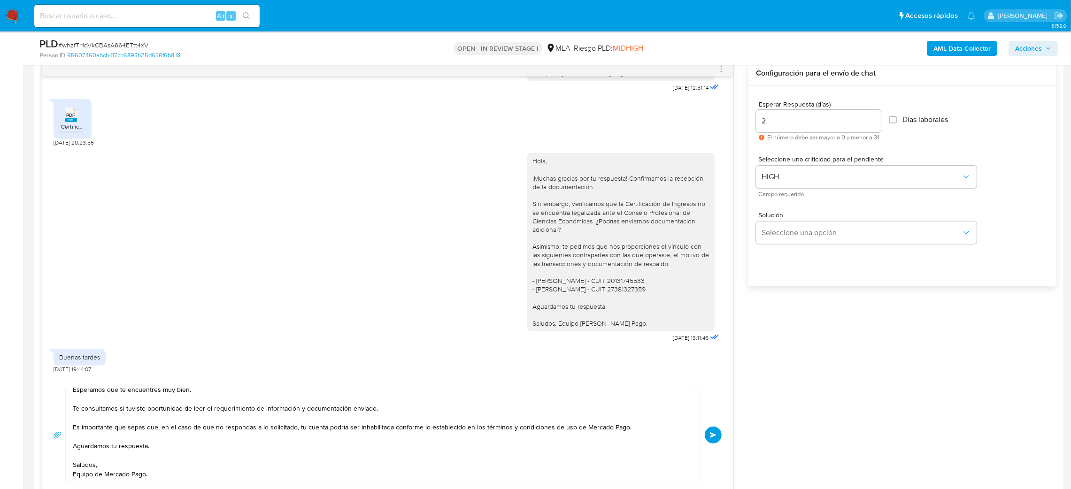
click at [718, 444] on div "Hola, Esperamos que te encuentres muy bien. Te consultamos si tuviste oportunid…" at bounding box center [387, 435] width 668 height 95
click at [718, 433] on button "Enviar" at bounding box center [712, 435] width 17 height 17
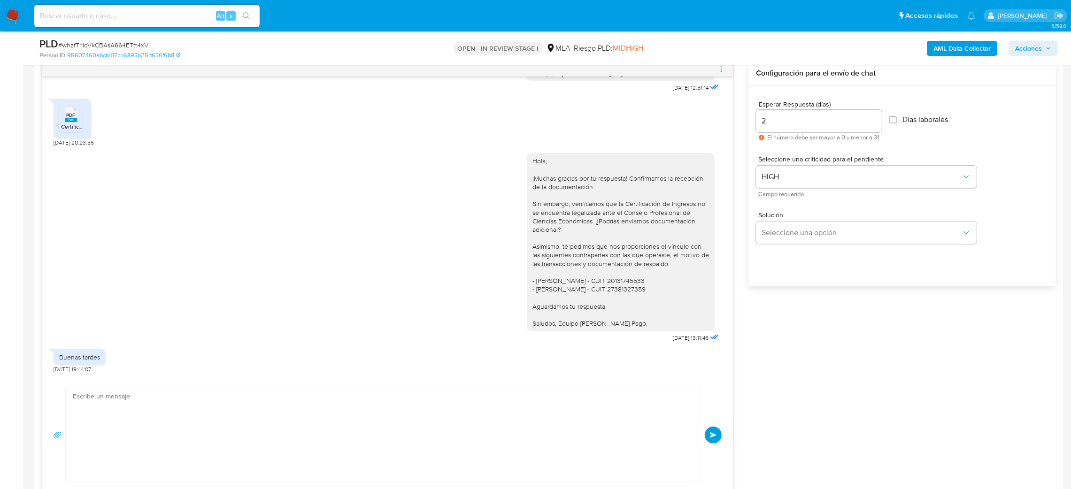
scroll to position [897, 0]
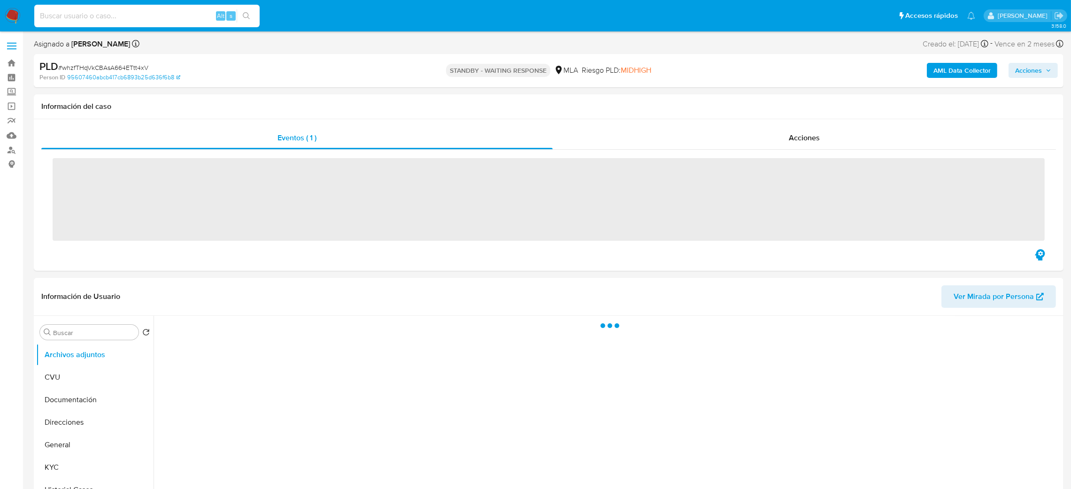
click at [143, 18] on input at bounding box center [146, 16] width 225 height 12
paste input "g3rgGWqKHSZf8au39KBr2HM7"
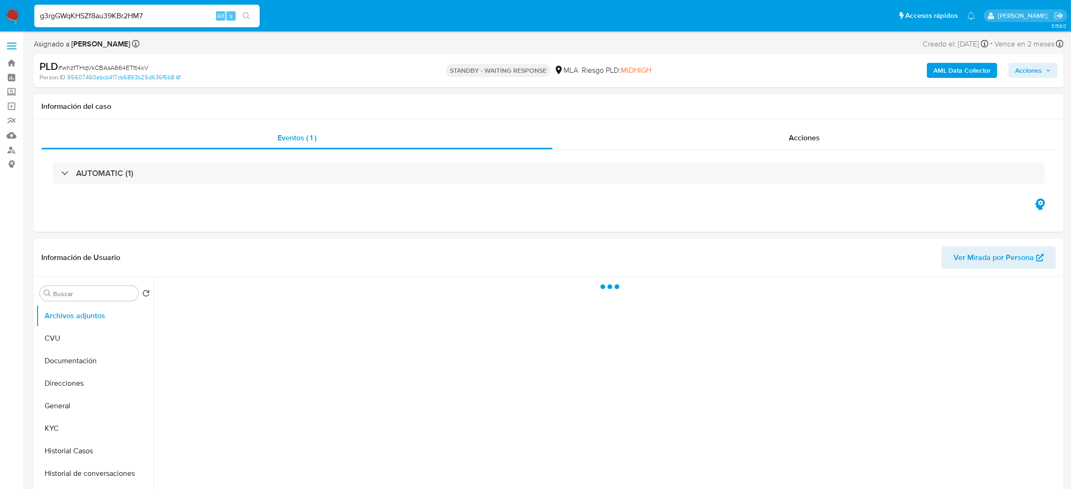
type input "g3rgGWqKHSZf8au39KBr2HM7"
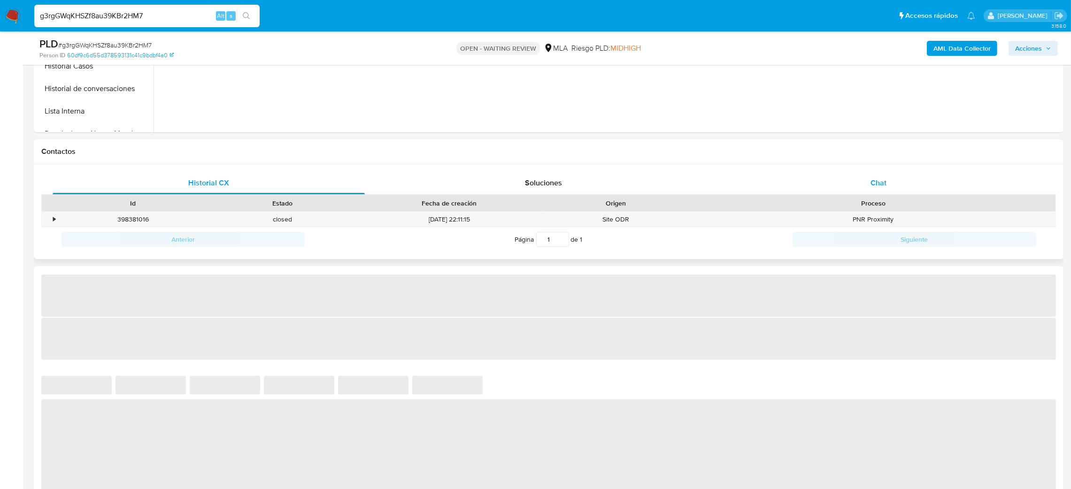
click at [897, 177] on div "Chat" at bounding box center [878, 183] width 312 height 23
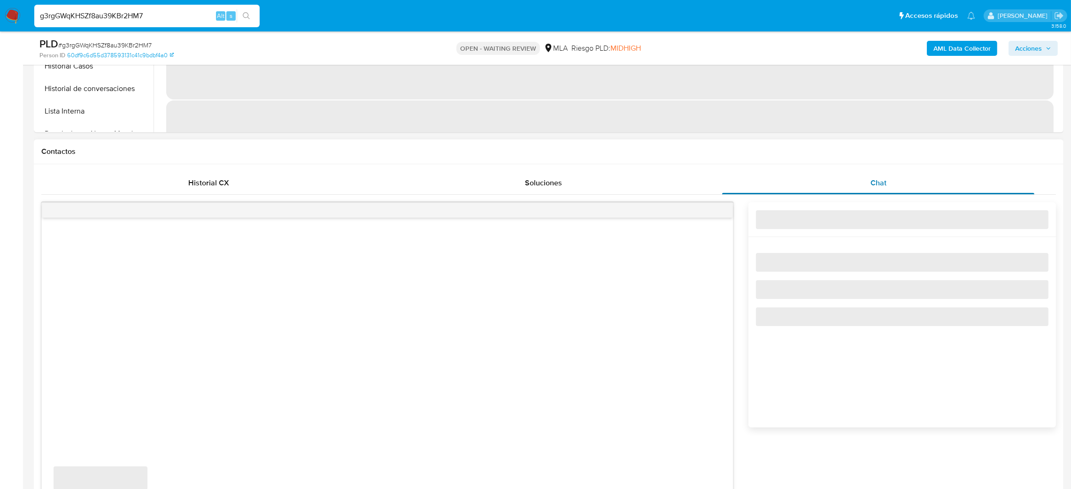
scroll to position [493, 0]
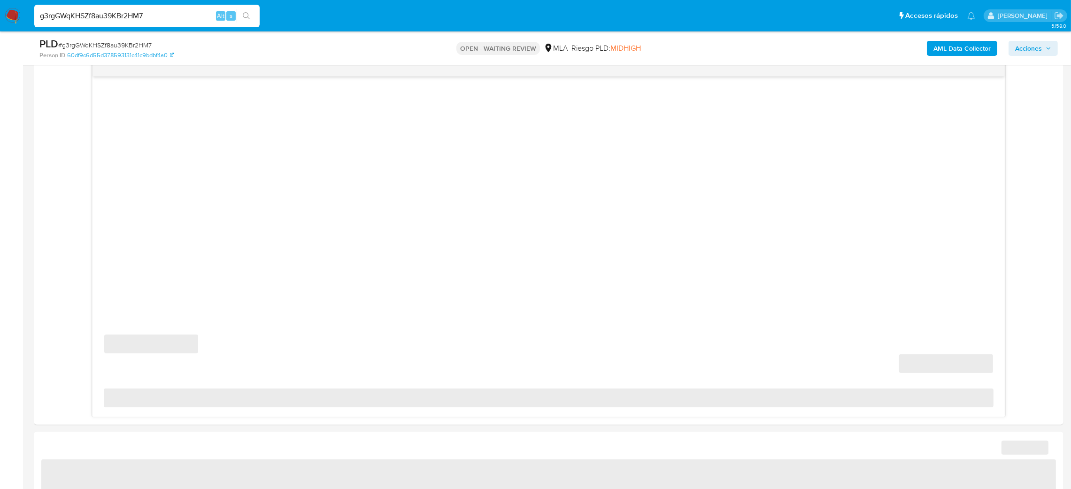
select select "10"
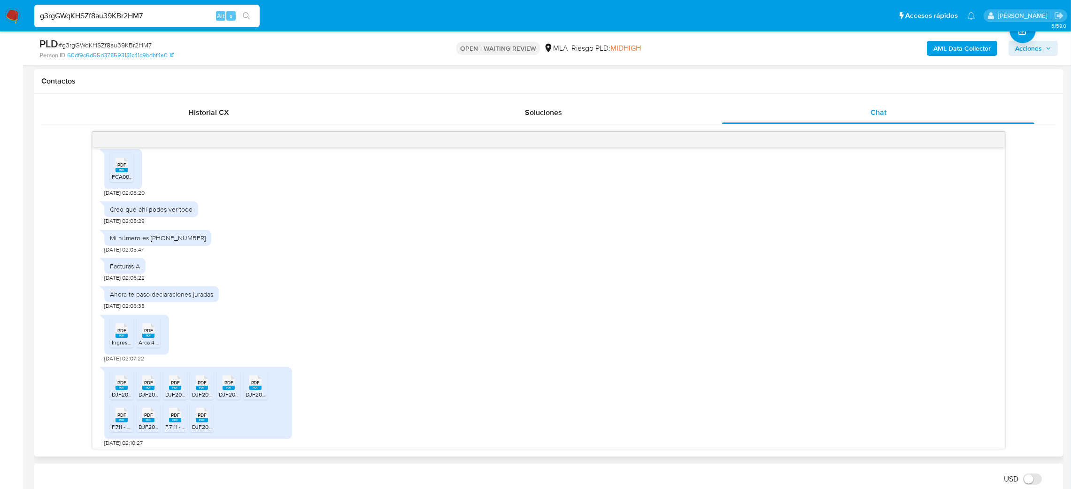
scroll to position [1197, 0]
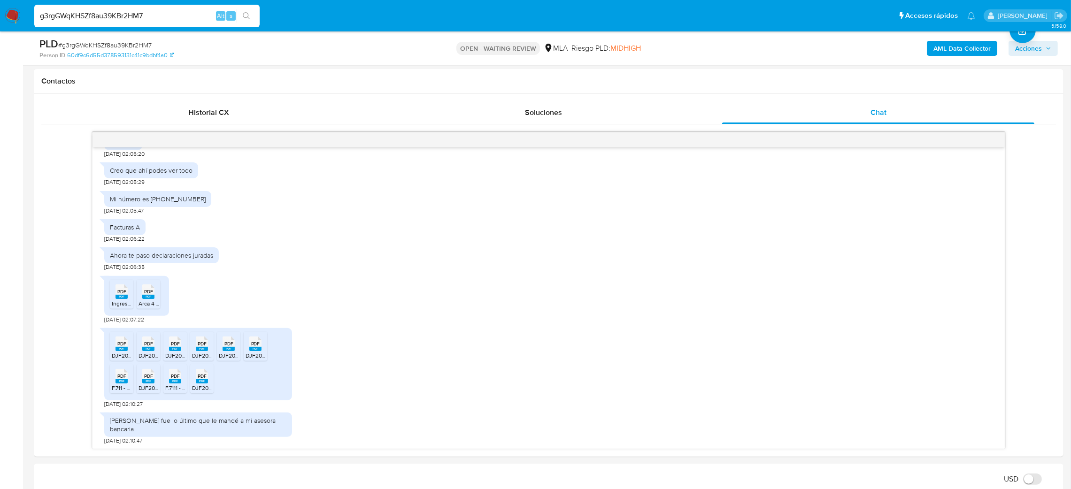
drag, startPoint x: 191, startPoint y: 15, endPoint x: 0, endPoint y: 22, distance: 191.1
click at [0, 22] on nav "Pausado Ver notificaciones g3rgGWqKHSZf8au39KBr2HM7 Alt s Accesos rápidos Presi…" at bounding box center [535, 15] width 1071 height 31
paste input "vTDHazZ6ChhpxnfmCCNgFhKR"
type input "vTDHazZ6ChhpxnfmCCNgFhKR"
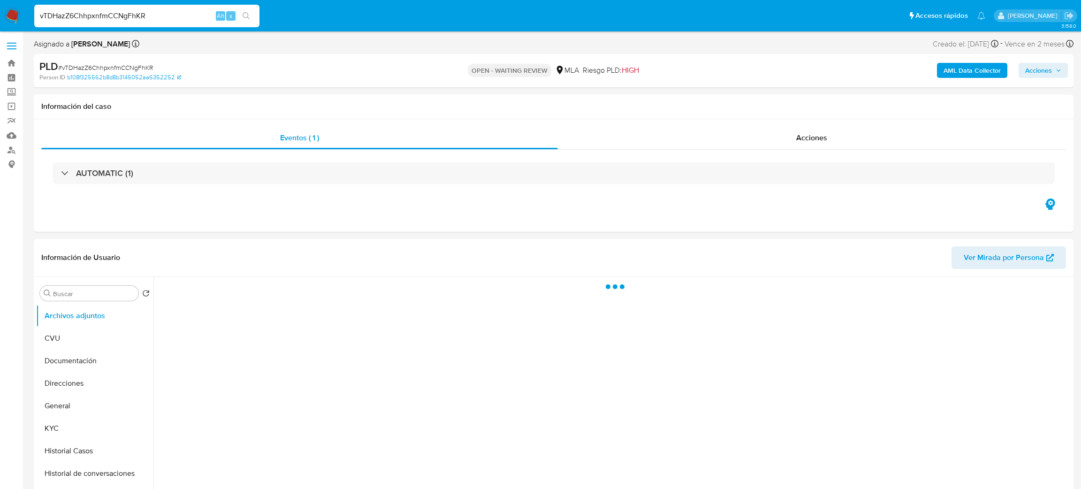
select select "10"
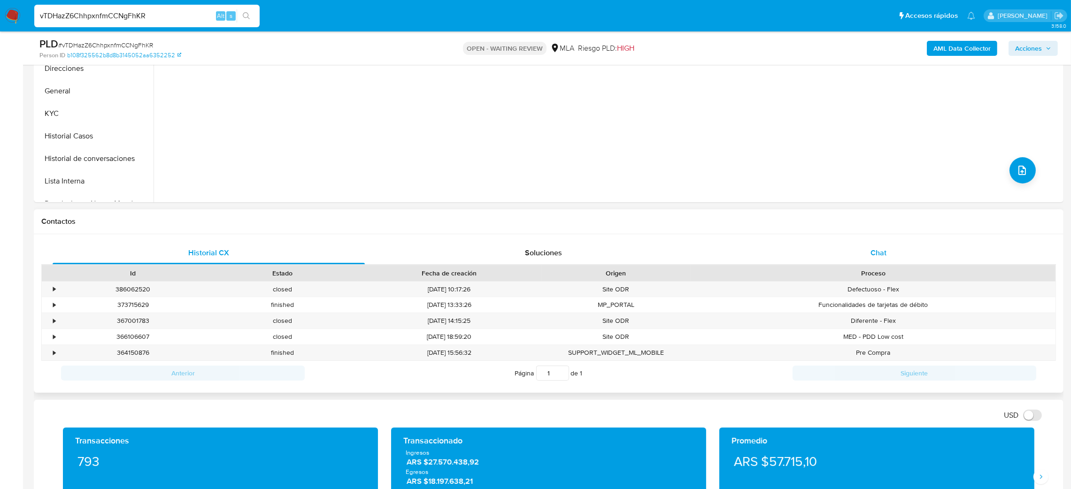
click at [892, 259] on div "Chat" at bounding box center [878, 253] width 312 height 23
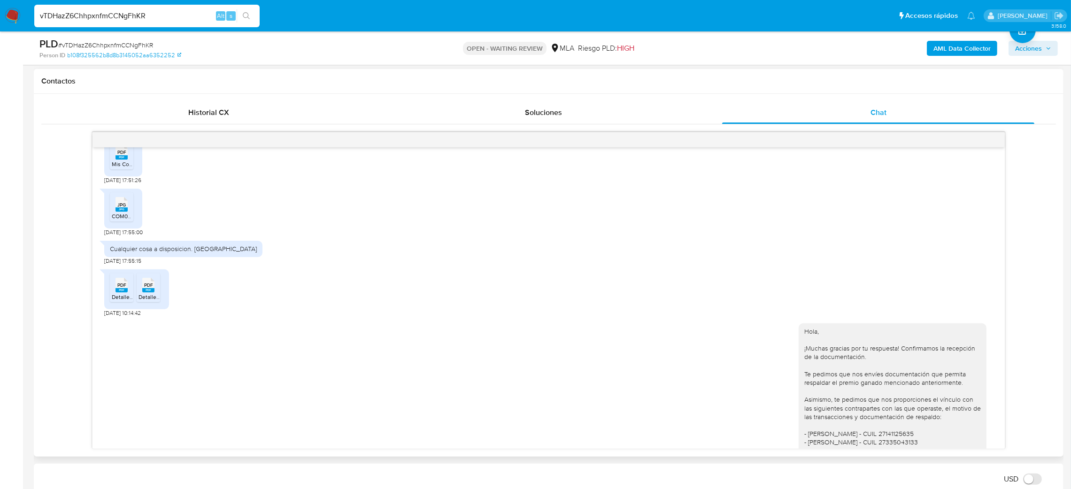
scroll to position [406, 0]
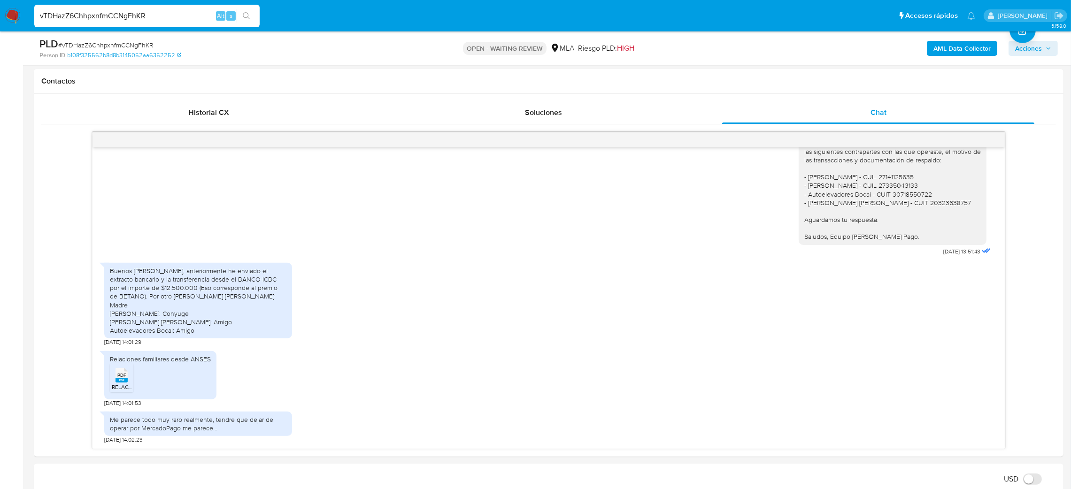
drag, startPoint x: 152, startPoint y: 14, endPoint x: 0, endPoint y: 24, distance: 151.9
click at [0, 24] on nav "Pausado Ver notificaciones vTDHazZ6ChhpxnfmCCNgFhKR Alt s Accesos rápidos Presi…" at bounding box center [535, 15] width 1071 height 31
paste input "nQh722b4TLXLcxCU5KUMx0ip"
type input "nQh722b4TLXLcxCU5KUMx0ip"
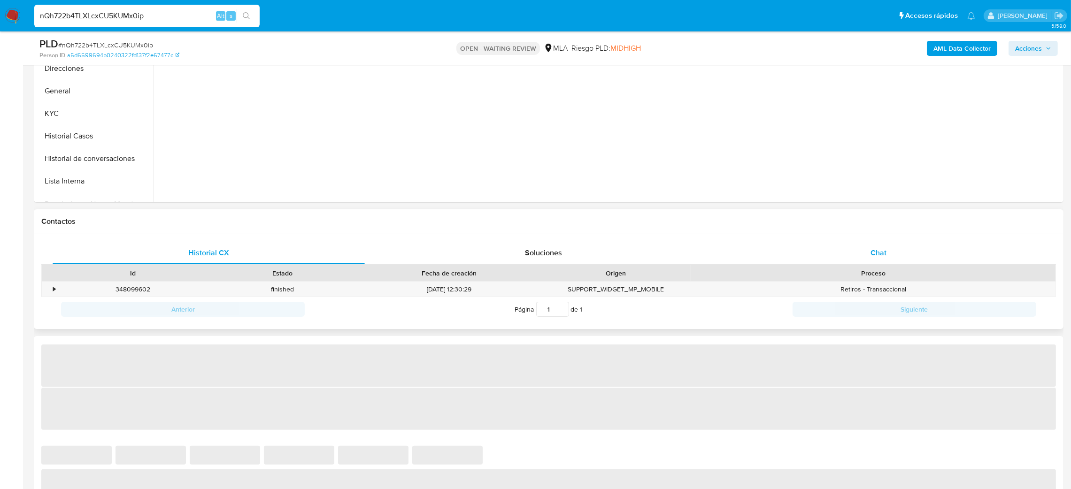
click at [896, 248] on div "Chat" at bounding box center [878, 253] width 312 height 23
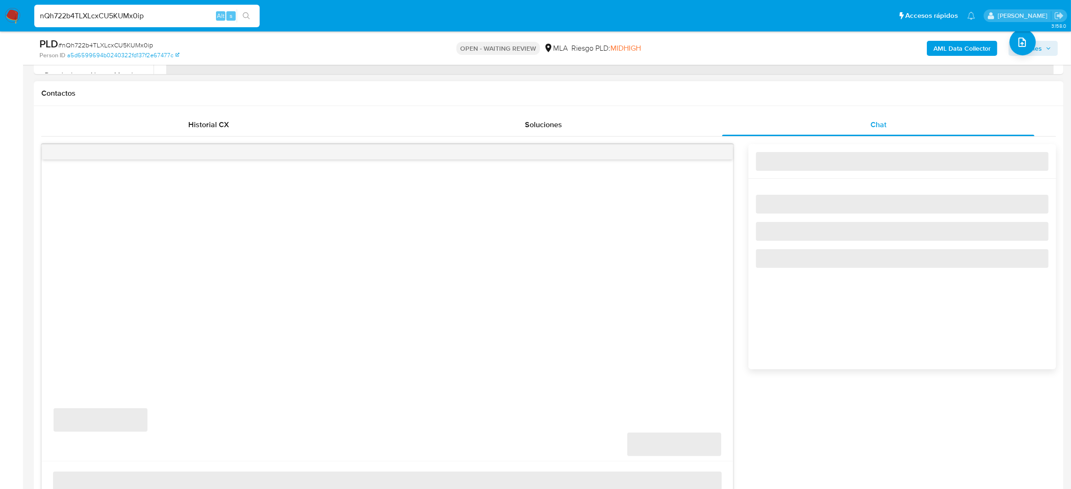
scroll to position [493, 0]
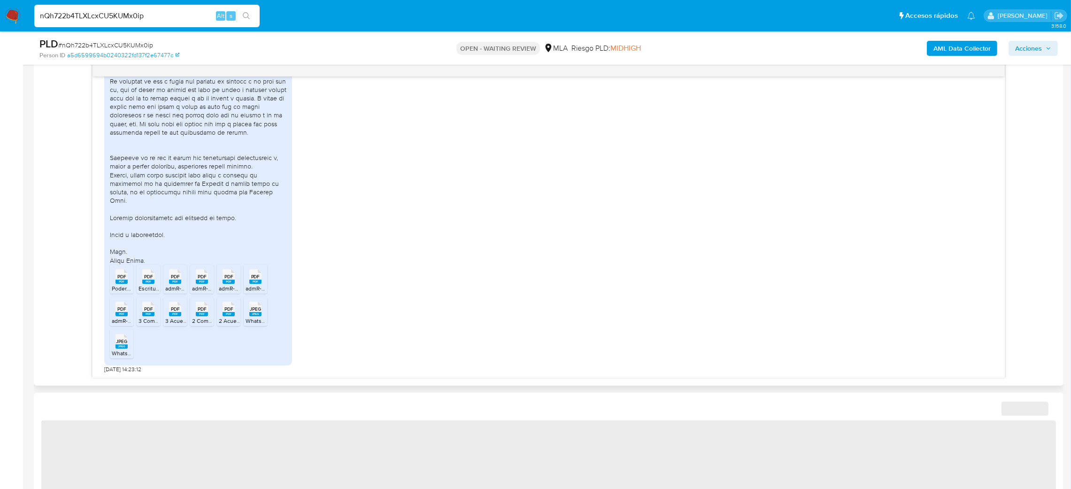
select select "10"
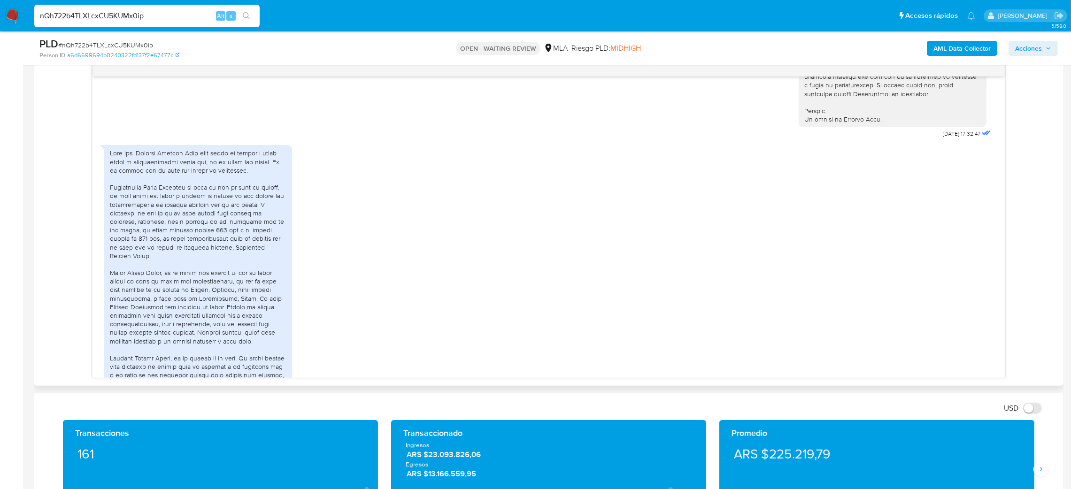
scroll to position [877, 0]
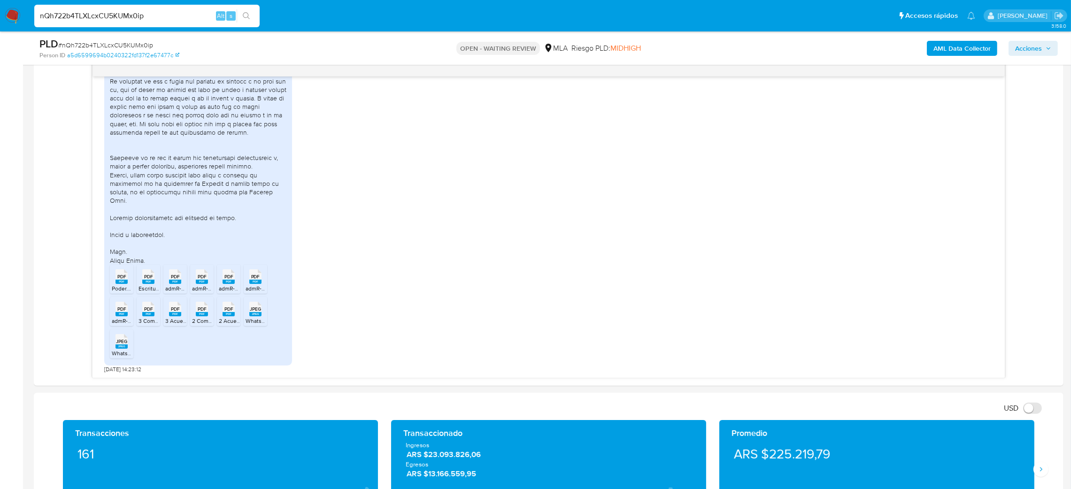
drag, startPoint x: 197, startPoint y: 13, endPoint x: 0, endPoint y: 17, distance: 196.7
click at [0, 17] on nav "Pausado Ver notificaciones nQh722b4TLXLcxCU5KUMx0ip Alt s Accesos rápidos Presi…" at bounding box center [535, 15] width 1071 height 31
paste input "PCXM1RHtNh0Cr1ct2xuIgs7q"
type input "PCXM1RHtNh0Cr1ct2xuIgs7q"
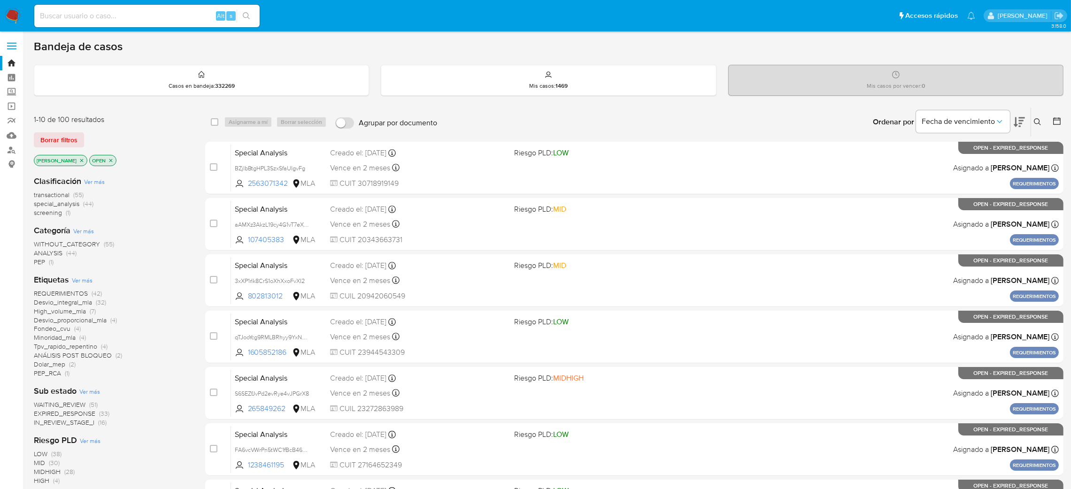
click at [1037, 117] on button at bounding box center [1038, 121] width 15 height 11
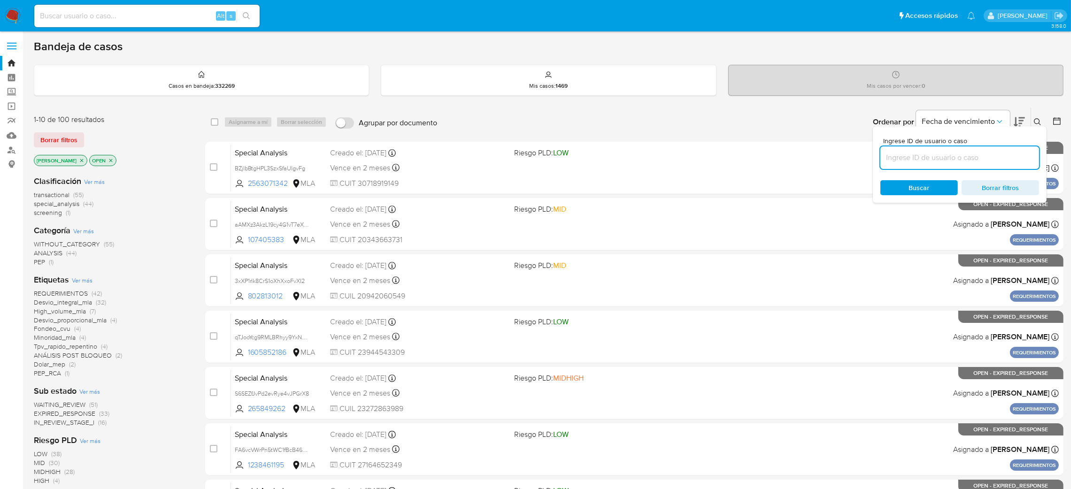
click at [946, 157] on input at bounding box center [959, 158] width 159 height 12
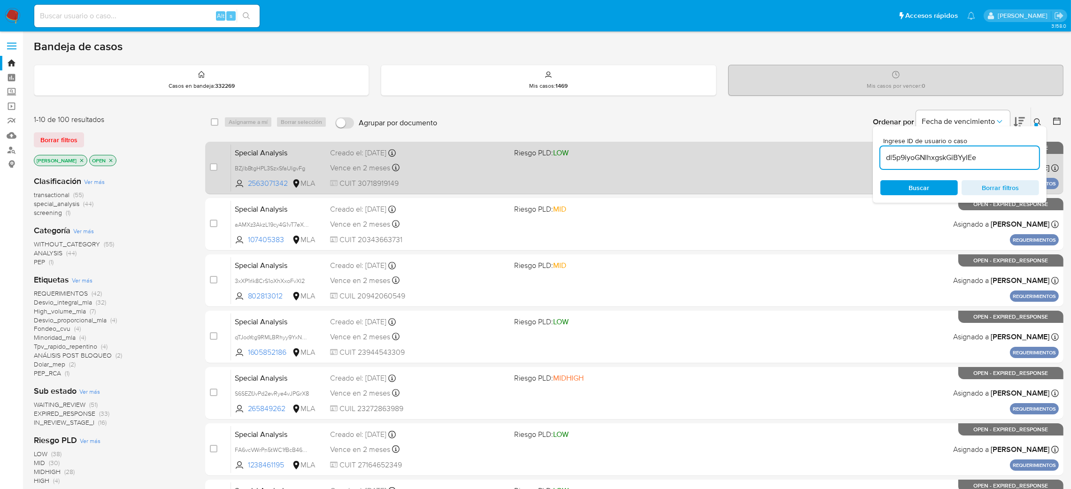
type input "dl5p9iyoGNIhxgskGiBYyIEe"
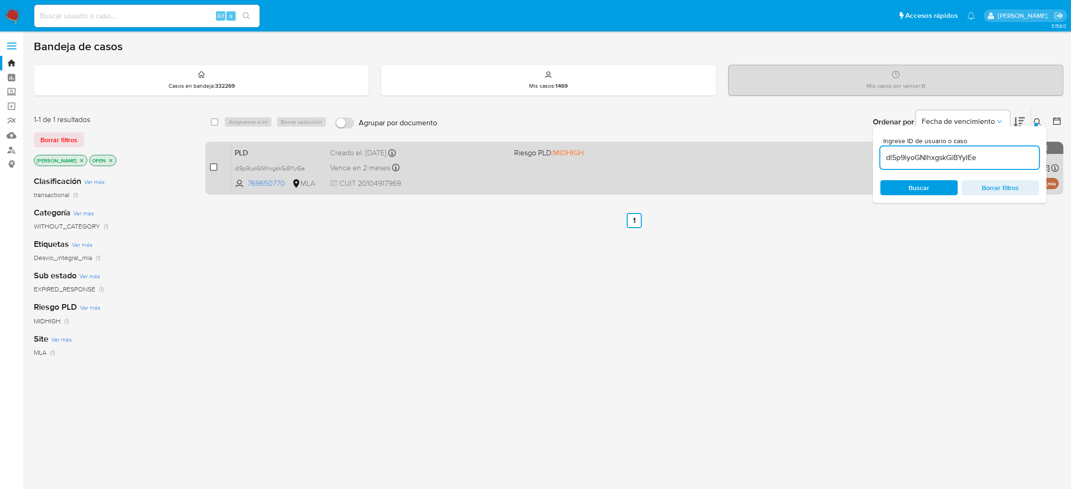
drag, startPoint x: 214, startPoint y: 169, endPoint x: 214, endPoint y: 163, distance: 5.6
click at [214, 165] on input "checkbox" at bounding box center [214, 167] width 8 height 8
checkbox input "true"
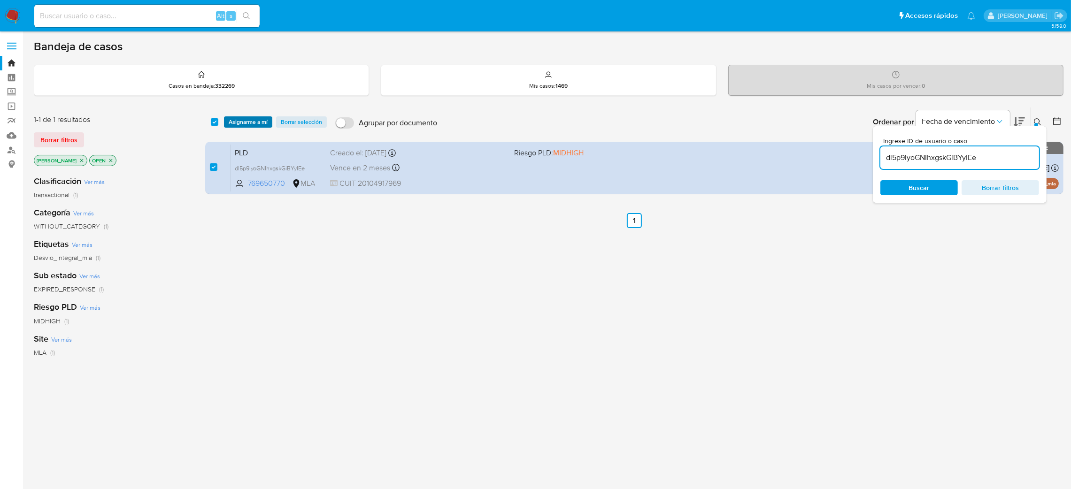
click at [246, 117] on span "Asignarme a mí" at bounding box center [248, 121] width 39 height 9
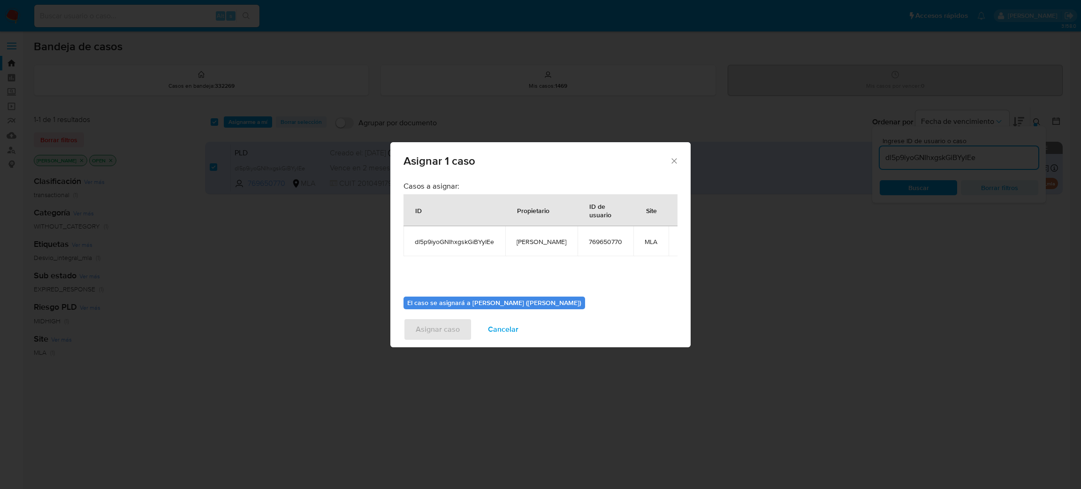
click at [538, 242] on span "[PERSON_NAME]" at bounding box center [542, 241] width 50 height 8
click at [538, 241] on span "[PERSON_NAME]" at bounding box center [542, 241] width 50 height 8
copy span "[PERSON_NAME]"
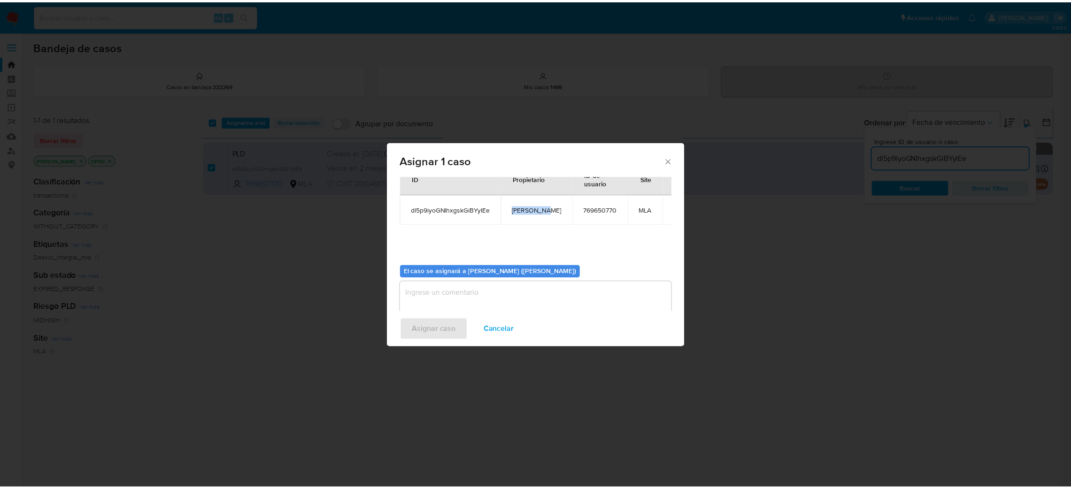
scroll to position [48, 0]
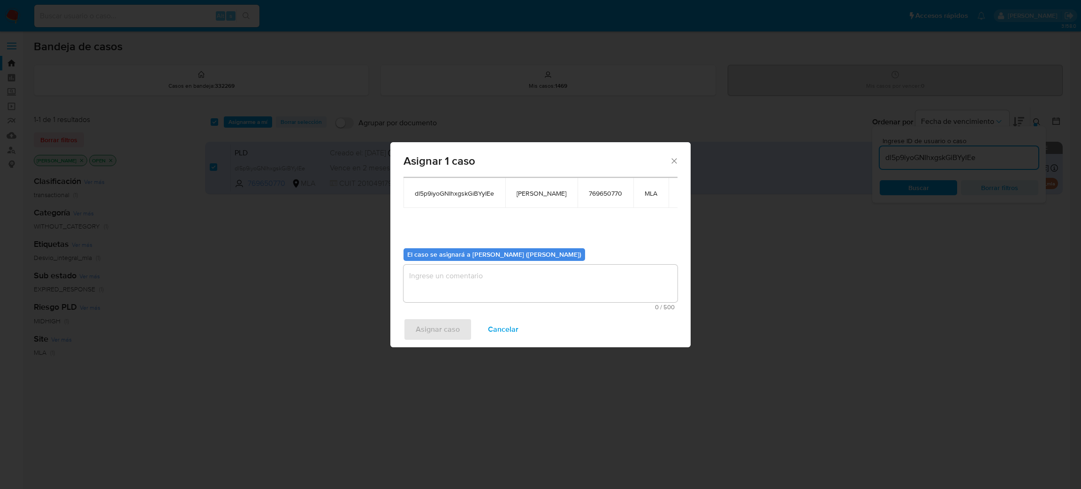
click at [475, 275] on textarea "assign-modal" at bounding box center [541, 284] width 274 height 38
paste textarea "[PERSON_NAME]"
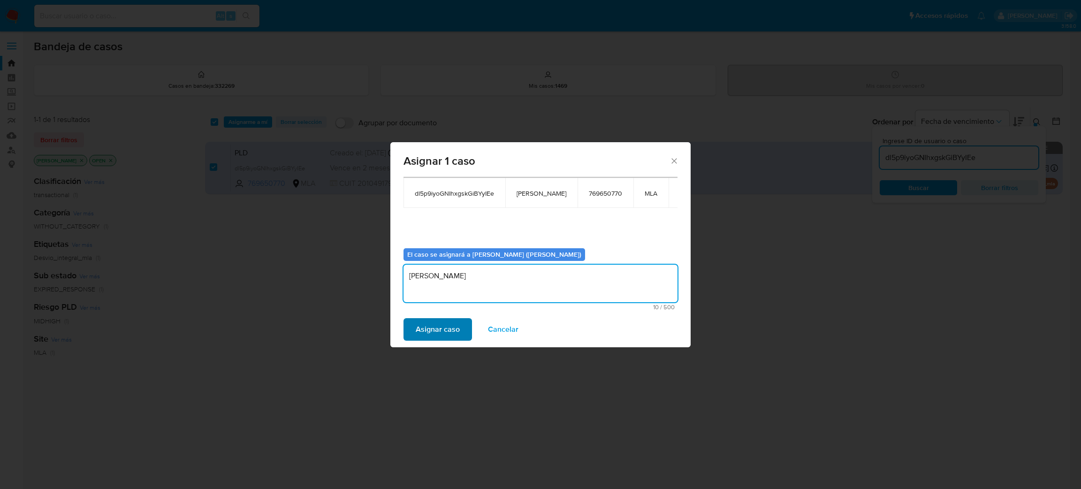
type textarea "[PERSON_NAME]"
click at [445, 335] on span "Asignar caso" at bounding box center [438, 329] width 44 height 21
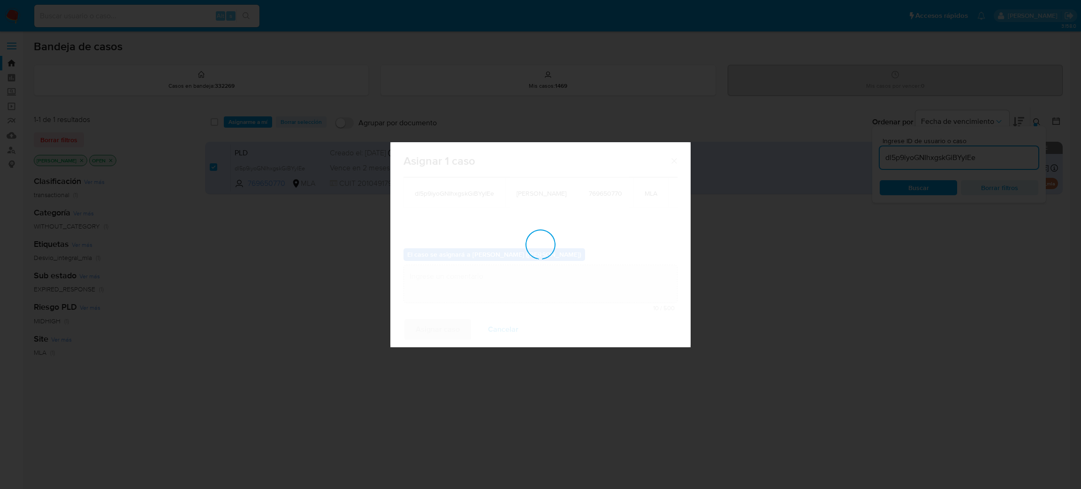
checkbox input "false"
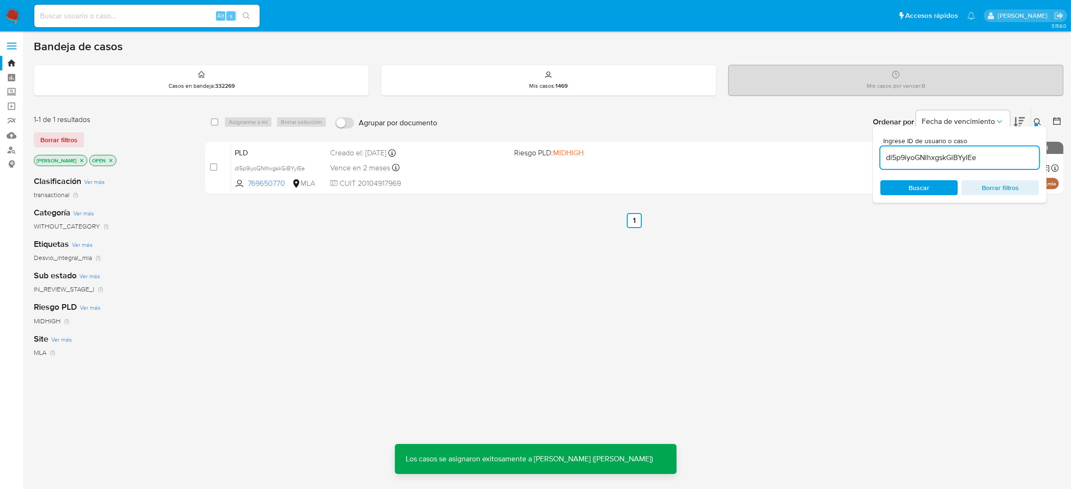
click at [269, 149] on span "PLD" at bounding box center [279, 152] width 88 height 12
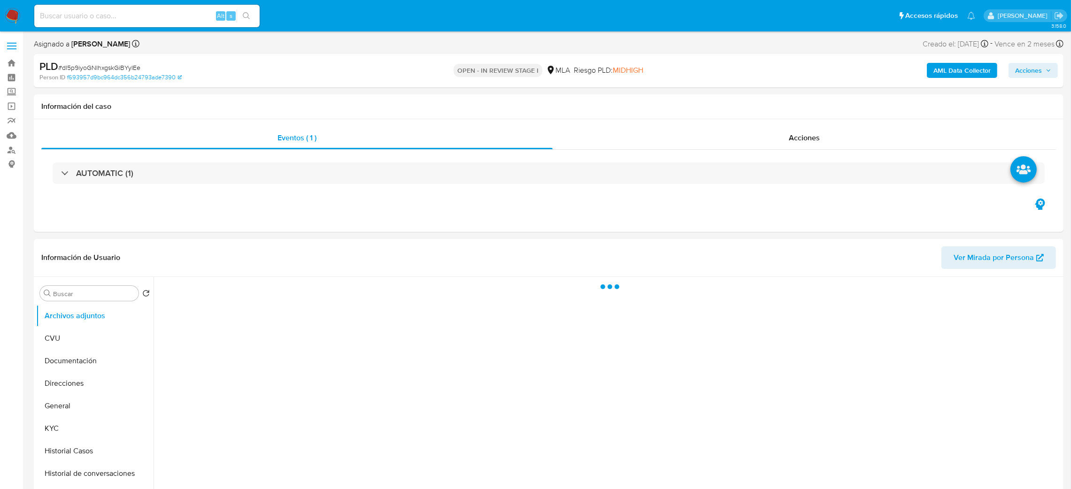
select select "10"
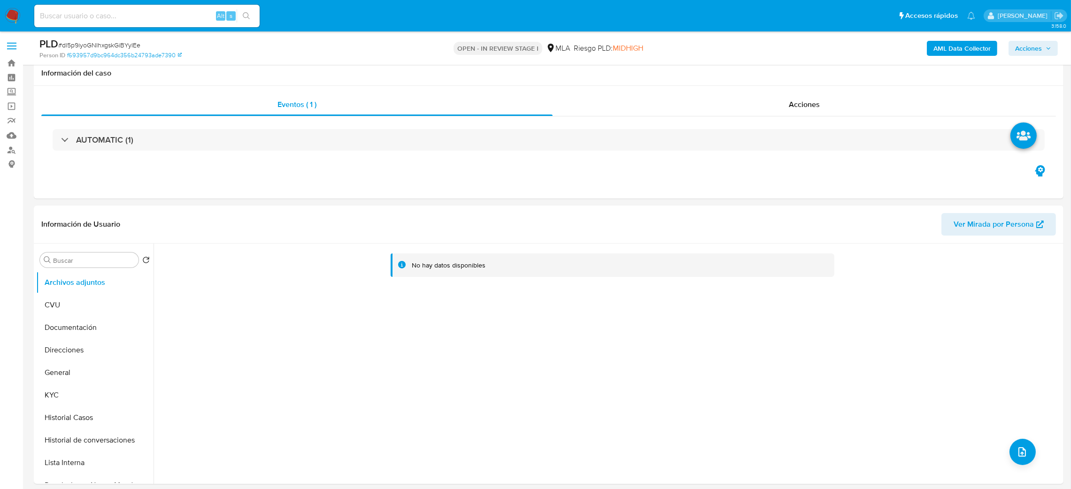
scroll to position [422, 0]
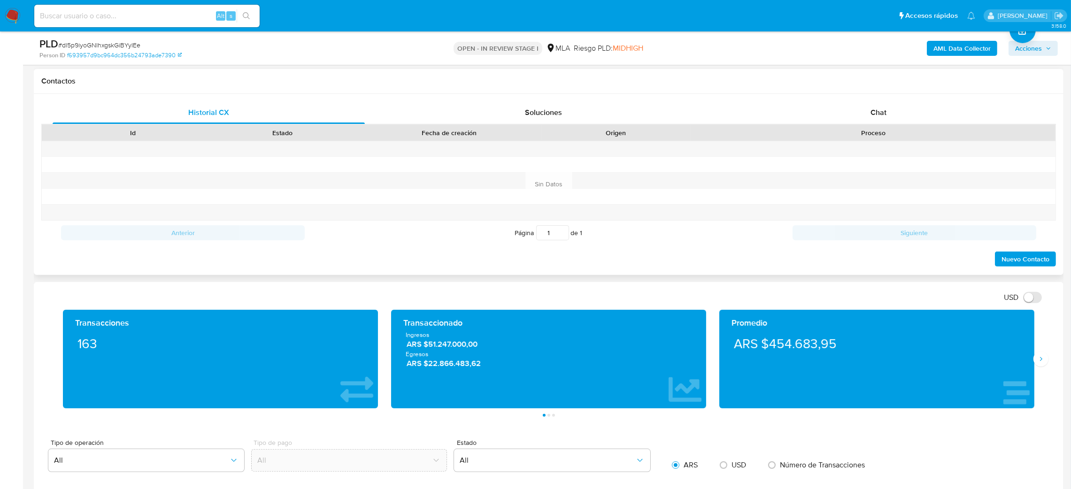
click at [881, 97] on div "Historial CX Soluciones Chat Id Estado Fecha de creación Origen Proceso Anterio…" at bounding box center [548, 184] width 1029 height 181
click at [886, 109] on span "Chat" at bounding box center [878, 112] width 16 height 11
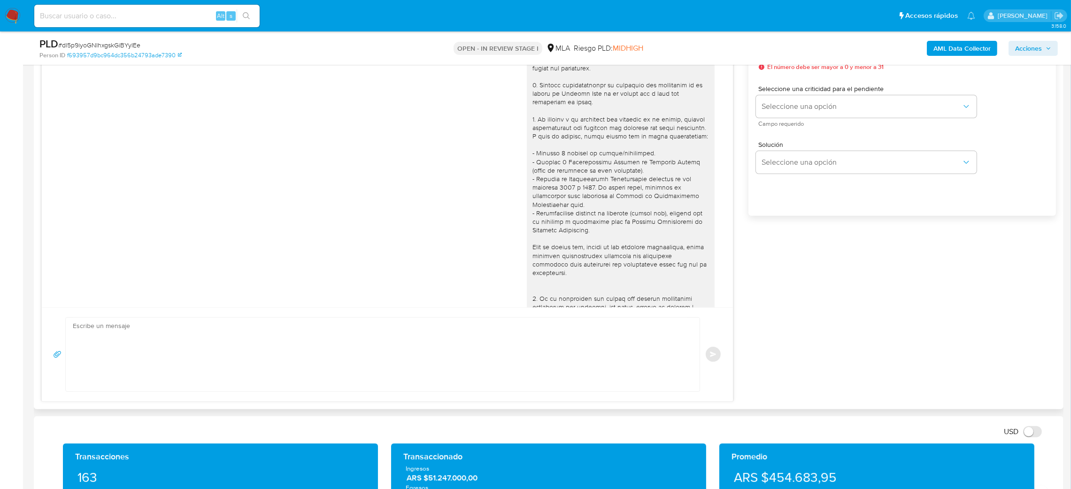
scroll to position [850, 0]
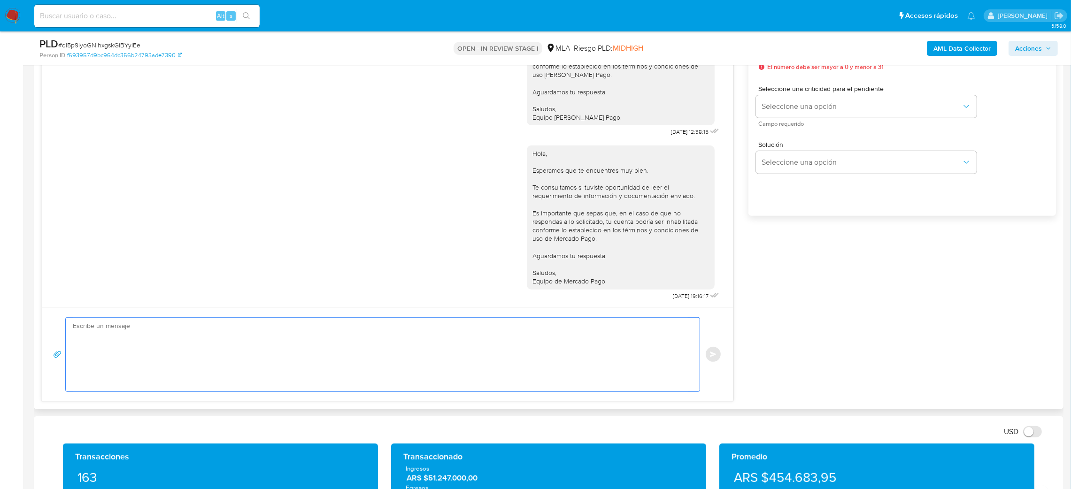
click at [172, 361] on textarea at bounding box center [380, 355] width 615 height 74
paste textarea "Hola, Esperamos que te encuentres muy bien. Te consultamos si tuviste oportunid…"
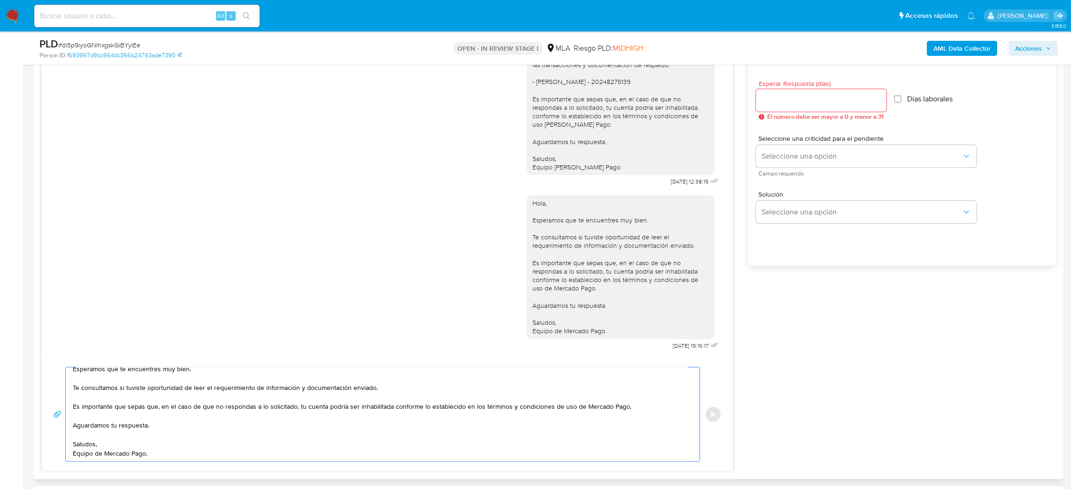
scroll to position [493, 0]
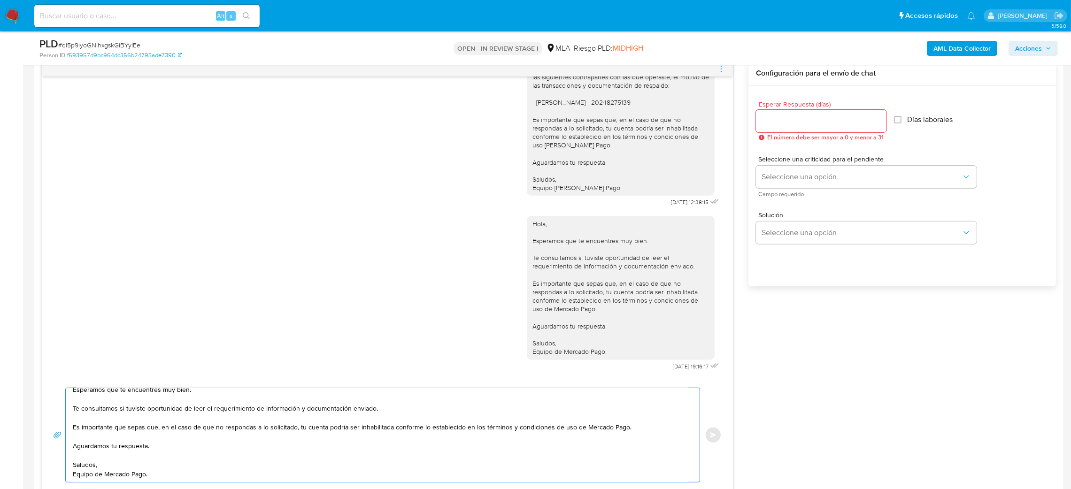
type textarea "Hola, Esperamos que te encuentres muy bien. Te consultamos si tuviste oportunid…"
click at [781, 121] on input "Esperar Respuesta (días)" at bounding box center [821, 121] width 130 height 12
type input "2"
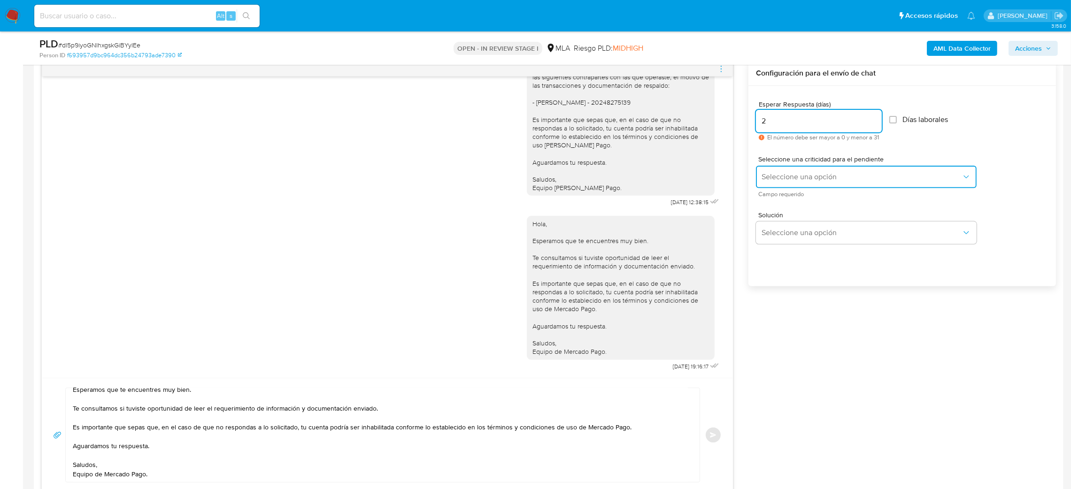
click at [779, 179] on span "Seleccione una opción" at bounding box center [861, 176] width 200 height 9
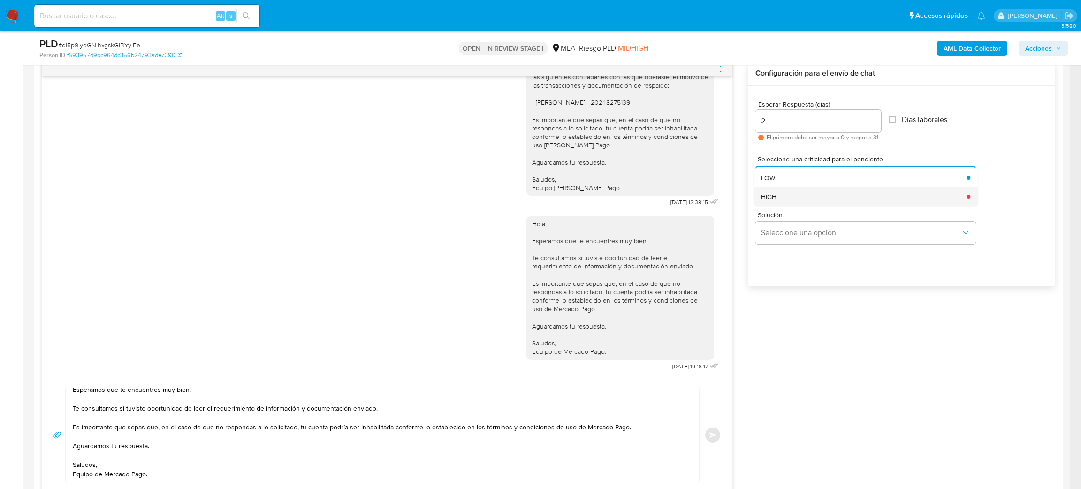
click at [779, 198] on div "HIGH" at bounding box center [861, 196] width 200 height 19
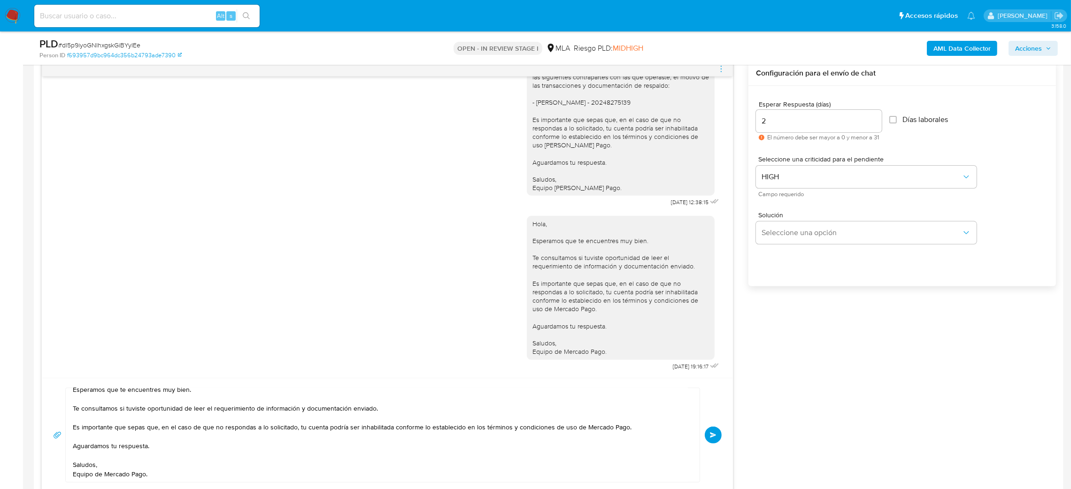
click at [714, 436] on span "Enviar" at bounding box center [713, 435] width 7 height 6
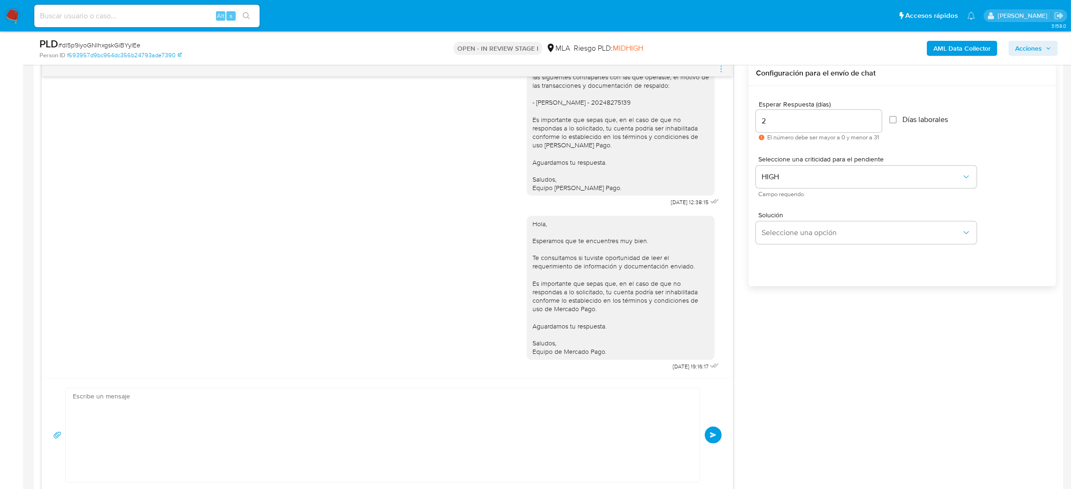
scroll to position [1015, 0]
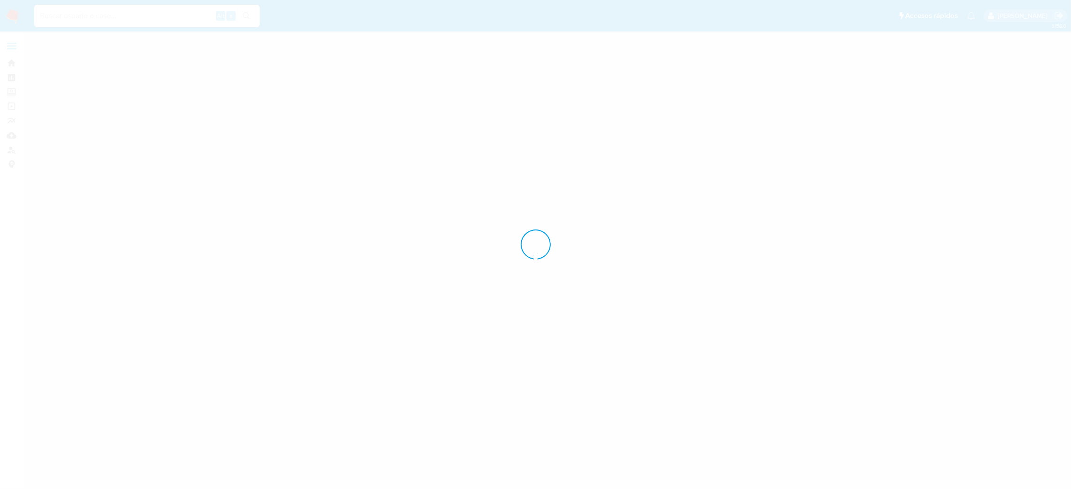
click at [120, 15] on input at bounding box center [146, 16] width 225 height 12
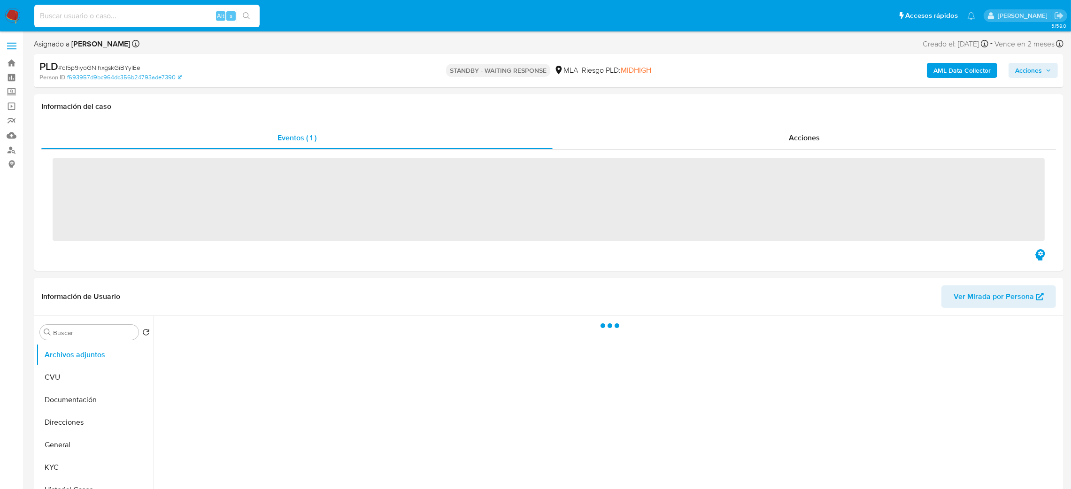
paste input "Oay7l6vpfiQghrQFB4t0clM0"
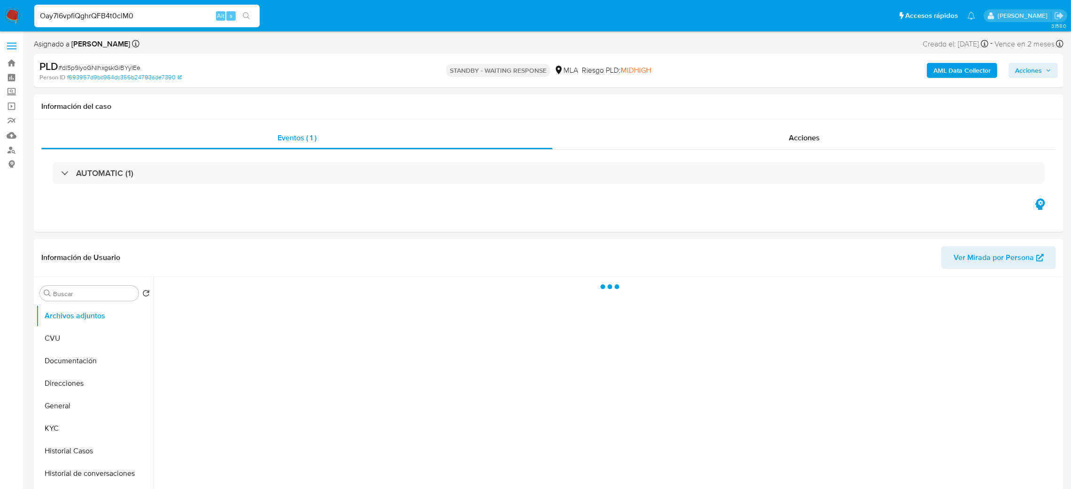
type input "Oay7l6vpfiQghrQFB4t0clM0"
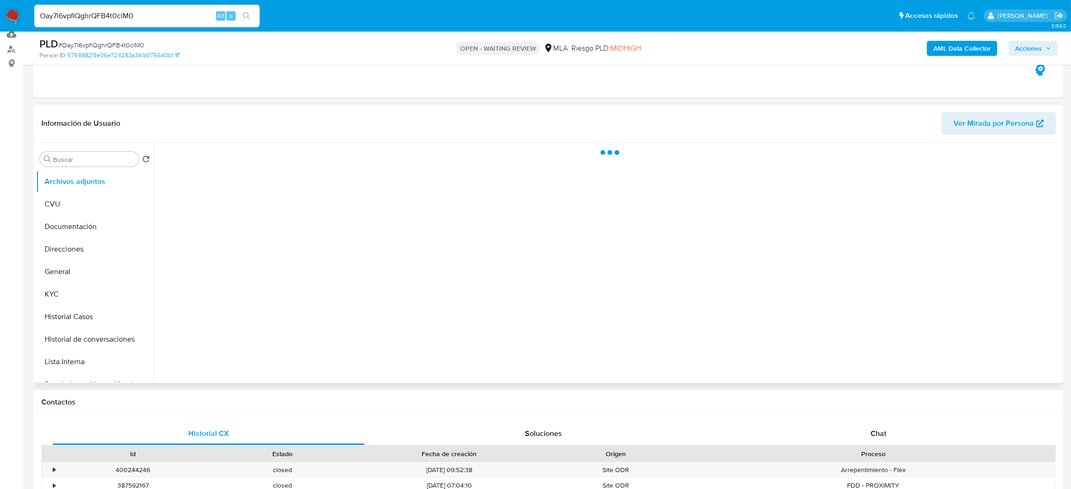
scroll to position [141, 0]
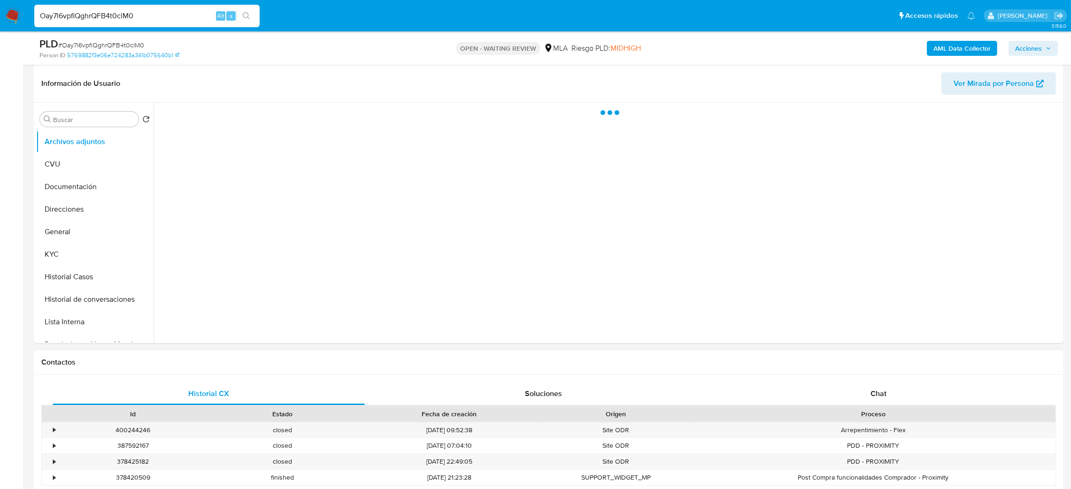
click at [875, 380] on div "Historial CX Soluciones Chat Id Estado Fecha de creación Origen Proceso • 40024…" at bounding box center [548, 446] width 1029 height 143
click at [882, 385] on div "Chat" at bounding box center [878, 394] width 312 height 23
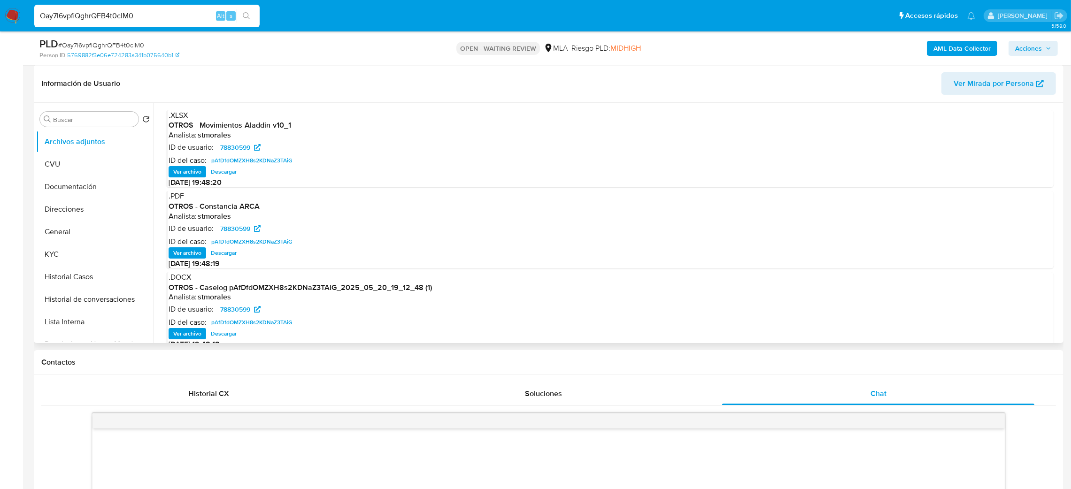
scroll to position [78, 0]
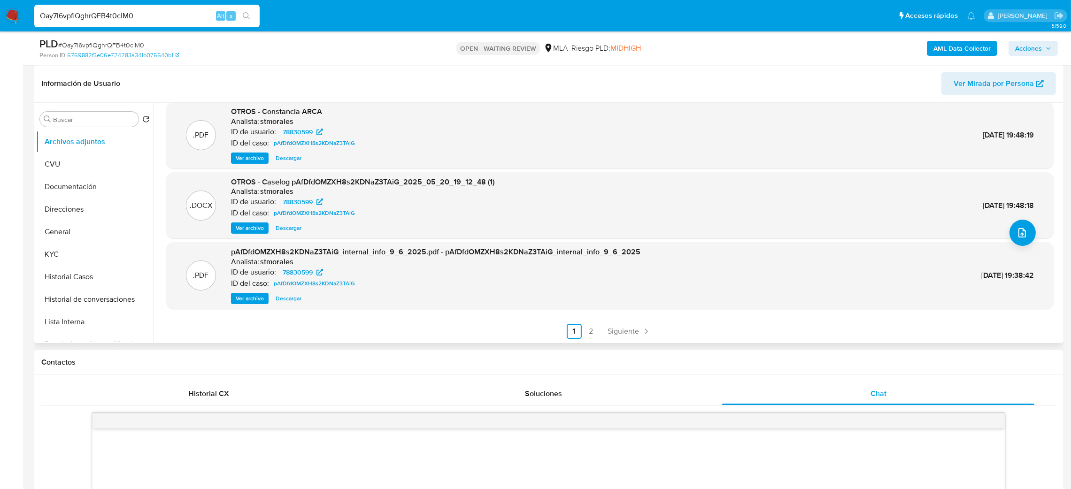
select select "10"
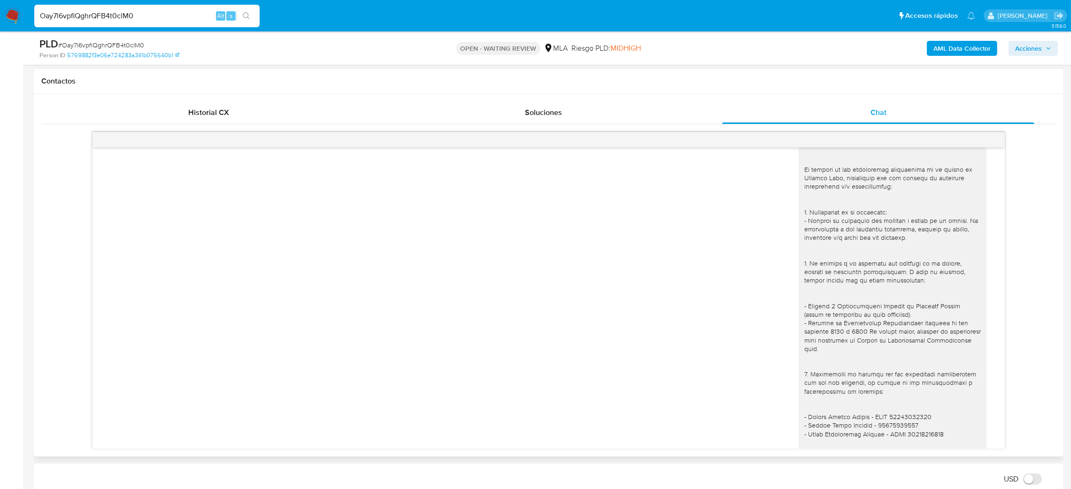
scroll to position [849, 0]
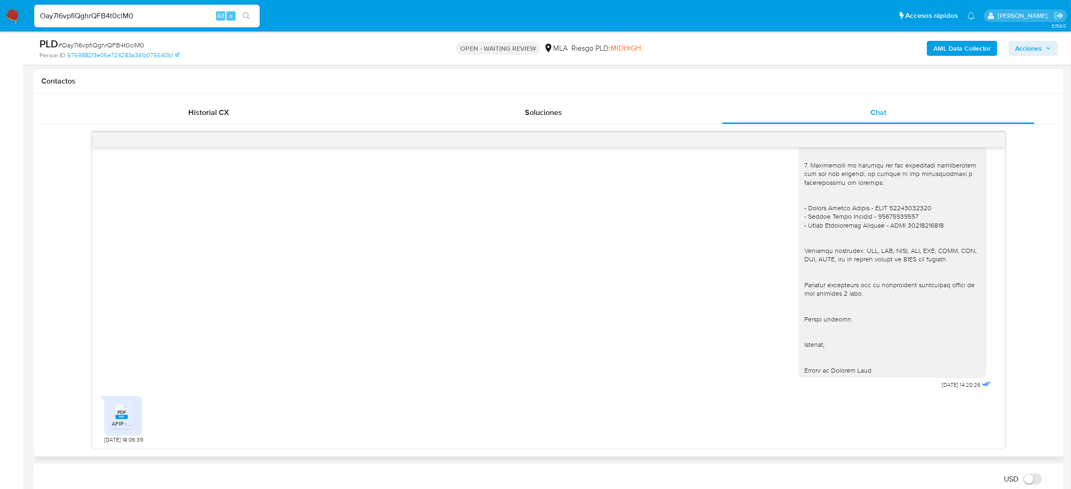
click at [115, 420] on div "PDF PDF" at bounding box center [122, 411] width 20 height 18
drag, startPoint x: 165, startPoint y: 15, endPoint x: 0, endPoint y: 22, distance: 164.9
click at [0, 22] on nav "Pausado Ver notificaciones Oay7l6vpfiQghrQFB4t0clM0 Alt s Accesos rápidos Presi…" at bounding box center [535, 15] width 1071 height 31
paste input "w60IzXSs0joaWRhH6GtUu5he"
type input "w60IzXSs0joaWRhH6GtUu5he"
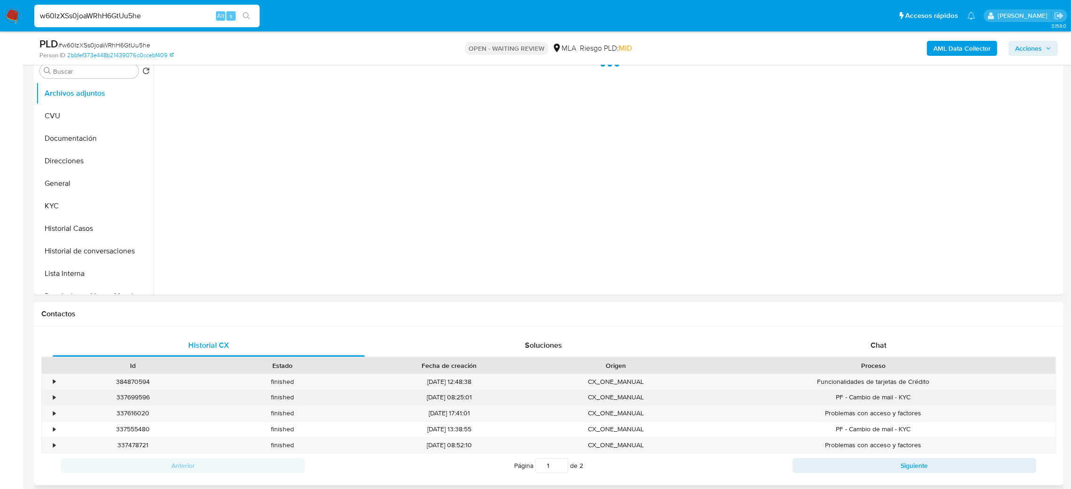
scroll to position [282, 0]
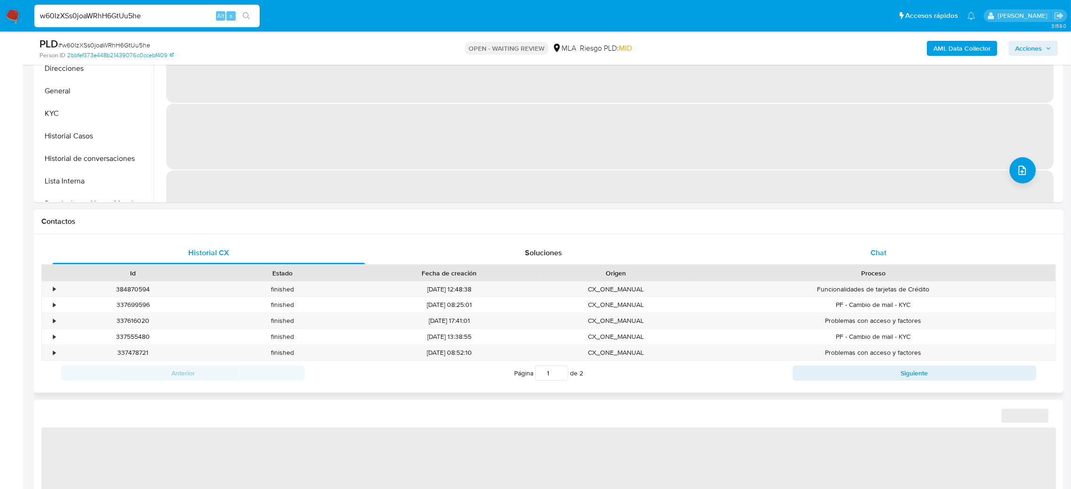
drag, startPoint x: 888, startPoint y: 264, endPoint x: 875, endPoint y: 255, distance: 15.9
click at [889, 263] on div "Chat" at bounding box center [878, 253] width 312 height 23
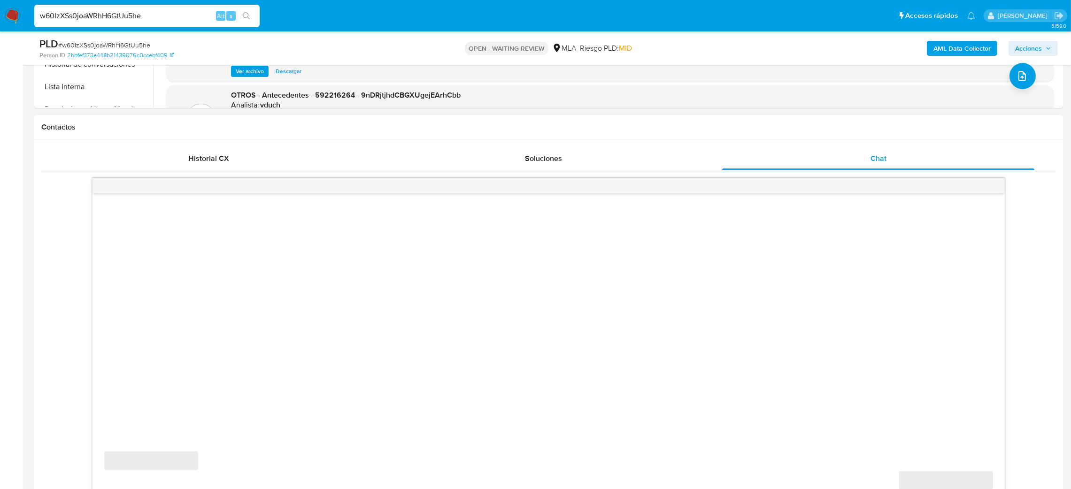
scroll to position [493, 0]
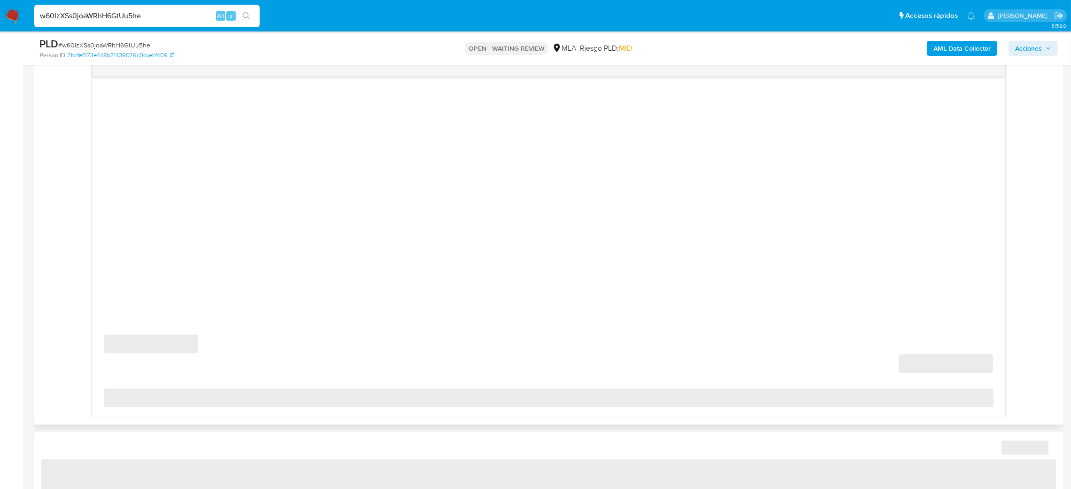
select select "10"
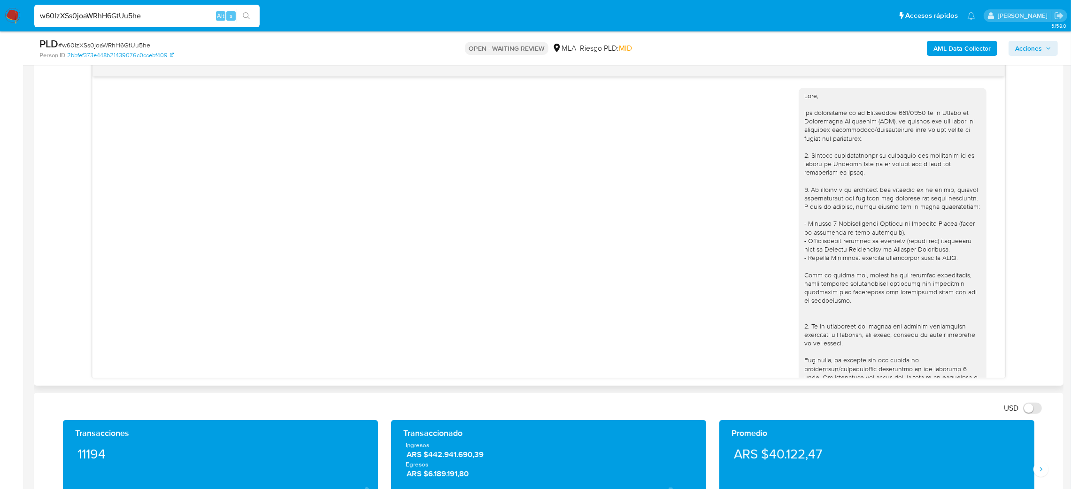
scroll to position [606, 0]
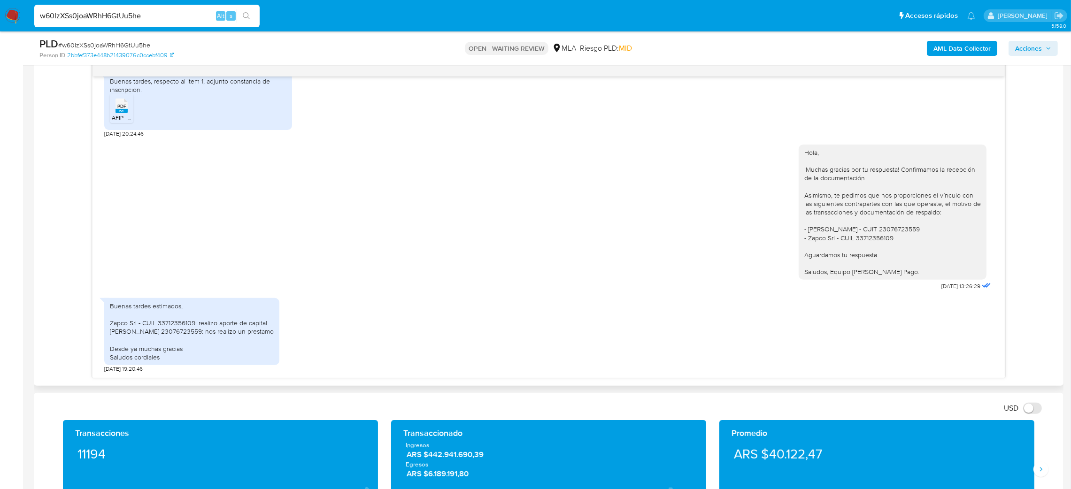
click at [176, 326] on div "Buenas tardes estimados, Zapco Srl - CUIL 33712356109: realizo aporte de capita…" at bounding box center [192, 332] width 164 height 60
click at [142, 335] on div "Buenas tardes estimados, Zapco Srl - CUIL 33712356109: realizo aporte de capita…" at bounding box center [192, 332] width 164 height 60
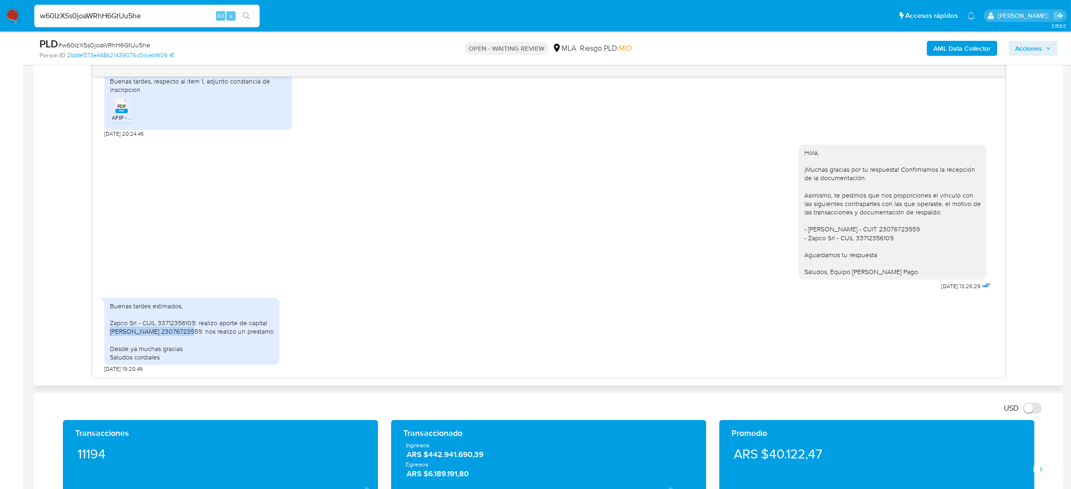
drag, startPoint x: 110, startPoint y: 324, endPoint x: 179, endPoint y: 324, distance: 69.0
click at [179, 324] on div "Buenas tardes estimados, Zapco Srl - CUIL 33712356109: realizo aporte de capita…" at bounding box center [192, 332] width 164 height 60
copy div "[PERSON_NAME]"
click at [122, 40] on span "# w60IzXSs0joaWRhH6GtUu5he" at bounding box center [104, 44] width 92 height 9
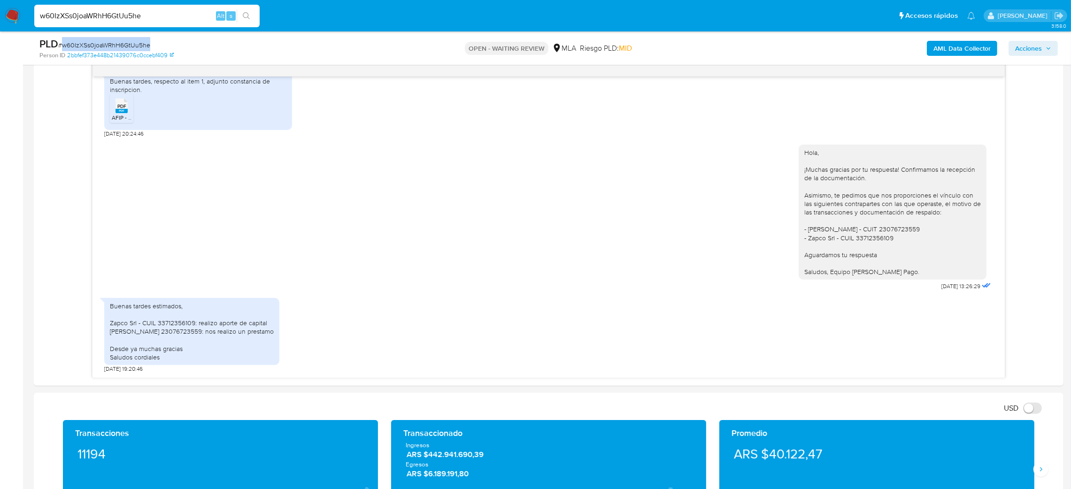
copy span "w60IzXSs0joaWRhH6GtUu5he"
click at [15, 8] on img at bounding box center [13, 16] width 16 height 16
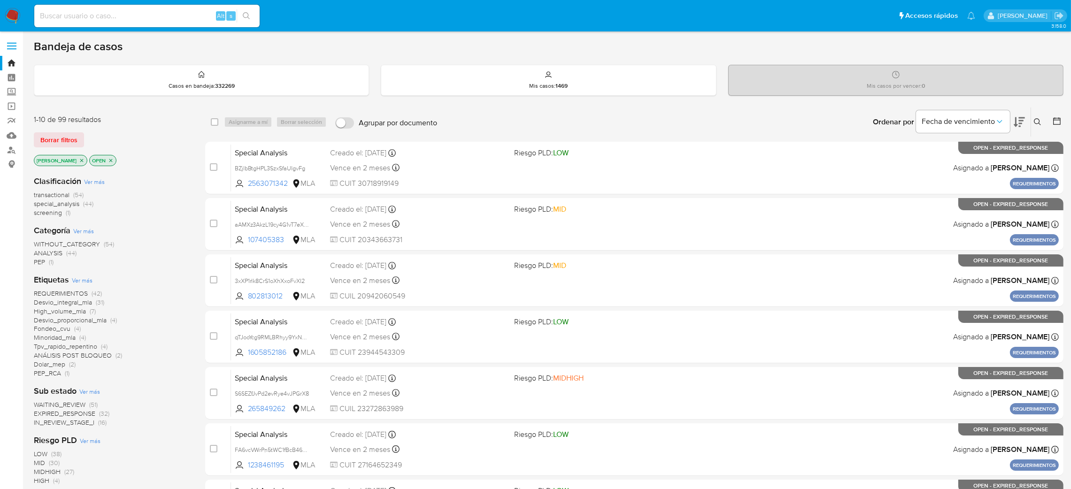
click at [1034, 123] on icon at bounding box center [1037, 122] width 8 height 8
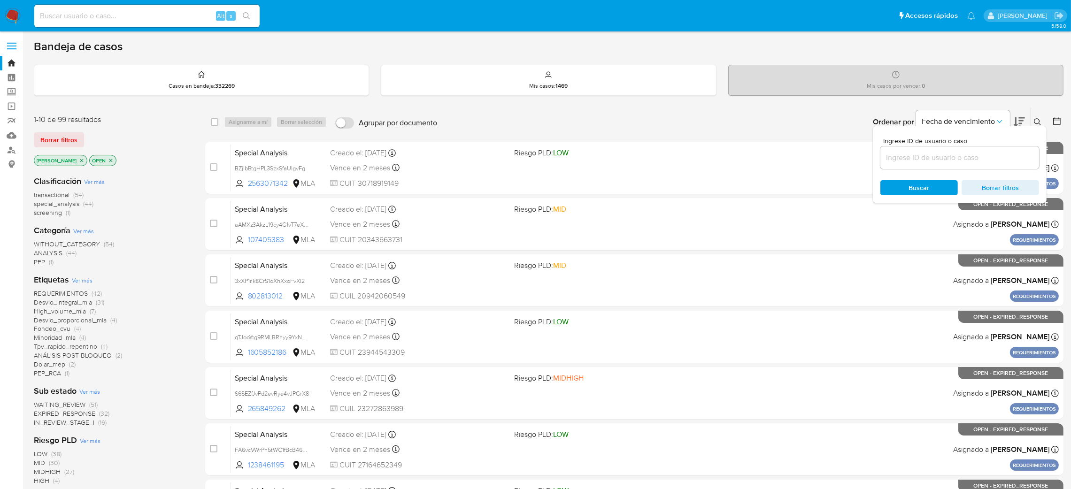
click at [939, 153] on input at bounding box center [959, 158] width 159 height 12
type input "w60IzXSs0joaWRhH6GtUu5he"
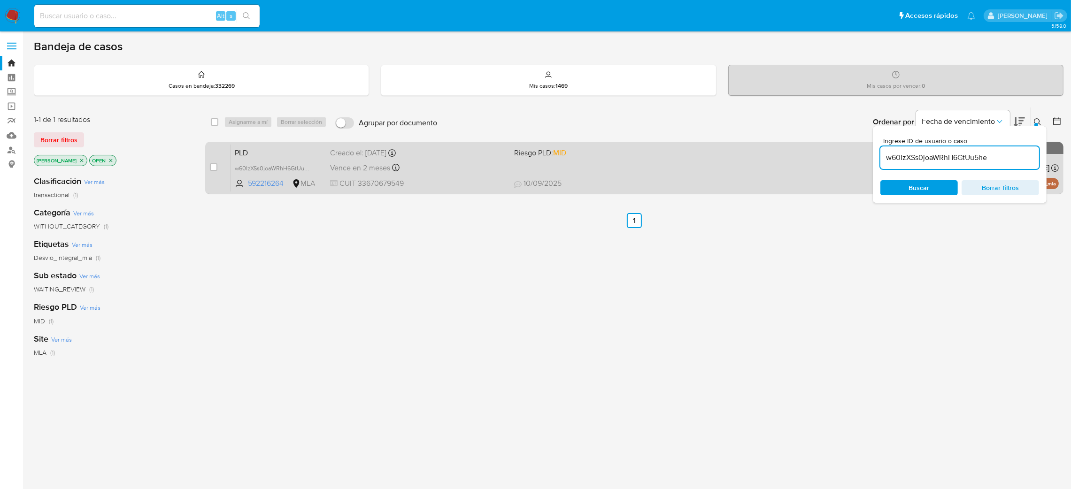
click at [213, 162] on div "case-item-checkbox" at bounding box center [214, 166] width 8 height 9
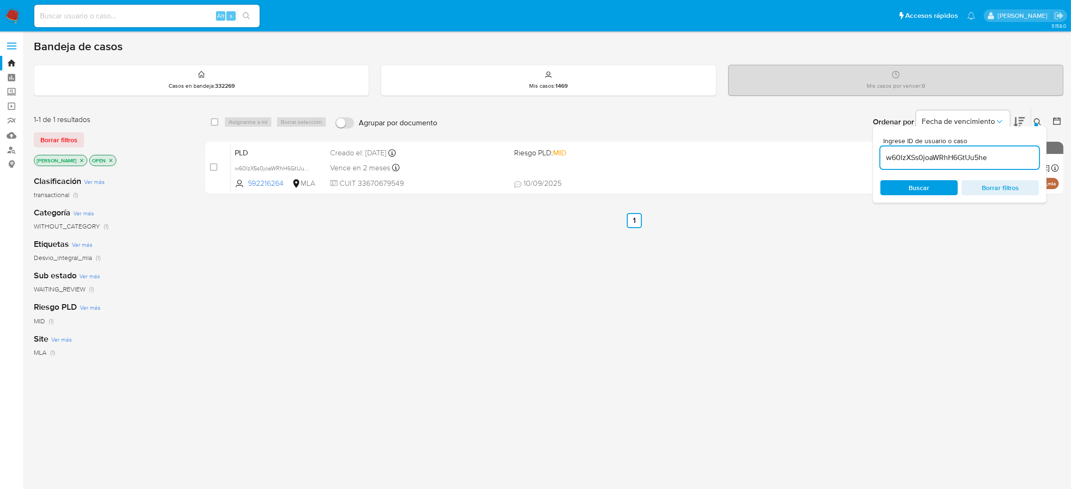
click at [247, 116] on div "Asignarme a mí Borrar selección" at bounding box center [277, 121] width 107 height 11
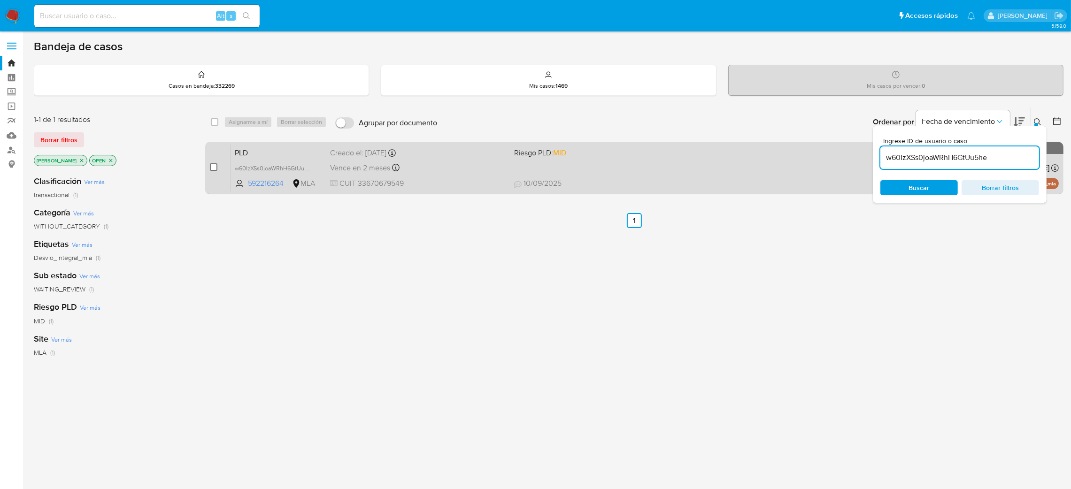
click at [212, 168] on input "checkbox" at bounding box center [214, 167] width 8 height 8
checkbox input "true"
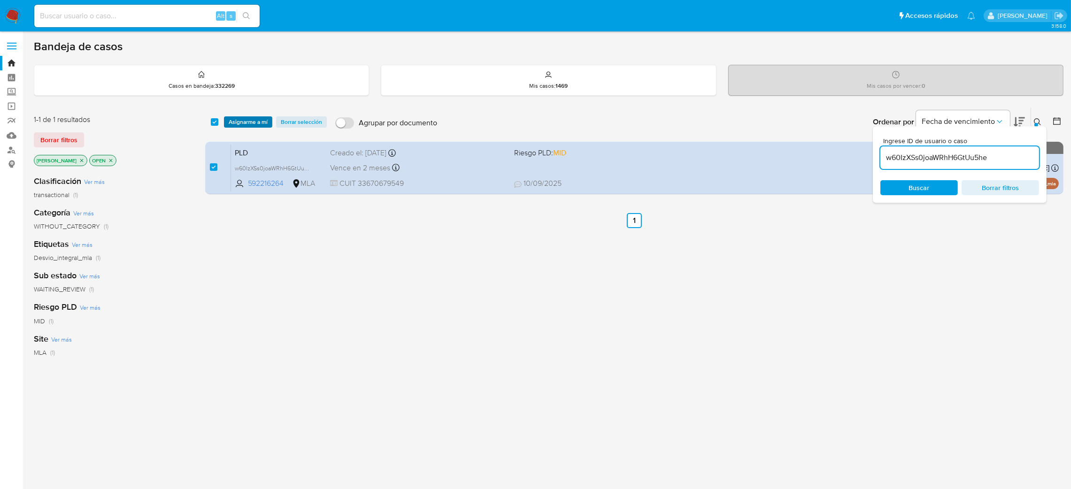
click at [235, 121] on span "Asignarme a mí" at bounding box center [248, 121] width 39 height 9
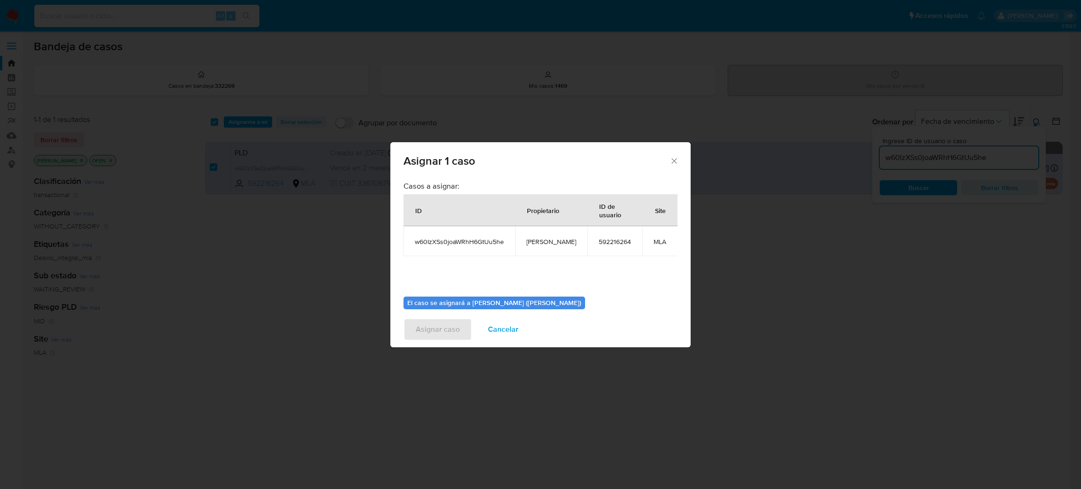
click at [552, 244] on span "[PERSON_NAME]" at bounding box center [552, 241] width 50 height 8
click at [552, 243] on span "[PERSON_NAME]" at bounding box center [552, 241] width 50 height 8
copy span "[PERSON_NAME]"
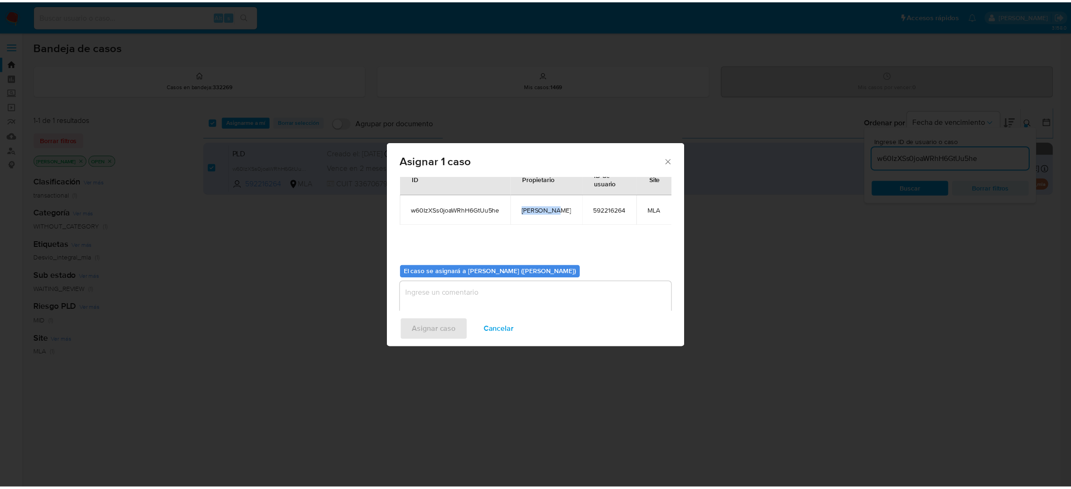
scroll to position [48, 0]
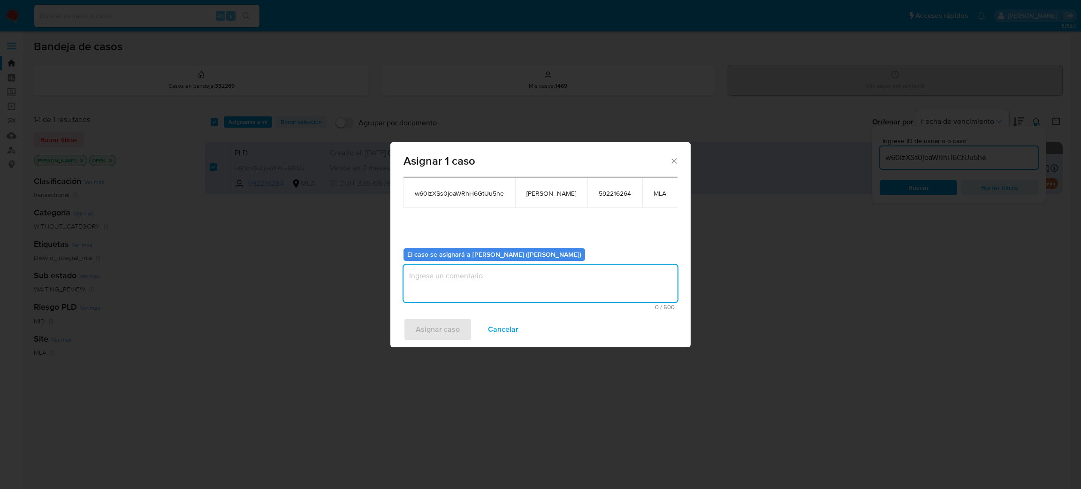
click at [472, 280] on textarea "assign-modal" at bounding box center [541, 284] width 274 height 38
paste textarea "[PERSON_NAME]"
type textarea "[PERSON_NAME]"
click at [437, 334] on span "Asignar caso" at bounding box center [438, 329] width 44 height 21
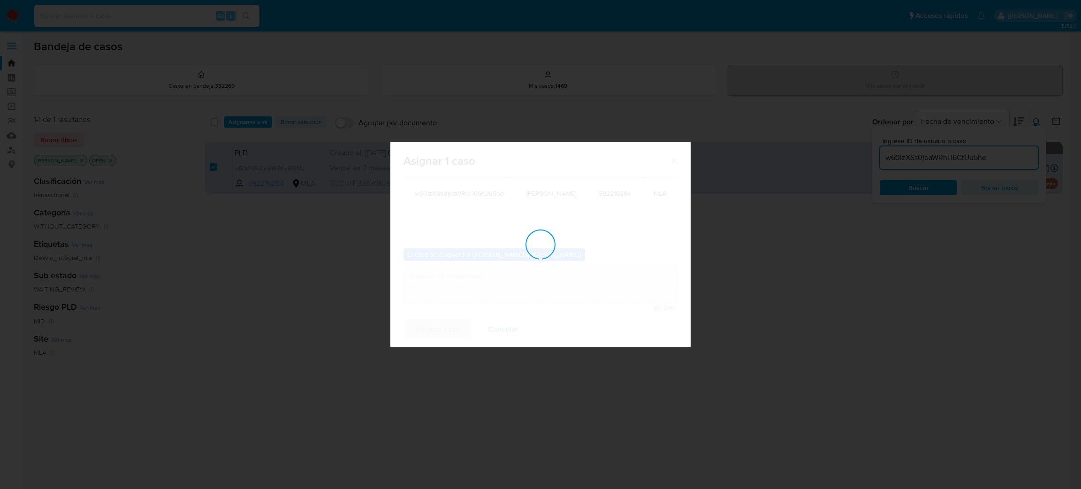
checkbox input "false"
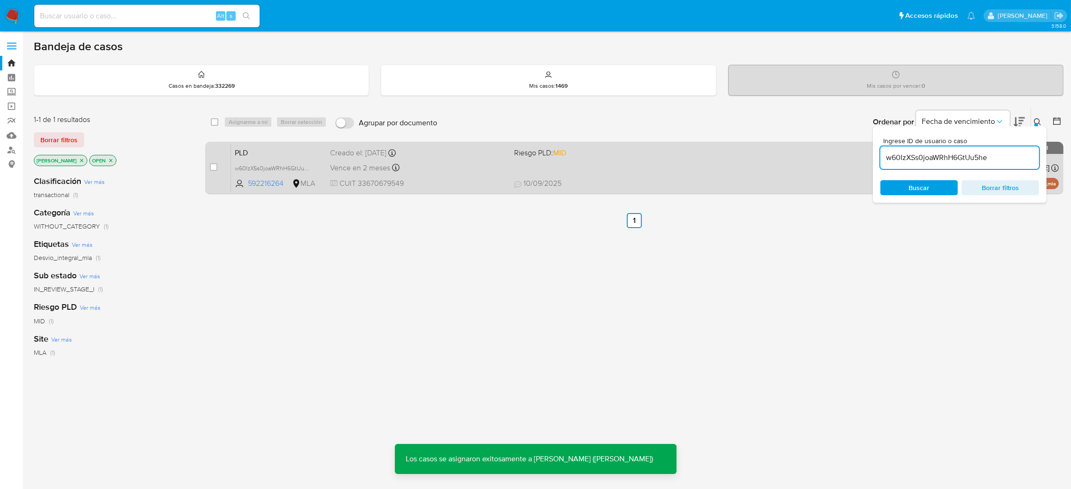
click at [313, 146] on span "PLD" at bounding box center [279, 152] width 88 height 12
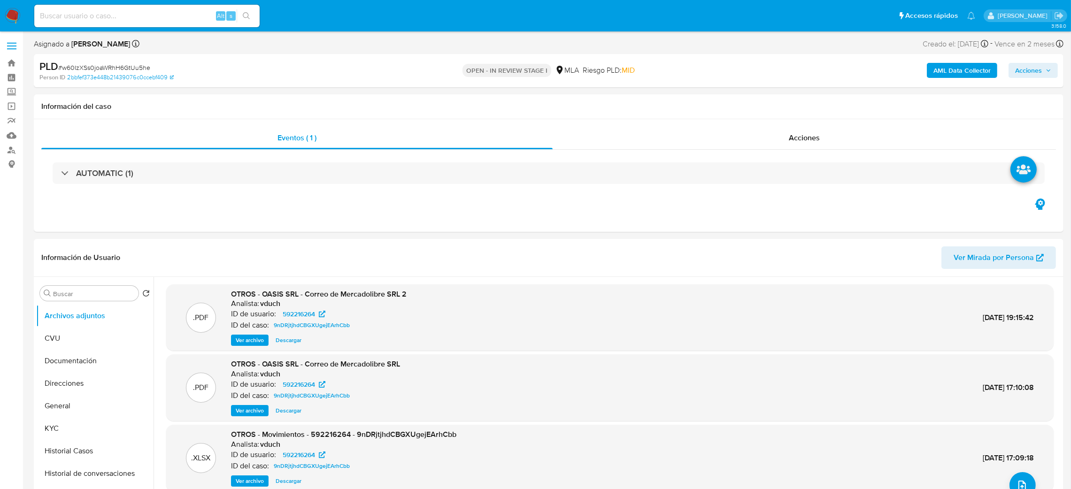
select select "10"
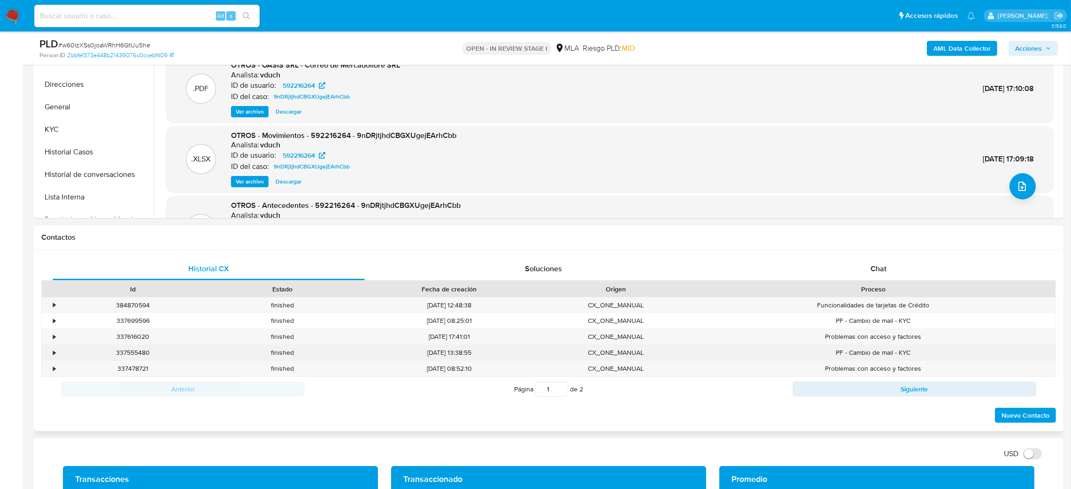
scroll to position [352, 0]
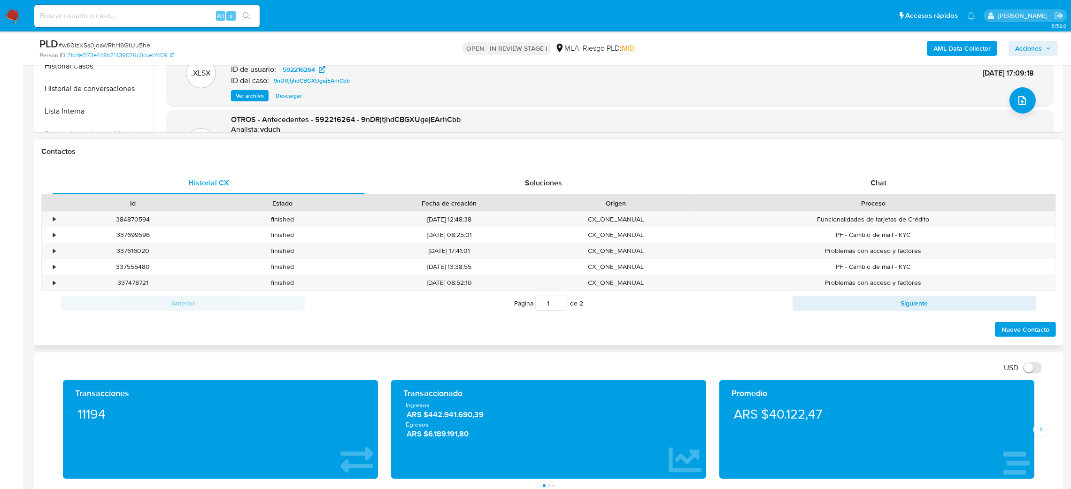
click at [892, 166] on div "Historial CX Soluciones Chat Id Estado Fecha de creación Origen Proceso • 38487…" at bounding box center [548, 254] width 1029 height 181
click at [891, 174] on div "Chat" at bounding box center [878, 183] width 312 height 23
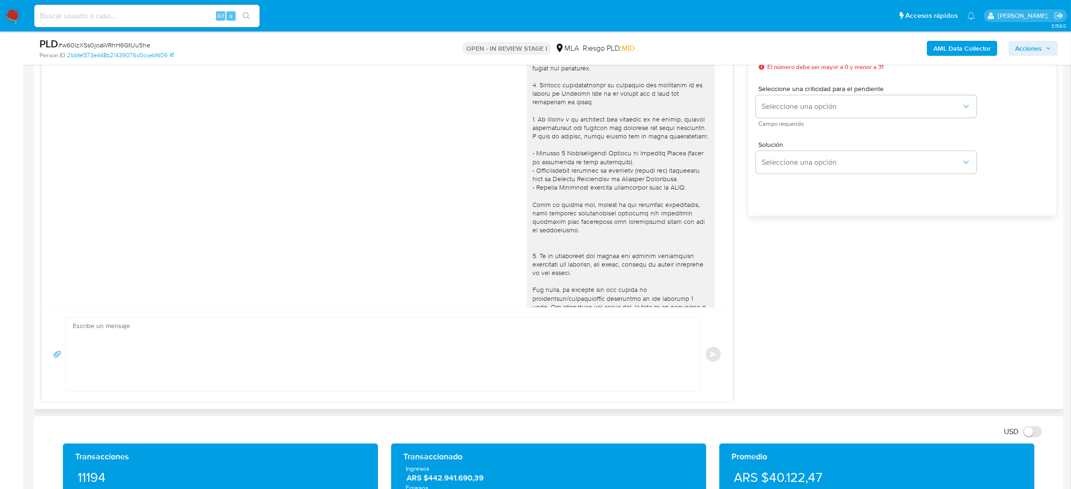
scroll to position [606, 0]
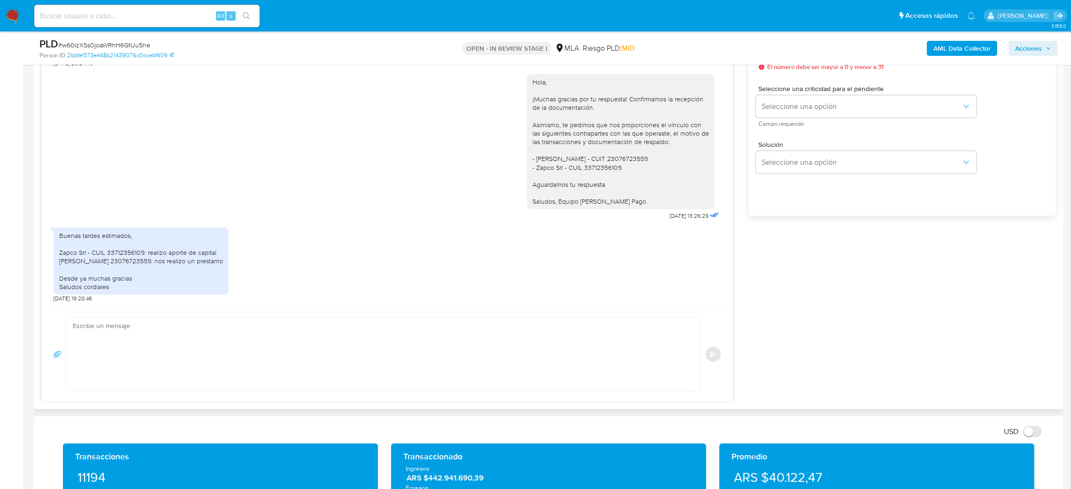
click at [149, 344] on textarea at bounding box center [380, 355] width 615 height 74
paste textarea "Hola, ¡Muchas gracias por tu respuesta! ¿Podrías enviarnos documentación que pe…"
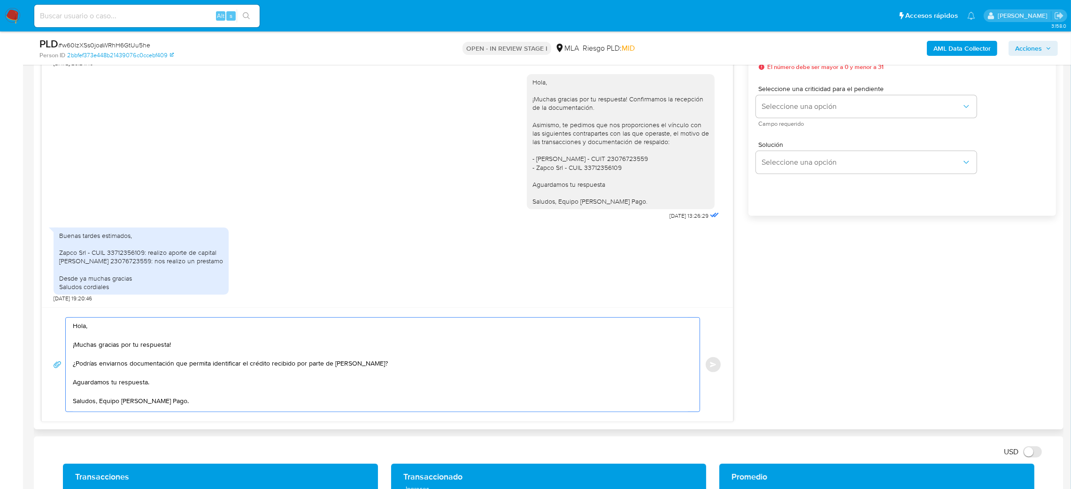
scroll to position [24, 0]
click at [265, 340] on textarea "Hola, ¡Muchas gracias por tu respuesta! ¿Podrías enviarnos documentación que pe…" at bounding box center [380, 365] width 615 height 94
click at [265, 339] on textarea "Hola, ¡Muchas gracias por tu respuesta! ¿Podrías enviarnos documentación que pe…" at bounding box center [380, 365] width 615 height 94
click at [254, 336] on textarea "Hola, ¡Muchas gracias por tu respuesta! ¿Podrías enviarnos documentación que pe…" at bounding box center [380, 365] width 615 height 94
click at [262, 344] on textarea "Hola, ¡Muchas gracias por tu respuesta! ¿Podrías enviarnos documentación que pe…" at bounding box center [380, 365] width 615 height 94
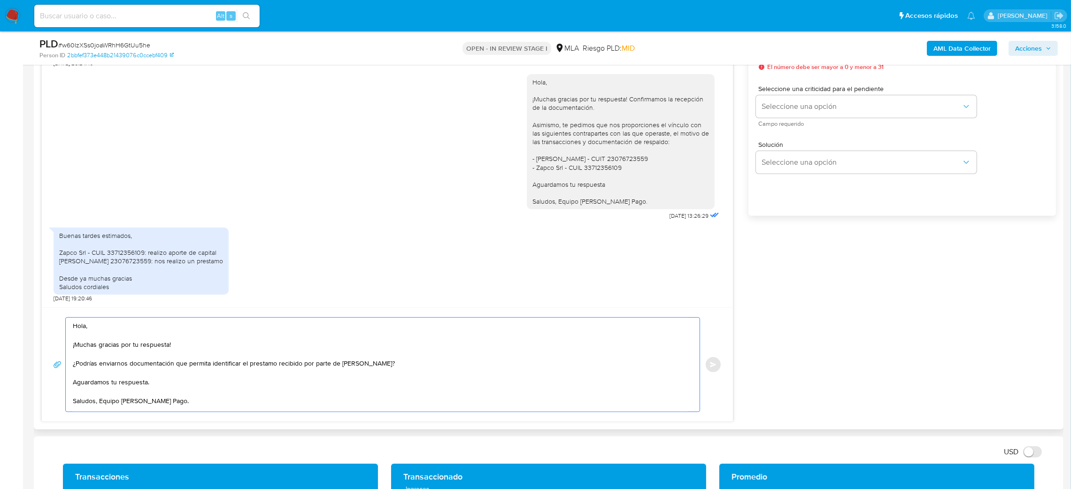
click at [265, 344] on textarea "Hola, ¡Muchas gracias por tu respuesta! ¿Podrías enviarnos documentación que pe…" at bounding box center [380, 365] width 615 height 94
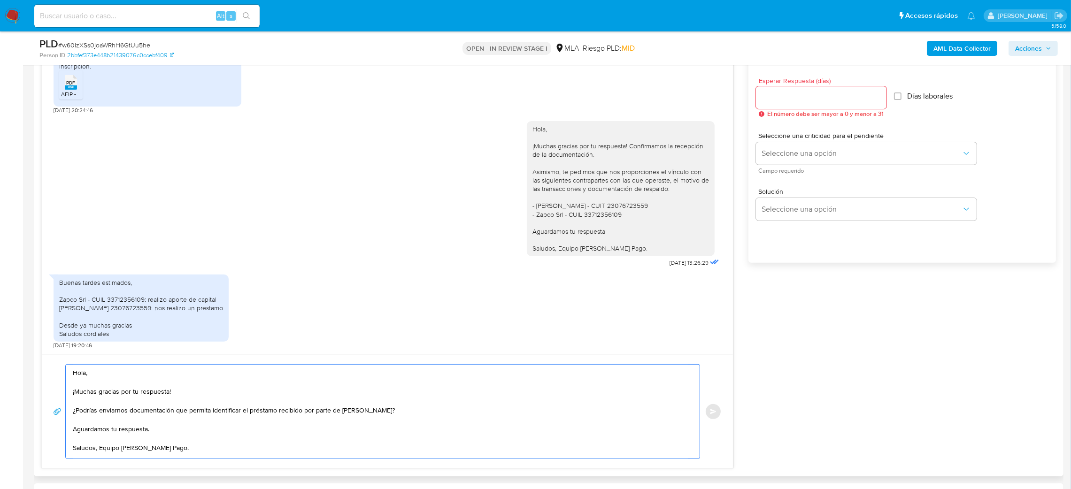
scroll to position [493, 0]
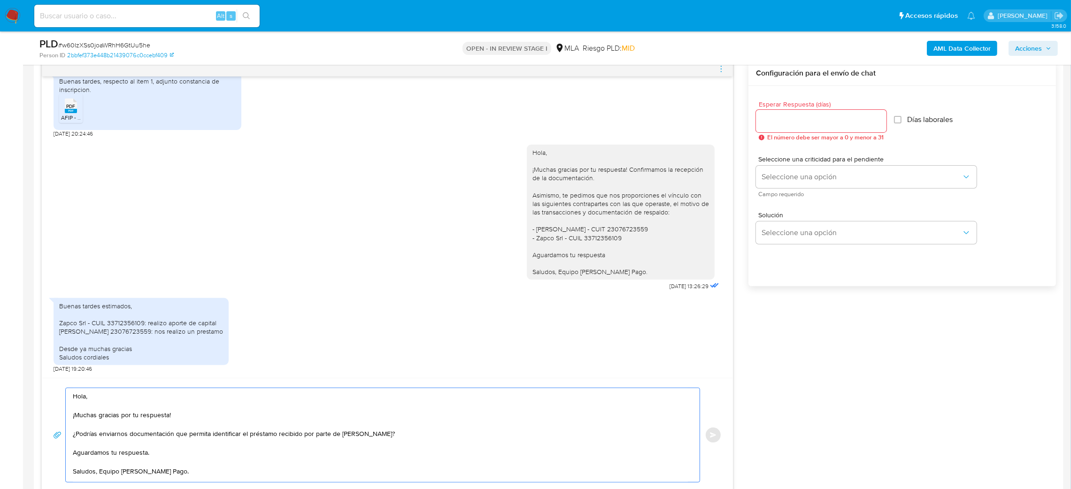
type textarea "Hola, ¡Muchas gracias por tu respuesta! ¿Podrías enviarnos documentación que pe…"
click at [774, 131] on div at bounding box center [821, 121] width 130 height 23
click at [776, 126] on input "Esperar Respuesta (días)" at bounding box center [821, 121] width 130 height 12
type input "2"
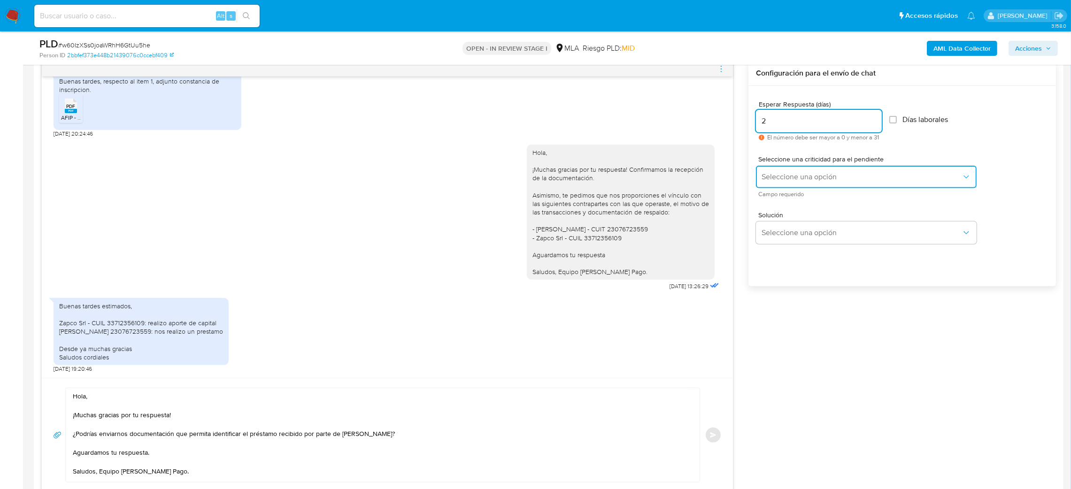
click at [768, 185] on button "Seleccione una opción" at bounding box center [866, 177] width 221 height 23
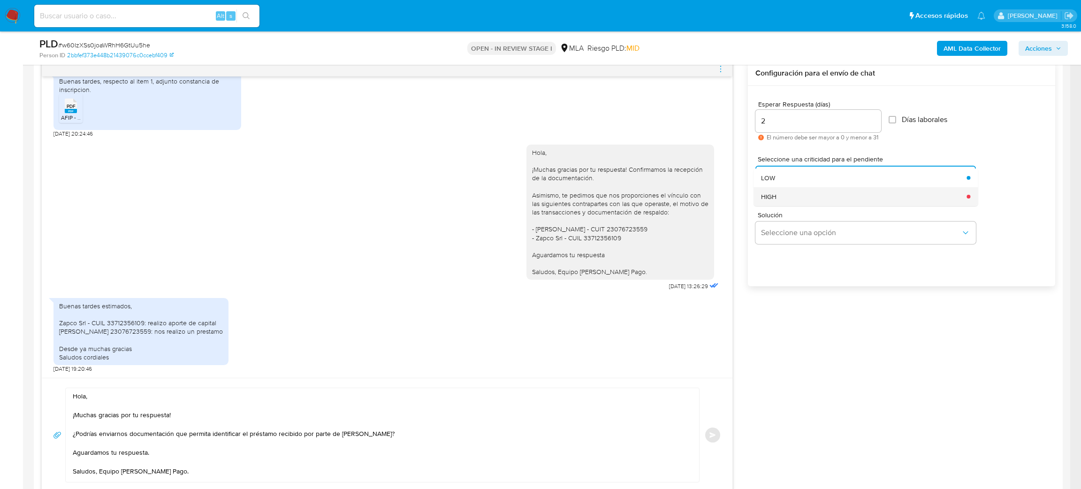
click at [773, 197] on span "HIGH" at bounding box center [768, 196] width 15 height 8
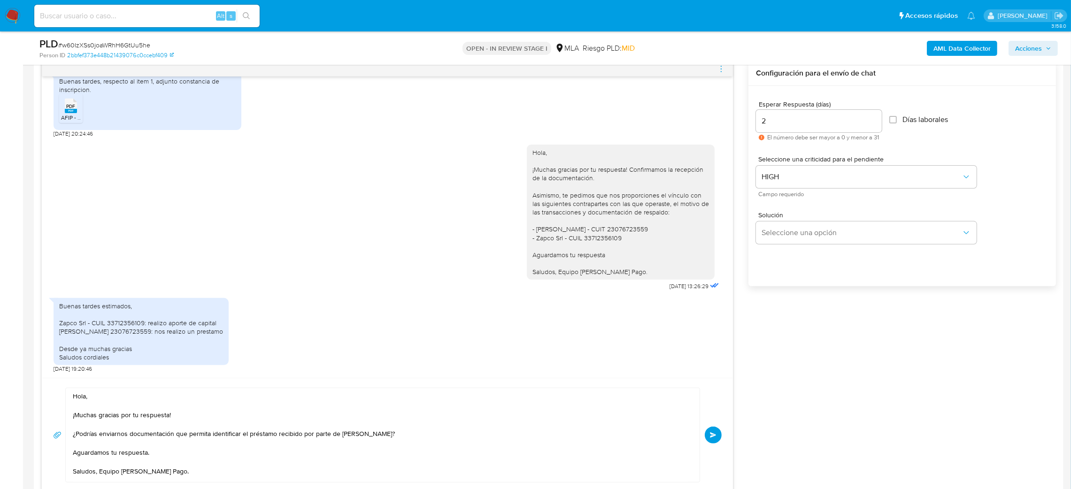
click at [713, 438] on span "Enviar" at bounding box center [713, 435] width 7 height 6
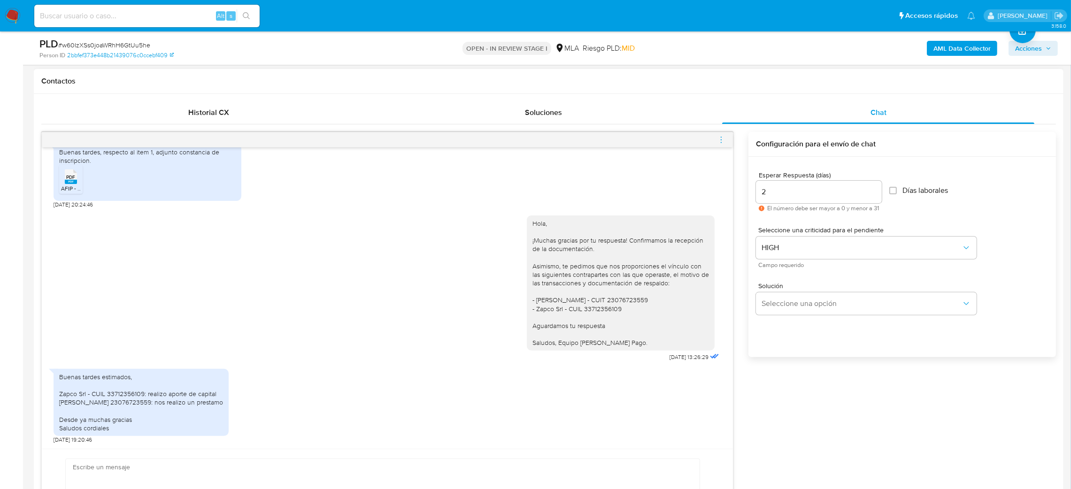
scroll to position [736, 0]
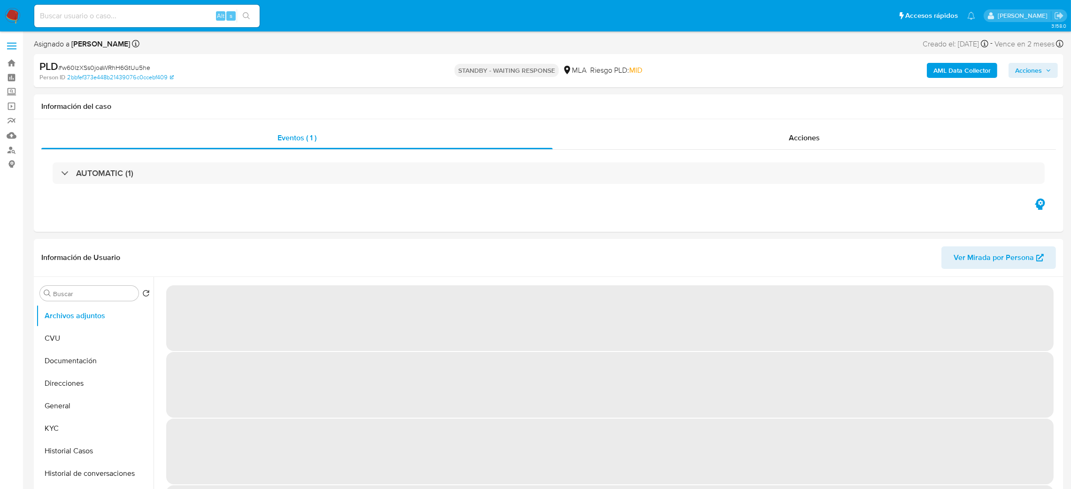
select select "10"
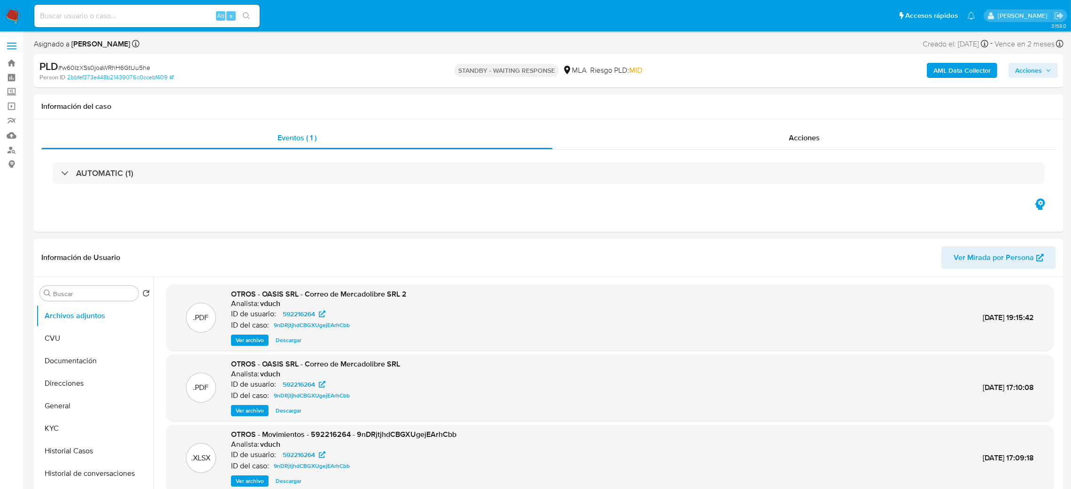
click at [144, 14] on input at bounding box center [146, 16] width 225 height 12
paste input "6Md5x3yQtzXWaDE2zaSO2WLe"
type input "6Md5x3yQtzXWaDE2zaSO2WLe"
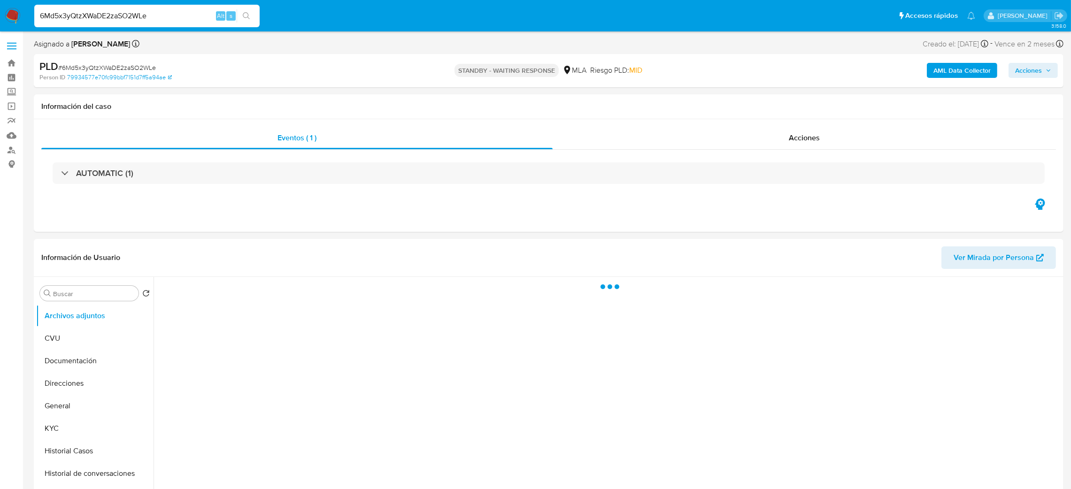
select select "10"
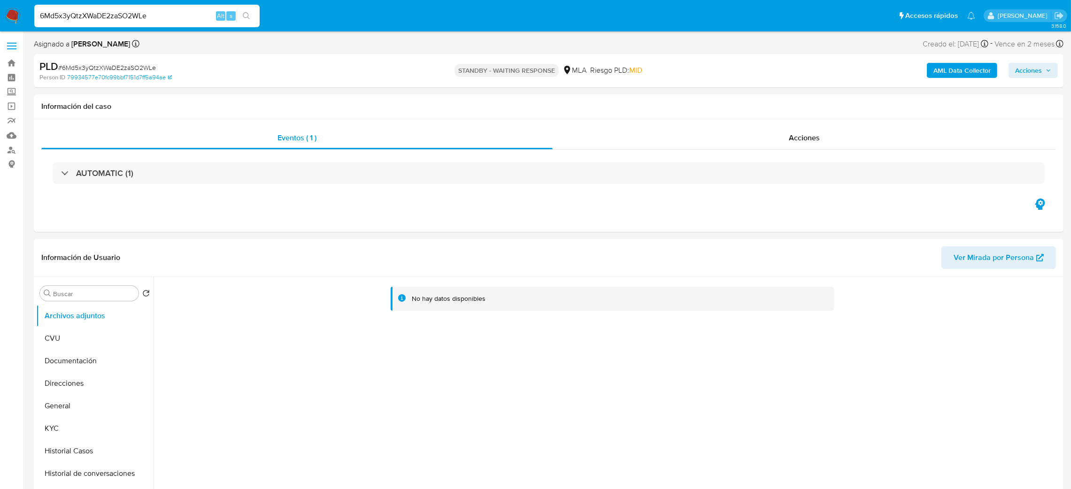
drag, startPoint x: 181, startPoint y: 17, endPoint x: 0, endPoint y: 22, distance: 180.8
click at [0, 22] on nav "Pausado Ver notificaciones 6Md5x3yQtzXWaDE2zaSO2WLe Alt s Accesos rápidos Presi…" at bounding box center [535, 15] width 1071 height 31
paste input "02mmf5YiqSQL63ITNY35RDiW"
type input "02mmf5YiqSQL63ITNY35RDiW"
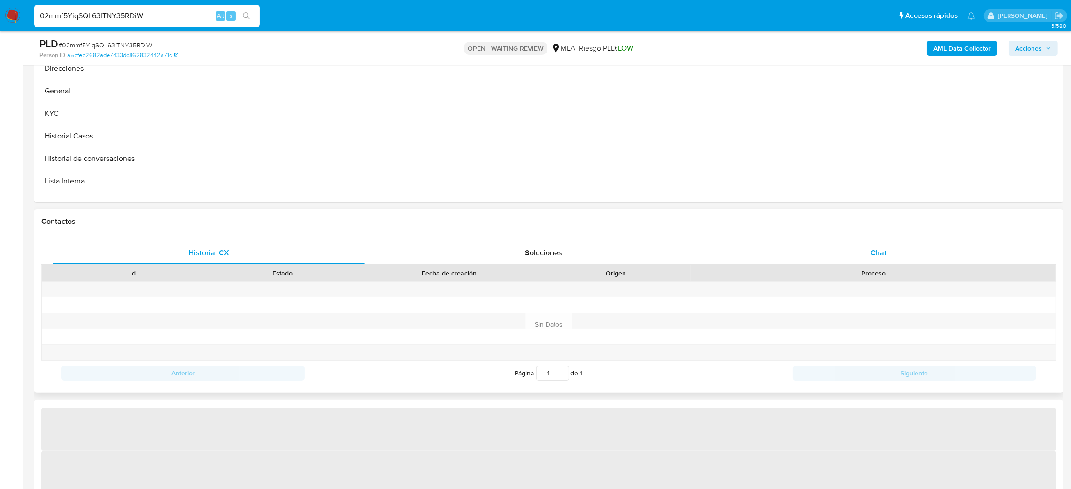
click at [909, 255] on div "Chat" at bounding box center [878, 253] width 312 height 23
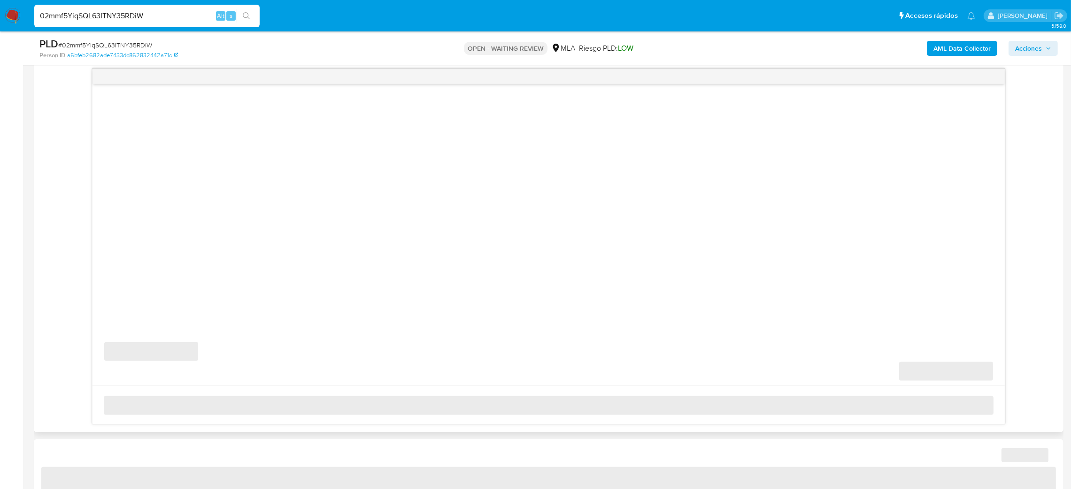
scroll to position [493, 0]
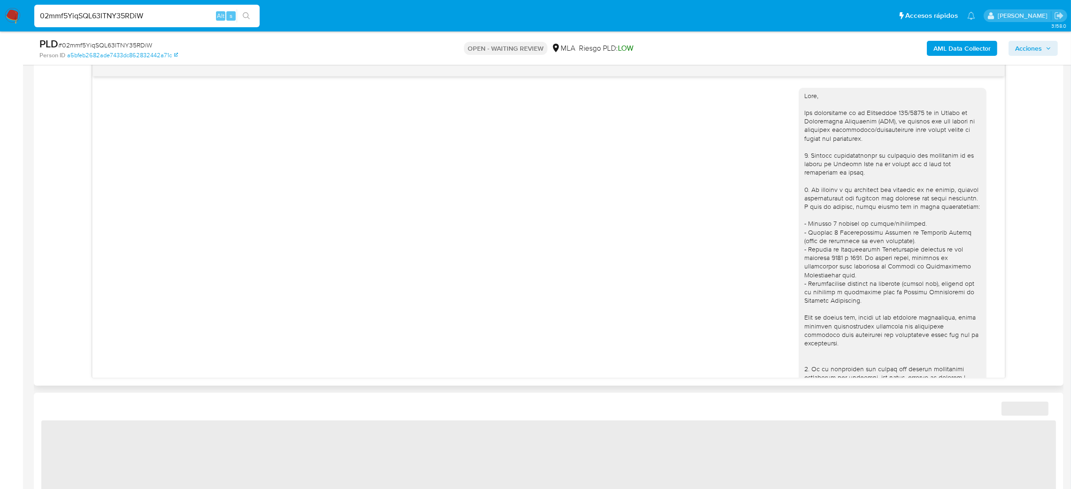
select select "10"
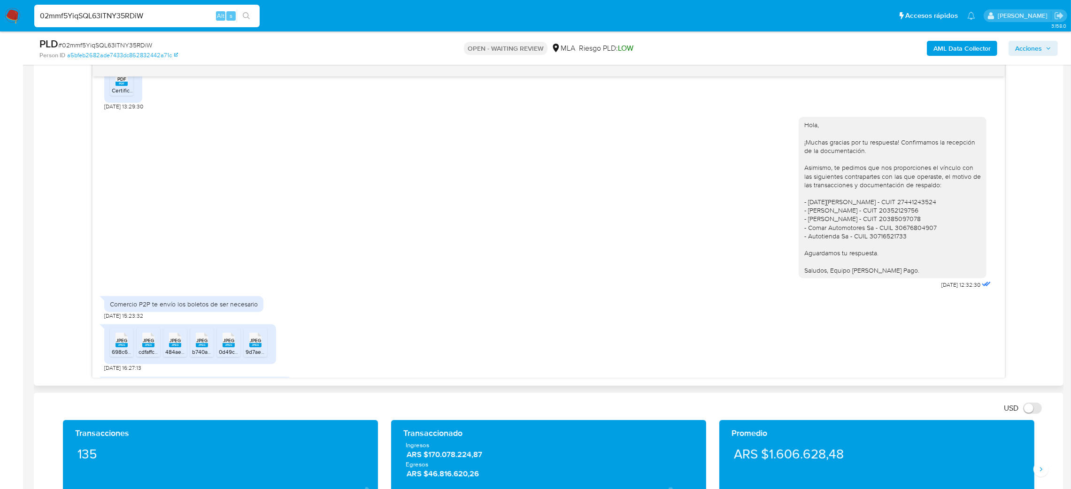
scroll to position [371, 0]
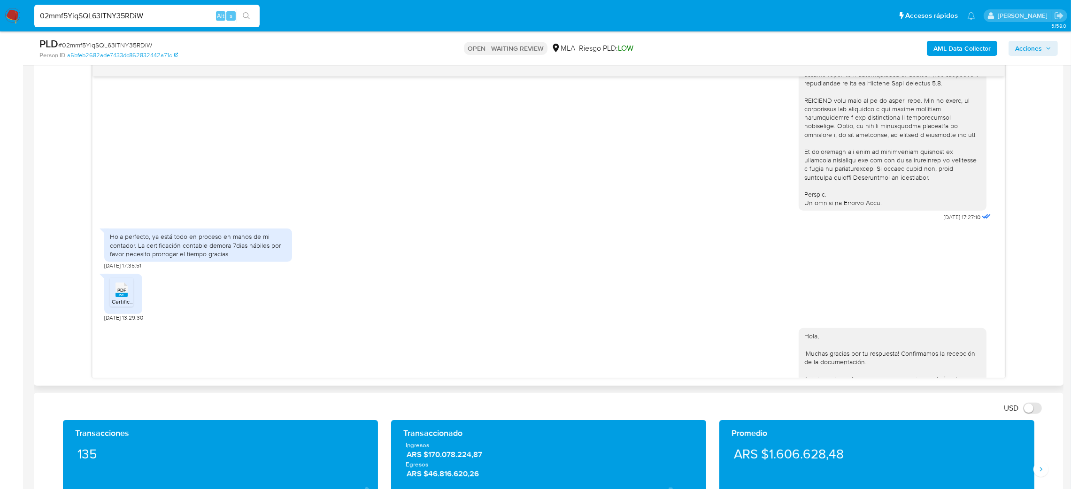
drag, startPoint x: 153, startPoint y: 15, endPoint x: 0, endPoint y: 20, distance: 153.5
click at [0, 20] on nav "Pausado Ver notificaciones 02mmf5YiqSQL63ITNY35RDiW Alt s Accesos rápidos Presi…" at bounding box center [535, 15] width 1071 height 31
paste input "Vr4Uq30IP0mqb50KUkHmgHoE"
type input "Vr4Uq30IP0mqb50KUkHmgHoE"
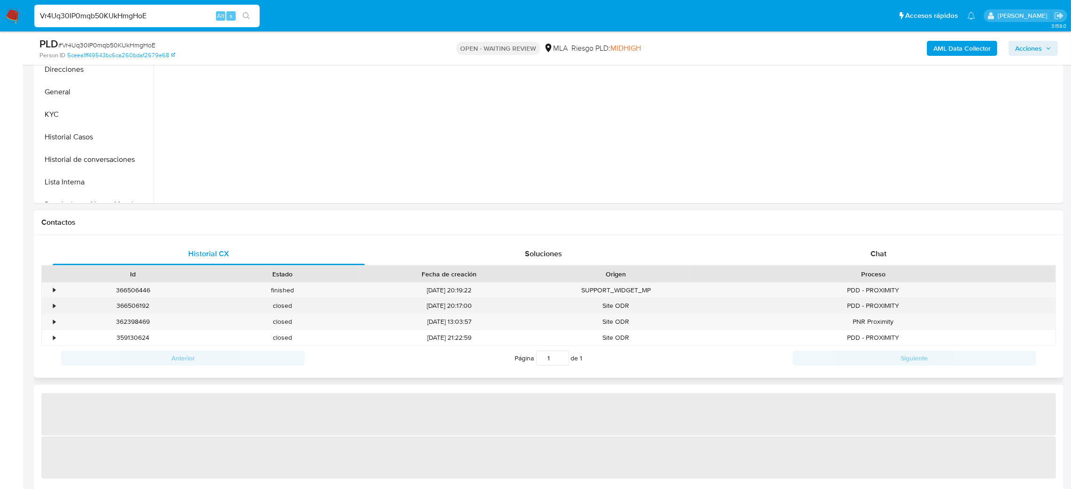
scroll to position [282, 0]
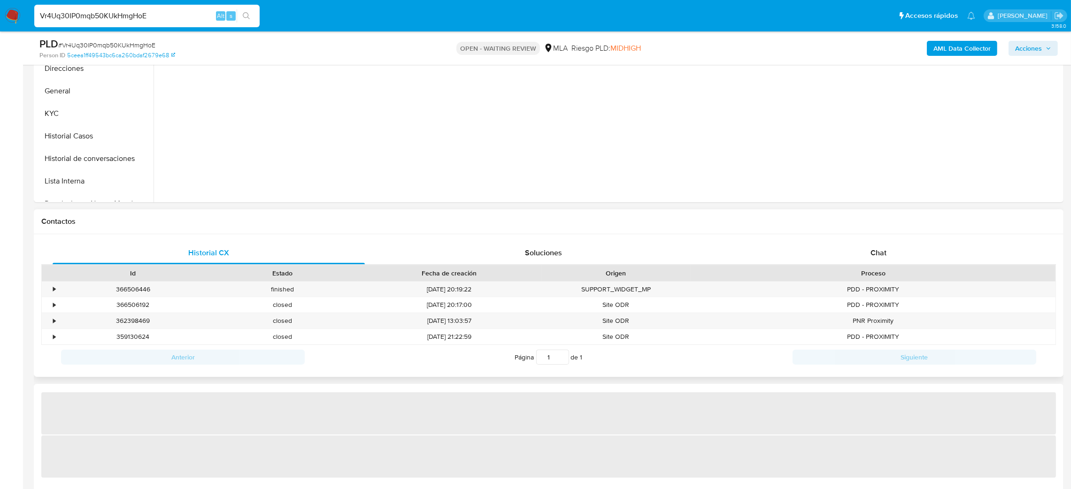
click at [909, 240] on div "Historial CX Soluciones Chat Id Estado Fecha de creación Origen Proceso • 36650…" at bounding box center [548, 305] width 1029 height 143
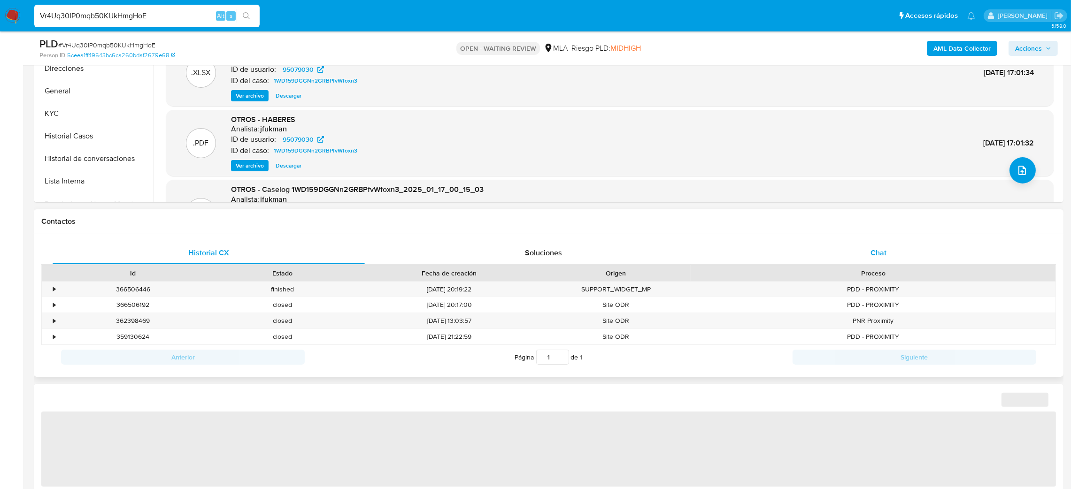
click at [906, 250] on div "Chat" at bounding box center [878, 253] width 312 height 23
select select "10"
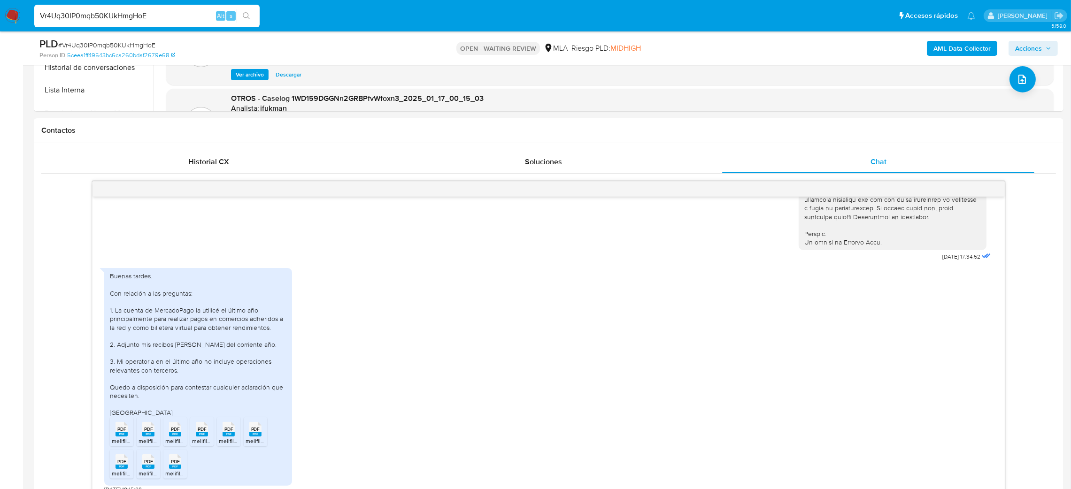
scroll to position [422, 0]
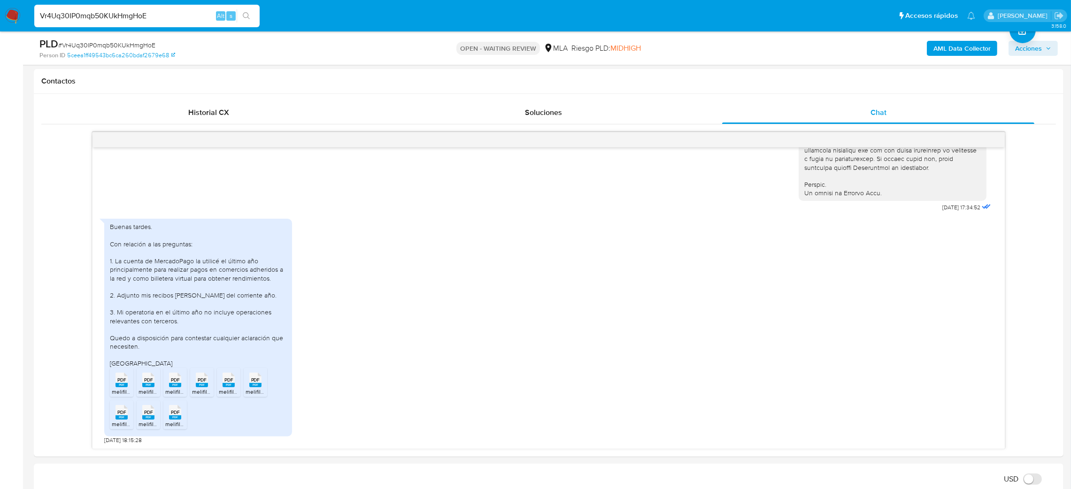
drag, startPoint x: 180, startPoint y: 13, endPoint x: 0, endPoint y: 19, distance: 179.9
click at [0, 19] on nav "Pausado Ver notificaciones Vr4Uq30IP0mqb50KUkHmgHoE Alt s Accesos rápidos Presi…" at bounding box center [535, 15] width 1071 height 31
paste input "HYeuUE0TgayFVaCLmc6VvWYi"
type input "HYeuUE0TgayFVaCLmc6VvWYi"
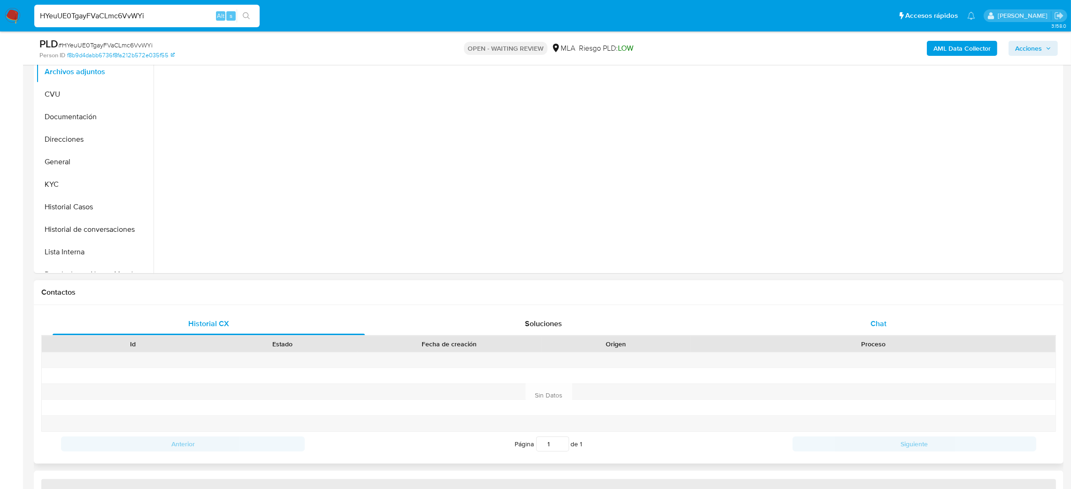
click at [892, 329] on div "Chat" at bounding box center [878, 324] width 312 height 23
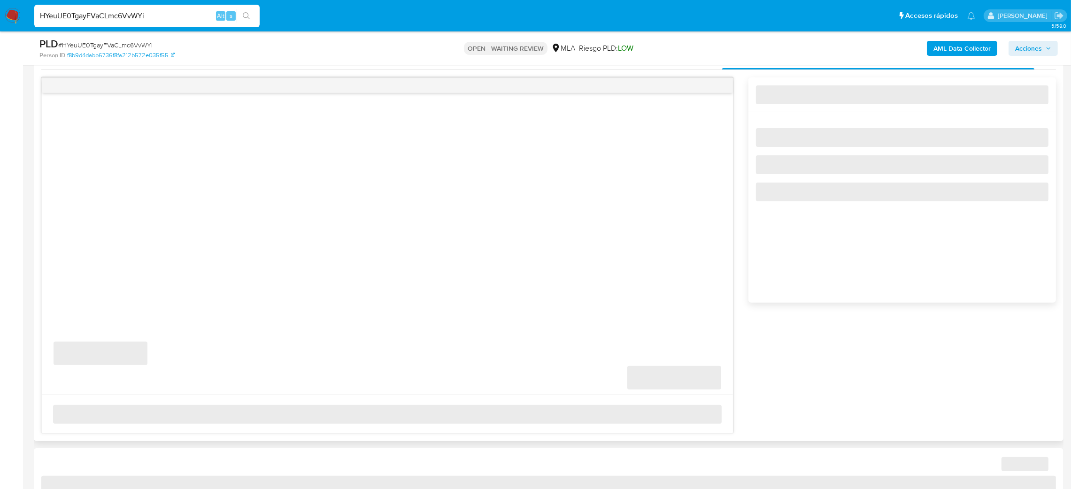
scroll to position [493, 0]
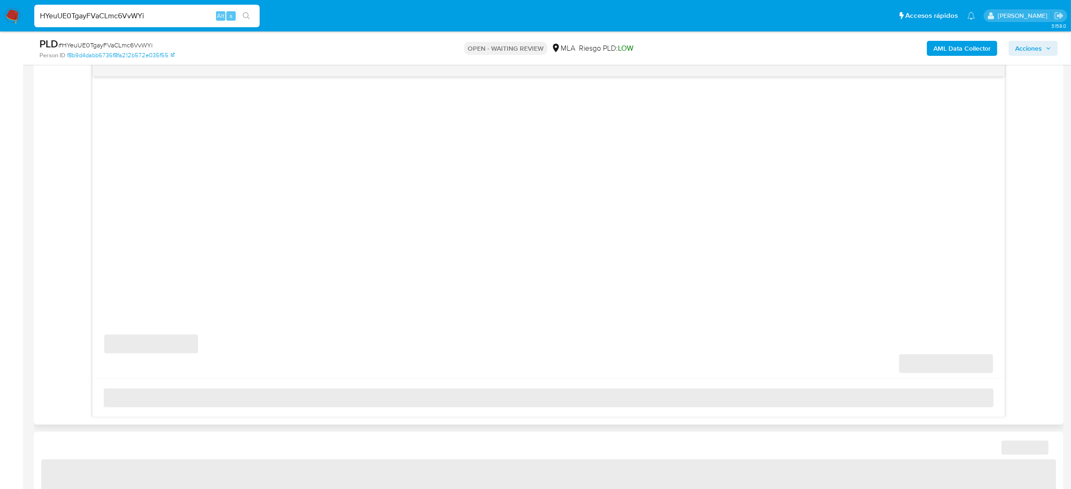
select select "10"
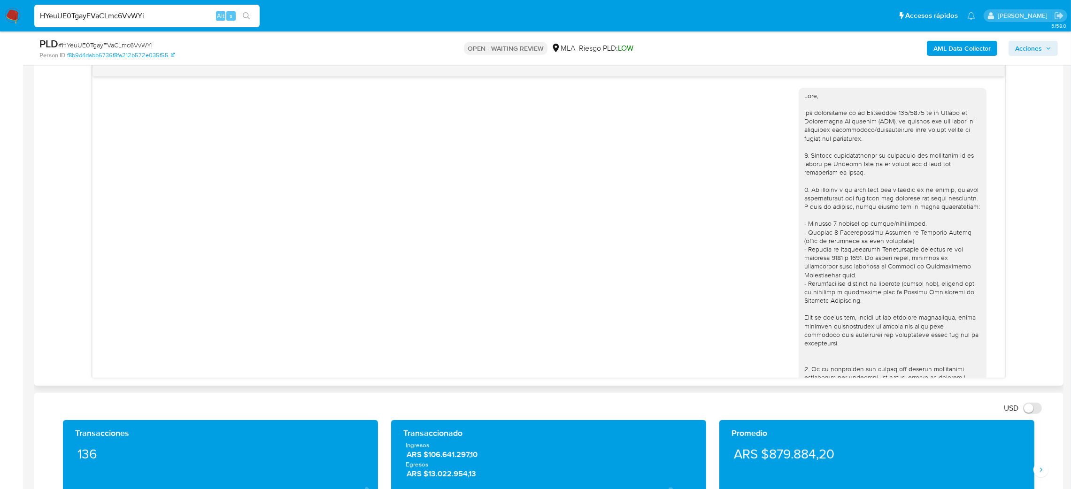
scroll to position [628, 0]
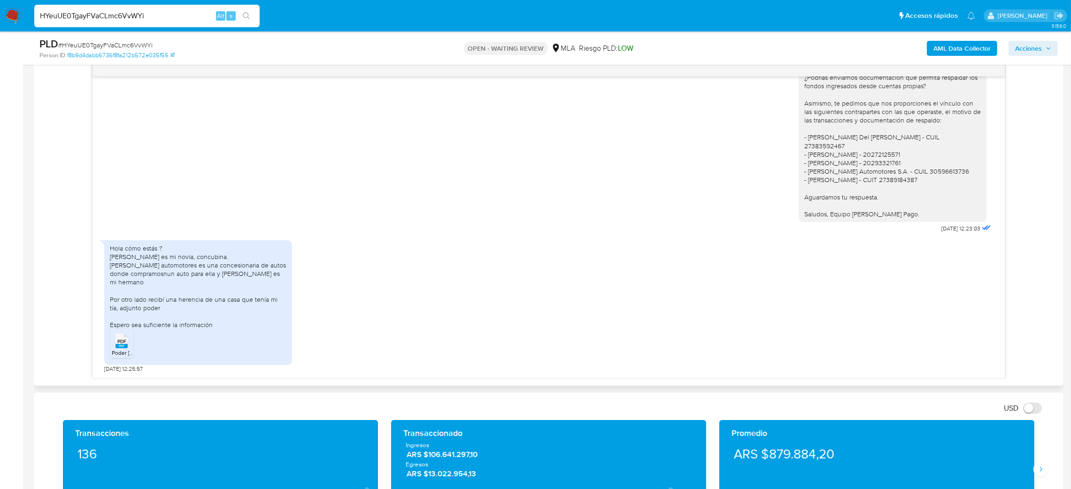
drag, startPoint x: 201, startPoint y: 18, endPoint x: 0, endPoint y: 22, distance: 200.9
click at [0, 22] on nav "Pausado Ver notificaciones HYeuUE0TgayFVaCLmc6VvWYi Alt s Accesos rápidos Presi…" at bounding box center [535, 15] width 1071 height 31
paste input "64yYmsPCKzCqLcYHB3bD5xNs"
type input "64yYmsPCKzCqLcYHB3bD5xNs"
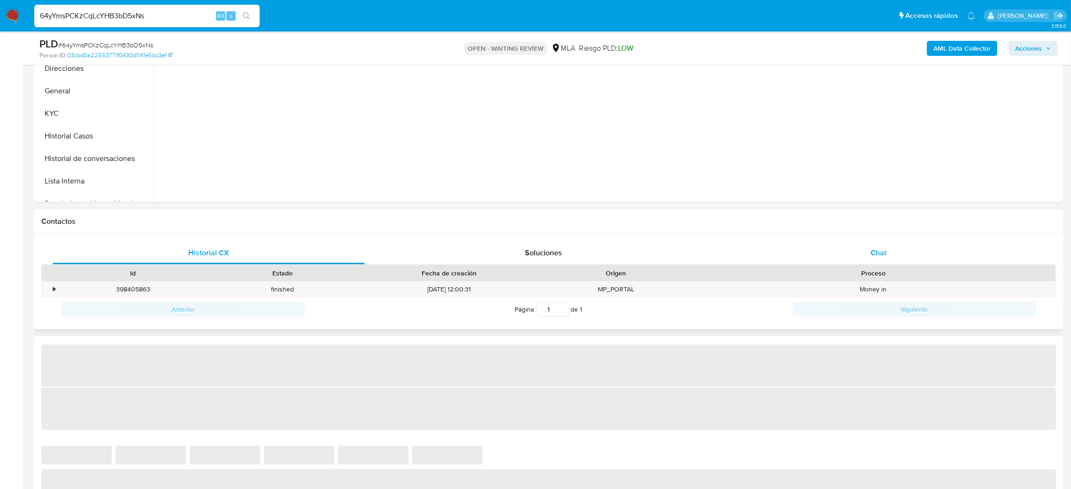
click at [873, 255] on span "Chat" at bounding box center [878, 252] width 16 height 11
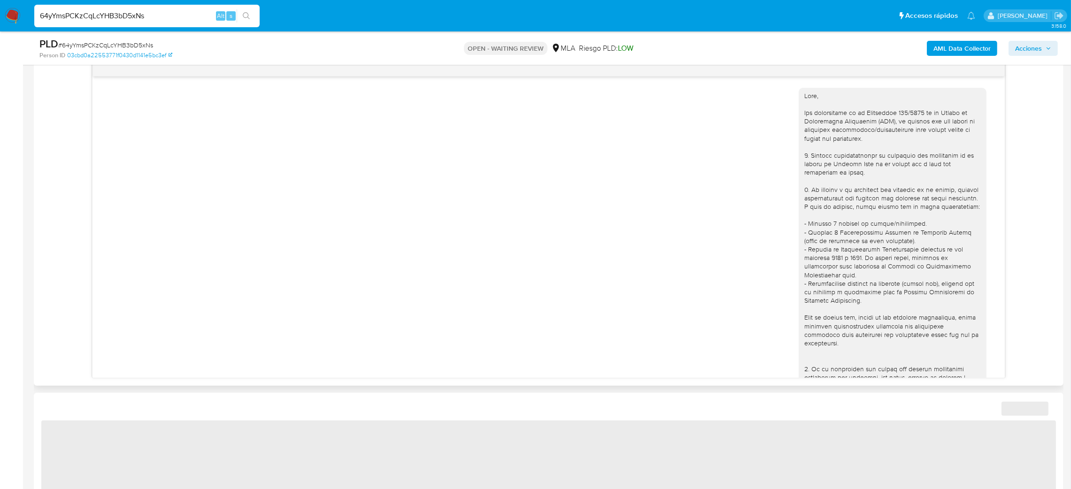
scroll to position [519, 0]
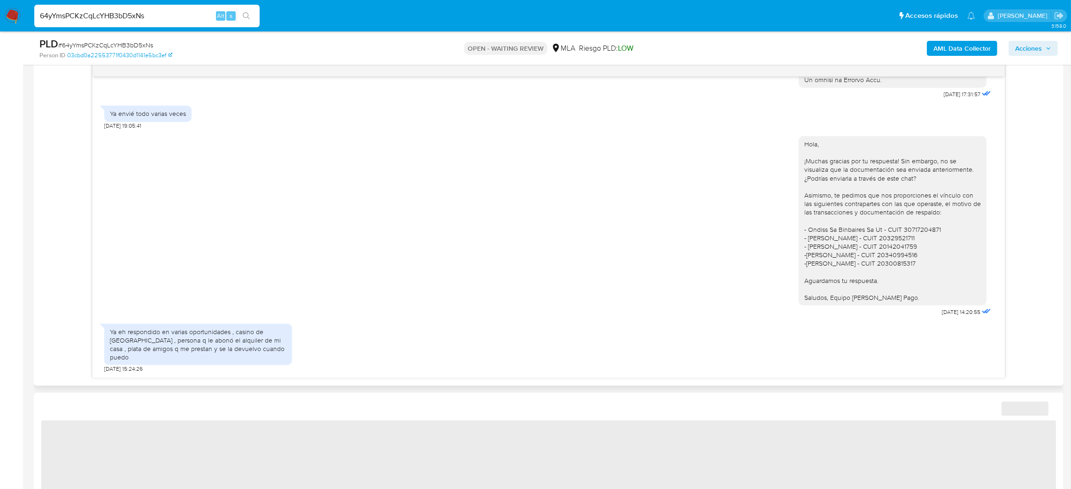
select select "10"
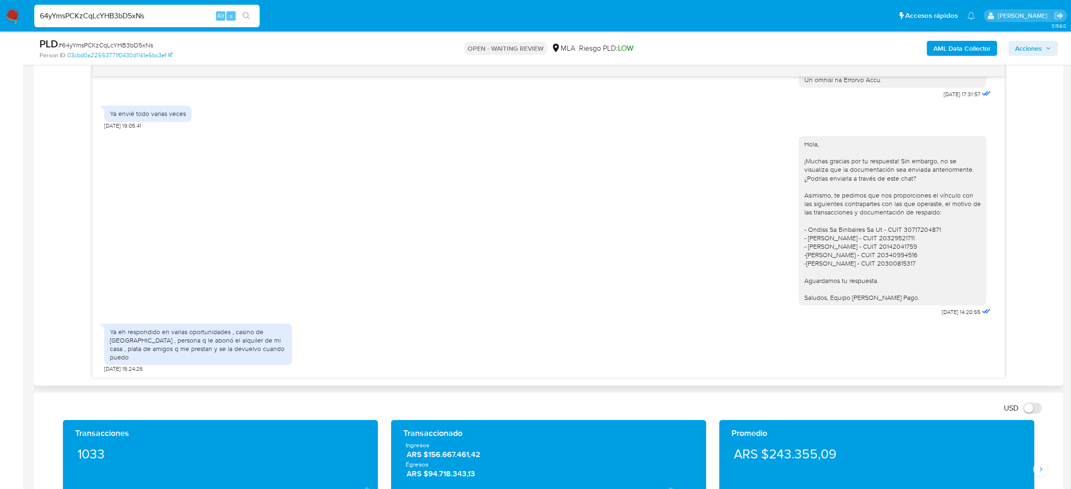
scroll to position [422, 0]
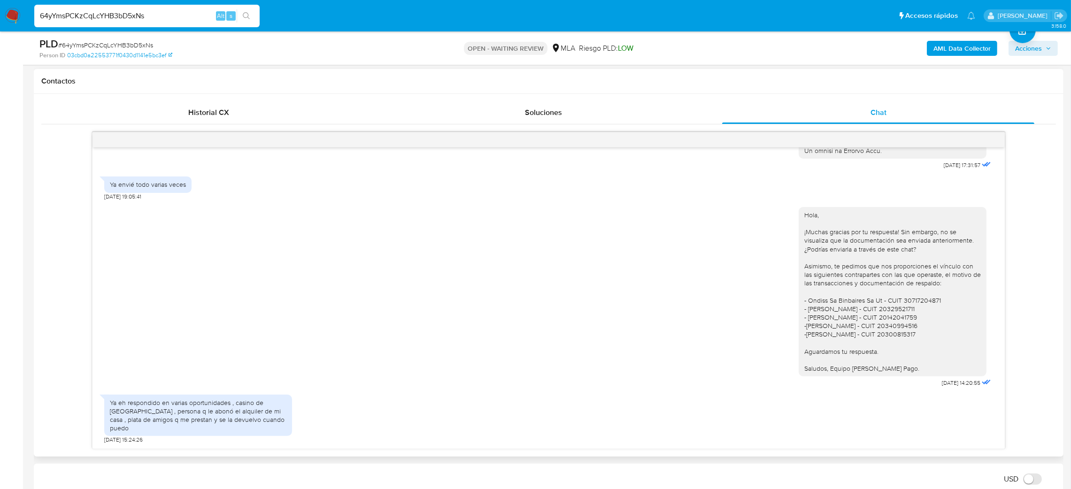
drag, startPoint x: 150, startPoint y: 19, endPoint x: 0, endPoint y: 35, distance: 151.0
paste input "xf4yFmoRR6eYn8MhFUN2HXoO"
type input "xf4yFmoRR6eYn8MhFUN2HXoO"
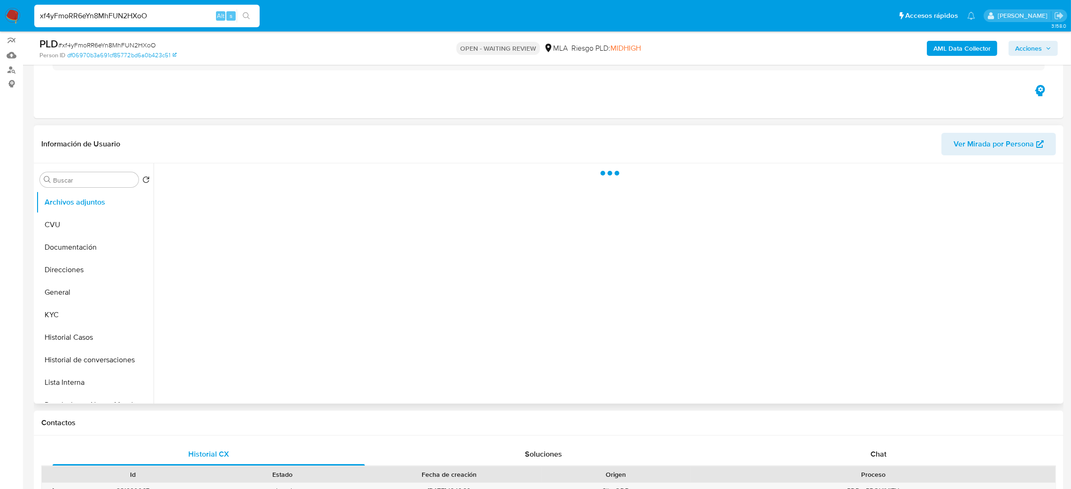
scroll to position [141, 0]
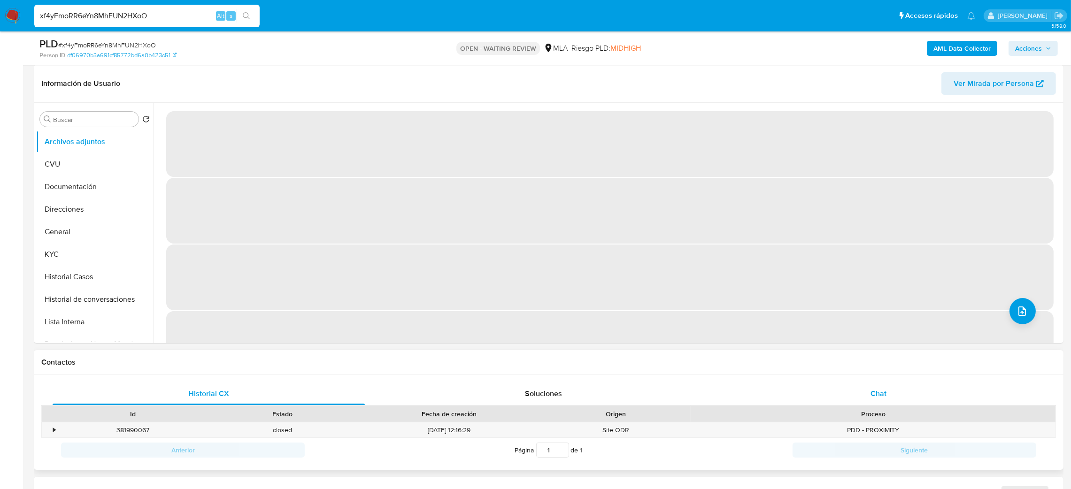
drag, startPoint x: 871, startPoint y: 391, endPoint x: 866, endPoint y: 388, distance: 5.7
click at [873, 394] on div "Chat" at bounding box center [878, 394] width 312 height 23
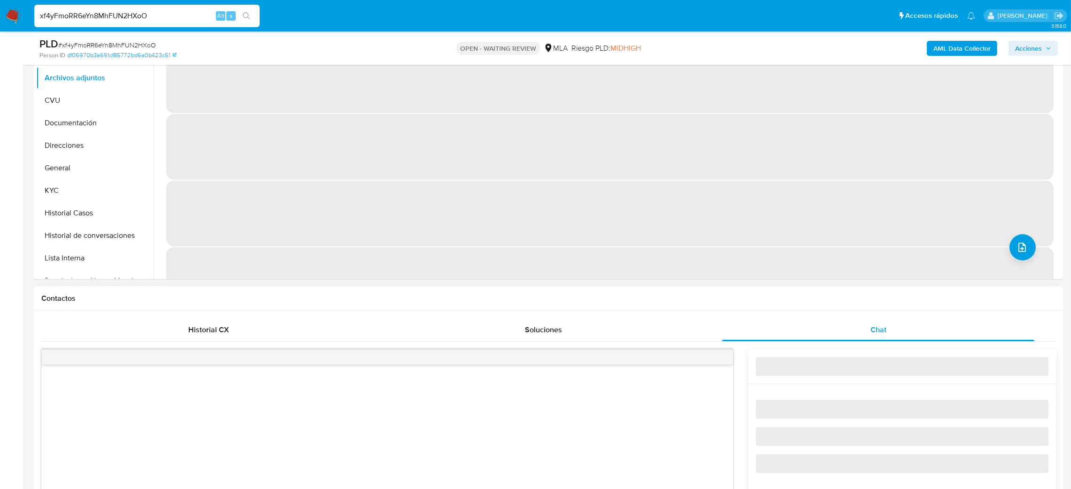
select select "10"
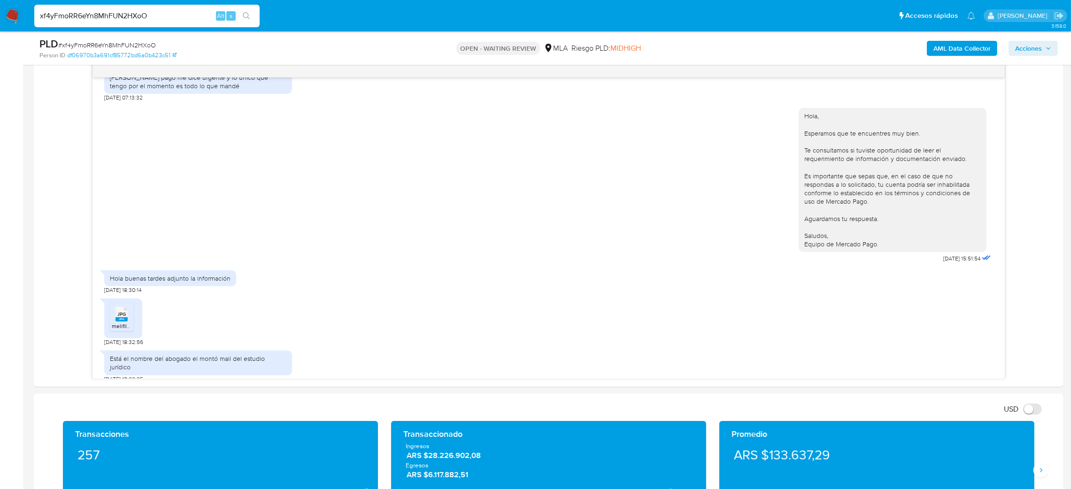
scroll to position [493, 0]
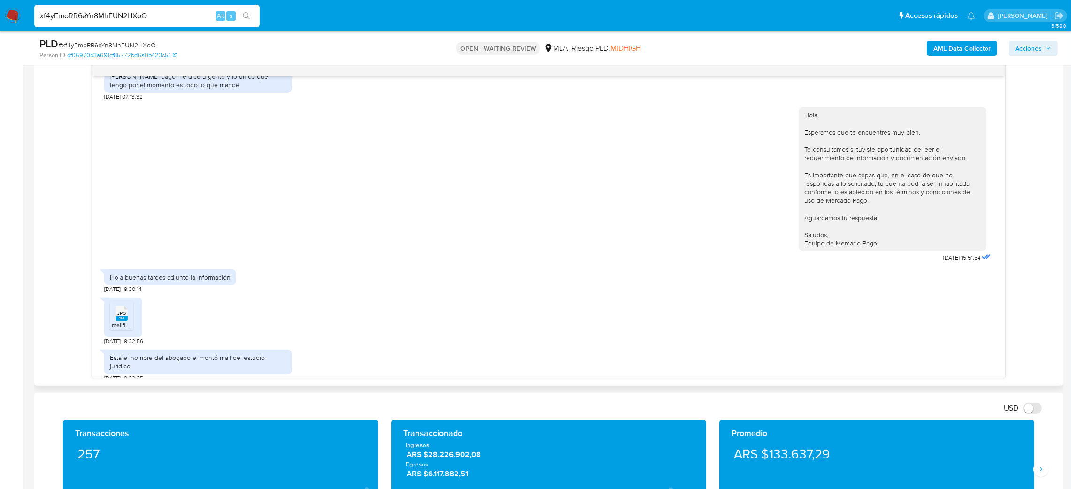
click at [119, 321] on rect at bounding box center [121, 318] width 12 height 4
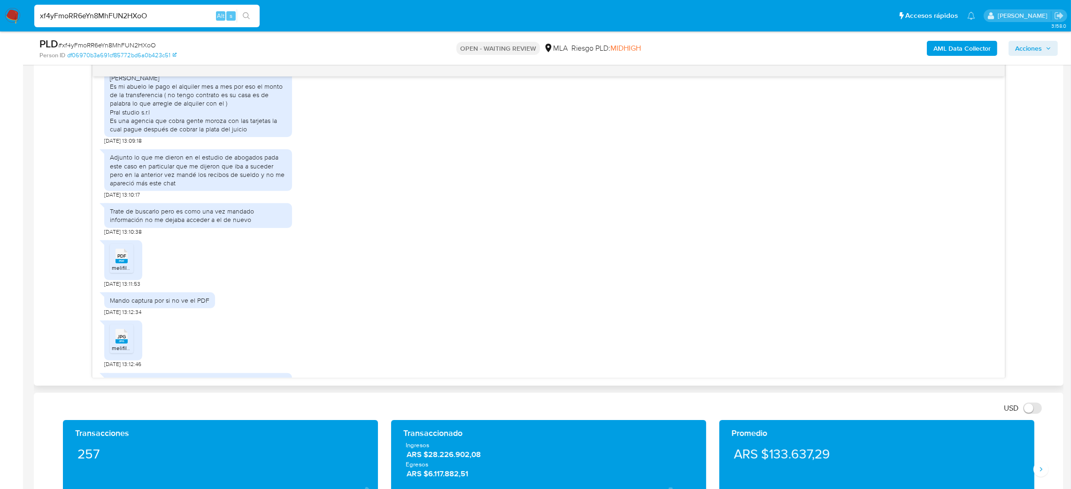
scroll to position [915, 0]
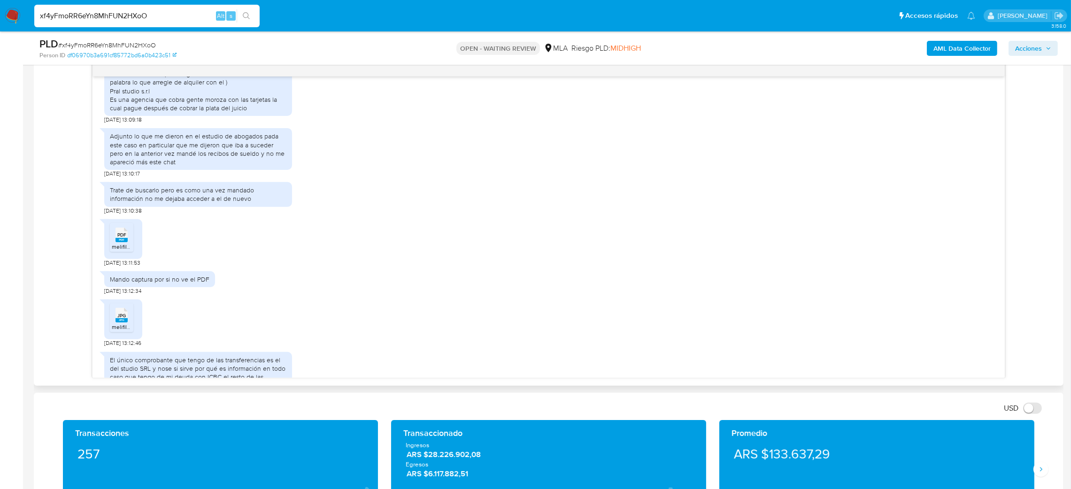
click at [120, 242] on rect at bounding box center [121, 240] width 12 height 4
drag, startPoint x: 117, startPoint y: 352, endPoint x: 154, endPoint y: 327, distance: 44.9
click at [117, 331] on span "melifile891279577934433565.jpg" at bounding box center [154, 327] width 84 height 8
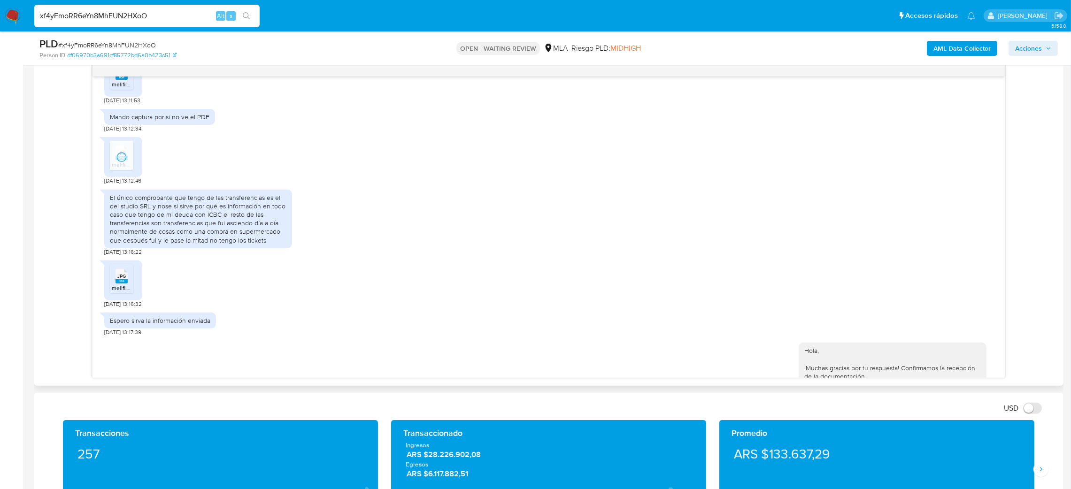
scroll to position [1126, 0]
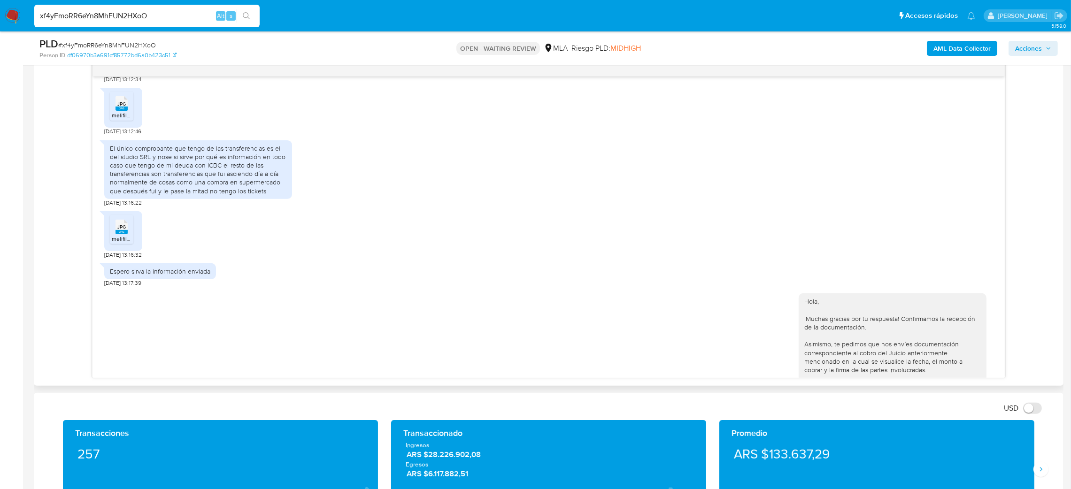
click at [122, 234] on rect at bounding box center [121, 232] width 12 height 4
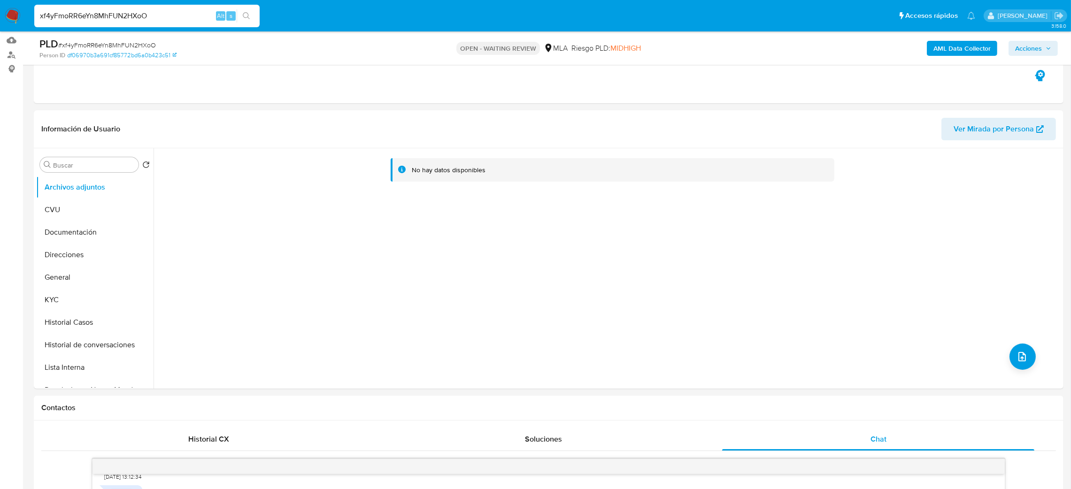
scroll to position [70, 0]
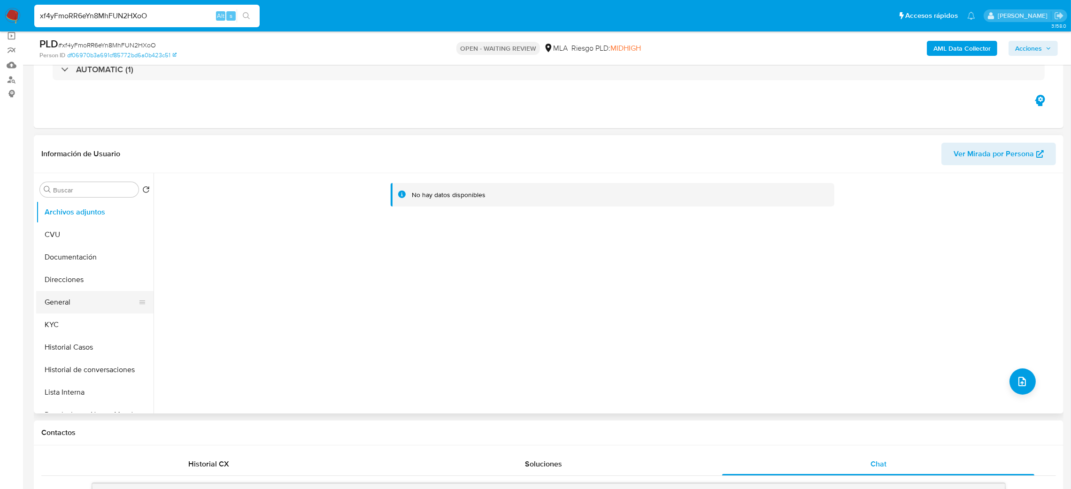
click at [66, 302] on button "General" at bounding box center [91, 302] width 110 height 23
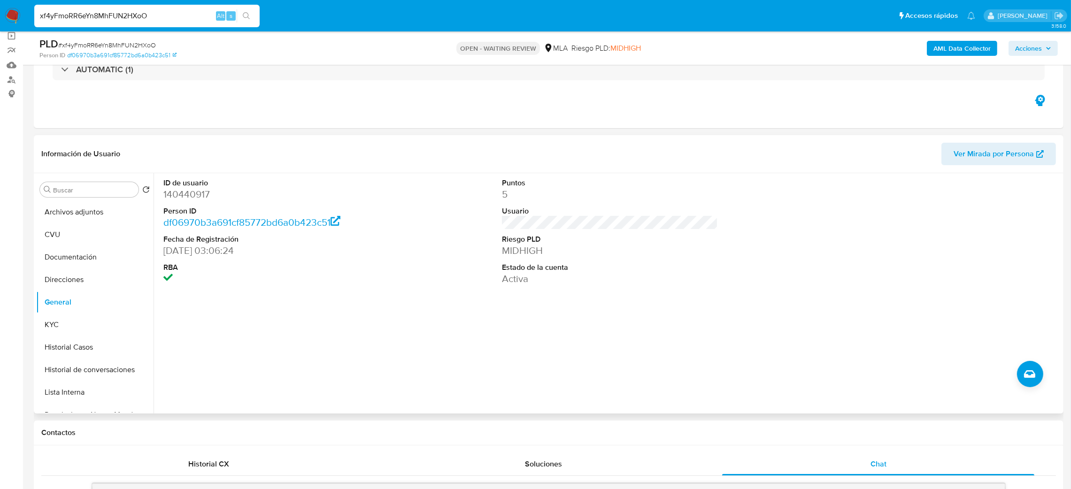
click at [194, 191] on dd "140440917" at bounding box center [271, 194] width 216 height 13
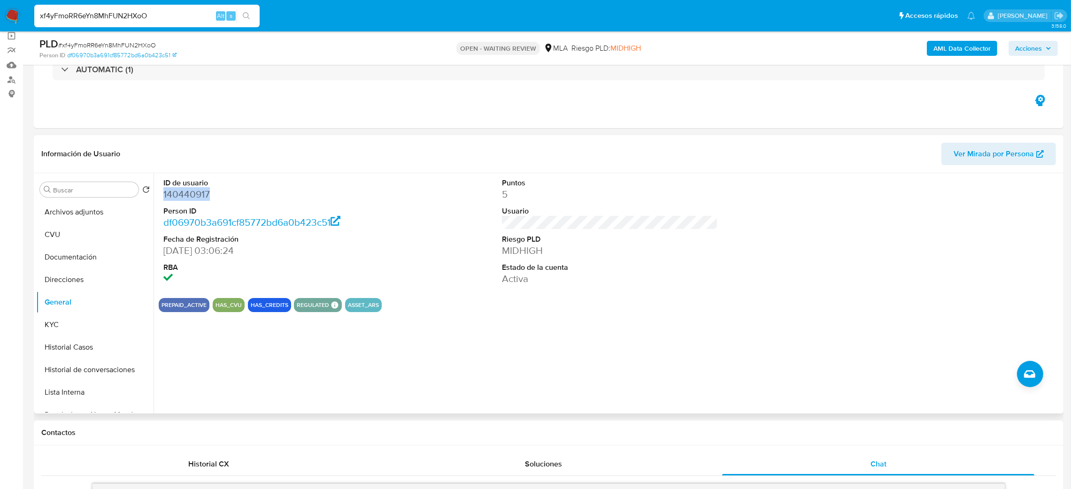
copy dd "140440917"
click at [108, 41] on span "# xf4yFmoRR6eYn8MhFUN2HXoO" at bounding box center [107, 44] width 98 height 9
copy span "xf4yFmoRR6eYn8MhFUN2HXoO"
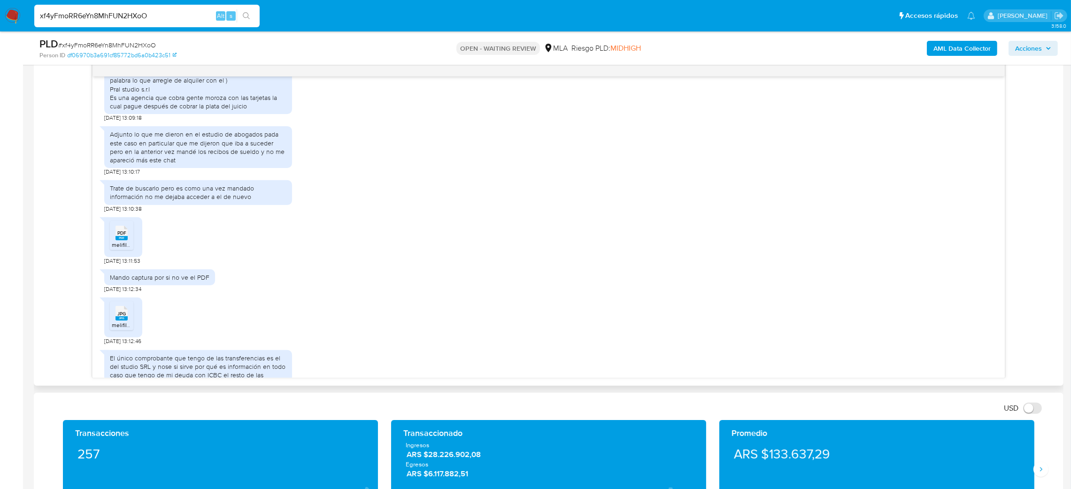
scroll to position [915, 0]
click at [129, 251] on span "melifile853205394470291900.pdf" at bounding box center [154, 247] width 85 height 8
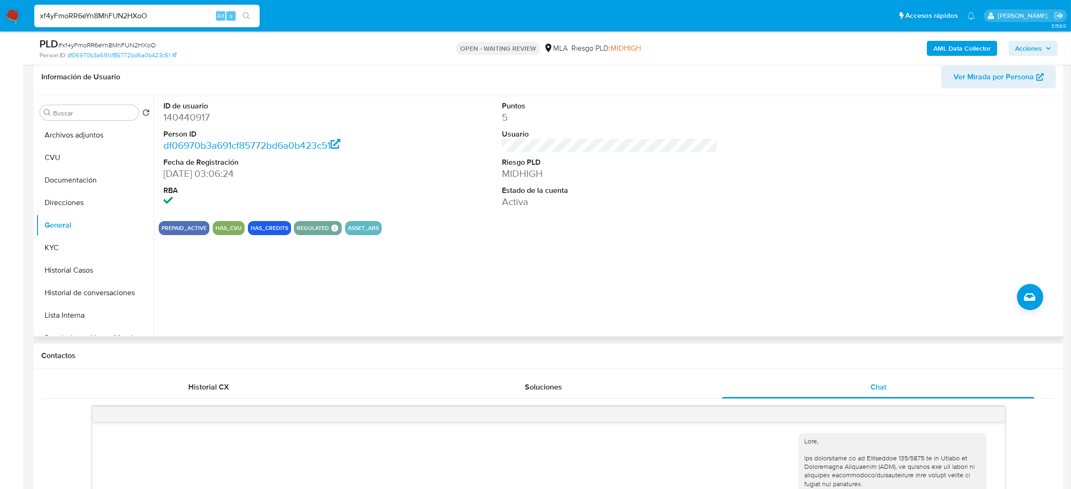
scroll to position [141, 0]
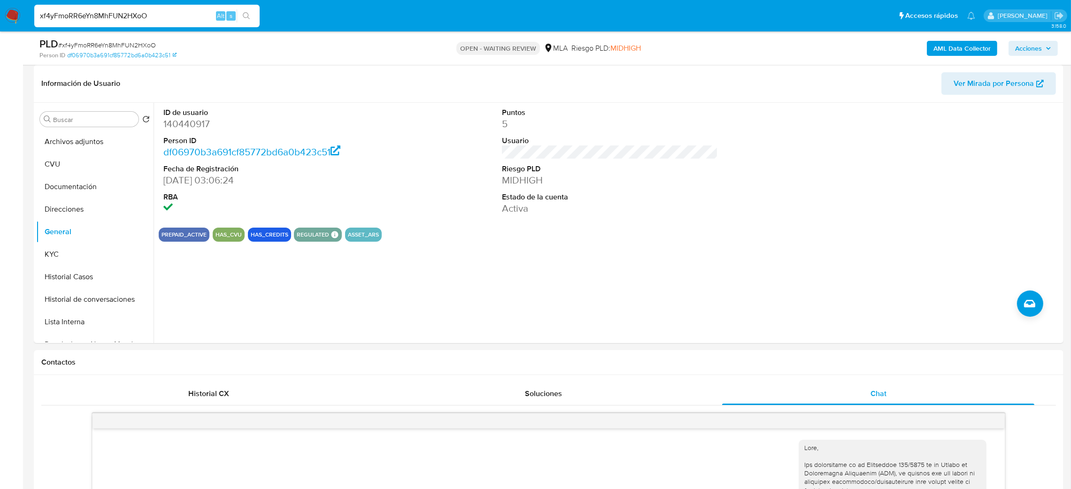
click at [13, 15] on img at bounding box center [13, 16] width 16 height 16
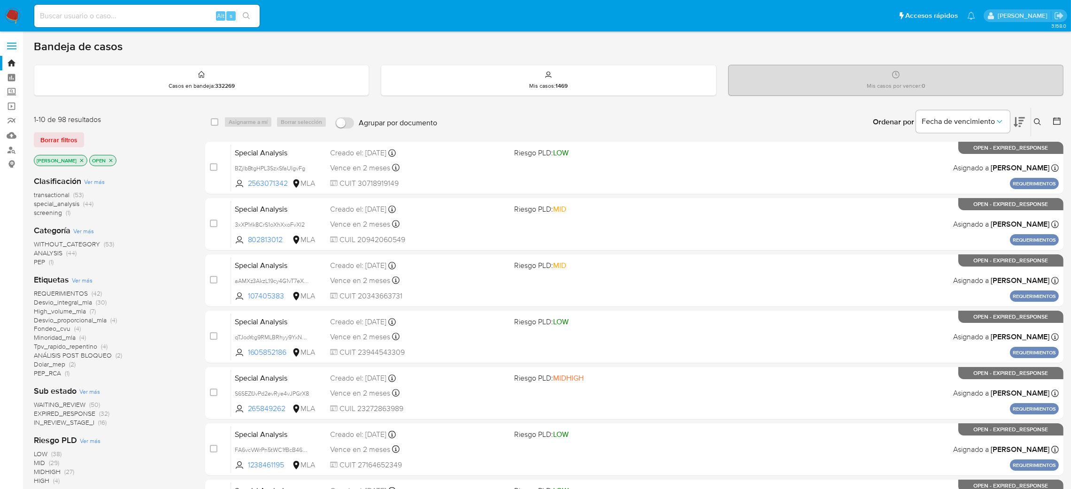
click at [147, 204] on div "transactional (53) special_analysis (44) screening (1)" at bounding box center [112, 204] width 156 height 27
click at [87, 357] on span "ANÁLISIS POST BLOQUEO" at bounding box center [73, 355] width 78 height 9
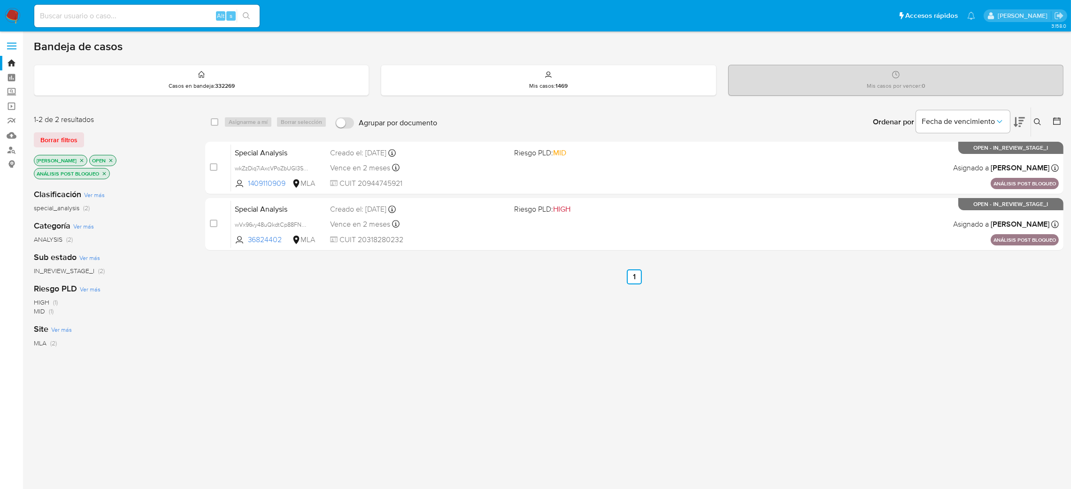
click at [8, 19] on img at bounding box center [13, 16] width 16 height 16
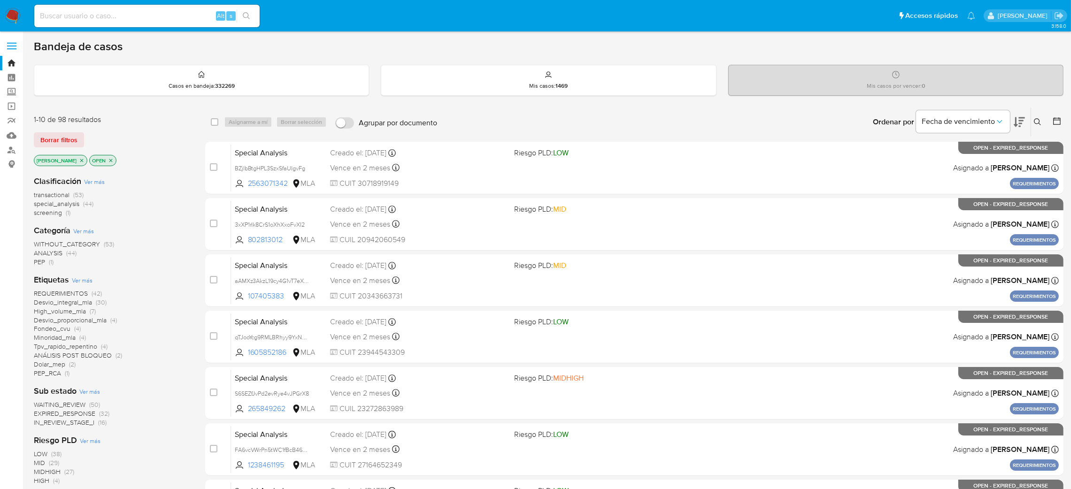
click at [165, 24] on div "Alt s" at bounding box center [146, 16] width 225 height 23
click at [143, 14] on input at bounding box center [146, 16] width 225 height 12
paste input "BfLohqthYFJzEG99J6U4mzJW"
type input "BfLohqthYFJzEG99J6U4mzJW"
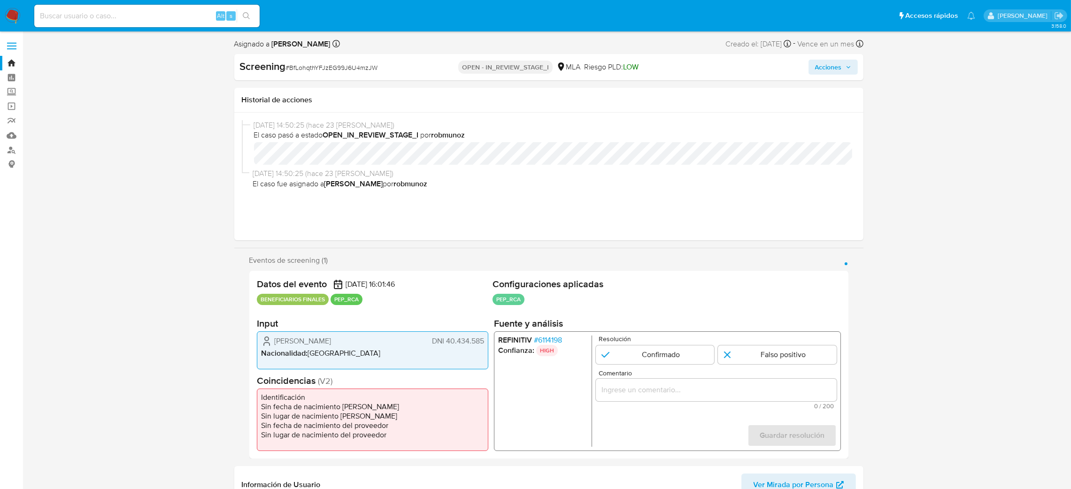
select select "10"
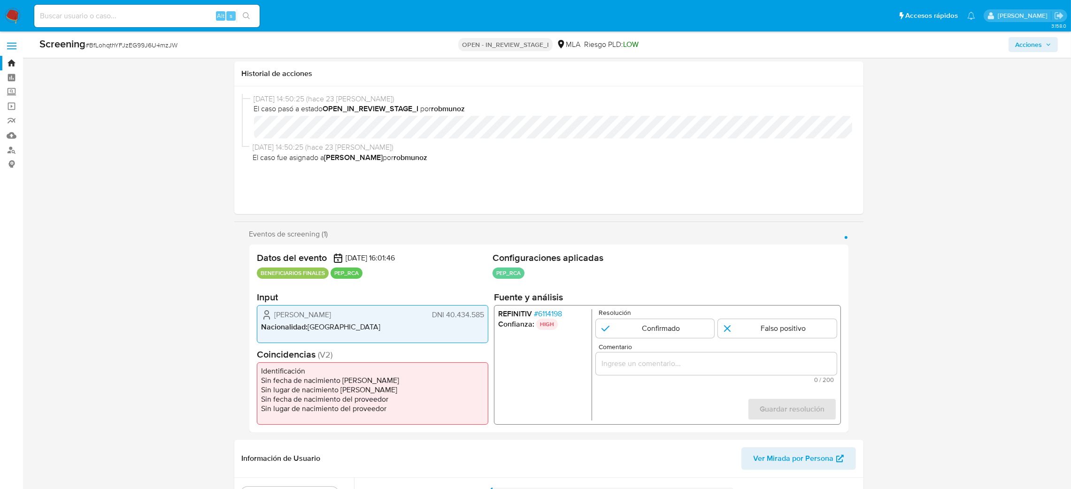
scroll to position [68, 0]
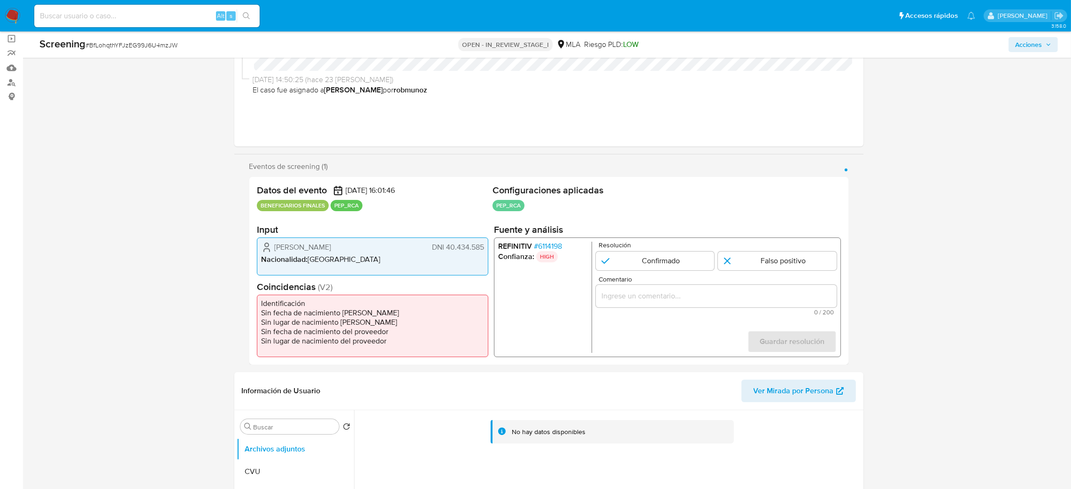
click at [532, 238] on div "REFINITIV # 6114198 Confianza: HIGH Resolución Confirmado Falso positivo Coment…" at bounding box center [666, 297] width 347 height 120
click at [552, 244] on span "# 6114198" at bounding box center [547, 246] width 28 height 9
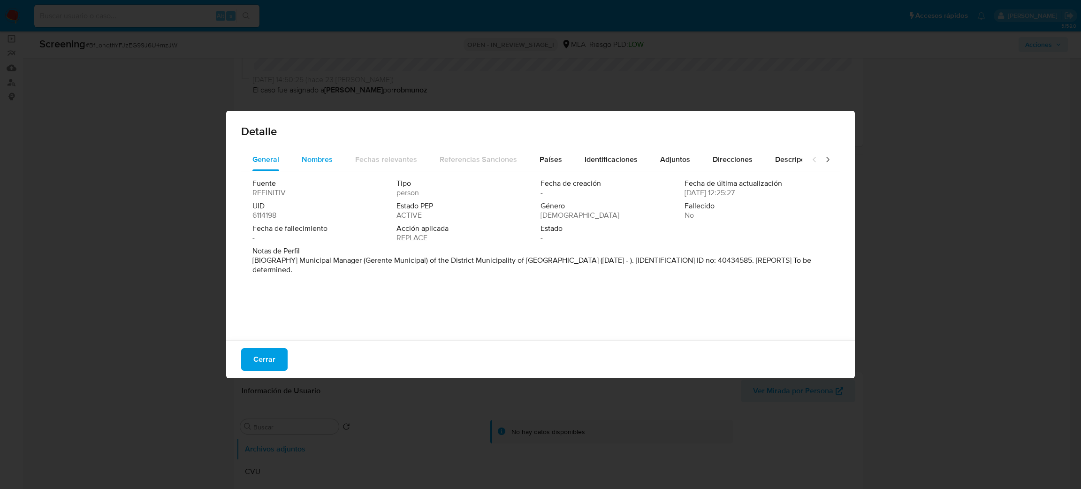
click at [327, 162] on span "Nombres" at bounding box center [317, 159] width 31 height 11
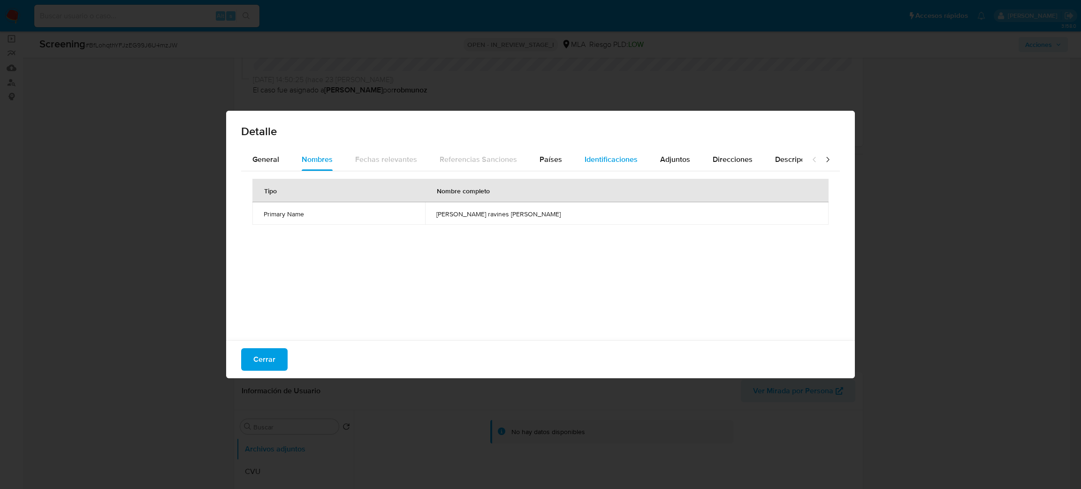
click at [575, 165] on button "Identificaciones" at bounding box center [612, 159] width 76 height 23
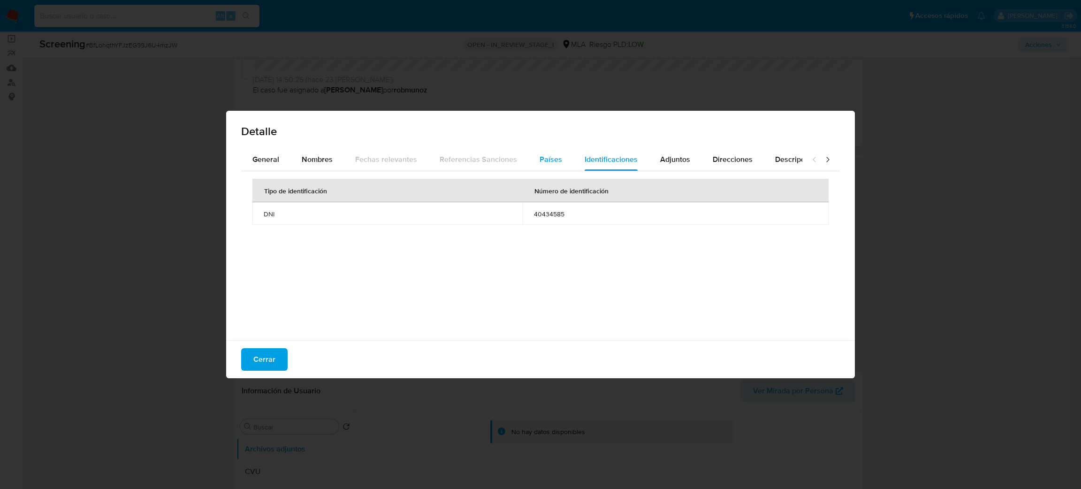
click at [547, 162] on span "Países" at bounding box center [551, 159] width 23 height 11
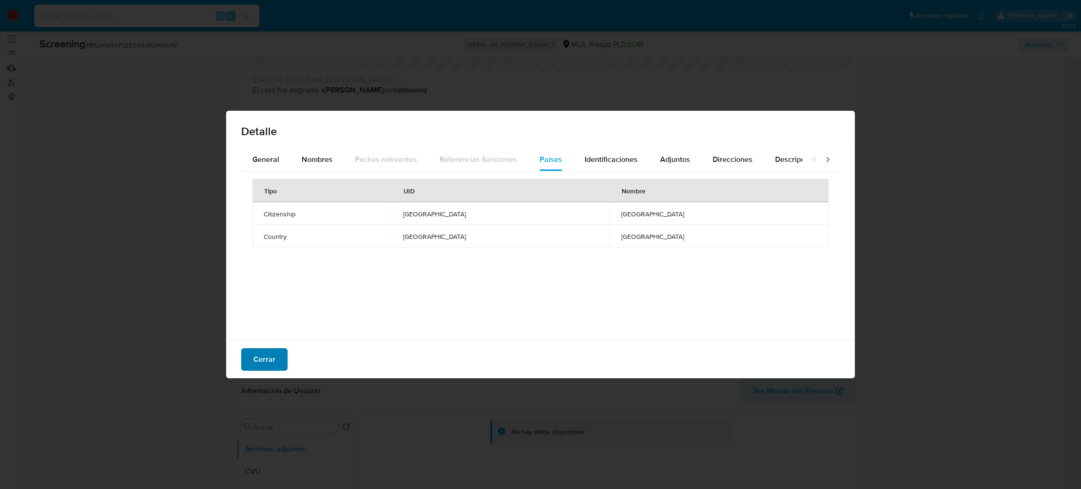
click at [261, 365] on span "Cerrar" at bounding box center [264, 359] width 22 height 21
